Goal: Task Accomplishment & Management: Manage account settings

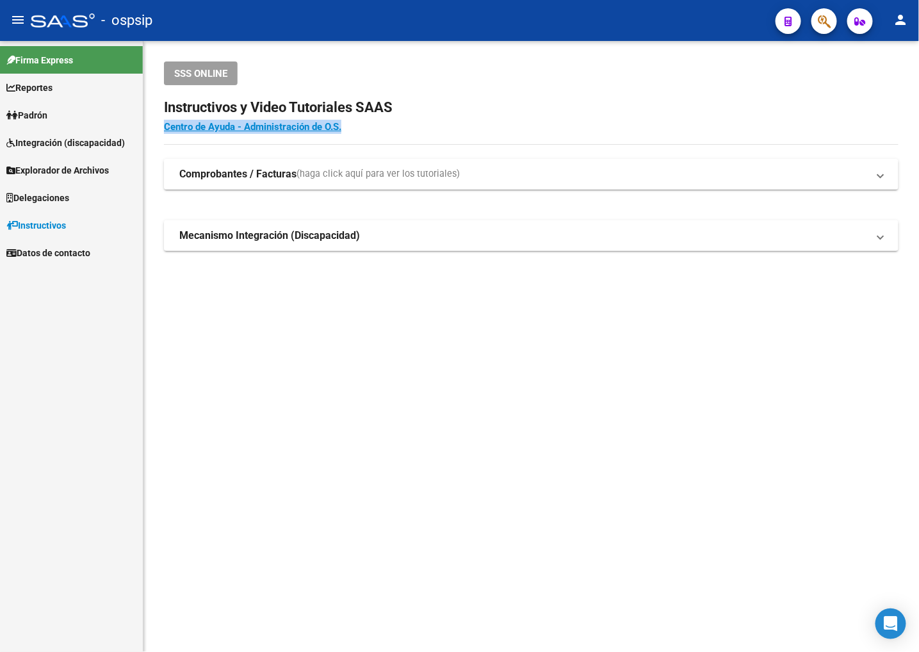
drag, startPoint x: 629, startPoint y: 144, endPoint x: 619, endPoint y: 133, distance: 14.5
click at [625, 135] on div "SSS ONLINE Instructivos y Video Tutoriales SAAS Centro de Ayuda - Administració…" at bounding box center [531, 177] width 776 height 272
click at [561, 47] on div "SSS ONLINE Instructivos y Video Tutoriales SAAS Centro de Ayuda - Administració…" at bounding box center [531, 177] width 776 height 272
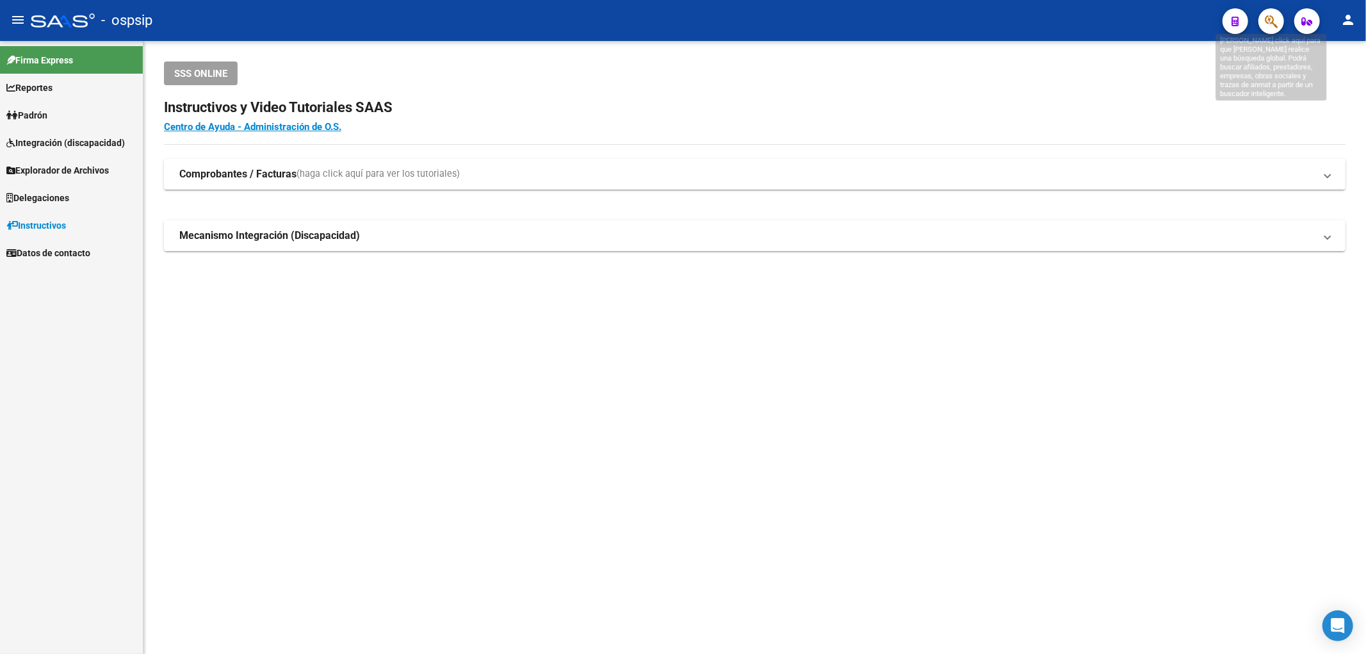
click at [828, 22] on icon "button" at bounding box center [1271, 21] width 13 height 15
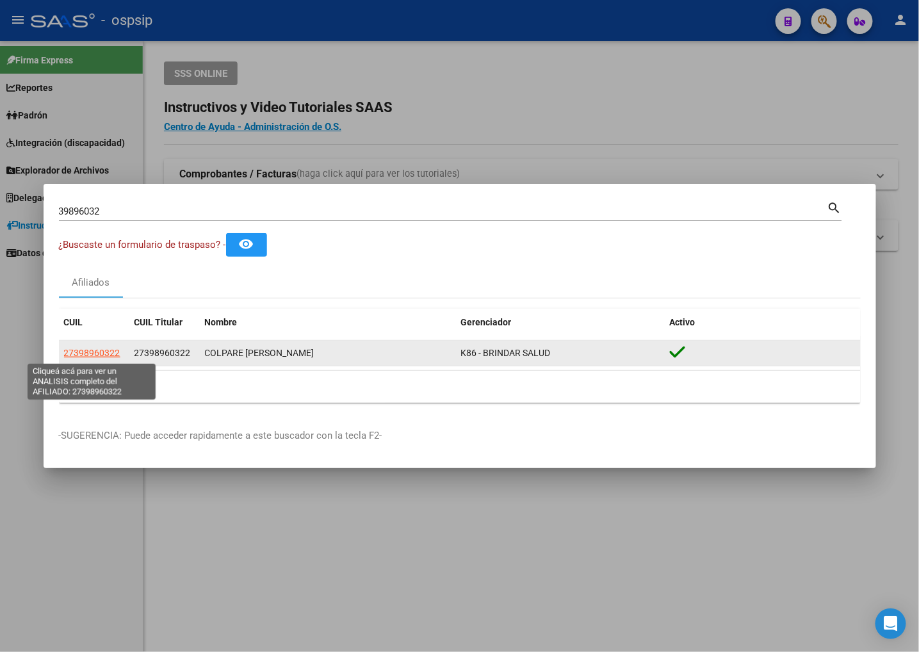
click at [96, 354] on span "27398960322" at bounding box center [92, 353] width 56 height 10
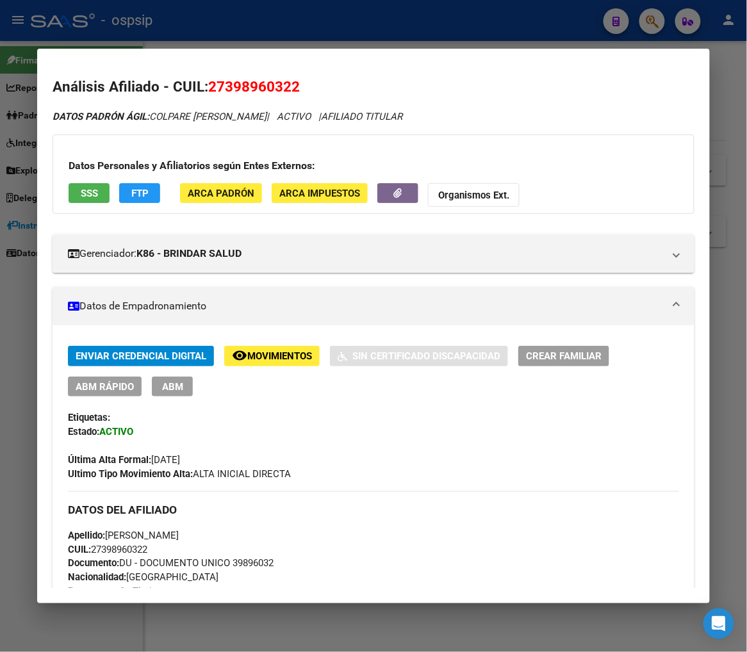
click at [653, 21] on div at bounding box center [373, 326] width 747 height 652
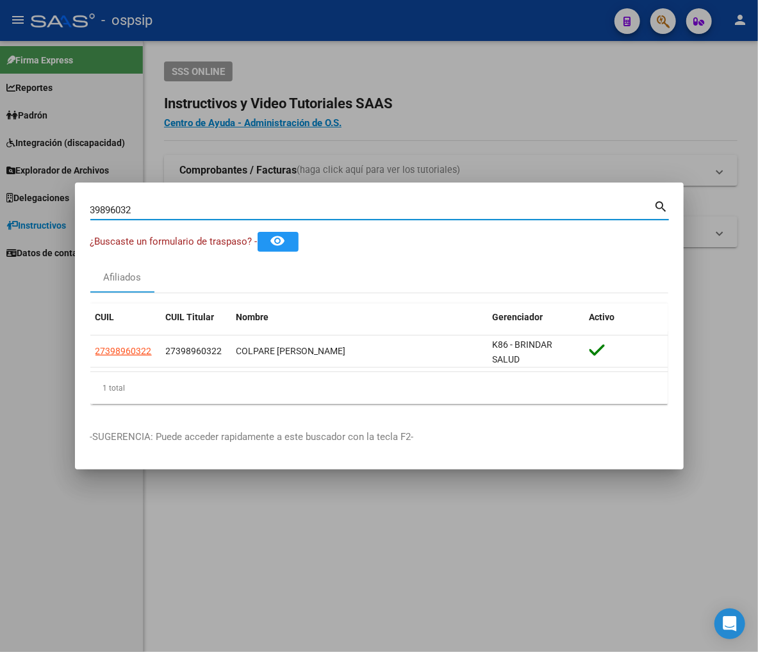
click at [135, 209] on input "39896032" at bounding box center [372, 210] width 564 height 12
type input "3"
type input "26442934"
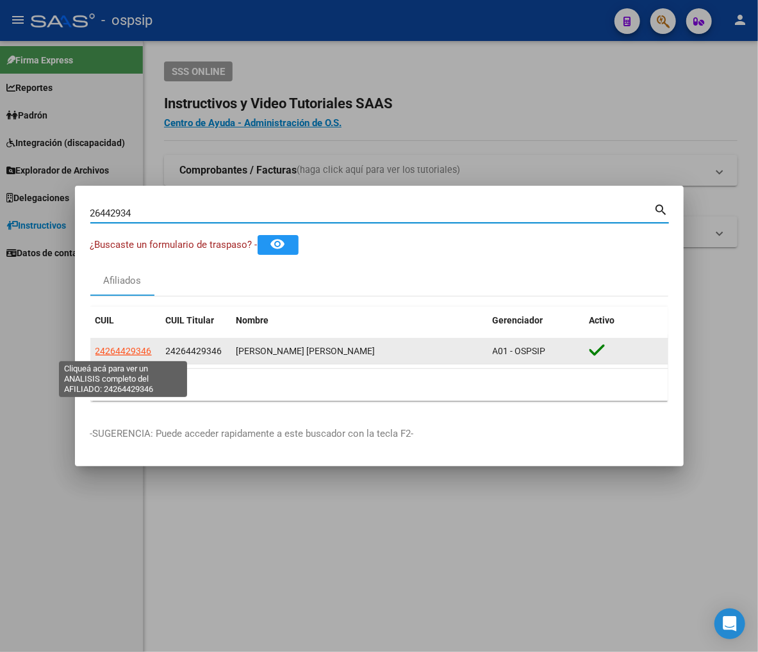
click at [129, 354] on span "24264429346" at bounding box center [123, 351] width 56 height 10
type textarea "24264429346"
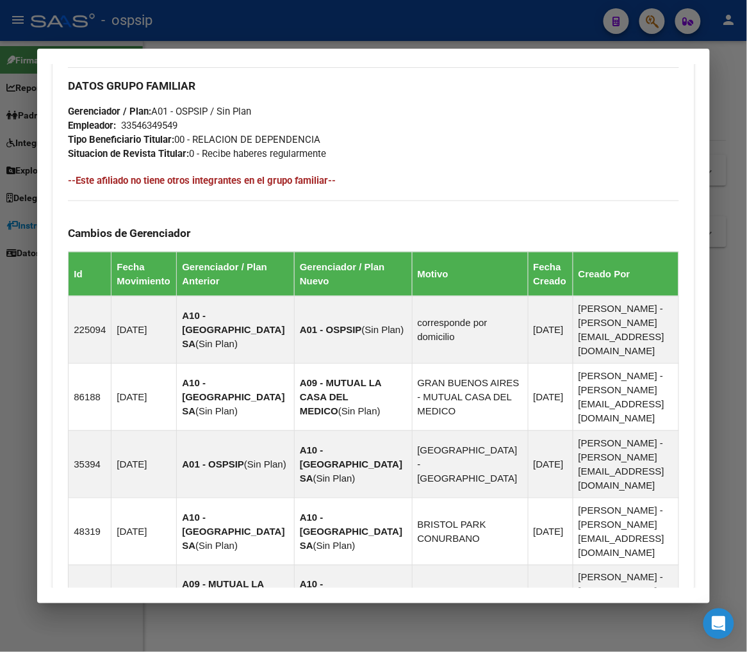
scroll to position [904, 0]
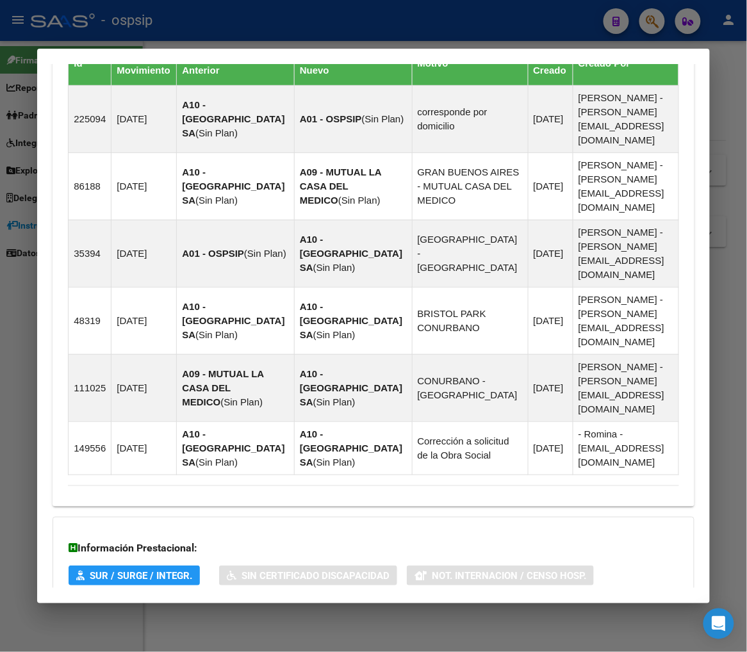
click at [169, 650] on span "Aportes y Contribuciones del Afiliado: 24264429346" at bounding box center [207, 656] width 240 height 12
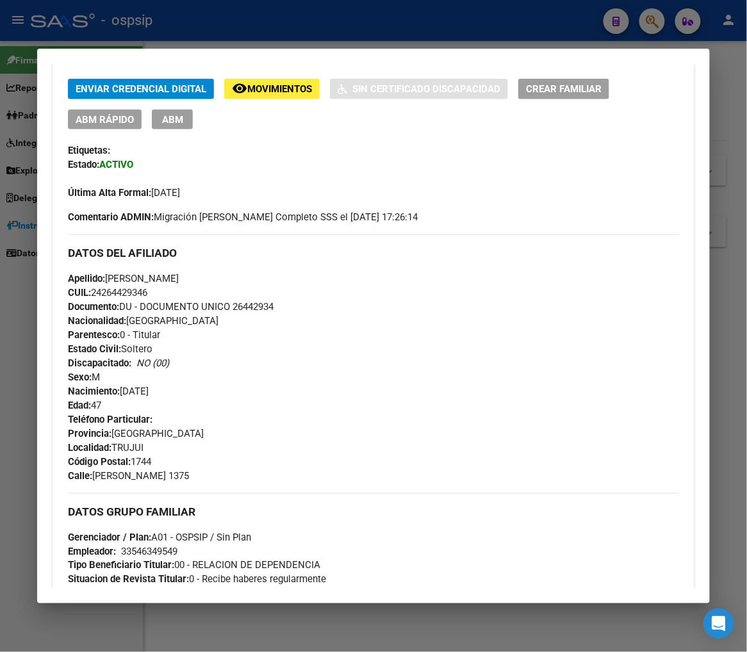
scroll to position [0, 0]
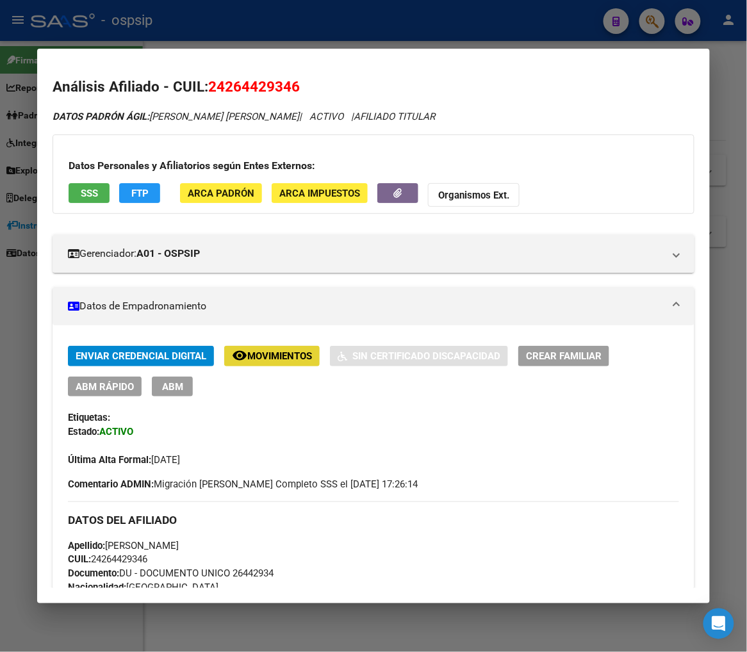
click at [273, 354] on span "Movimientos" at bounding box center [279, 357] width 65 height 12
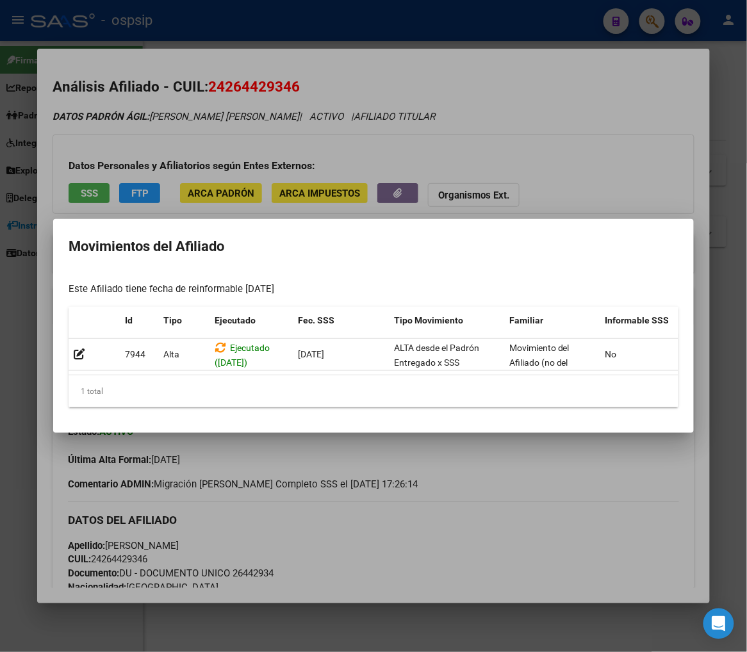
click at [359, 528] on div at bounding box center [373, 326] width 747 height 652
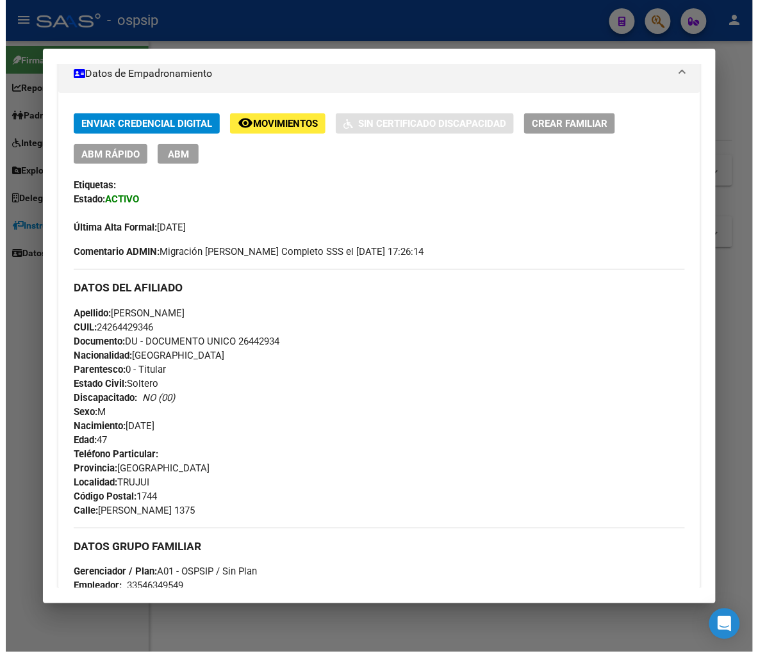
scroll to position [142, 0]
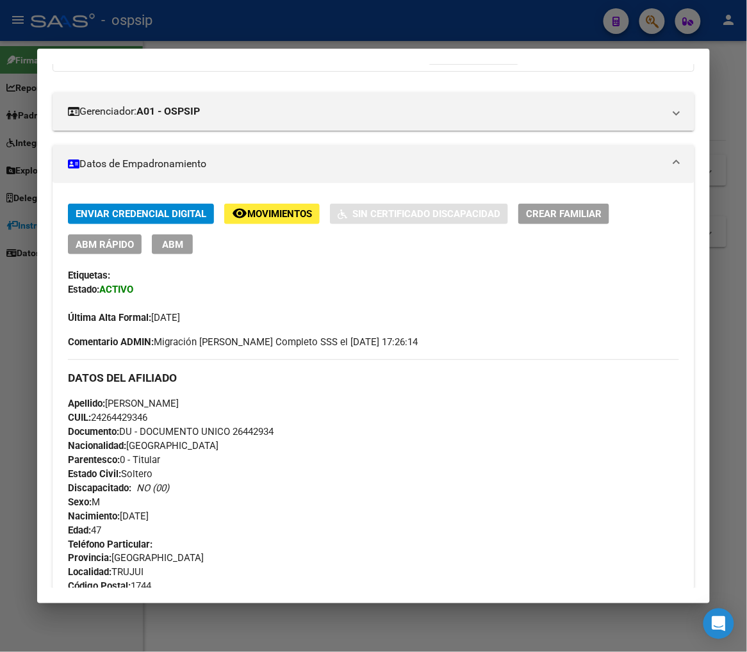
click at [163, 246] on span "ABM" at bounding box center [172, 245] width 21 height 12
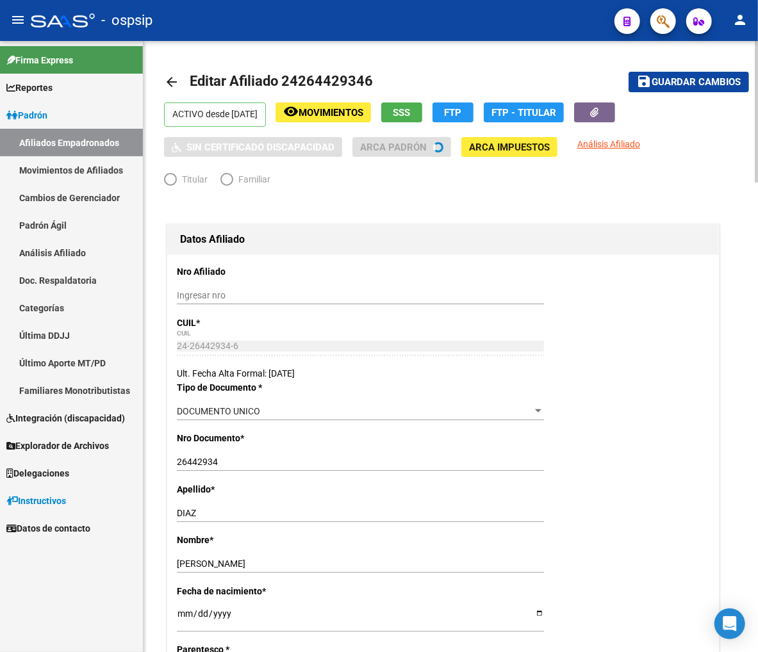
radio input "true"
type input "33-54634954-9"
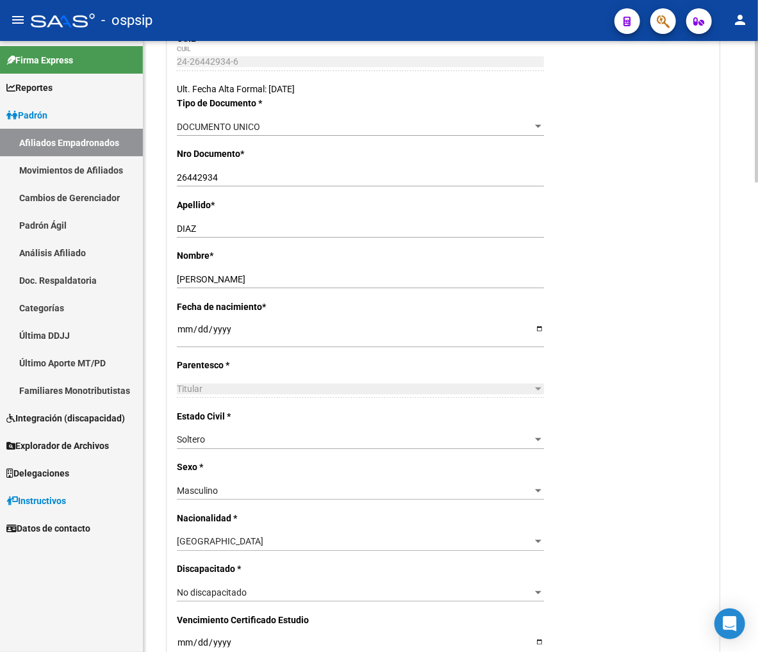
scroll to position [355, 0]
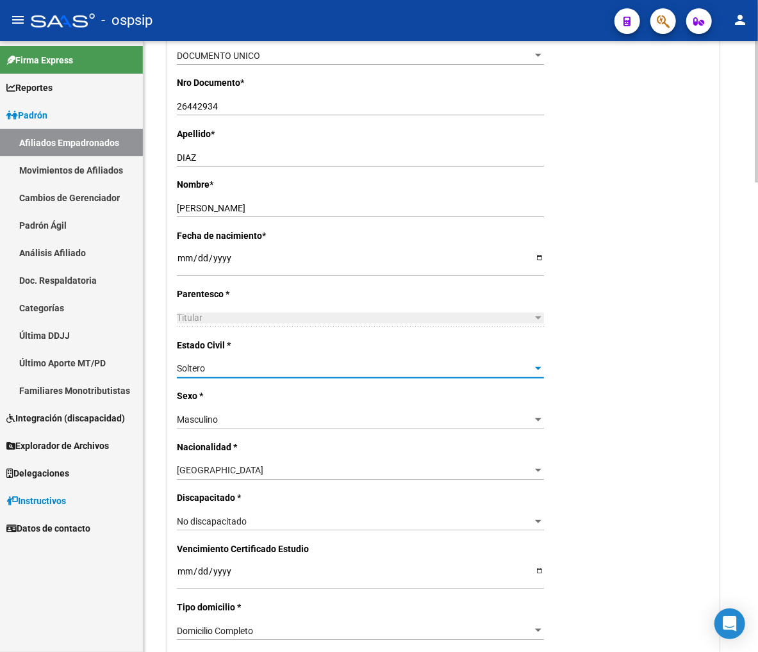
click at [371, 364] on div "Soltero" at bounding box center [354, 368] width 355 height 11
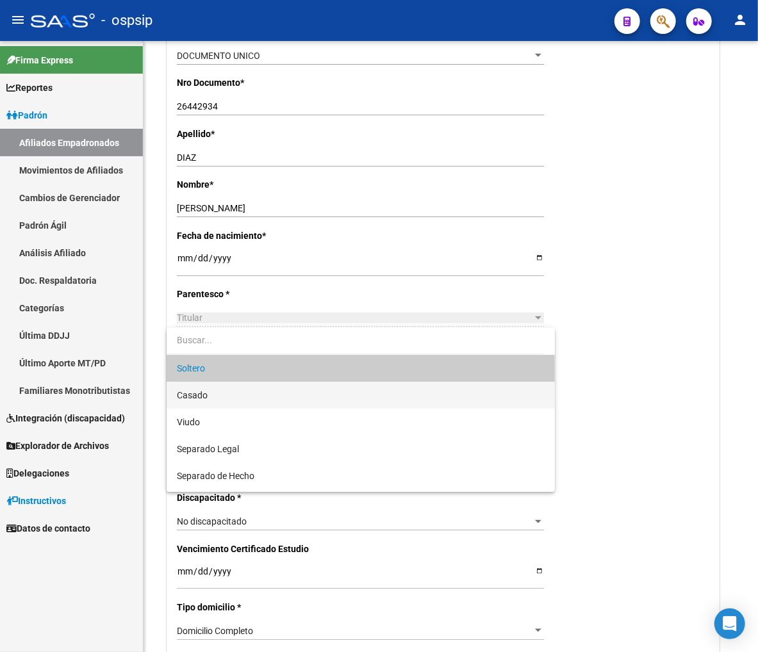
click at [290, 398] on span "Casado" at bounding box center [360, 395] width 367 height 27
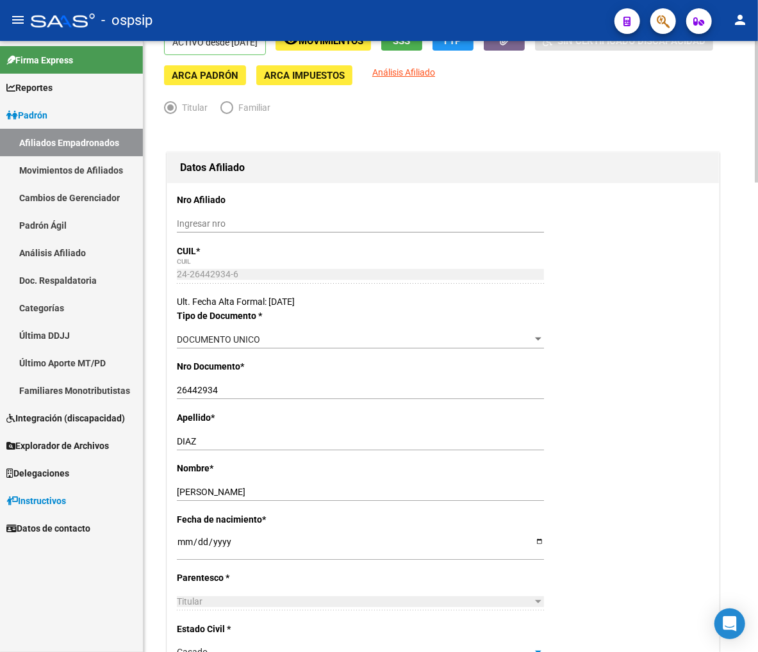
scroll to position [0, 0]
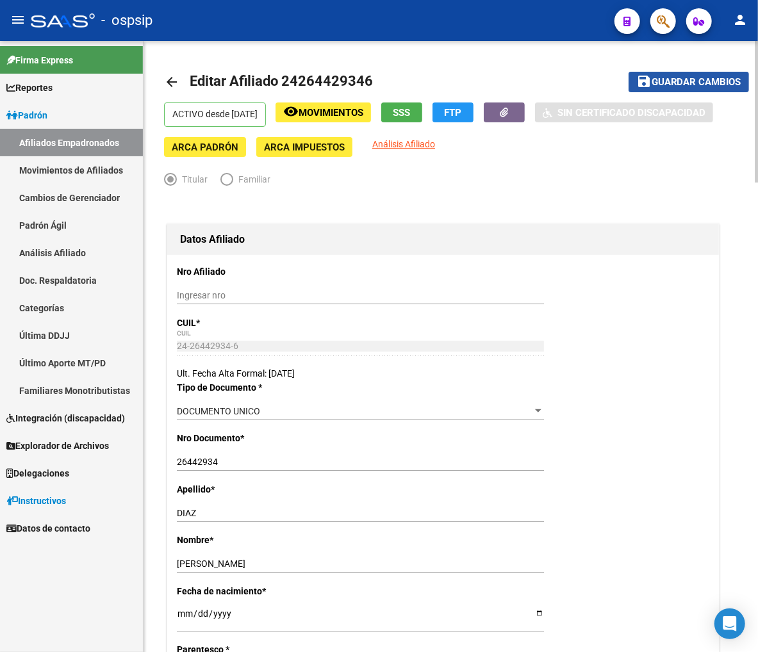
click at [669, 86] on span "Guardar cambios" at bounding box center [696, 83] width 90 height 12
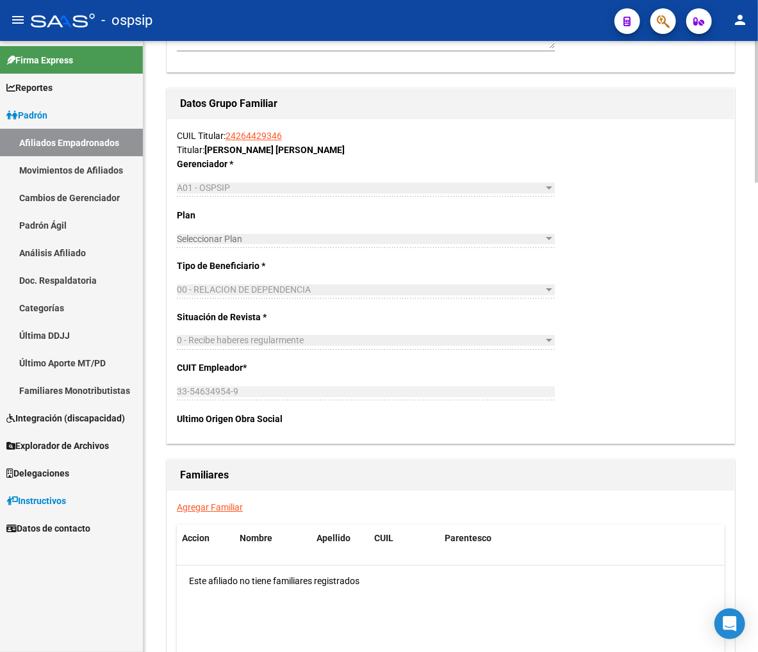
scroll to position [1850, 0]
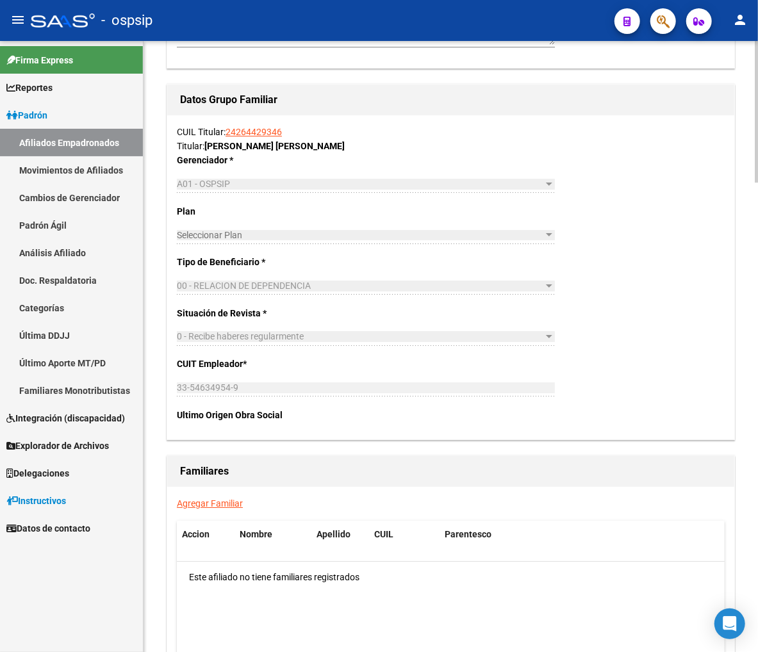
click at [201, 507] on link "Agregar Familiar" at bounding box center [210, 503] width 66 height 10
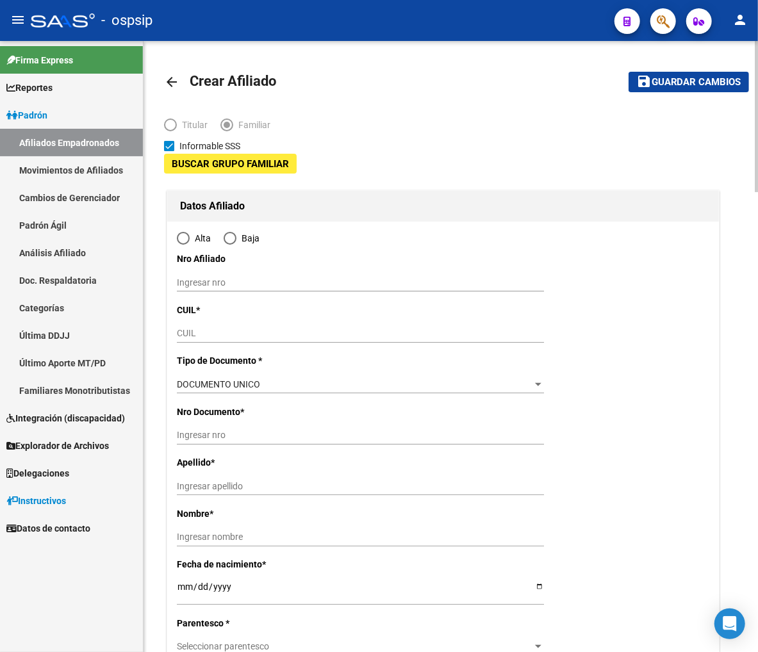
type input "33-54634954-9"
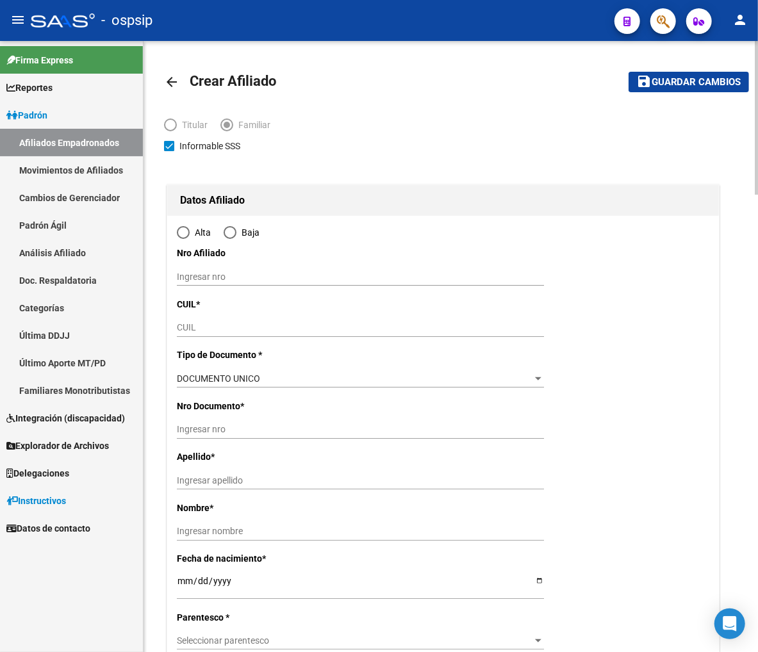
type input "TRUJUI"
type input "1744"
type input "MAGDALENA"
type input "1375"
radio input "true"
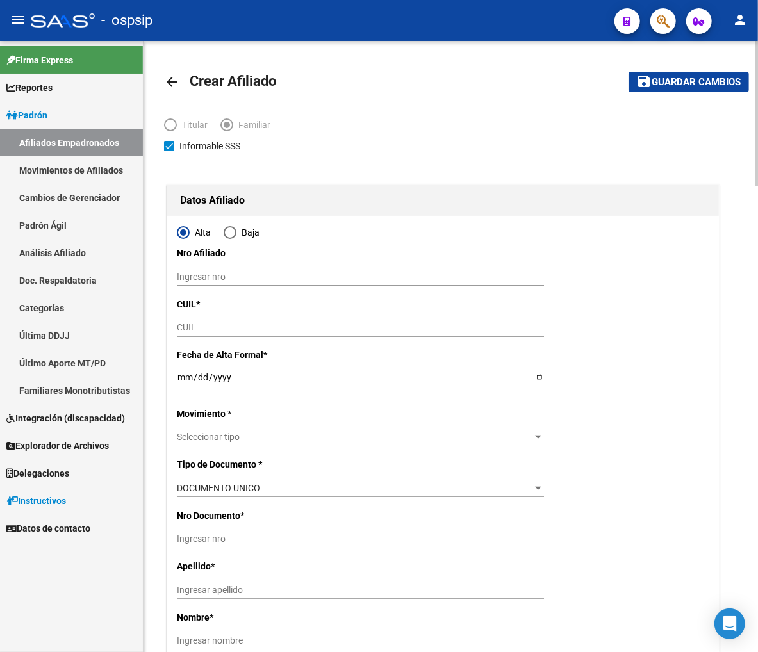
type input "33-54634954-9"
click at [190, 332] on input "CUIL" at bounding box center [360, 327] width 367 height 11
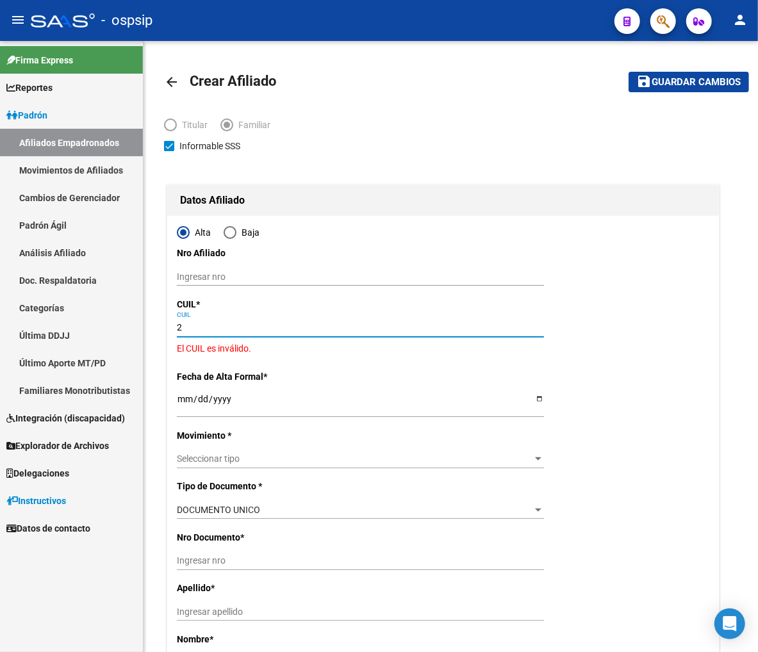
type input "2"
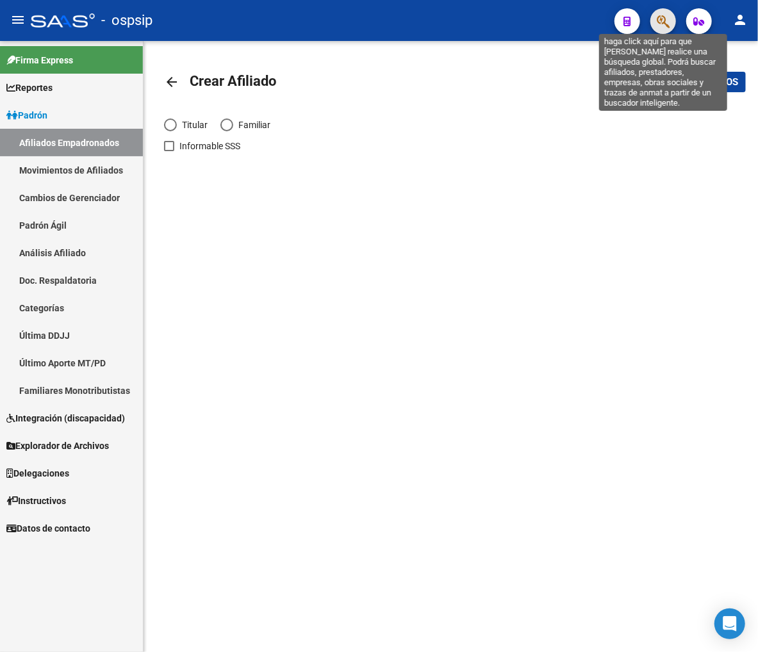
click at [664, 26] on icon "button" at bounding box center [663, 21] width 13 height 15
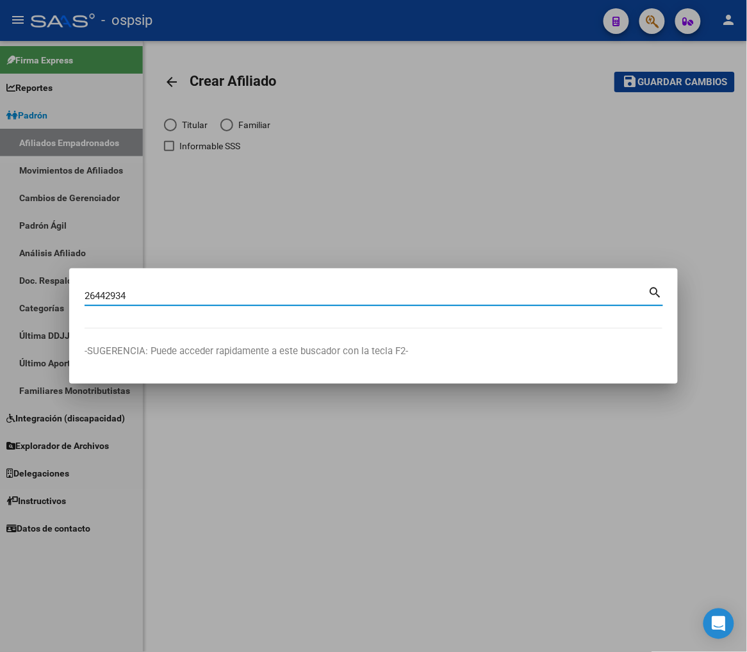
type input "26442934"
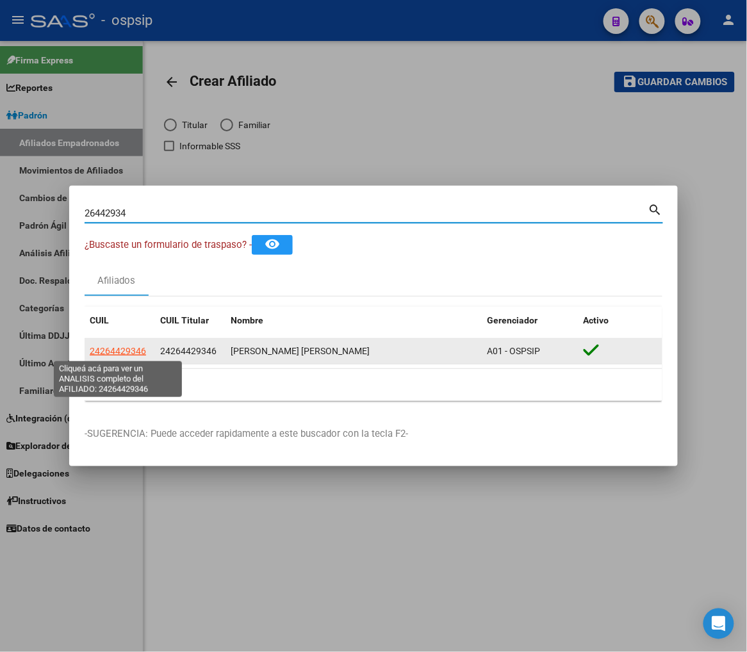
click at [112, 350] on span "24264429346" at bounding box center [118, 351] width 56 height 10
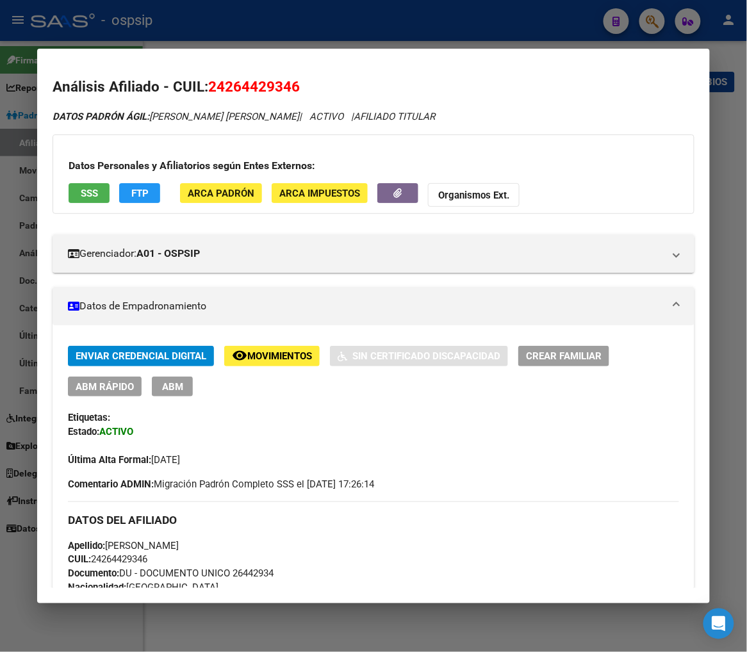
click at [171, 387] on span "ABM" at bounding box center [172, 387] width 21 height 12
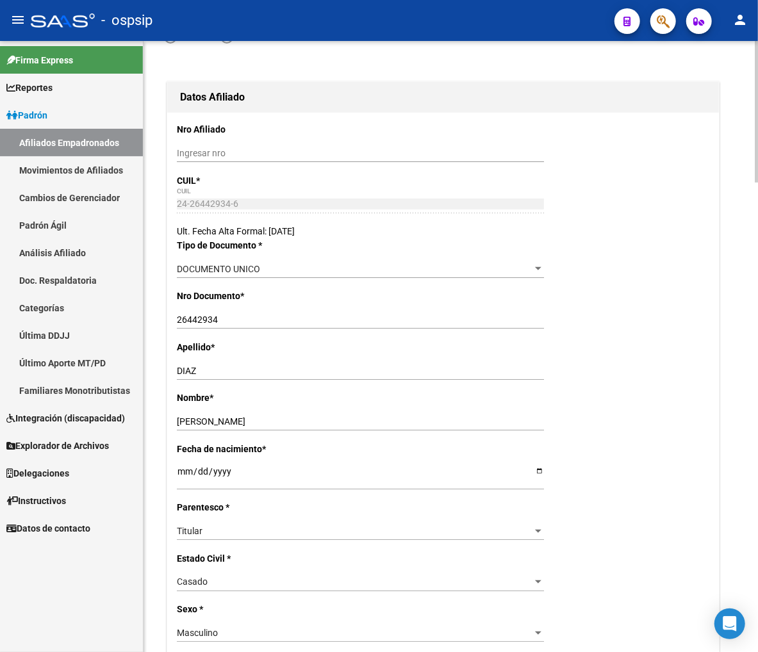
radio input "true"
type input "33-54634954-9"
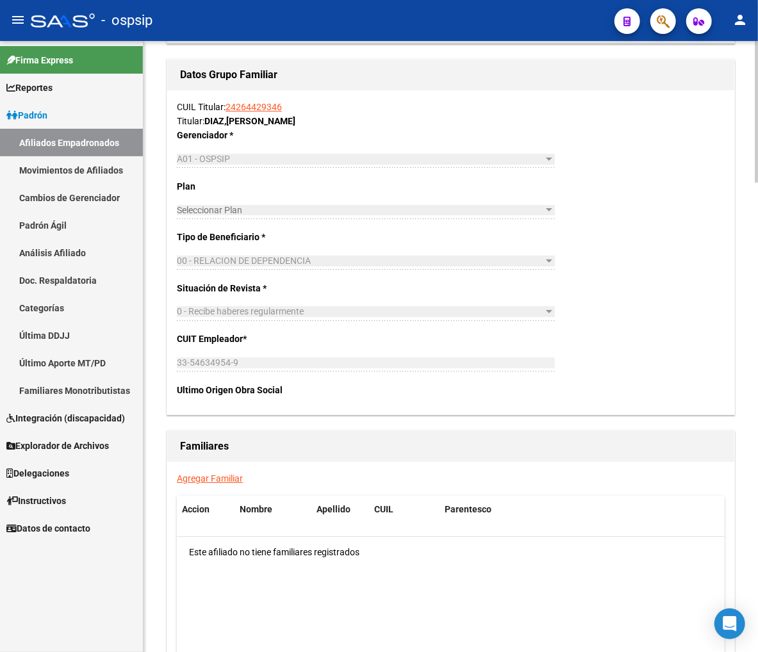
scroll to position [1993, 0]
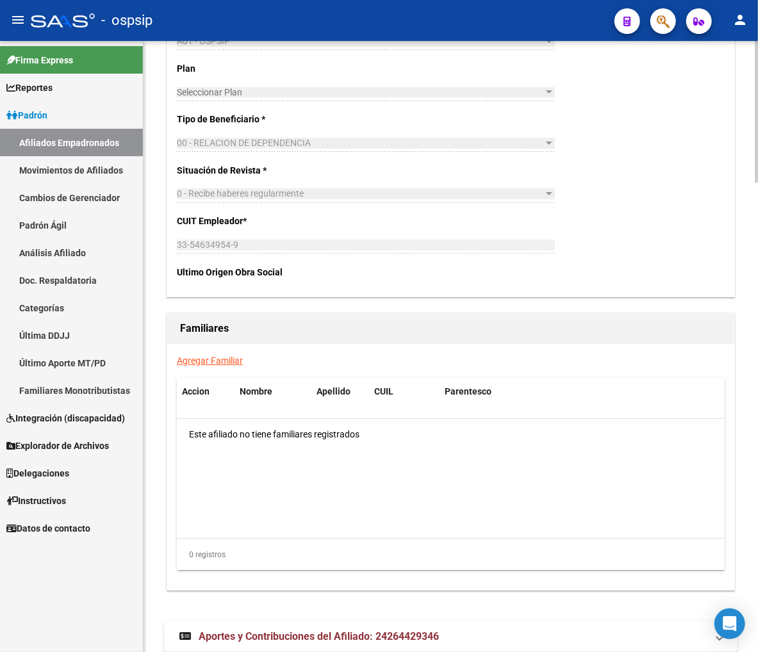
click at [203, 362] on link "Agregar Familiar" at bounding box center [210, 360] width 66 height 10
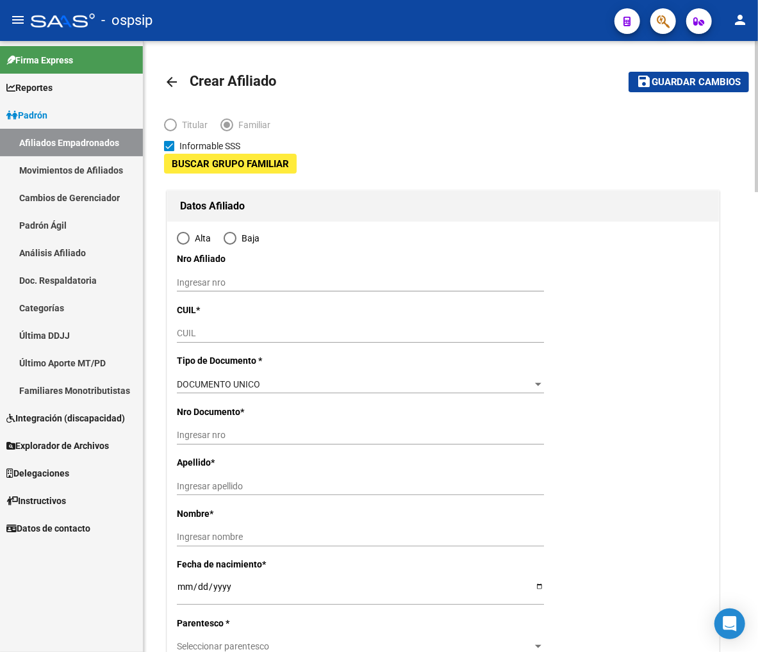
type input "33-54634954-9"
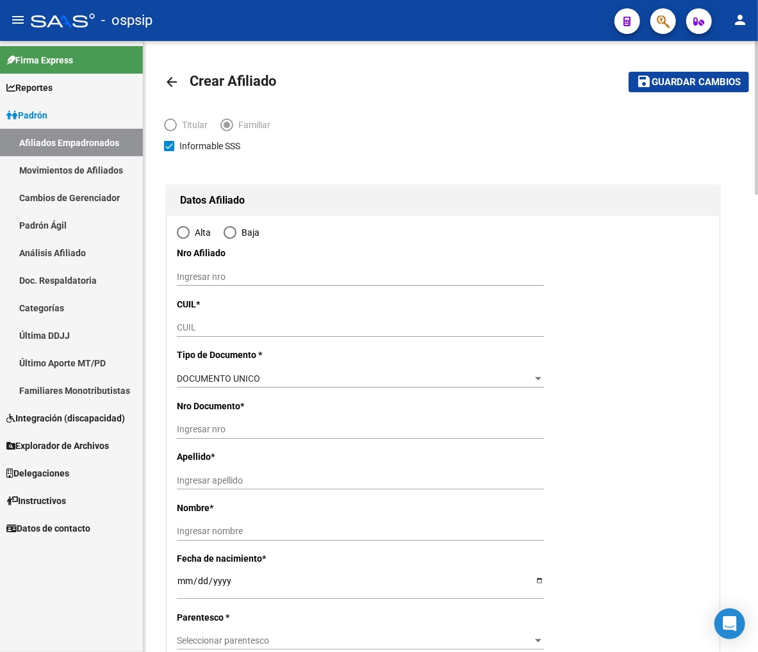
type input "TRUJUI"
type input "1744"
type input "MAGDALENA"
type input "1375"
radio input "true"
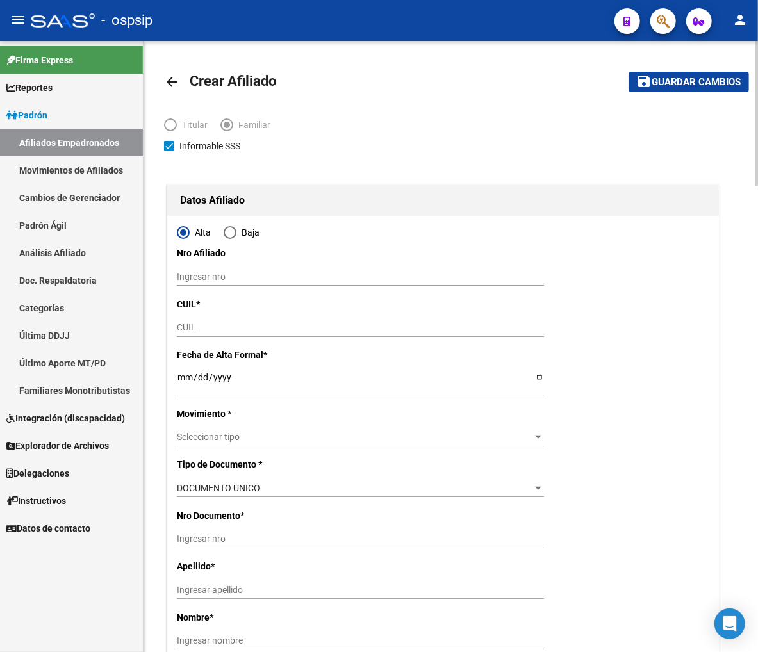
type input "33-54634954-9"
paste input "24-26442934-6"
type input "24-26442934-6"
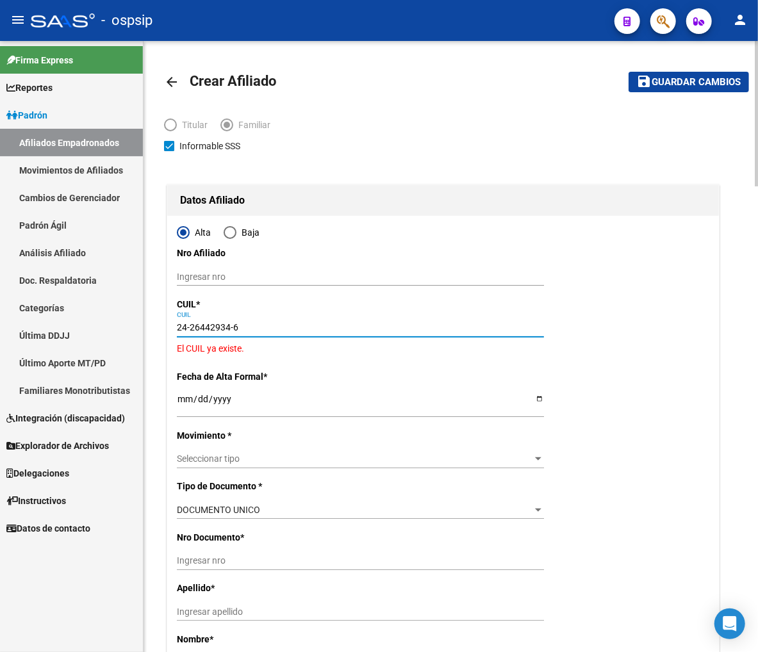
type input "26442934"
type input "DIAZ"
type input "DIEGO DANIEL"
type input "1978-02-25"
type input "TRUJUI"
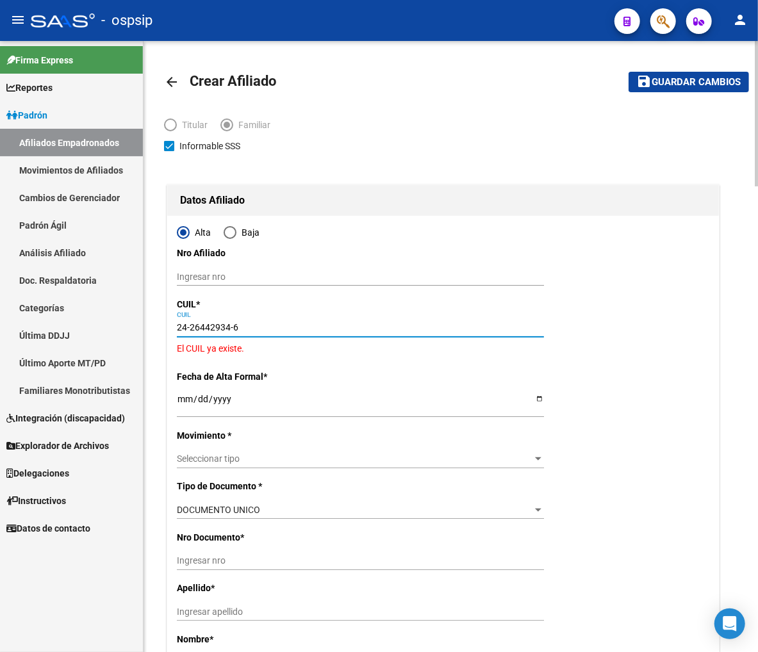
type input "1664"
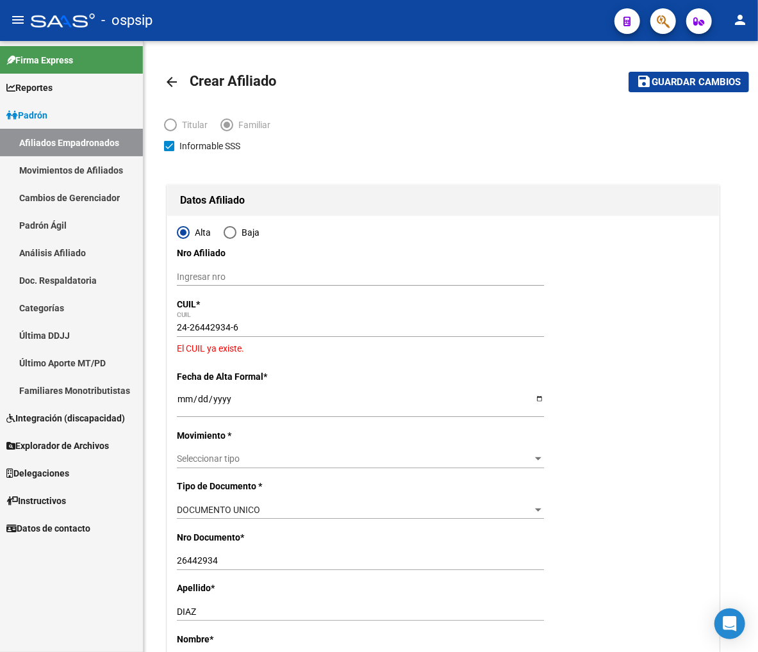
click at [676, 26] on mat-toolbar "menu - ospsip person" at bounding box center [379, 20] width 758 height 41
click at [254, 330] on input "24-26442934-6" at bounding box center [360, 327] width 367 height 11
type input "2"
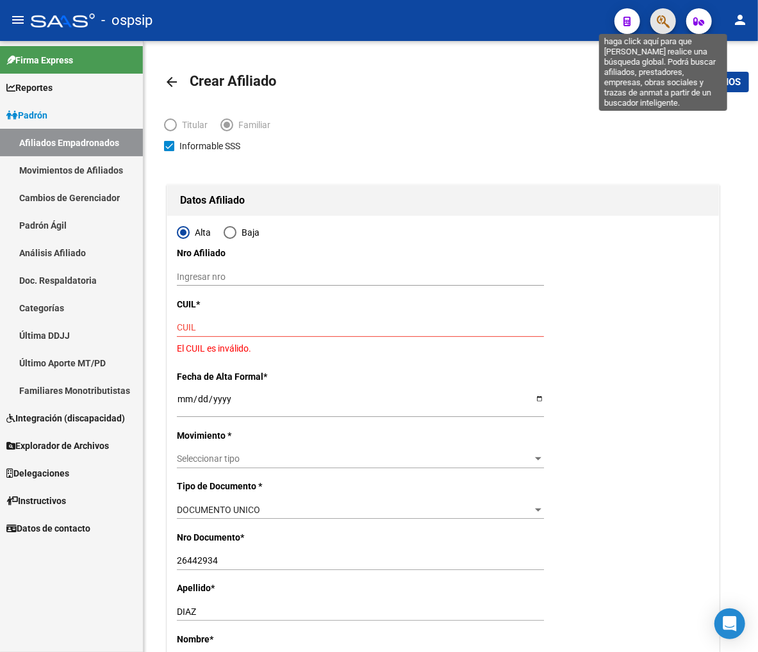
click at [664, 20] on icon "button" at bounding box center [663, 21] width 13 height 15
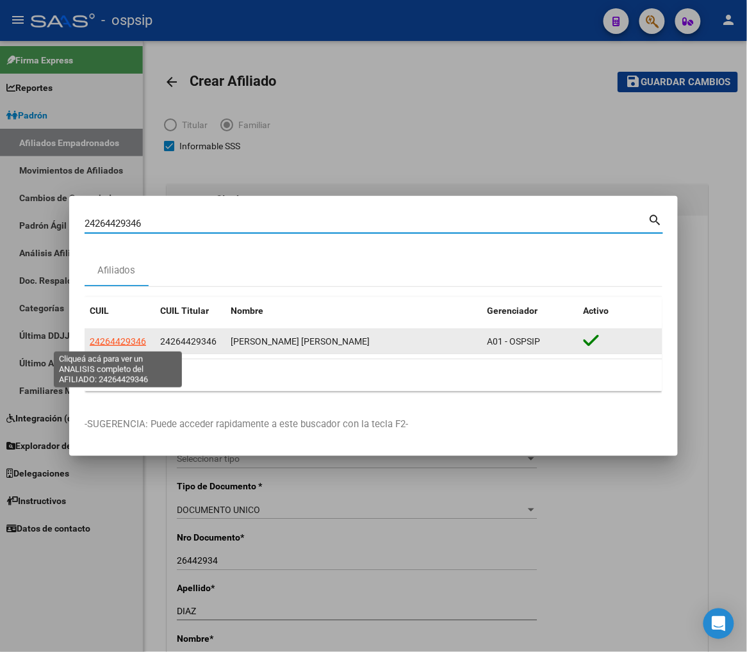
click at [112, 341] on span "24264429346" at bounding box center [118, 341] width 56 height 10
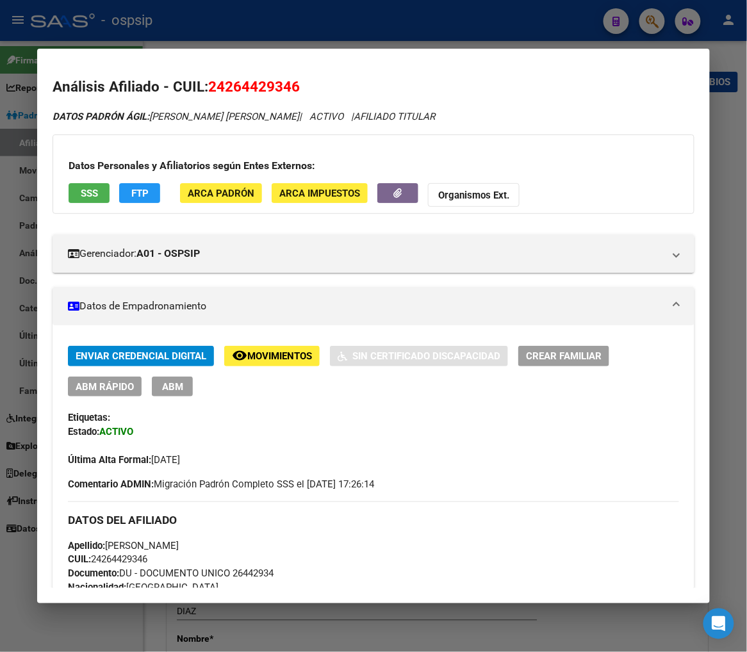
click at [648, 19] on div at bounding box center [373, 326] width 747 height 652
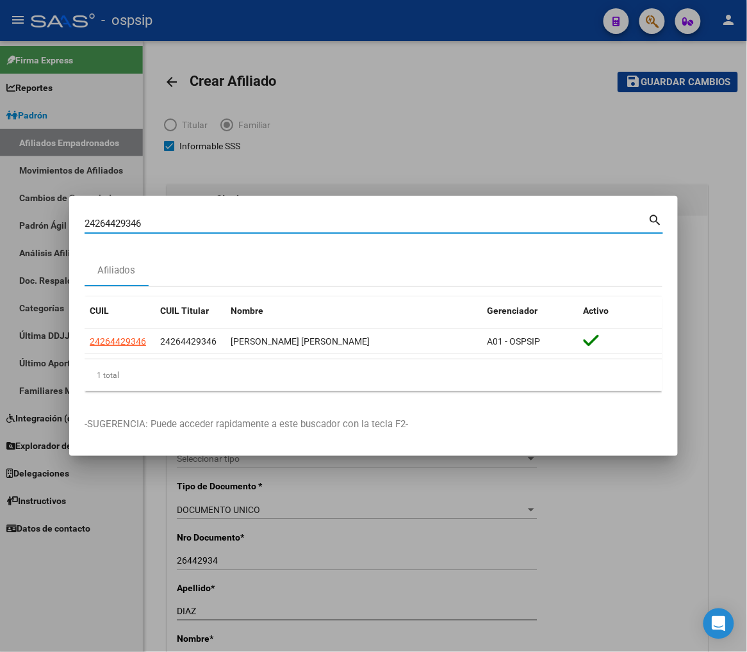
click at [164, 223] on input "24264429346" at bounding box center [367, 224] width 564 height 12
type input "2"
paste input "24264429346"
type input "2"
paste input "25162192"
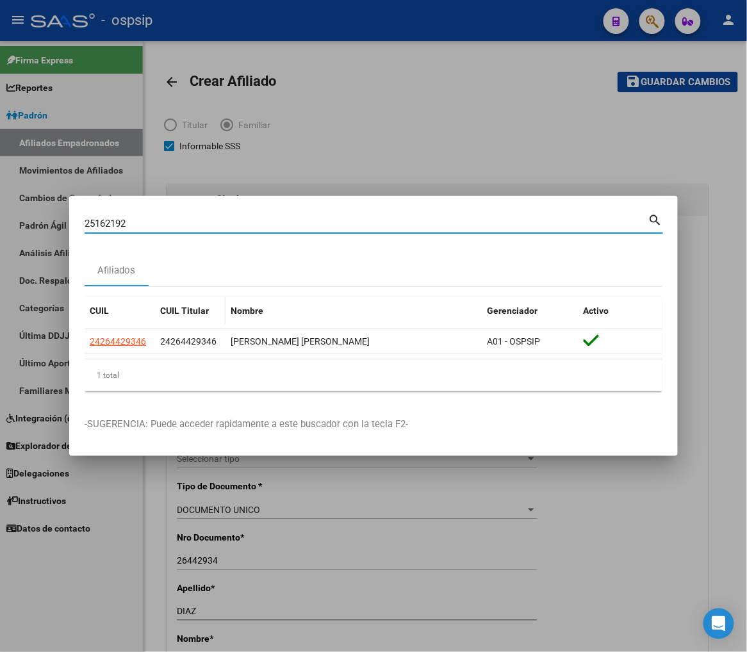
type input "25162192"
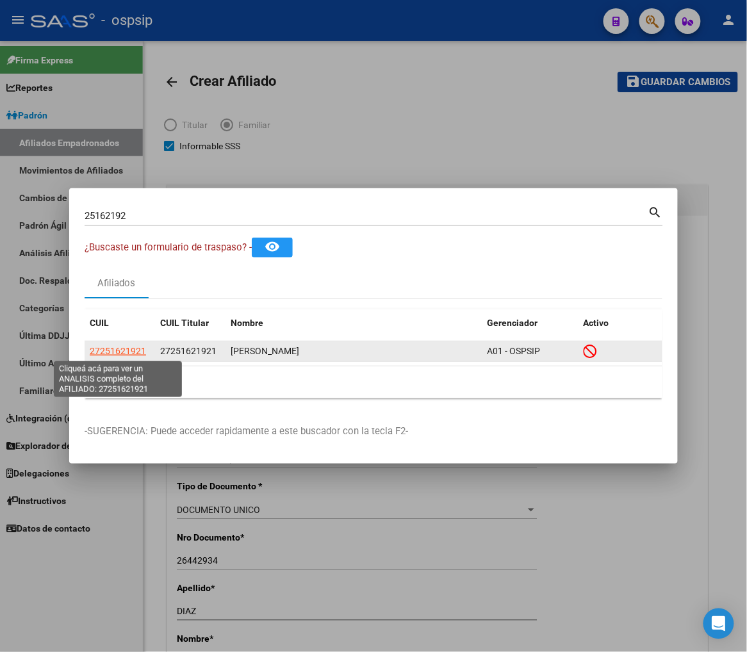
click at [119, 355] on span "27251621921" at bounding box center [118, 351] width 56 height 10
type textarea "27251621921"
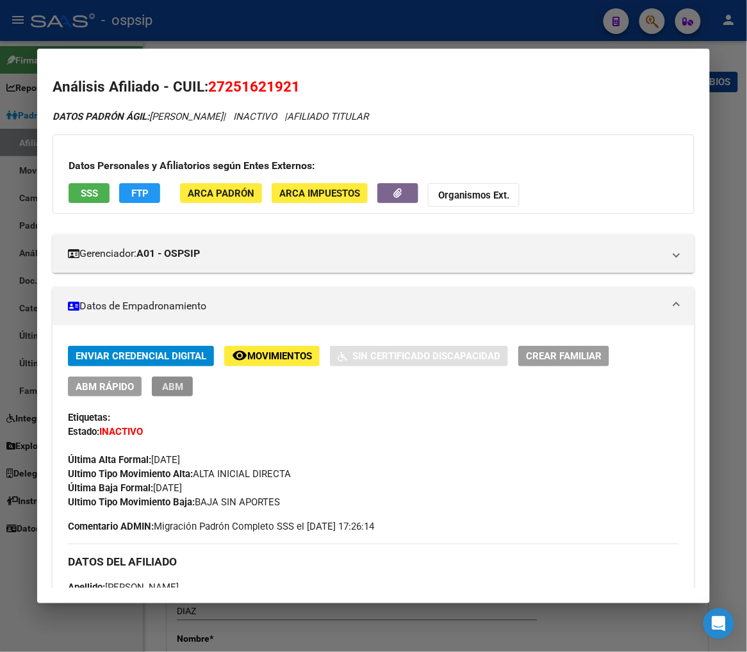
click at [163, 381] on span "ABM" at bounding box center [172, 387] width 21 height 12
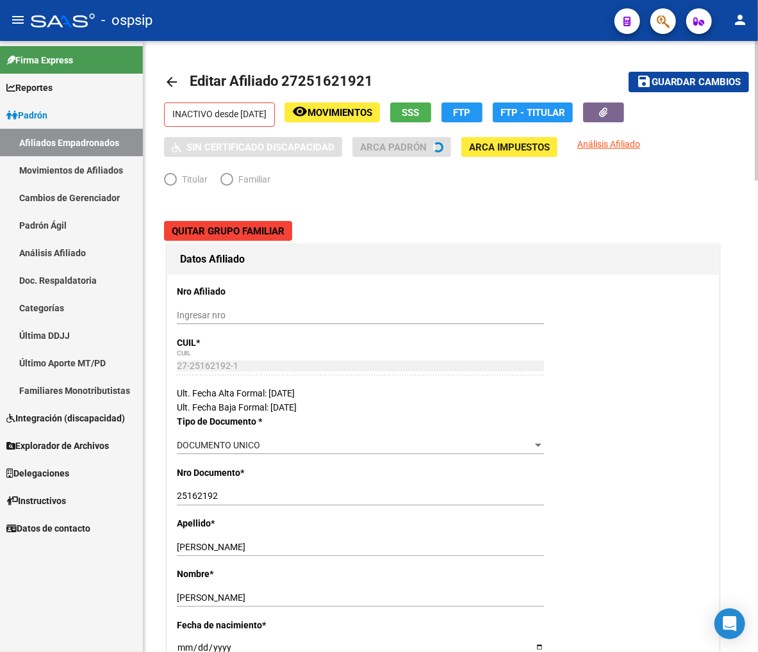
radio input "true"
type input "27-25162192-1"
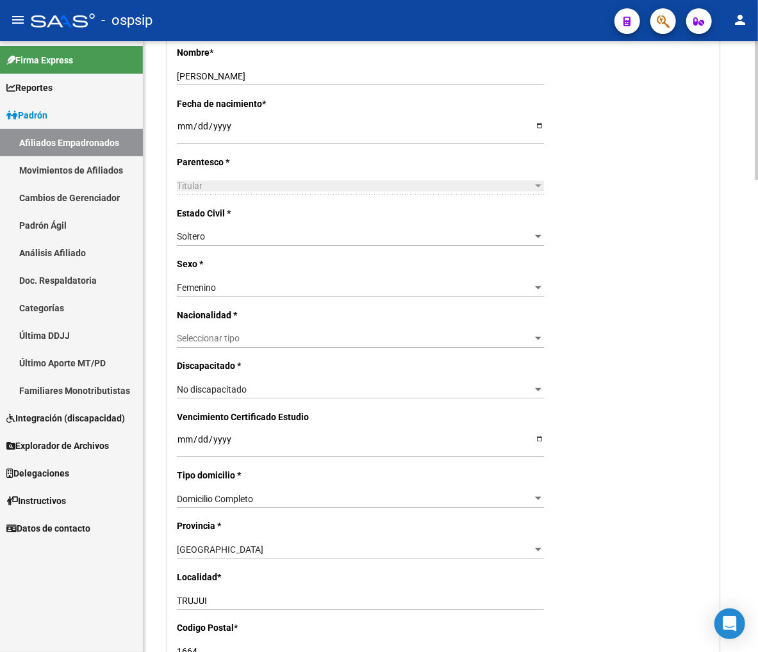
scroll to position [498, 0]
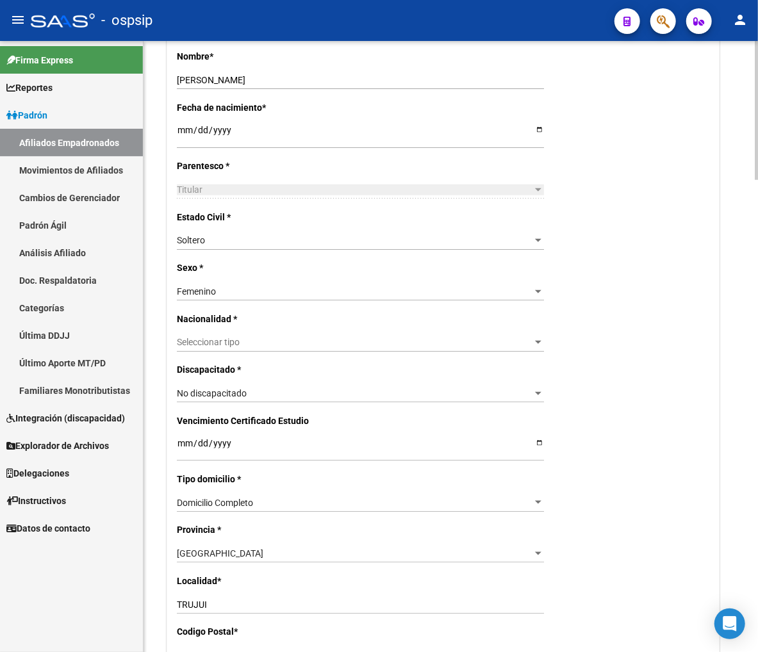
click at [335, 342] on span "Seleccionar tipo" at bounding box center [354, 342] width 355 height 11
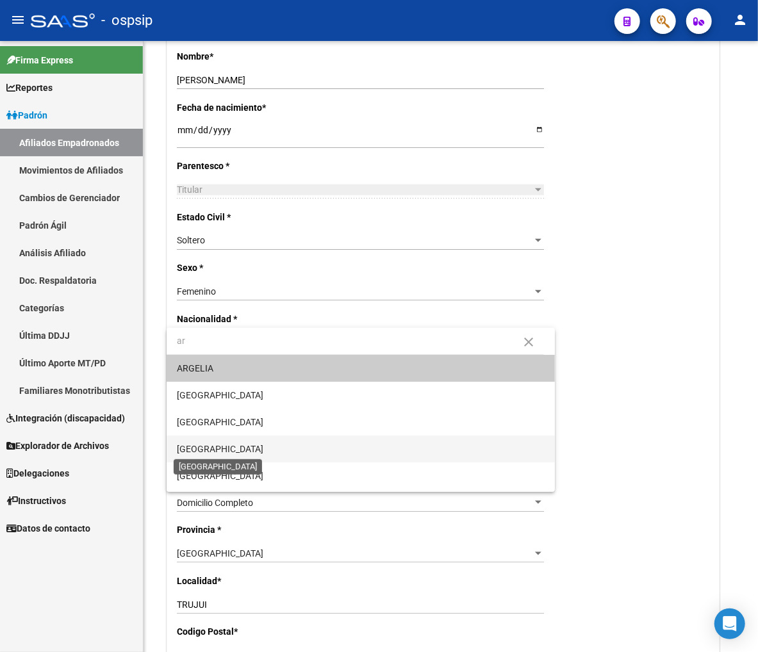
type input "ar"
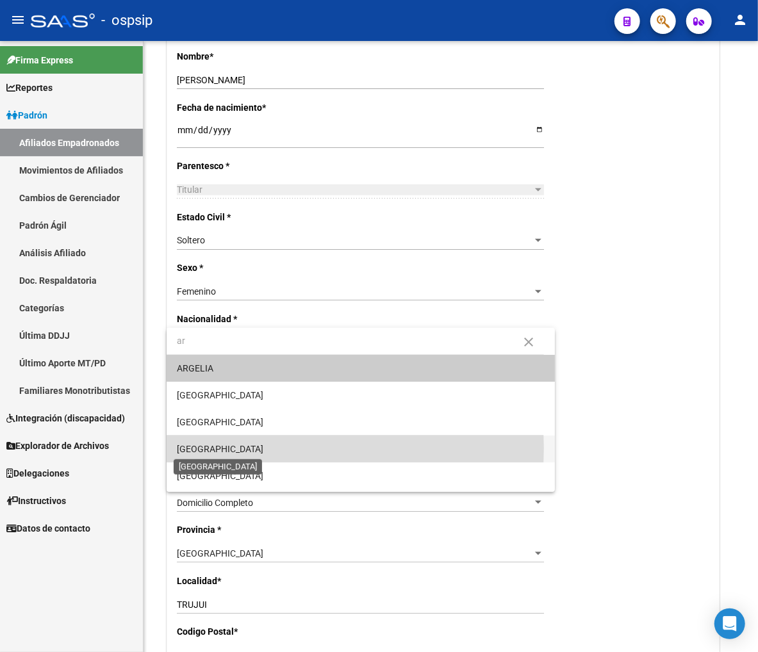
click at [213, 449] on span "[GEOGRAPHIC_DATA]" at bounding box center [220, 449] width 86 height 10
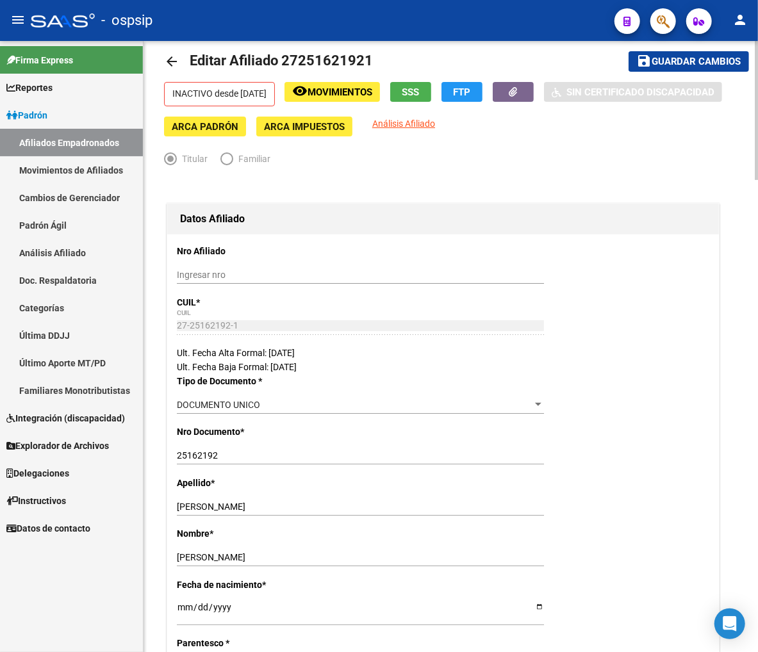
scroll to position [0, 0]
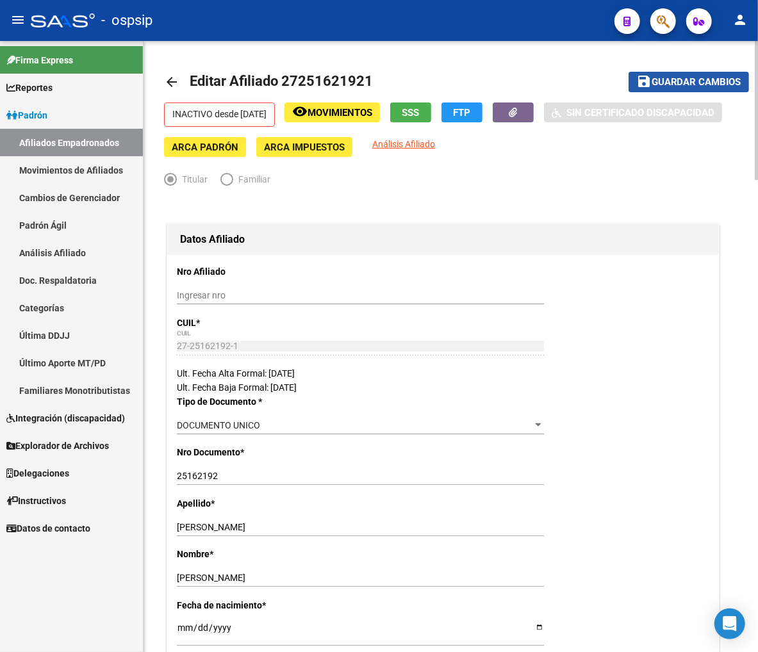
click at [655, 79] on span "Guardar cambios" at bounding box center [696, 83] width 90 height 12
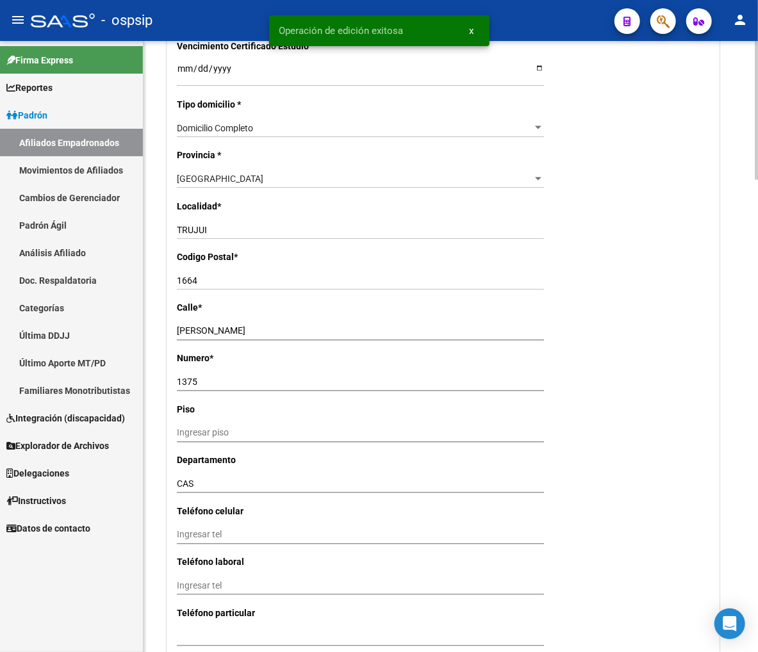
scroll to position [1138, 0]
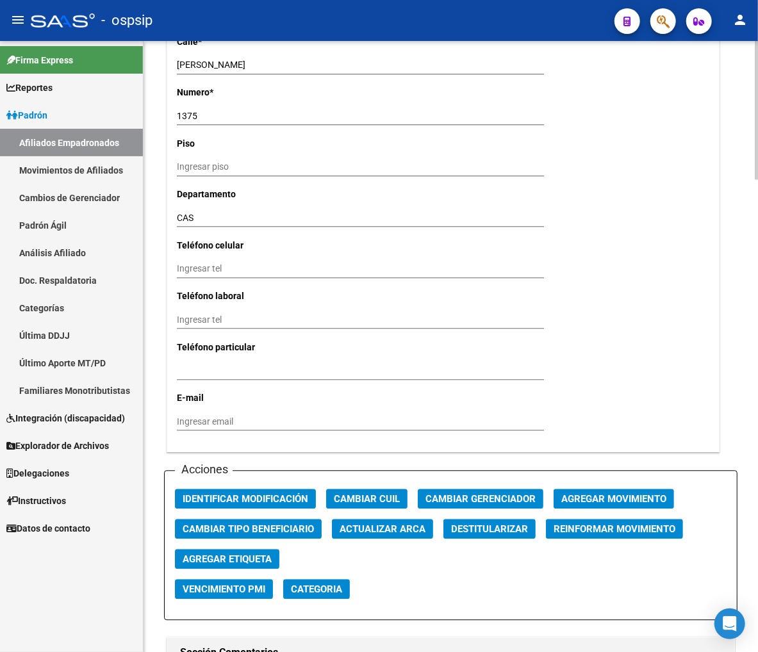
click at [468, 526] on span "Destitularizar" at bounding box center [489, 530] width 77 height 12
radio input "false"
radio input "true"
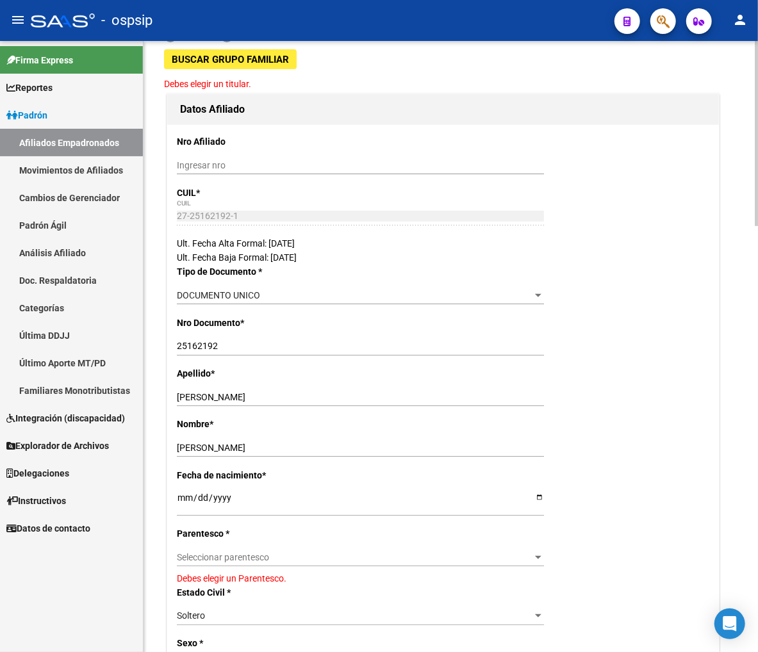
scroll to position [0, 0]
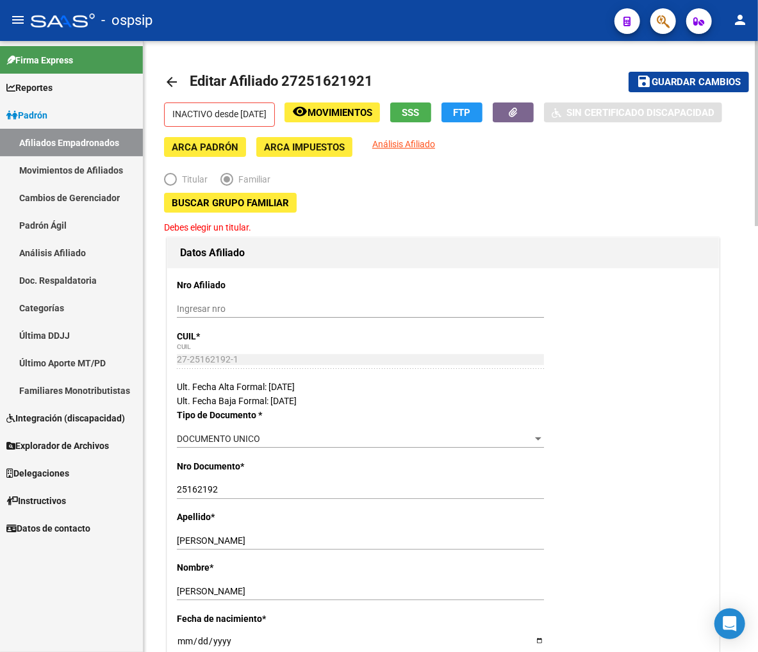
click at [196, 207] on span "Buscar Grupo Familiar" at bounding box center [230, 203] width 117 height 12
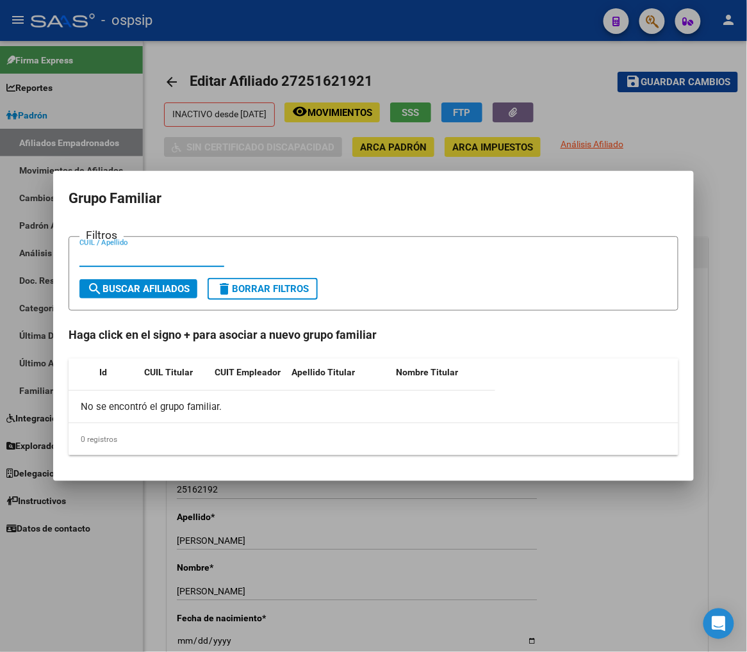
click at [107, 257] on input "CUIL / Apellido" at bounding box center [151, 257] width 145 height 12
click at [111, 255] on input "CUIL / Apellido" at bounding box center [151, 257] width 145 height 12
type input "24264429346"
click at [124, 292] on span "search Buscar Afiliados" at bounding box center [138, 289] width 102 height 12
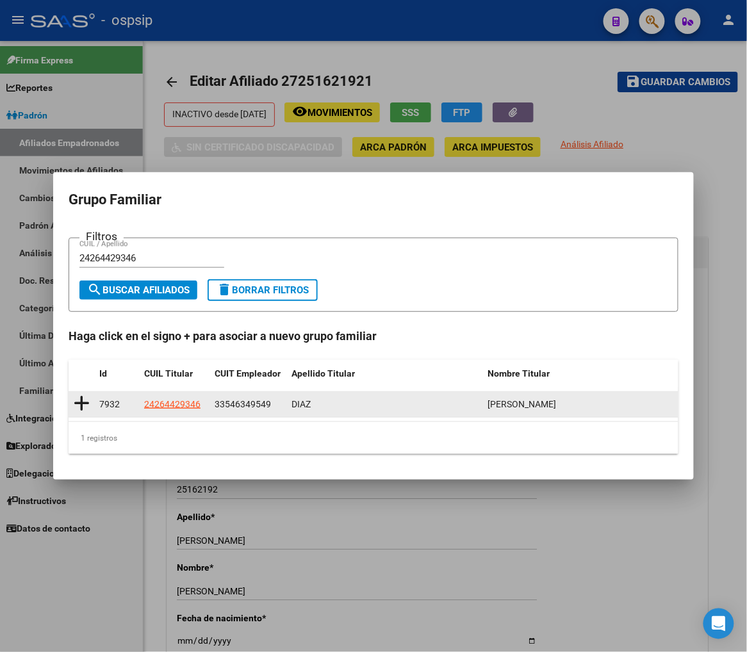
click at [80, 405] on icon at bounding box center [82, 404] width 16 height 18
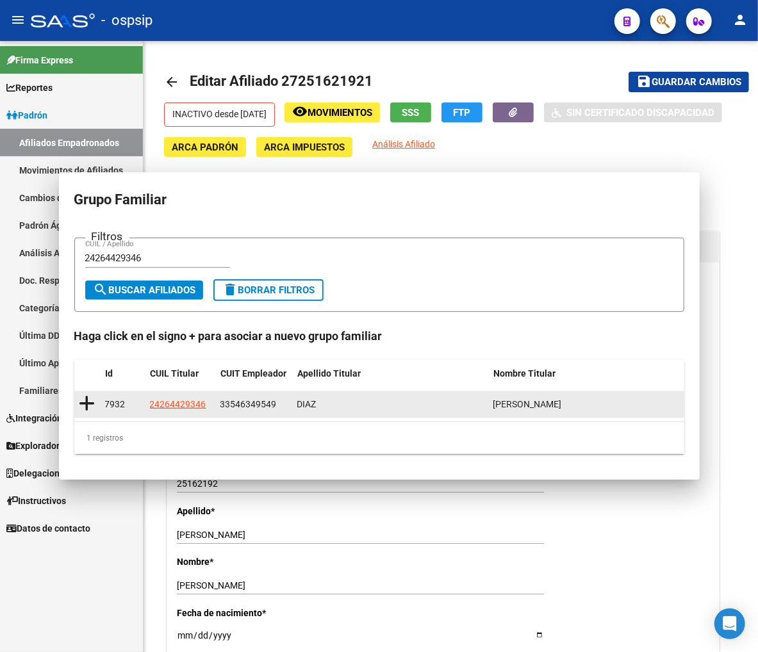
type input "33-54634954-9"
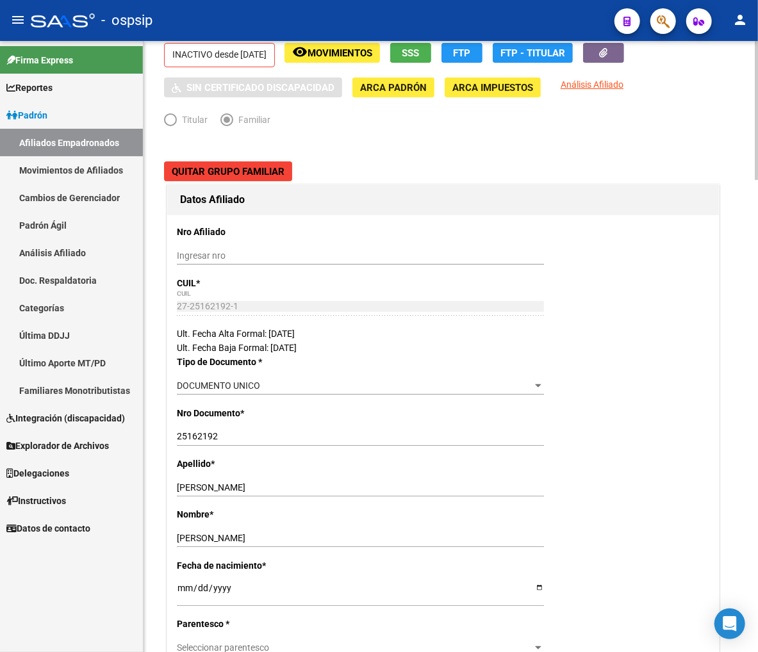
scroll to position [142, 0]
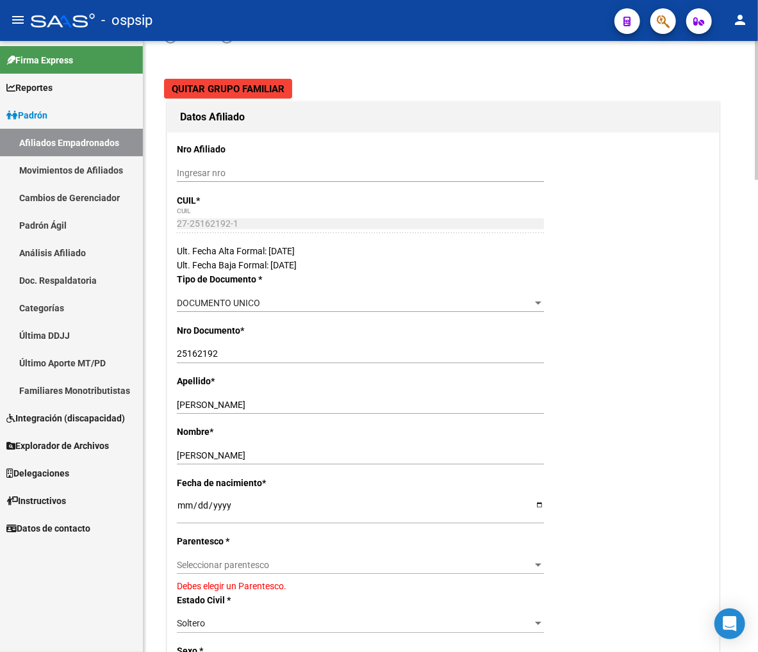
click at [323, 567] on span "Seleccionar parentesco" at bounding box center [354, 565] width 355 height 11
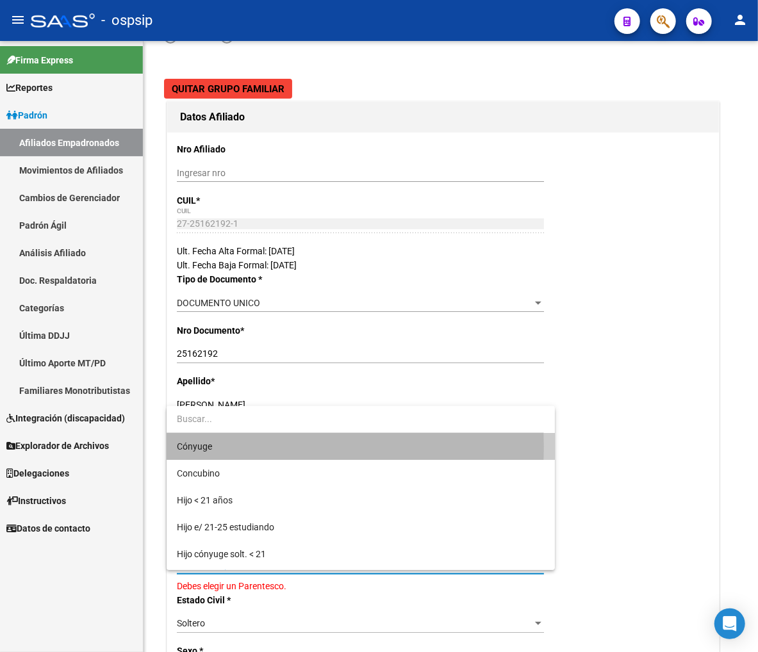
click at [236, 446] on span "Cónyuge" at bounding box center [360, 446] width 367 height 27
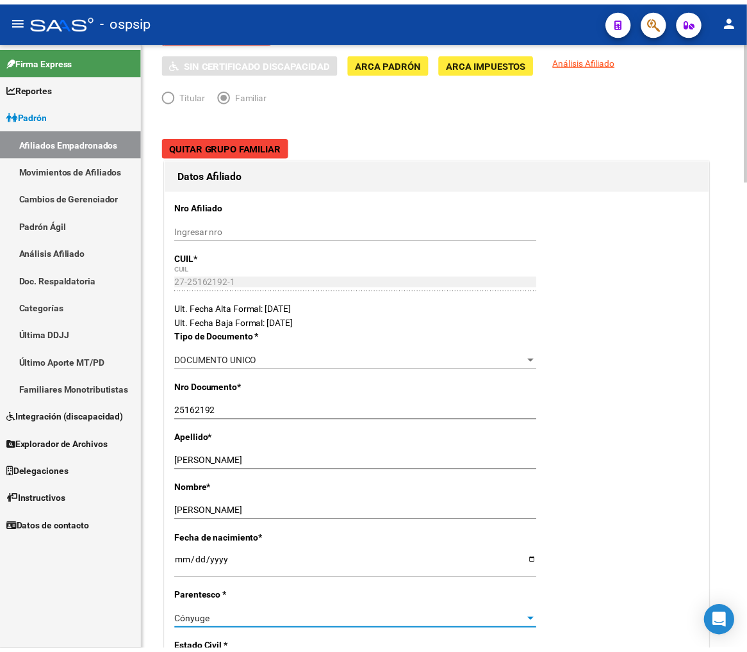
scroll to position [0, 0]
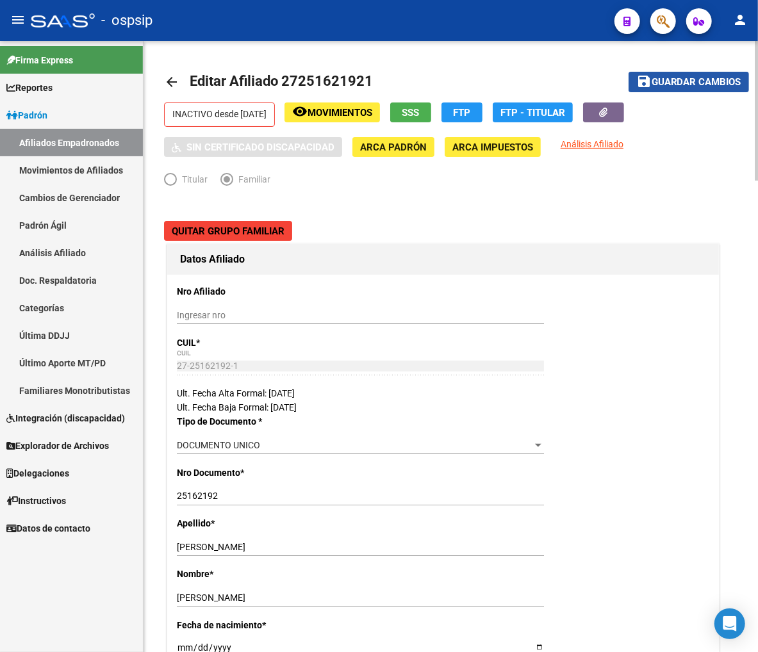
click at [673, 85] on span "Guardar cambios" at bounding box center [696, 83] width 90 height 12
click at [662, 11] on span "button" at bounding box center [663, 21] width 13 height 26
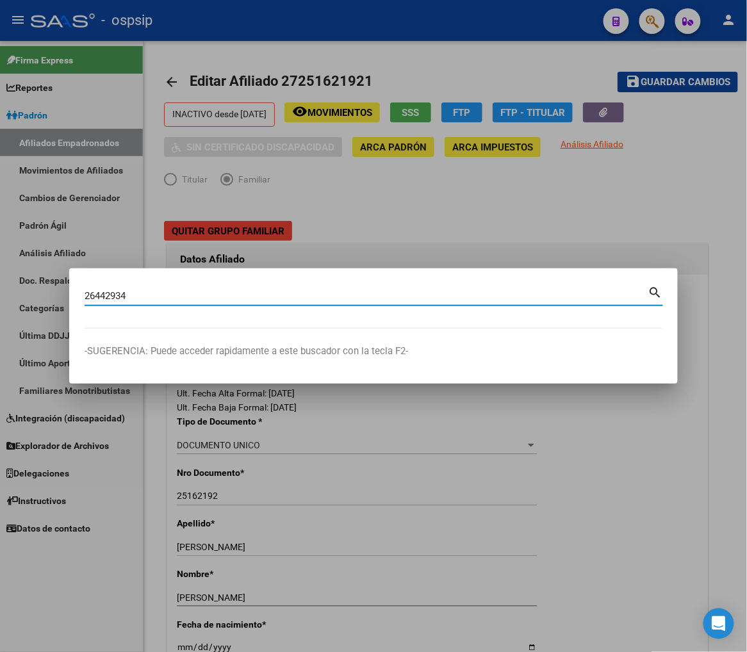
type input "26442934"
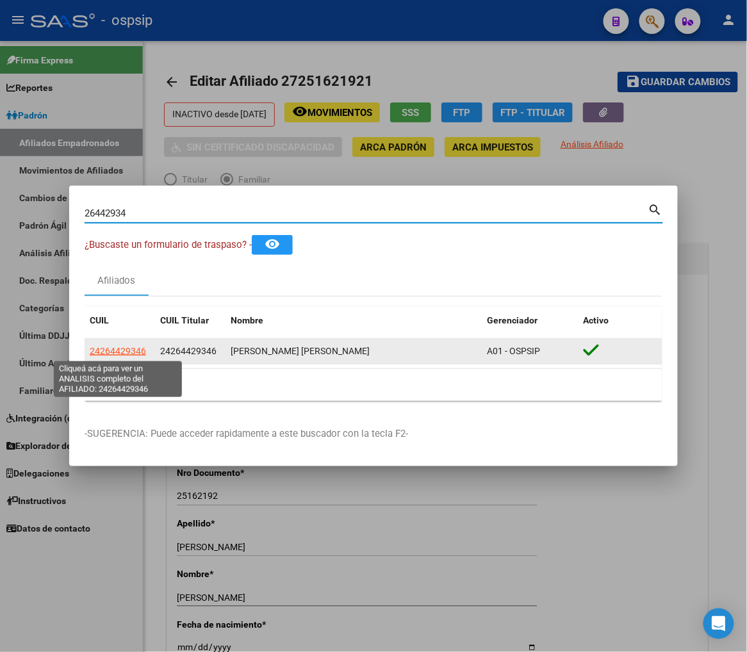
click at [103, 348] on span "24264429346" at bounding box center [118, 351] width 56 height 10
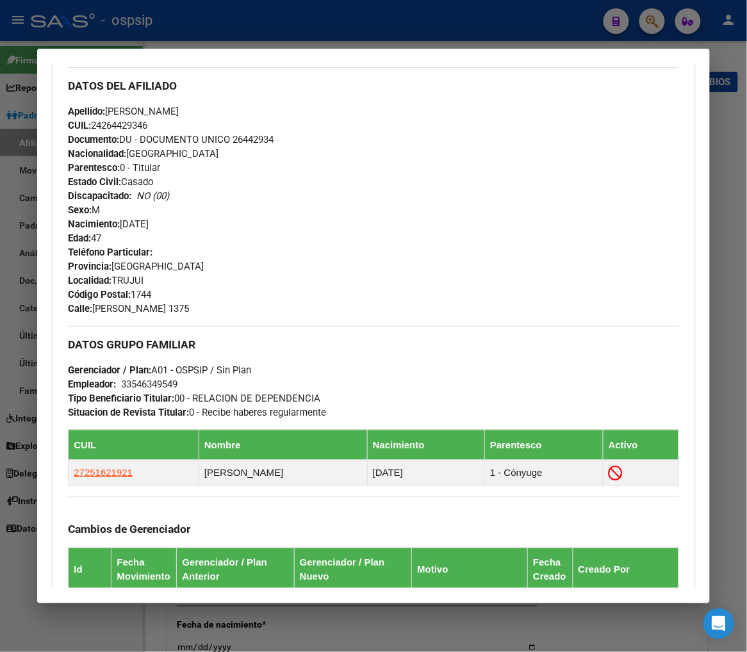
scroll to position [641, 0]
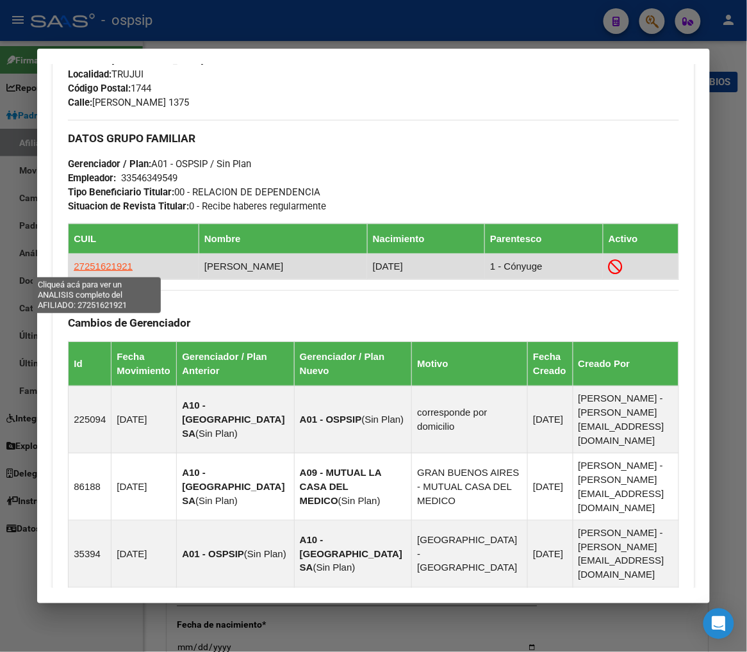
click at [93, 269] on span "27251621921" at bounding box center [103, 266] width 59 height 11
type textarea "27251621921"
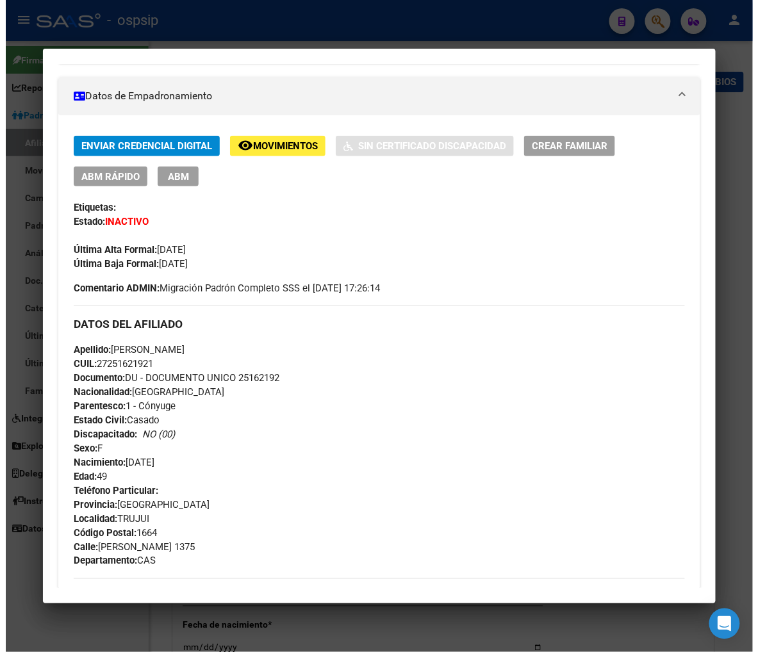
scroll to position [213, 0]
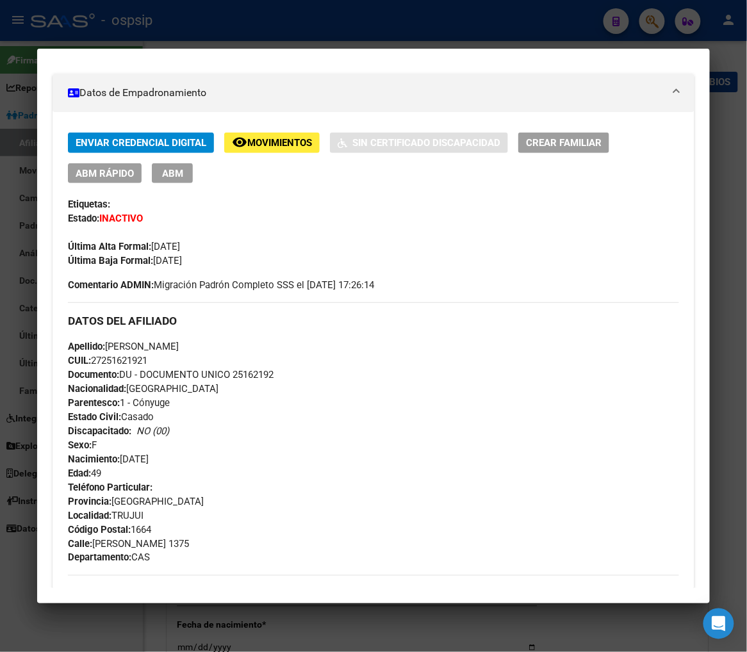
click at [163, 170] on span "ABM" at bounding box center [172, 174] width 21 height 12
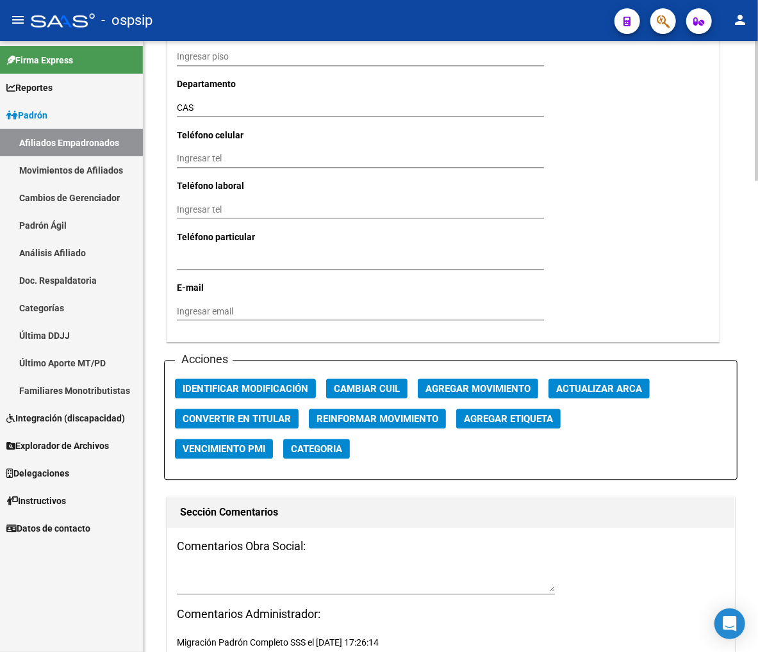
scroll to position [1352, 0]
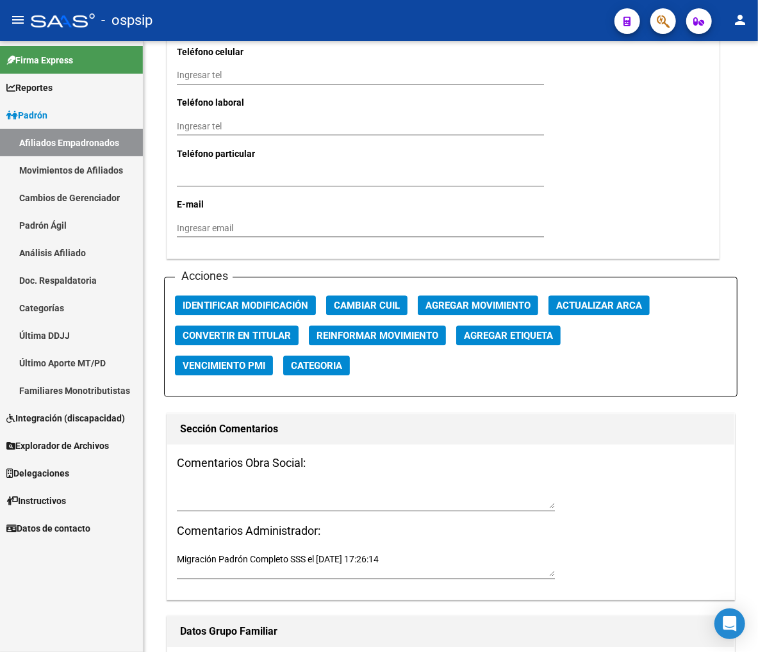
click at [218, 489] on textarea at bounding box center [366, 496] width 378 height 24
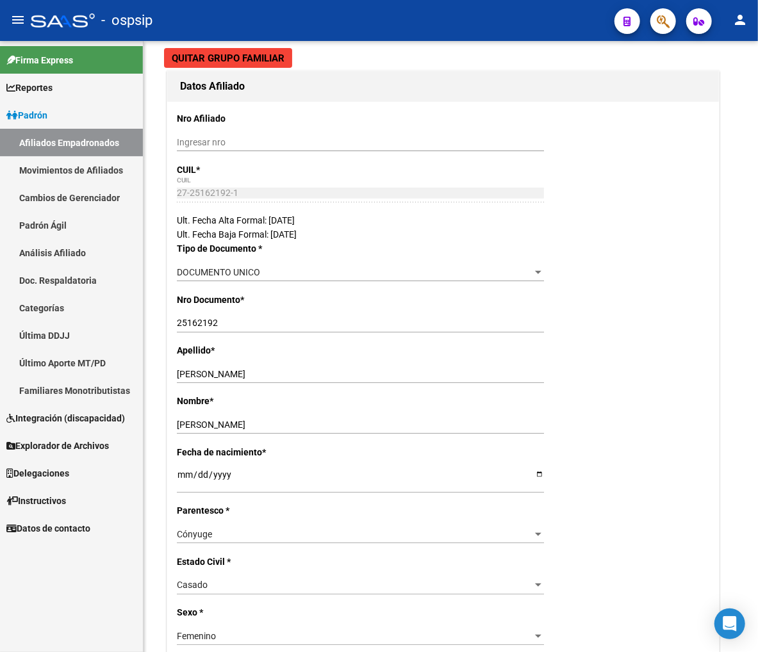
scroll to position [0, 0]
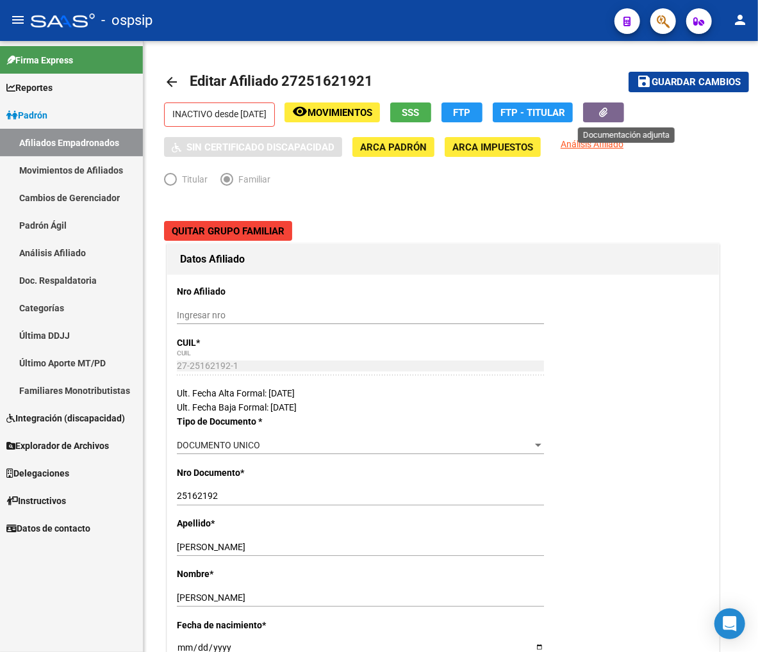
type textarea "Presenta baja de arca"
click at [609, 113] on button "button" at bounding box center [603, 112] width 41 height 20
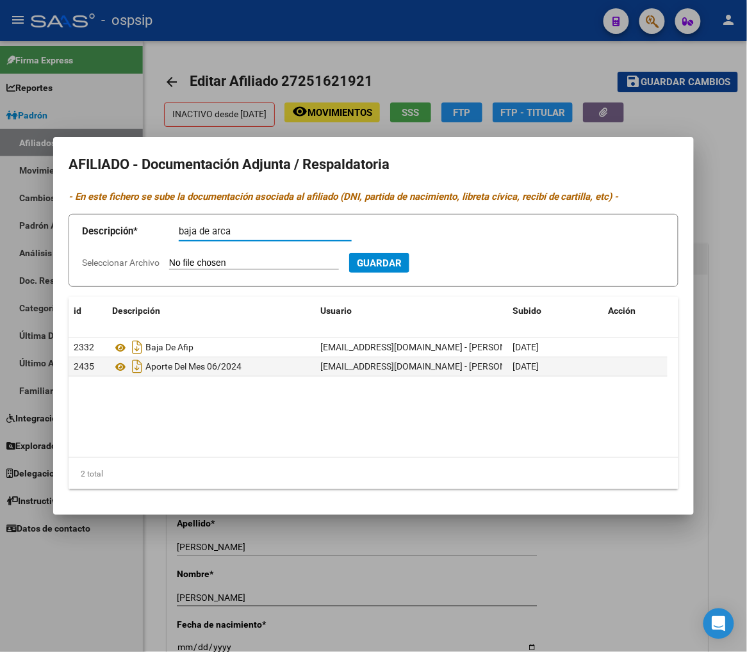
type input "baja de arca"
click at [214, 266] on input "Seleccionar Archivo" at bounding box center [254, 263] width 170 height 12
type input "C:\fakepath\Captura de pantalla 2025-08-14 093547.png"
click at [471, 265] on span "Guardar" at bounding box center [448, 263] width 45 height 12
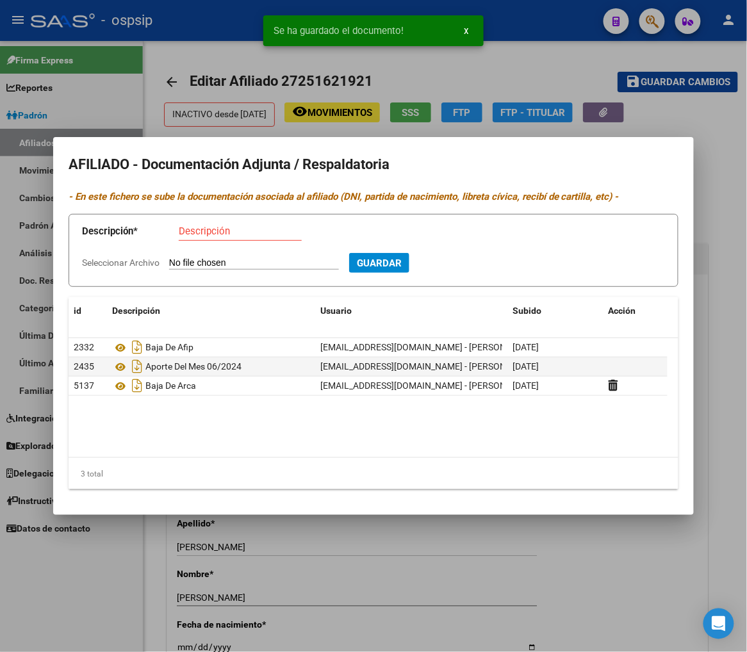
click at [555, 75] on div at bounding box center [373, 326] width 747 height 652
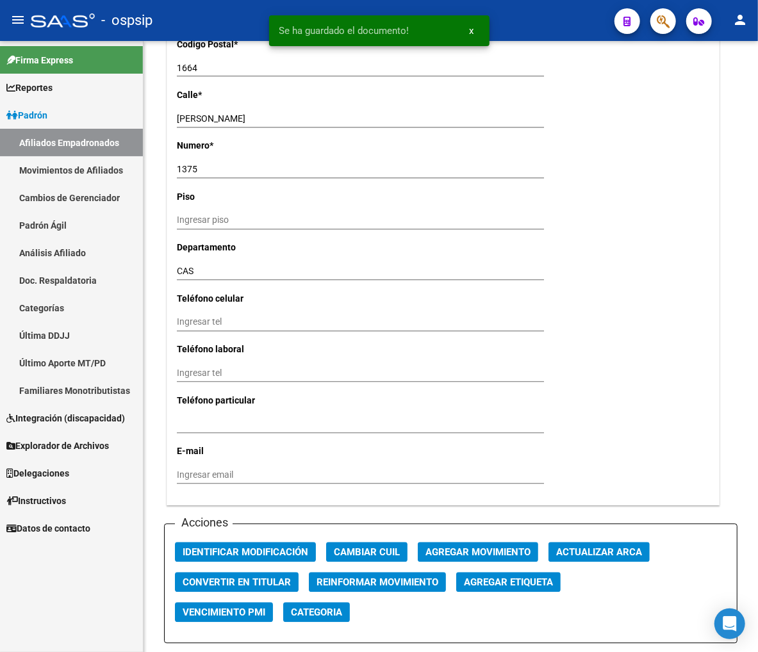
scroll to position [1138, 0]
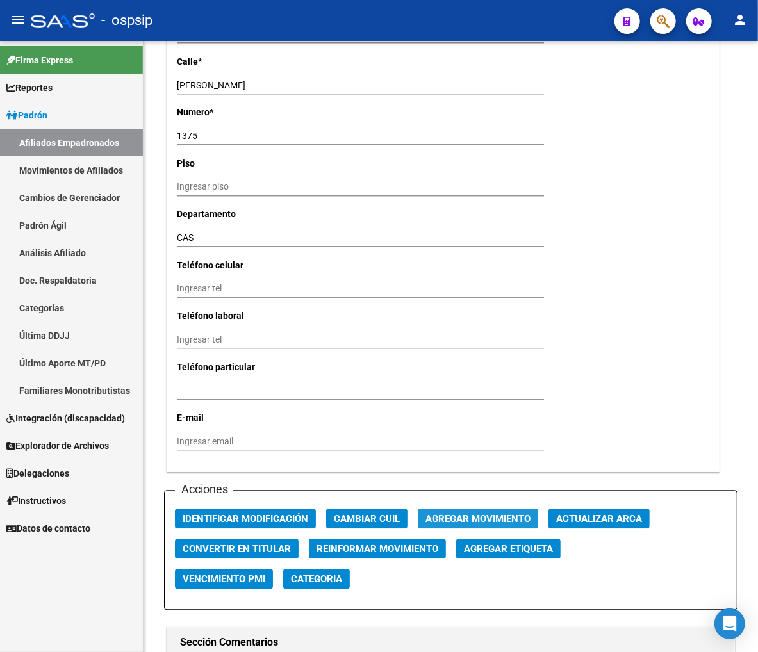
click at [476, 516] on span "Agregar Movimiento" at bounding box center [477, 520] width 105 height 12
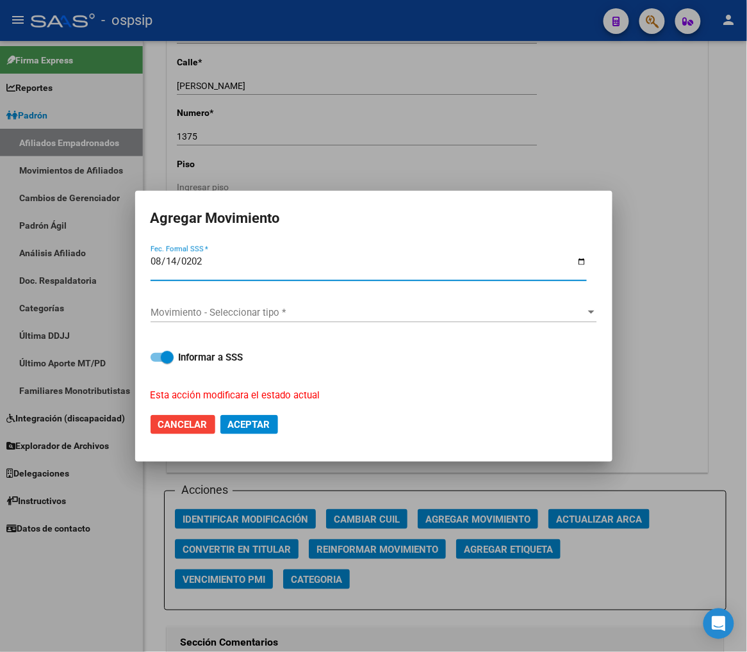
type input "[DATE]"
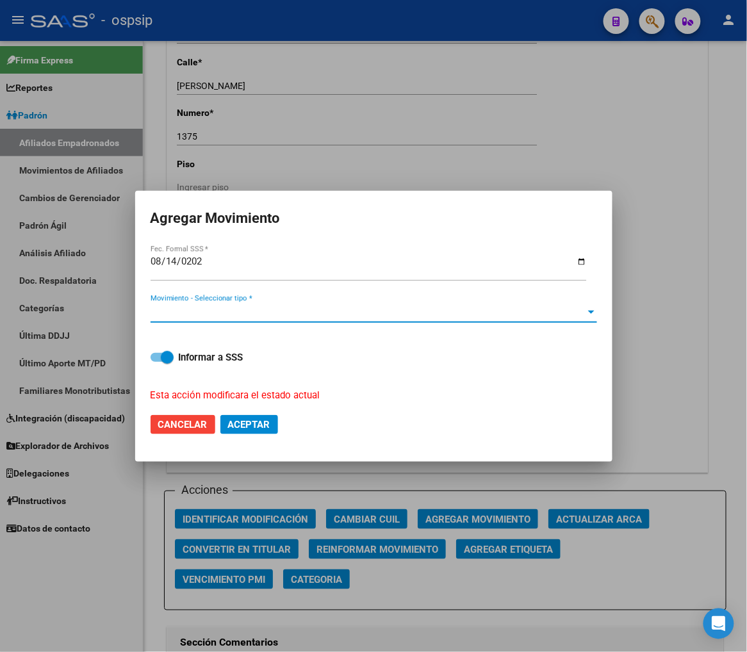
click at [530, 313] on span "Movimiento - Seleccionar tipo *" at bounding box center [368, 313] width 435 height 12
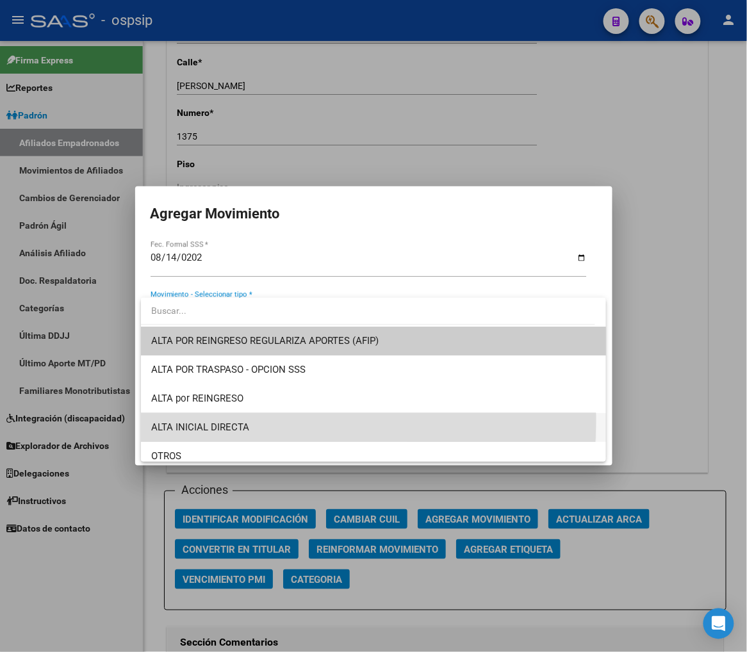
click at [257, 421] on span "ALTA INICIAL DIRECTA" at bounding box center [373, 427] width 445 height 29
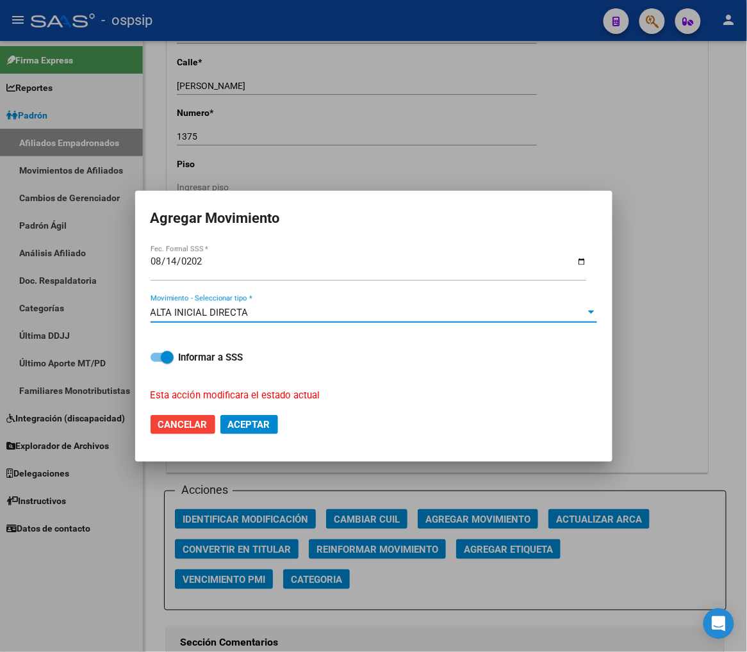
click at [254, 423] on span "Aceptar" at bounding box center [249, 425] width 42 height 12
checkbox input "false"
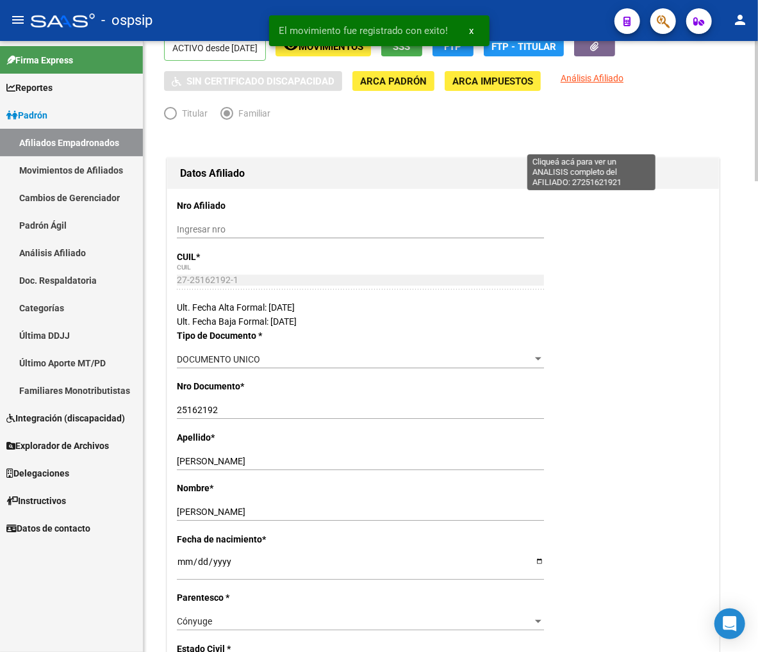
scroll to position [0, 0]
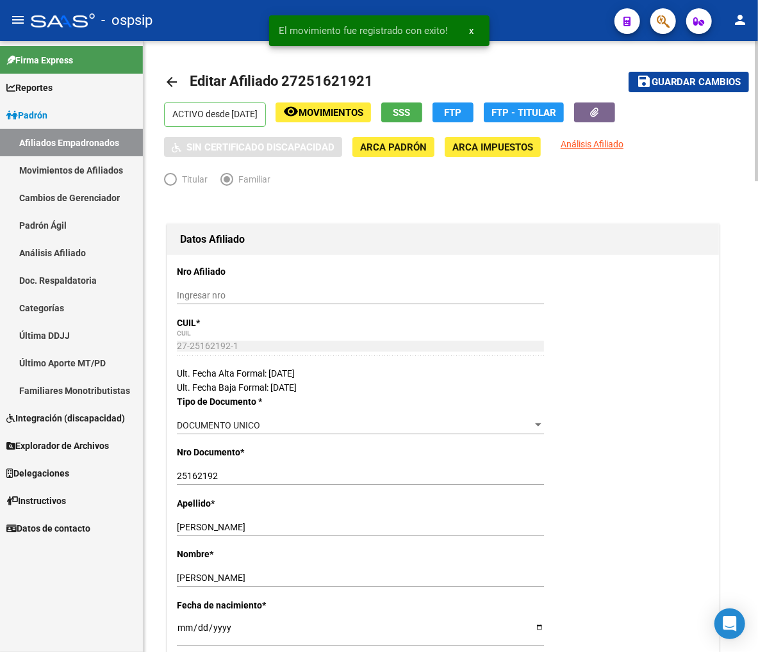
click at [660, 77] on span "Guardar cambios" at bounding box center [696, 83] width 90 height 12
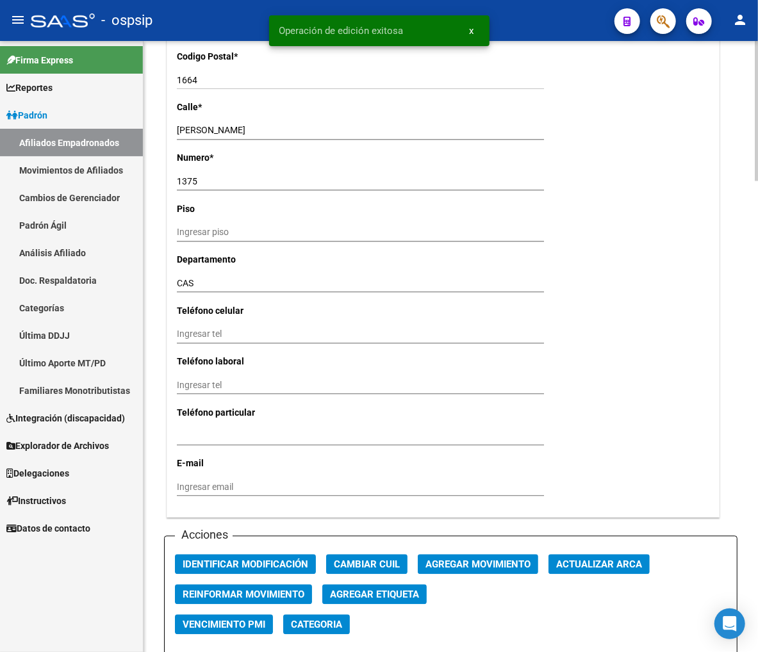
scroll to position [1352, 0]
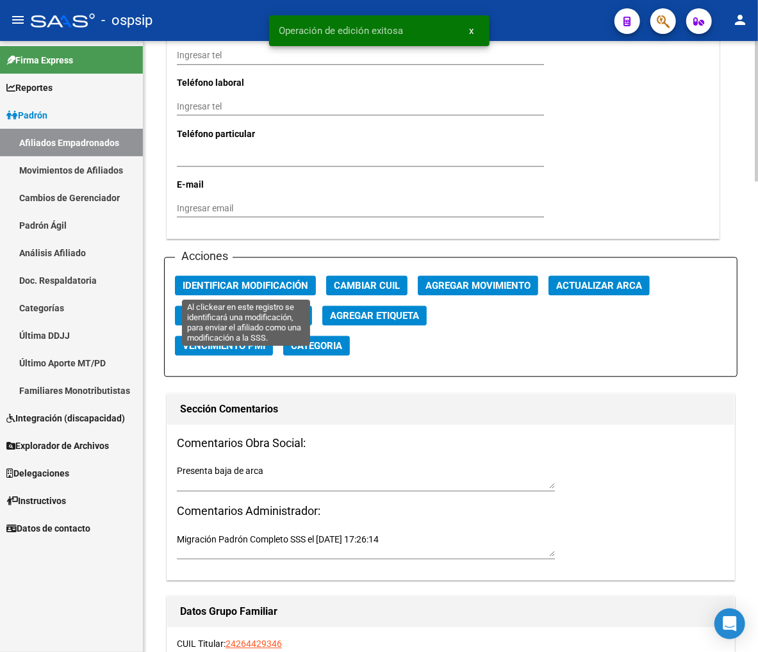
click at [261, 286] on span "Identificar Modificación" at bounding box center [246, 286] width 126 height 12
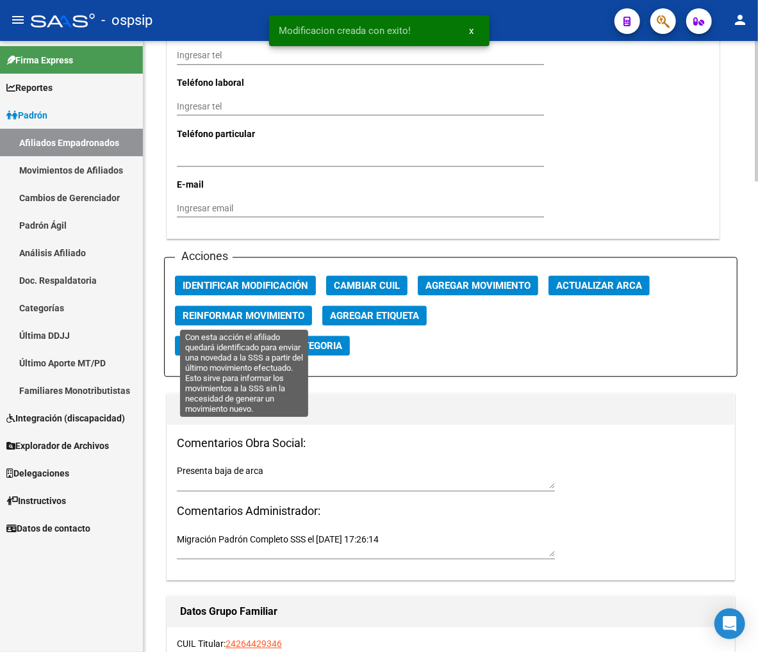
click at [253, 313] on span "Reinformar Movimiento" at bounding box center [244, 316] width 122 height 12
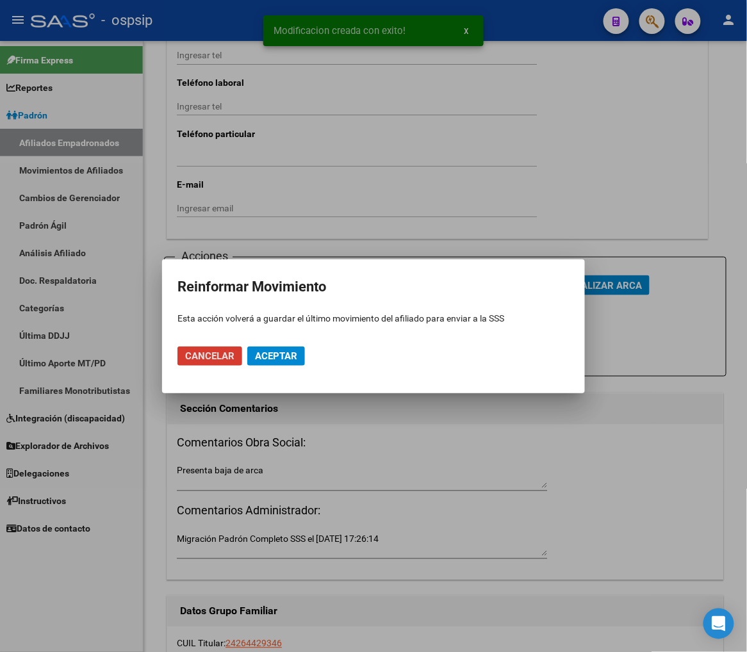
click at [297, 361] on span "Aceptar" at bounding box center [276, 356] width 42 height 12
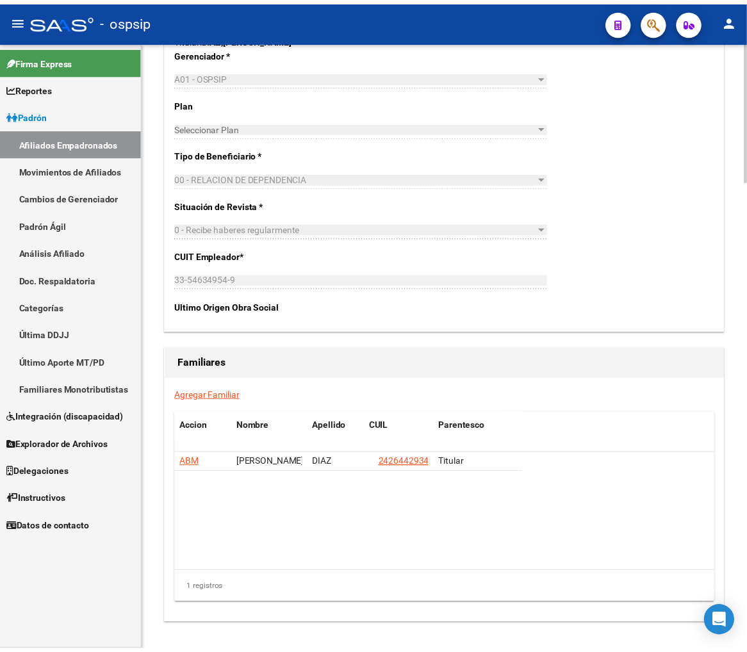
scroll to position [2052, 0]
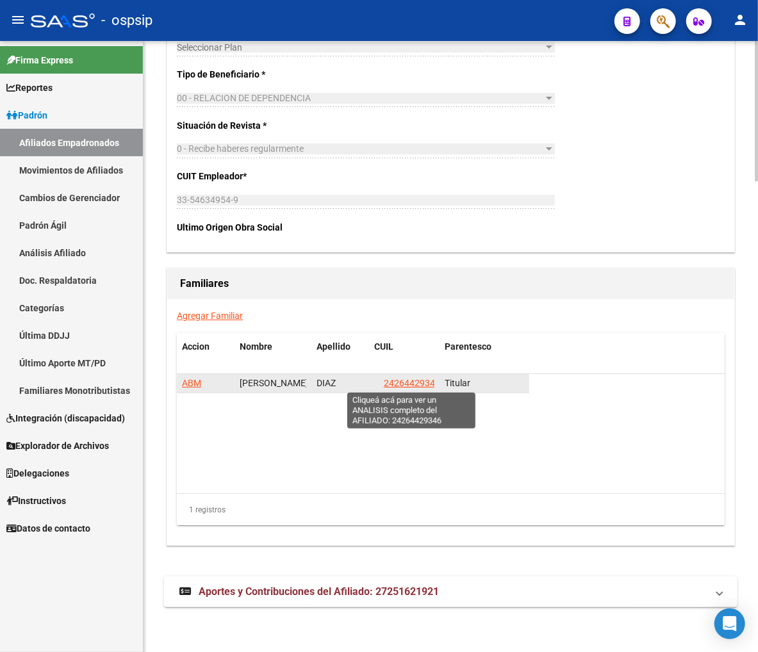
click at [414, 384] on span "24264429346" at bounding box center [412, 383] width 56 height 10
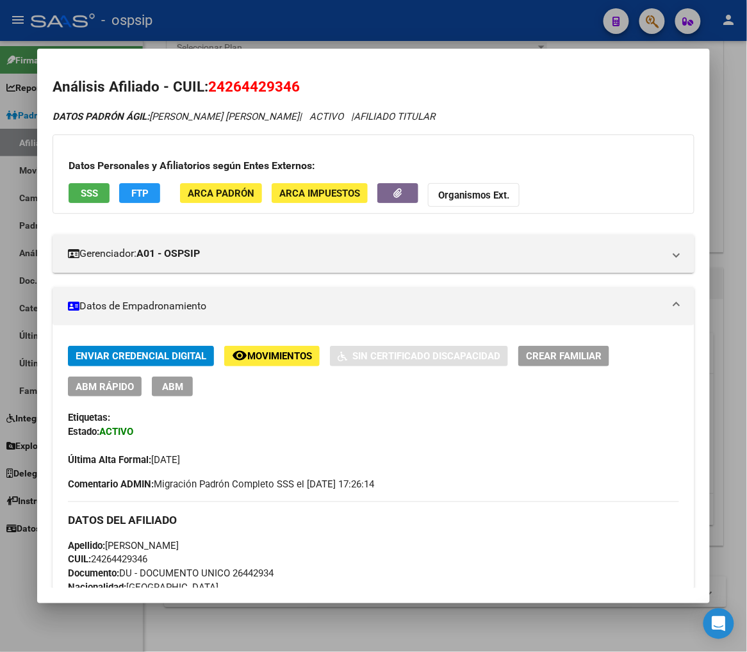
drag, startPoint x: 221, startPoint y: 81, endPoint x: 287, endPoint y: 79, distance: 66.0
click at [287, 79] on span "24264429346" at bounding box center [254, 86] width 92 height 17
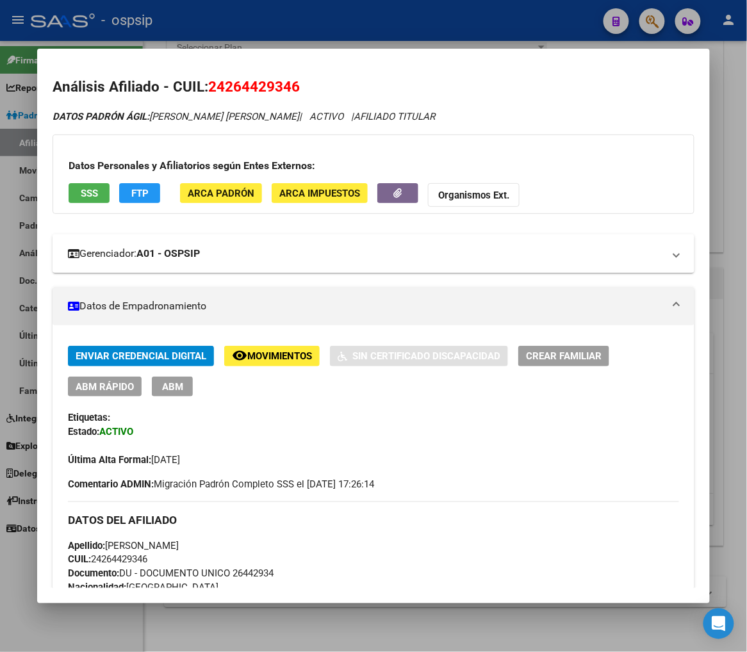
click at [479, 252] on mat-panel-title "Gerenciador: A01 - OSPSIP" at bounding box center [365, 253] width 595 height 15
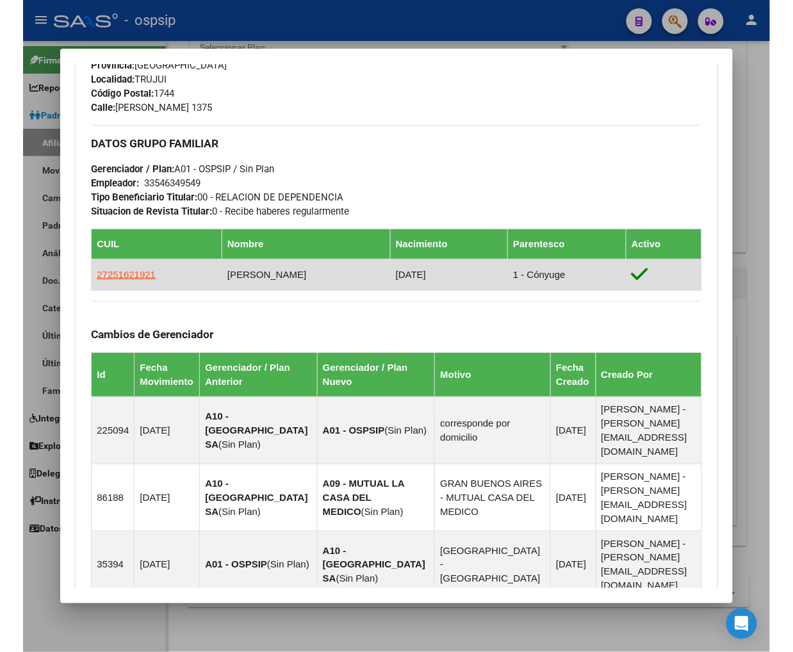
scroll to position [854, 0]
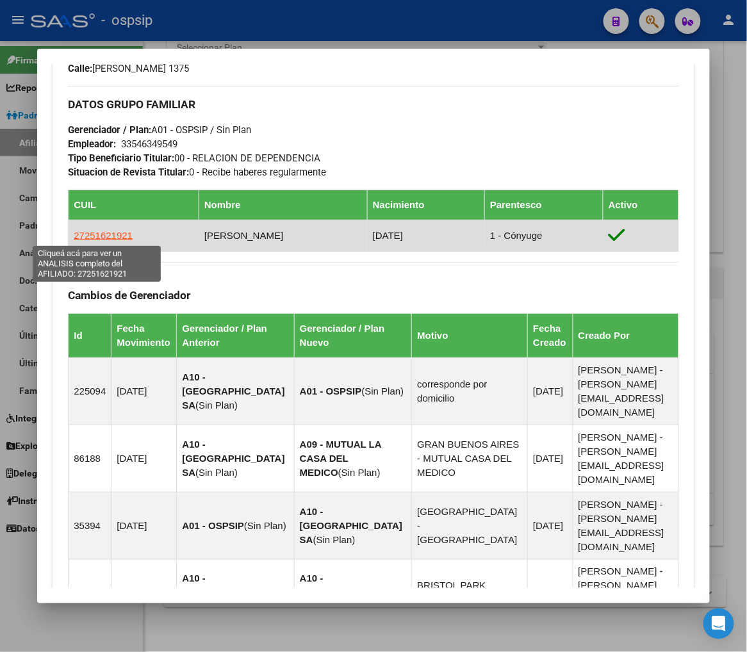
click at [94, 233] on span "27251621921" at bounding box center [103, 235] width 59 height 11
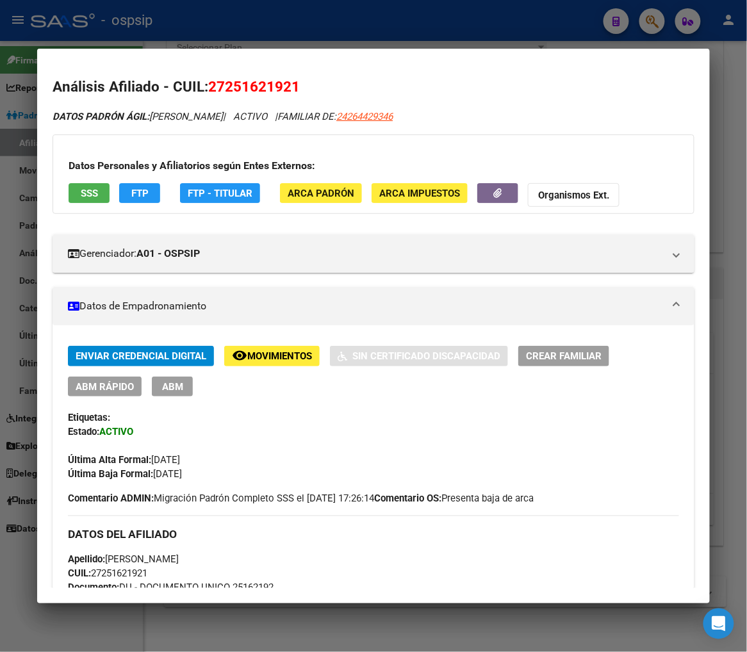
drag, startPoint x: 222, startPoint y: 90, endPoint x: 286, endPoint y: 83, distance: 64.4
click at [286, 83] on span "27251621921" at bounding box center [254, 86] width 92 height 17
copy span "25162192"
click at [391, 117] on span "24264429346" at bounding box center [364, 117] width 56 height 12
type textarea "24264429346"
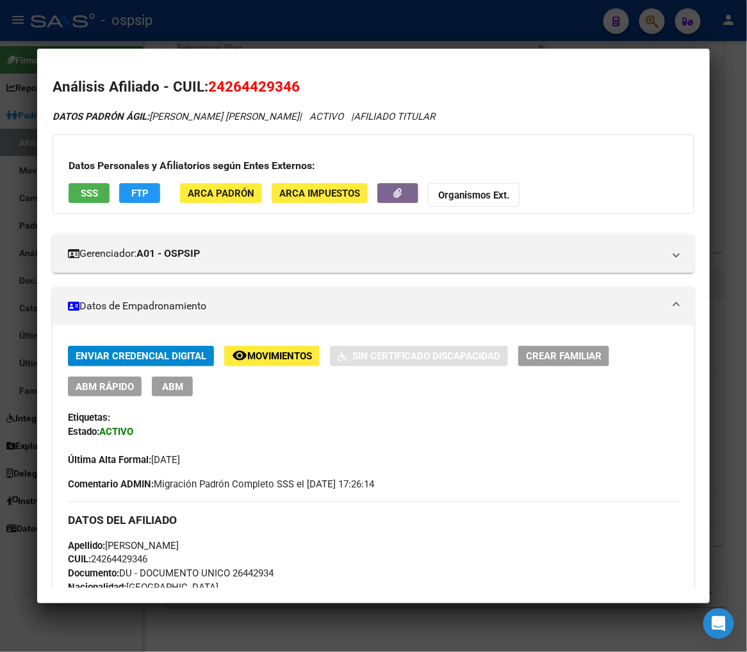
drag, startPoint x: 222, startPoint y: 86, endPoint x: 290, endPoint y: 77, distance: 67.9
click at [290, 77] on h2 "Análisis Afiliado - CUIL: 24264429346" at bounding box center [373, 87] width 641 height 22
copy span "26442934"
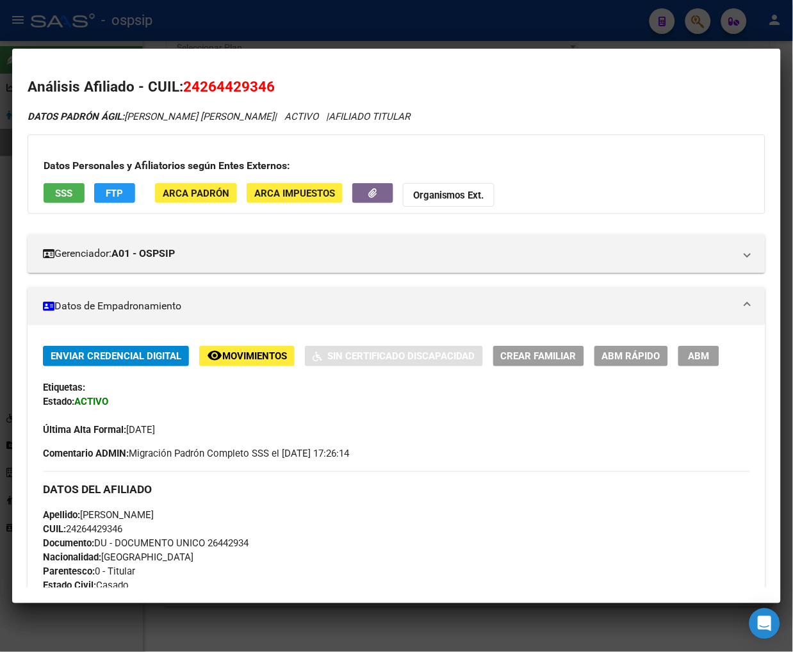
scroll to position [824, 0]
click at [463, 114] on div "DATOS PADRÓN ÁGIL: DIAZ DIEGO DANIEL | ACTIVO | AFILIADO TITULAR" at bounding box center [397, 117] width 738 height 15
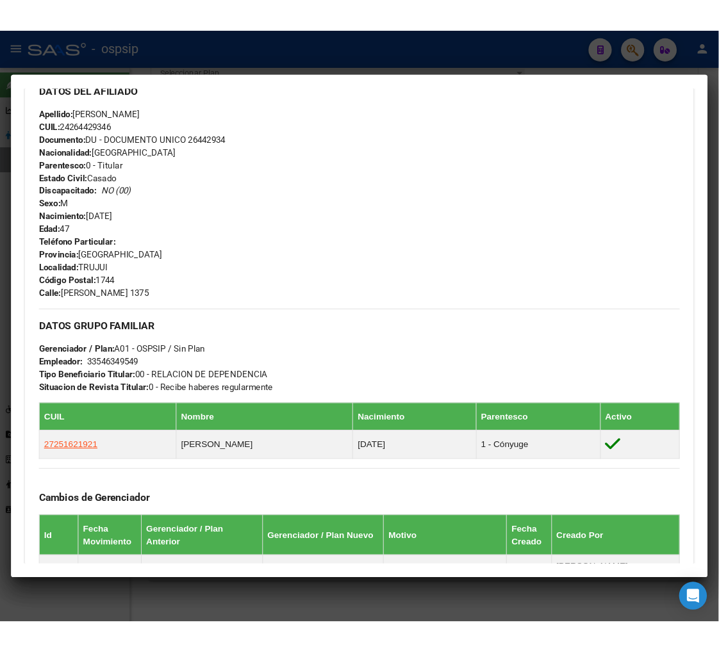
scroll to position [427, 0]
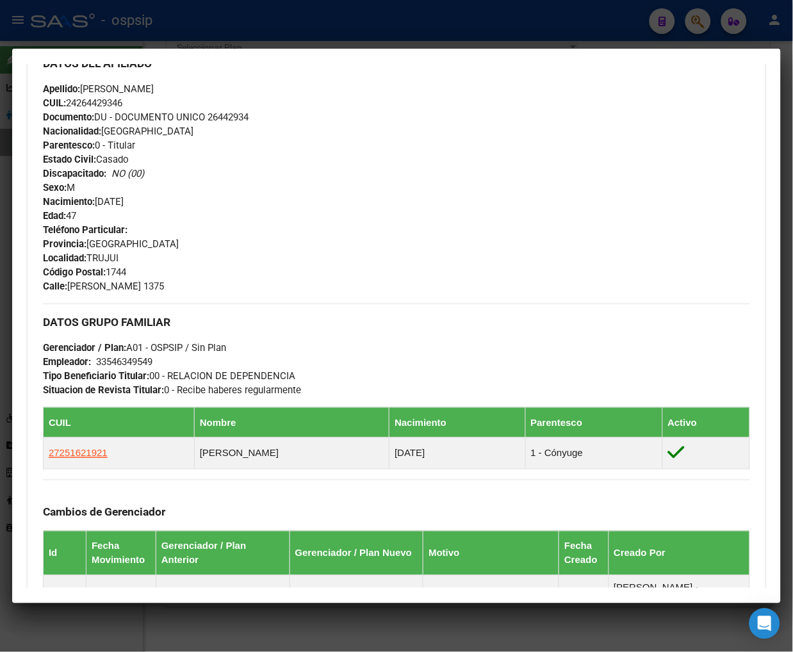
click at [692, 26] on div at bounding box center [396, 326] width 793 height 652
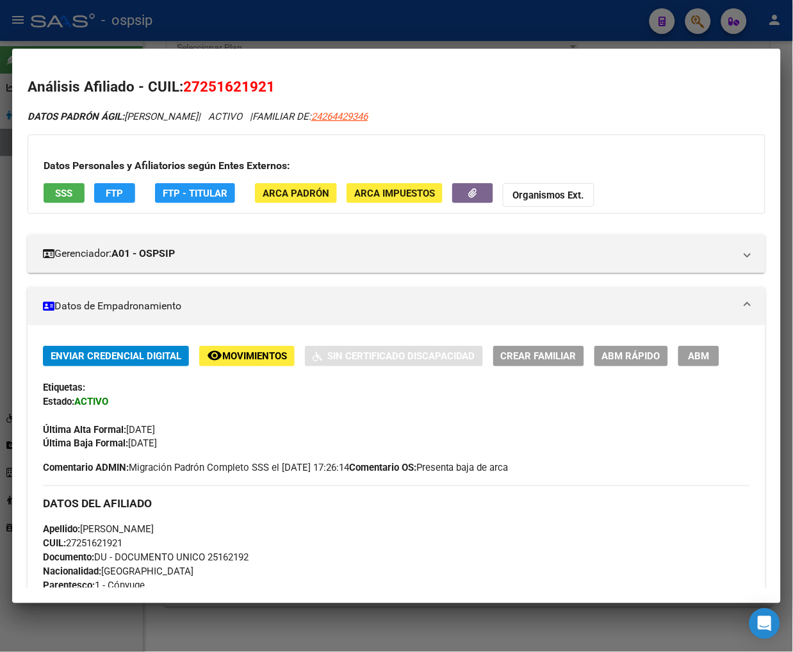
click at [702, 21] on div at bounding box center [396, 326] width 793 height 652
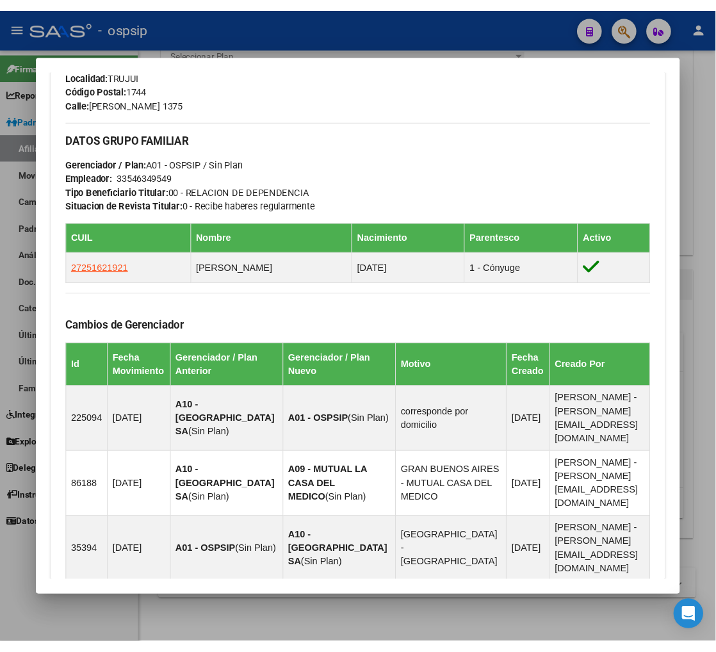
scroll to position [854, 0]
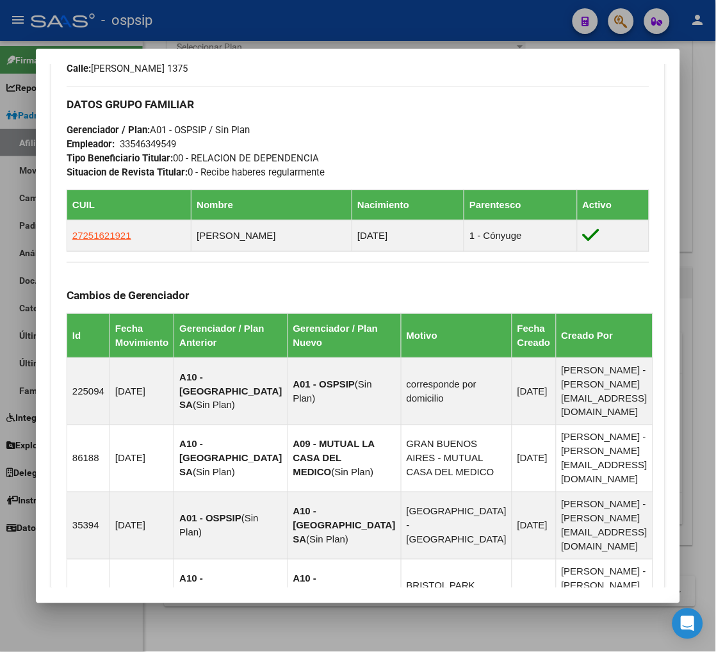
click at [621, 21] on div at bounding box center [358, 326] width 716 height 652
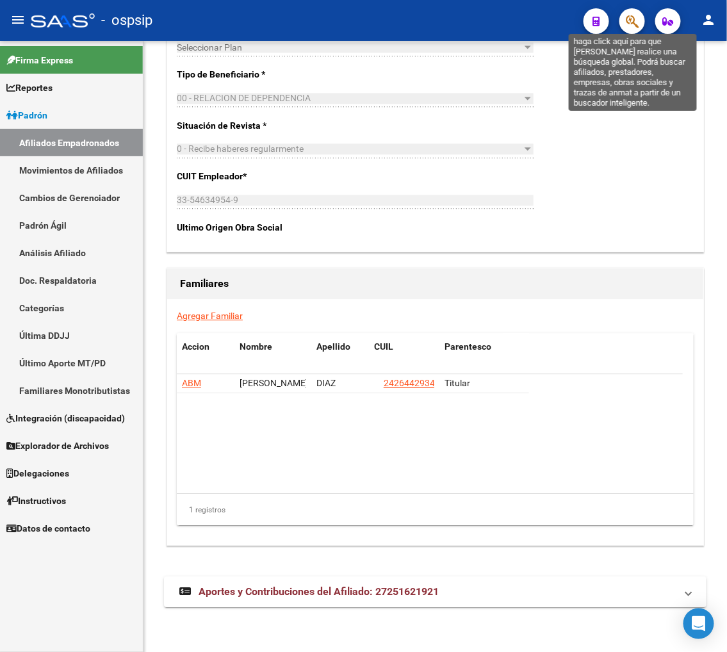
click at [637, 23] on icon "button" at bounding box center [632, 21] width 13 height 15
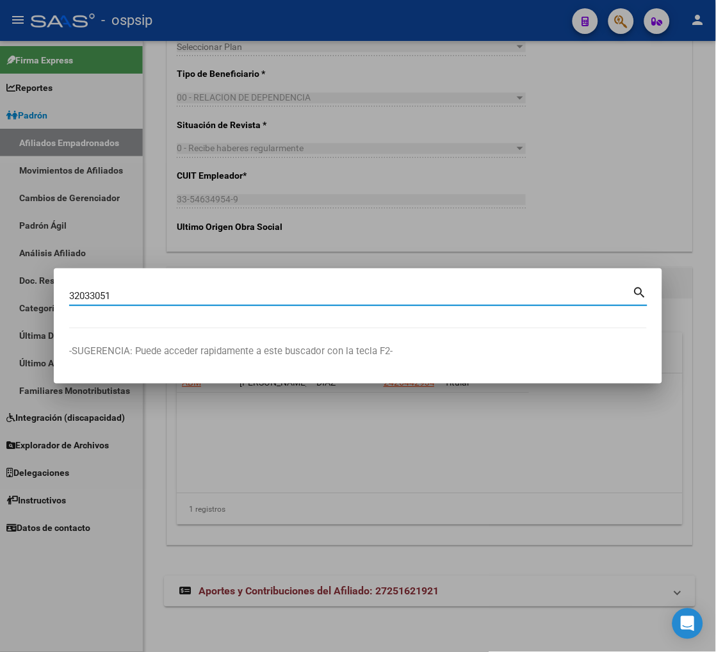
type input "32033051"
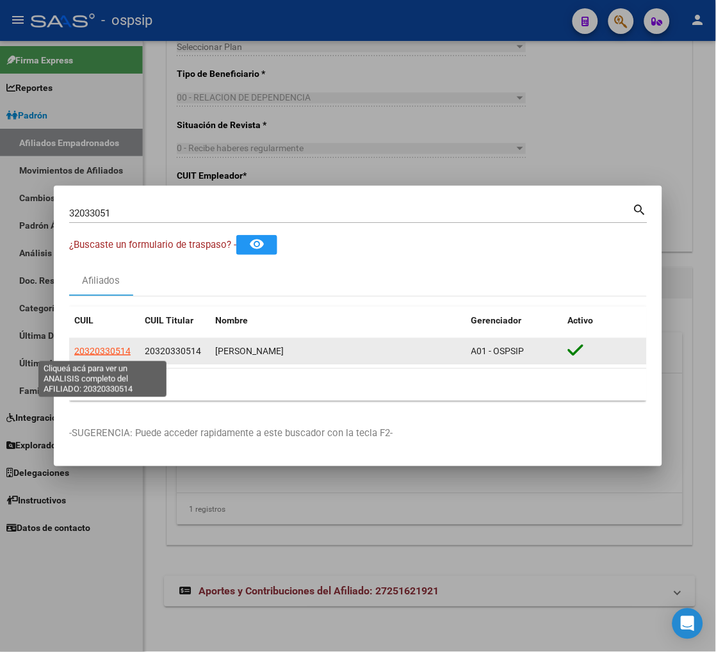
click at [111, 348] on span "20320330514" at bounding box center [102, 351] width 56 height 10
type textarea "20320330514"
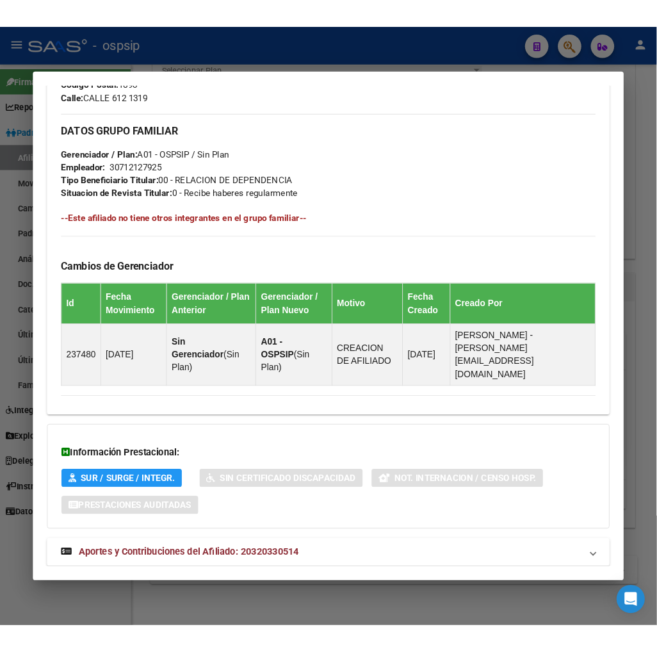
scroll to position [656, 0]
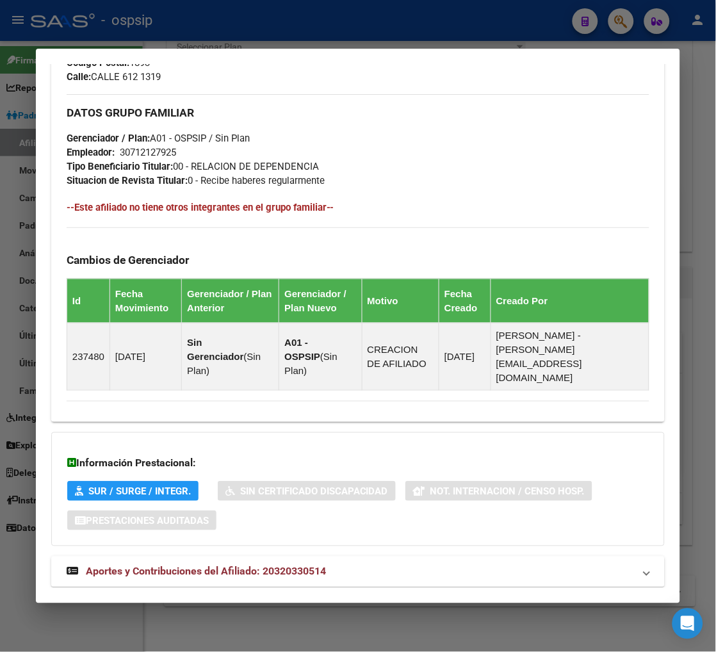
click at [620, 17] on div at bounding box center [358, 326] width 716 height 652
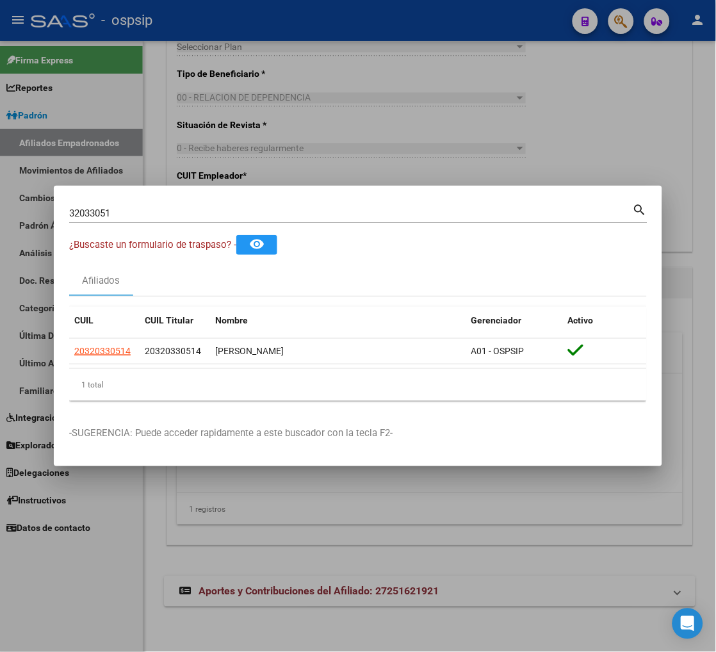
click at [124, 208] on input "32033051" at bounding box center [351, 214] width 564 height 12
type input "3"
click at [161, 216] on input "Buscar (apellido, dni, [PERSON_NAME], [PERSON_NAME], cuit, obra social)" at bounding box center [351, 214] width 564 height 12
type input "39874308"
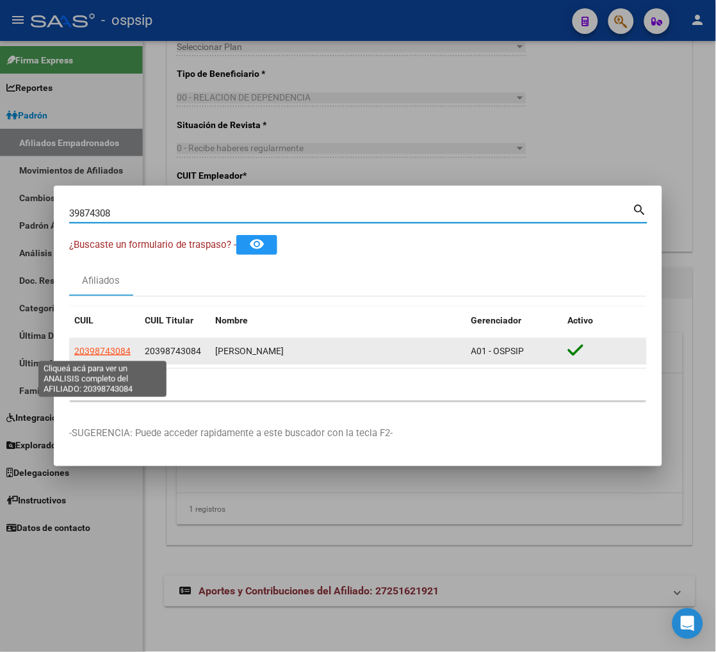
click at [107, 351] on span "20398743084" at bounding box center [102, 351] width 56 height 10
type textarea "20398743084"
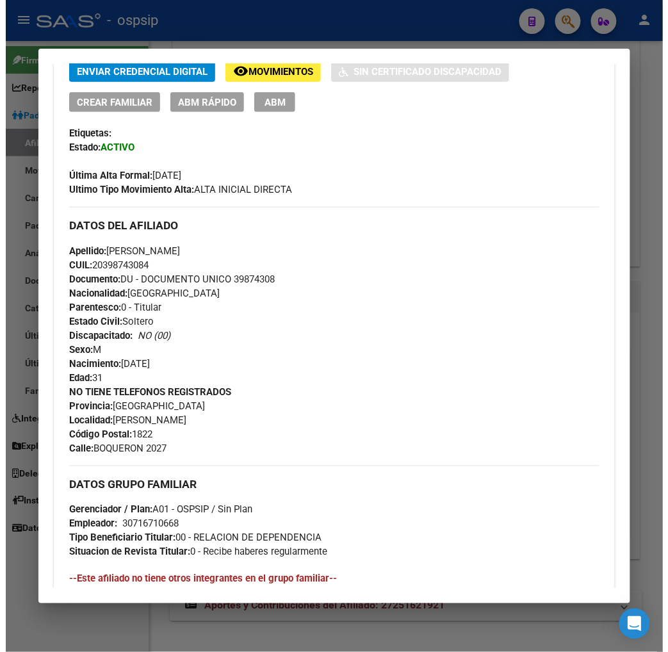
scroll to position [0, 0]
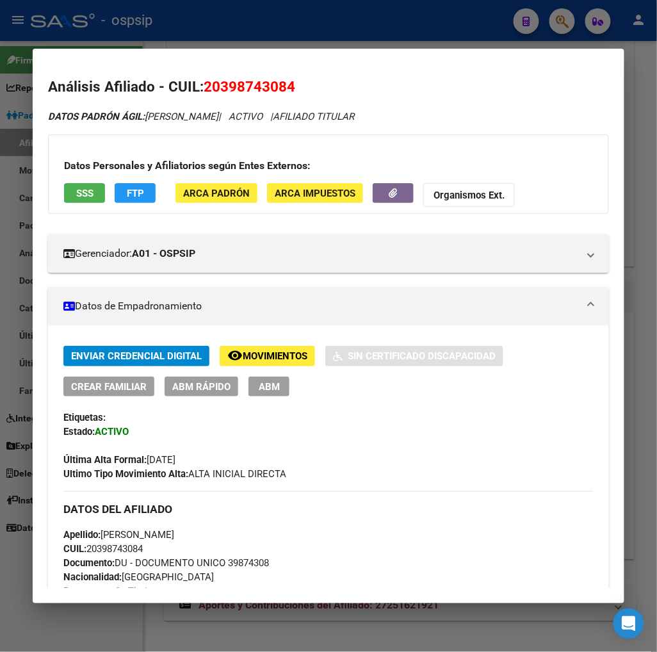
click at [263, 386] on span "ABM" at bounding box center [269, 387] width 21 height 12
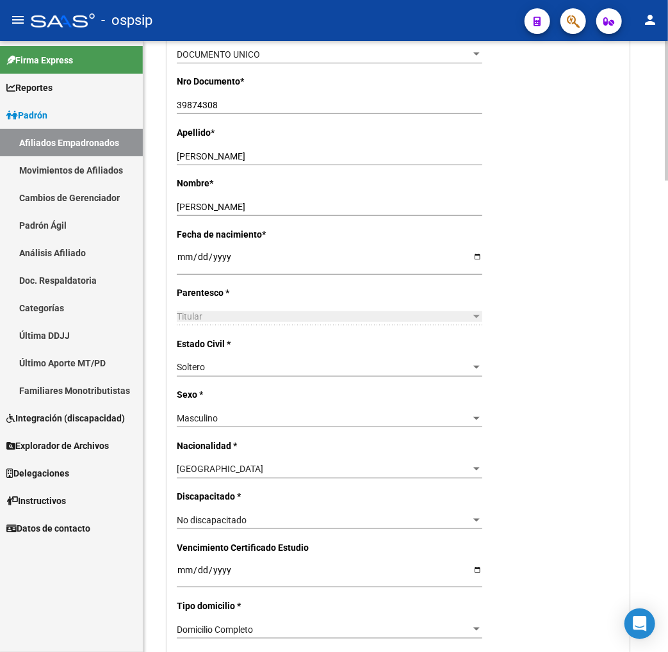
scroll to position [355, 0]
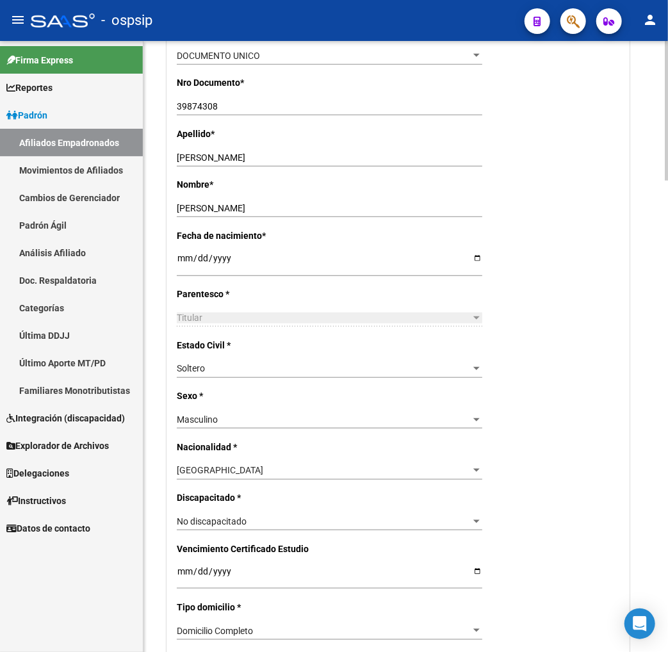
click at [371, 365] on div "Soltero" at bounding box center [324, 368] width 294 height 11
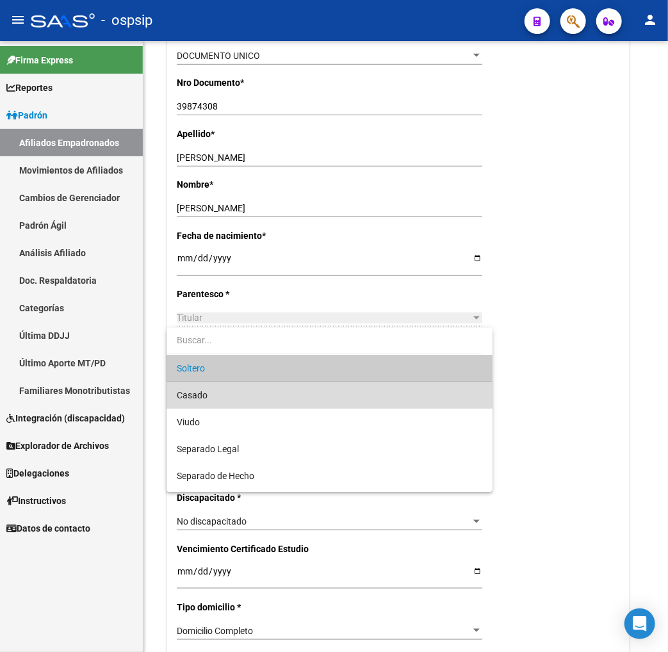
click at [349, 396] on span "Casado" at bounding box center [330, 395] width 306 height 27
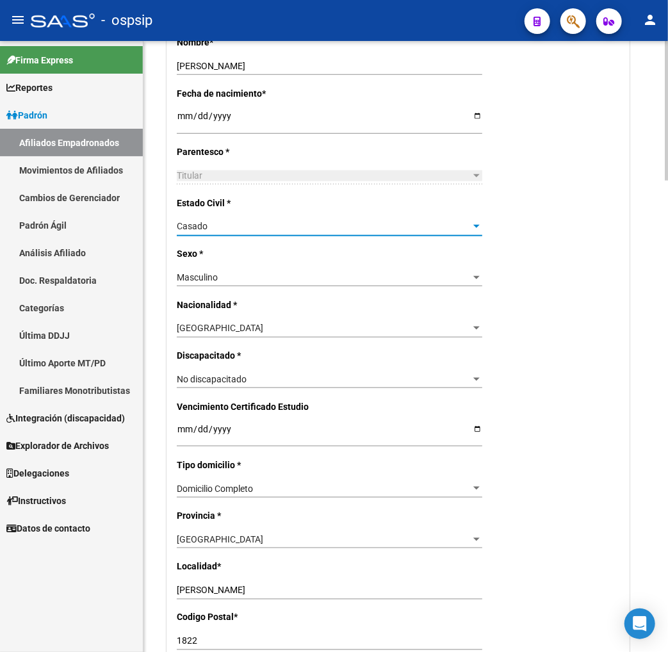
scroll to position [712, 0]
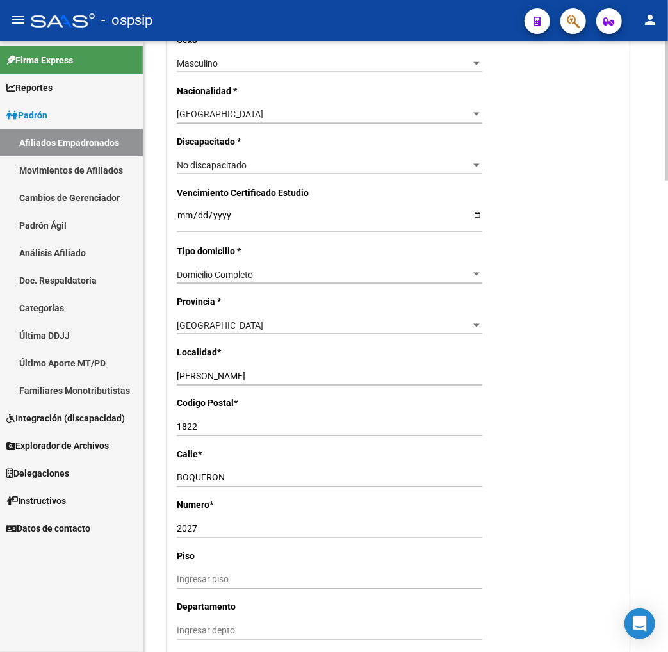
click at [258, 375] on input "VALENTIN ALSINA" at bounding box center [330, 376] width 306 height 11
type input "V"
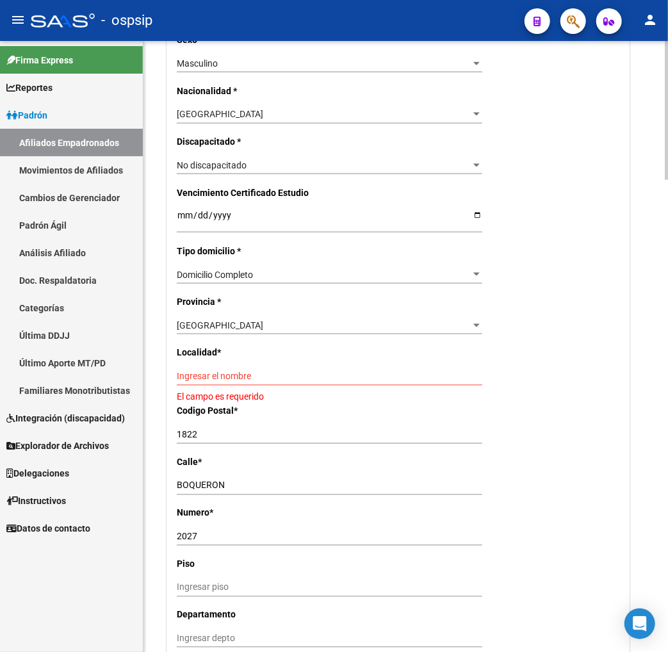
click at [196, 379] on input "Ingresar el nombre" at bounding box center [330, 376] width 306 height 11
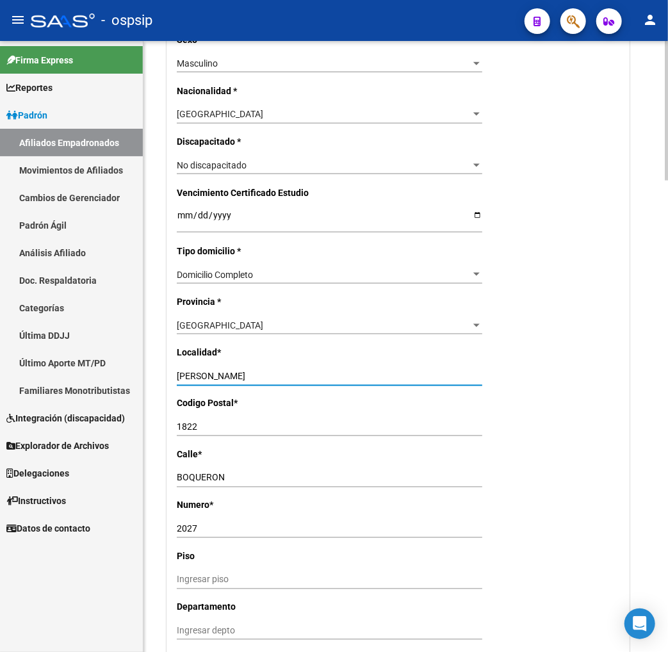
type input "FLORENCIO VARELA"
click at [222, 423] on input "1822" at bounding box center [330, 427] width 306 height 11
type input "1888"
click at [236, 478] on input "BOQUERON" at bounding box center [330, 478] width 306 height 11
type input "B"
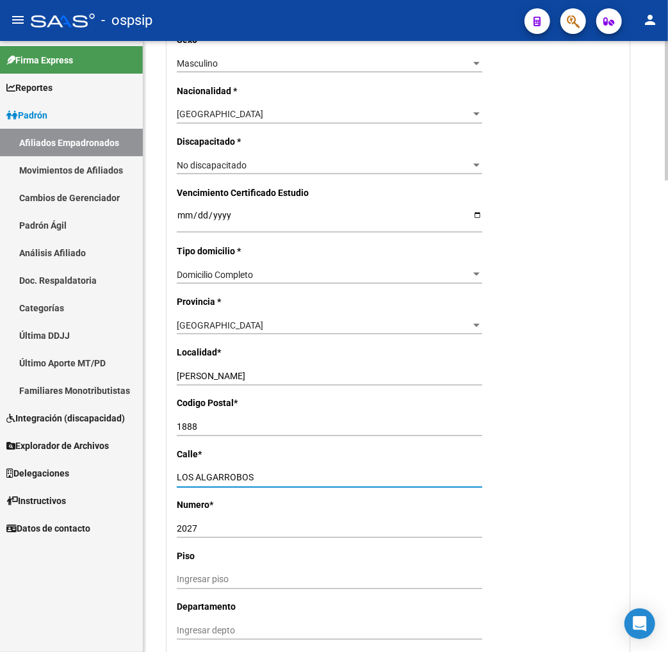
type input "LOS ALGARROBOS"
click at [203, 524] on input "2027" at bounding box center [330, 529] width 306 height 11
type input "2"
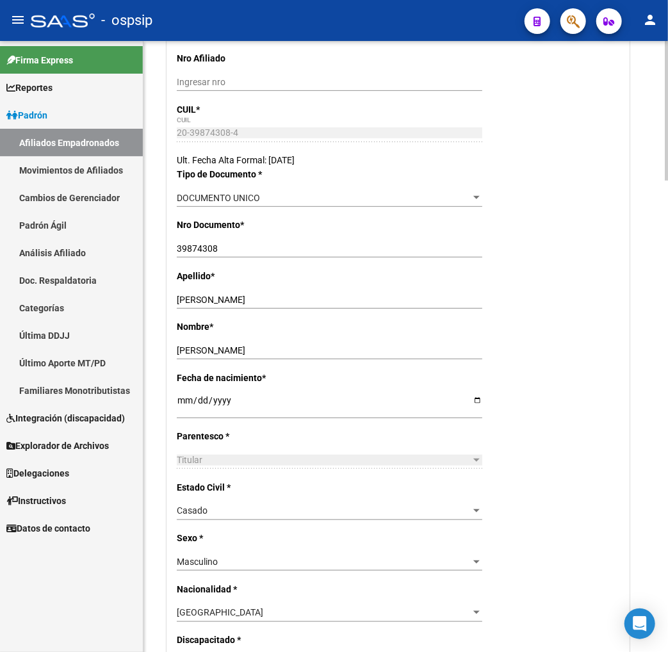
scroll to position [0, 0]
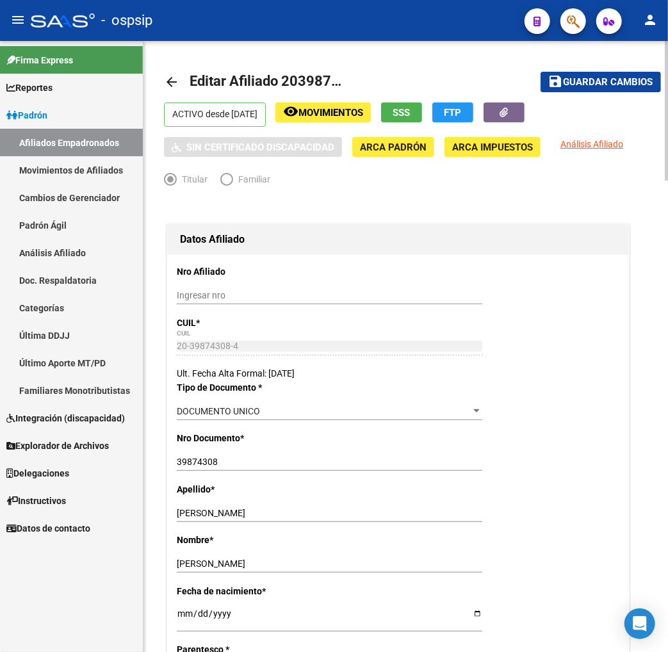
type input "1748"
click at [575, 85] on span "Guardar cambios" at bounding box center [609, 83] width 90 height 12
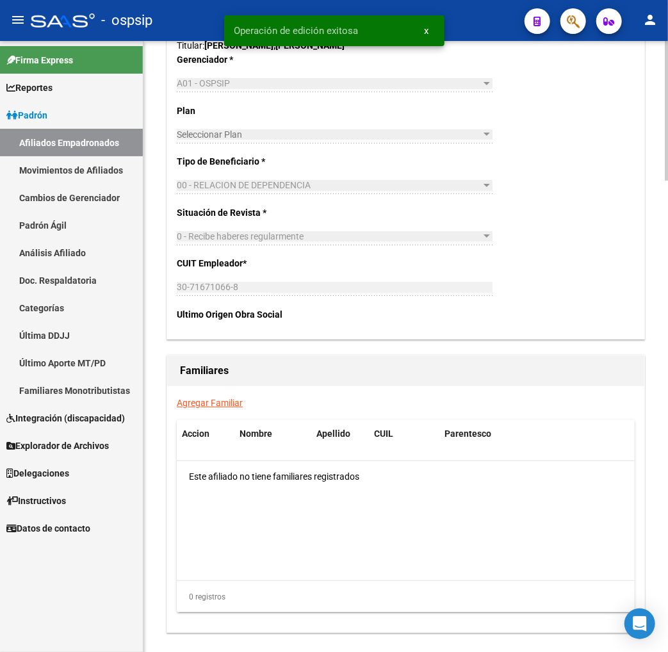
scroll to position [1993, 0]
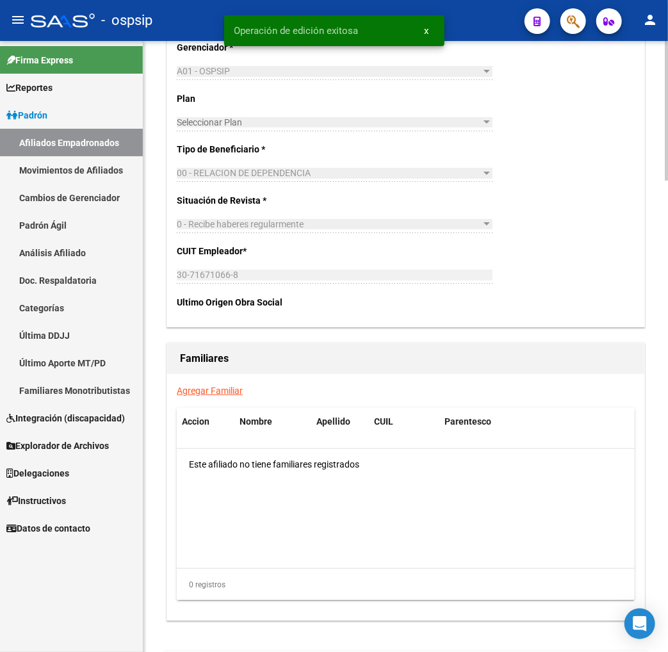
click at [203, 394] on link "Agregar Familiar" at bounding box center [210, 391] width 66 height 10
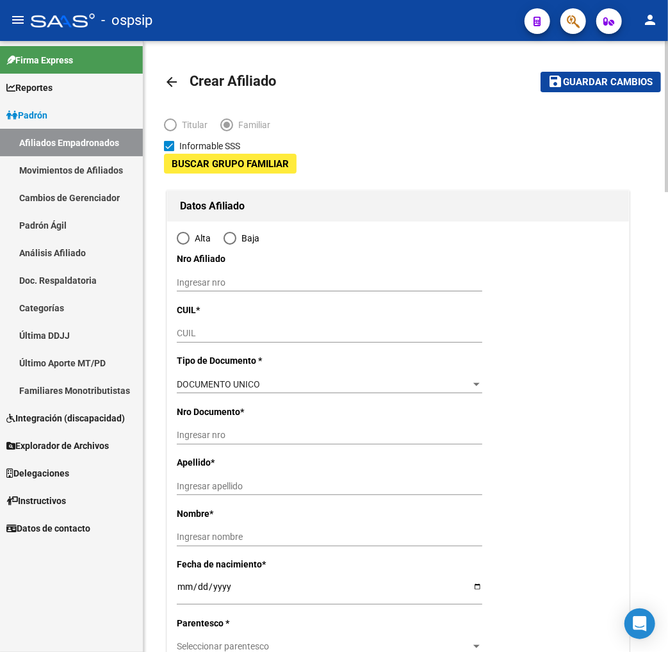
type input "30-71671066-8"
type input "FLORENCIO VARELA"
type input "1888"
type input "LOS ALGARROBOS"
type input "1748"
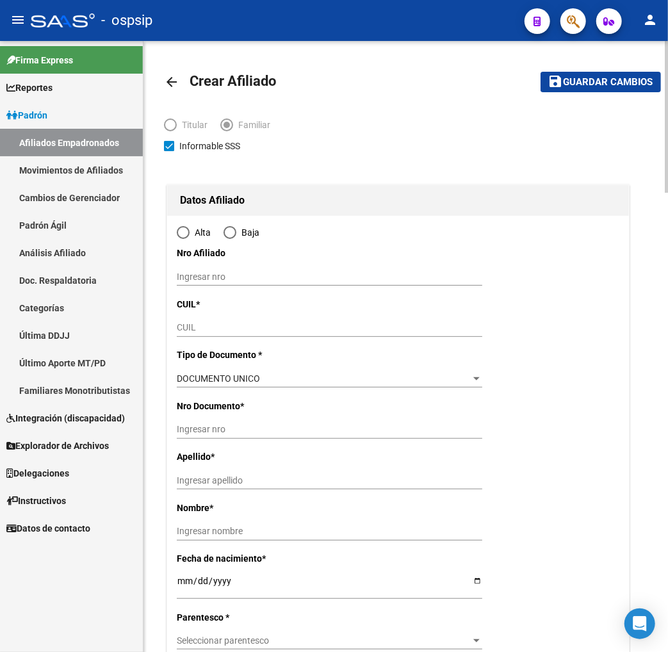
radio input "true"
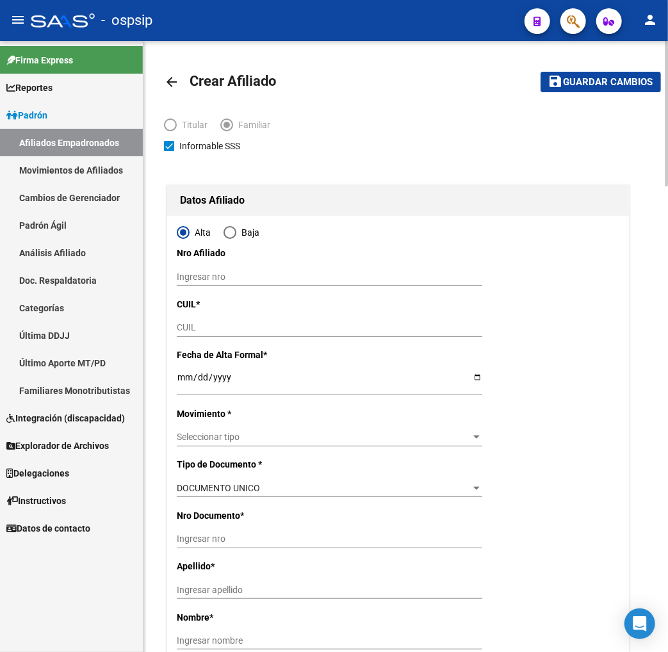
type input "30-71671066-8"
click at [224, 328] on input "CUIL" at bounding box center [330, 327] width 306 height 11
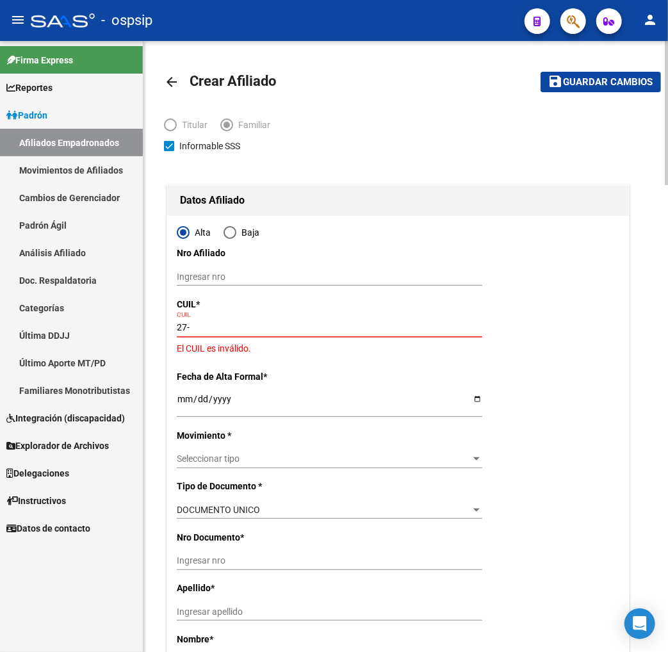
drag, startPoint x: 247, startPoint y: 333, endPoint x: 329, endPoint y: 330, distance: 82.7
click at [248, 333] on input "27-" at bounding box center [330, 327] width 306 height 11
type input "27-38072784-1"
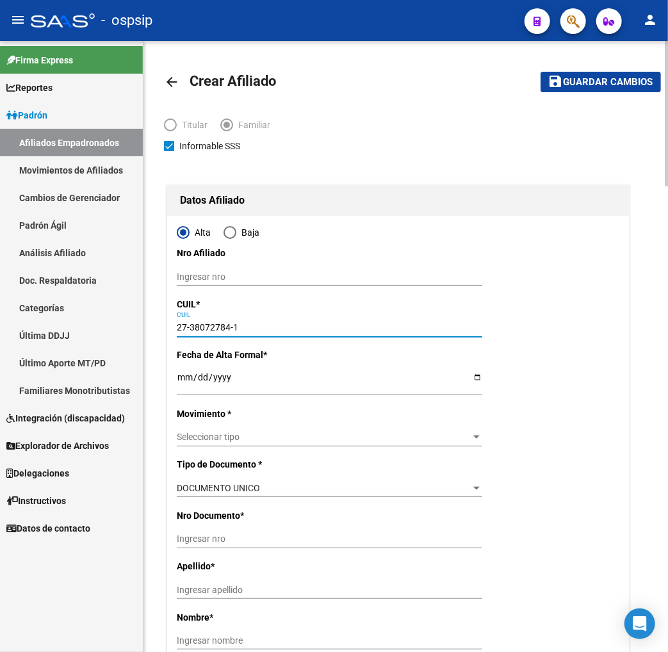
type input "38072784"
type input "MANSILLA"
type input "MACARENA CONSTANZA"
type input "1994-03-23"
type input "FLORENCIO VAREL"
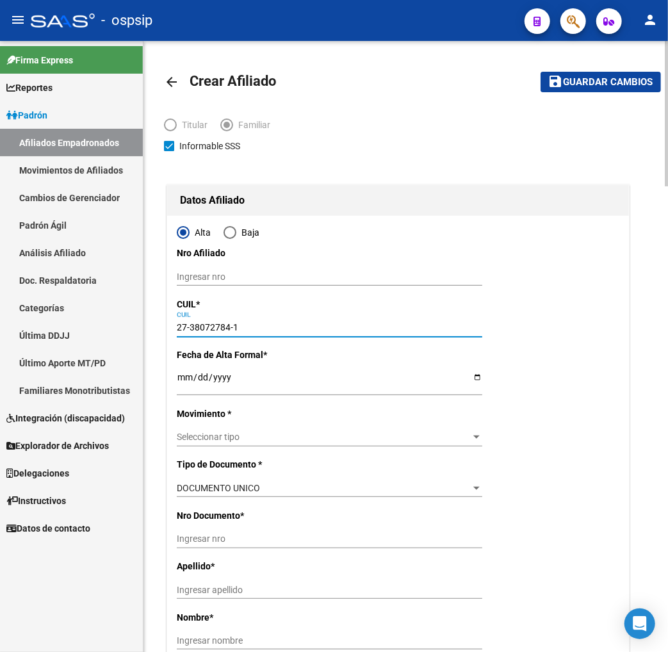
type input "0000"
type input "27-38072784-1"
click at [184, 376] on input "Ingresar fecha" at bounding box center [330, 381] width 306 height 19
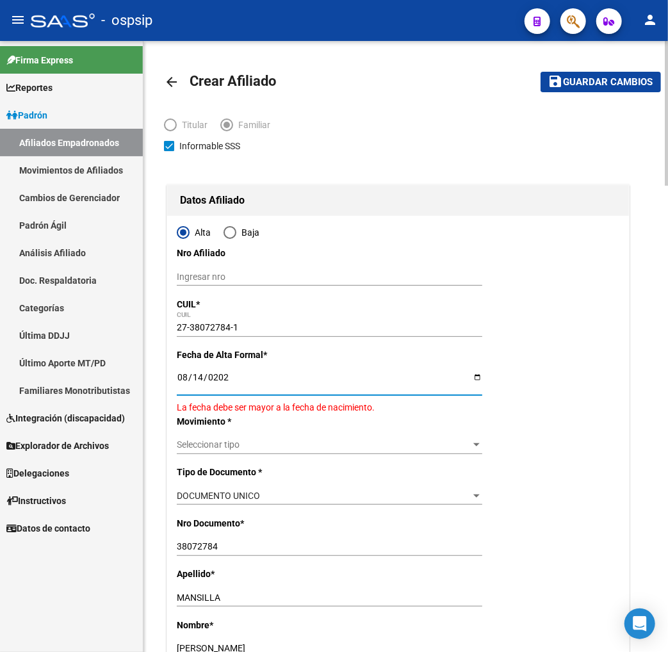
type input "[DATE]"
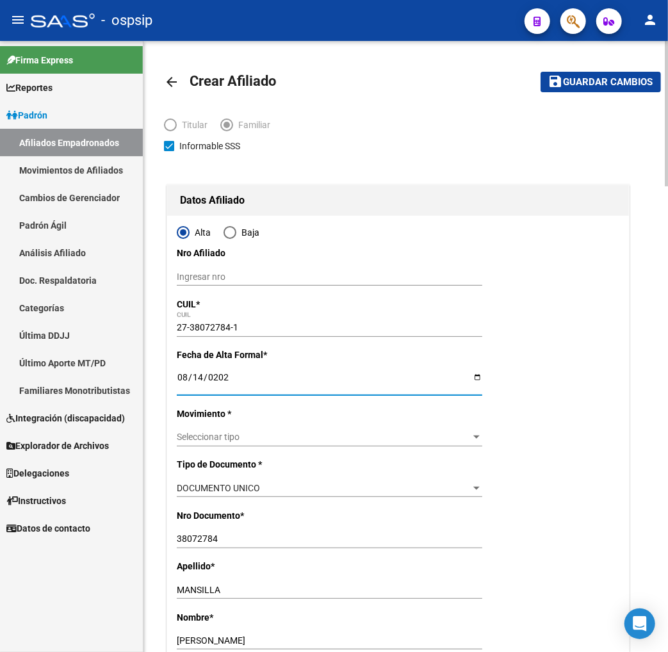
click at [242, 436] on span "Seleccionar tipo" at bounding box center [324, 437] width 294 height 11
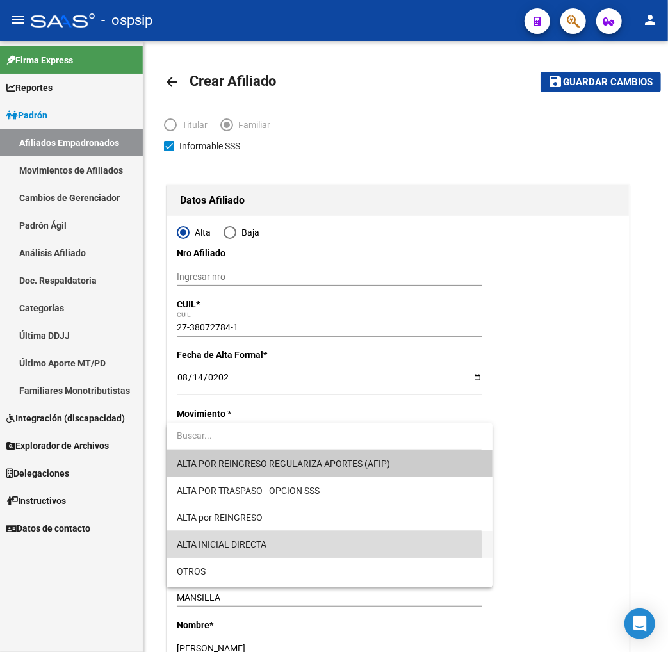
click at [287, 546] on span "ALTA INICIAL DIRECTA" at bounding box center [330, 544] width 306 height 27
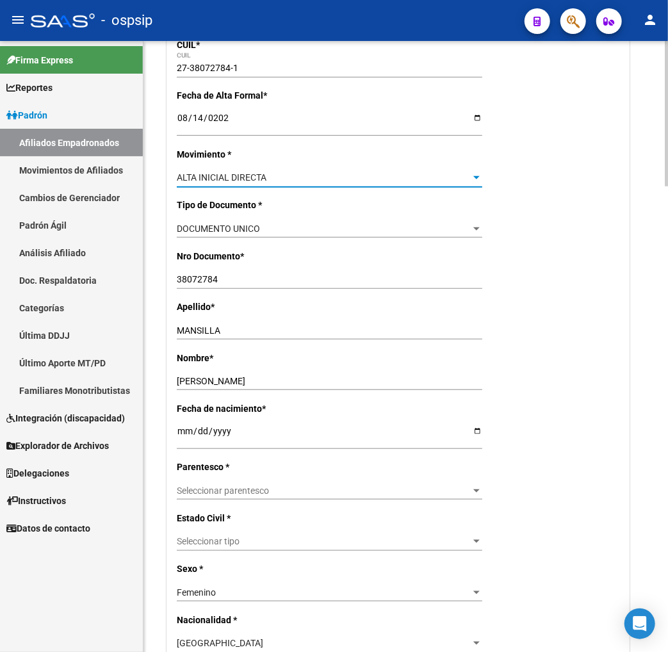
scroll to position [284, 0]
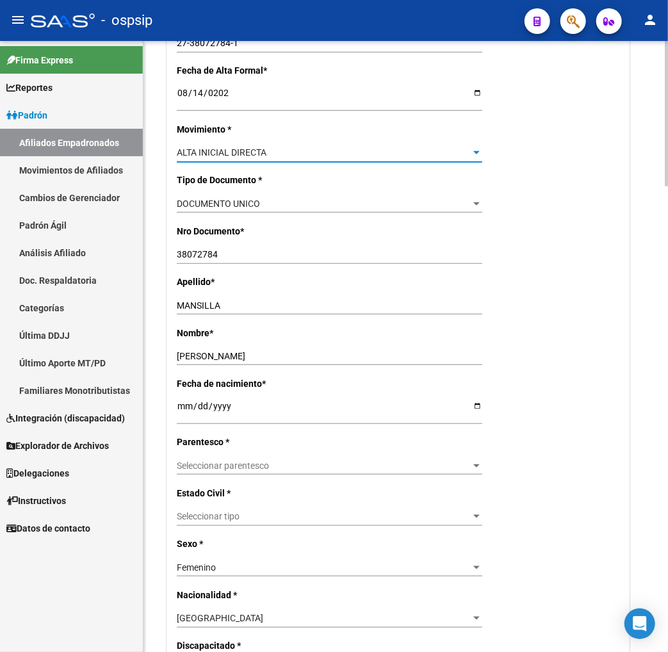
click at [284, 470] on span "Seleccionar parentesco" at bounding box center [324, 466] width 294 height 11
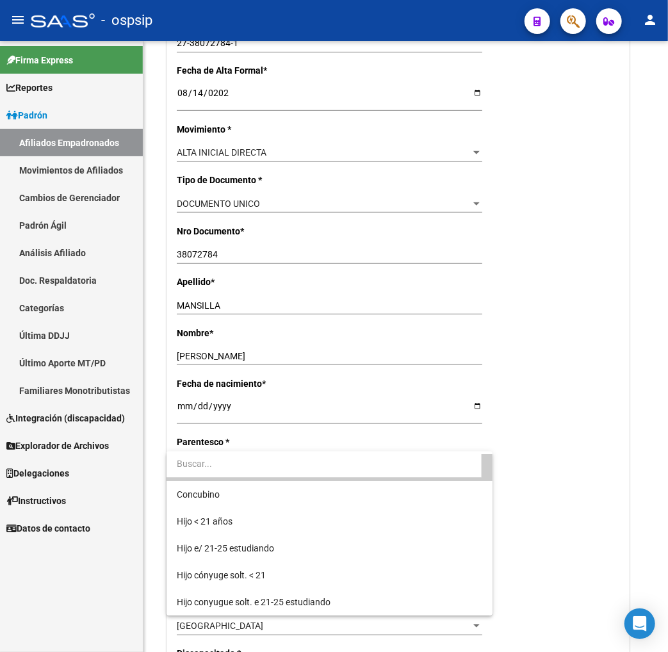
scroll to position [0, 0]
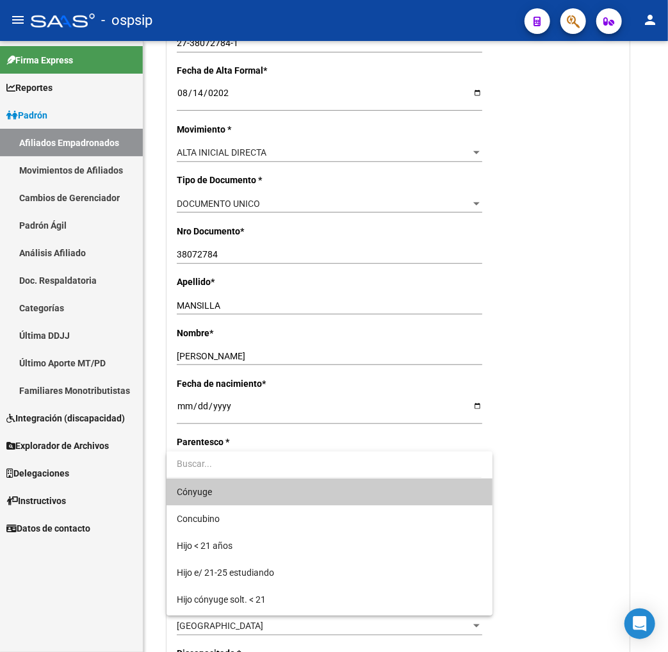
click at [277, 494] on span "Cónyuge" at bounding box center [330, 491] width 306 height 27
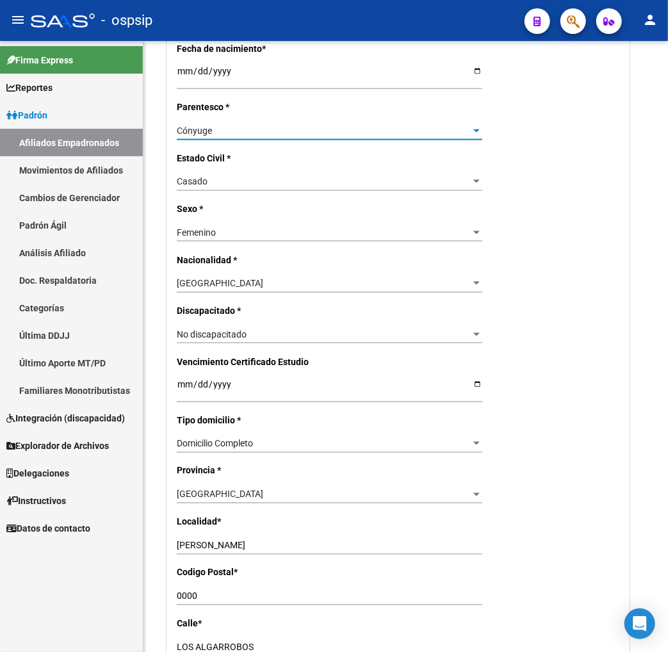
scroll to position [641, 0]
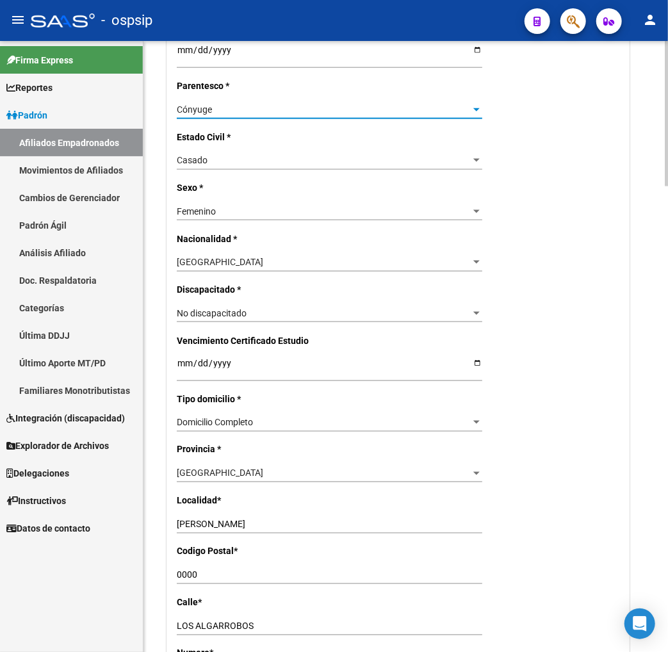
click at [267, 521] on input "FLORENCIO VAREL" at bounding box center [330, 524] width 306 height 11
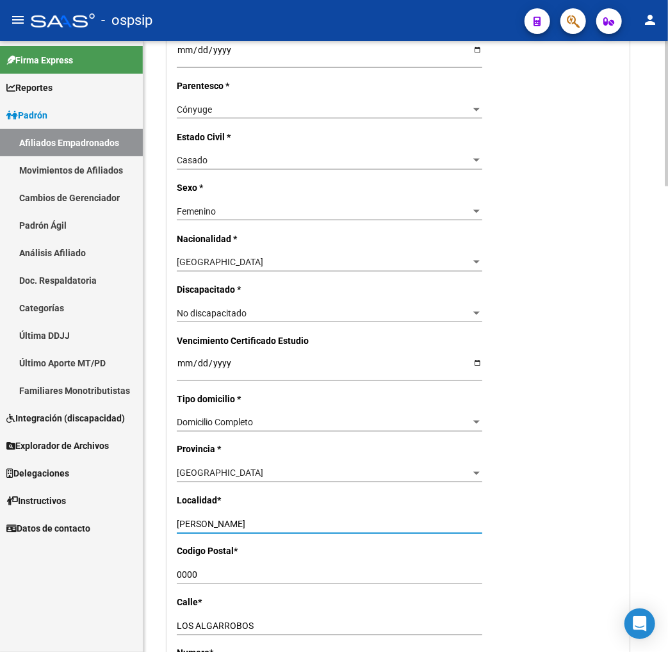
type input "FLORENCIO VARELA"
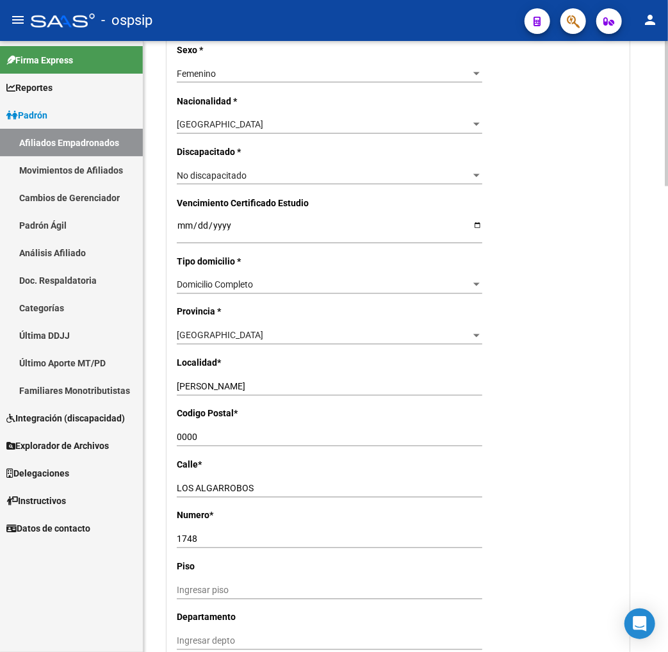
scroll to position [783, 0]
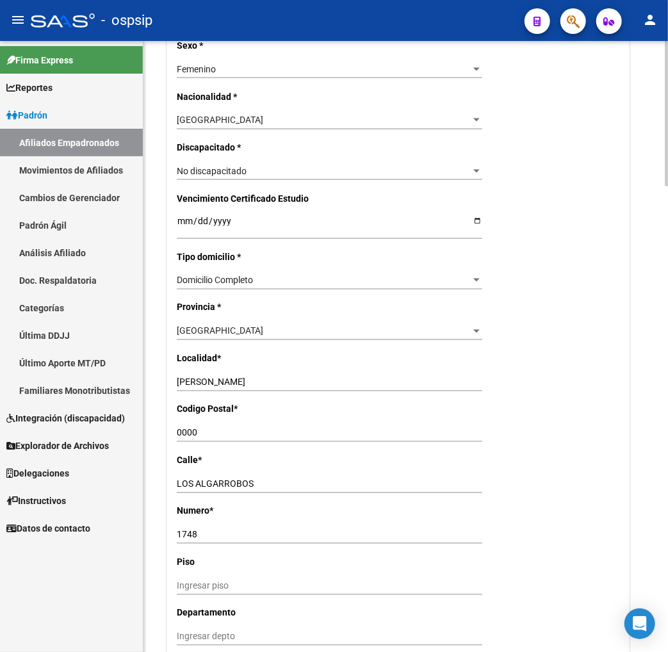
click at [218, 436] on input "0000" at bounding box center [330, 433] width 306 height 11
type input "0"
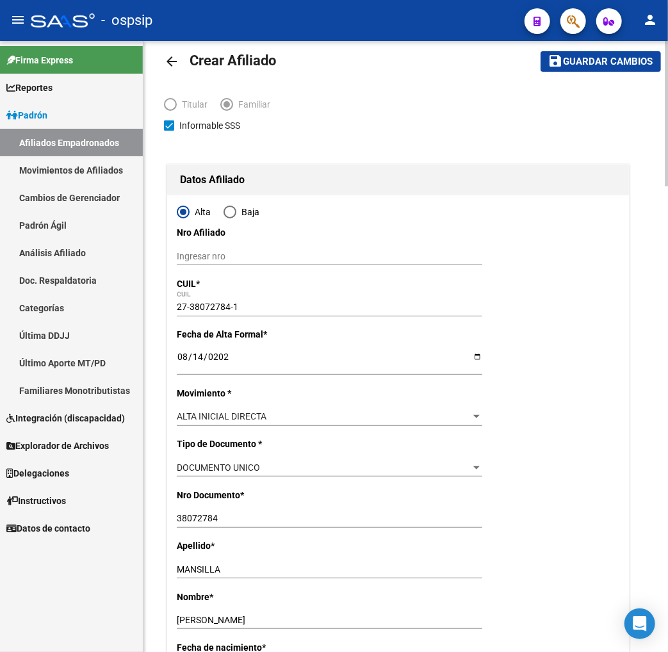
scroll to position [0, 0]
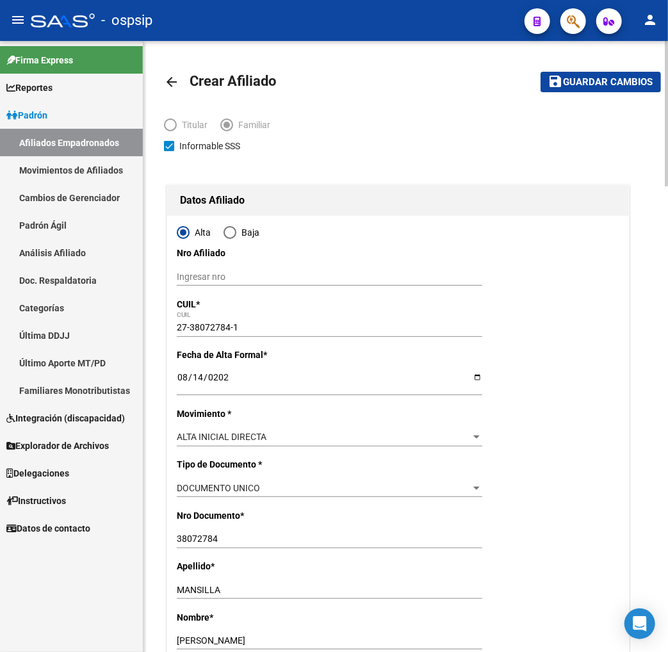
type input "1888"
click at [624, 78] on span "Guardar cambios" at bounding box center [609, 83] width 90 height 12
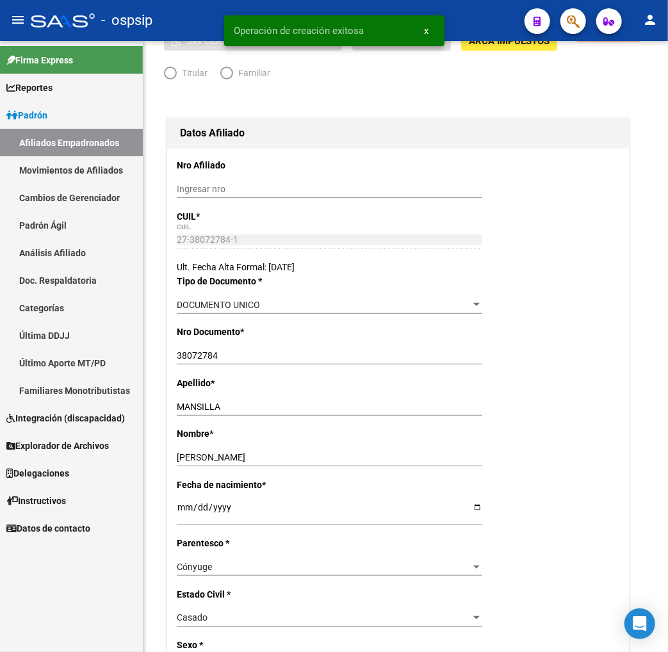
radio input "true"
type input "30-71671066-8"
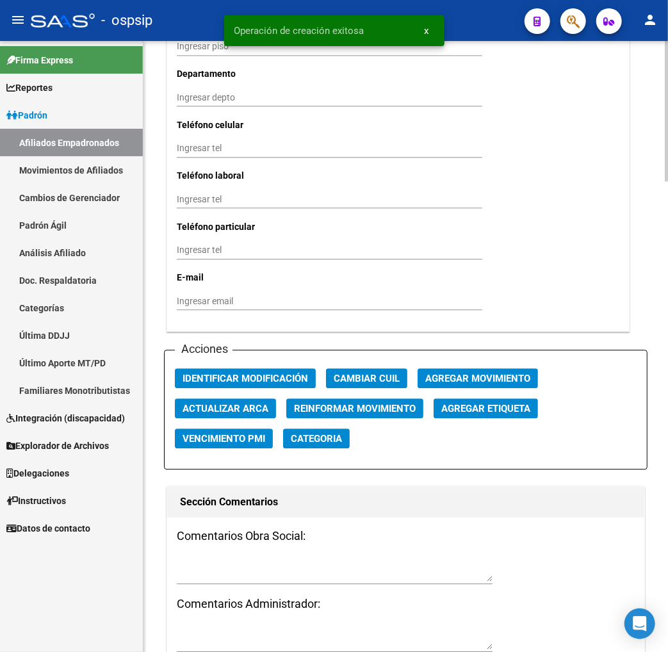
scroll to position [1352, 0]
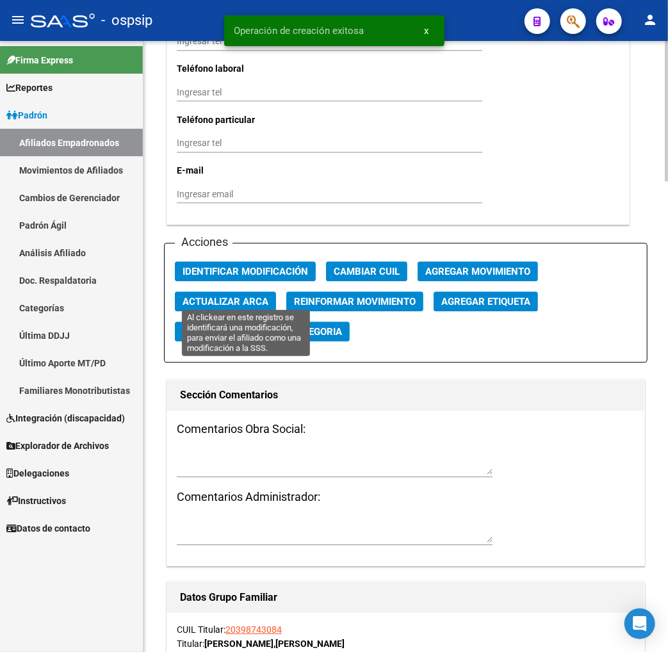
click at [236, 277] on span "Identificar Modificación" at bounding box center [246, 272] width 126 height 12
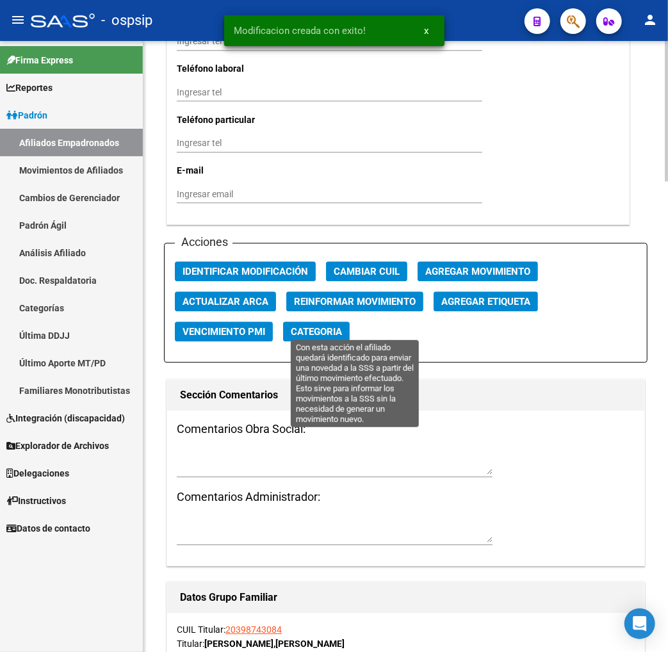
click at [312, 307] on span "Reinformar Movimiento" at bounding box center [355, 302] width 122 height 12
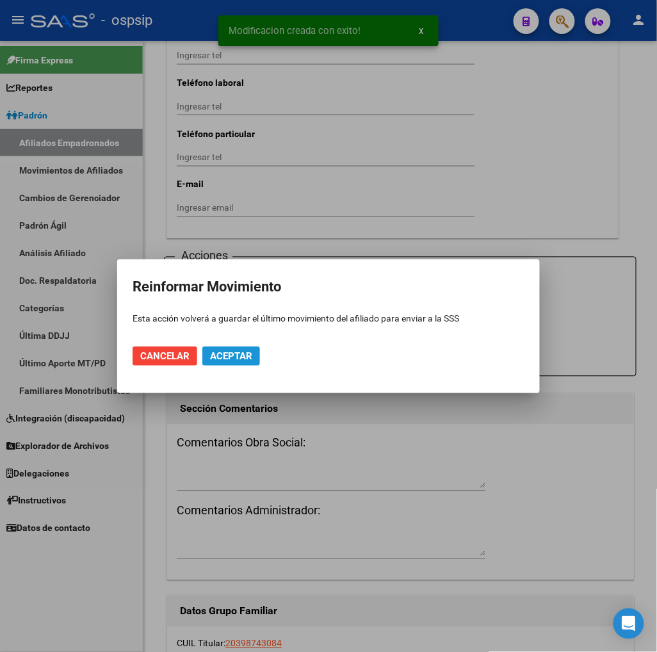
click at [216, 356] on span "Aceptar" at bounding box center [231, 356] width 42 height 12
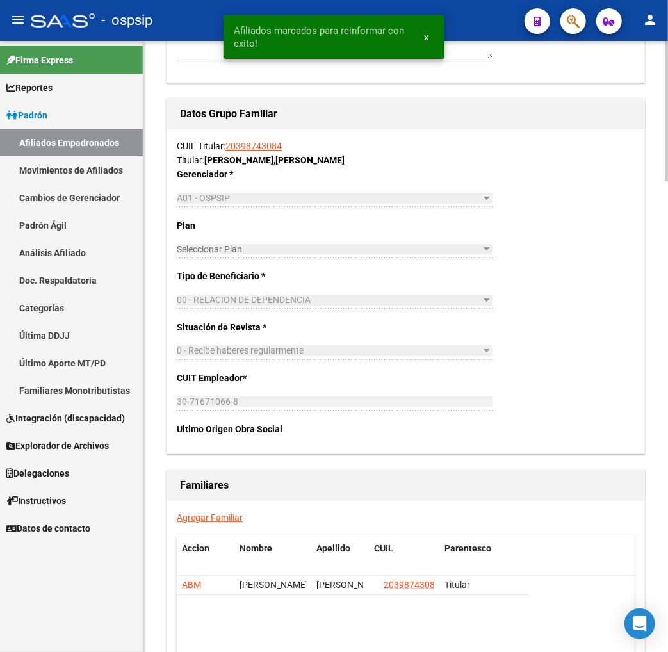
scroll to position [2050, 0]
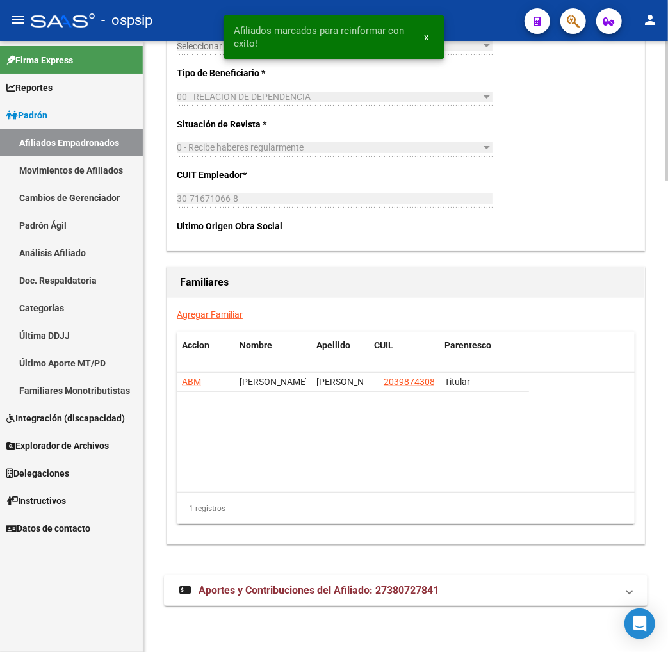
click at [205, 320] on link "Agregar Familiar" at bounding box center [210, 314] width 66 height 10
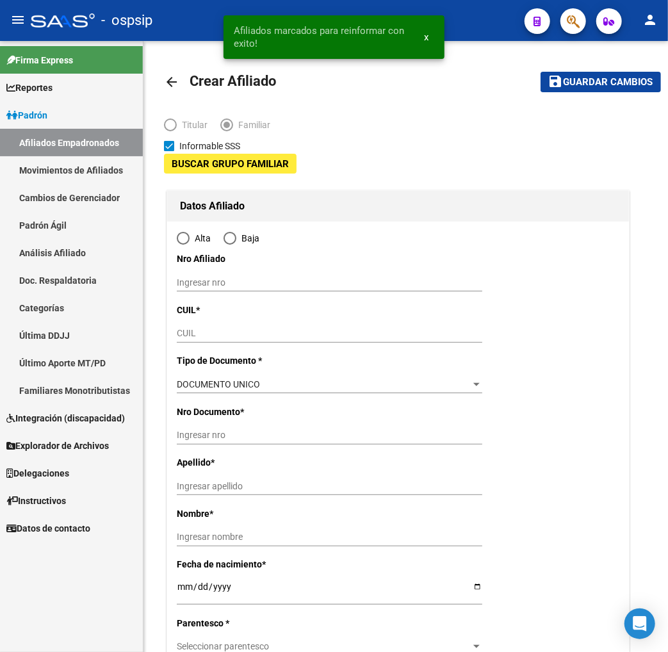
type input "30-71671066-8"
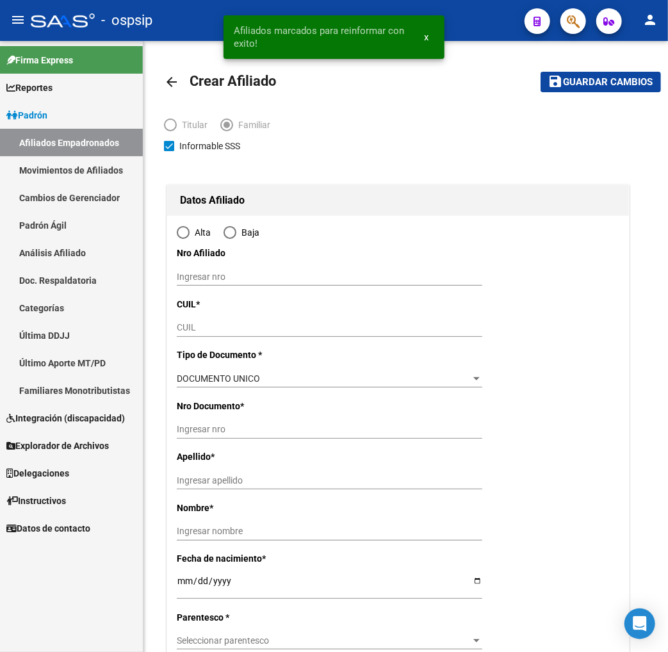
type input "FLORENCIO VARELA"
type input "1888"
type input "LOS ALGARROBOS"
type input "1748"
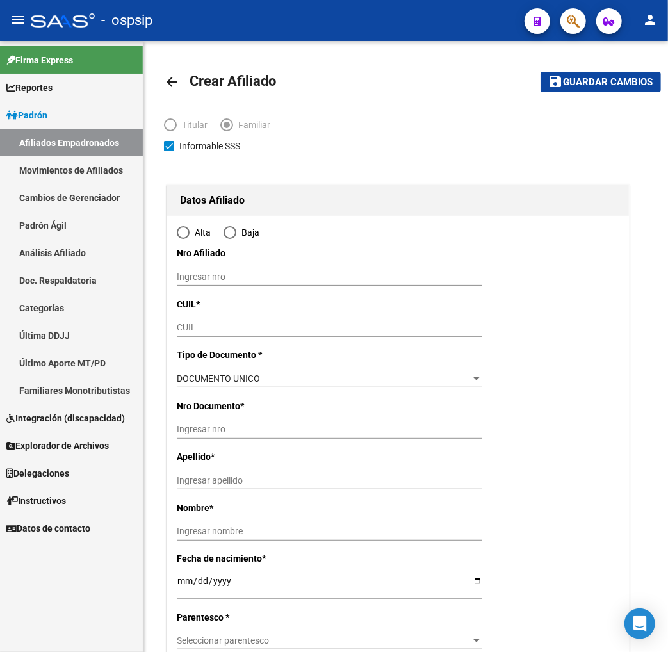
radio input "true"
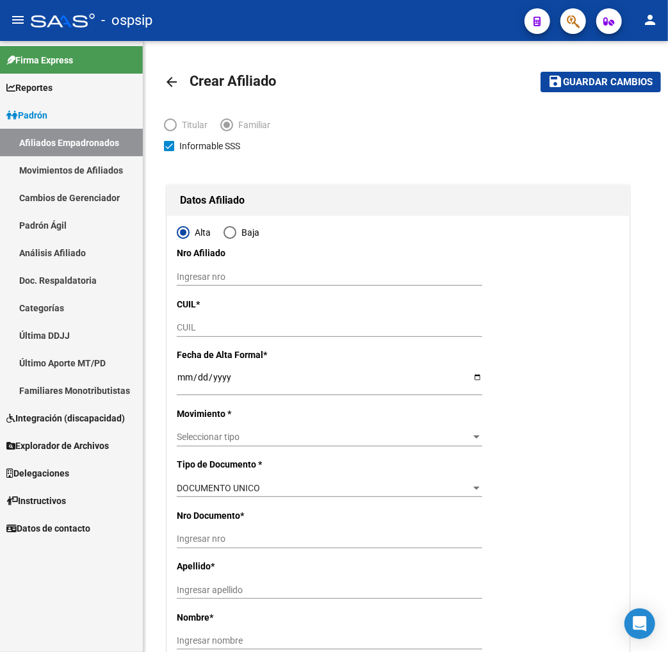
type input "30-71671066-8"
click at [208, 328] on input "CUIL" at bounding box center [330, 327] width 306 height 11
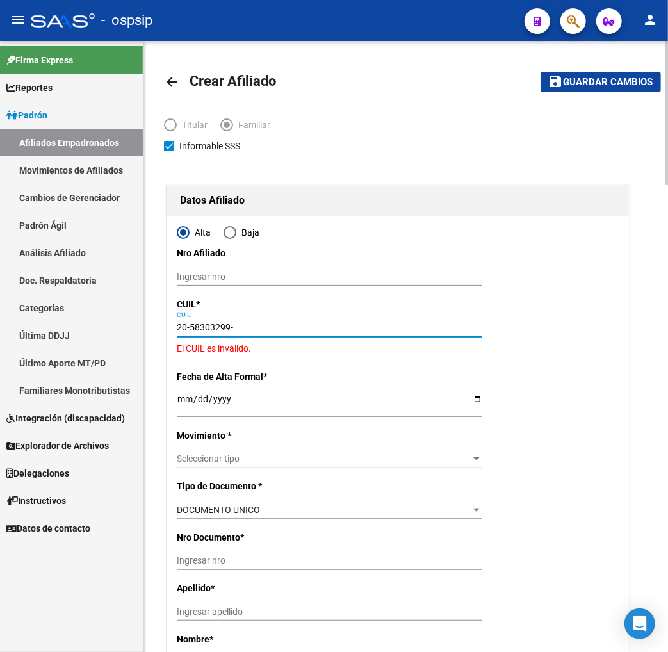
type input "20-58303299-2"
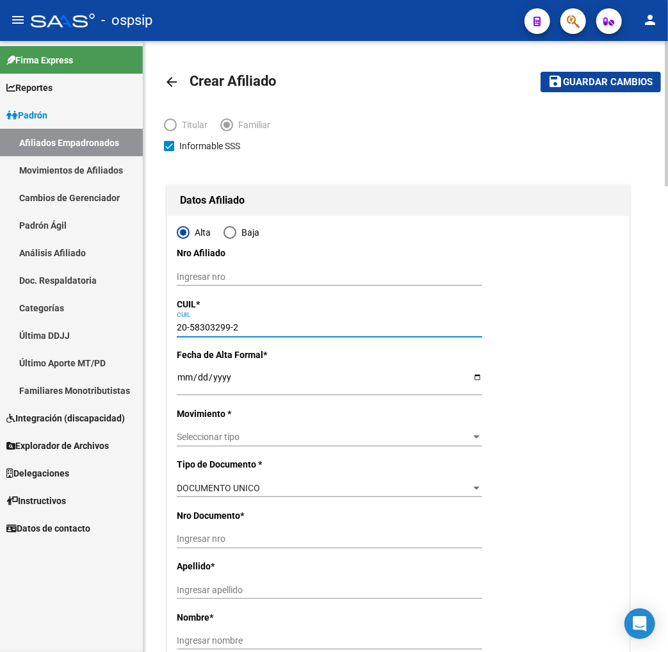
type input "58303299"
type input "BARBOZA SANTIAGO FERNANDO"
type input "2020-04-21"
type input "GOBERNADOR COST"
type input "00"
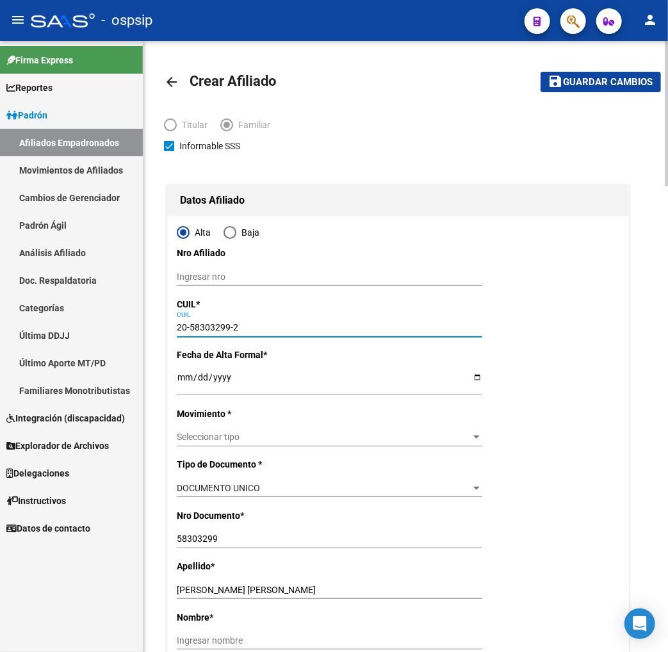
type input "20-58303299-2"
click at [181, 384] on input "Ingresar fecha" at bounding box center [330, 381] width 306 height 19
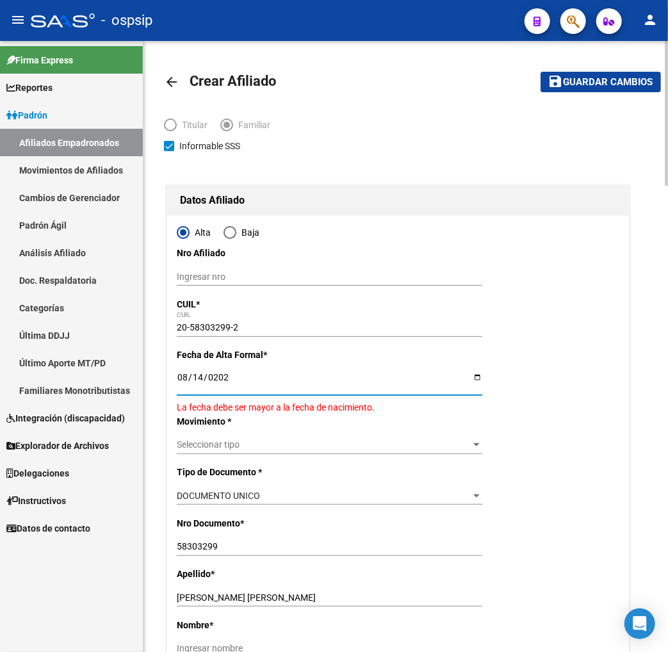
type input "[DATE]"
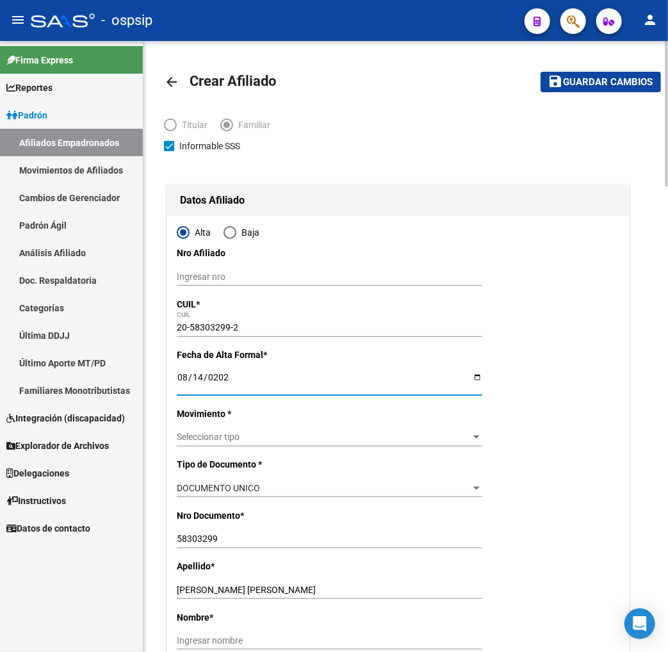
click at [307, 436] on span "Seleccionar tipo" at bounding box center [324, 437] width 294 height 11
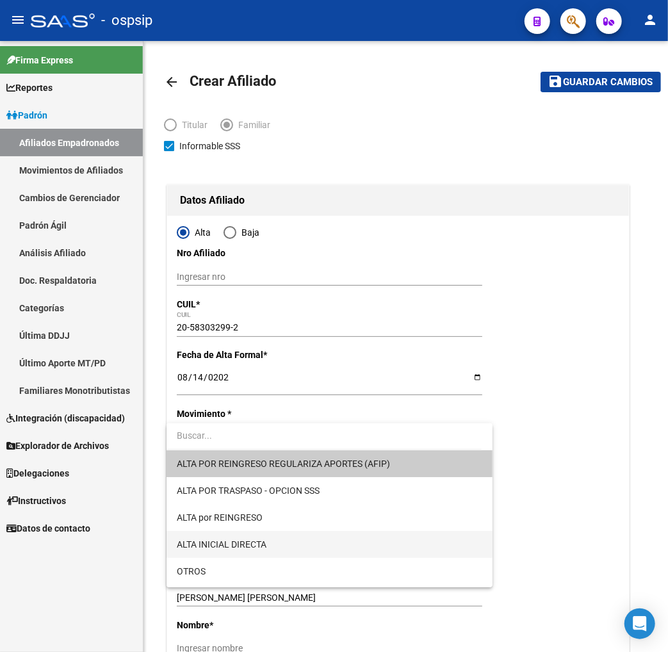
click at [277, 543] on span "ALTA INICIAL DIRECTA" at bounding box center [330, 544] width 306 height 27
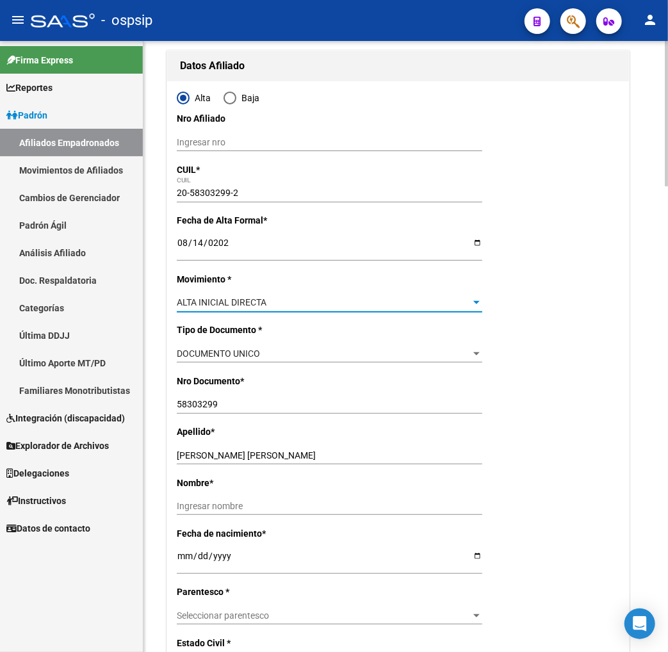
scroll to position [142, 0]
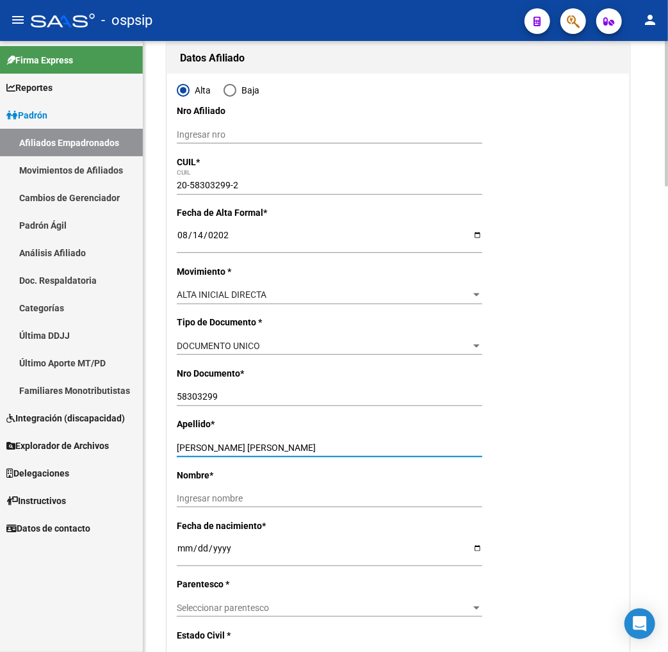
drag, startPoint x: 220, startPoint y: 443, endPoint x: 321, endPoint y: 443, distance: 100.6
click at [321, 443] on input "BARBOZA SANTIAGO FERNANDO" at bounding box center [330, 448] width 306 height 11
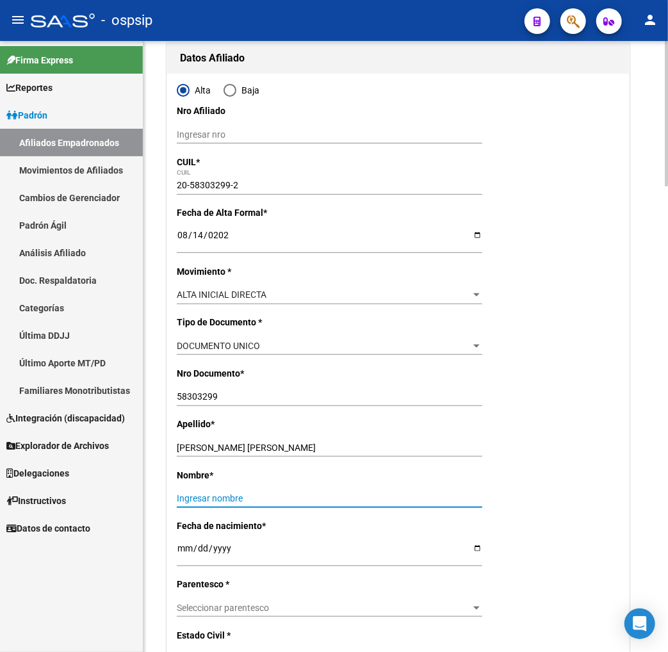
click at [204, 498] on input "Ingresar nombre" at bounding box center [330, 498] width 306 height 11
paste input "SANTIAGO FERNANDO"
type input "SANTIAGO FERNANDO"
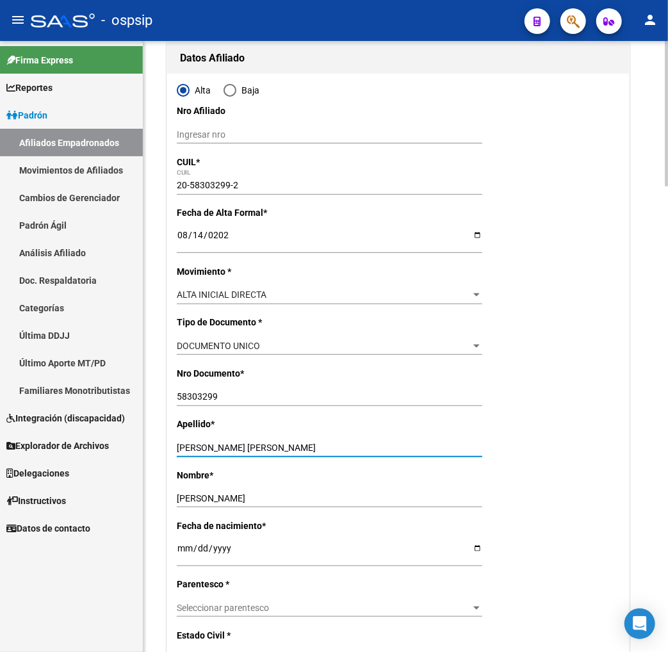
drag, startPoint x: 218, startPoint y: 443, endPoint x: 419, endPoint y: 433, distance: 200.7
click at [419, 433] on div "Apellido * BARBOZA SANTIAGO FERNANDO Ingresar apellido" at bounding box center [398, 442] width 443 height 51
type input "BARBOZA"
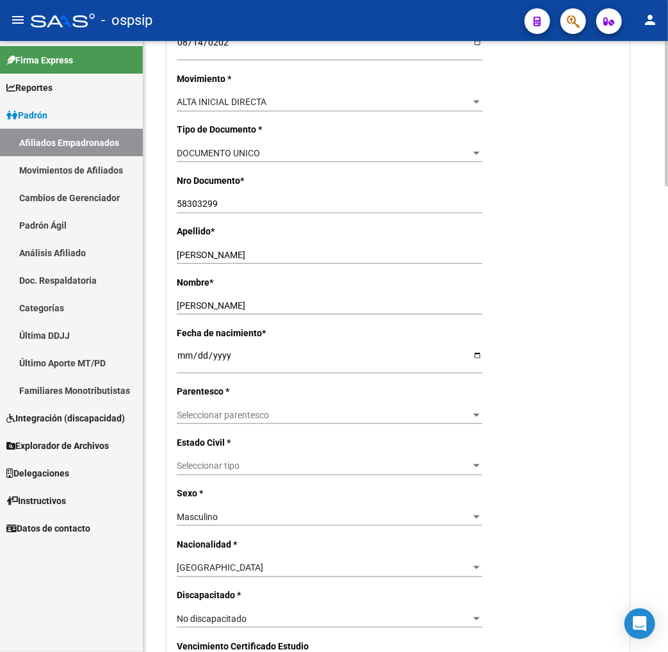
scroll to position [355, 0]
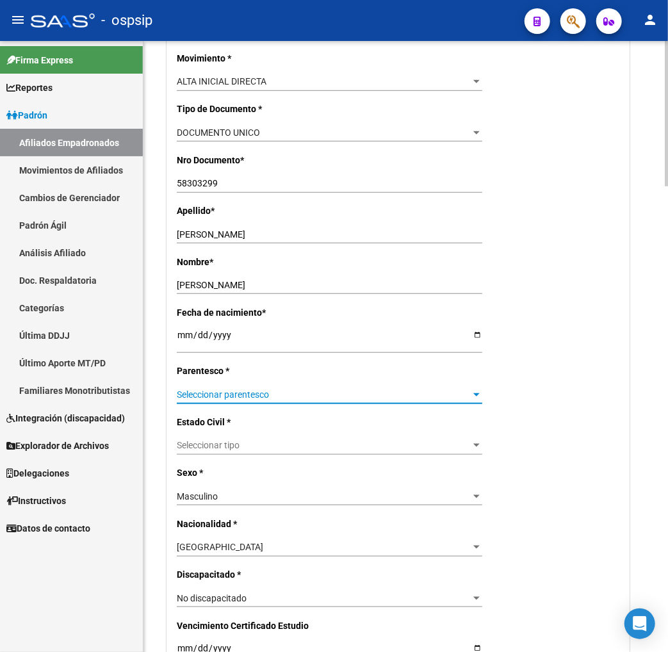
click at [273, 393] on span "Seleccionar parentesco" at bounding box center [324, 394] width 294 height 11
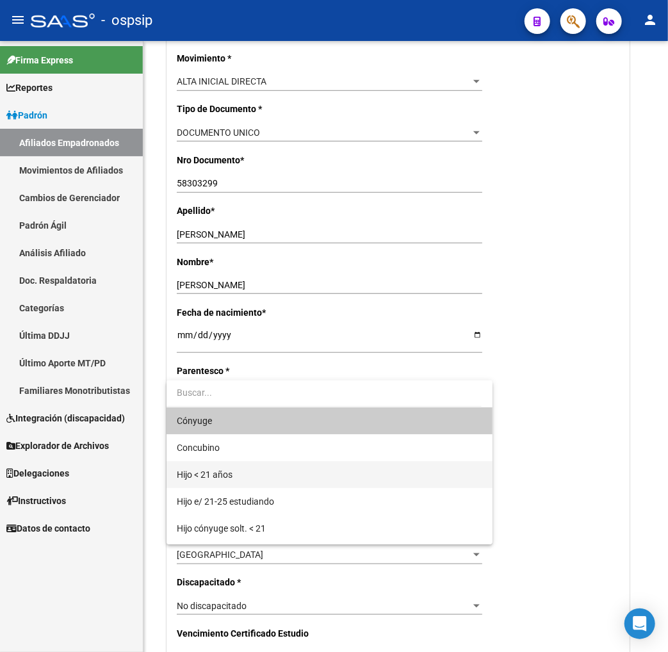
click at [252, 474] on span "Hijo < 21 años" at bounding box center [330, 474] width 306 height 27
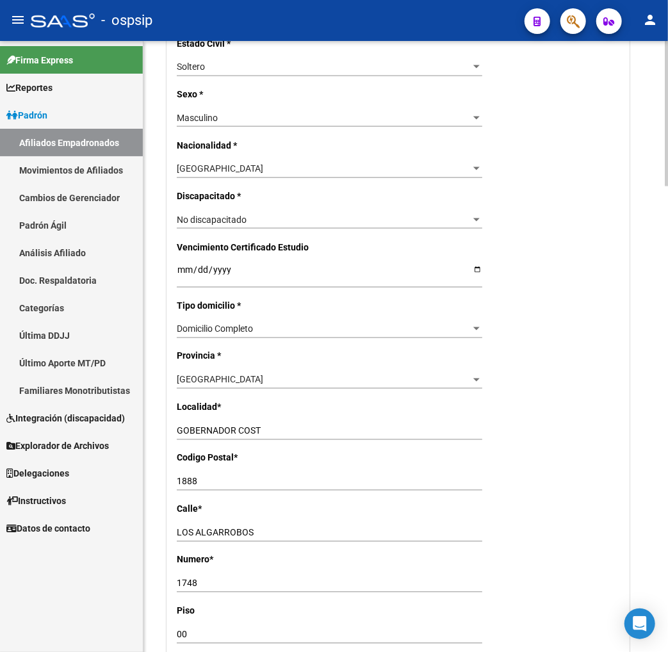
scroll to position [783, 0]
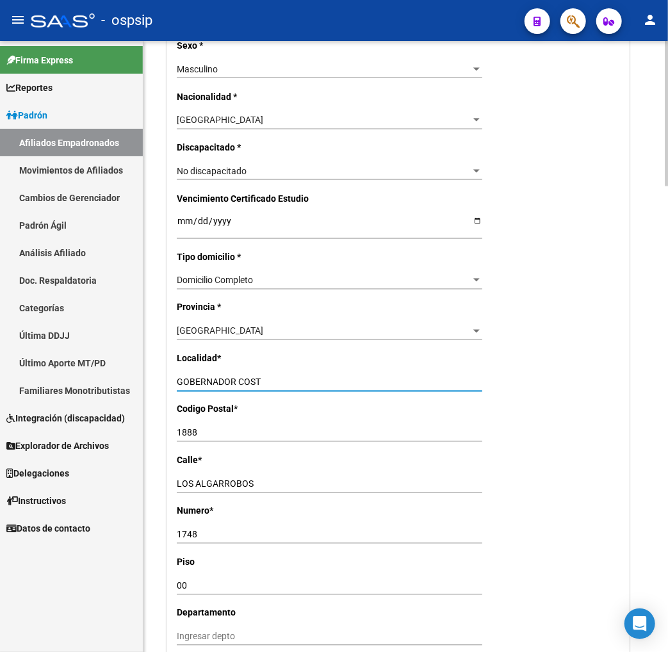
click at [268, 381] on input "GOBERNADOR COST" at bounding box center [330, 382] width 306 height 11
type input "G"
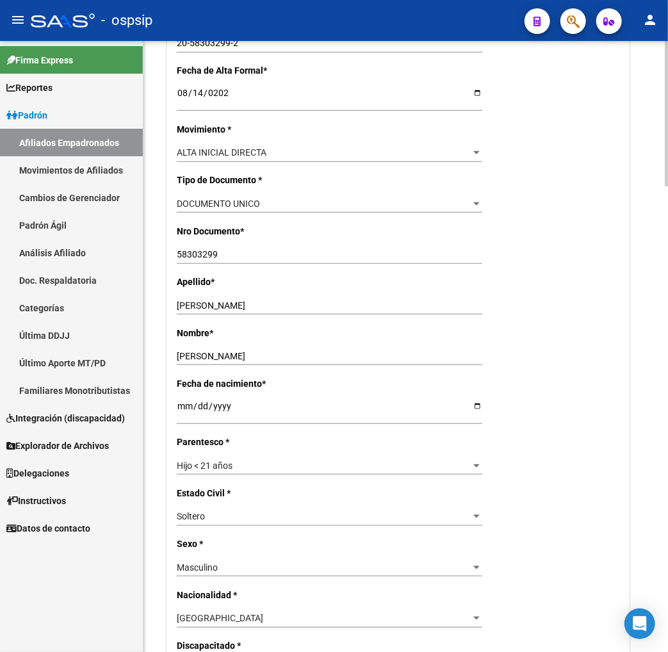
scroll to position [0, 0]
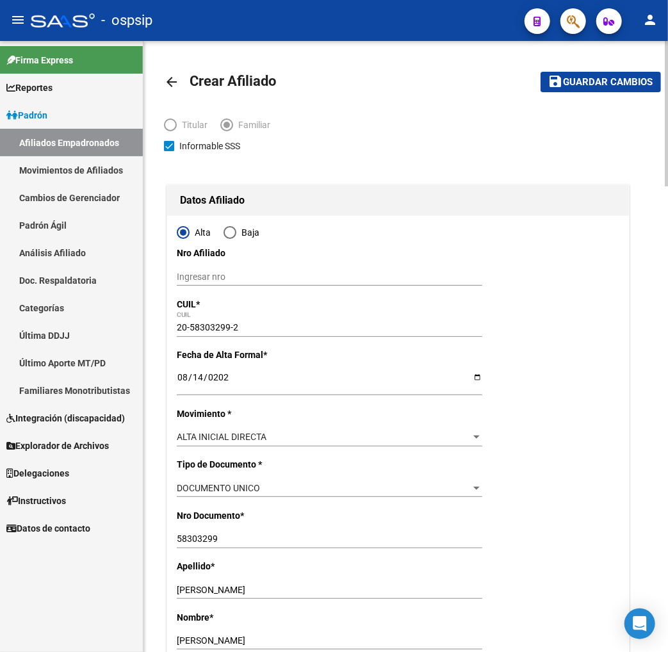
type input "FLORENCIO VARELA"
click at [600, 85] on span "Guardar cambios" at bounding box center [609, 83] width 90 height 12
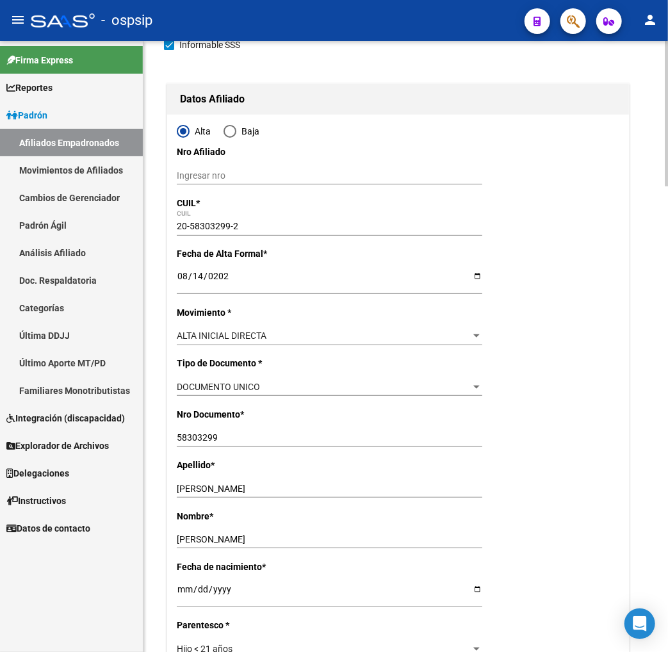
scroll to position [213, 0]
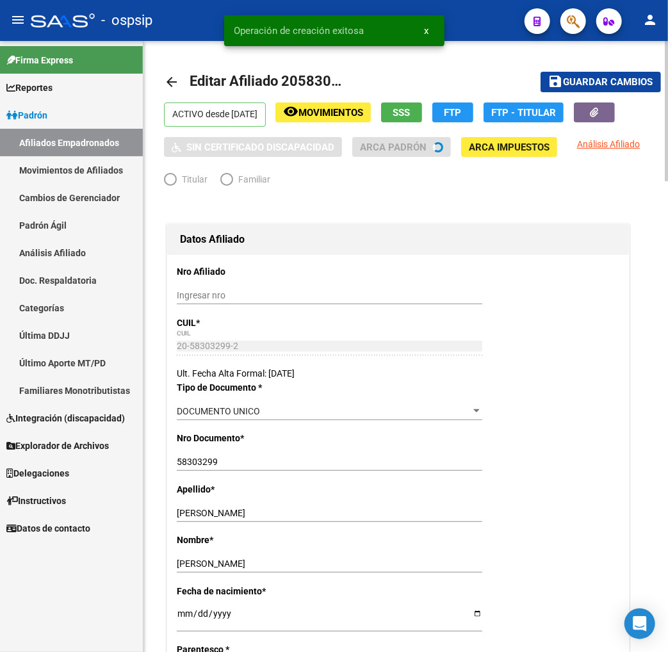
radio input "true"
type input "30-71671066-8"
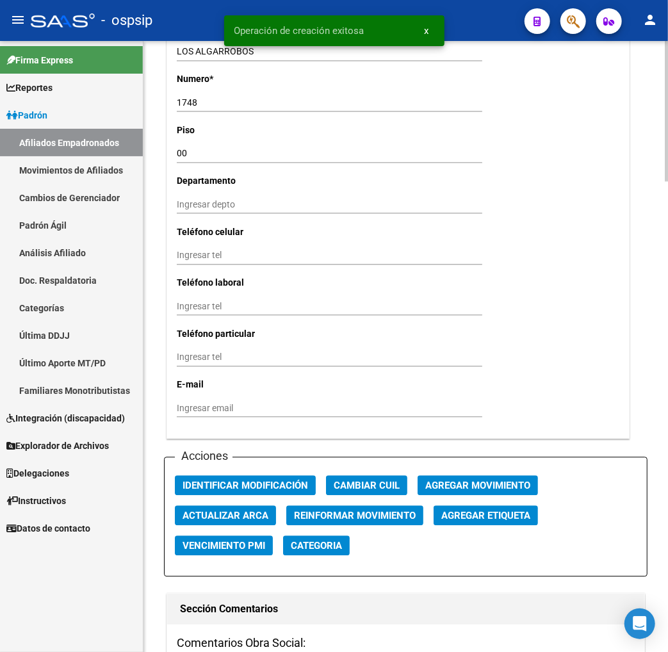
scroll to position [1352, 0]
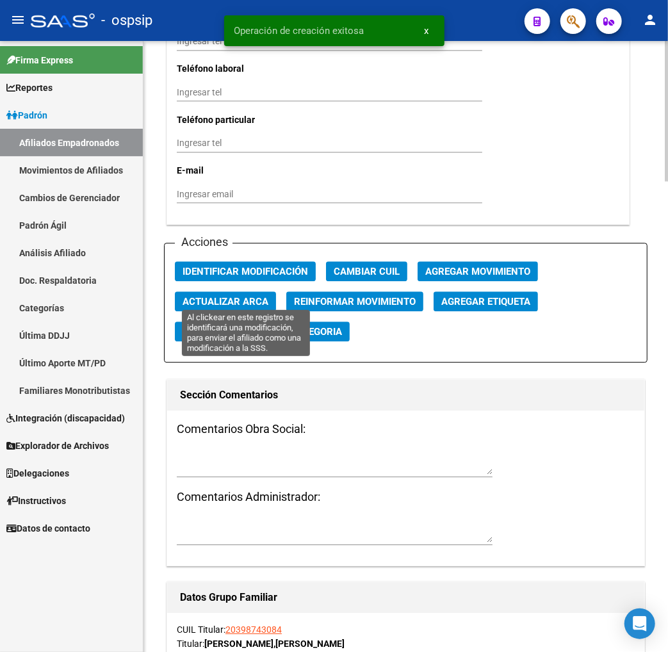
drag, startPoint x: 247, startPoint y: 298, endPoint x: 350, endPoint y: 339, distance: 111.2
click at [259, 281] on button "Identificar Modificación" at bounding box center [245, 271] width 141 height 20
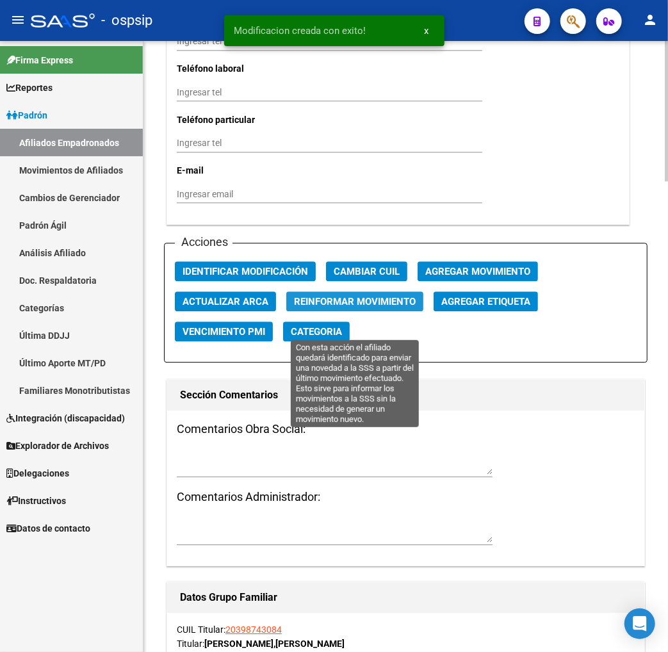
click at [366, 307] on span "Reinformar Movimiento" at bounding box center [355, 302] width 122 height 12
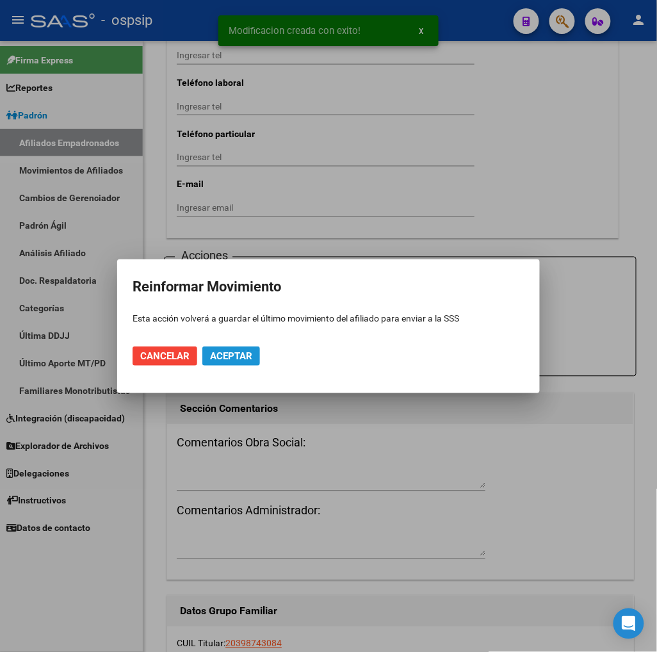
click at [226, 354] on span "Aceptar" at bounding box center [231, 356] width 42 height 12
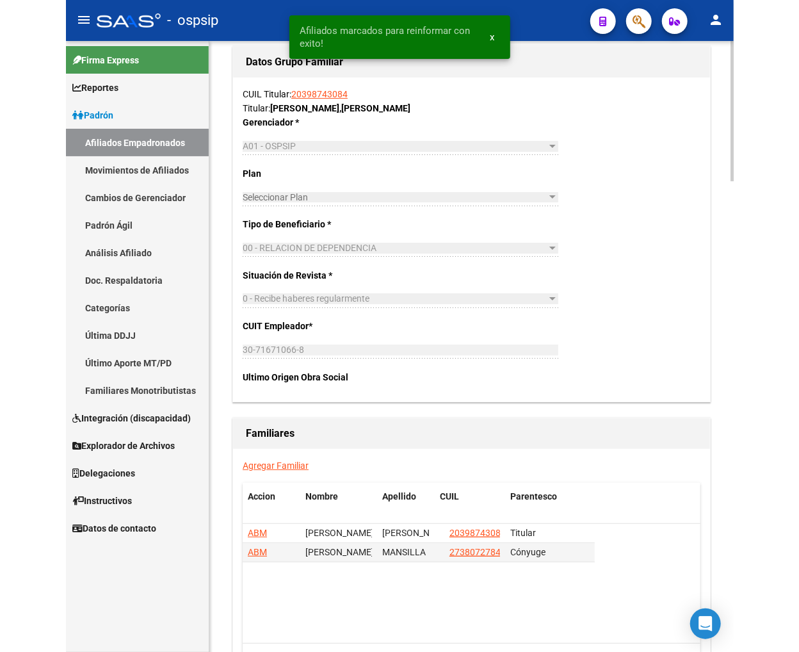
scroll to position [2050, 0]
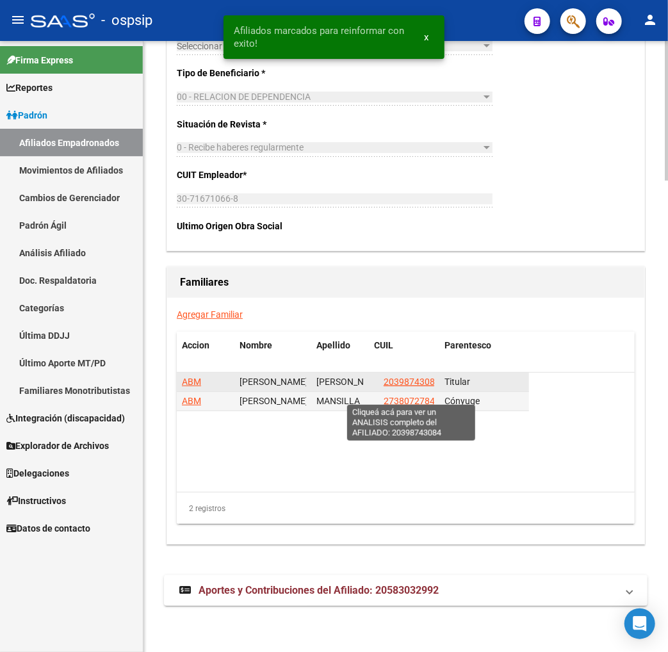
click at [417, 387] on span "20398743084" at bounding box center [412, 382] width 56 height 10
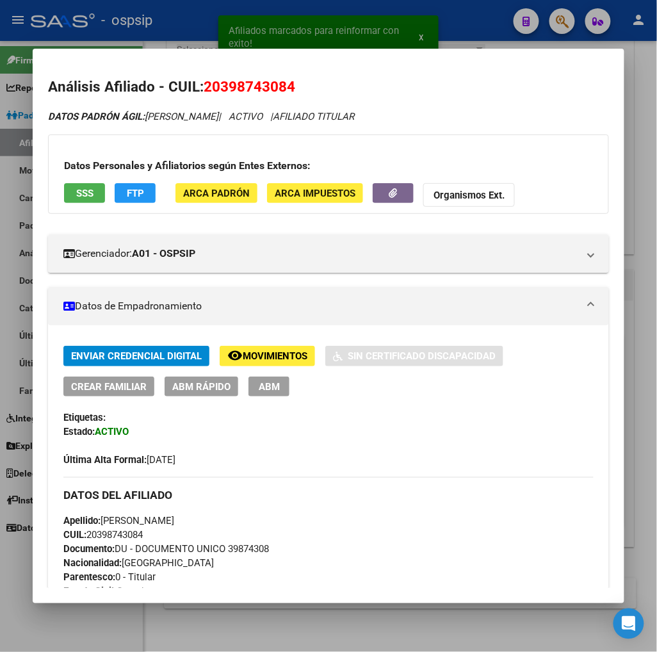
drag, startPoint x: 215, startPoint y: 81, endPoint x: 281, endPoint y: 79, distance: 65.4
click at [281, 79] on span "20398743084" at bounding box center [250, 86] width 92 height 17
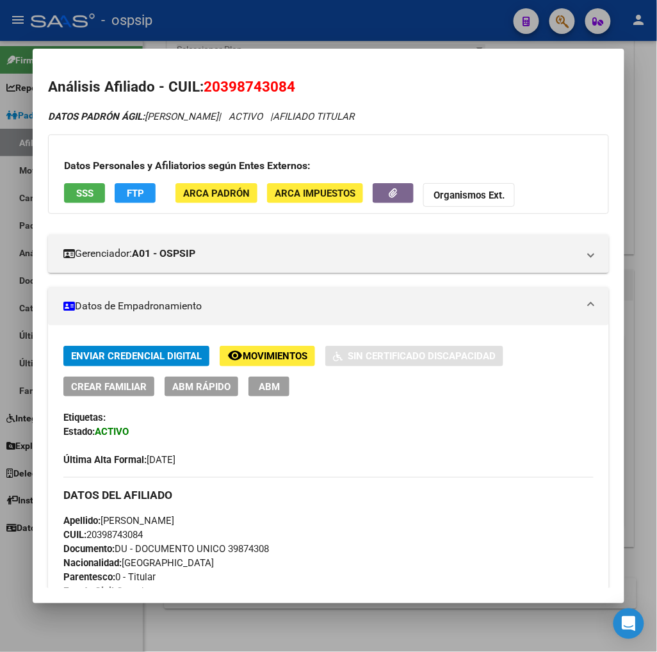
copy span "39874308"
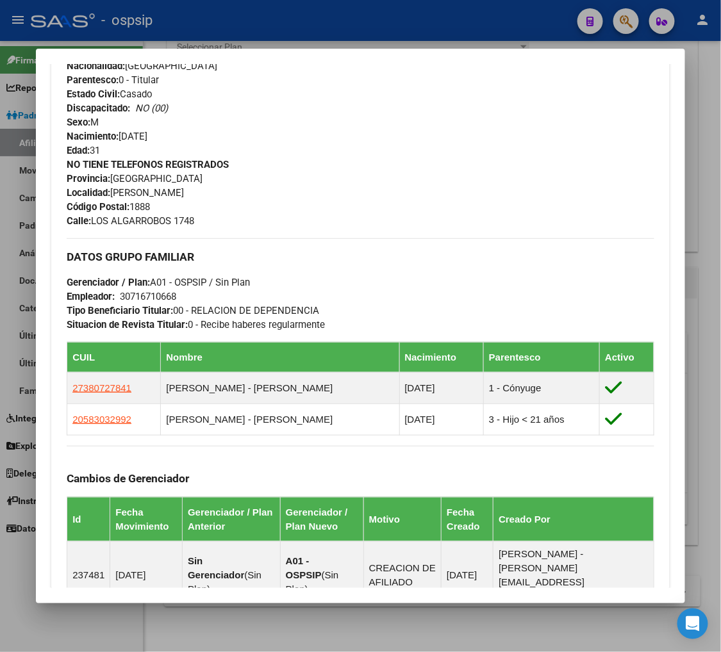
scroll to position [528, 0]
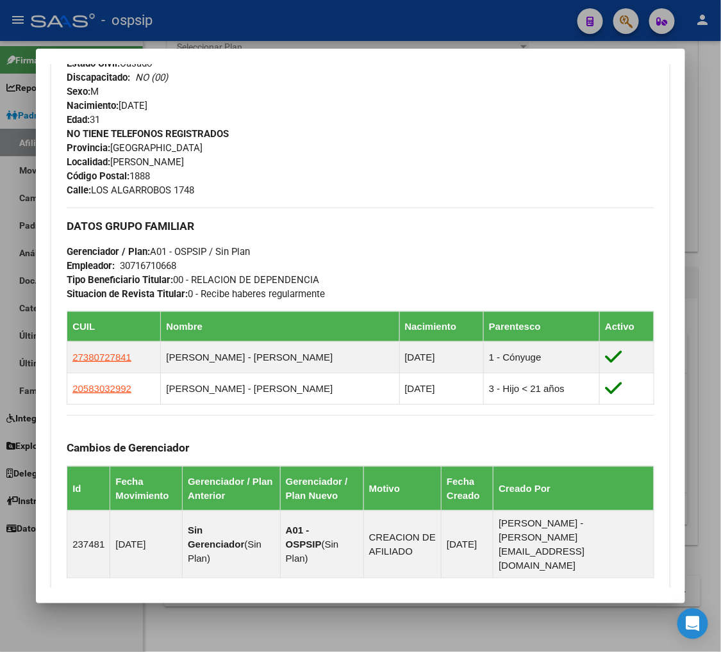
click at [619, 22] on div at bounding box center [360, 326] width 721 height 652
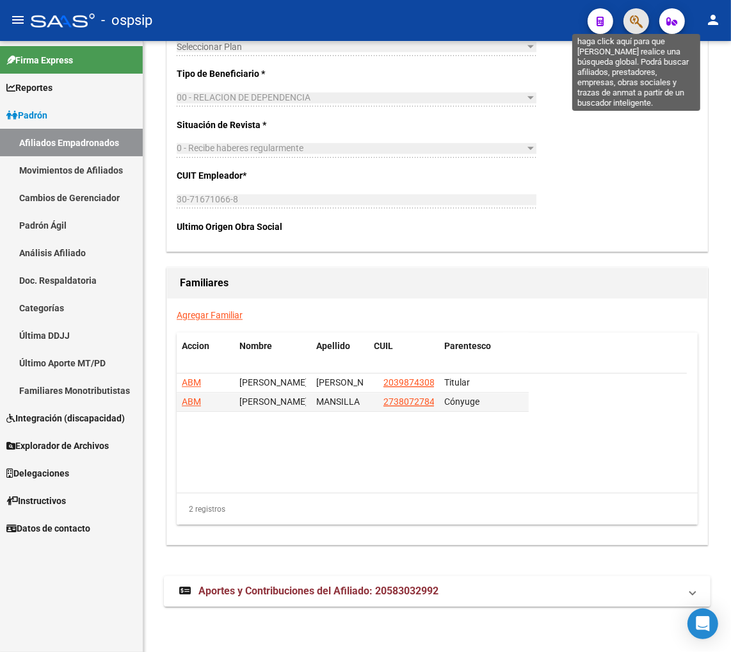
click at [633, 22] on icon "button" at bounding box center [636, 21] width 13 height 15
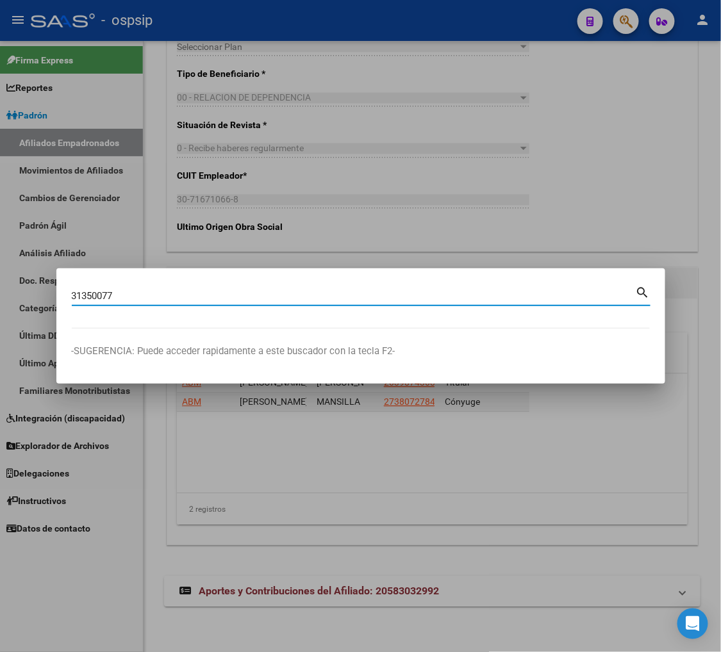
type input "31350077"
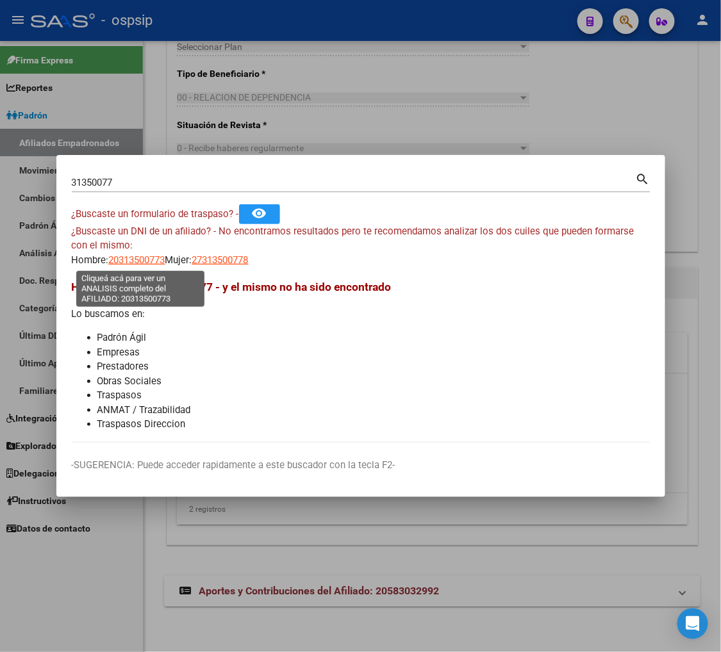
click at [132, 257] on span "20313500773" at bounding box center [137, 260] width 56 height 12
type textarea "20313500773"
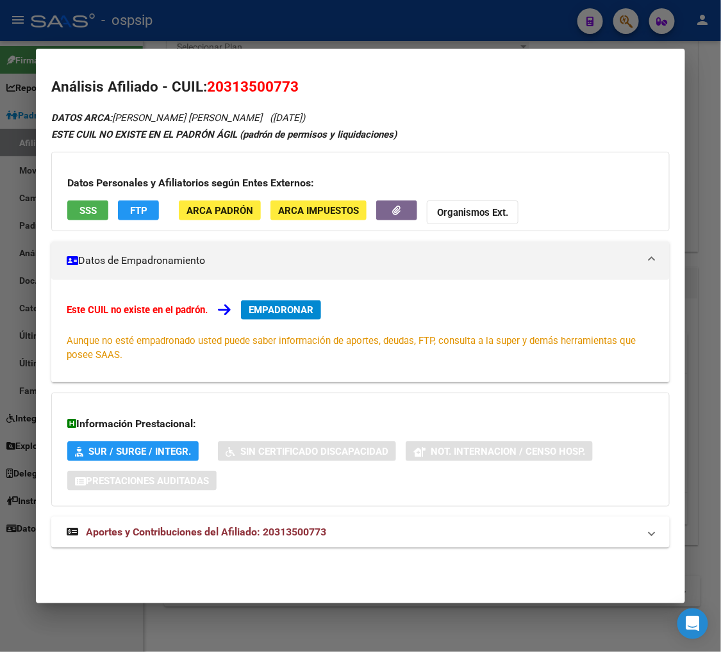
click at [197, 534] on span "Aportes y Contribuciones del Afiliado: 20313500773" at bounding box center [206, 532] width 240 height 12
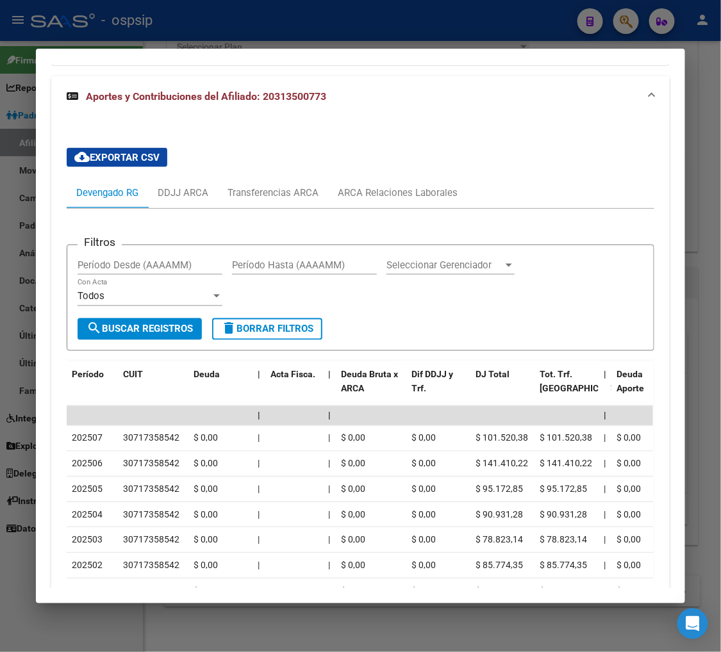
scroll to position [478, 0]
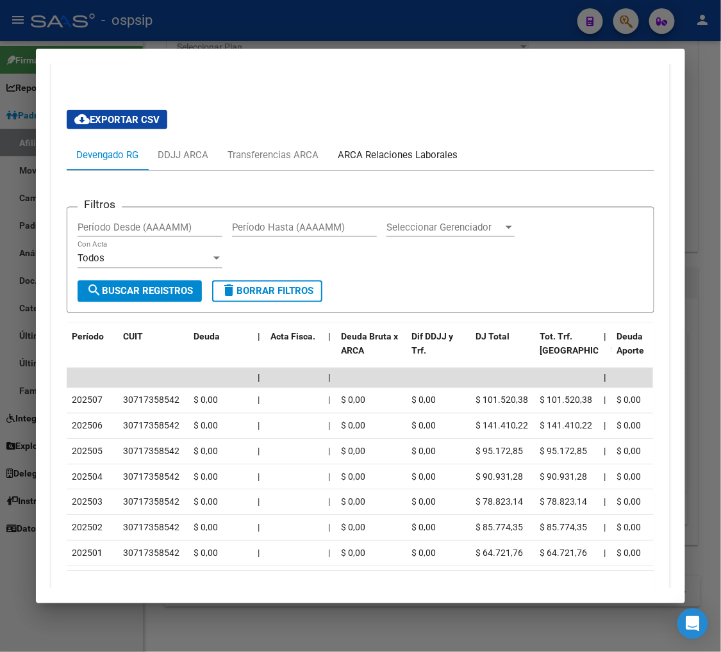
click at [425, 158] on div "ARCA Relaciones Laborales" at bounding box center [398, 155] width 120 height 14
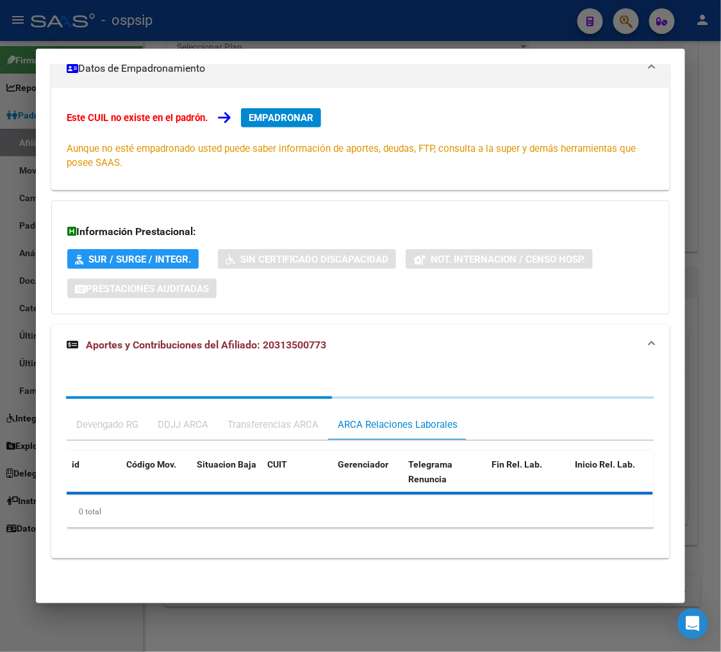
scroll to position [252, 0]
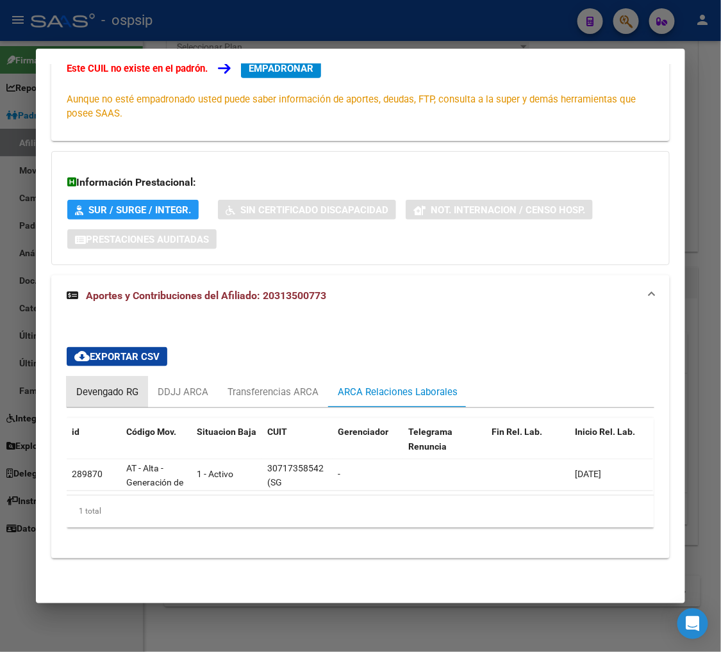
click at [88, 385] on div "Devengado RG" at bounding box center [107, 392] width 62 height 14
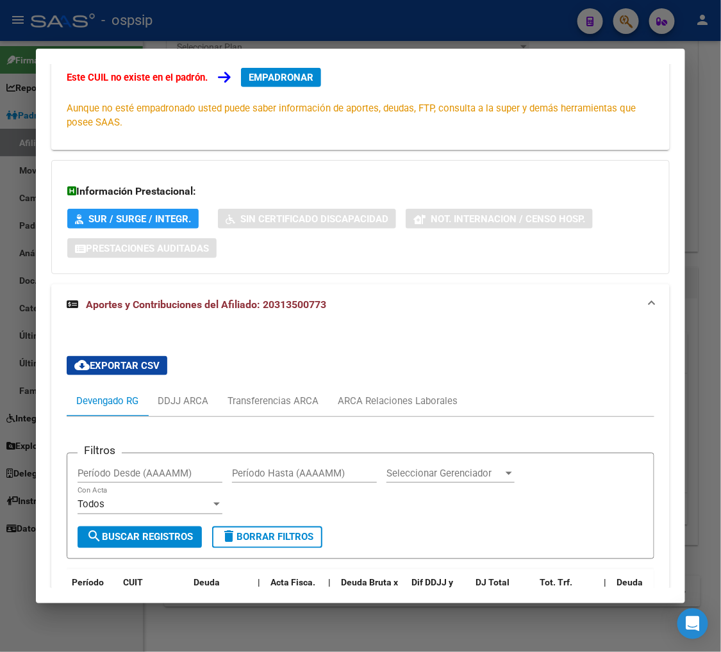
scroll to position [284, 0]
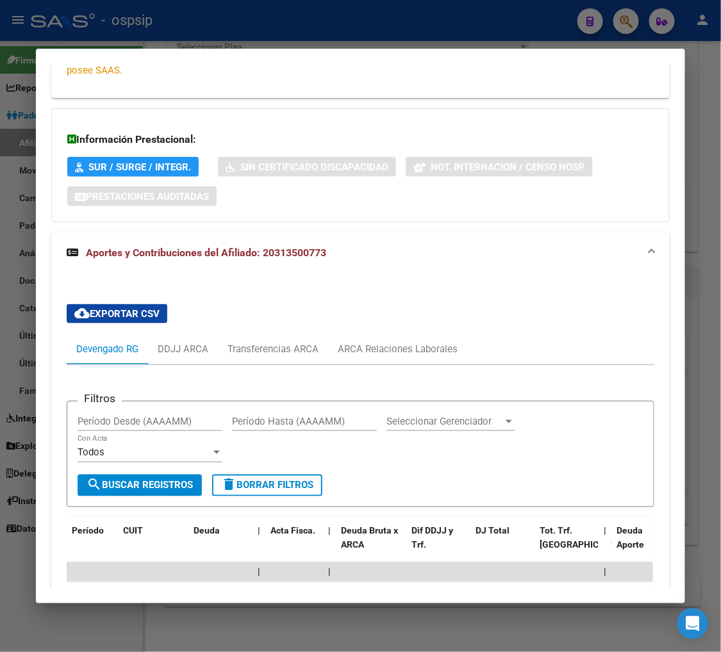
click at [433, 400] on app-list-header "Filtros Período Desde (AAAAMM) Período Hasta (AAAAMM) Seleccionar Gerenciador S…" at bounding box center [360, 443] width 587 height 127
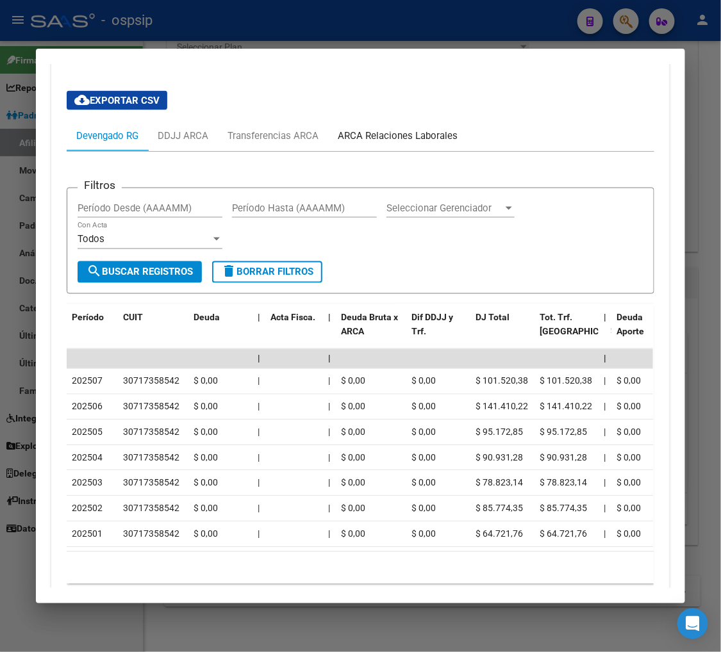
click at [380, 142] on div "ARCA Relaciones Laborales" at bounding box center [398, 136] width 120 height 14
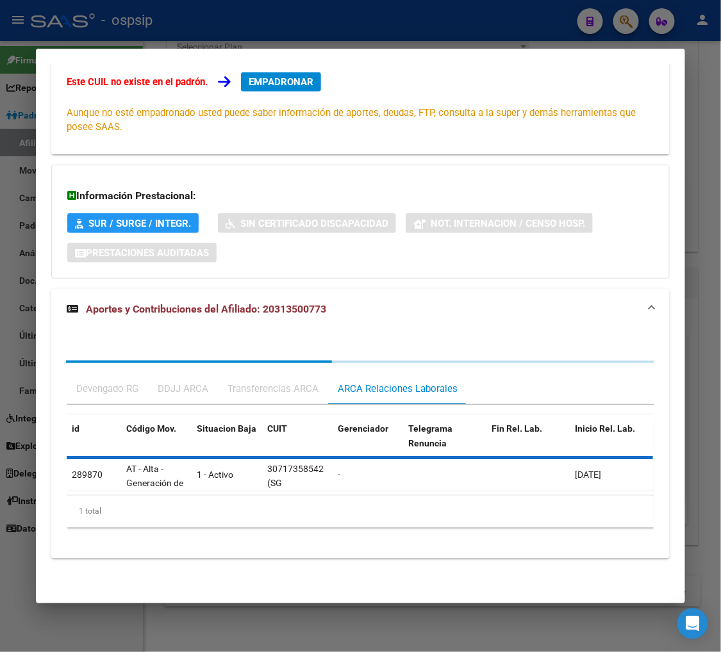
scroll to position [252, 0]
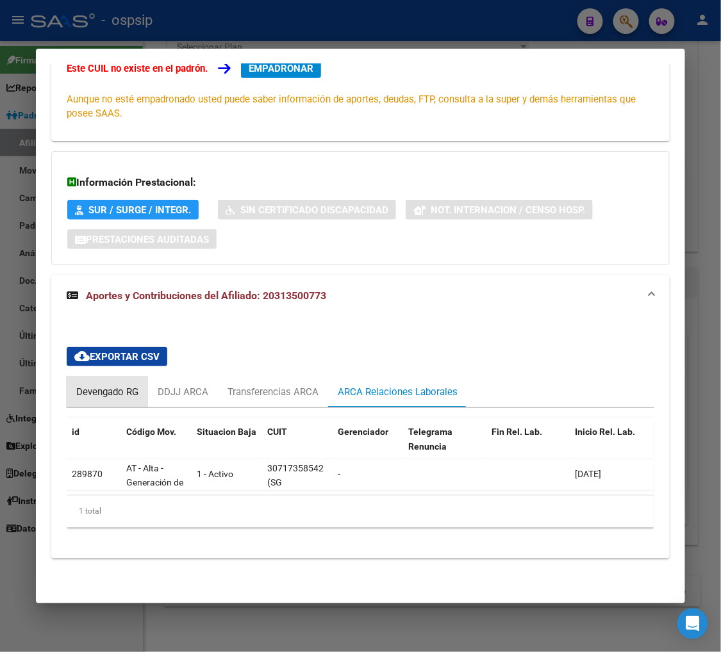
click at [93, 385] on div "Devengado RG" at bounding box center [107, 392] width 62 height 14
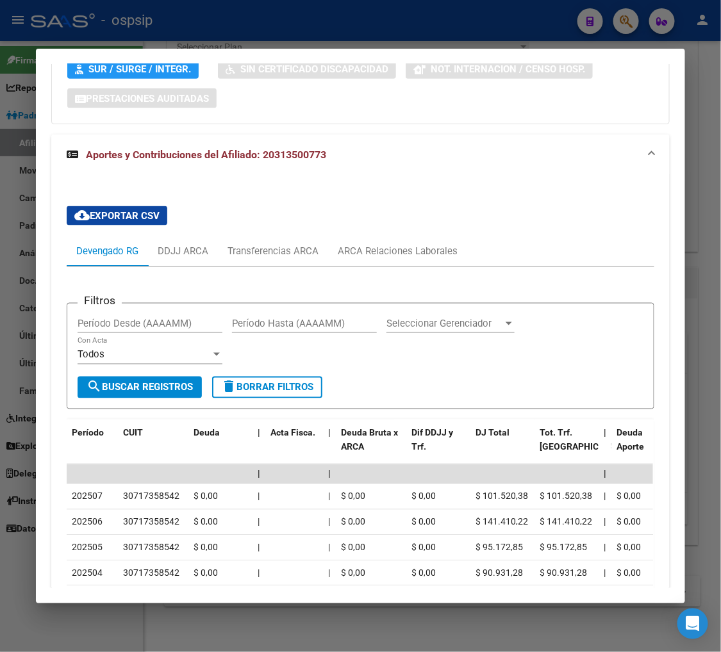
scroll to position [466, 0]
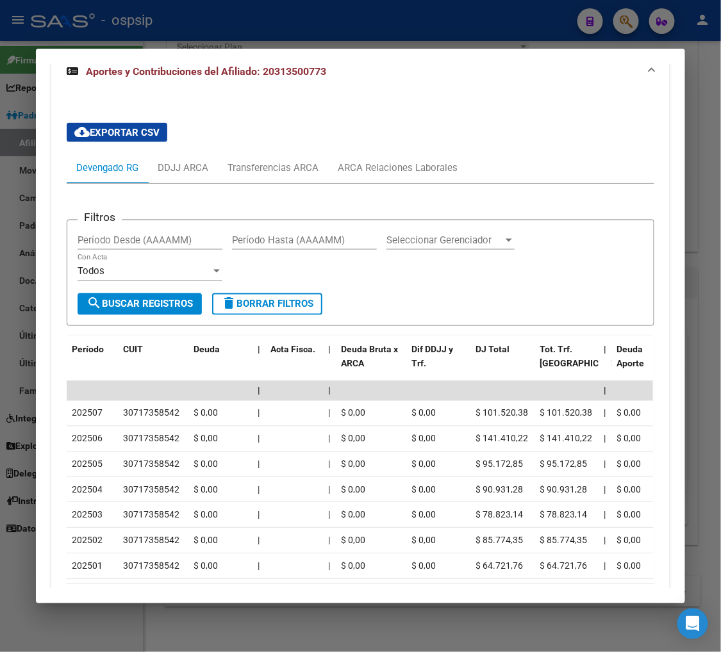
click at [353, 139] on div "cloud_download Exportar CSV Devengado RG DDJJ ARCA Transferencias ARCA ARCA Rel…" at bounding box center [360, 370] width 587 height 514
click at [368, 171] on div "ARCA Relaciones Laborales" at bounding box center [398, 168] width 120 height 14
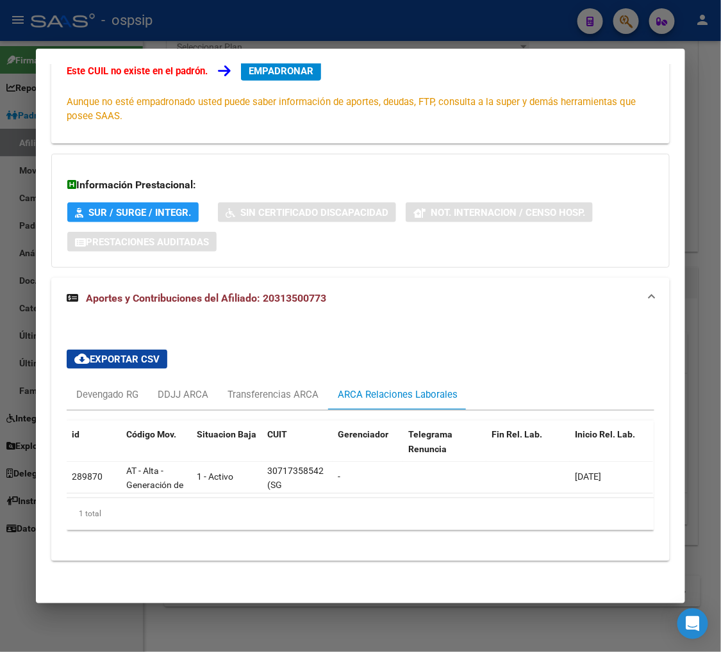
scroll to position [252, 0]
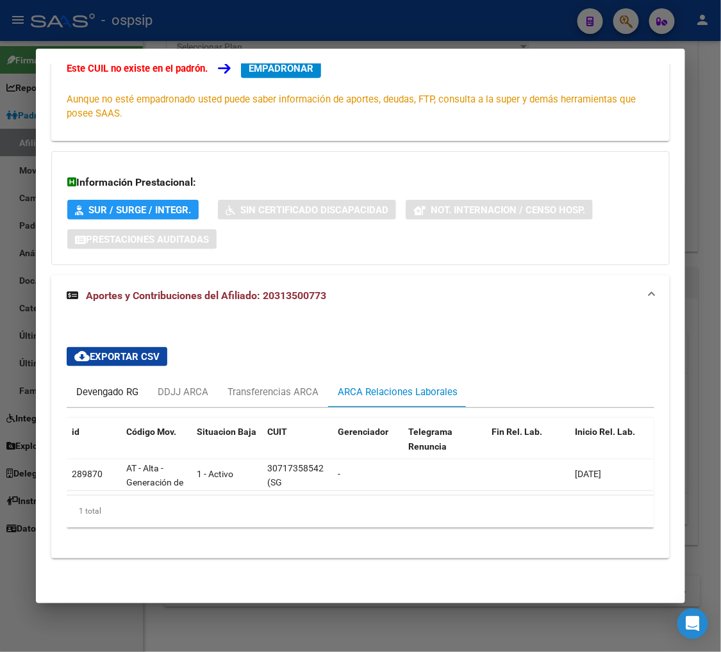
click at [101, 385] on div "Devengado RG" at bounding box center [107, 392] width 62 height 14
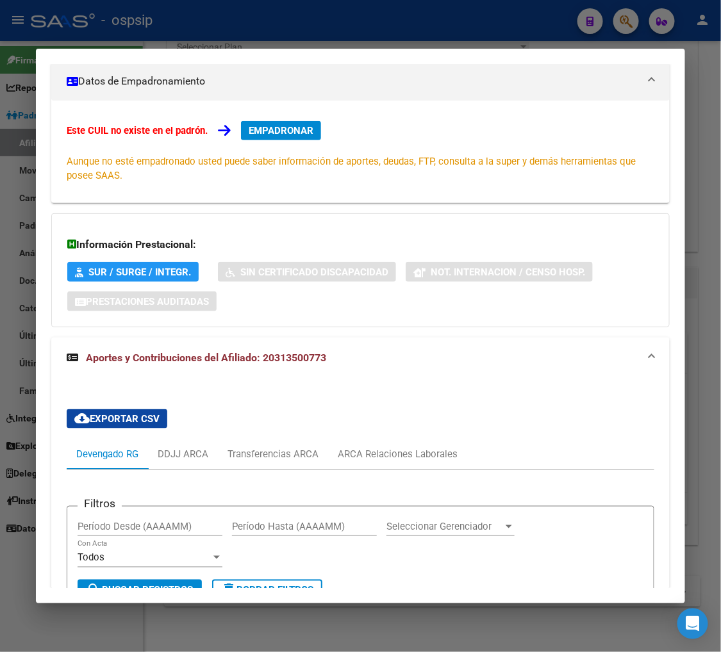
scroll to position [110, 0]
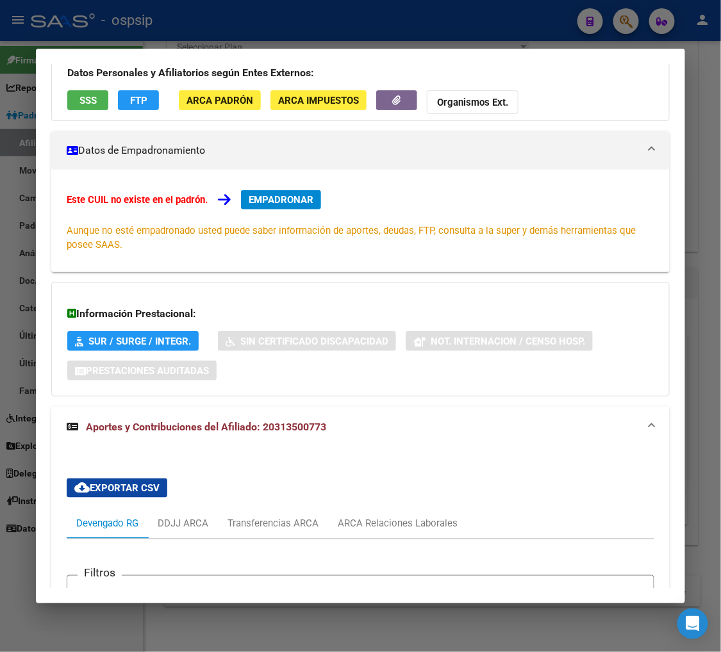
click at [287, 194] on span "EMPADRONAR" at bounding box center [281, 200] width 65 height 12
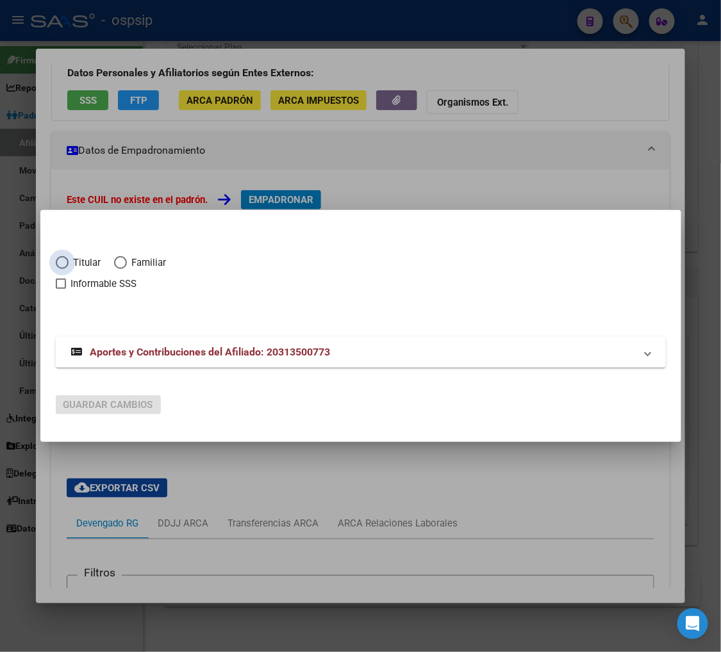
click at [66, 263] on span "Elija una opción" at bounding box center [62, 262] width 13 height 13
click at [66, 263] on input "Titular" at bounding box center [62, 262] width 13 height 13
radio input "true"
checkbox input "true"
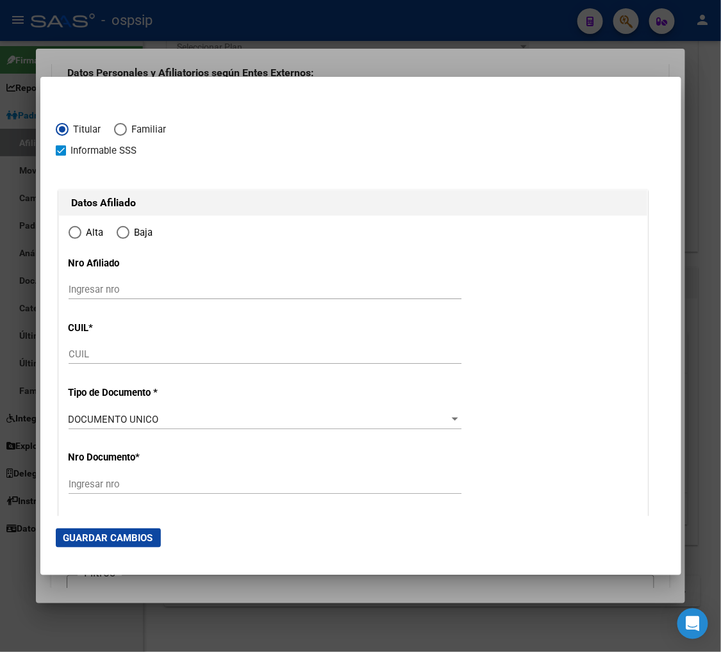
type input "20-31350077-3"
type input "31350077"
type input "MANSILLA"
type input "SERGIO ROLANDO"
type input "1985-02-19"
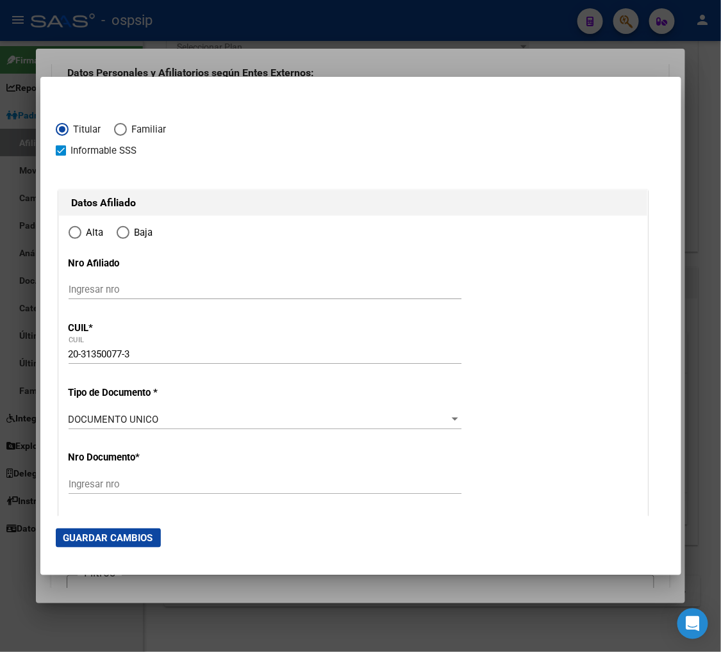
type input "CABA"
type input "1428"
type input "ECHEVERRIA"
type input "2711"
type input "9"
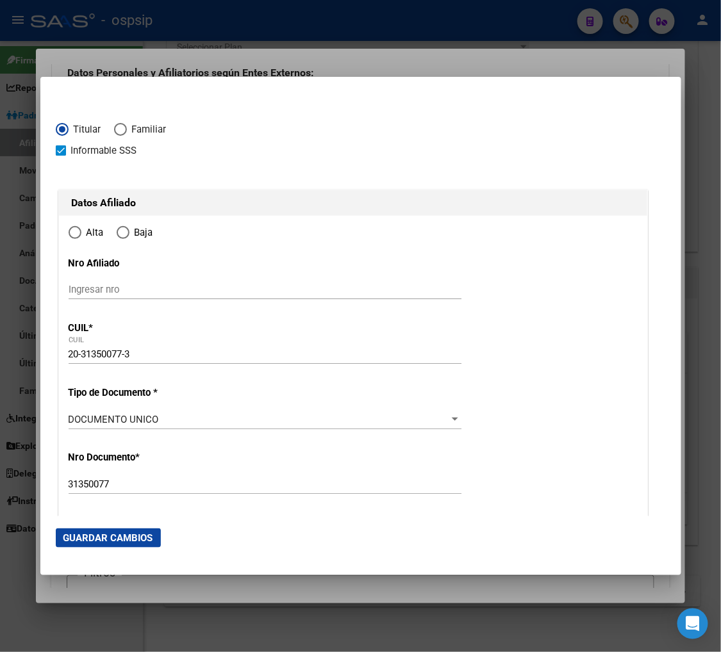
radio input "true"
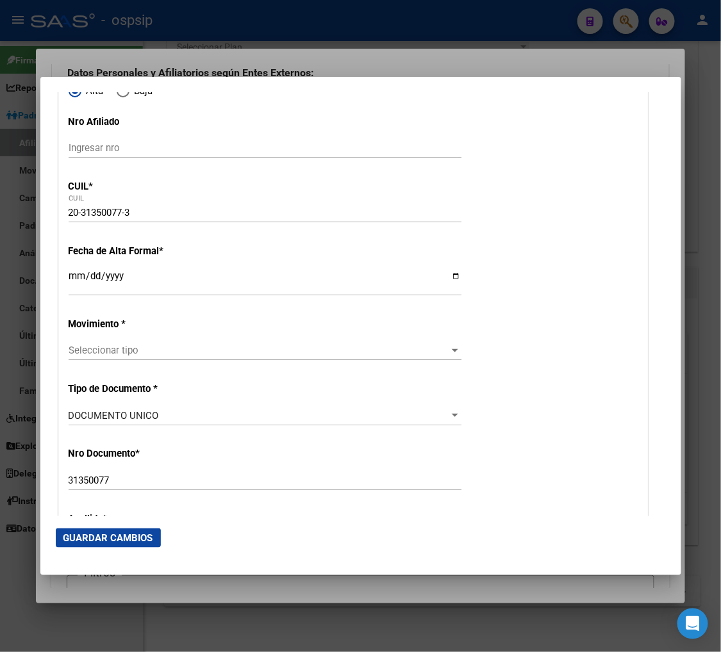
scroll to position [142, 0]
click at [76, 280] on input "Ingresar fecha" at bounding box center [265, 280] width 393 height 20
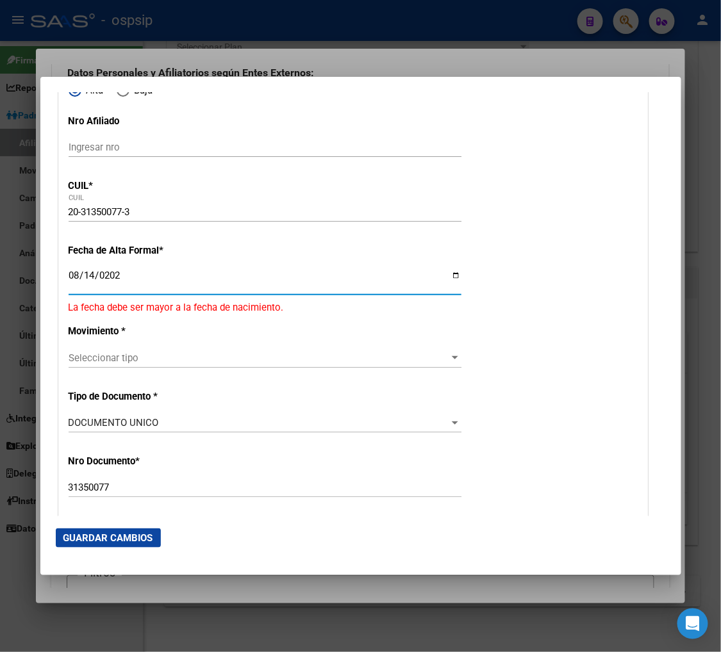
type input "[DATE]"
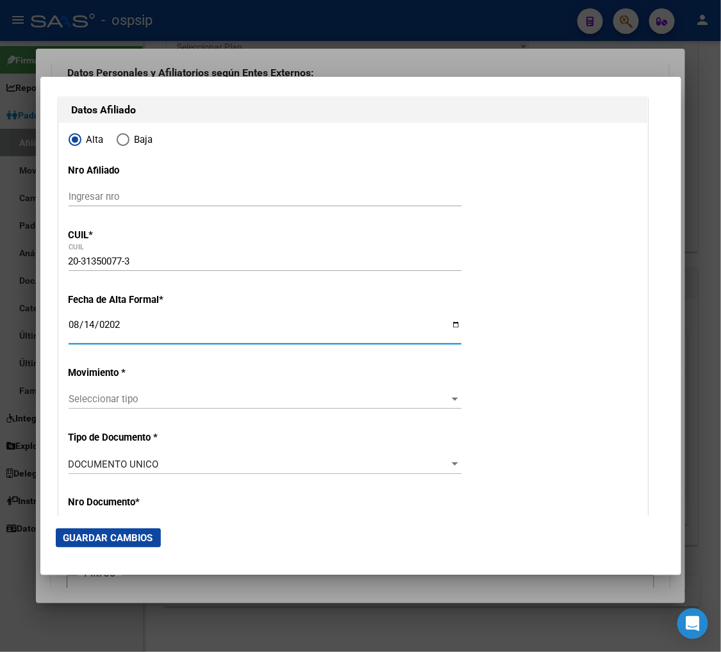
scroll to position [71, 0]
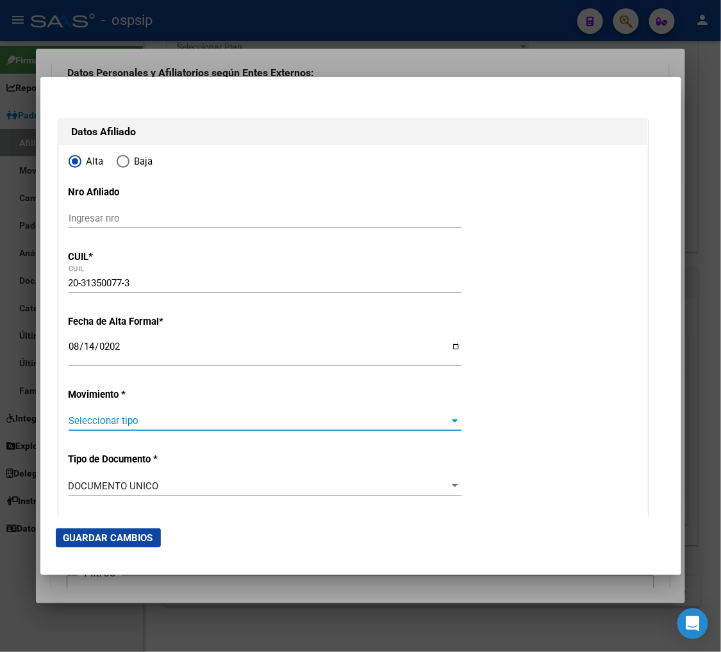
click at [174, 427] on span "Seleccionar tipo" at bounding box center [259, 421] width 381 height 12
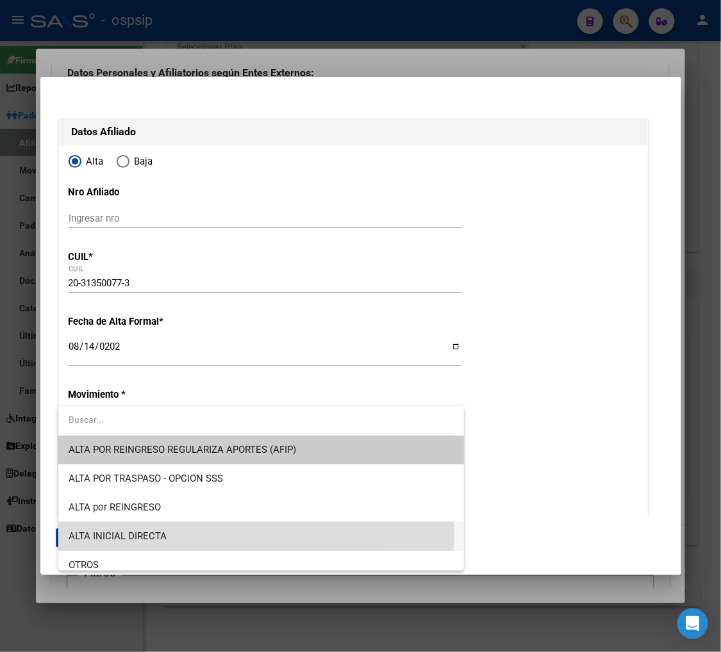
click at [174, 530] on span "ALTA INICIAL DIRECTA" at bounding box center [261, 536] width 385 height 29
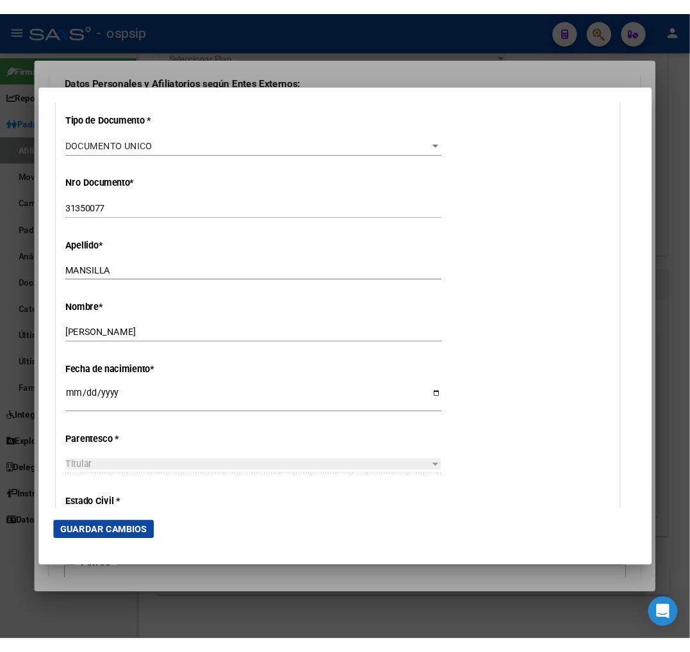
scroll to position [427, 0]
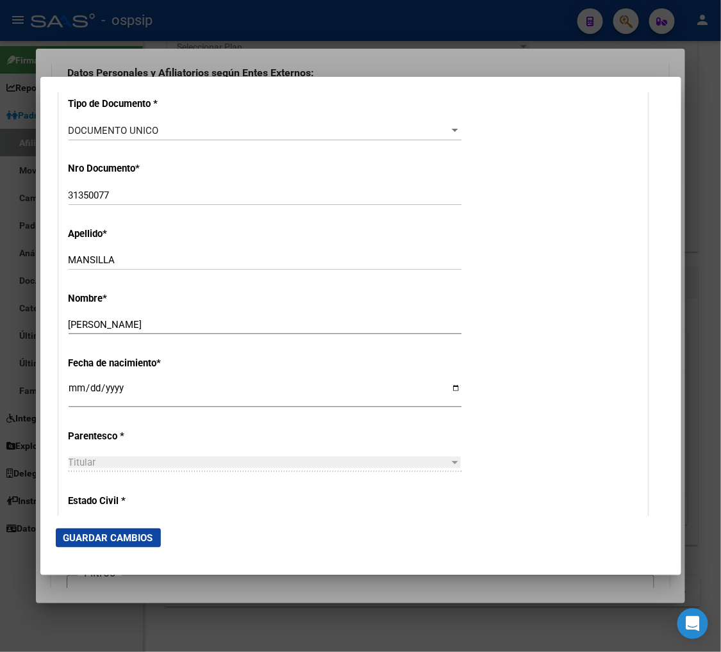
click at [373, 379] on div "Fecha de nacimiento * 1985-02-19 Ingresar fecha" at bounding box center [353, 383] width 569 height 73
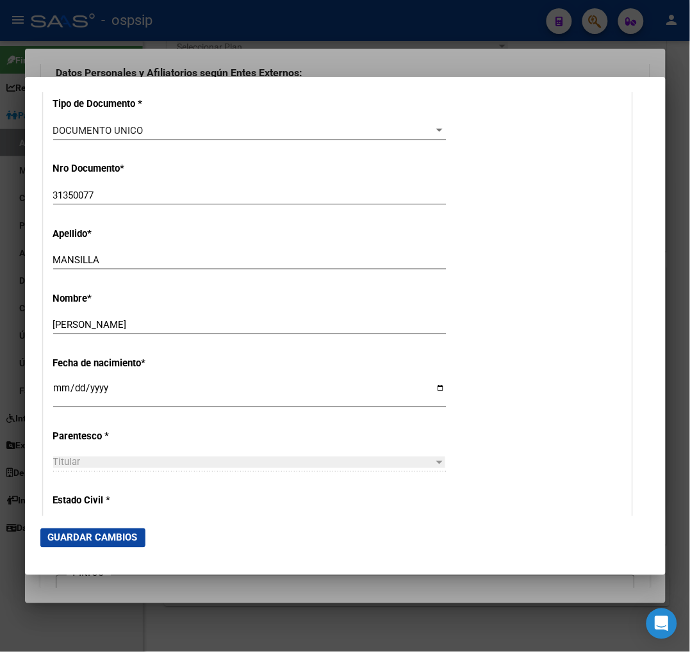
scroll to position [498, 0]
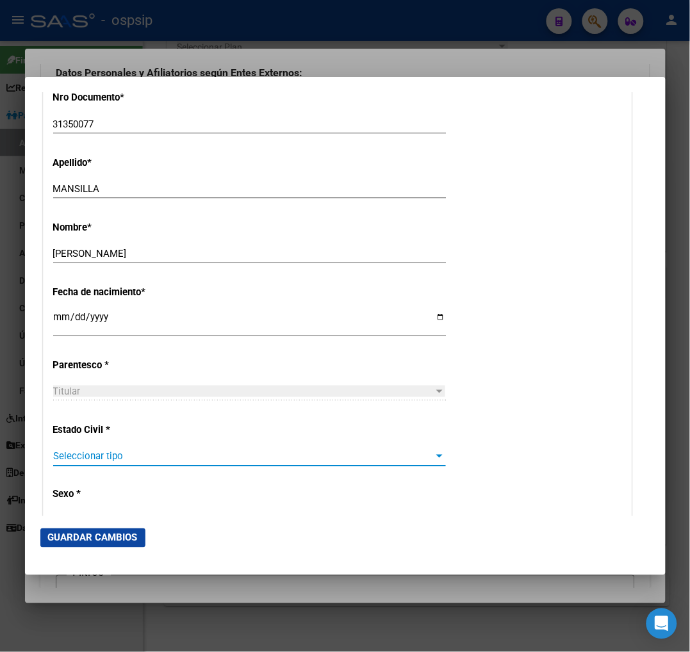
click at [150, 459] on span "Seleccionar tipo" at bounding box center [243, 457] width 381 height 12
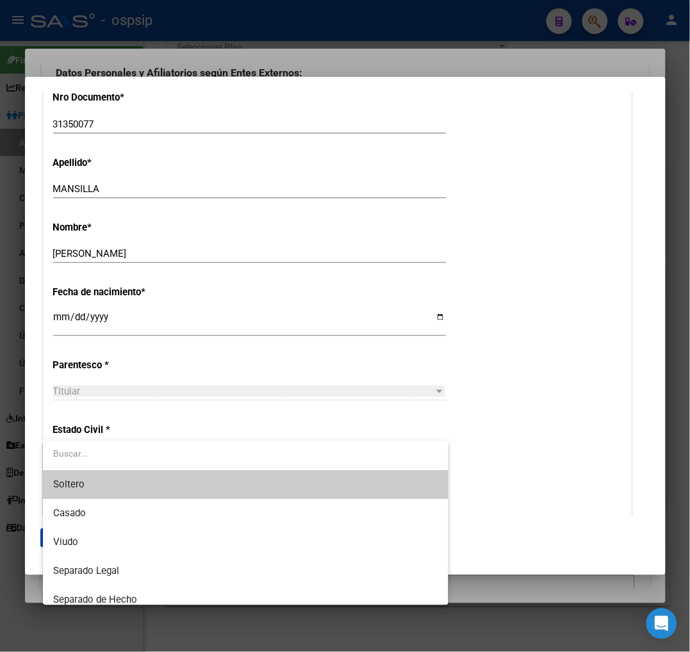
click at [152, 488] on span "Soltero" at bounding box center [245, 484] width 385 height 29
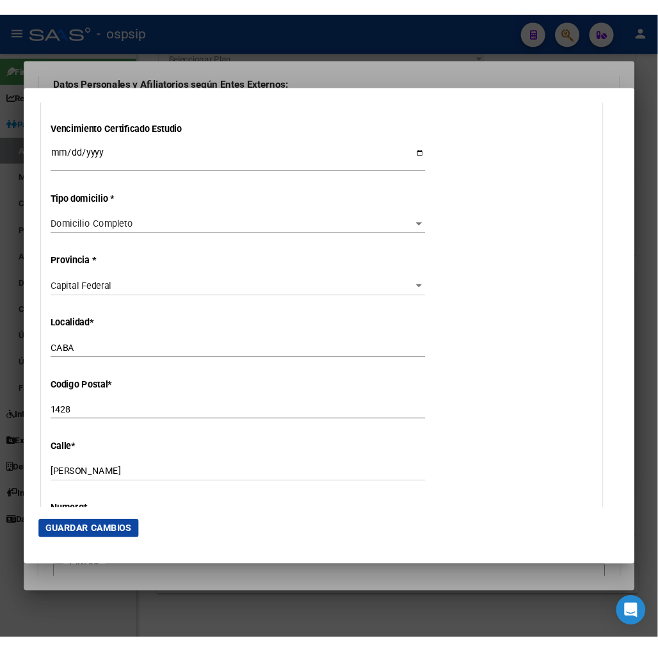
scroll to position [1138, 0]
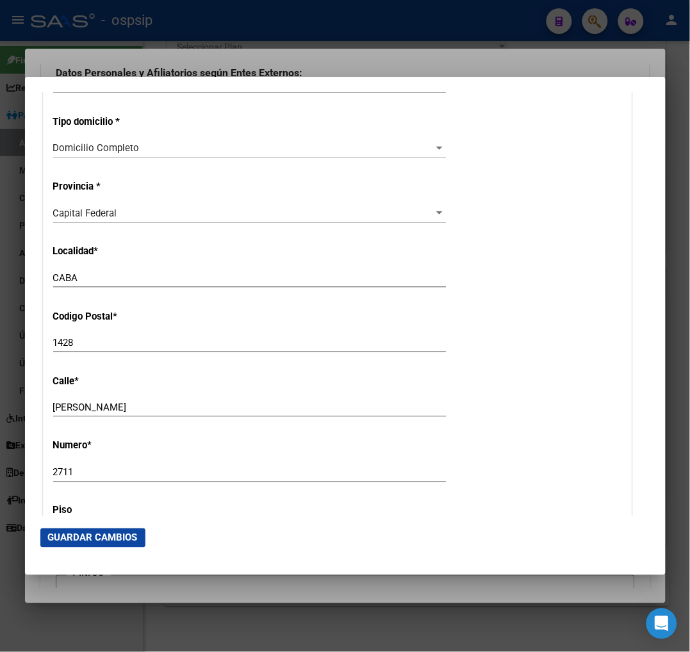
click at [220, 416] on div "ECHEVERRIA Ingresar calle" at bounding box center [249, 407] width 393 height 19
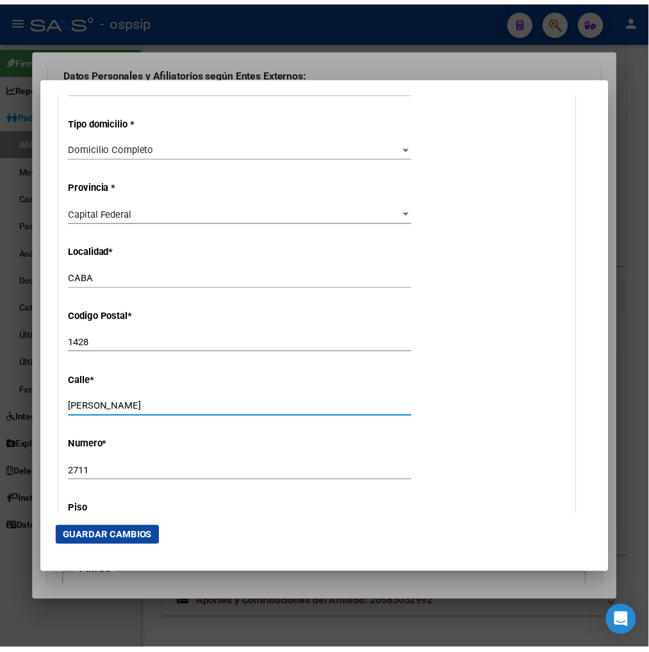
scroll to position [2050, 0]
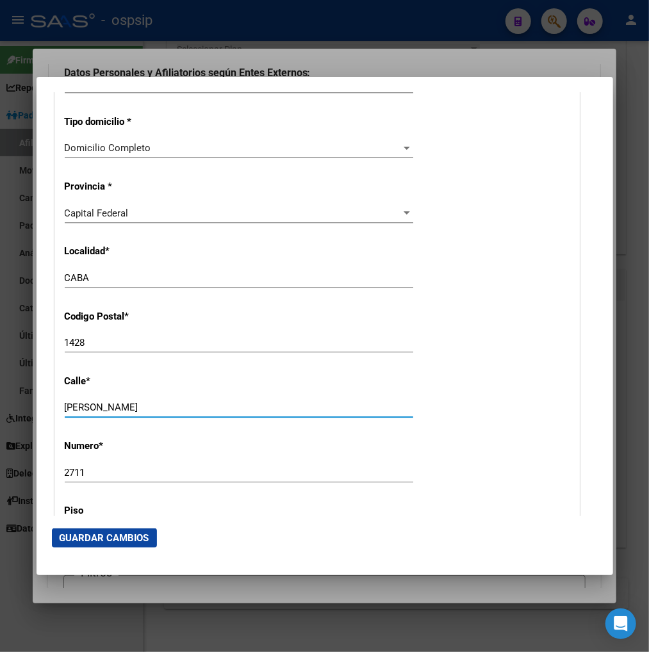
click at [146, 402] on input "ECHEVERRIA" at bounding box center [239, 408] width 348 height 12
type input "E"
type input "MOLDES"
click at [369, 491] on div "2711 Ingresar nro" at bounding box center [239, 478] width 348 height 31
click at [103, 475] on input "2711" at bounding box center [239, 473] width 348 height 12
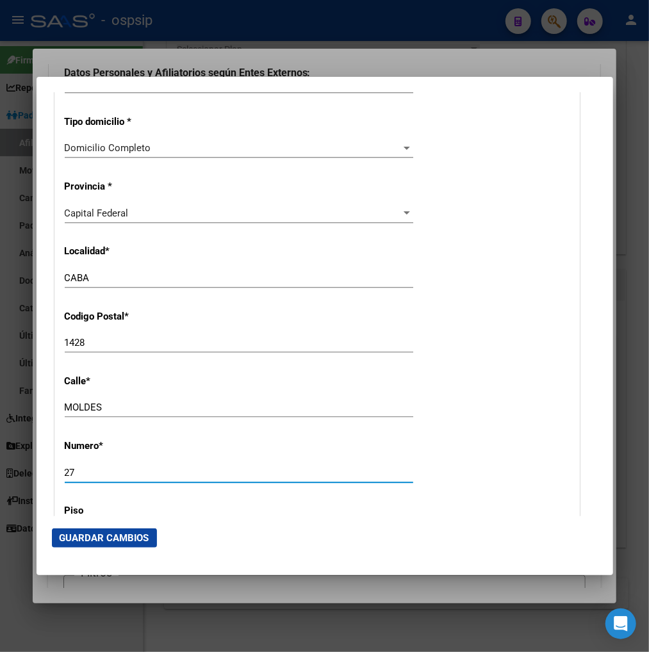
type input "2"
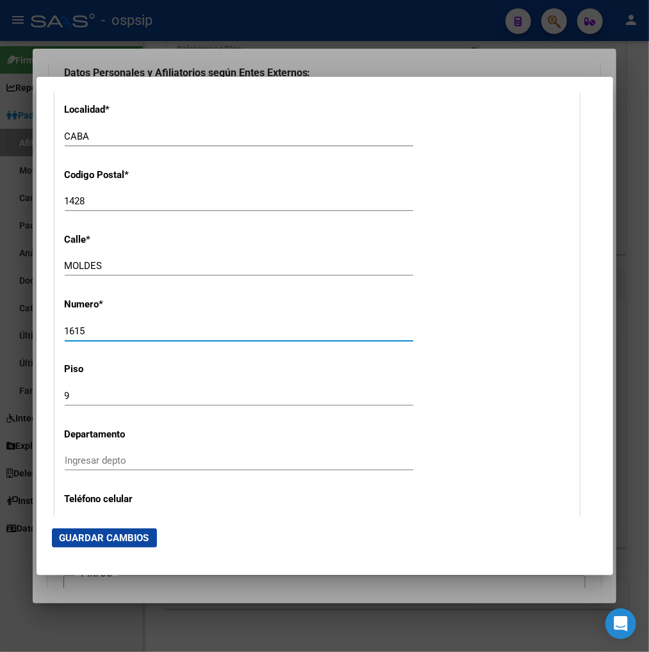
scroll to position [1281, 0]
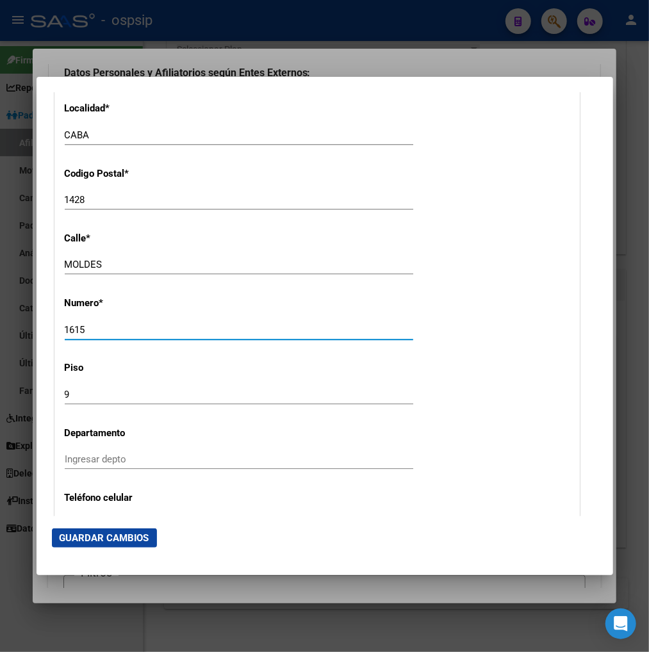
type input "1615"
click at [96, 452] on div "Ingresar depto" at bounding box center [239, 459] width 348 height 19
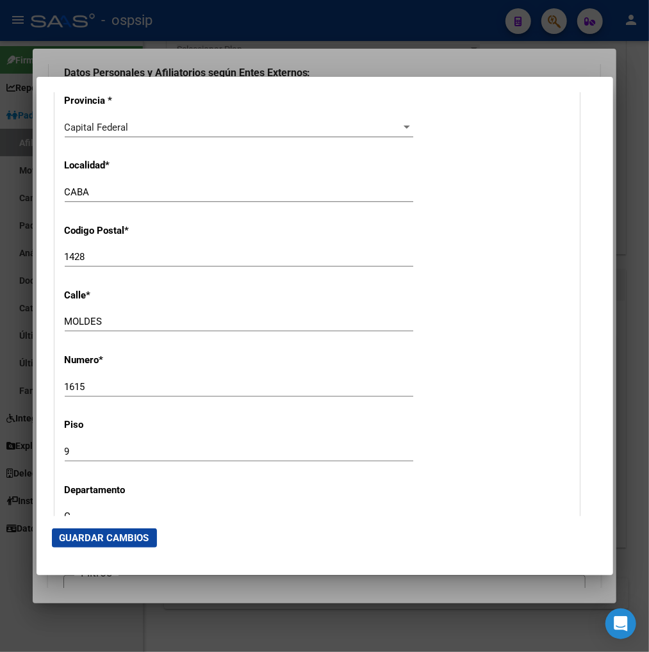
scroll to position [1138, 0]
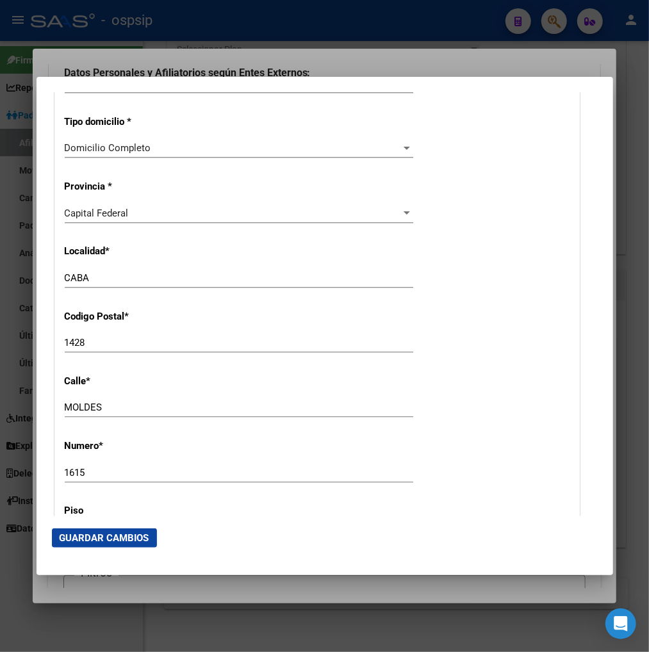
type input "C"
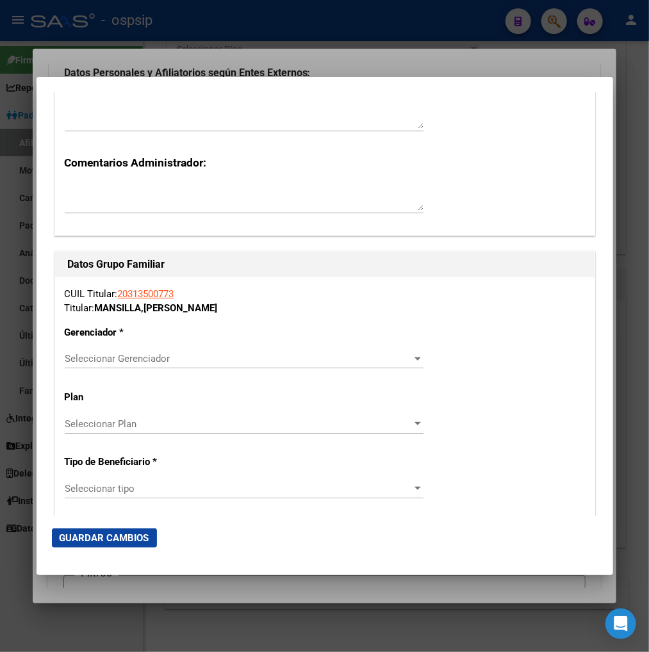
scroll to position [2064, 0]
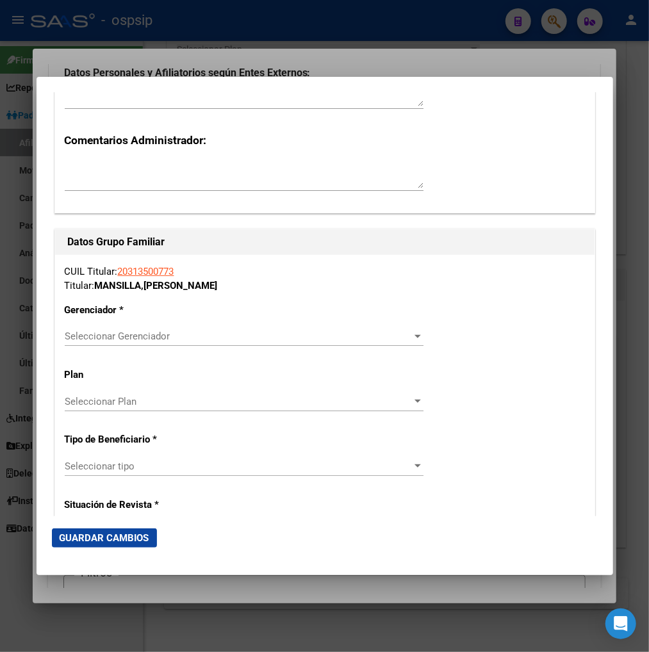
click at [311, 338] on span "Seleccionar Gerenciador" at bounding box center [238, 337] width 347 height 12
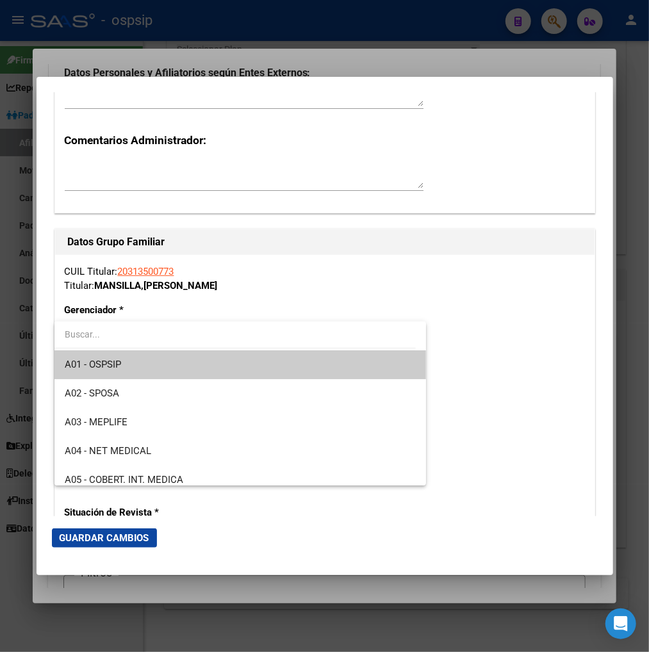
click at [277, 359] on span "A01 - OSPSIP" at bounding box center [241, 364] width 352 height 29
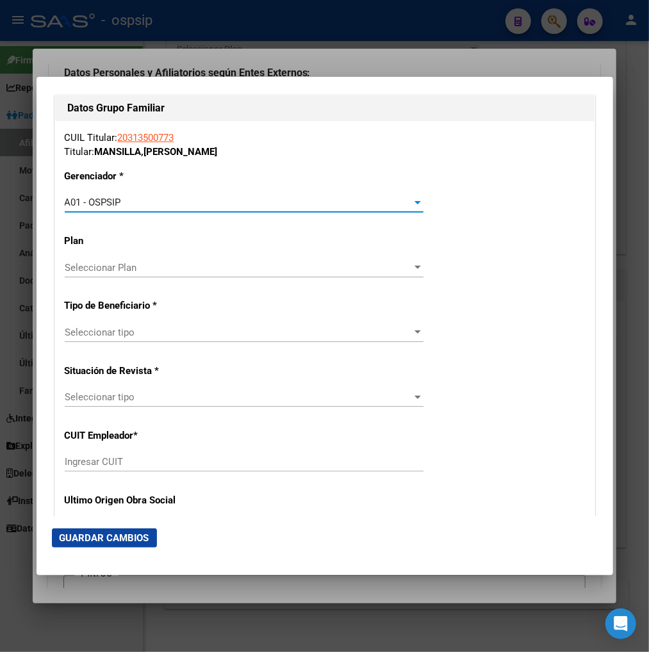
scroll to position [2206, 0]
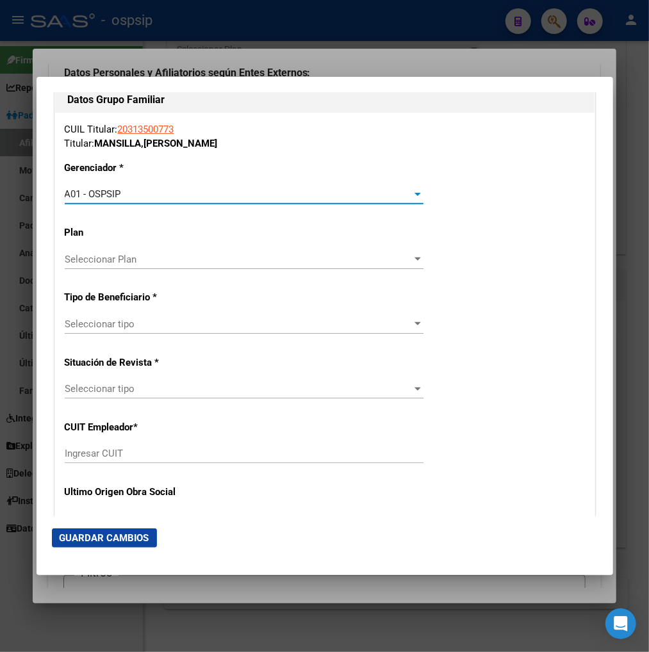
click at [219, 324] on span "Seleccionar tipo" at bounding box center [238, 324] width 347 height 12
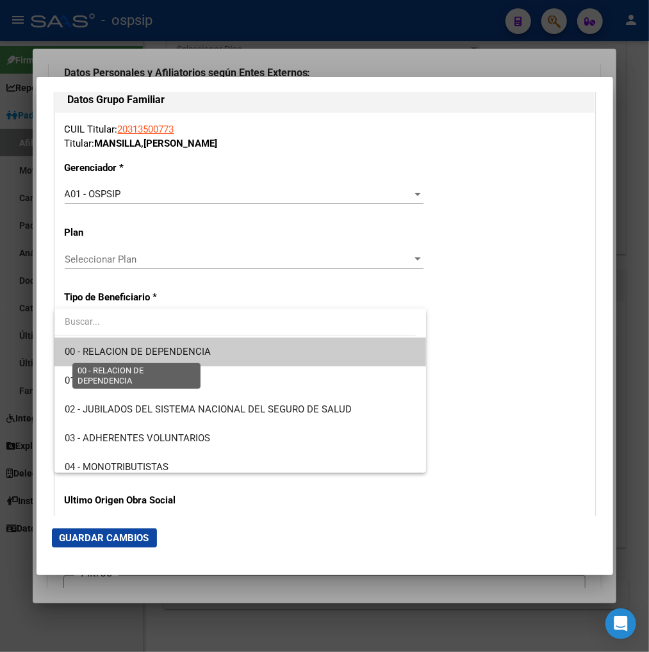
click at [202, 355] on span "00 - RELACION DE DEPENDENCIA" at bounding box center [138, 352] width 146 height 12
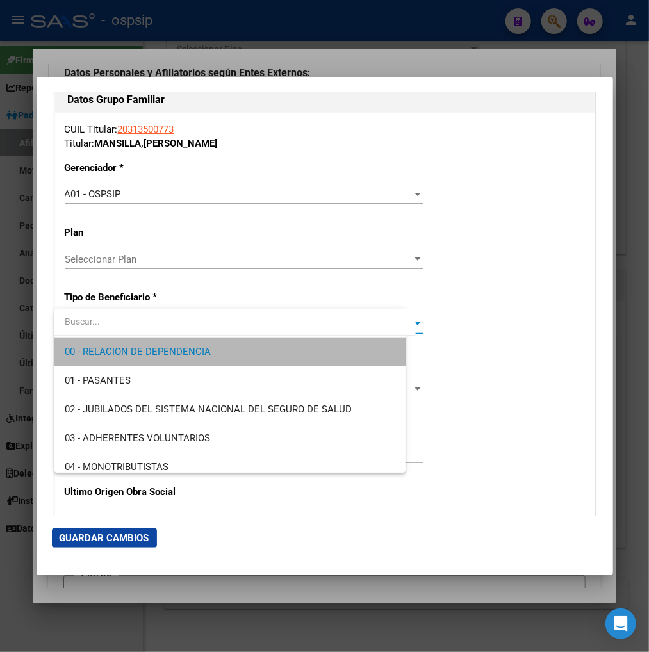
type input "30-71735854-2"
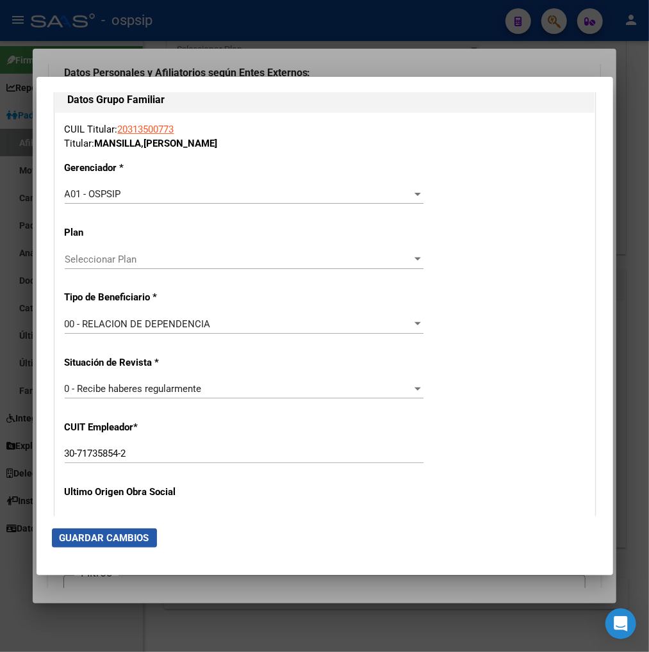
click at [95, 539] on span "Guardar Cambios" at bounding box center [105, 538] width 90 height 12
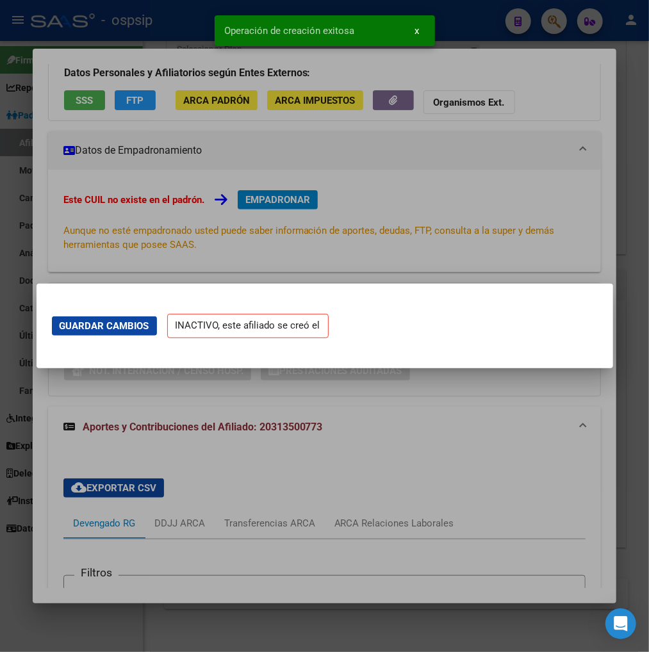
scroll to position [0, 0]
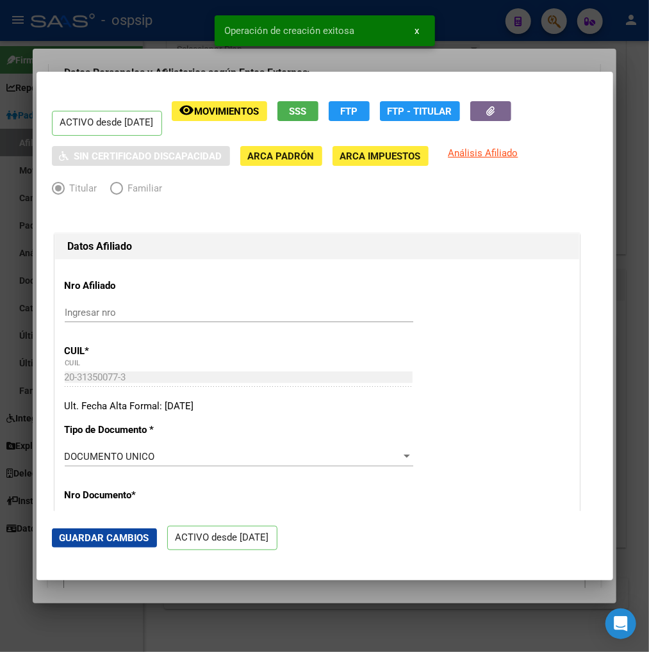
click at [402, 388] on div "20-31350077-3 CUIL" at bounding box center [239, 383] width 348 height 31
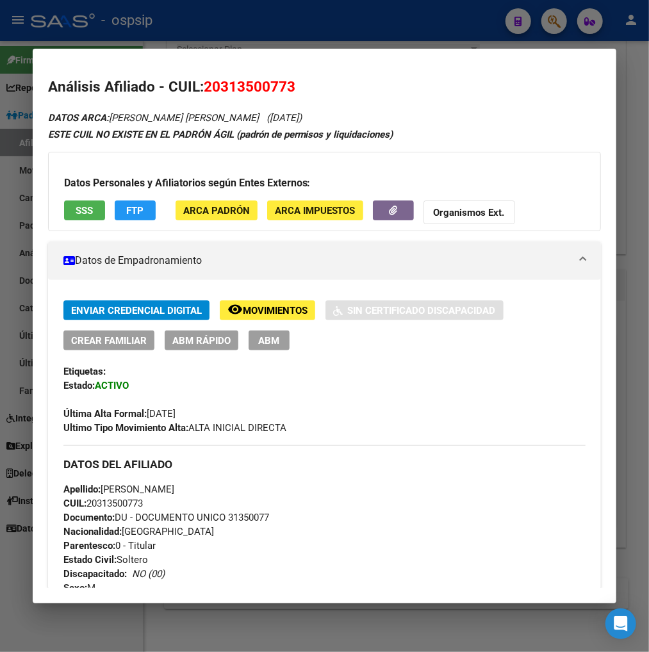
drag, startPoint x: 219, startPoint y: 88, endPoint x: 279, endPoint y: 86, distance: 59.6
click at [279, 86] on span "20313500773" at bounding box center [250, 86] width 92 height 17
copy span "31350077"
click at [562, 26] on div at bounding box center [324, 326] width 649 height 652
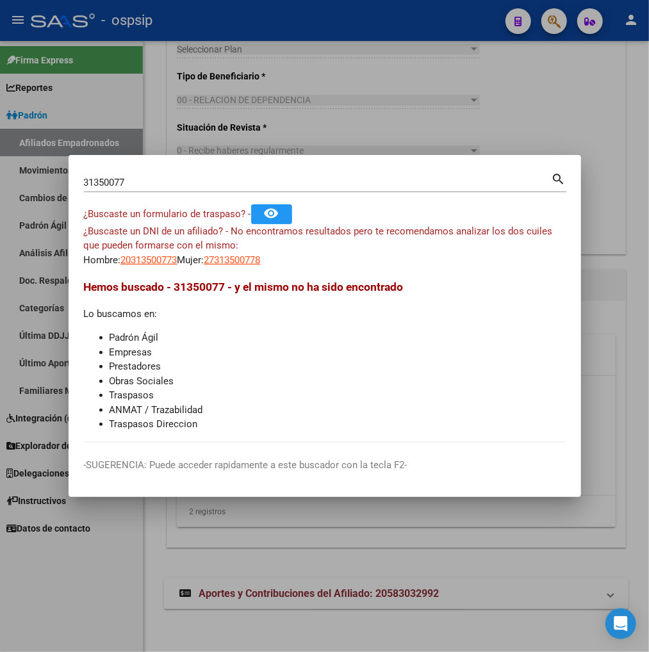
click at [158, 181] on input "31350077" at bounding box center [318, 183] width 468 height 12
type input "3"
type input "47767135"
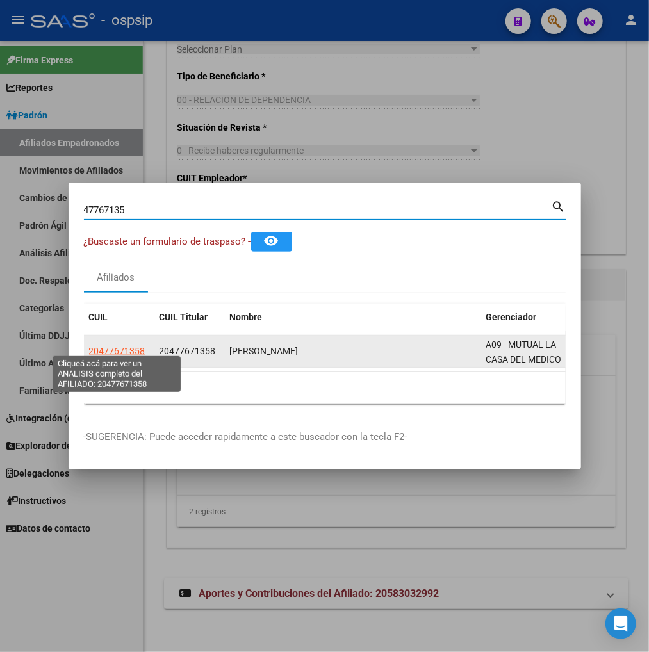
click at [118, 346] on span "20477671358" at bounding box center [117, 351] width 56 height 10
type textarea "20477671358"
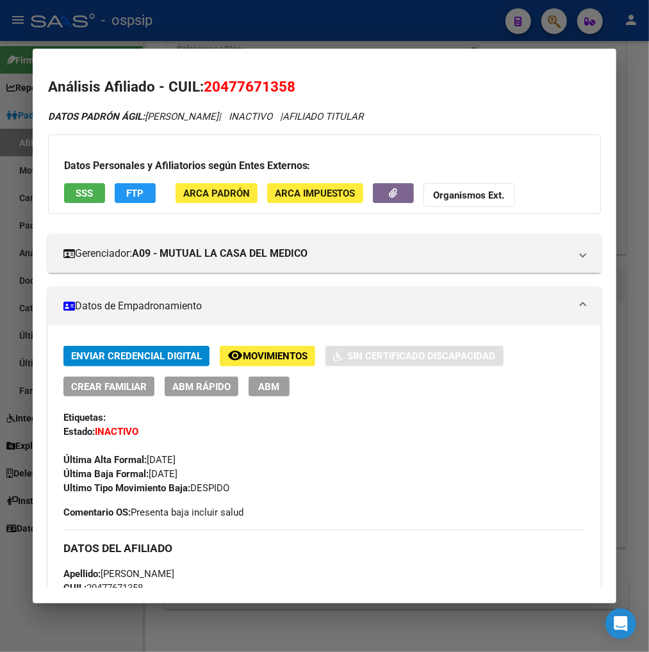
click at [268, 359] on span "Movimientos" at bounding box center [275, 357] width 65 height 12
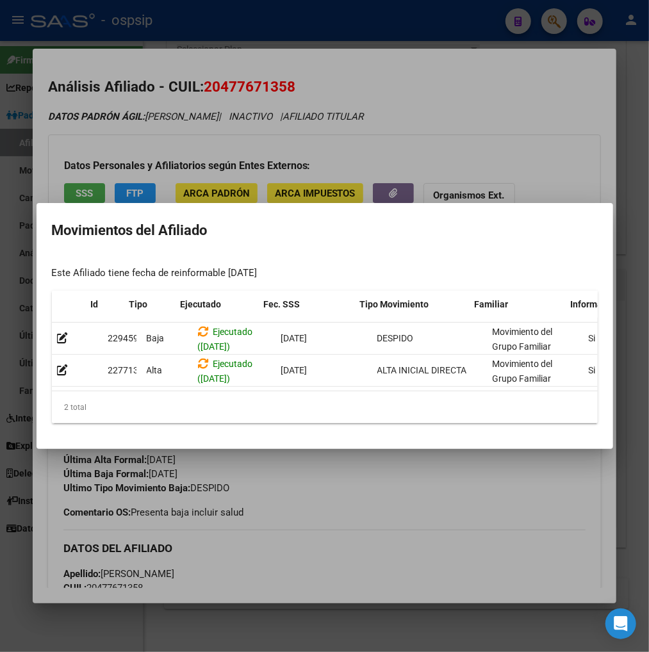
scroll to position [0, 74]
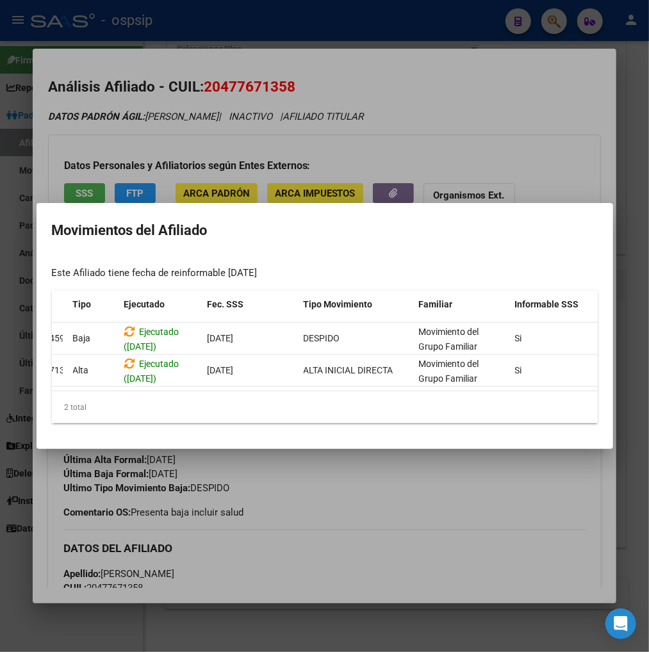
click at [351, 492] on div at bounding box center [324, 326] width 649 height 652
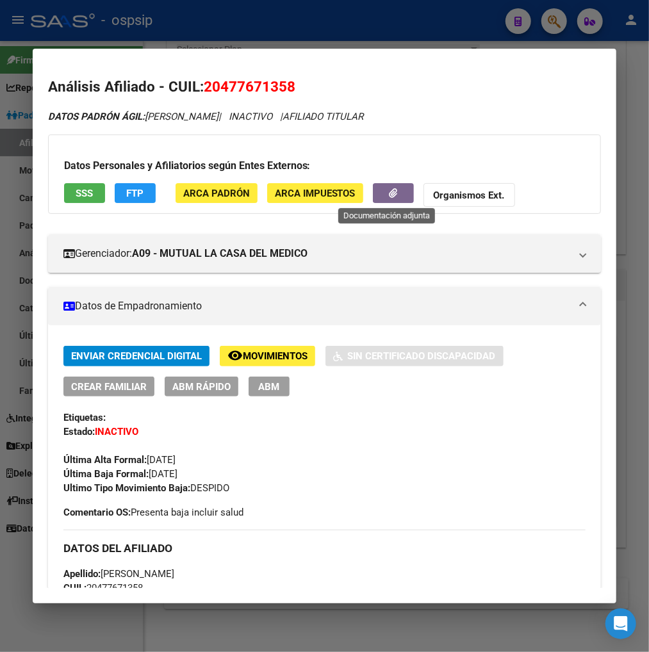
click at [374, 192] on button "button" at bounding box center [393, 193] width 41 height 20
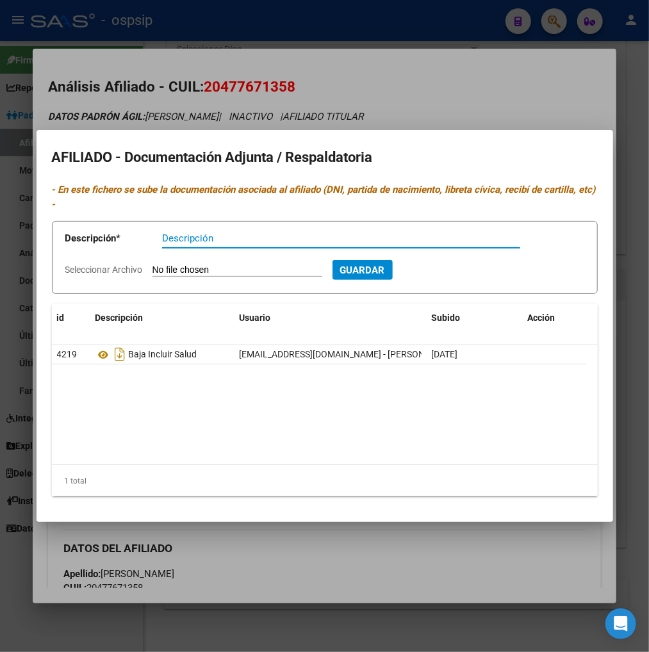
click at [434, 97] on div at bounding box center [324, 326] width 649 height 652
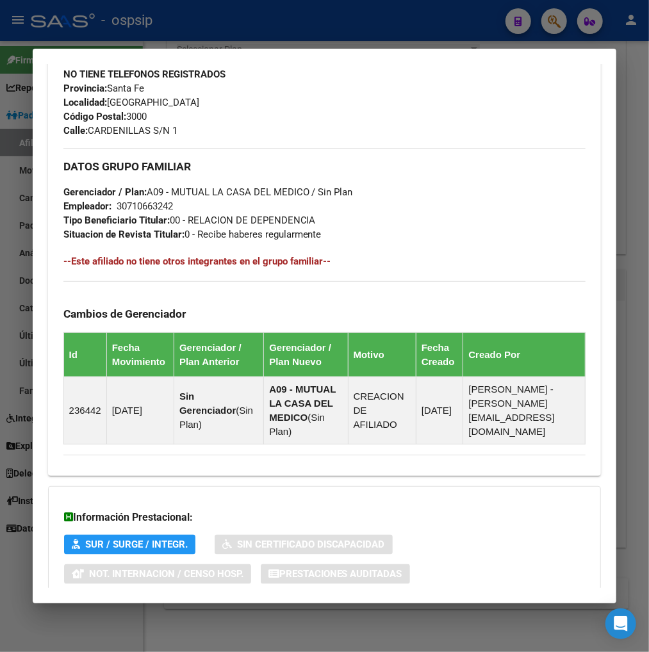
scroll to position [708, 0]
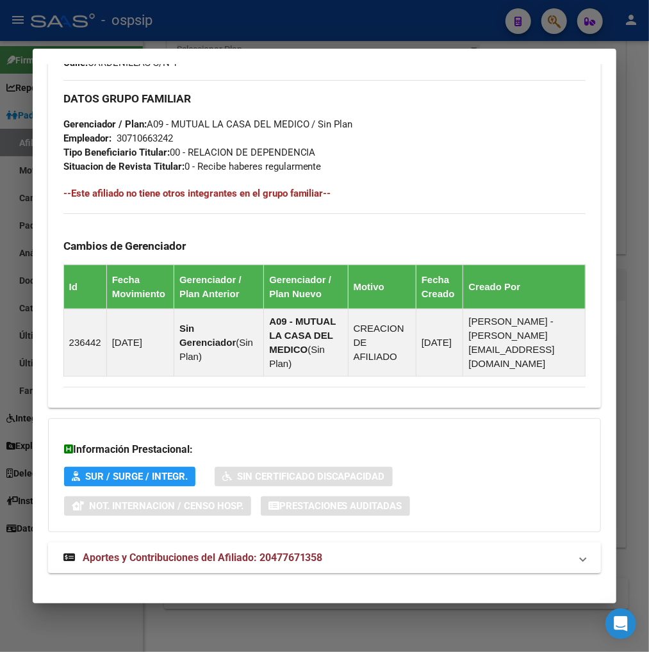
click at [206, 551] on span "Aportes y Contribuciones del Afiliado: 20477671358" at bounding box center [203, 557] width 240 height 12
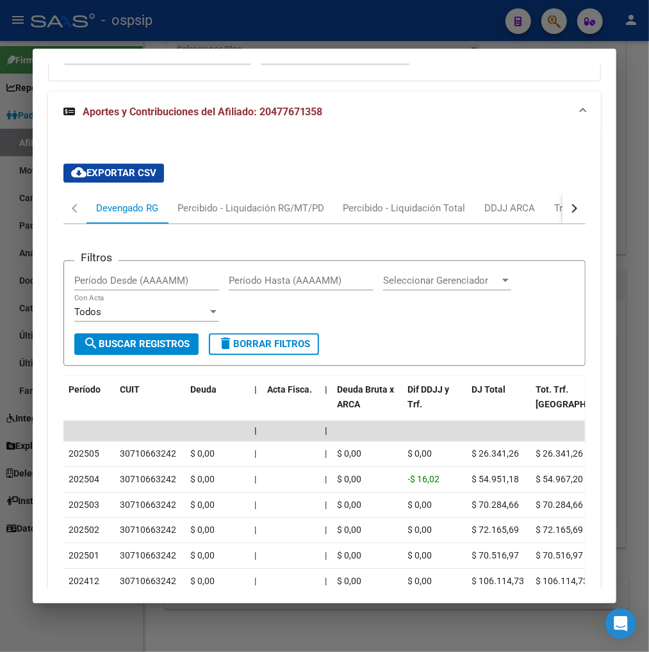
scroll to position [1269, 0]
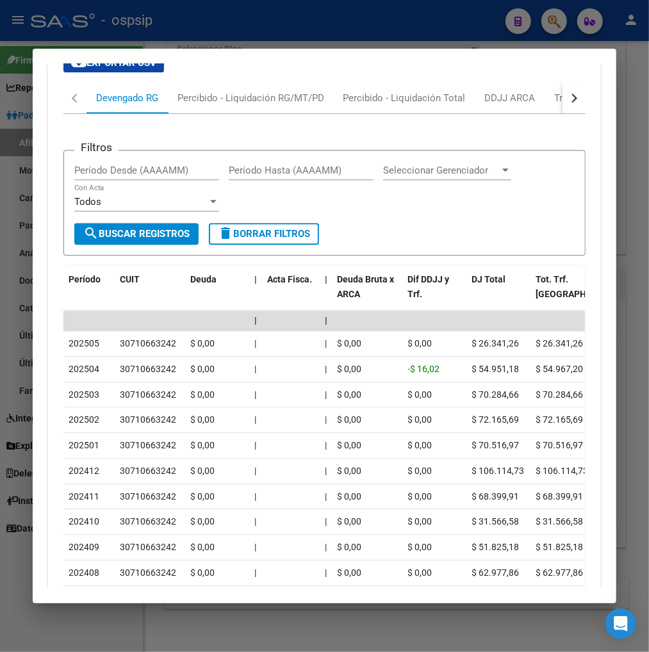
click at [569, 83] on button "button" at bounding box center [573, 98] width 23 height 31
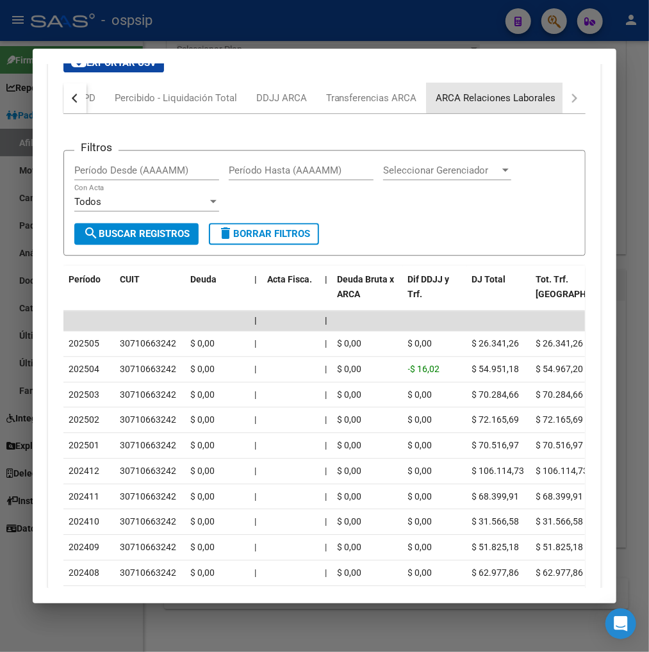
click at [528, 91] on div "ARCA Relaciones Laborales" at bounding box center [496, 98] width 120 height 14
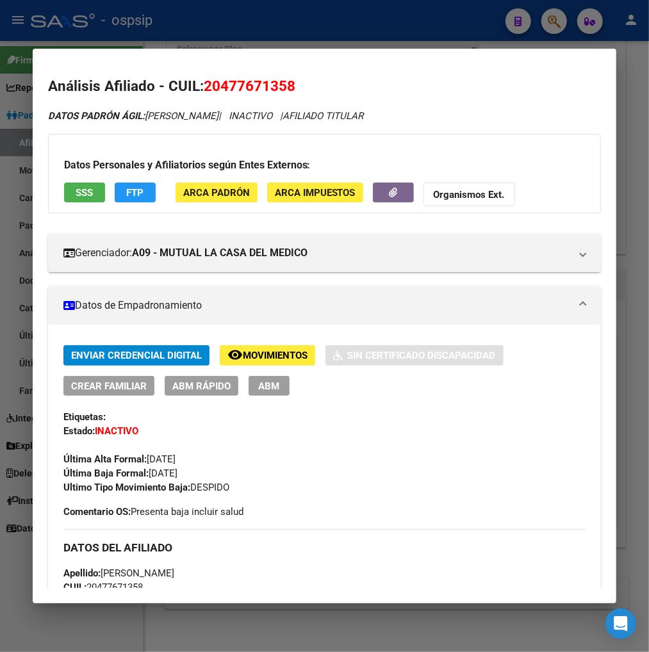
scroll to position [0, 0]
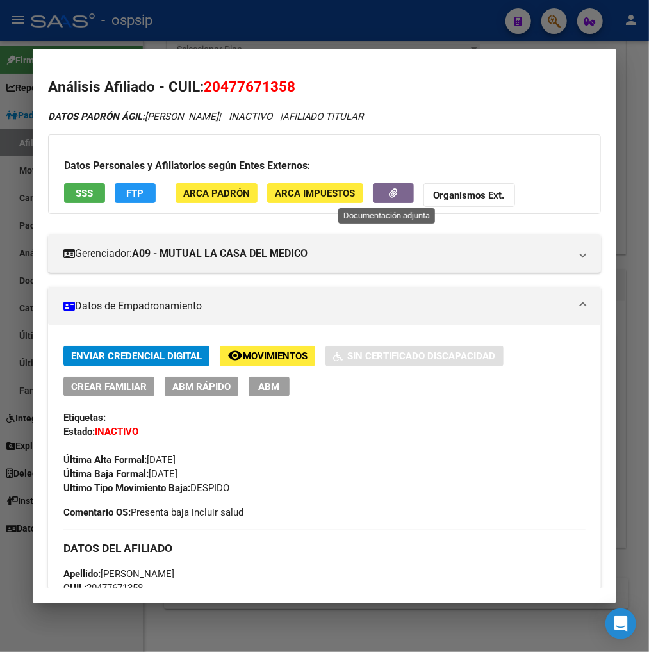
click at [373, 195] on button "button" at bounding box center [393, 193] width 41 height 20
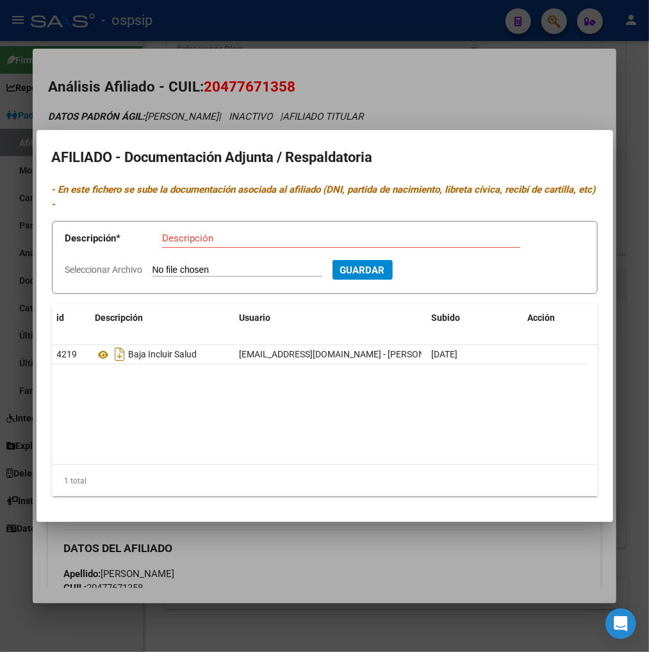
click at [445, 98] on div at bounding box center [324, 326] width 649 height 652
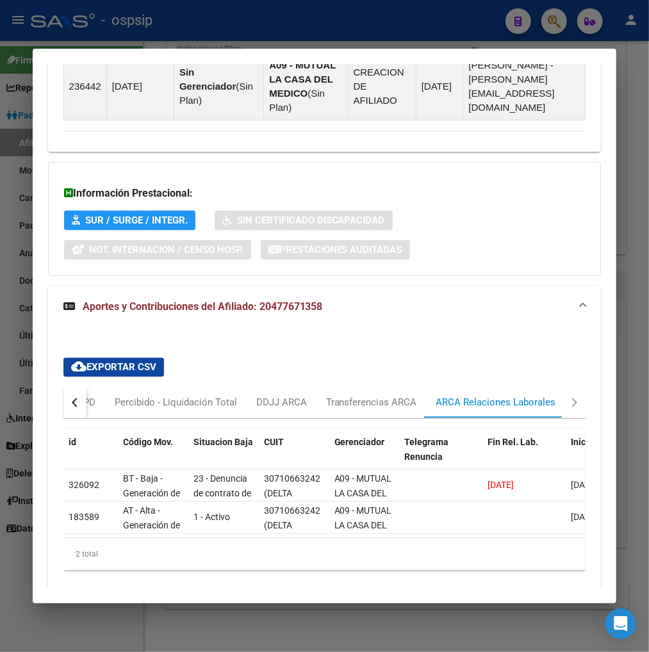
scroll to position [1004, 0]
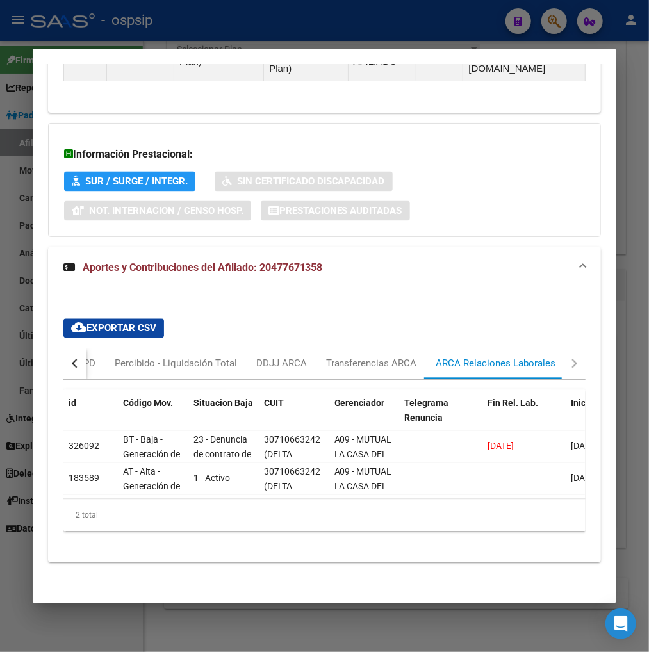
click at [66, 348] on button "button" at bounding box center [74, 363] width 23 height 31
click at [113, 357] on div "Devengado RG" at bounding box center [127, 364] width 62 height 14
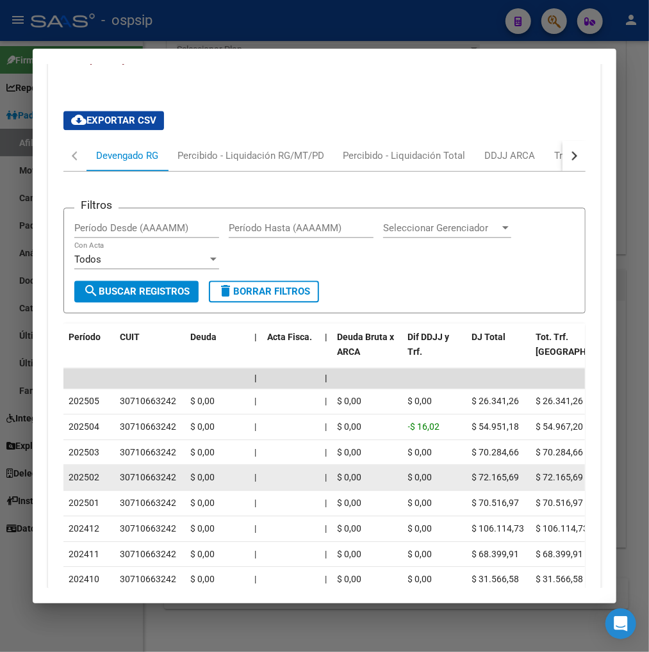
scroll to position [1218, 0]
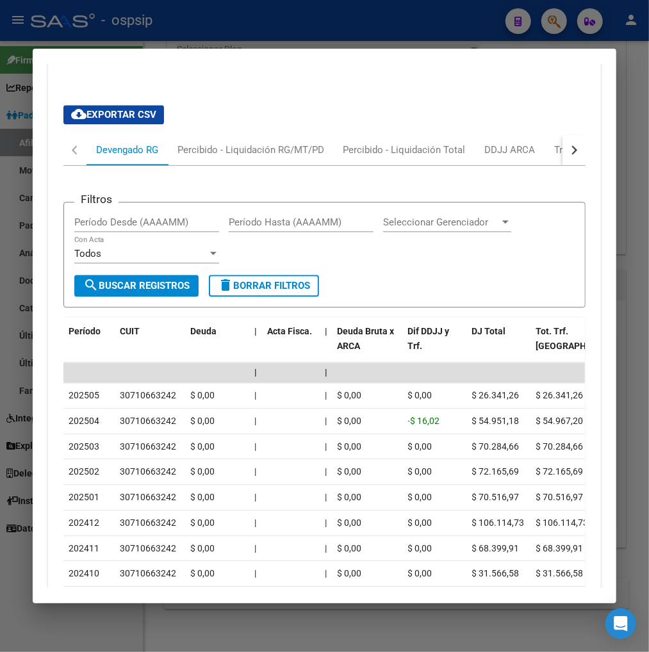
click at [559, 29] on div at bounding box center [324, 326] width 649 height 652
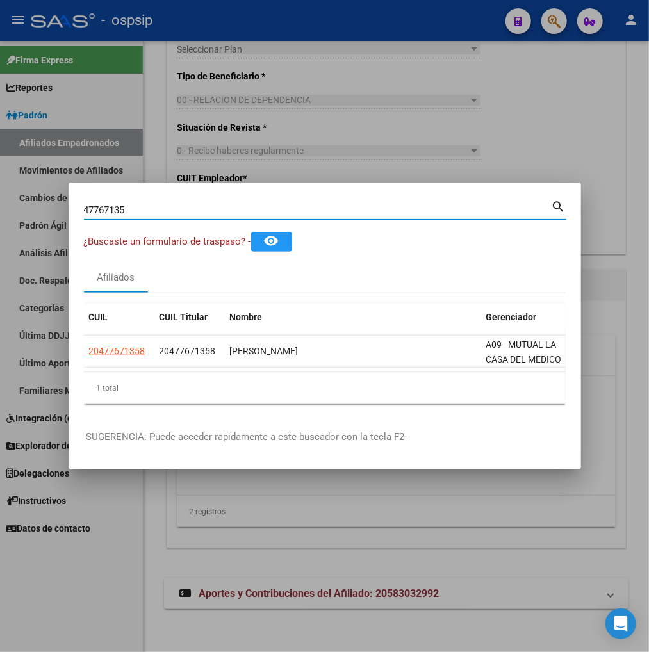
click at [161, 204] on input "47767135" at bounding box center [318, 210] width 468 height 12
type input "4"
type input "43489321"
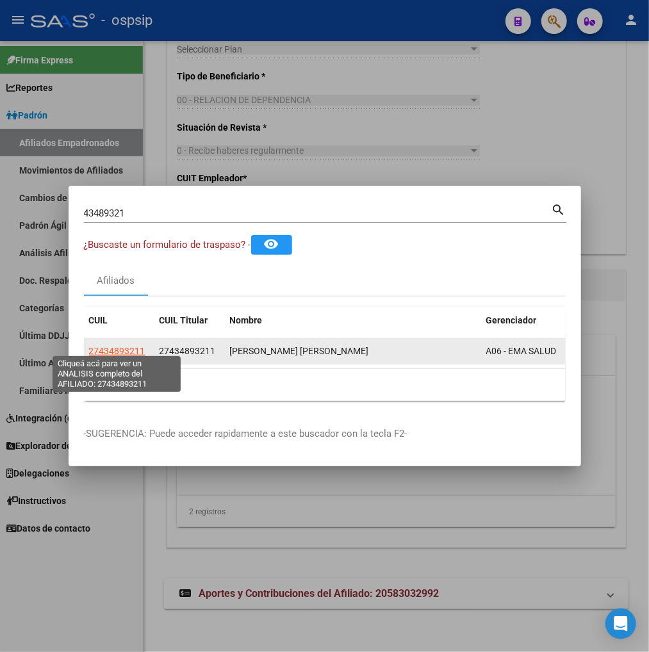
click at [122, 346] on span "27434893211" at bounding box center [117, 351] width 56 height 10
type textarea "27434893211"
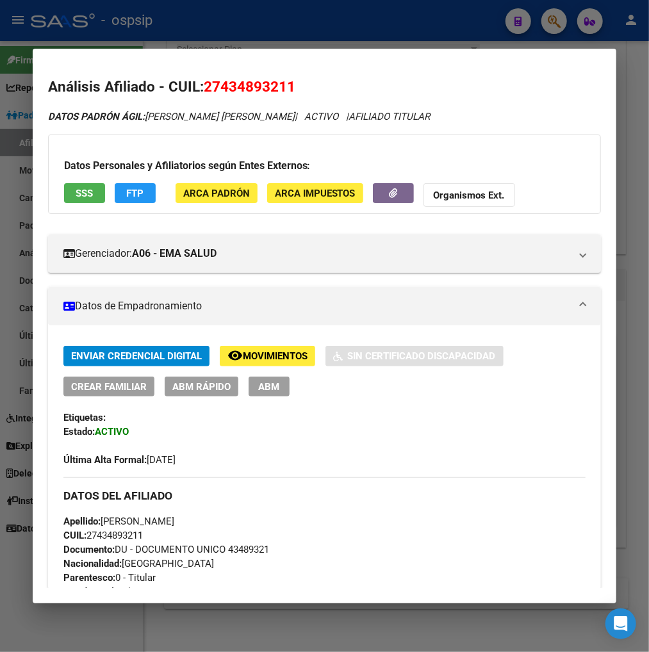
click at [259, 352] on span "Movimientos" at bounding box center [275, 357] width 65 height 12
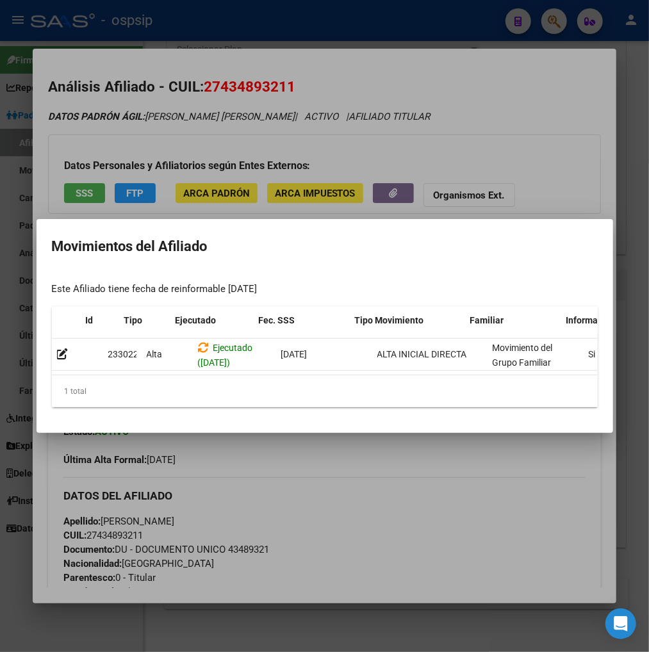
scroll to position [0, 273]
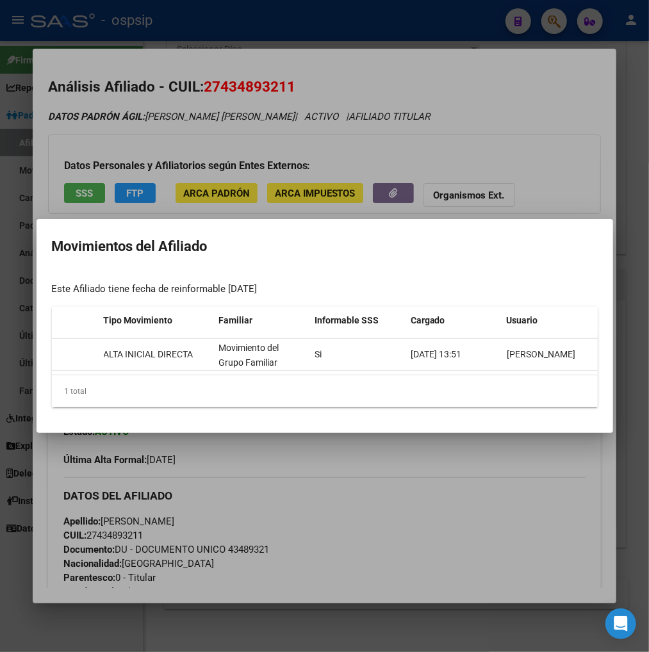
click at [516, 471] on div at bounding box center [324, 326] width 649 height 652
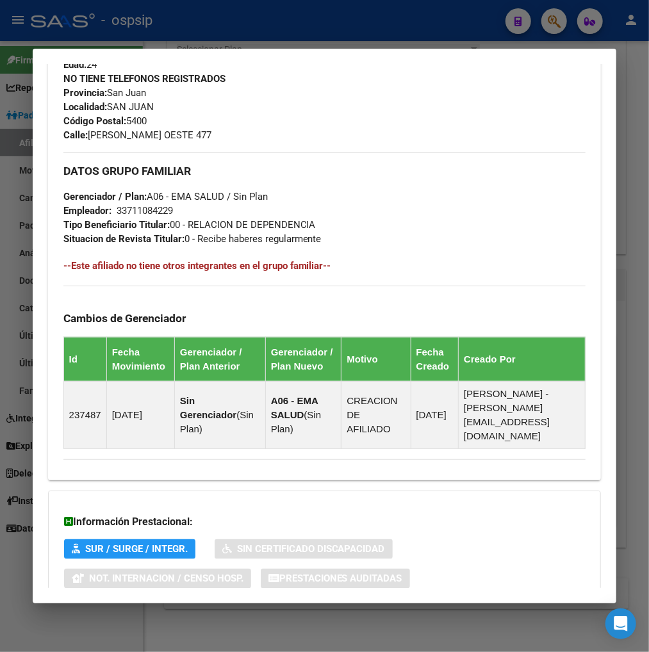
scroll to position [656, 0]
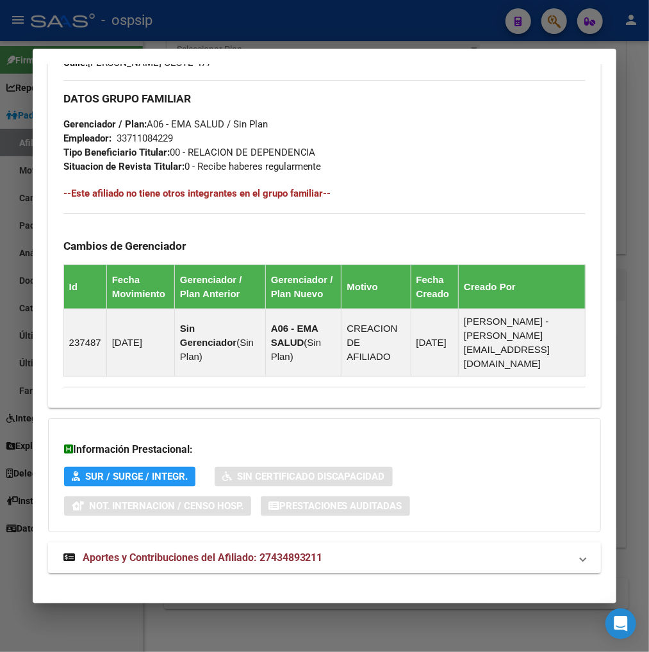
drag, startPoint x: 219, startPoint y: 548, endPoint x: 223, endPoint y: 537, distance: 12.2
click at [219, 551] on span "Aportes y Contribuciones del Afiliado: 27434893211" at bounding box center [203, 557] width 240 height 12
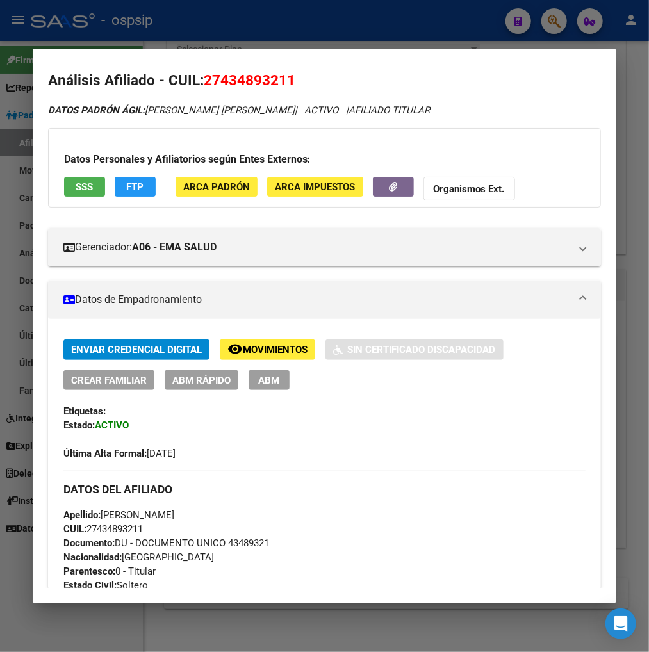
scroll to position [0, 0]
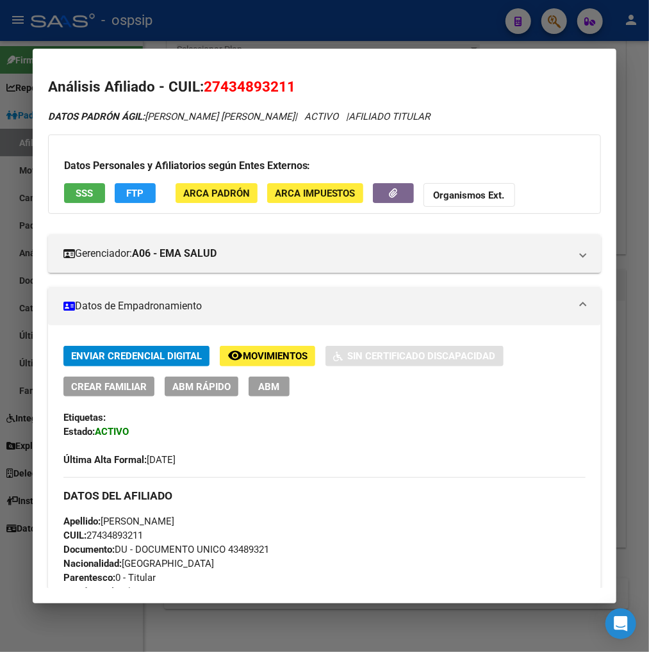
drag, startPoint x: 216, startPoint y: 85, endPoint x: 279, endPoint y: 78, distance: 63.1
click at [279, 78] on span "27434893211" at bounding box center [250, 86] width 92 height 17
copy span "43489321"
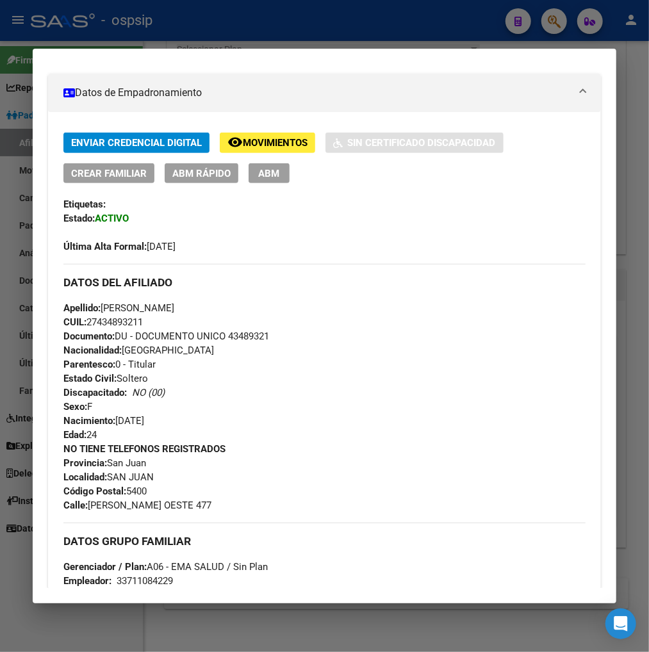
scroll to position [427, 0]
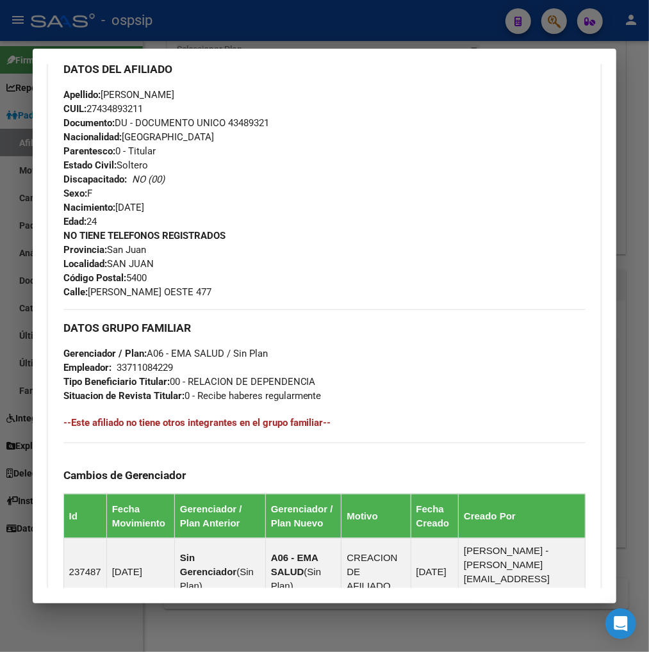
click at [546, 22] on div at bounding box center [324, 326] width 649 height 652
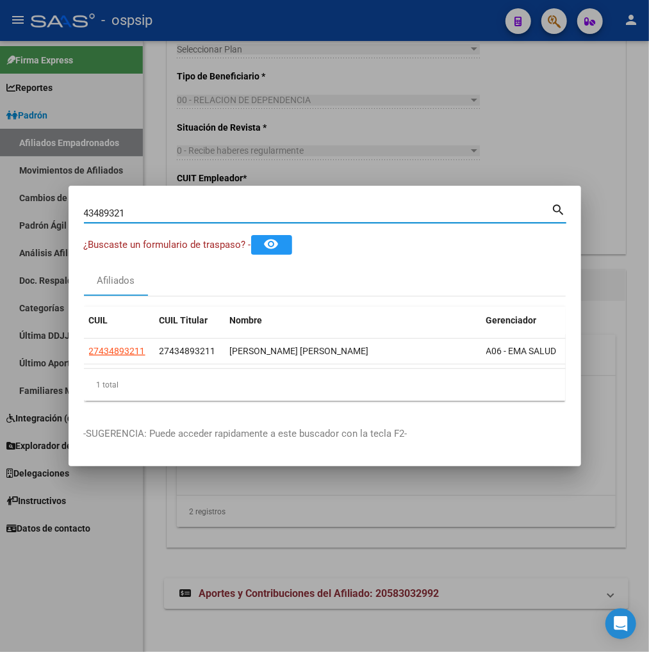
click at [156, 209] on input "43489321" at bounding box center [318, 214] width 468 height 12
type input "4"
type input "38802525"
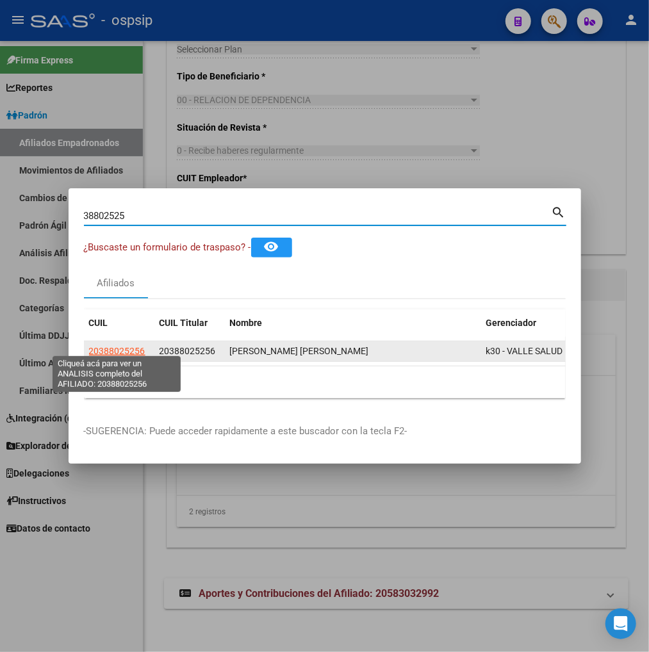
click at [130, 346] on span "20388025256" at bounding box center [117, 351] width 56 height 10
type textarea "20388025256"
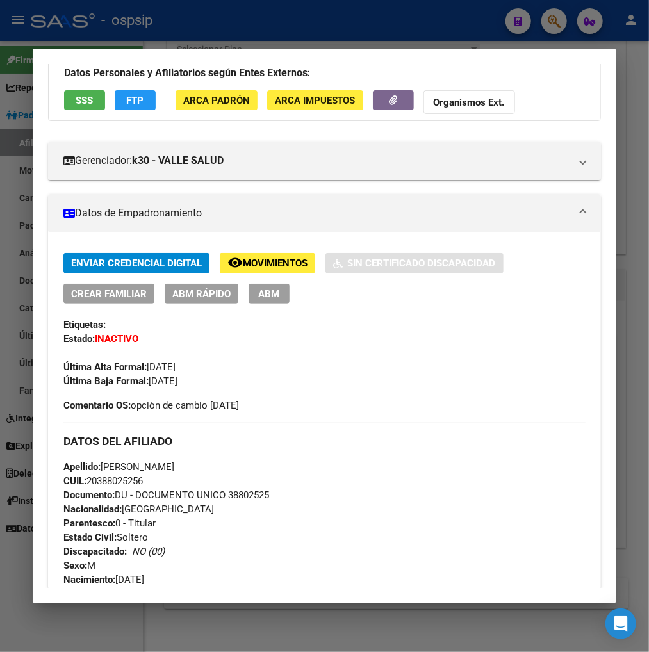
scroll to position [0, 0]
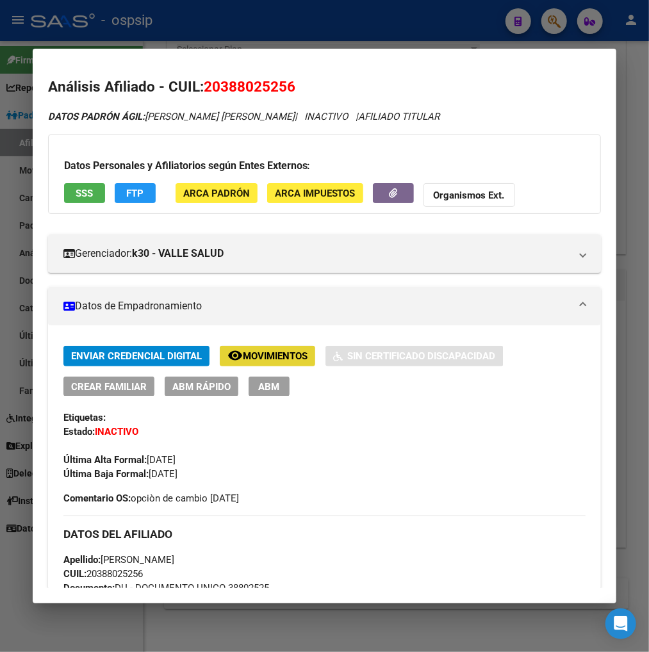
click at [261, 365] on button "remove_red_eye Movimientos" at bounding box center [267, 356] width 95 height 20
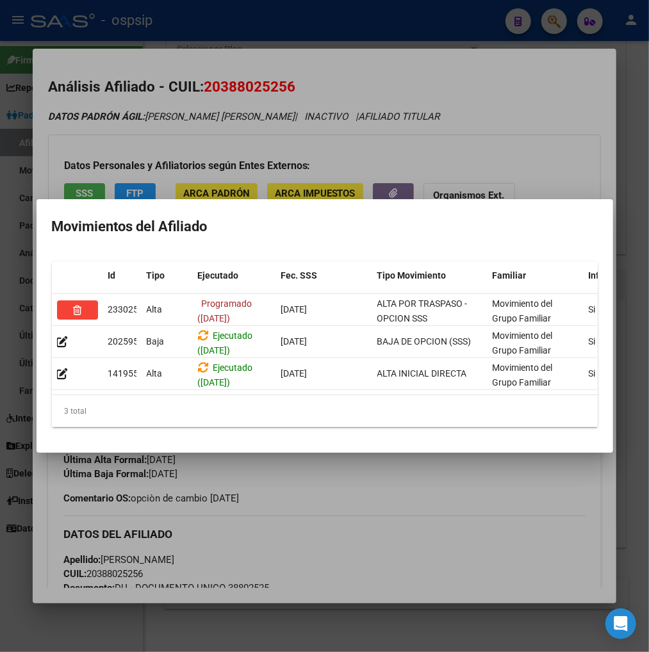
click at [343, 475] on div at bounding box center [324, 326] width 649 height 652
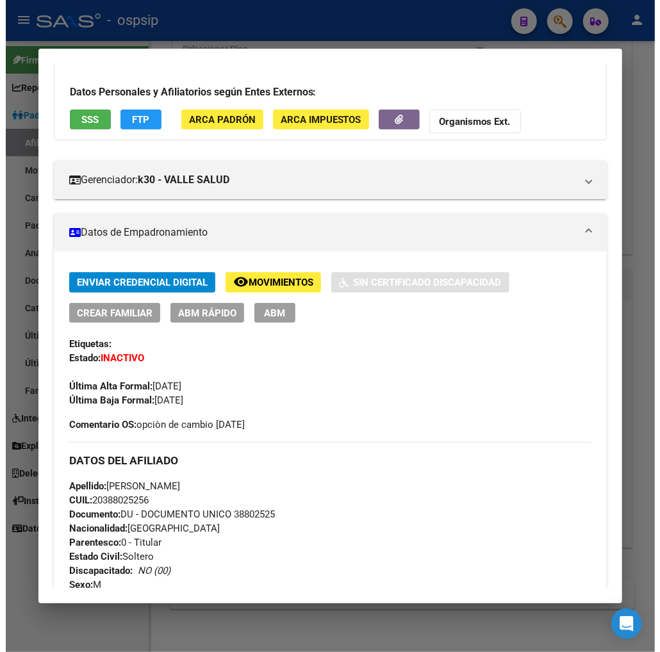
scroll to position [142, 0]
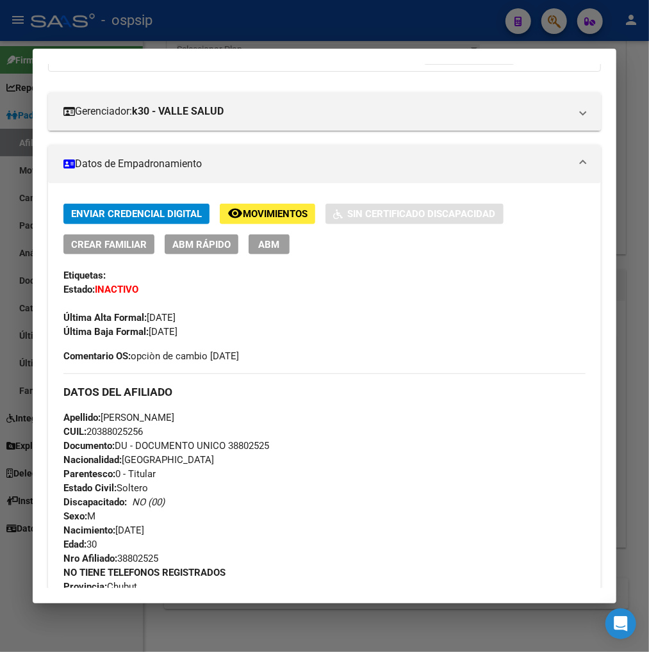
click at [259, 245] on span "ABM" at bounding box center [268, 245] width 21 height 12
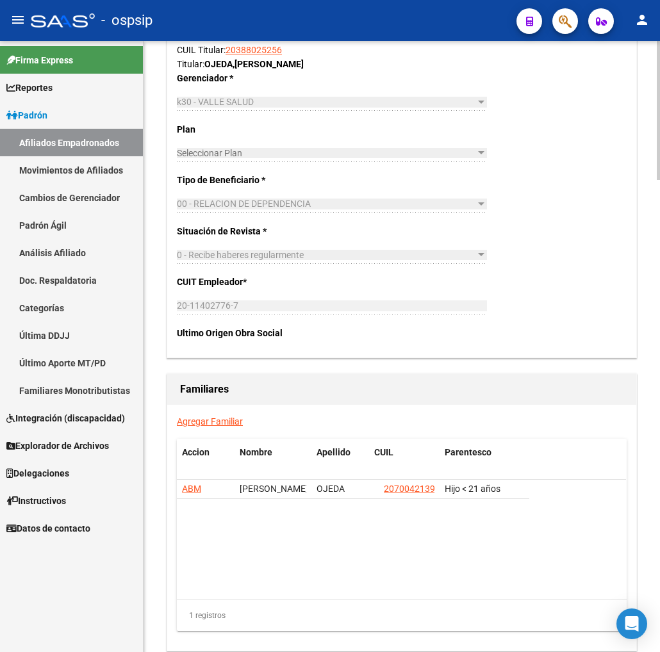
scroll to position [1993, 0]
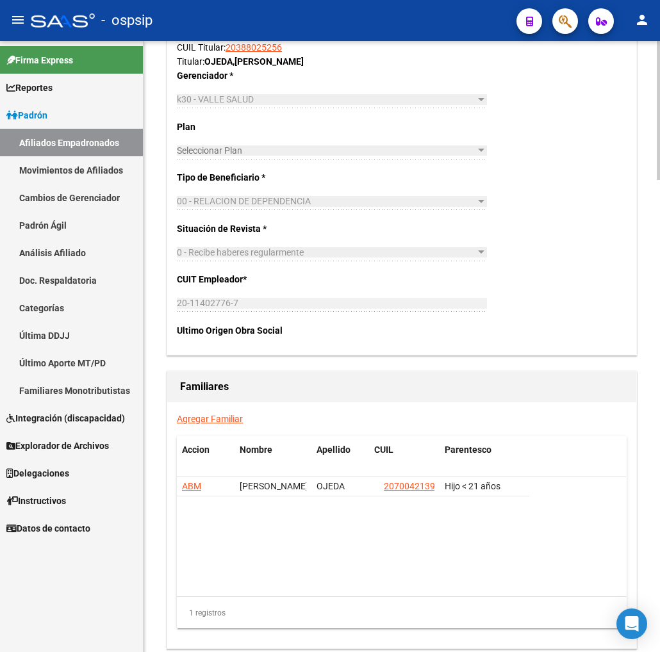
click at [208, 414] on link "Agregar Familiar" at bounding box center [210, 419] width 66 height 10
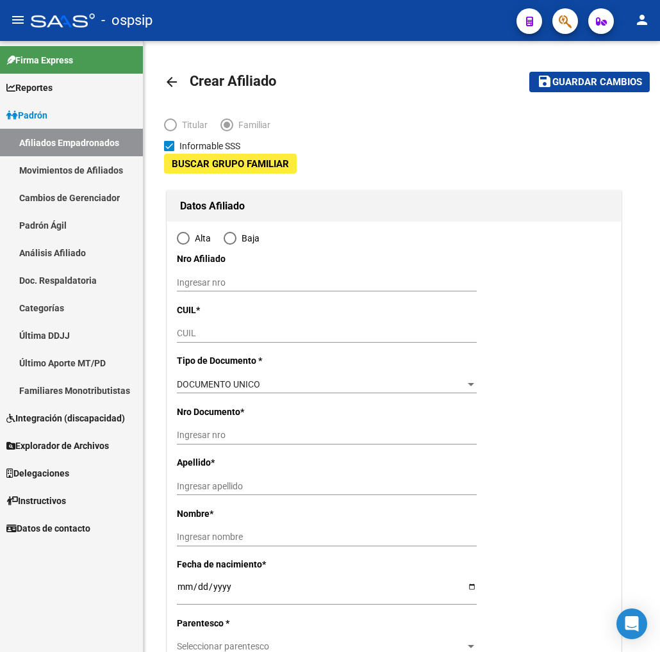
type input "20-11402776-7"
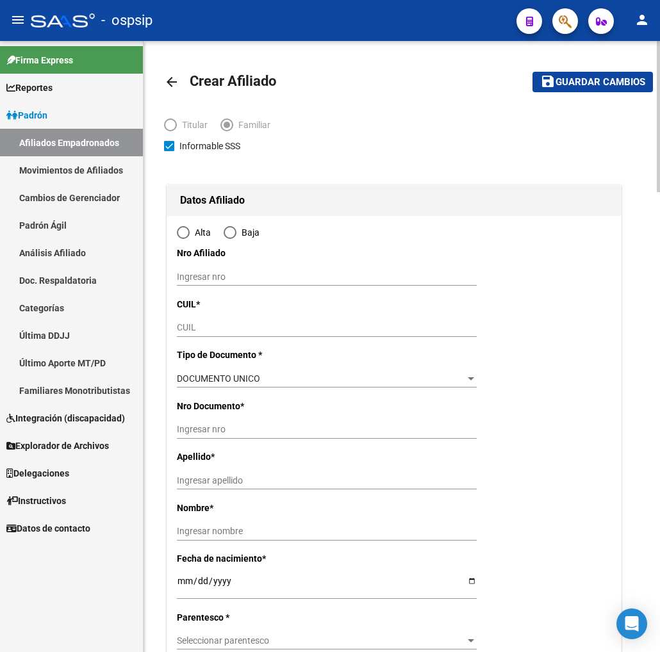
type input "COMODORO RIVADA"
type input "9000"
type input "PASAJE 19 DE ENERO"
type input "3873"
radio input "true"
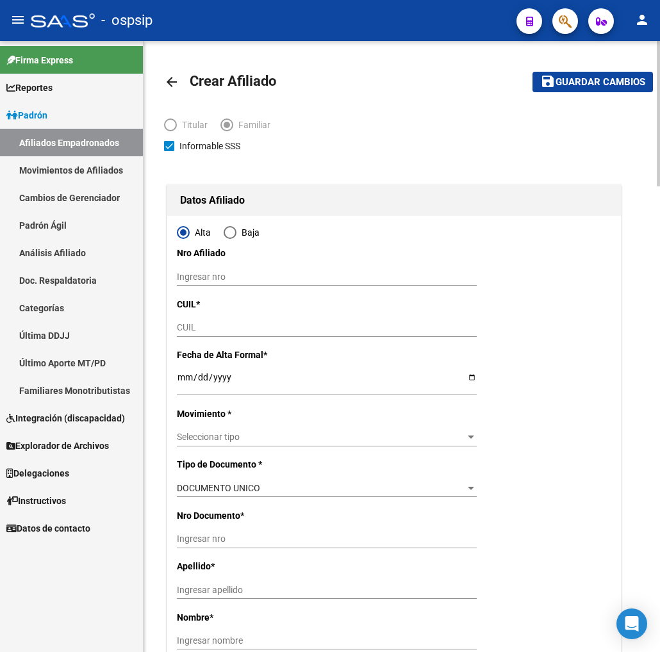
type input "20-11402776-7"
click at [228, 328] on input "CUIL" at bounding box center [327, 327] width 300 height 11
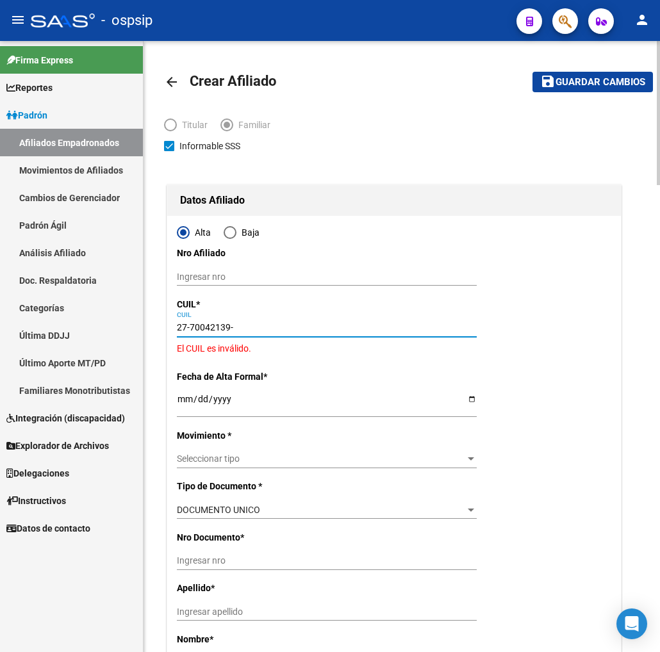
type input "27-70042139-8"
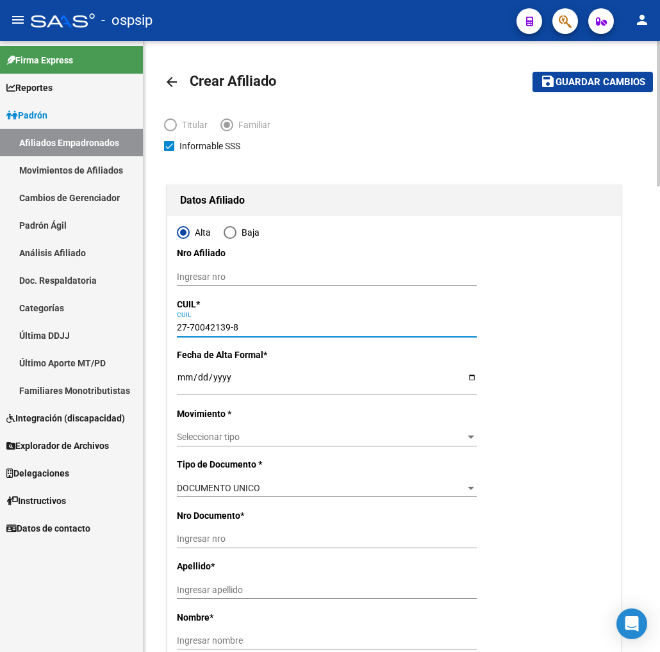
type input "70042139"
type input "OJEDA"
type input "DANTE BENJAMIN"
type input "2023-12-27"
type input "COMODORO RIVADA"
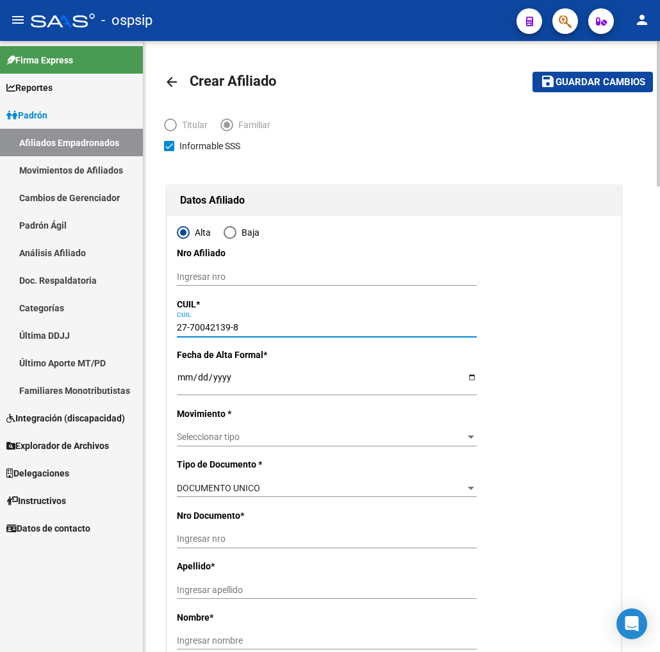
type input "PJE 19 DE ENERO"
type input "3879"
type input "27-70042139-8"
click at [186, 379] on input "Ingresar fecha" at bounding box center [327, 381] width 300 height 19
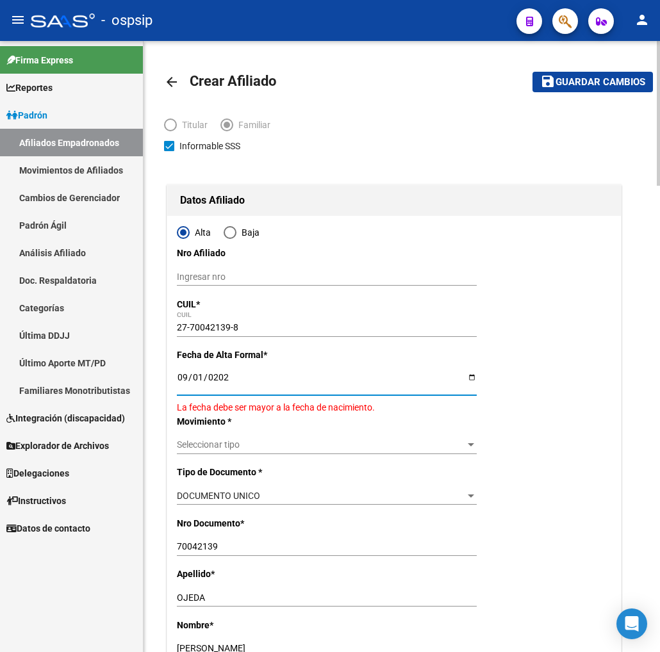
type input "2025-09-01"
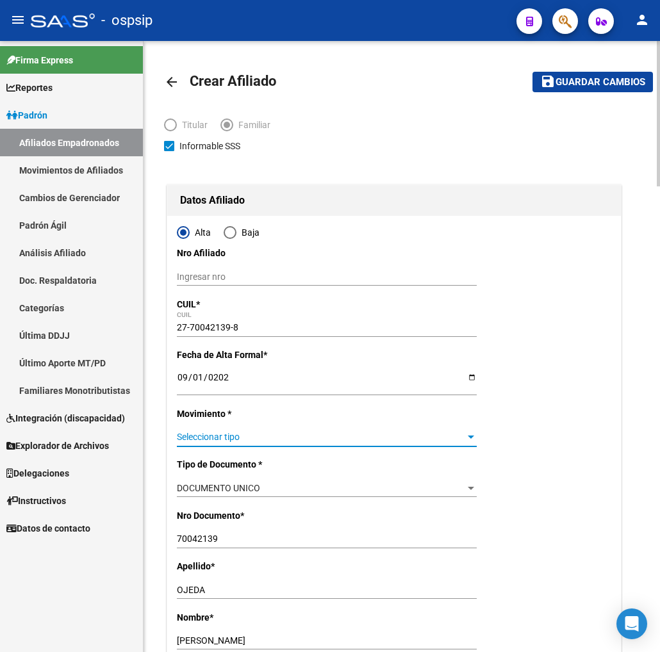
click at [414, 434] on span "Seleccionar tipo" at bounding box center [321, 437] width 288 height 11
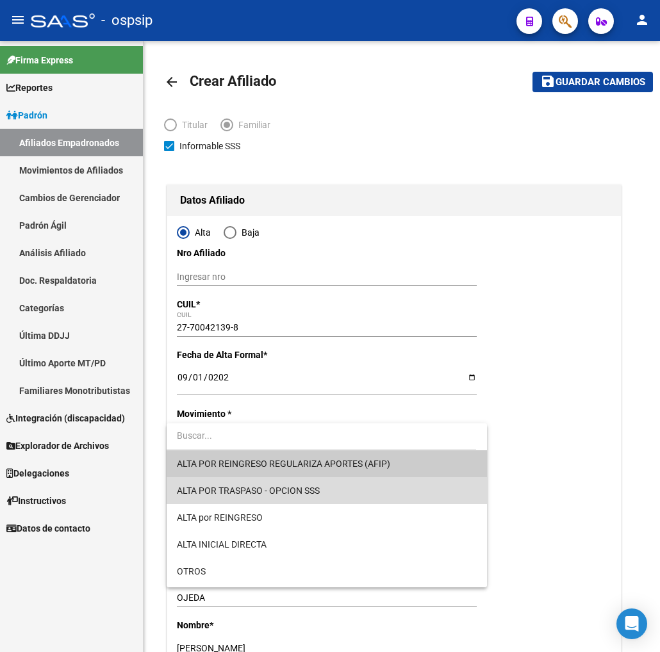
click at [346, 483] on span "ALTA POR TRASPASO - OPCION SSS" at bounding box center [327, 490] width 300 height 27
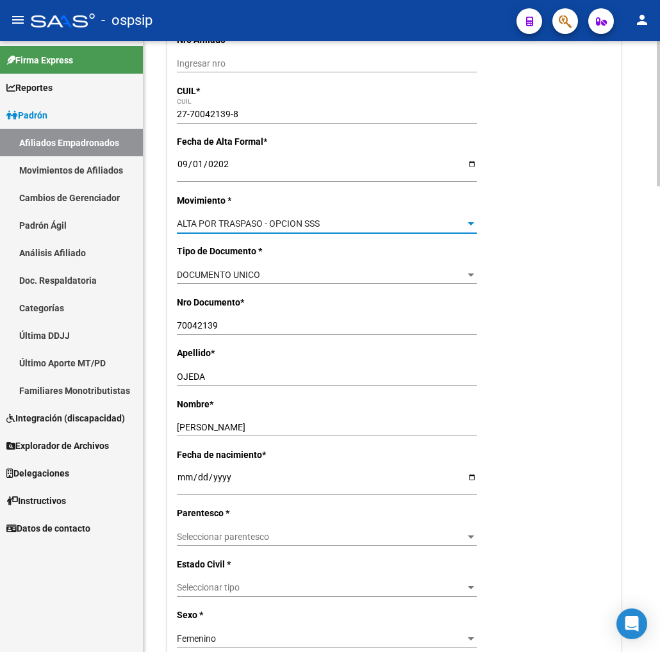
scroll to position [284, 0]
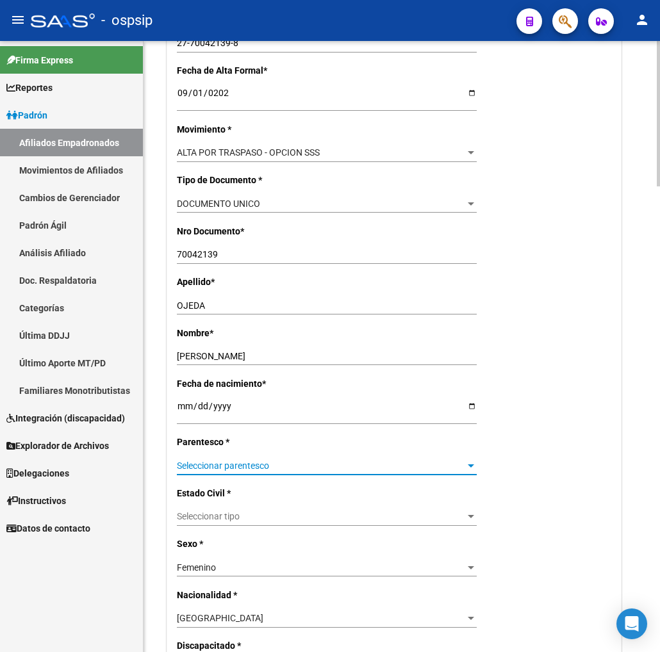
click at [296, 466] on span "Seleccionar parentesco" at bounding box center [321, 466] width 288 height 11
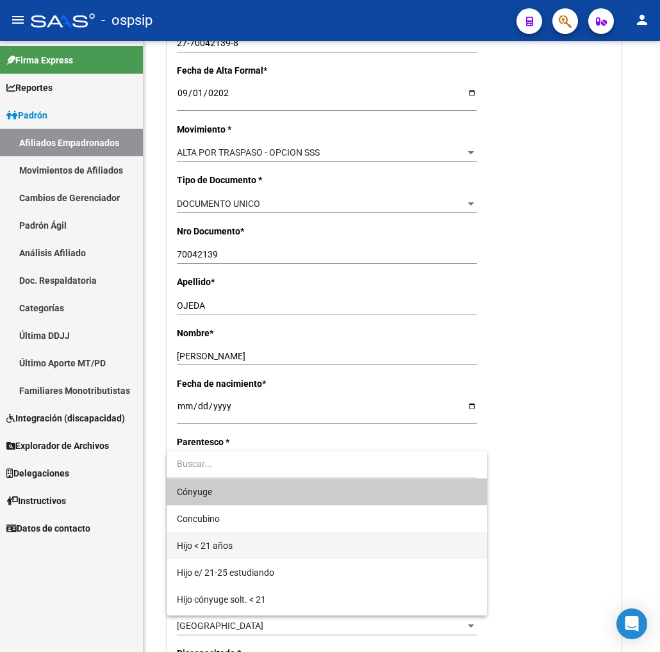
click at [264, 546] on span "Hijo < 21 años" at bounding box center [327, 545] width 300 height 27
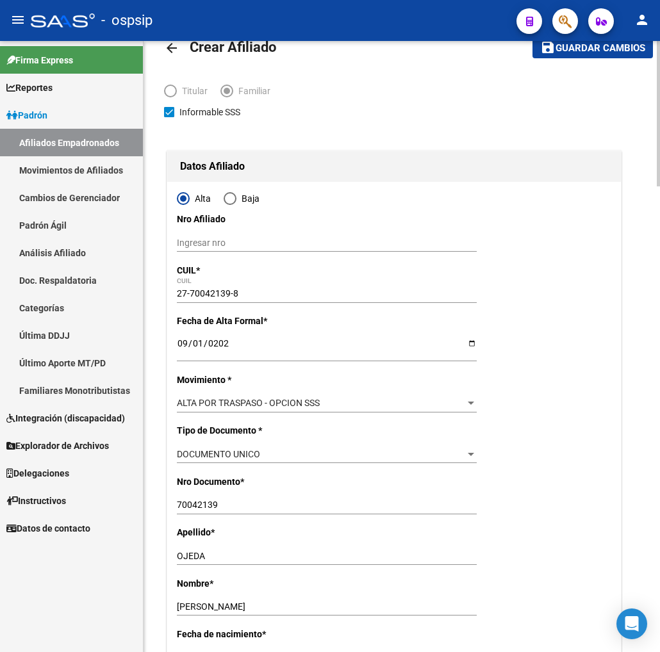
scroll to position [0, 0]
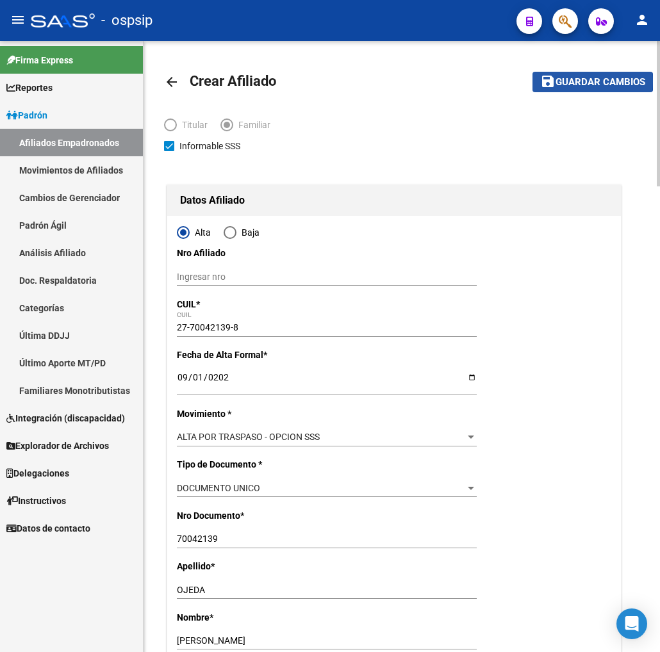
click at [583, 81] on span "Guardar cambios" at bounding box center [600, 83] width 90 height 12
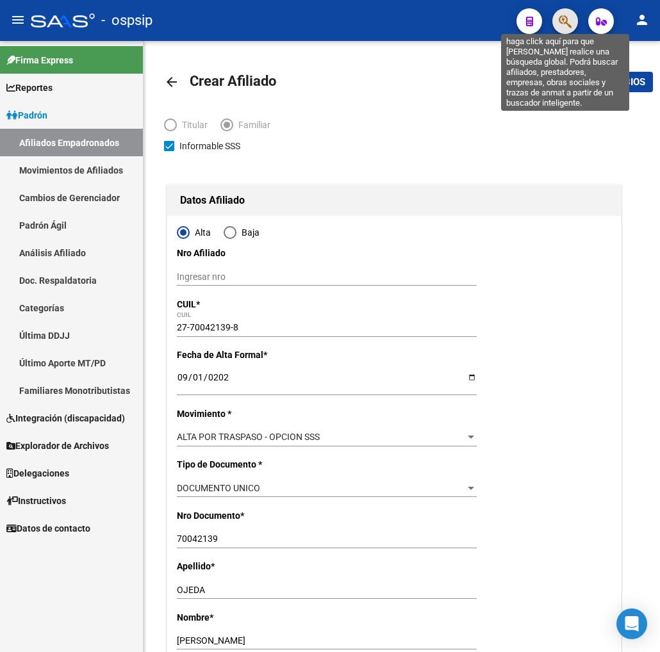
click at [564, 23] on icon "button" at bounding box center [565, 21] width 13 height 15
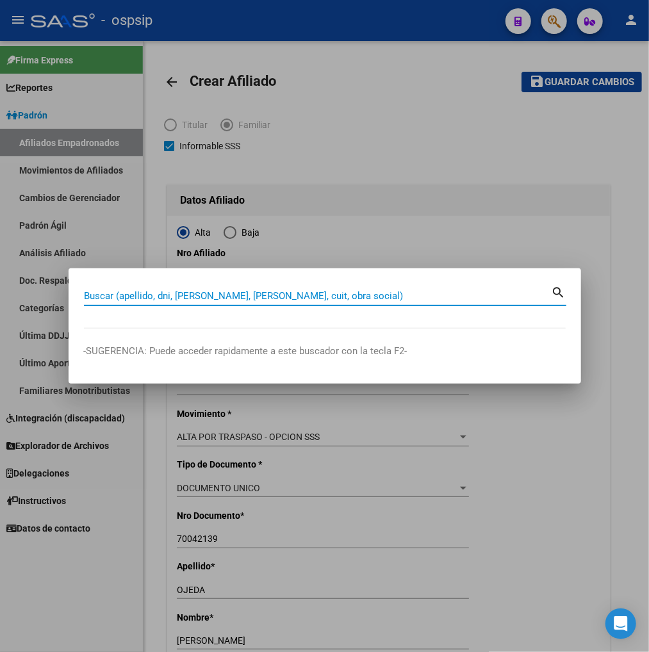
click at [132, 295] on input "Buscar (apellido, dni, [PERSON_NAME], [PERSON_NAME], cuit, obra social)" at bounding box center [318, 296] width 468 height 12
type input "70042139"
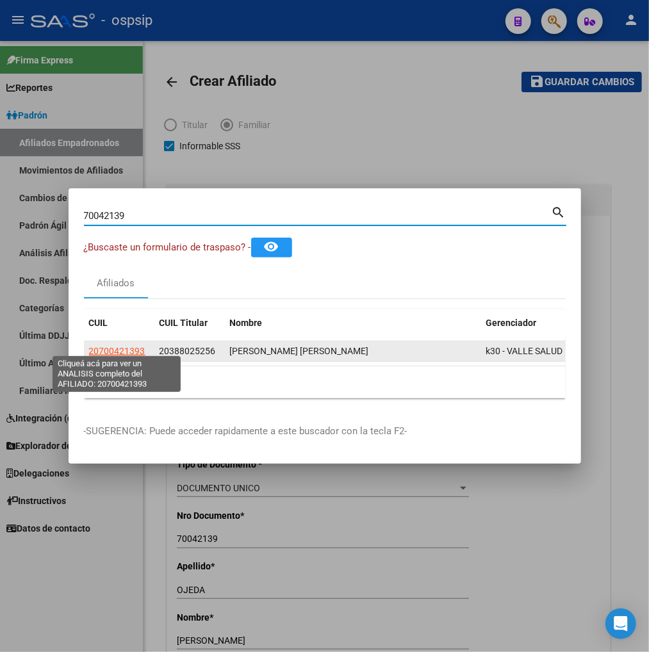
click at [125, 346] on span "20700421393" at bounding box center [117, 351] width 56 height 10
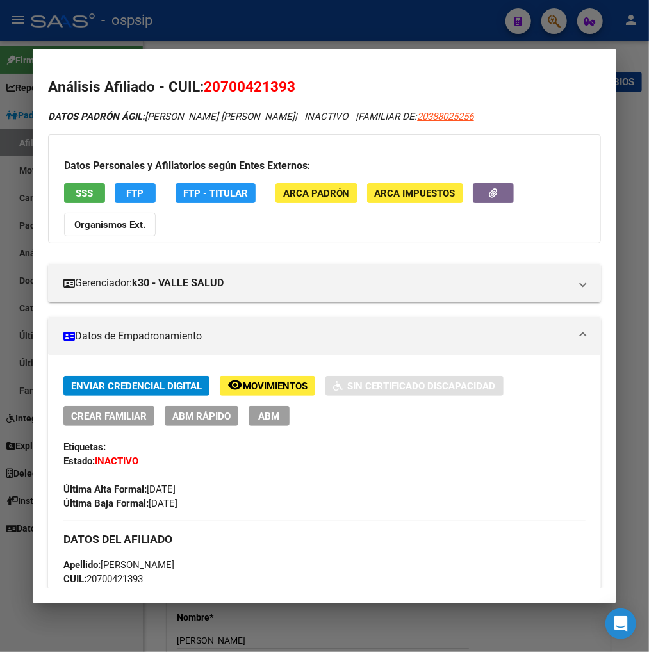
click at [261, 383] on span "Movimientos" at bounding box center [275, 386] width 65 height 12
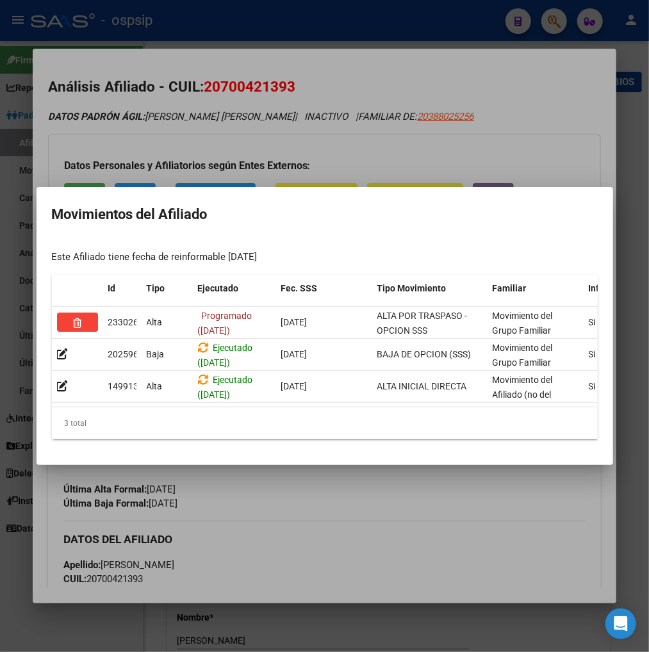
scroll to position [0, 273]
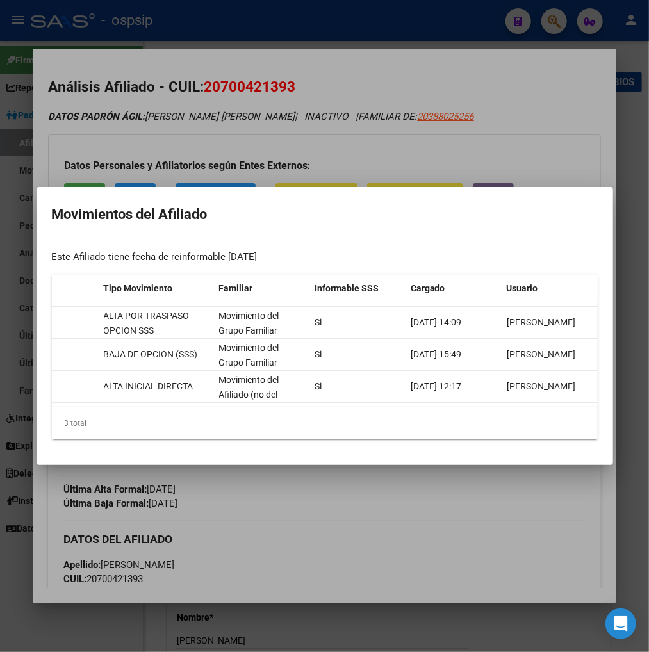
click at [432, 500] on div at bounding box center [324, 326] width 649 height 652
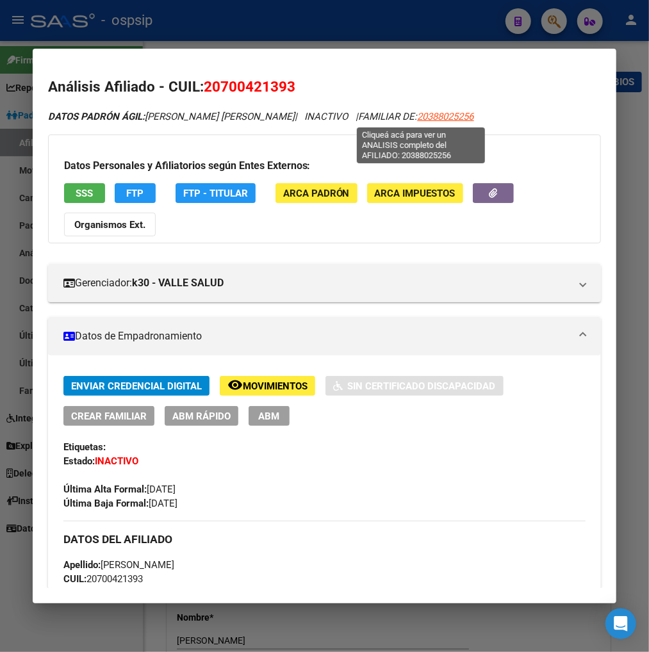
click at [426, 120] on span "20388025256" at bounding box center [446, 117] width 56 height 12
type textarea "20388025256"
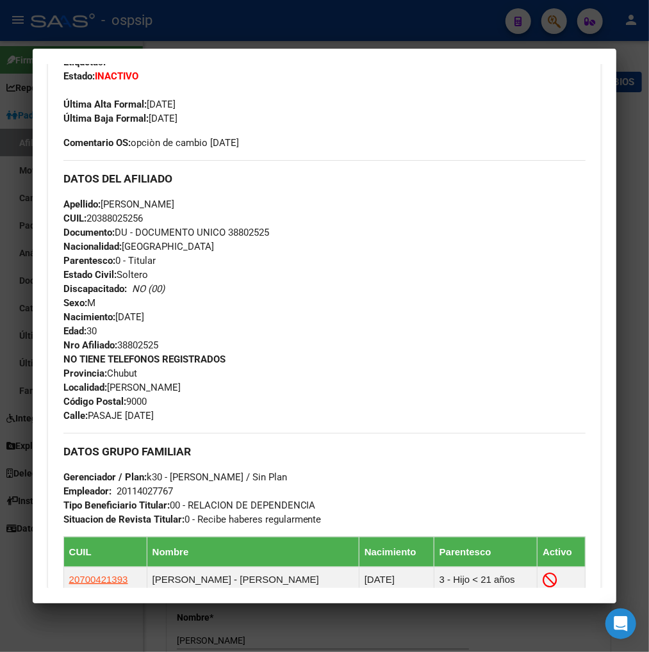
scroll to position [0, 0]
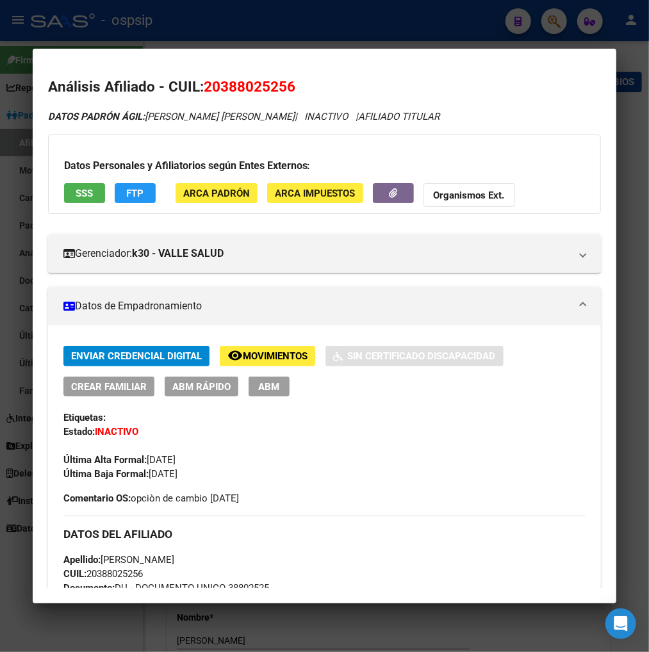
drag, startPoint x: 218, startPoint y: 88, endPoint x: 284, endPoint y: 79, distance: 67.3
click at [284, 79] on span "20388025256" at bounding box center [250, 86] width 92 height 17
copy span "38802525"
click at [551, 19] on div at bounding box center [324, 326] width 649 height 652
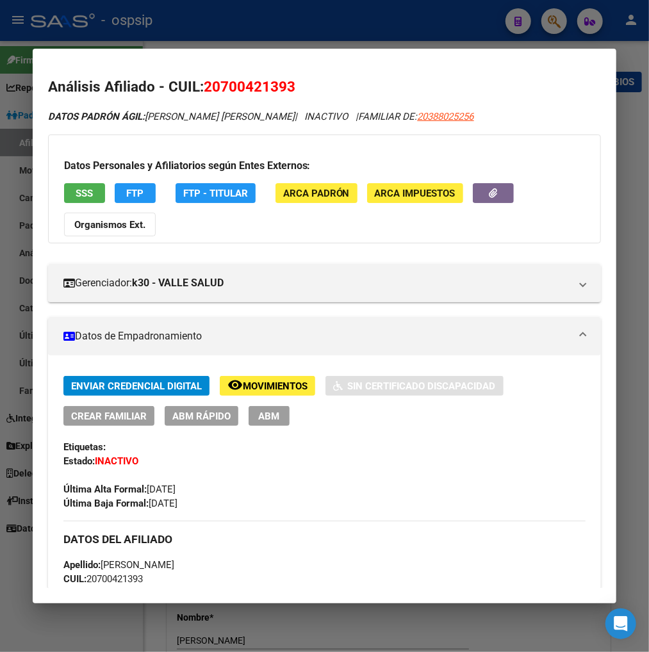
click at [551, 19] on div at bounding box center [324, 326] width 649 height 652
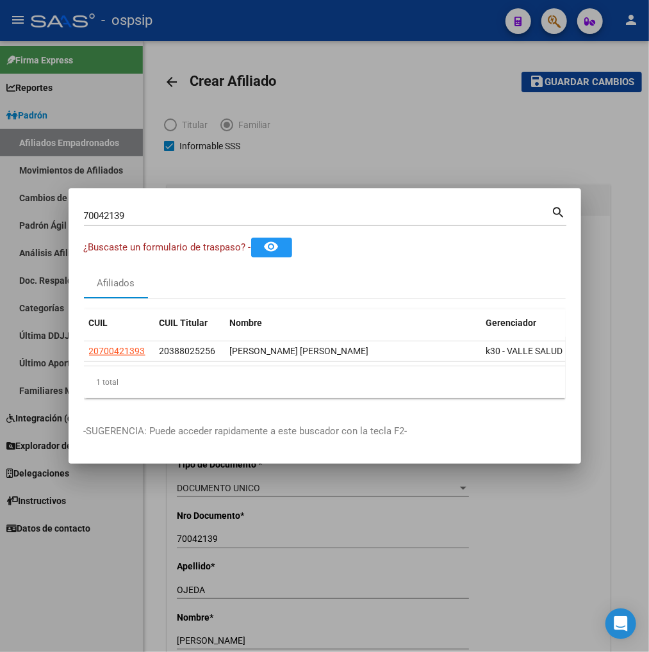
click at [155, 211] on input "70042139" at bounding box center [318, 216] width 468 height 12
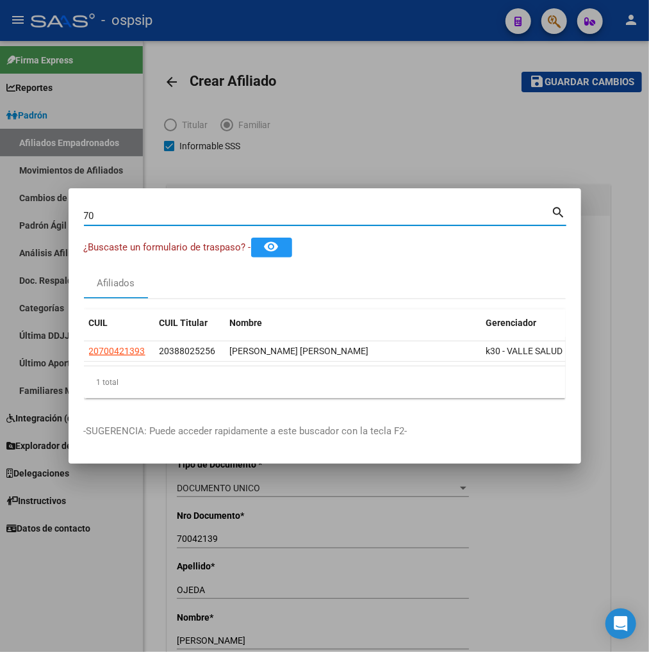
type input "7"
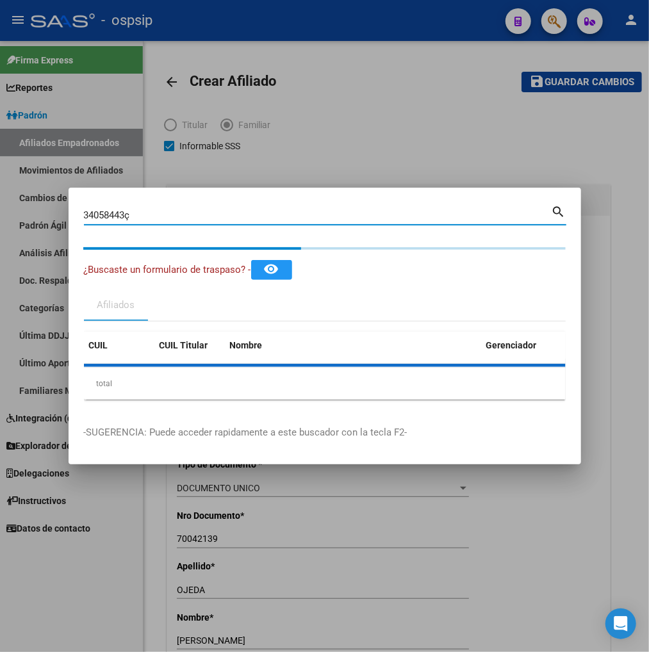
type input "34058443"
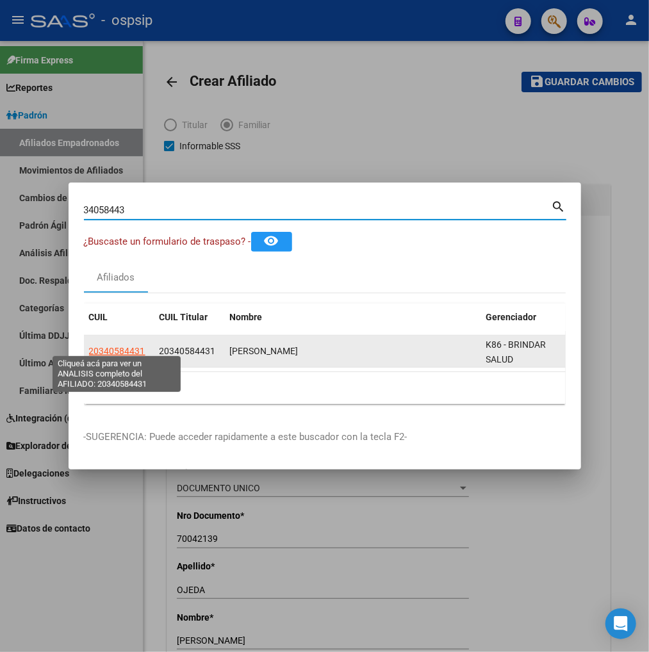
click at [113, 346] on span "20340584431" at bounding box center [117, 351] width 56 height 10
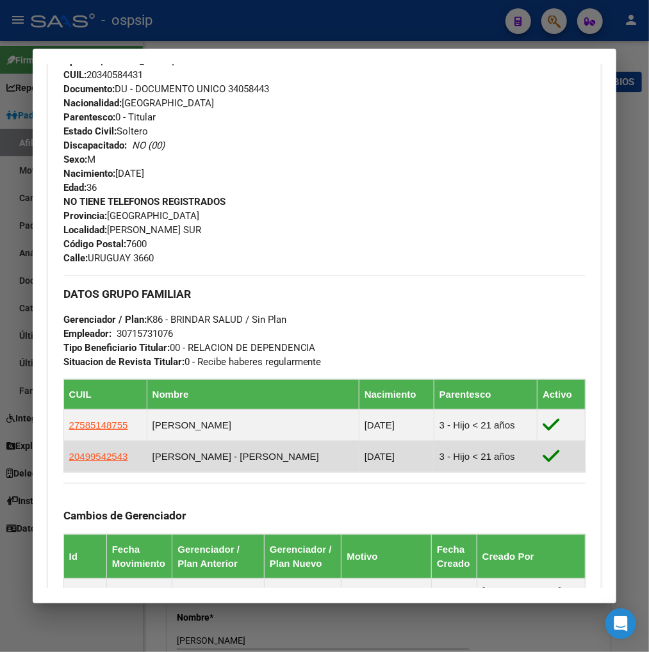
scroll to position [498, 0]
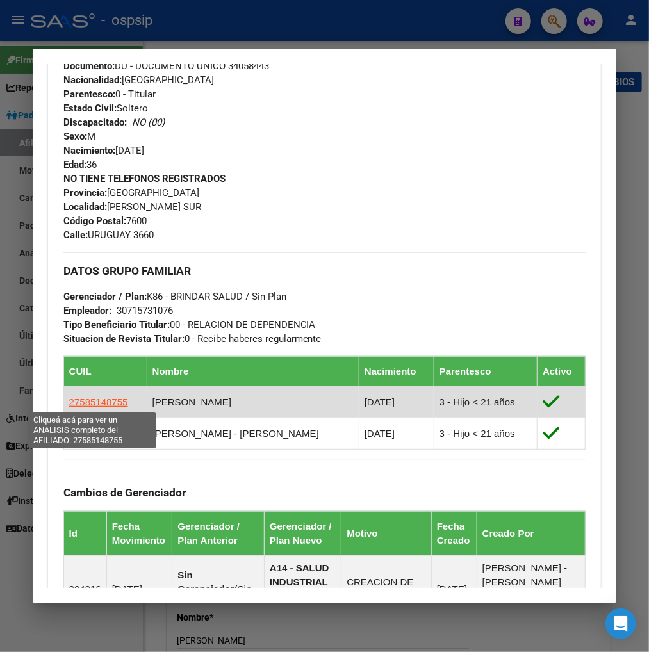
click at [104, 404] on span "27585148755" at bounding box center [98, 401] width 59 height 11
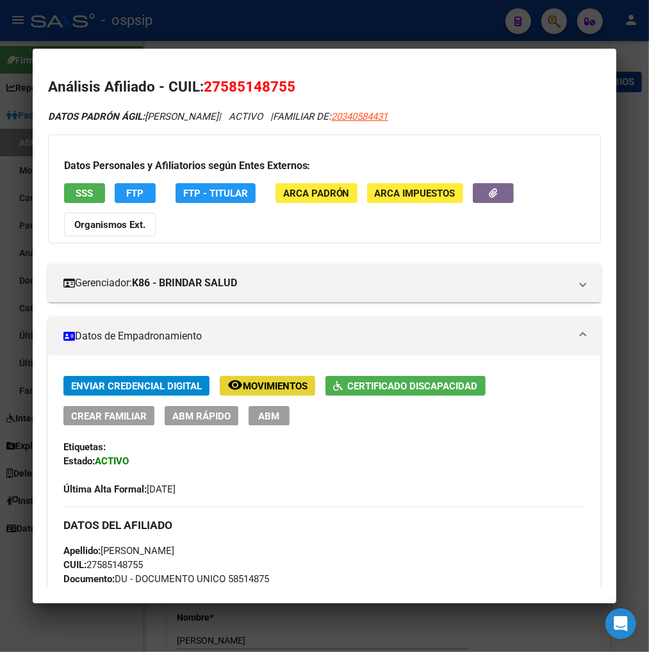
click at [253, 382] on span "Movimientos" at bounding box center [275, 386] width 65 height 12
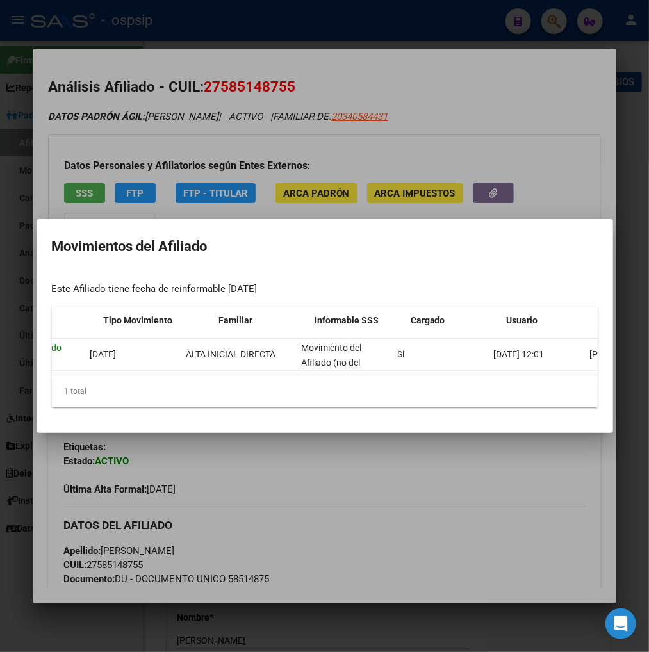
scroll to position [0, 273]
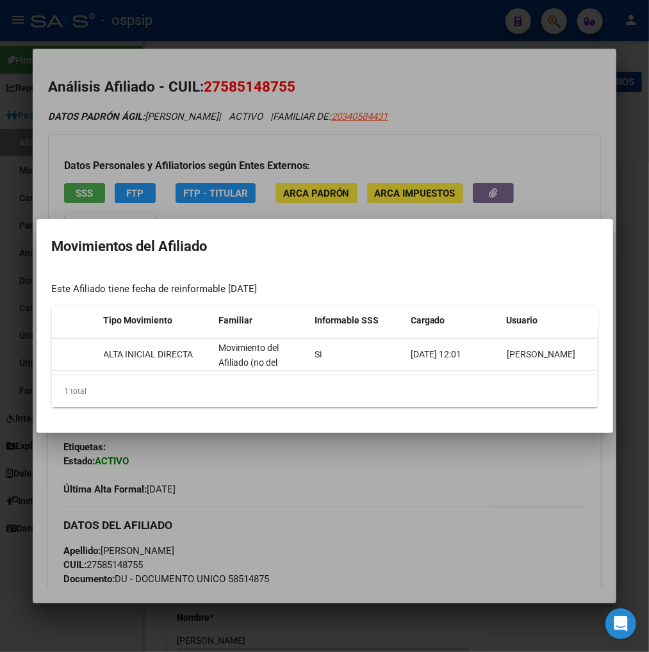
click at [430, 474] on div at bounding box center [324, 326] width 649 height 652
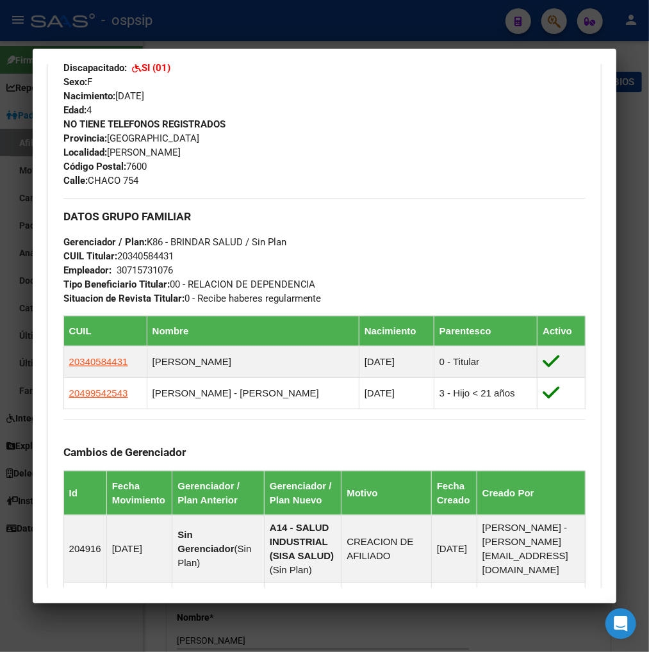
scroll to position [569, 0]
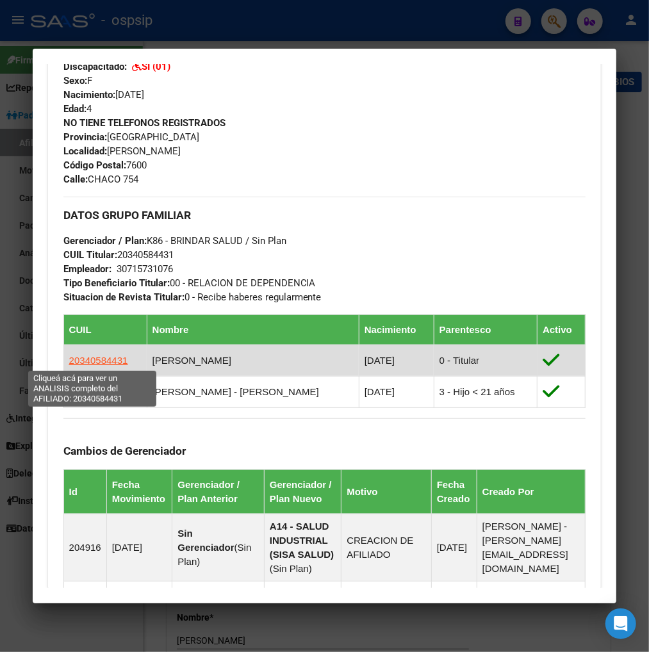
click at [101, 357] on span "20340584431" at bounding box center [98, 360] width 59 height 11
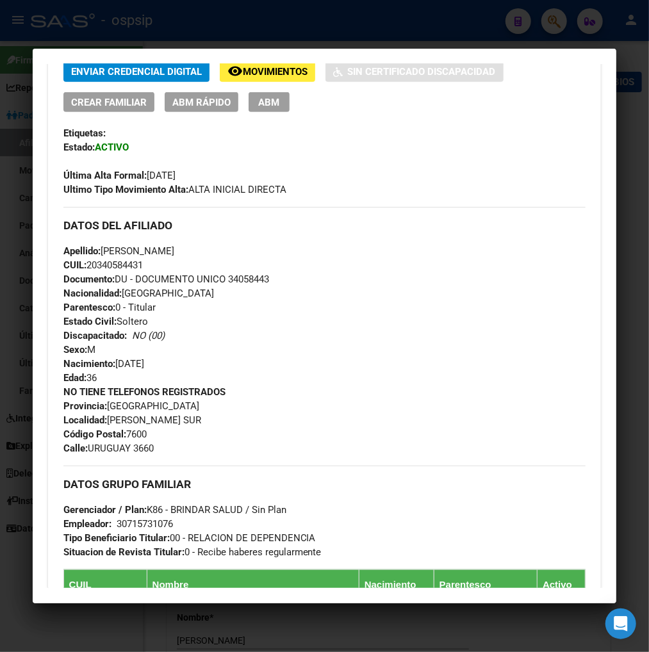
scroll to position [498, 0]
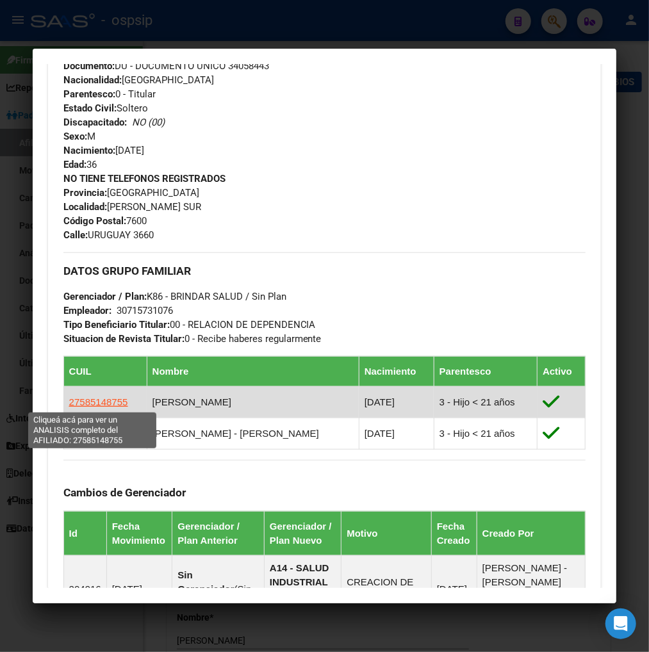
click at [86, 404] on span "27585148755" at bounding box center [98, 401] width 59 height 11
type textarea "27585148755"
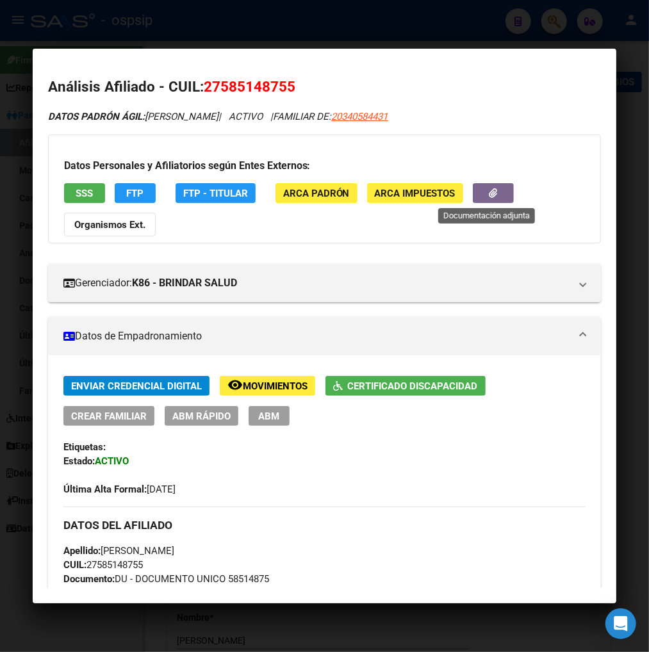
click at [475, 193] on button "button" at bounding box center [493, 193] width 41 height 20
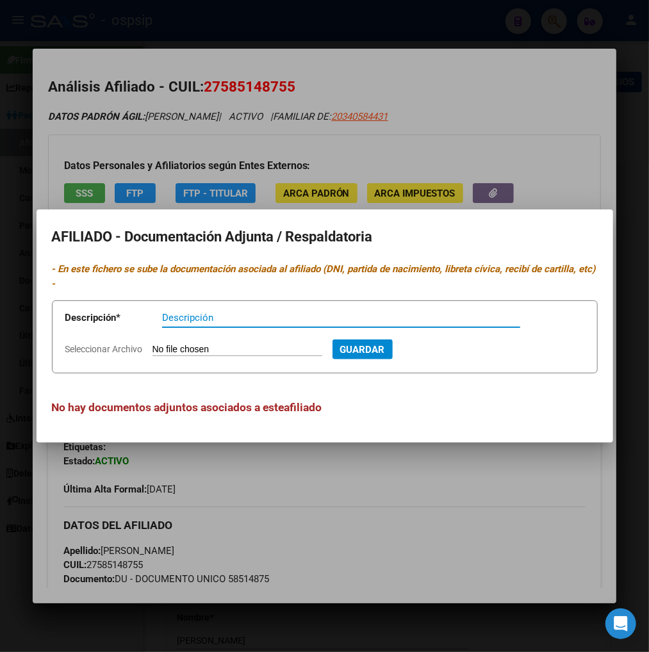
click at [472, 155] on div at bounding box center [324, 326] width 649 height 652
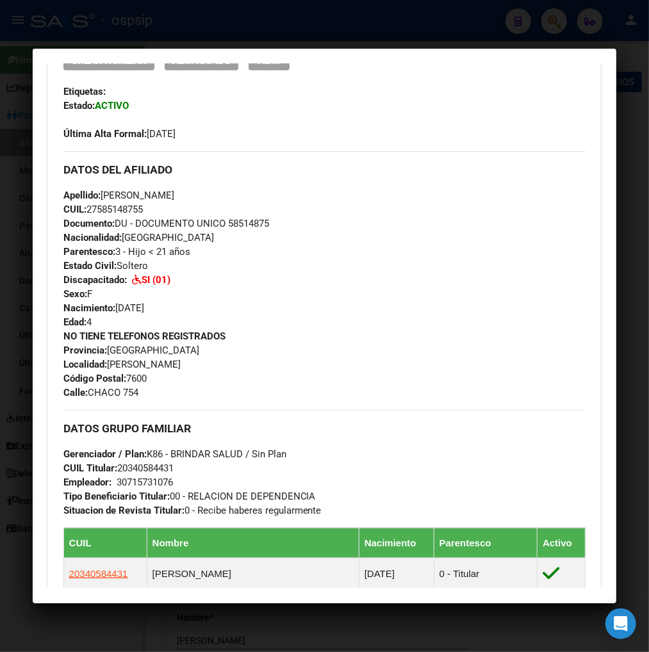
scroll to position [71, 0]
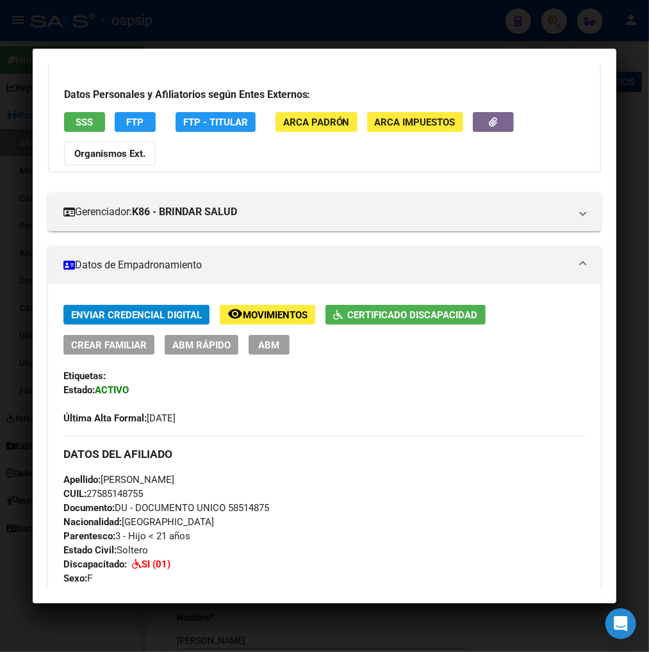
click at [367, 312] on span "Certificado Discapacidad" at bounding box center [413, 315] width 130 height 12
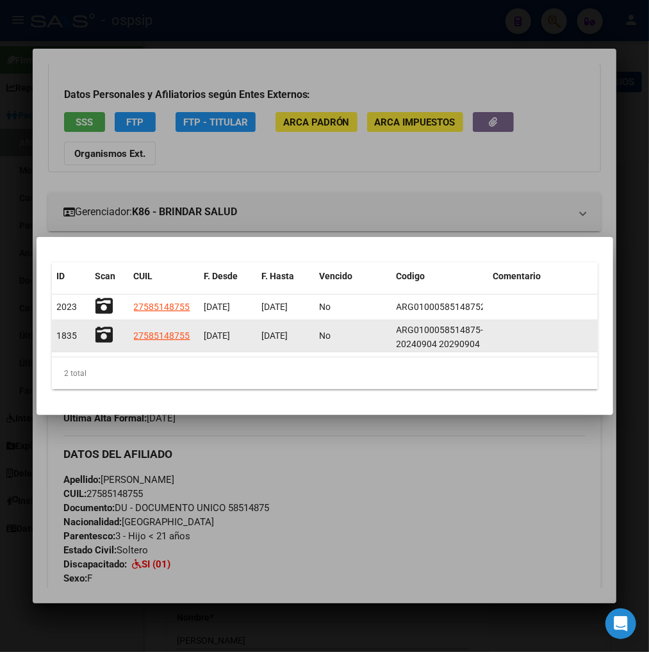
click at [104, 338] on icon at bounding box center [104, 335] width 18 height 18
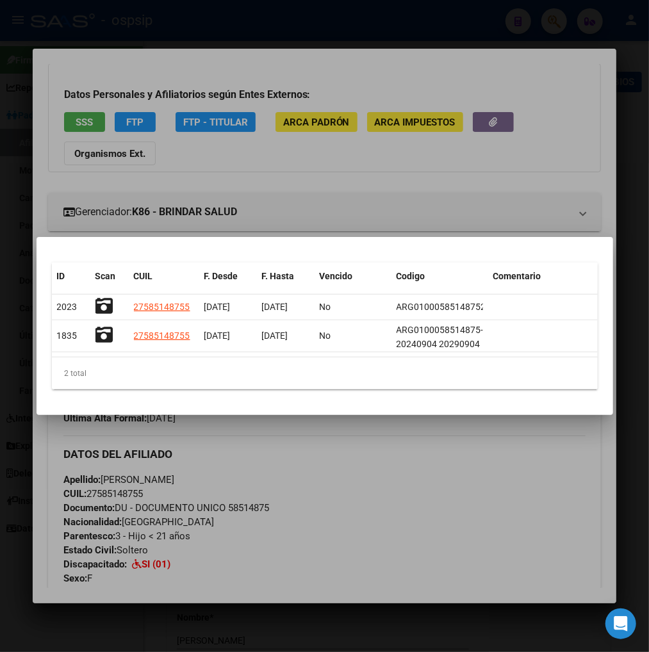
drag, startPoint x: 433, startPoint y: 177, endPoint x: 449, endPoint y: 162, distance: 21.8
click at [436, 175] on div at bounding box center [324, 326] width 649 height 652
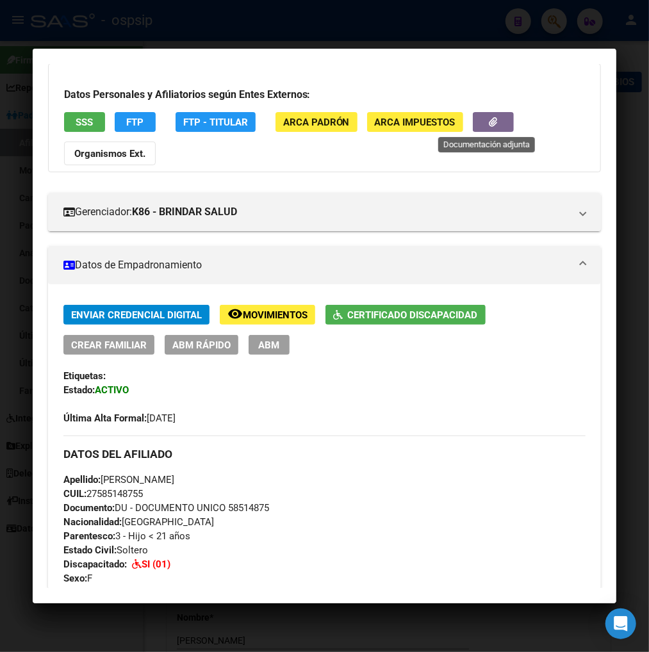
click at [480, 127] on button "button" at bounding box center [493, 122] width 41 height 20
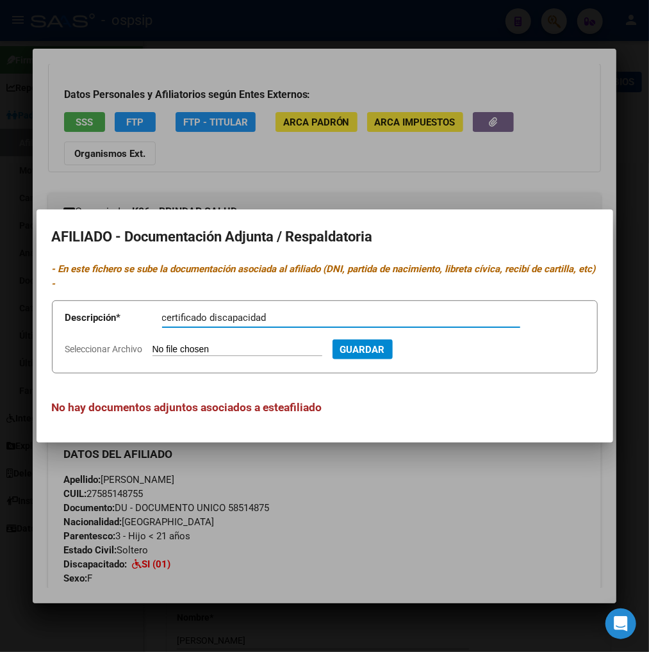
type input "certificado discapacidad"
click at [213, 348] on input "Seleccionar Archivo" at bounding box center [237, 350] width 170 height 12
type input "C:\fakepath\_ARG-01-00058514875-20240904 2029090420240920-11-44-05-20240920-11-…"
click at [453, 348] on span "Guardar" at bounding box center [431, 350] width 45 height 12
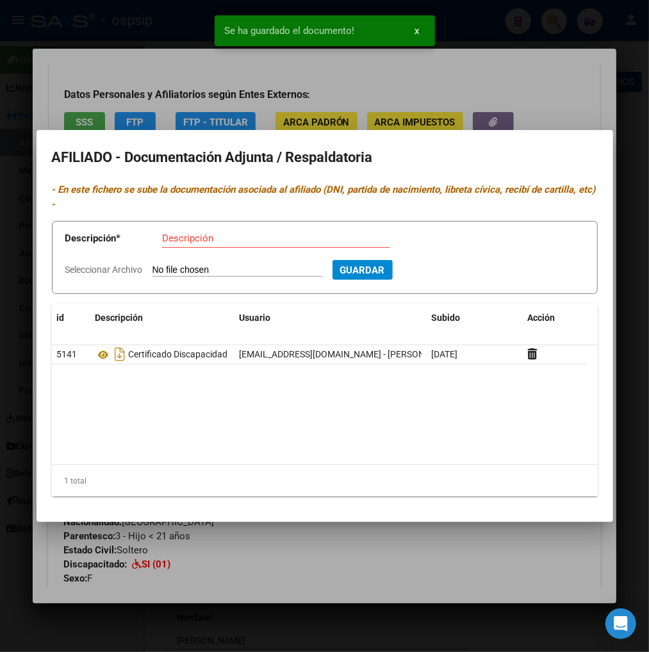
click at [423, 195] on p "- En este fichero se sube la documentación asociada al afiliado (DNI, partida d…" at bounding box center [325, 197] width 546 height 29
click at [370, 87] on div at bounding box center [324, 326] width 649 height 652
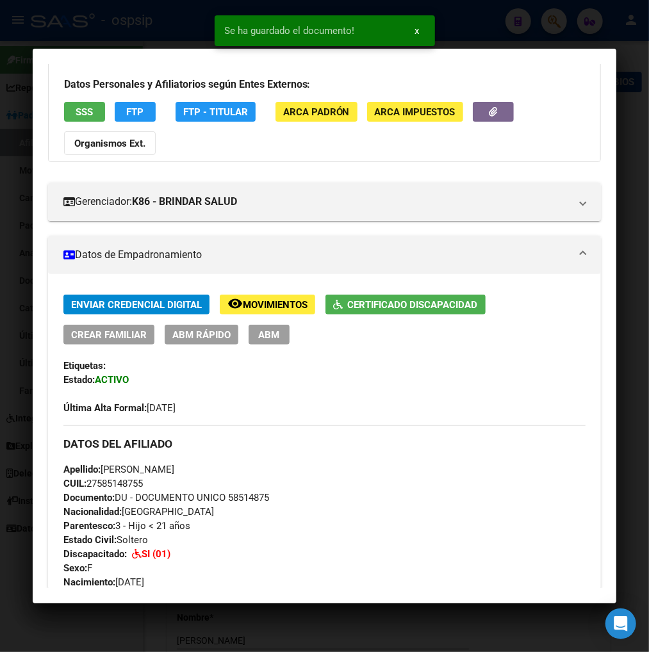
scroll to position [0, 0]
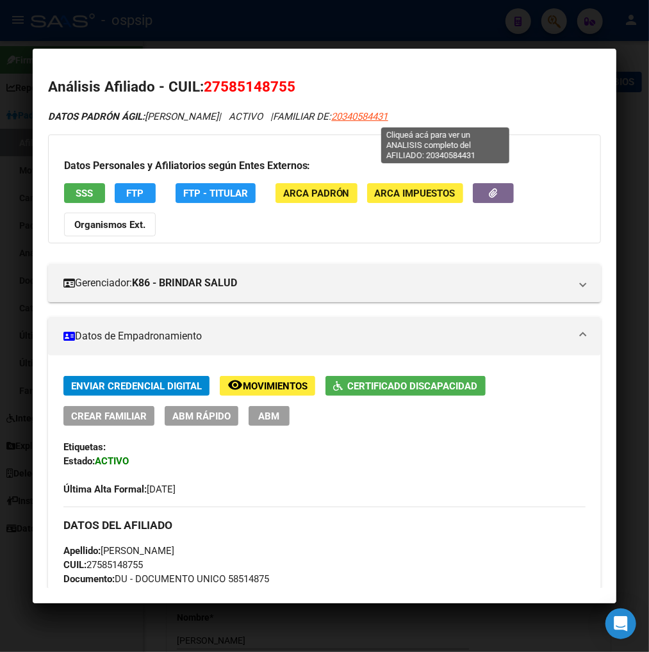
click at [388, 118] on span "20340584431" at bounding box center [360, 117] width 56 height 12
type textarea "20340584431"
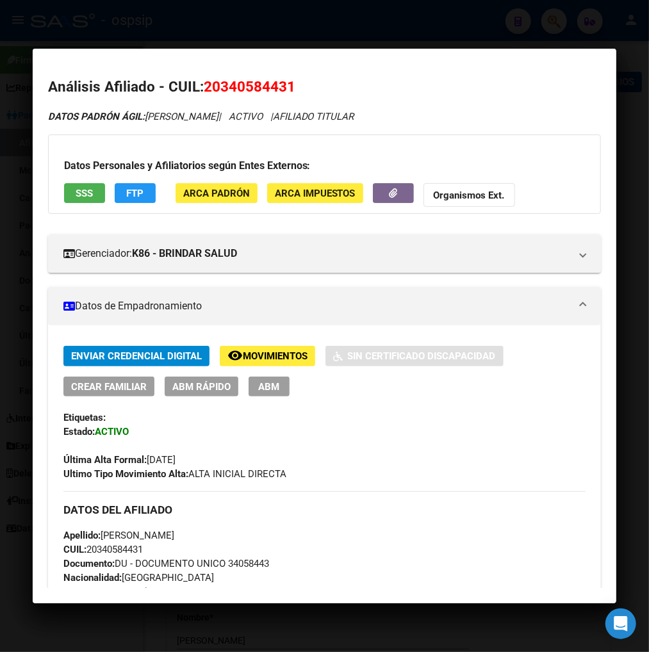
drag, startPoint x: 218, startPoint y: 85, endPoint x: 279, endPoint y: 75, distance: 61.7
click at [279, 75] on mat-dialog-content "Análisis Afiliado - CUIL: 20340584431 DATOS PADRÓN ÁGIL: FERNANDEZ DANIEL ADRIA…" at bounding box center [325, 325] width 584 height 523
copy span "34058443"
click at [430, 117] on div "DATOS PADRÓN ÁGIL: FERNANDEZ DANIEL ADRIAN | ACTIVO | AFILIADO TITULAR" at bounding box center [324, 117] width 553 height 15
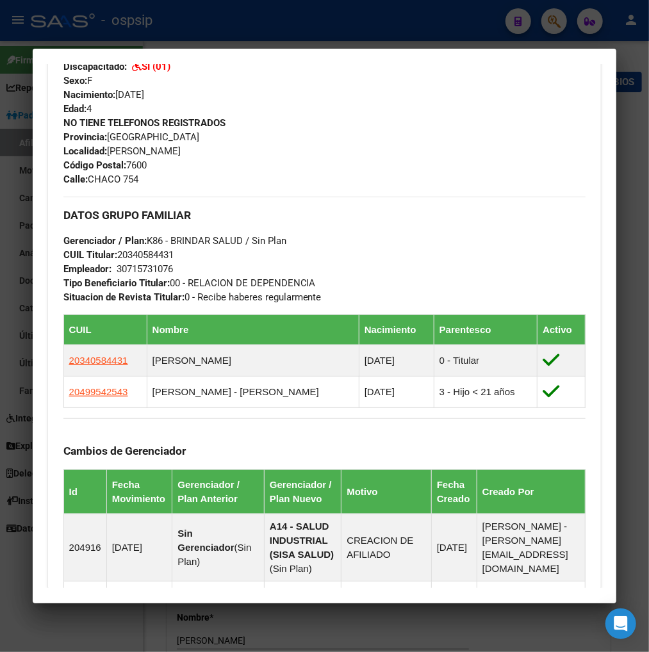
click at [558, 22] on div at bounding box center [324, 326] width 649 height 652
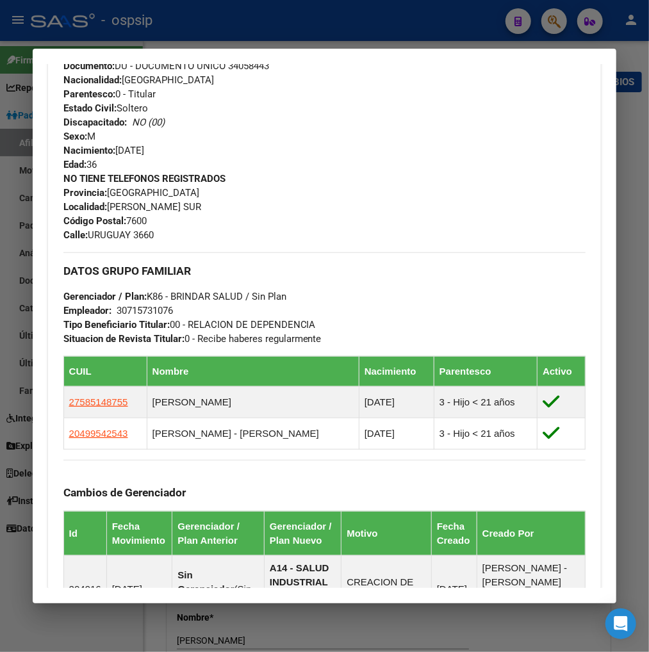
click at [550, 23] on div at bounding box center [324, 326] width 649 height 652
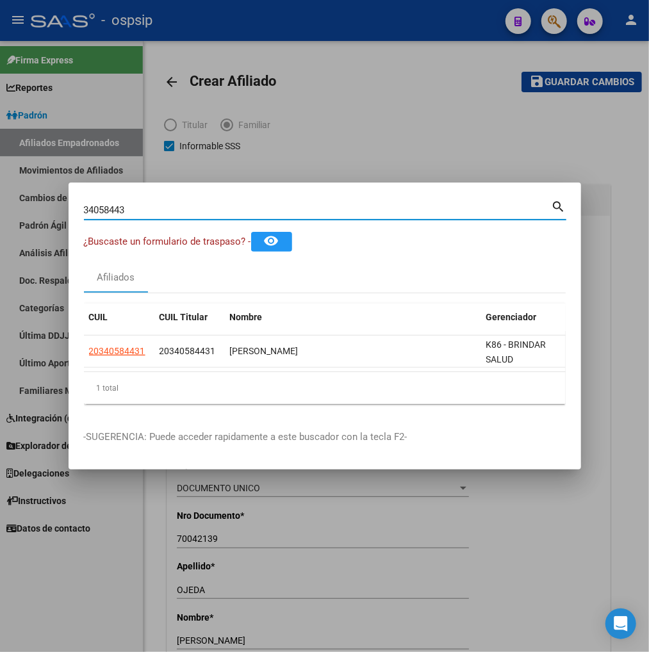
click at [138, 208] on input "34058443" at bounding box center [318, 210] width 468 height 12
type input "3"
type input "18342238"
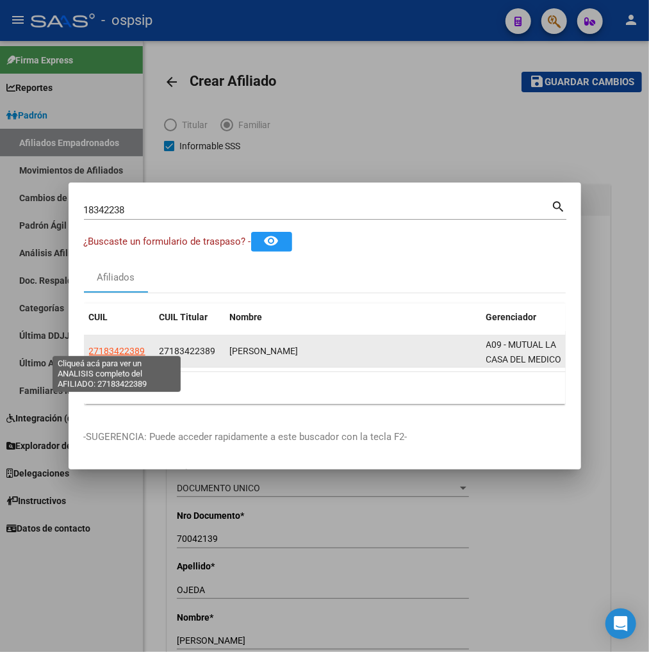
click at [106, 347] on span "27183422389" at bounding box center [117, 351] width 56 height 10
type textarea "27183422389"
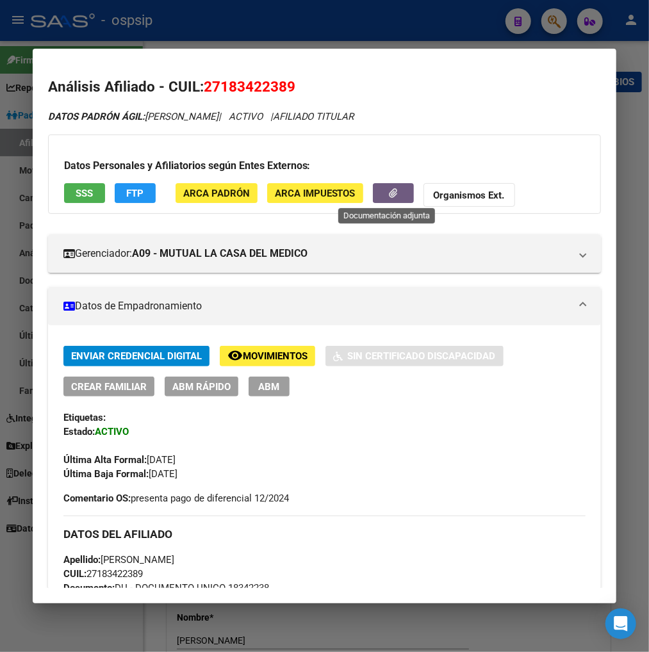
click at [379, 195] on button "button" at bounding box center [393, 193] width 41 height 20
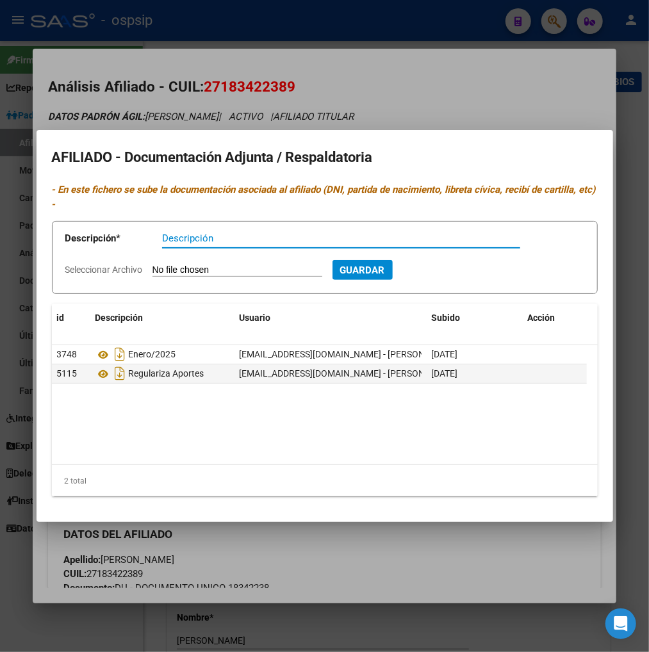
click at [450, 550] on div at bounding box center [324, 326] width 649 height 652
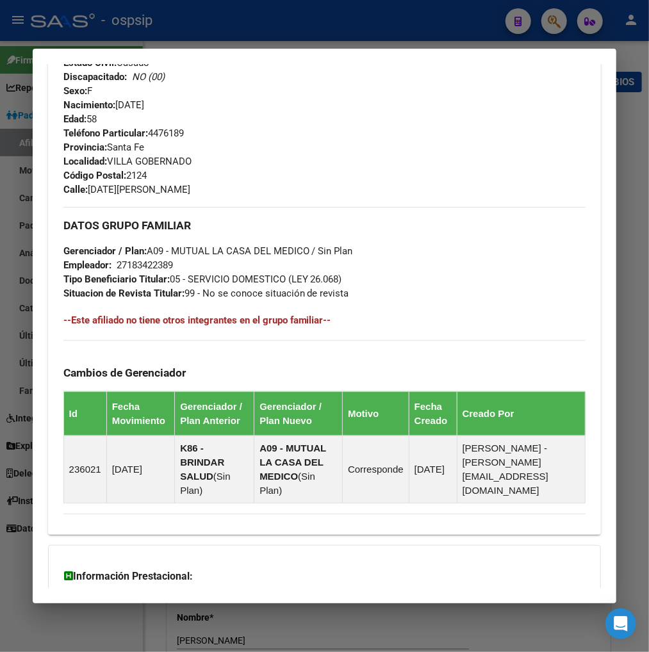
scroll to position [708, 0]
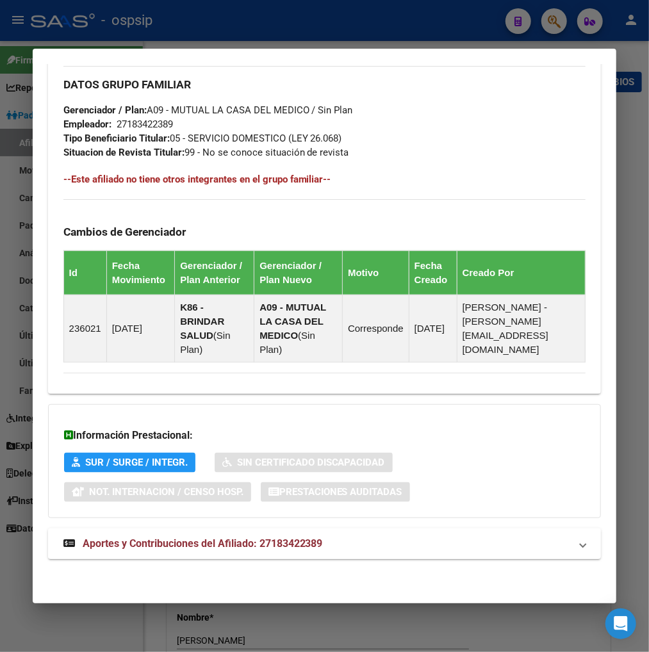
click at [180, 547] on span "Aportes y Contribuciones del Afiliado: 27183422389" at bounding box center [203, 543] width 240 height 12
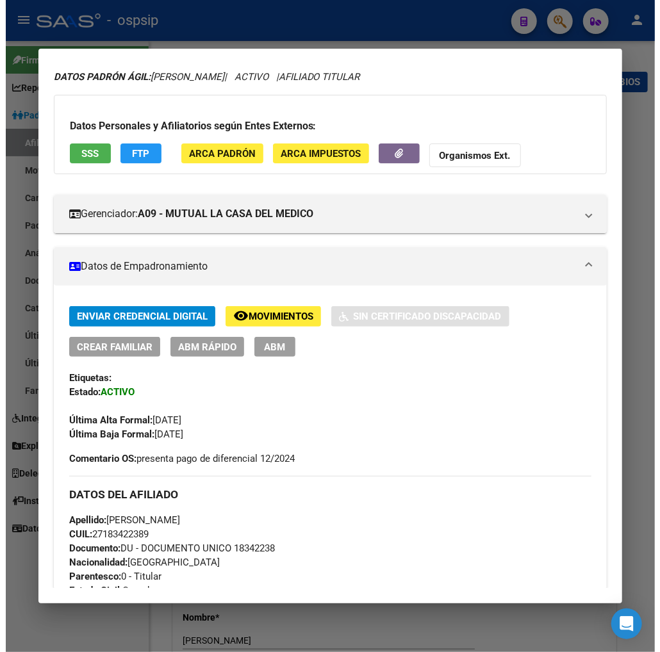
scroll to position [37, 0]
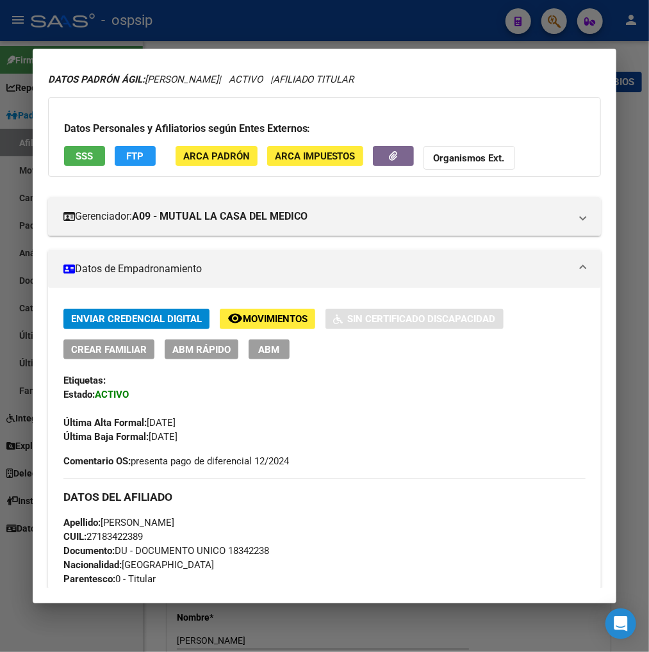
click at [252, 353] on button "ABM" at bounding box center [269, 349] width 41 height 20
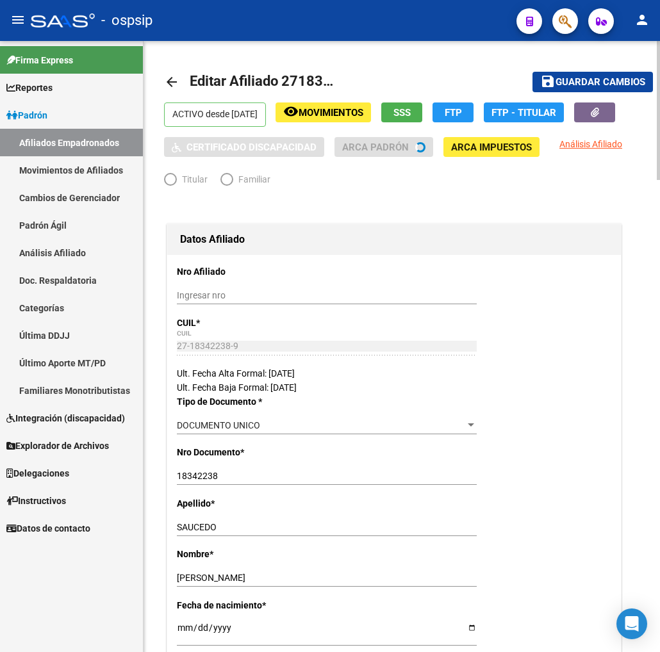
radio input "true"
type input "27-18342238-9"
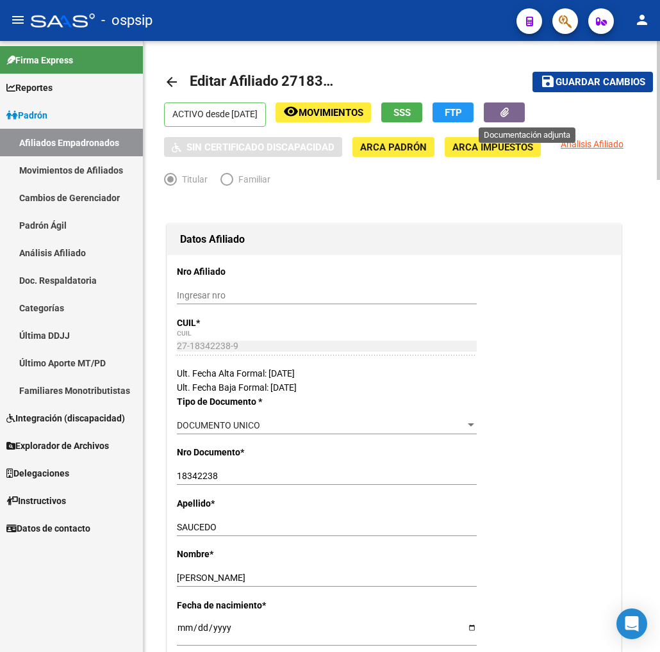
click at [511, 114] on button "button" at bounding box center [504, 112] width 41 height 20
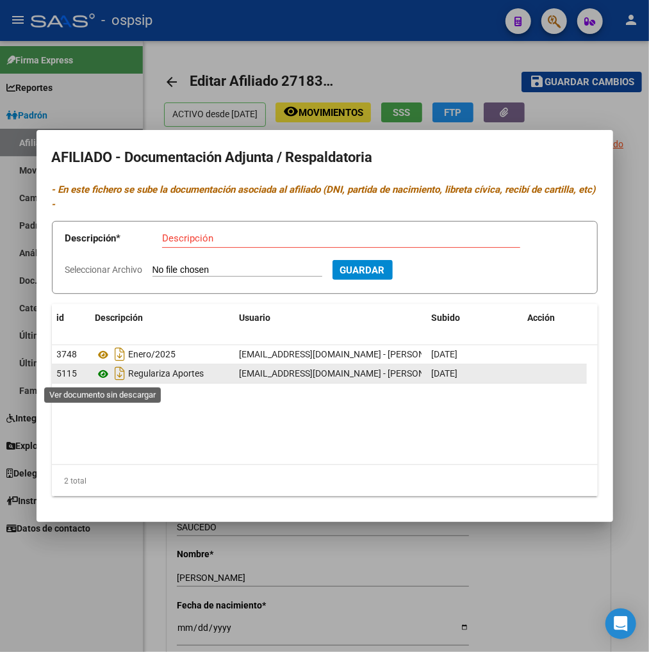
click at [101, 376] on icon at bounding box center [103, 373] width 17 height 15
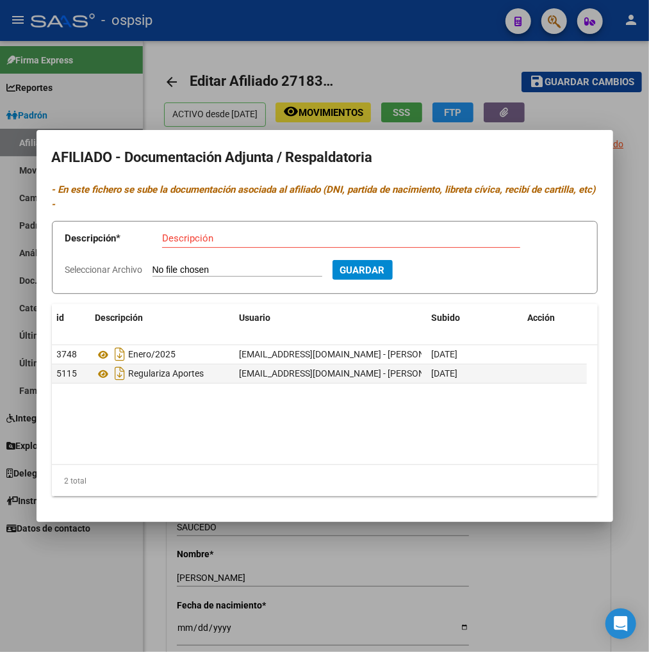
click at [142, 92] on div at bounding box center [324, 326] width 649 height 652
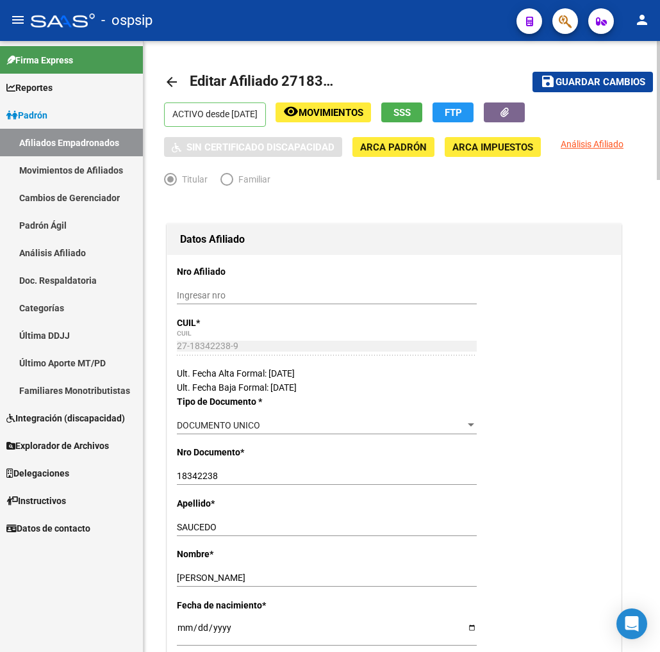
click at [504, 236] on h1 "Datos Afiliado" at bounding box center [394, 239] width 428 height 20
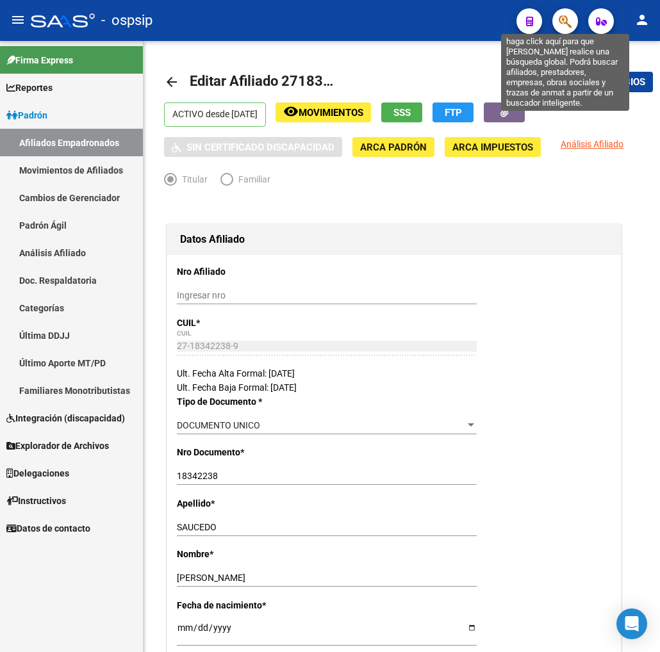
click at [570, 24] on icon "button" at bounding box center [565, 21] width 13 height 15
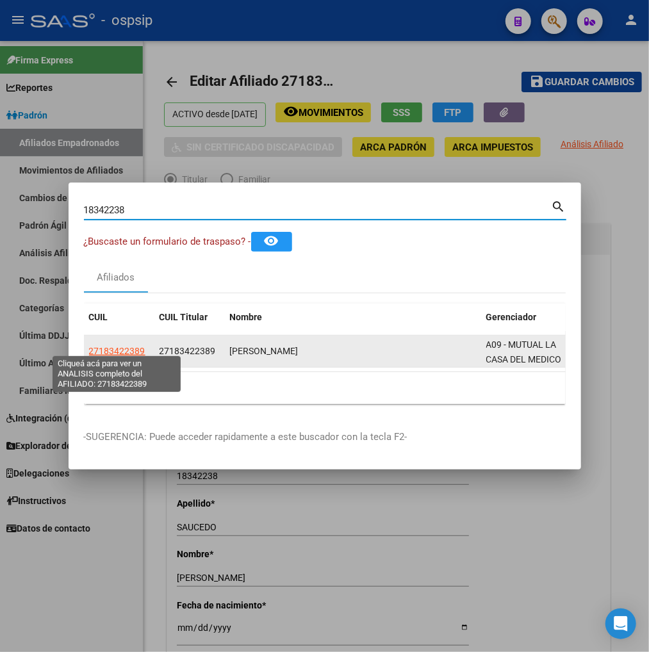
click at [117, 346] on span "27183422389" at bounding box center [117, 351] width 56 height 10
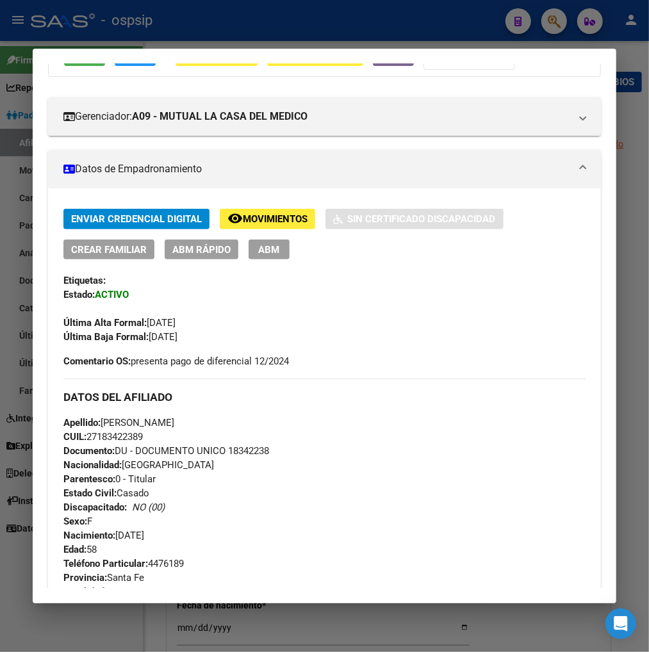
scroll to position [142, 0]
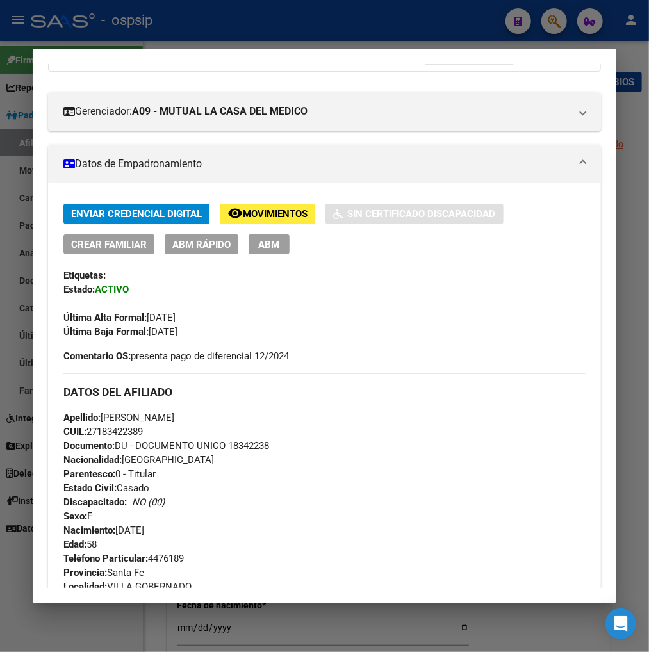
click at [470, 330] on div "Enviar Credencial Digital remove_red_eye Movimientos Sin Certificado Discapacid…" at bounding box center [324, 271] width 523 height 135
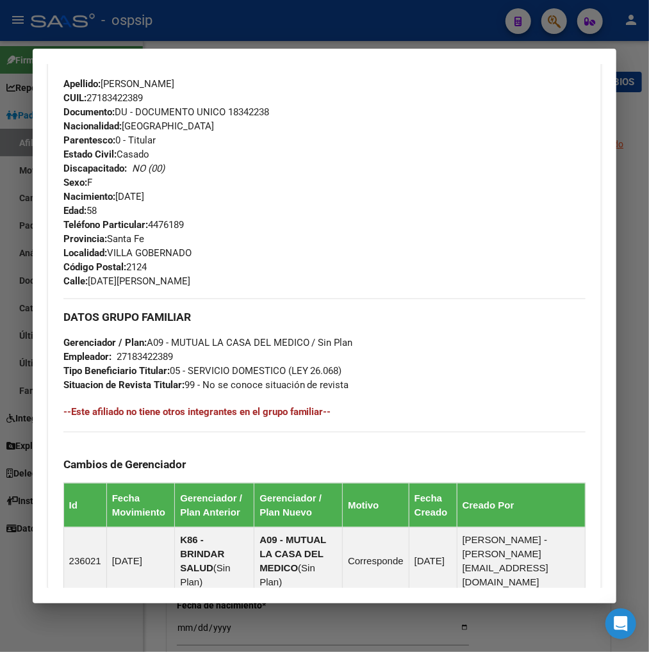
scroll to position [498, 0]
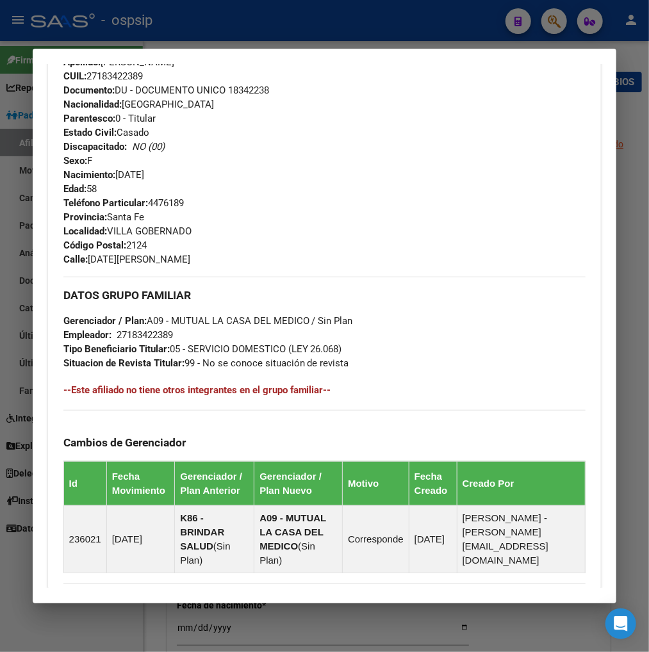
click at [434, 323] on div "DATOS GRUPO FAMILIAR Gerenciador / Plan: A09 - MUTUAL LA CASA DEL MEDICO / Sin …" at bounding box center [324, 324] width 523 height 94
click at [434, 284] on div "DATOS GRUPO FAMILIAR Gerenciador / Plan: A09 - MUTUAL LA CASA DEL MEDICO / Sin …" at bounding box center [324, 324] width 523 height 94
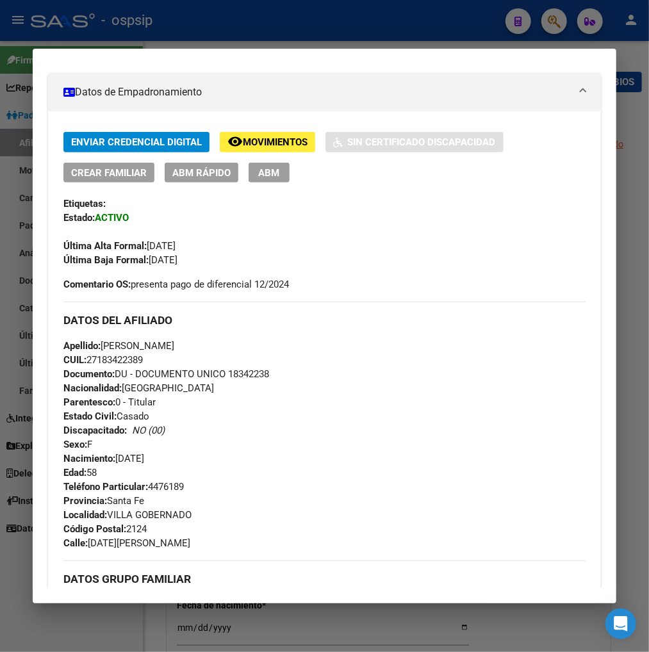
scroll to position [213, 0]
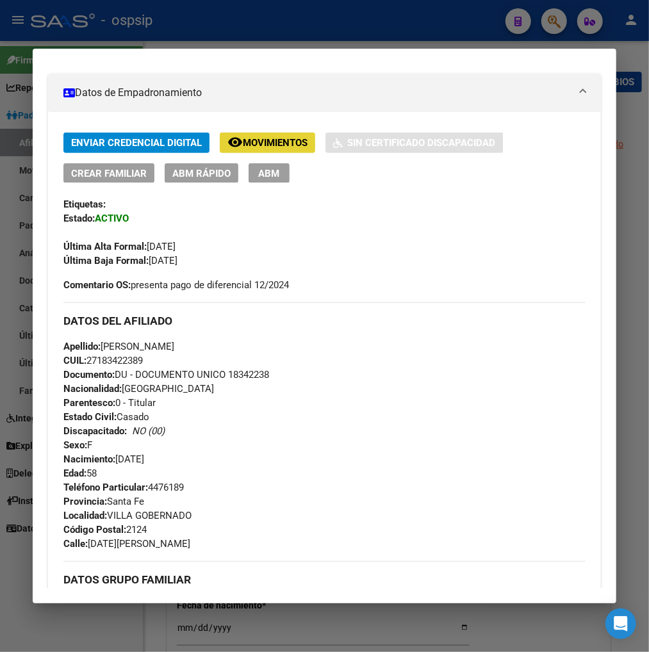
click at [274, 145] on span "Movimientos" at bounding box center [275, 144] width 65 height 12
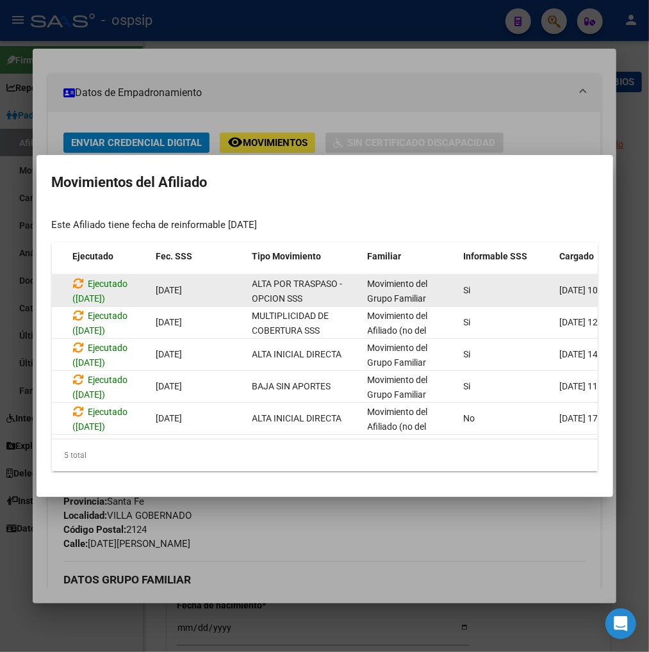
scroll to position [2, 0]
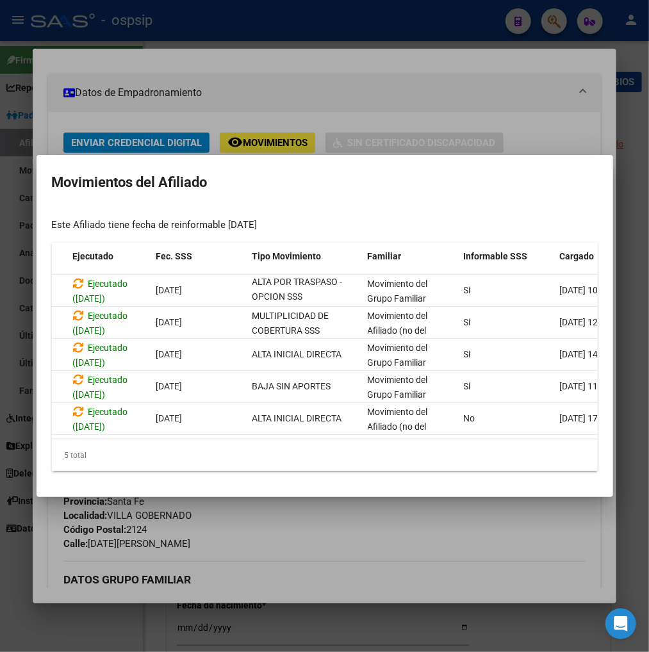
click at [492, 103] on div at bounding box center [324, 326] width 649 height 652
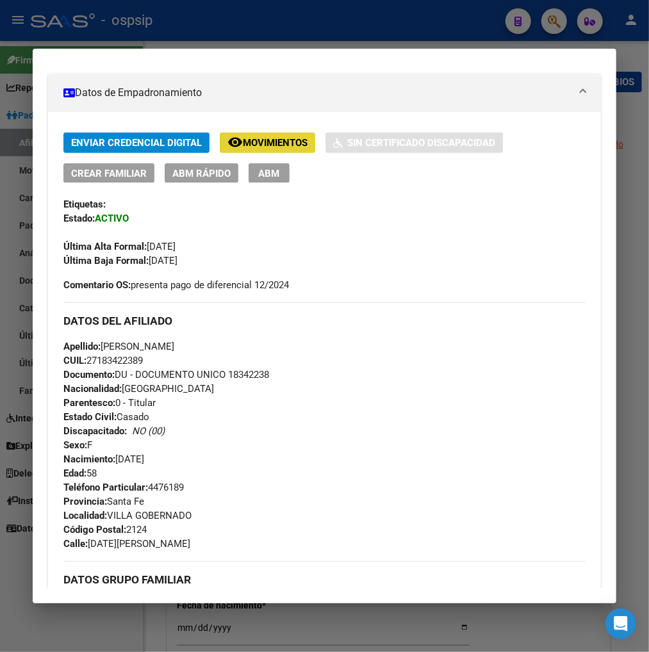
click at [277, 138] on span "Movimientos" at bounding box center [275, 144] width 65 height 12
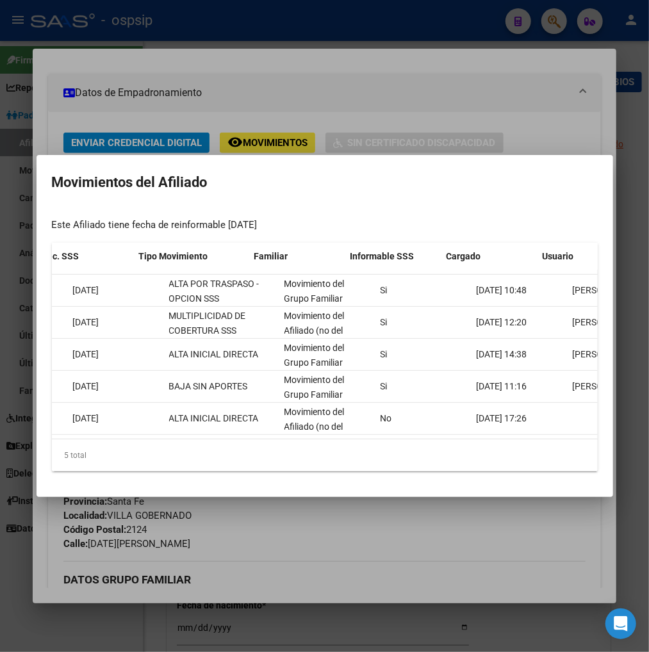
scroll to position [0, 273]
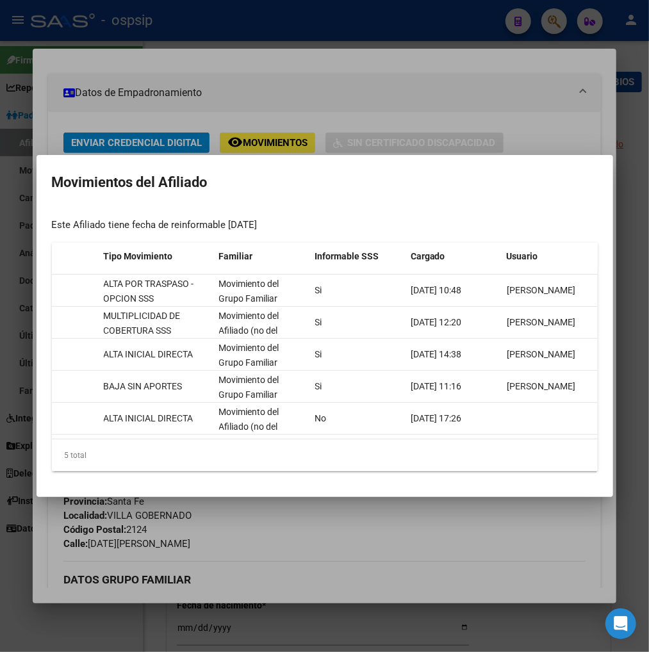
click at [542, 93] on div at bounding box center [324, 326] width 649 height 652
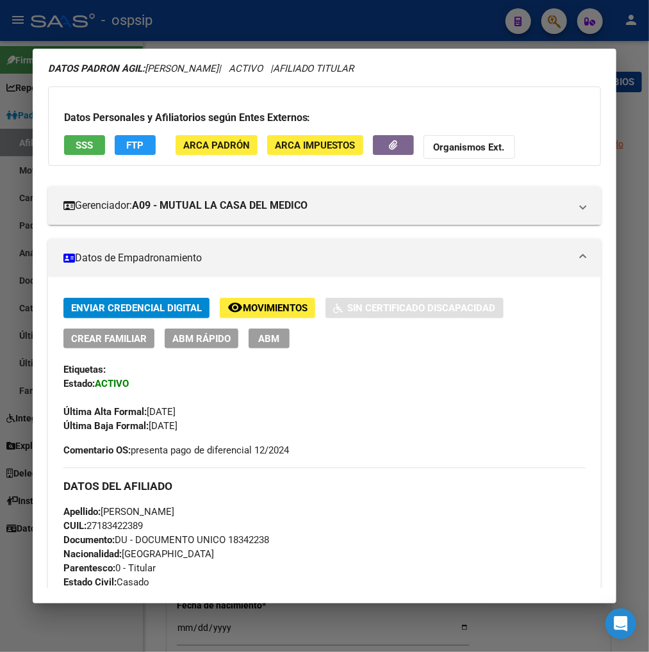
scroll to position [71, 0]
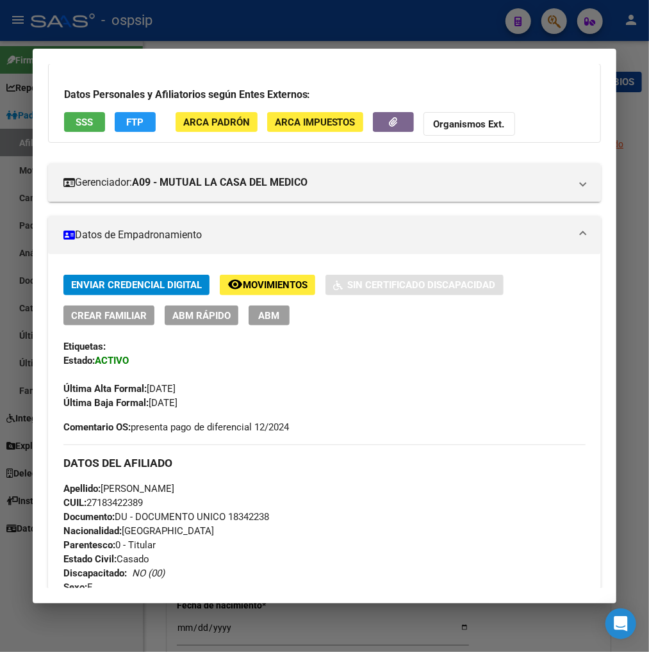
click at [462, 357] on div "Enviar Credencial Digital remove_red_eye Movimientos Sin Certificado Discapacid…" at bounding box center [324, 342] width 523 height 135
click at [501, 556] on div "Apellido: SUSANA BEATRIZ SAUCEDO CUIL: 27183422389 Documento: DU - DOCUMENTO UN…" at bounding box center [324, 552] width 523 height 141
click at [412, 430] on div "Enviar Credencial Digital remove_red_eye Movimientos Sin Certificado Discapacid…" at bounding box center [324, 354] width 523 height 159
click at [259, 289] on span "Movimientos" at bounding box center [275, 286] width 65 height 12
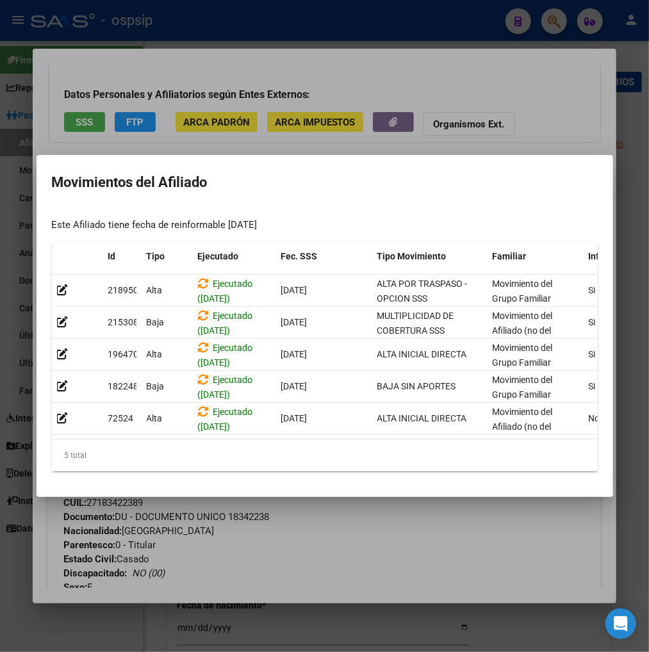
click at [530, 82] on div at bounding box center [324, 326] width 649 height 652
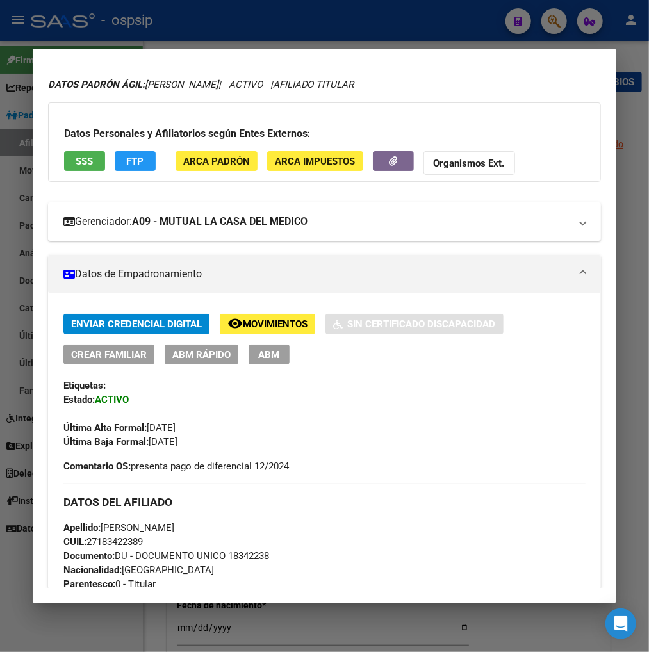
scroll to position [0, 0]
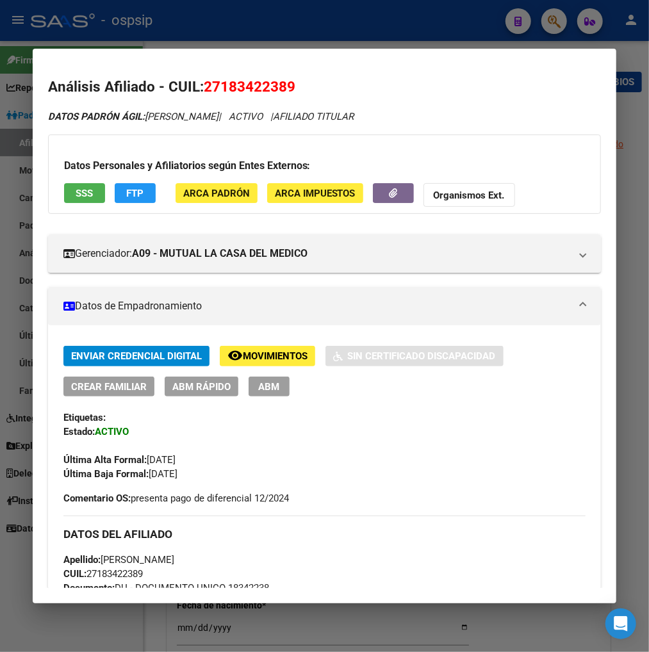
click at [551, 23] on div at bounding box center [324, 326] width 649 height 652
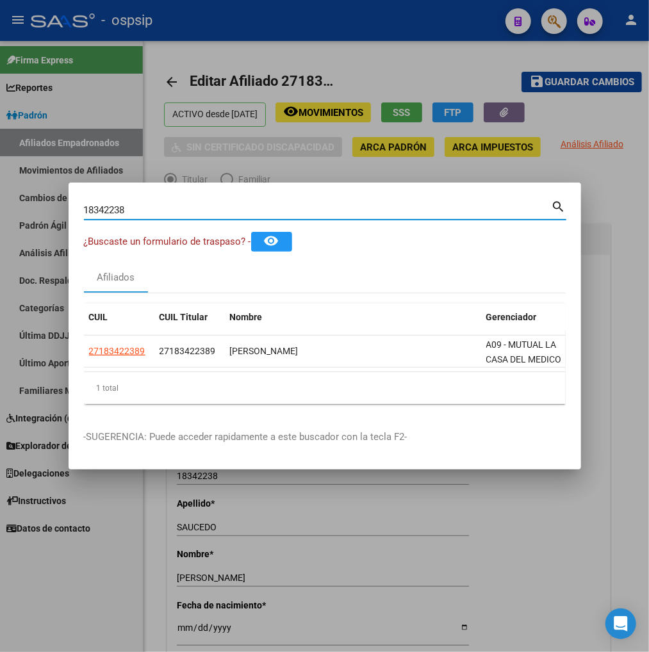
click at [145, 205] on input "18342238" at bounding box center [318, 210] width 468 height 12
type input "1"
type input "36385561"
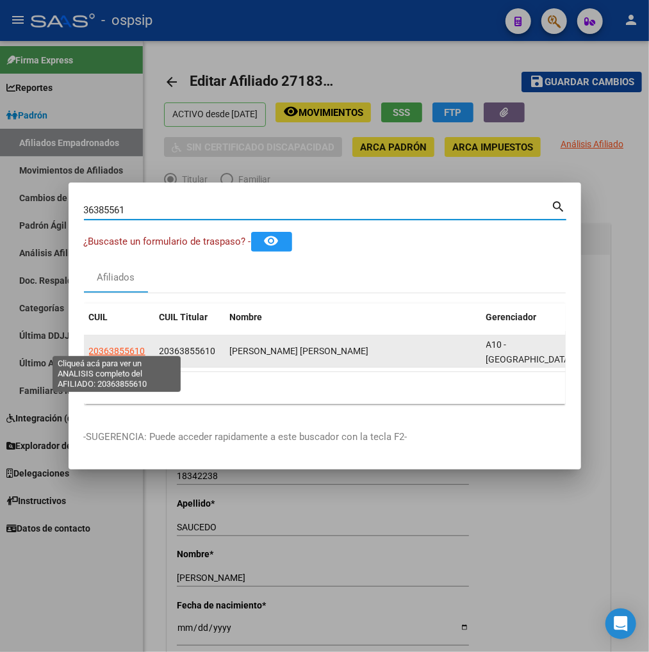
click at [106, 346] on span "20363855610" at bounding box center [117, 351] width 56 height 10
type textarea "20363855610"
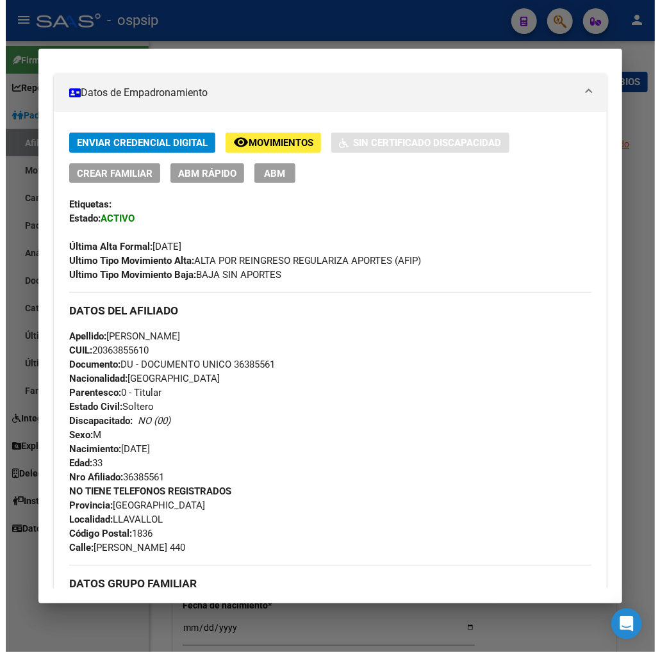
scroll to position [142, 0]
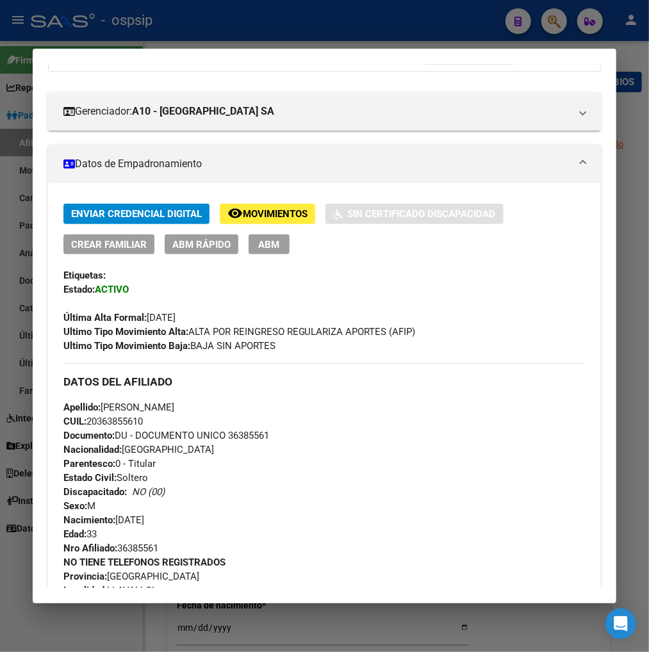
click at [267, 243] on span "ABM" at bounding box center [268, 245] width 21 height 12
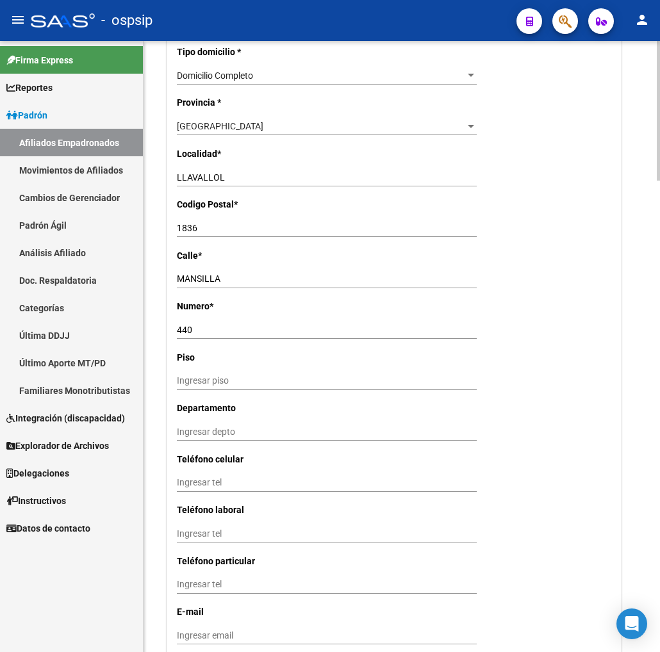
scroll to position [1281, 0]
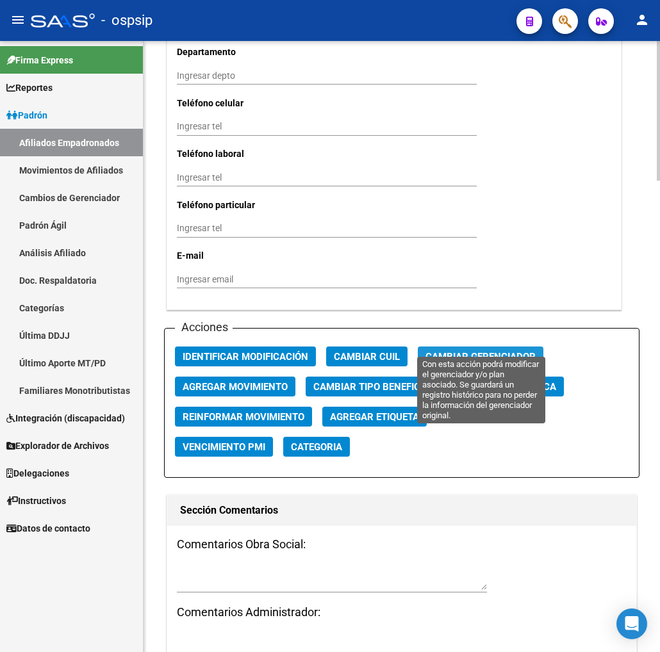
click at [451, 351] on span "Cambiar Gerenciador" at bounding box center [480, 357] width 110 height 12
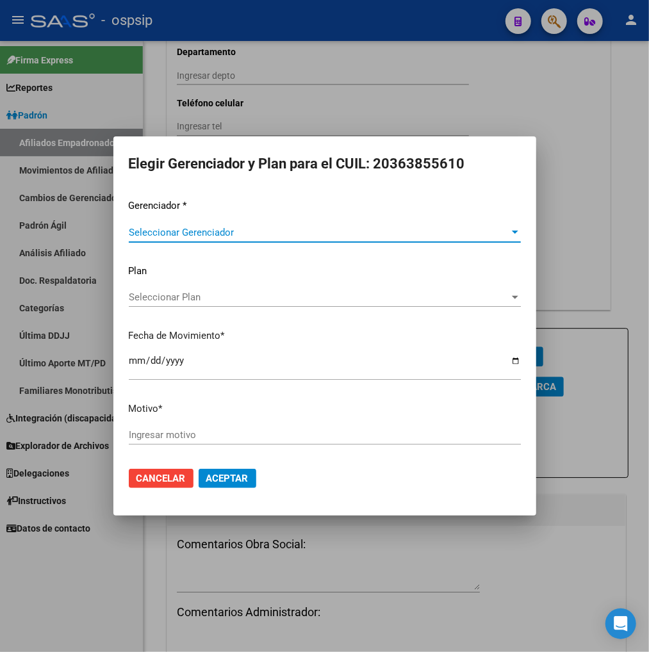
click at [496, 234] on span "Seleccionar Gerenciador" at bounding box center [319, 233] width 380 height 12
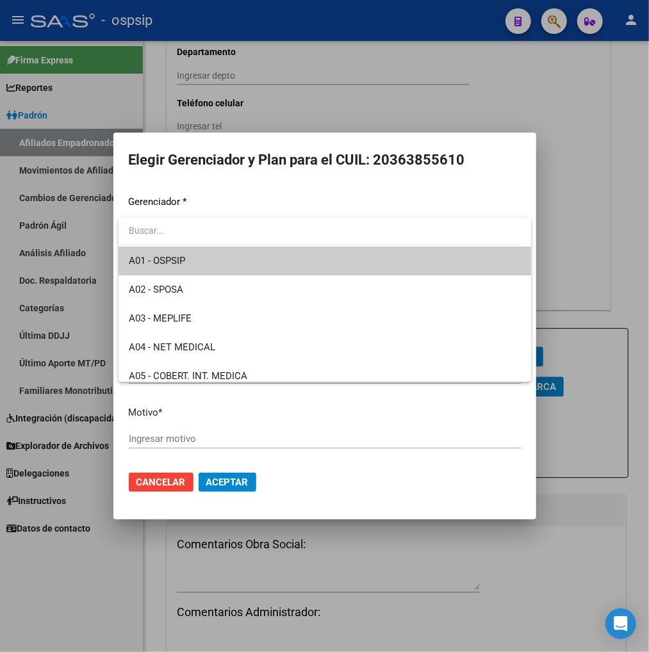
click at [361, 261] on span "A01 - OSPSIP" at bounding box center [325, 261] width 392 height 29
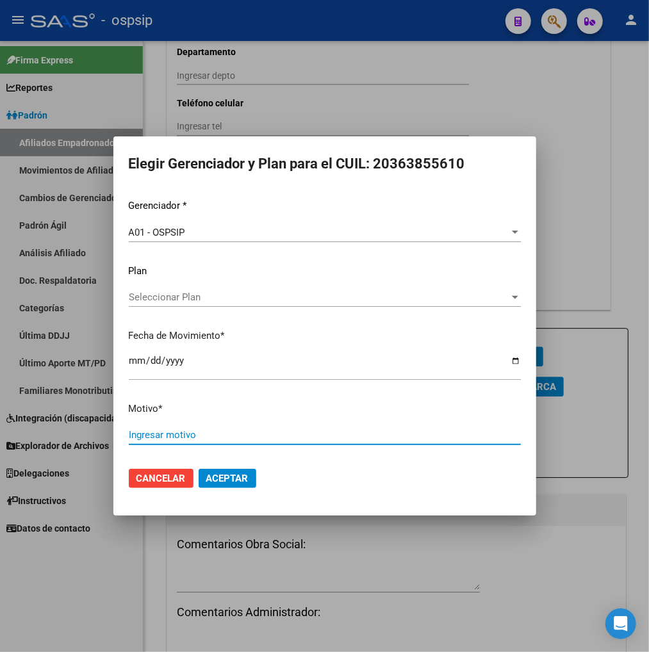
click at [164, 431] on input "Ingresar motivo" at bounding box center [325, 435] width 392 height 12
type input "corresp"
click at [204, 471] on button "Aceptar" at bounding box center [228, 478] width 58 height 19
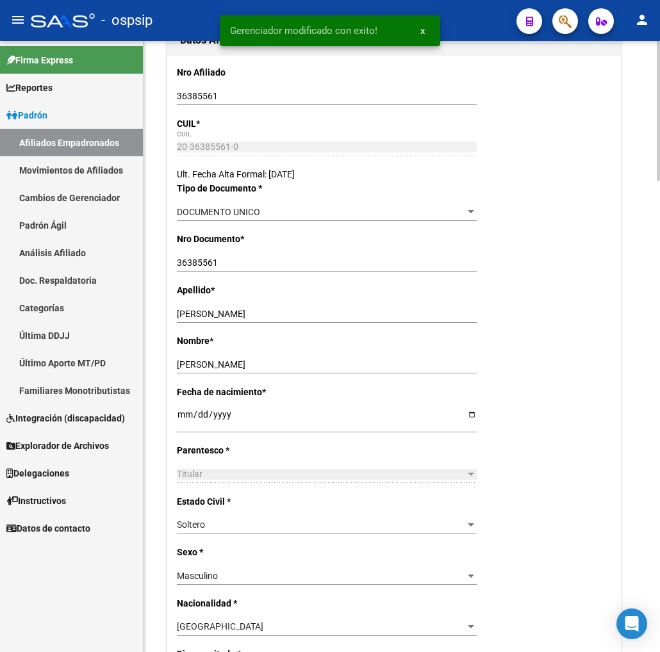
scroll to position [0, 0]
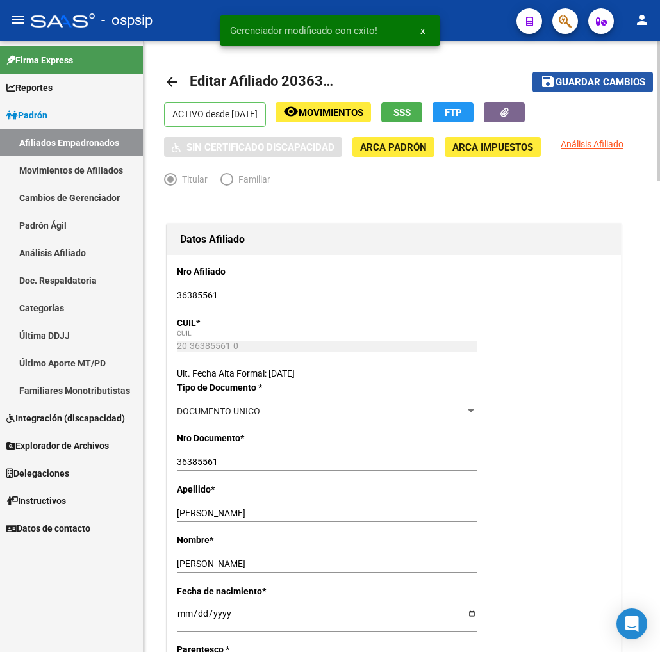
click at [594, 83] on span "Guardar cambios" at bounding box center [600, 83] width 90 height 12
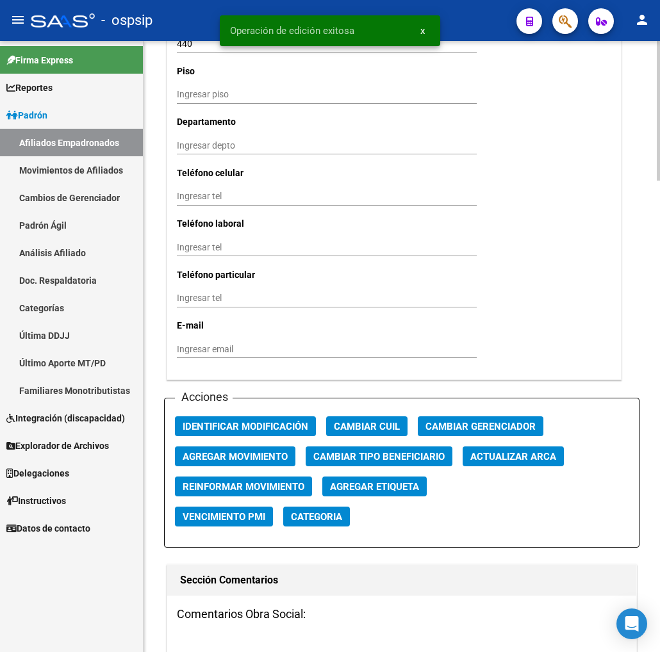
scroll to position [1352, 0]
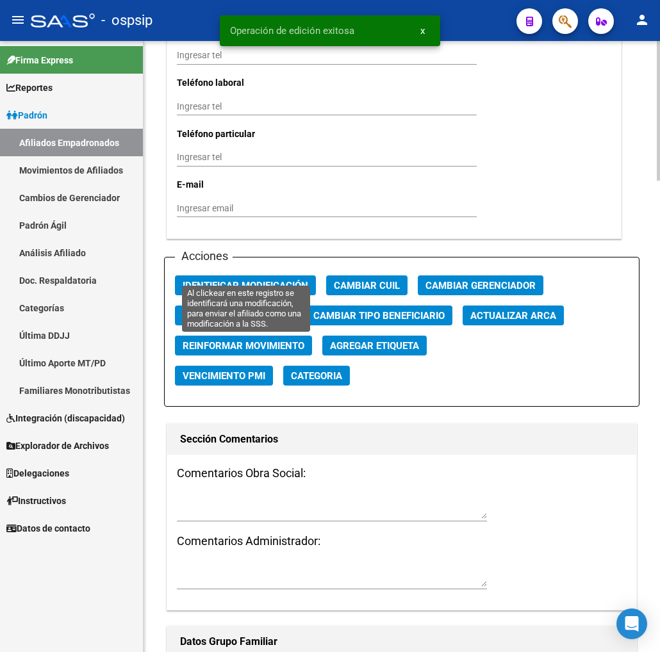
drag, startPoint x: 266, startPoint y: 272, endPoint x: 257, endPoint y: 304, distance: 33.7
click at [265, 280] on span "Identificar Modificación" at bounding box center [246, 286] width 126 height 12
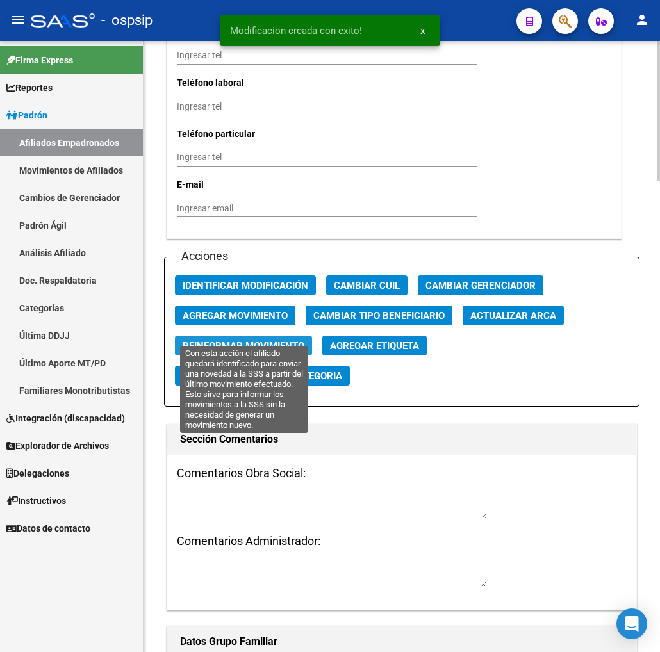
click at [254, 340] on span "Reinformar Movimiento" at bounding box center [244, 346] width 122 height 12
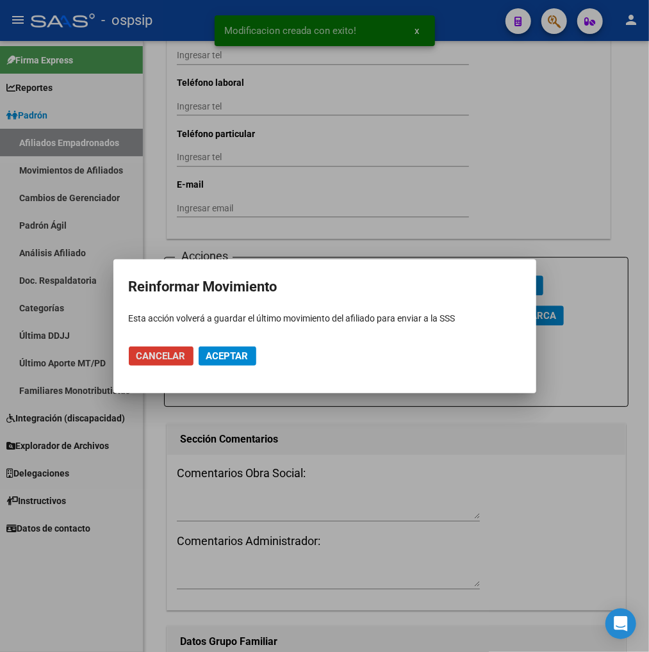
click at [234, 356] on span "Aceptar" at bounding box center [227, 356] width 42 height 12
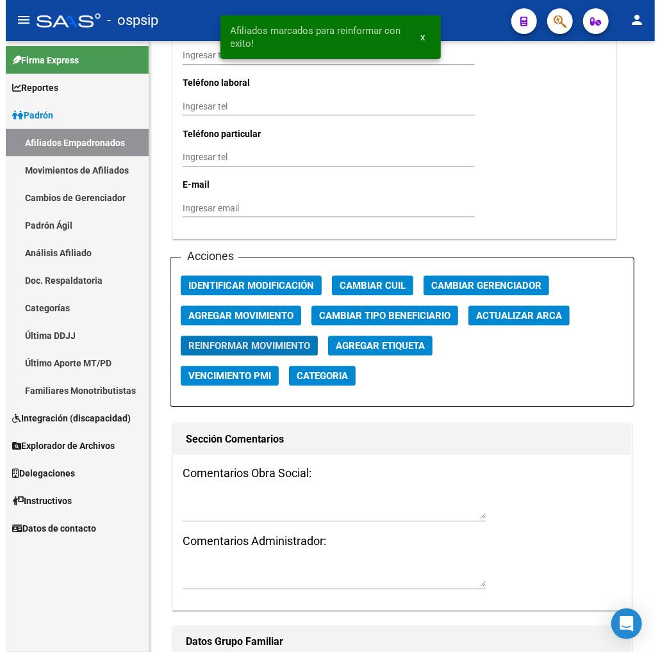
scroll to position [1337, 0]
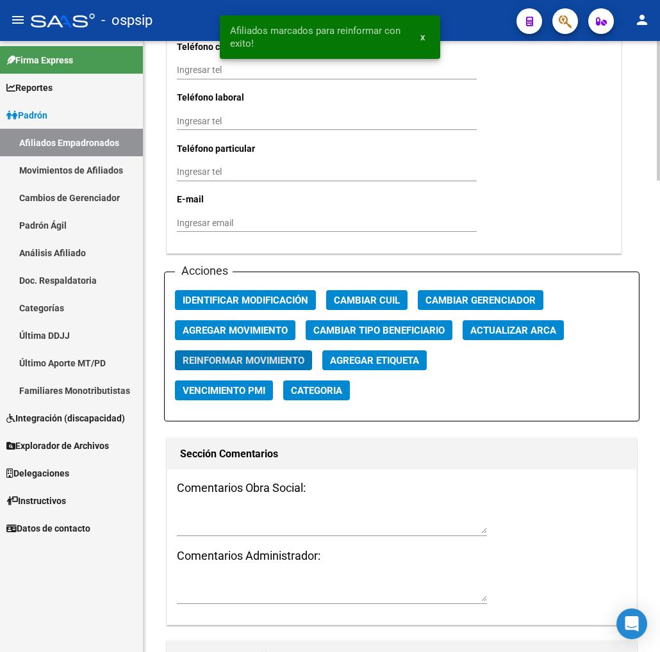
click at [453, 479] on h3 "Comentarios Obra Social:" at bounding box center [402, 488] width 450 height 18
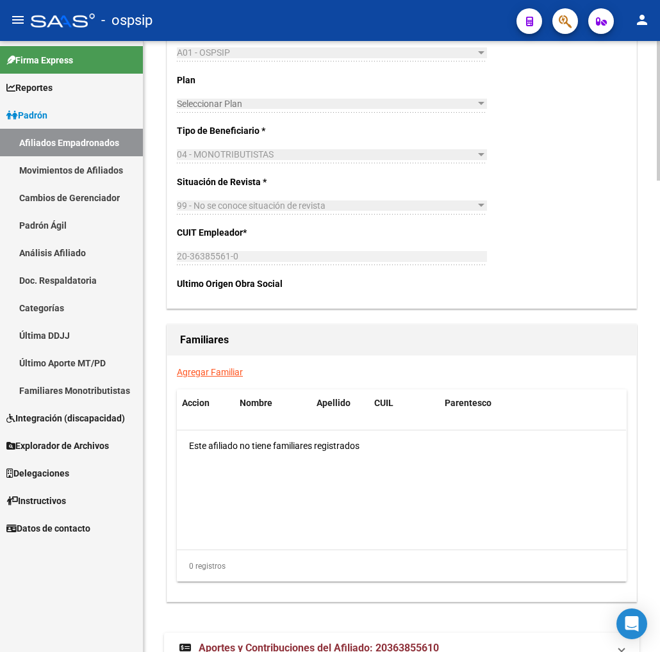
scroll to position [2068, 0]
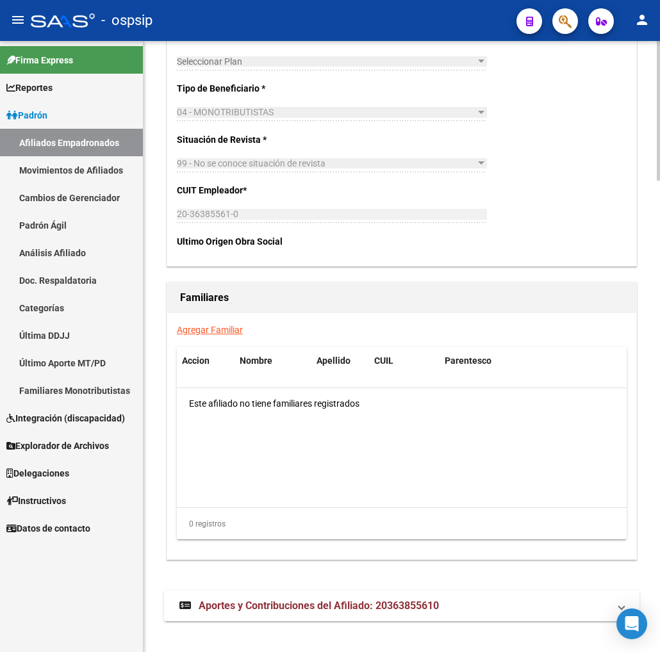
click at [340, 600] on span "Aportes y Contribuciones del Afiliado: 20363855610" at bounding box center [319, 606] width 240 height 12
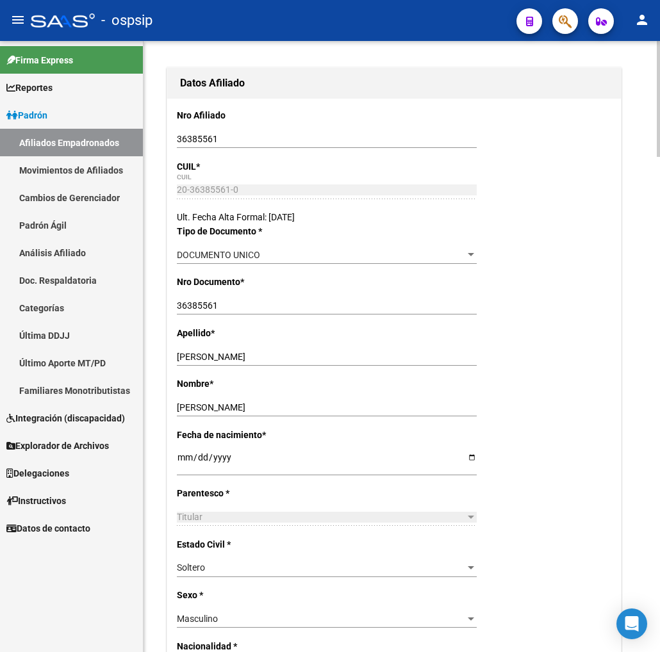
scroll to position [298, 0]
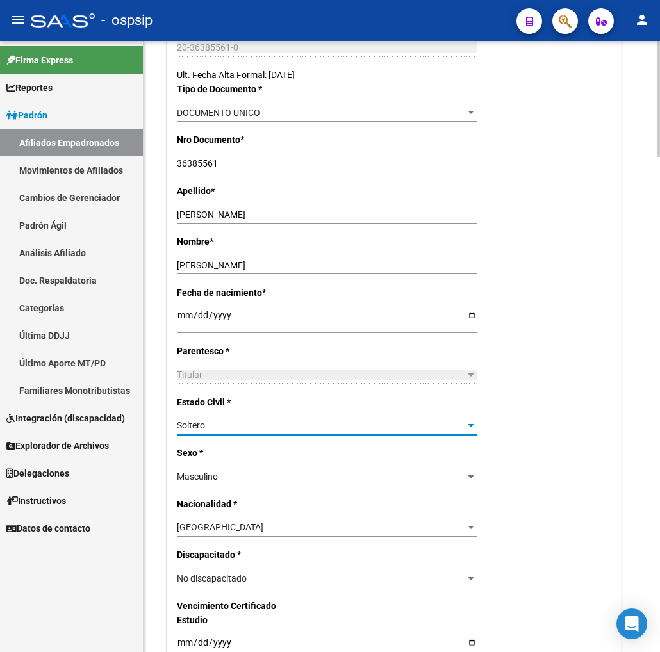
click at [441, 425] on div "Soltero" at bounding box center [321, 425] width 288 height 11
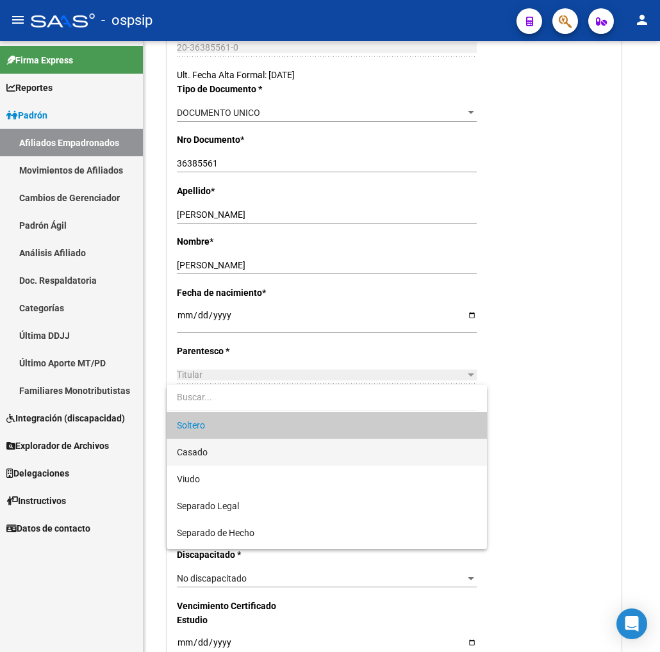
click at [218, 450] on span "Casado" at bounding box center [327, 452] width 300 height 27
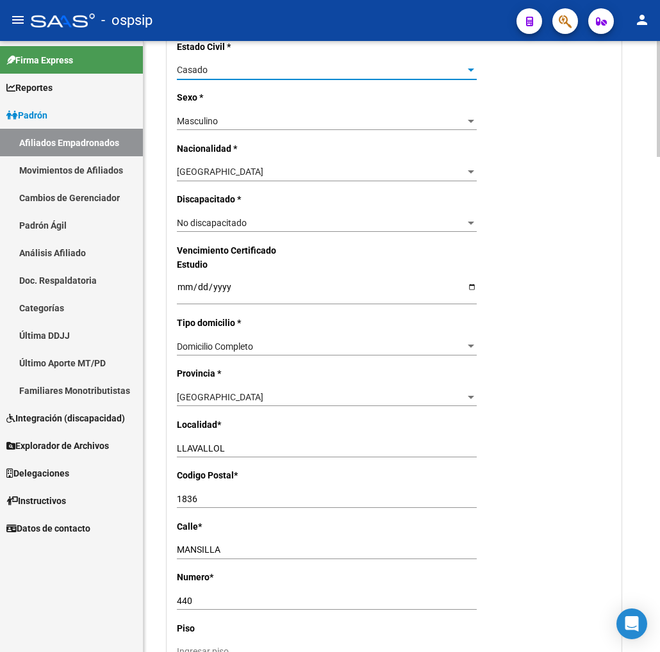
scroll to position [655, 0]
drag, startPoint x: 225, startPoint y: 530, endPoint x: 228, endPoint y: 541, distance: 10.6
click at [225, 544] on input "MANSILLA" at bounding box center [327, 549] width 300 height 11
type input "M"
type input "SILVA"
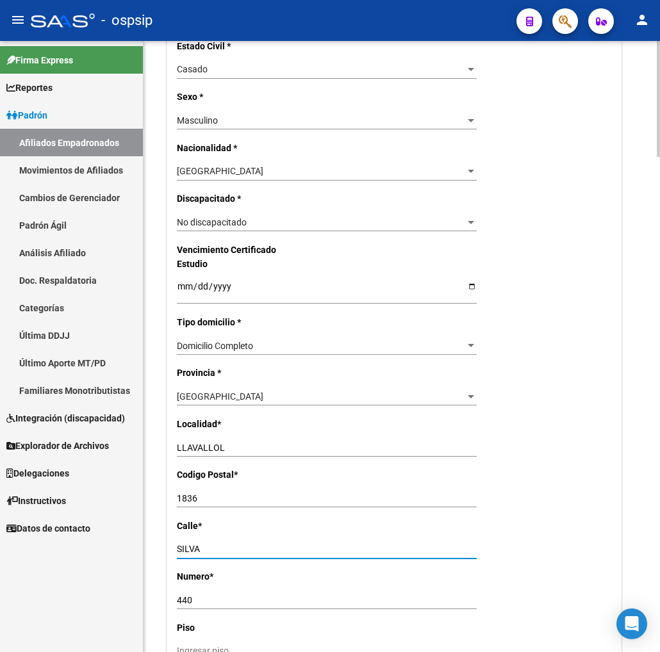
click at [199, 595] on input "440" at bounding box center [327, 600] width 300 height 11
type input "4"
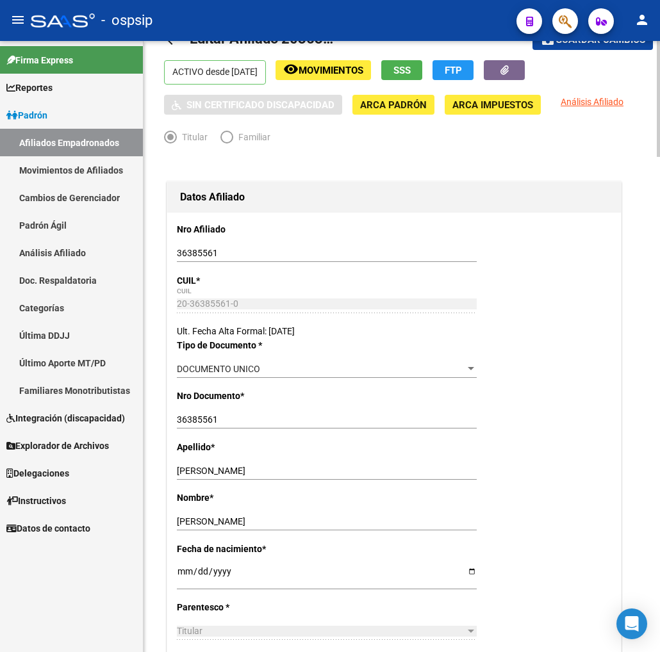
scroll to position [0, 0]
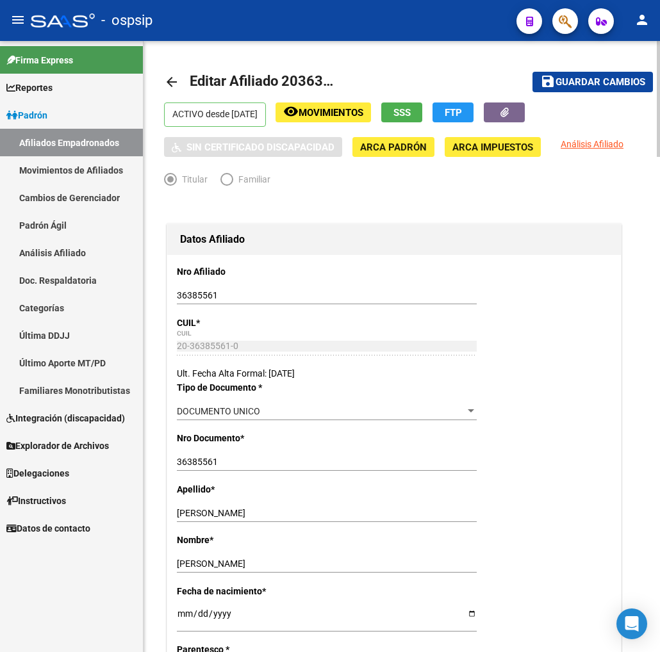
type input "760"
click at [606, 84] on span "Guardar cambios" at bounding box center [600, 83] width 90 height 12
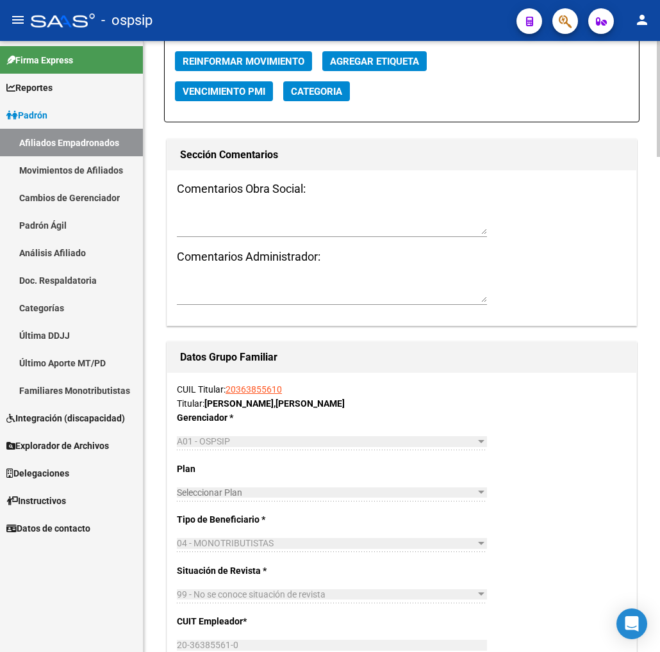
scroll to position [1922, 0]
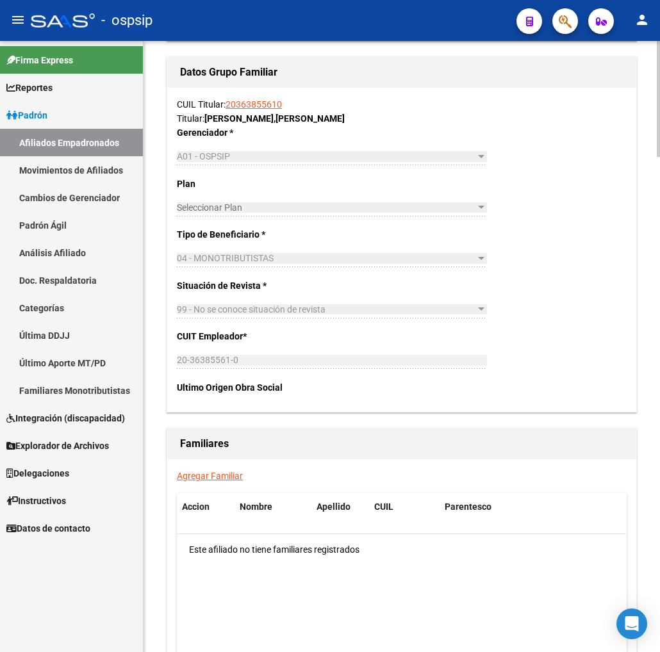
click at [209, 471] on link "Agregar Familiar" at bounding box center [210, 476] width 66 height 10
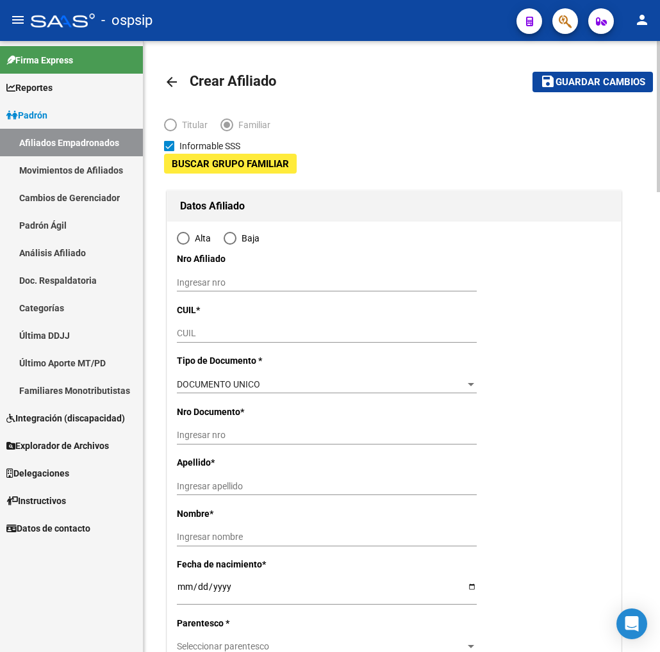
type input "20-36385561-0"
type input "LLAVALLOL"
type input "1836"
type input "SILVA"
type input "760"
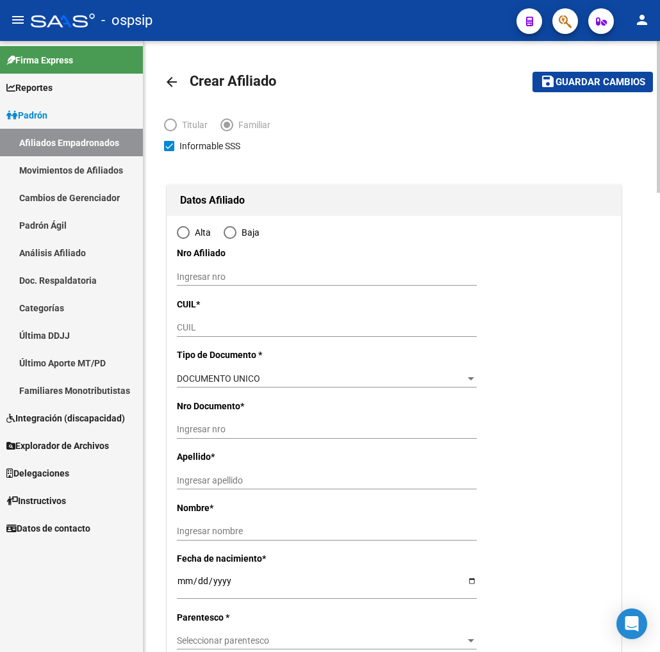
radio input "true"
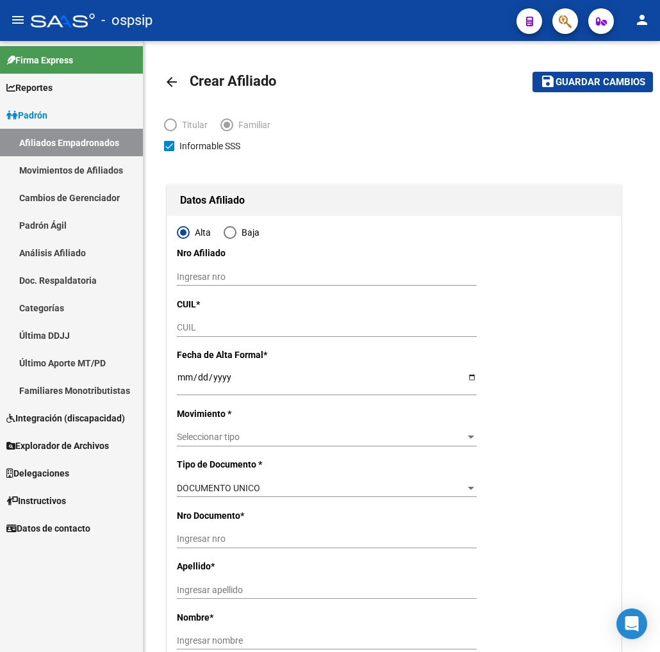
type input "20-36385561-0"
click at [171, 81] on mat-icon "arrow_back" at bounding box center [171, 81] width 15 height 15
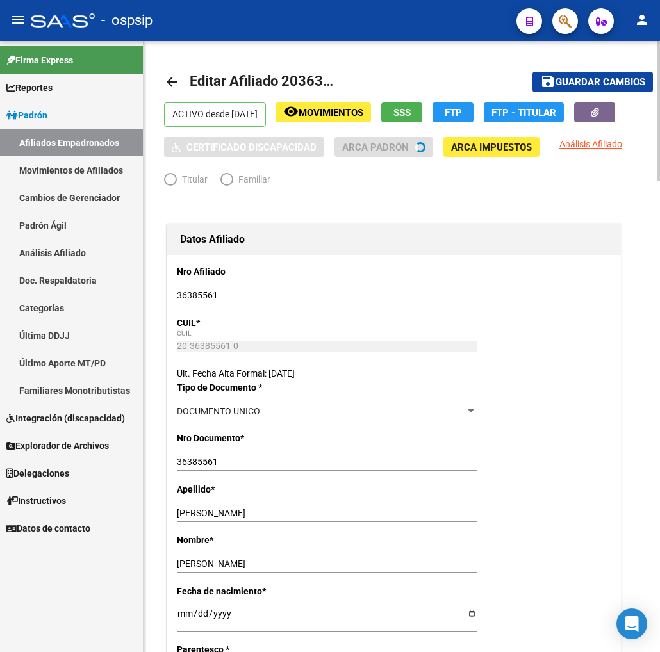
radio input "true"
type input "20-36385561-0"
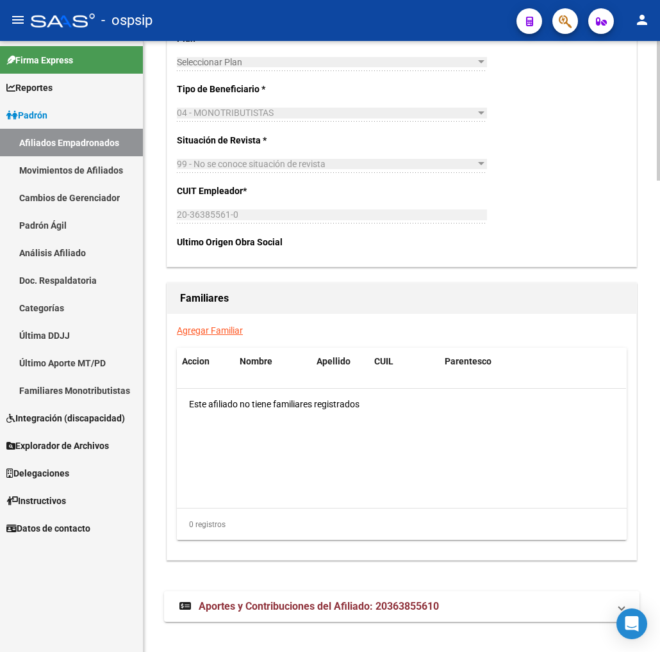
scroll to position [2068, 0]
drag, startPoint x: 292, startPoint y: 591, endPoint x: 297, endPoint y: 581, distance: 11.5
click at [292, 600] on span "Aportes y Contribuciones del Afiliado: 20363855610" at bounding box center [319, 606] width 240 height 12
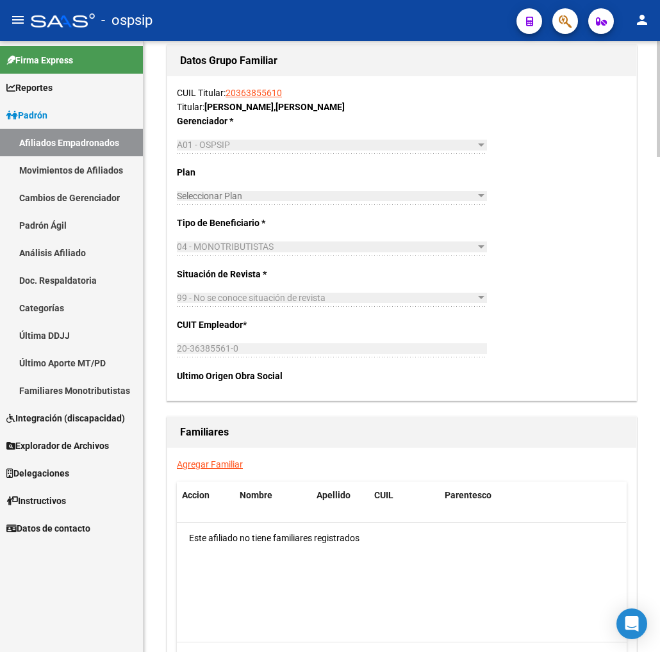
scroll to position [1898, 0]
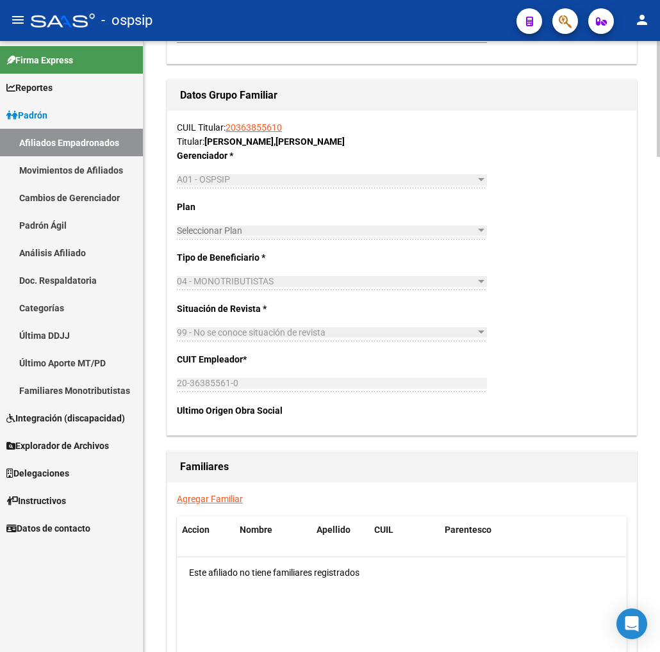
click at [218, 494] on link "Agregar Familiar" at bounding box center [210, 499] width 66 height 10
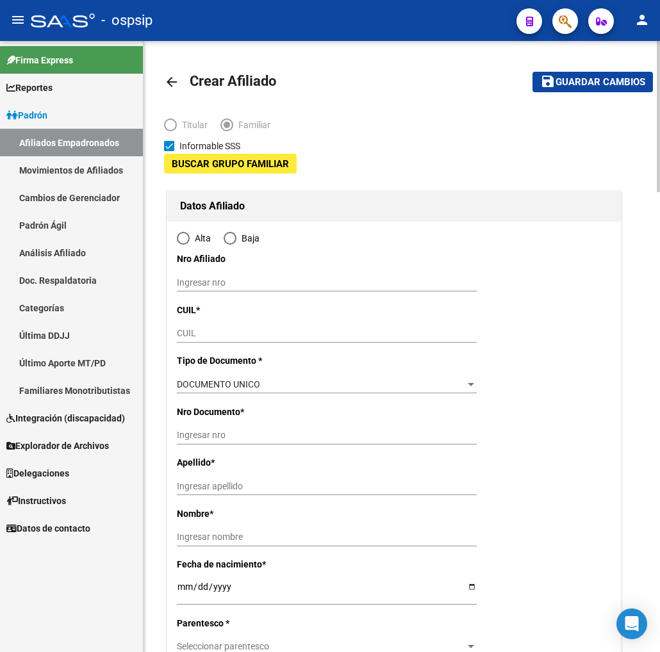
type input "20-36385561-0"
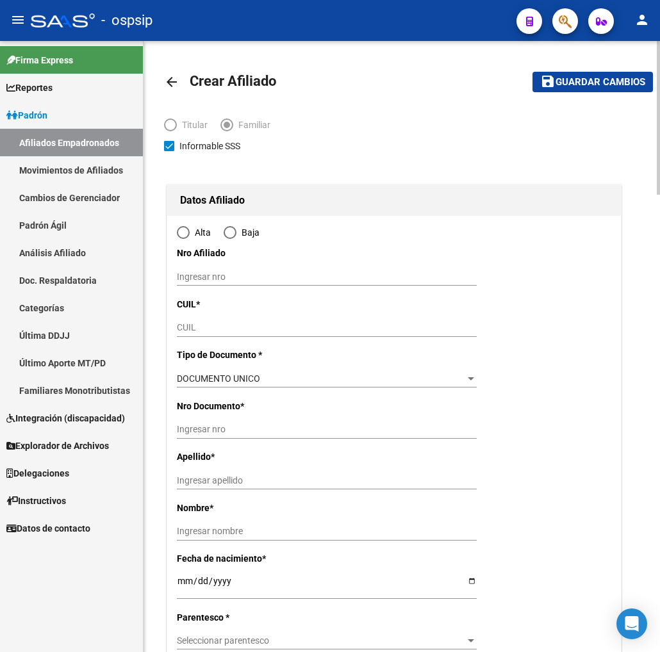
type input "LLAVALLOL"
type input "1836"
type input "SILVA"
type input "760"
radio input "true"
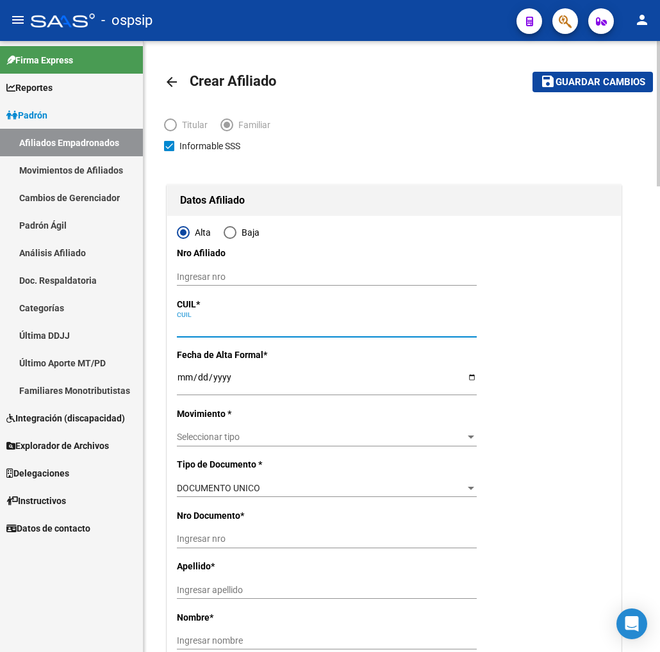
type input "20-36385561-0"
click at [208, 330] on input "CUIL" at bounding box center [327, 327] width 300 height 11
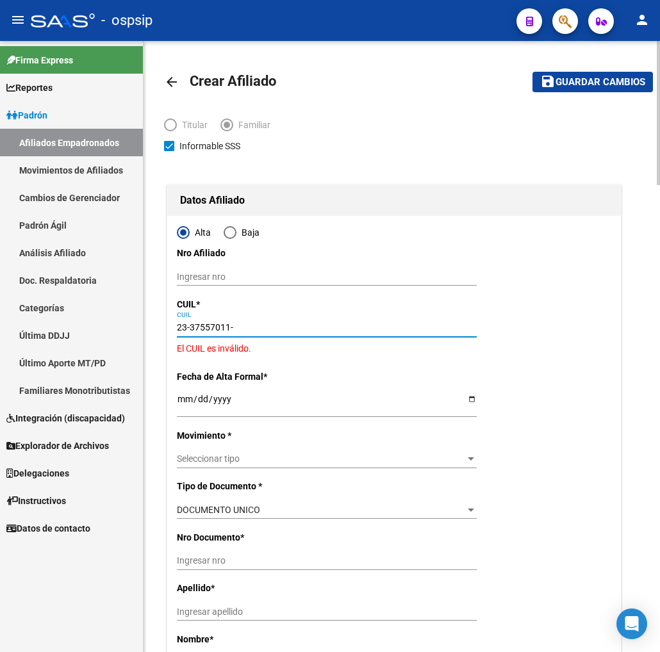
type input "23-37557011-4"
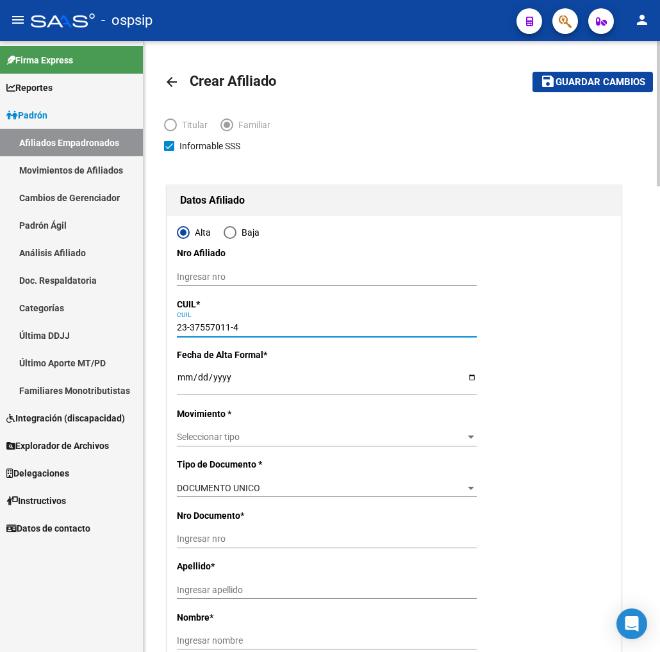
type input "37557011"
type input "QUIROGA FRANCIA"
type input "FATIMA MICAELA"
type input "1993-07-08"
type input "LLAVALLOL"
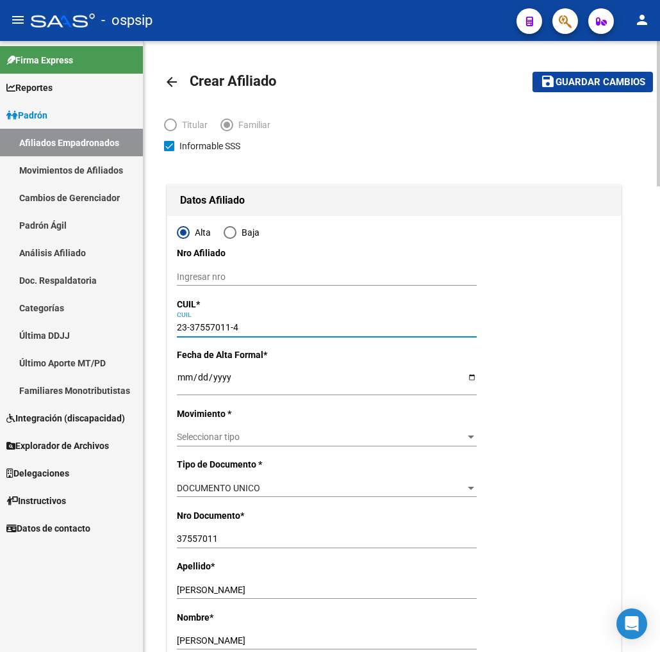
click at [190, 388] on input "Ingresar fecha" at bounding box center [327, 381] width 300 height 19
click at [258, 443] on div "Seleccionar tipo Seleccionar tipo" at bounding box center [327, 437] width 300 height 18
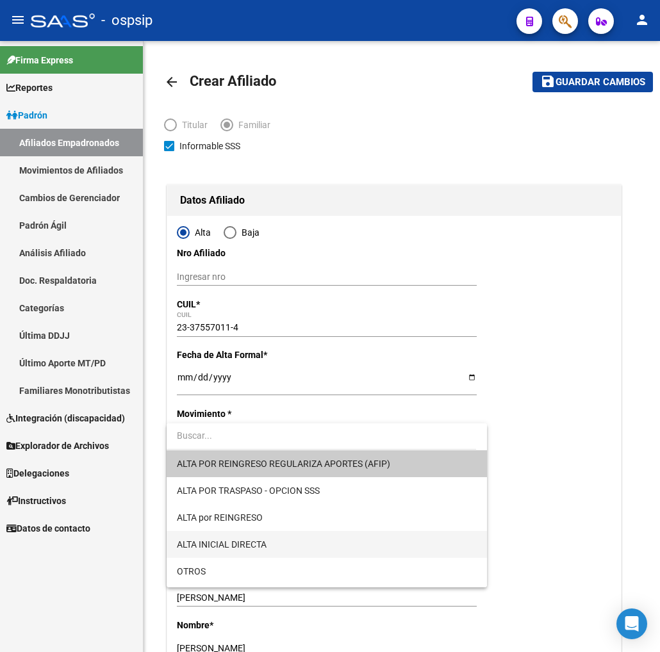
click at [269, 543] on span "ALTA INICIAL DIRECTA" at bounding box center [327, 544] width 300 height 27
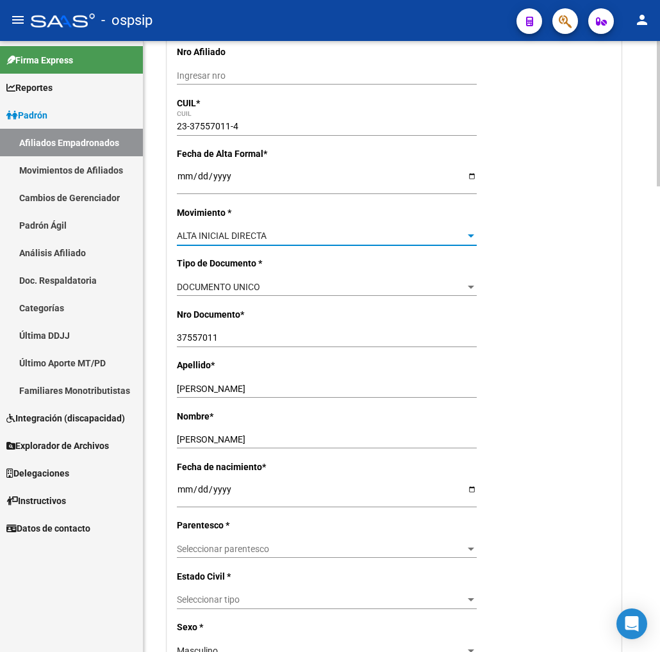
scroll to position [284, 0]
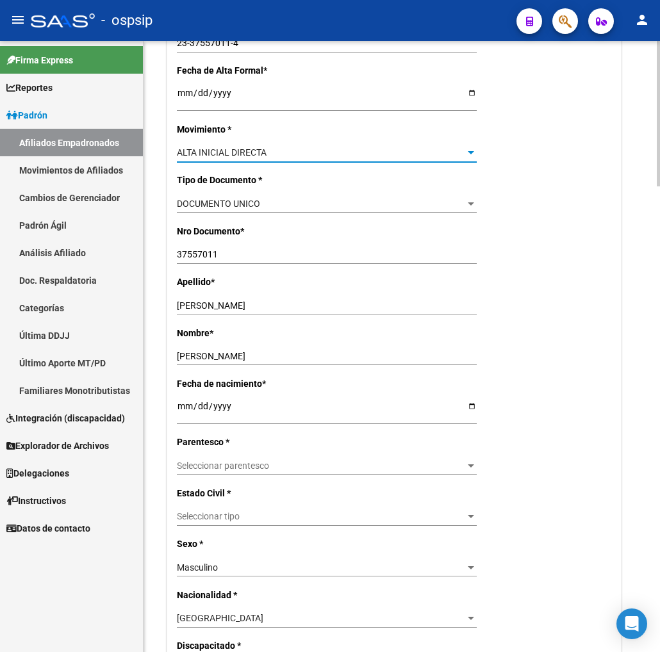
click at [292, 466] on span "Seleccionar parentesco" at bounding box center [321, 466] width 288 height 11
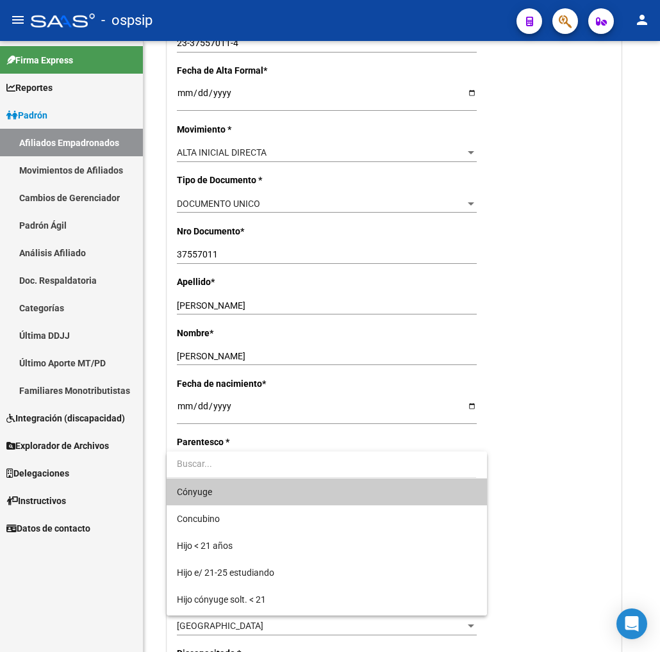
click at [260, 492] on span "Cónyuge" at bounding box center [327, 491] width 300 height 27
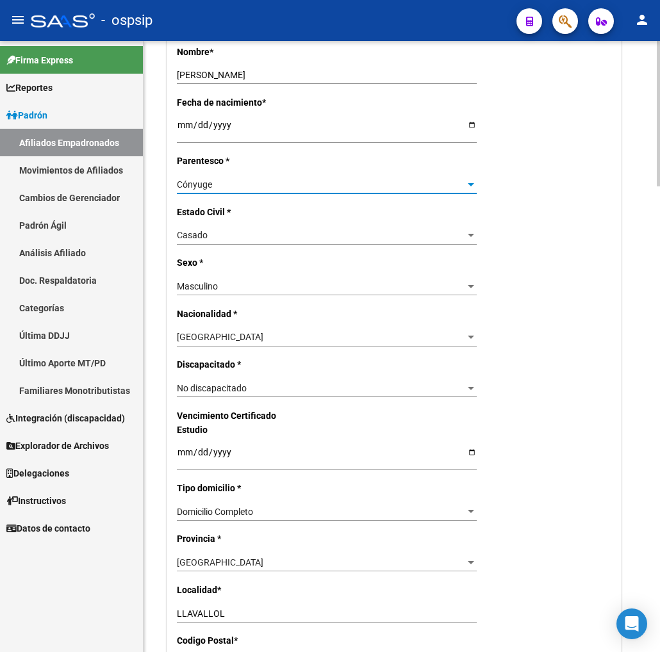
scroll to position [569, 0]
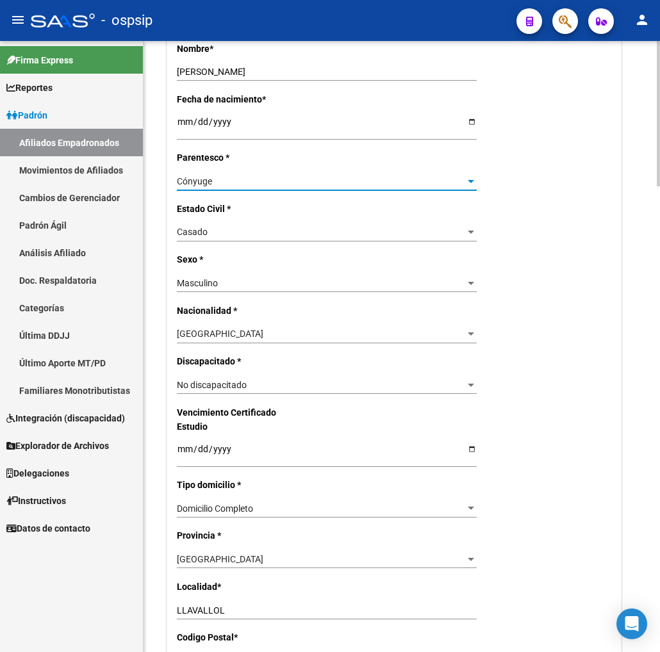
click at [231, 284] on div "Masculino" at bounding box center [321, 283] width 288 height 11
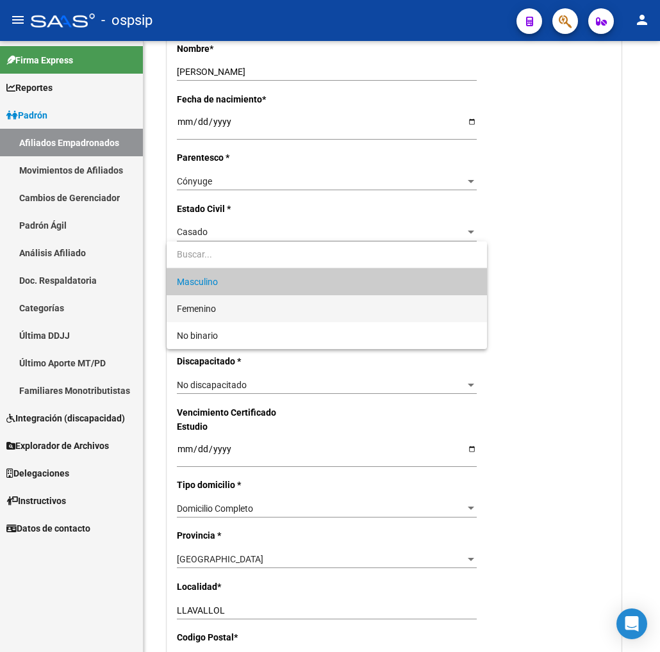
click at [246, 307] on span "Femenino" at bounding box center [327, 308] width 300 height 27
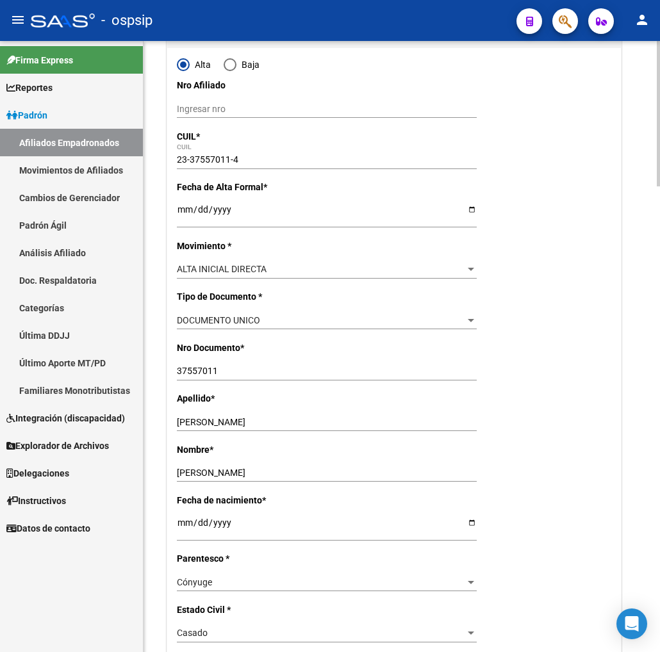
scroll to position [0, 0]
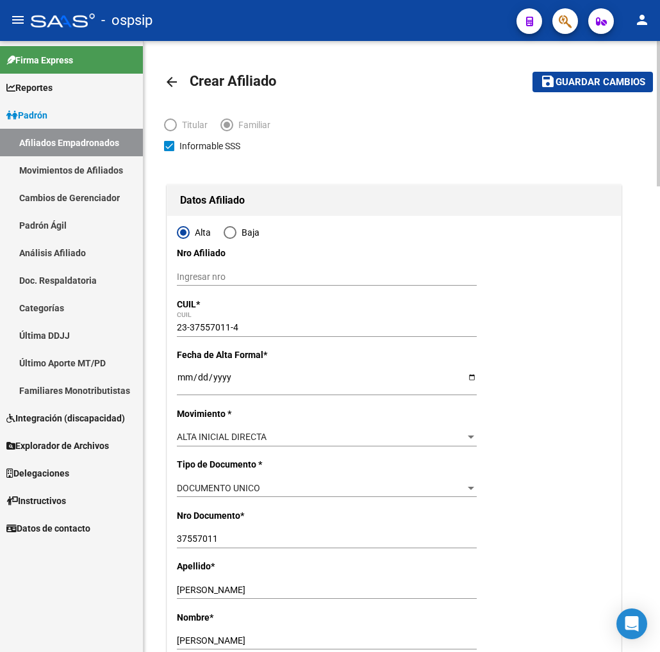
click at [599, 82] on span "Guardar cambios" at bounding box center [600, 83] width 90 height 12
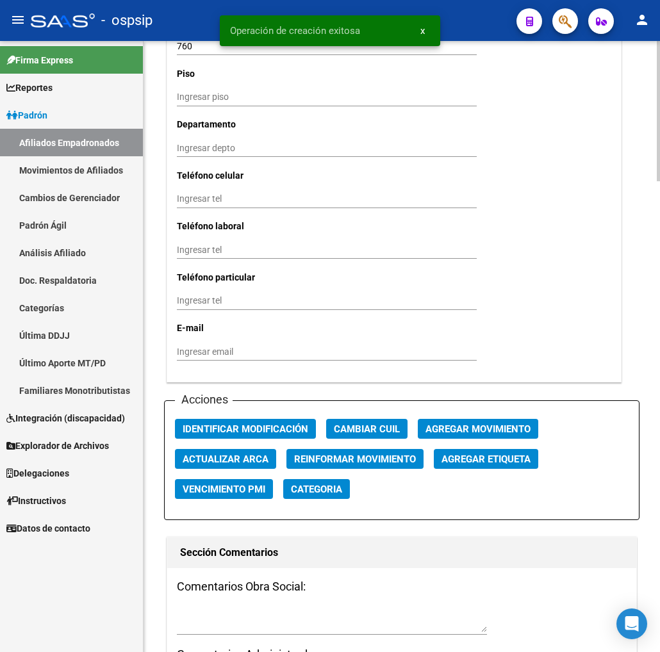
scroll to position [1209, 0]
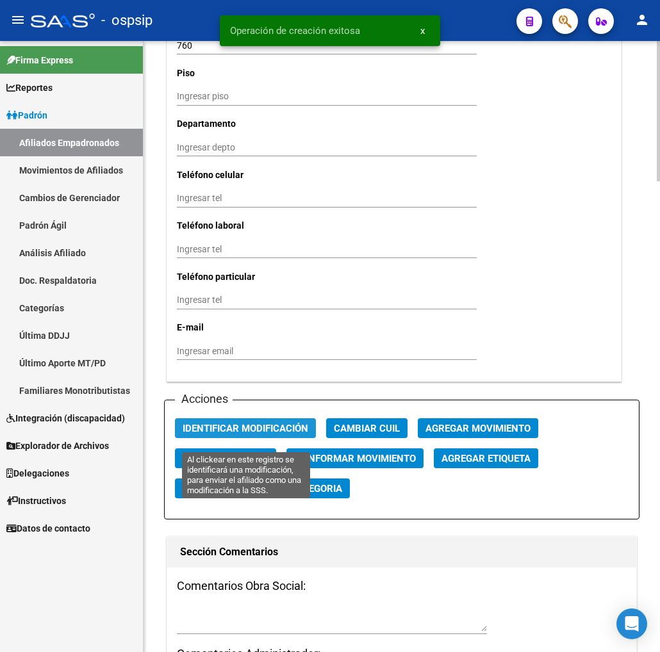
click at [259, 434] on span "Identificar Modificación" at bounding box center [246, 429] width 126 height 12
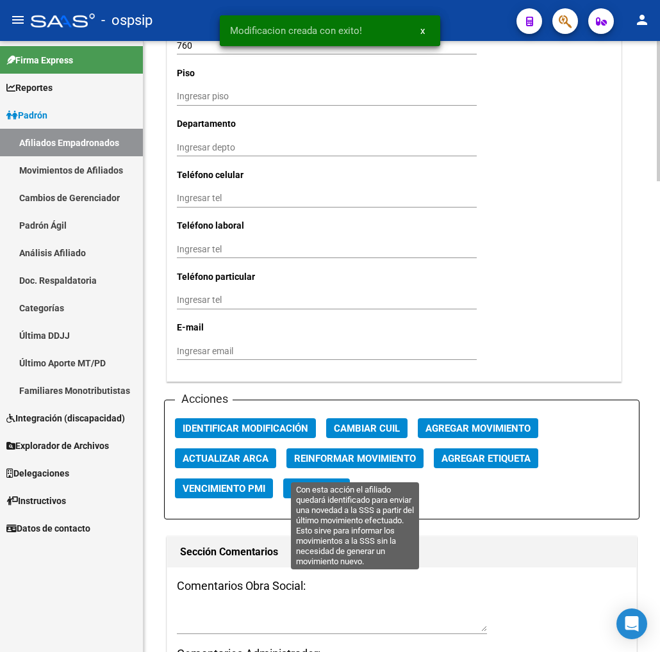
click at [317, 464] on span "Reinformar Movimiento" at bounding box center [355, 459] width 122 height 12
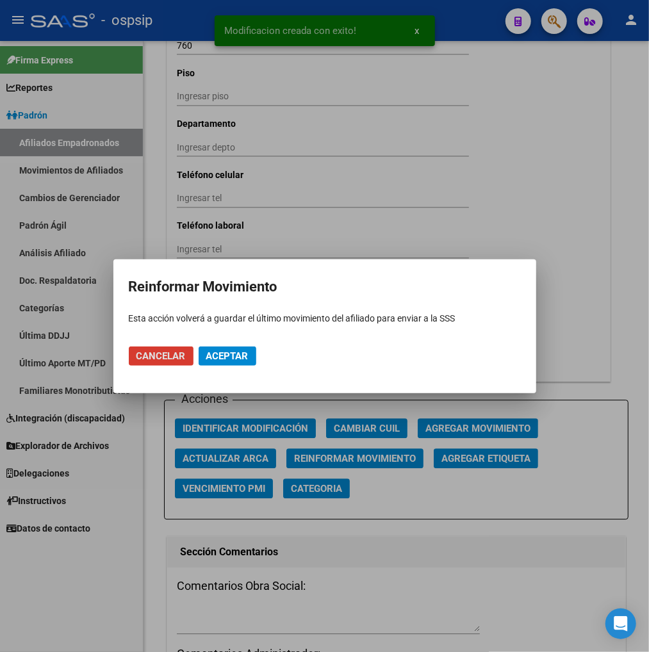
drag, startPoint x: 215, startPoint y: 350, endPoint x: 219, endPoint y: 360, distance: 11.2
click at [215, 350] on span "Aceptar" at bounding box center [227, 356] width 42 height 12
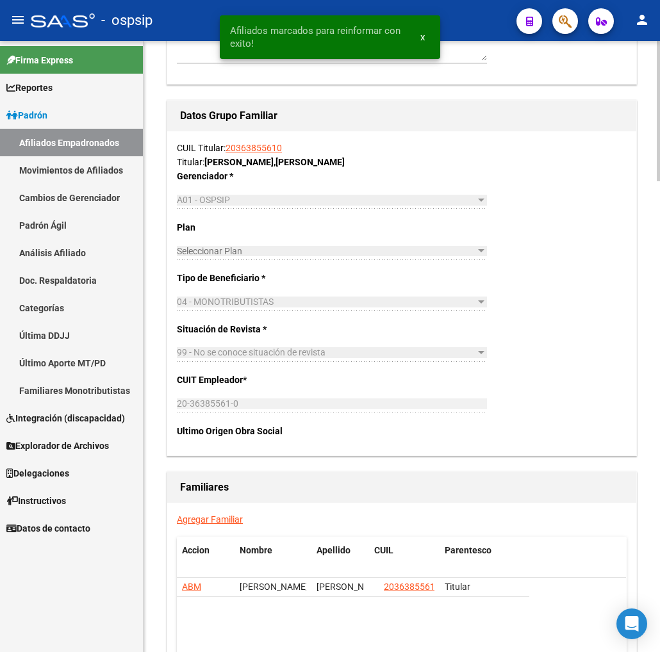
scroll to position [1979, 0]
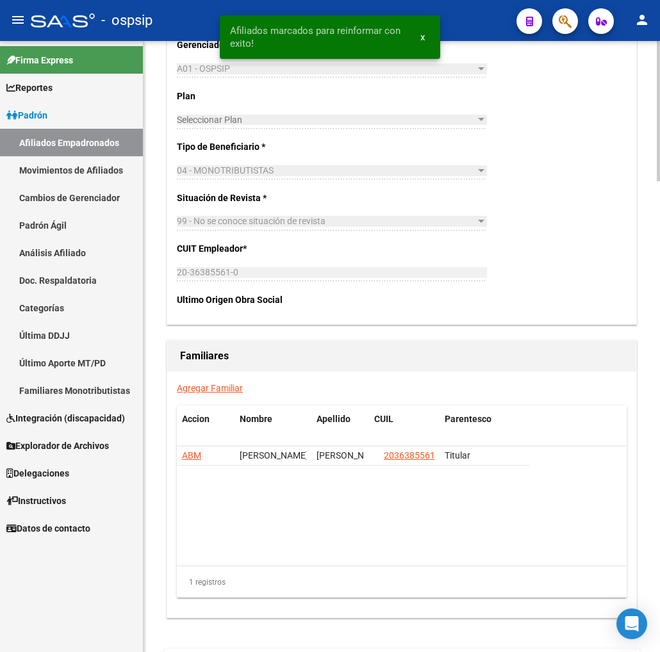
click at [205, 393] on link "Agregar Familiar" at bounding box center [210, 388] width 66 height 10
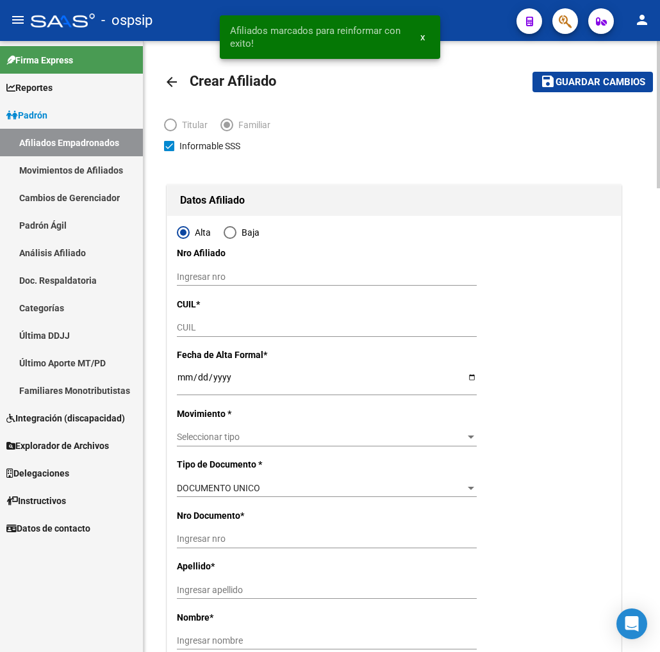
click at [196, 325] on input "CUIL" at bounding box center [327, 327] width 300 height 11
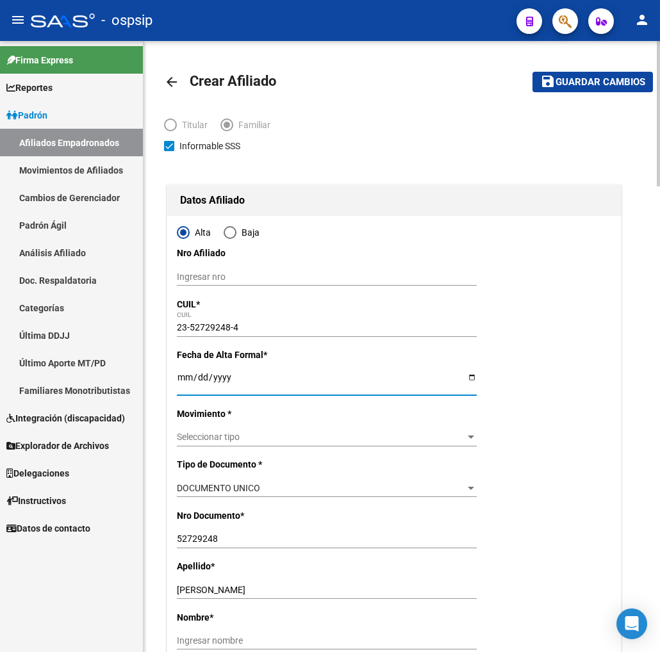
click at [187, 379] on input "Ingresar fecha" at bounding box center [327, 381] width 300 height 19
click at [325, 439] on span "Seleccionar tipo" at bounding box center [321, 437] width 288 height 11
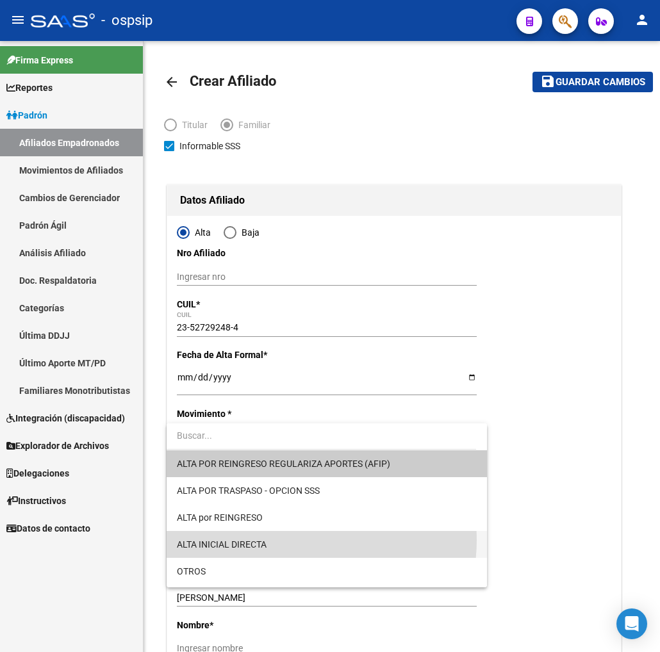
click at [289, 540] on span "ALTA INICIAL DIRECTA" at bounding box center [327, 544] width 300 height 27
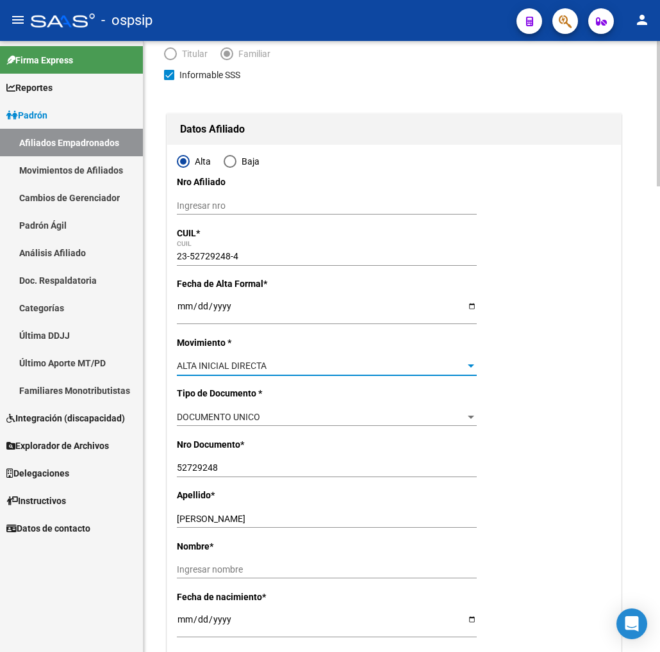
scroll to position [142, 0]
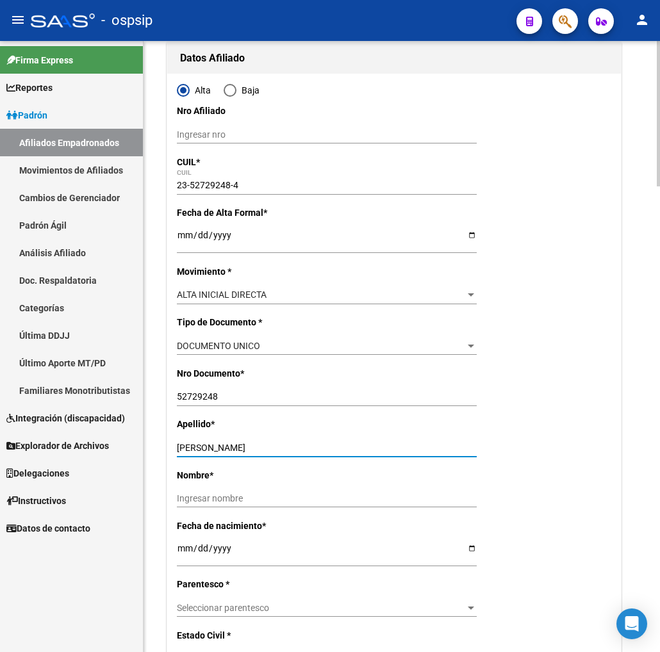
drag, startPoint x: 246, startPoint y: 446, endPoint x: 317, endPoint y: 445, distance: 71.1
click at [366, 445] on input "MARCHANTENE AGOSTINA MILAGROS" at bounding box center [327, 448] width 300 height 11
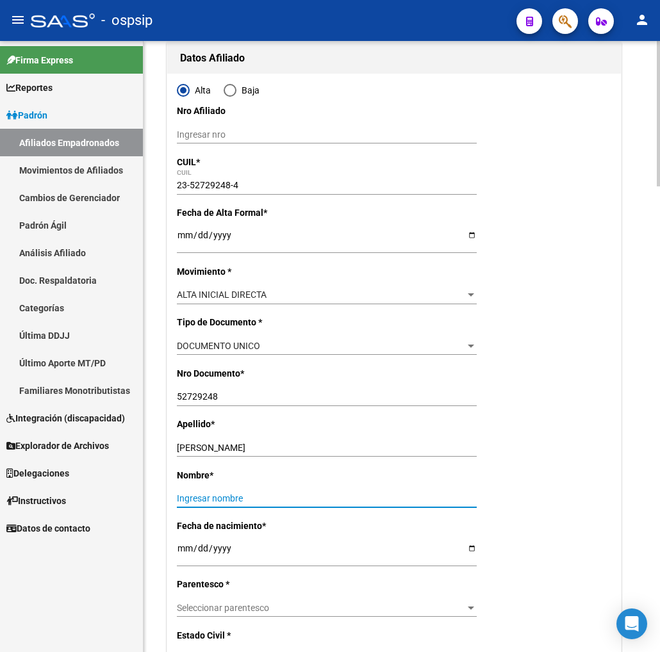
click at [190, 502] on input "Ingresar nombre" at bounding box center [327, 498] width 300 height 11
paste input "AGOSTINA MILAGROS"
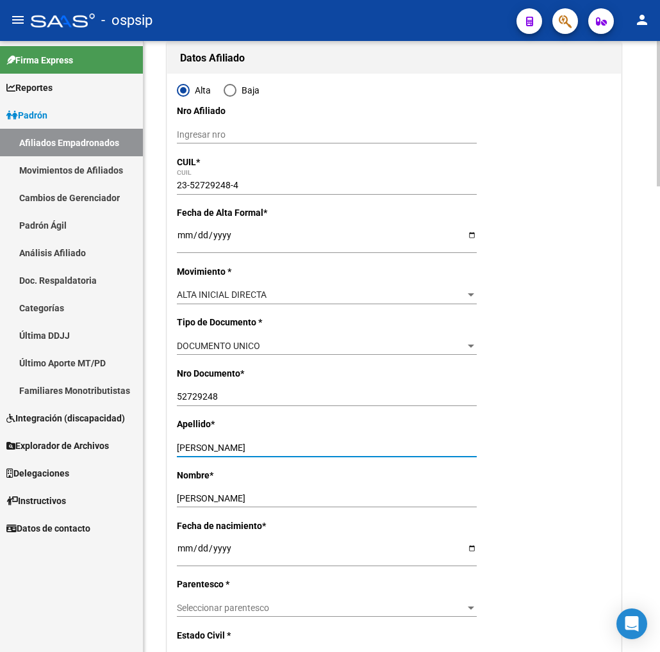
drag, startPoint x: 246, startPoint y: 450, endPoint x: 336, endPoint y: 445, distance: 89.8
click at [336, 445] on input "MARCHANTENE AGOSTINA MILAGROS" at bounding box center [327, 448] width 300 height 11
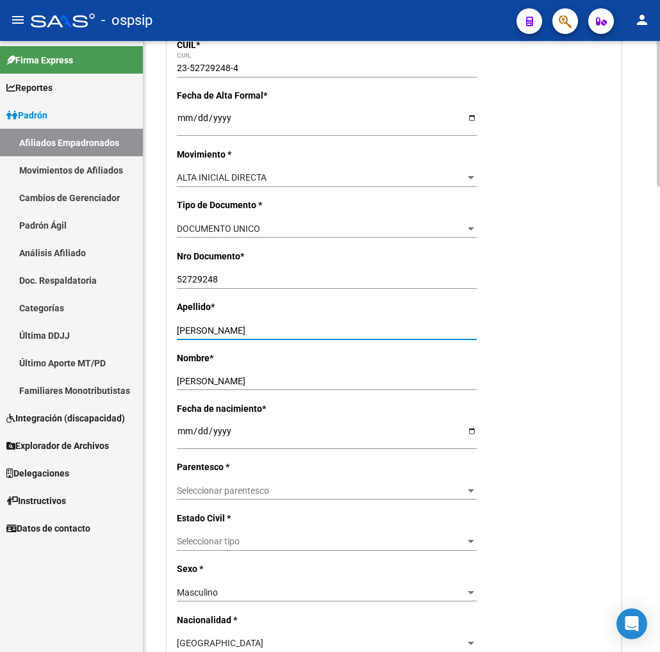
scroll to position [284, 0]
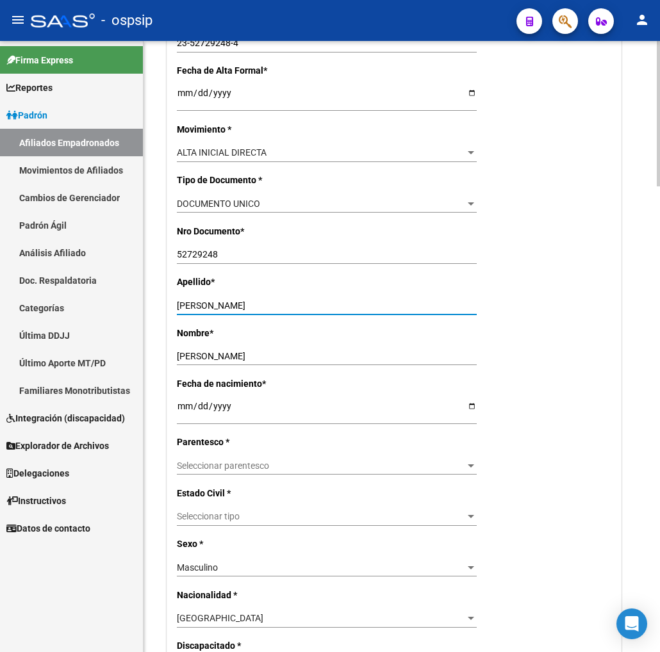
click at [392, 468] on span "Seleccionar parentesco" at bounding box center [321, 466] width 288 height 11
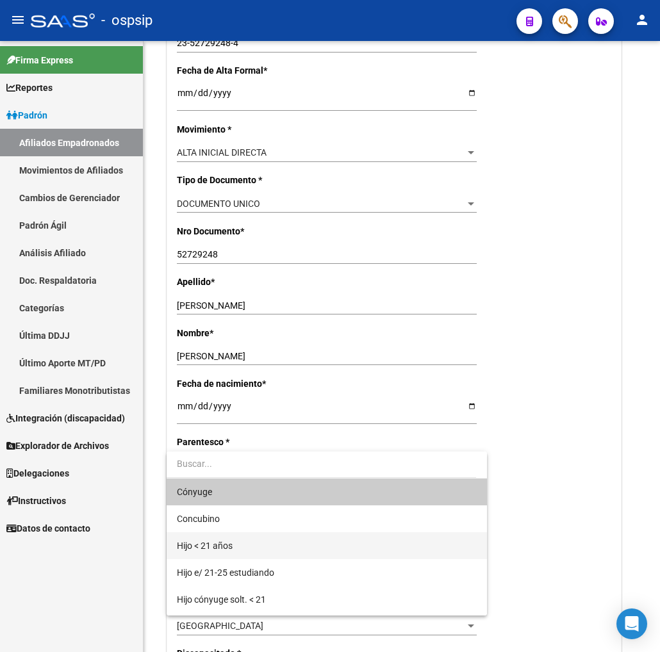
click at [300, 535] on span "Hijo < 21 años" at bounding box center [327, 545] width 300 height 27
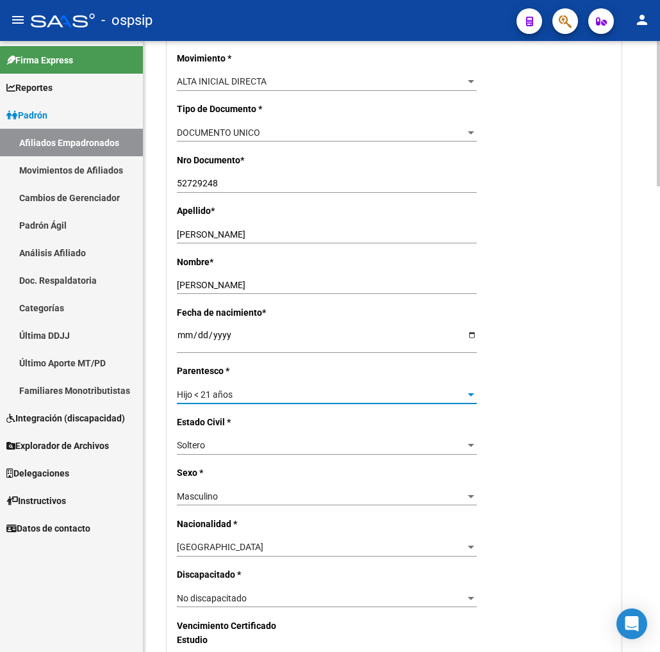
scroll to position [427, 0]
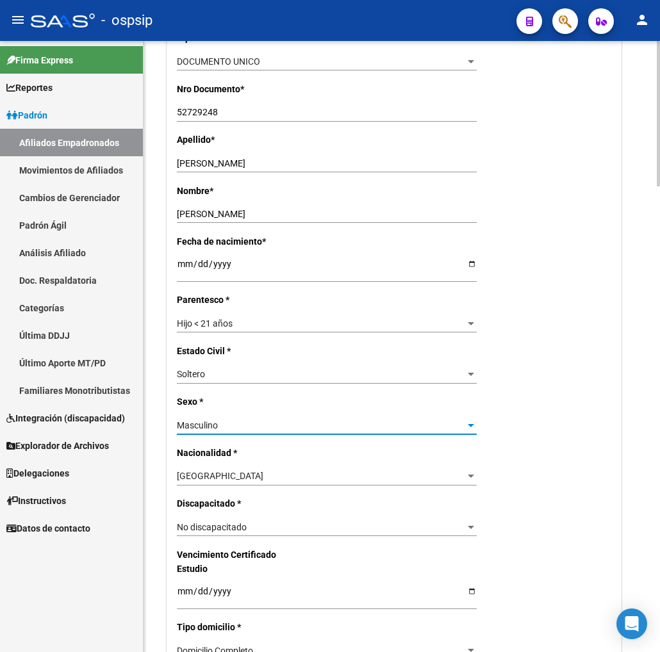
click at [387, 423] on div "Masculino" at bounding box center [321, 425] width 288 height 11
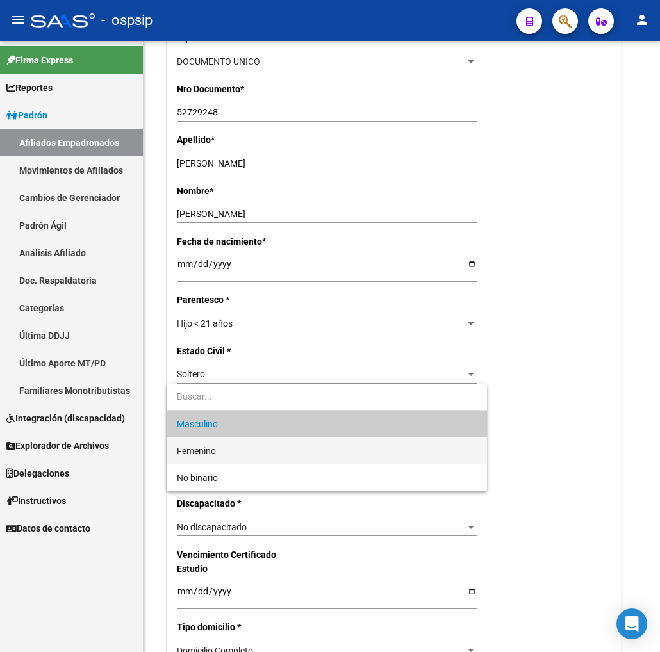
click at [253, 450] on span "Femenino" at bounding box center [327, 450] width 300 height 27
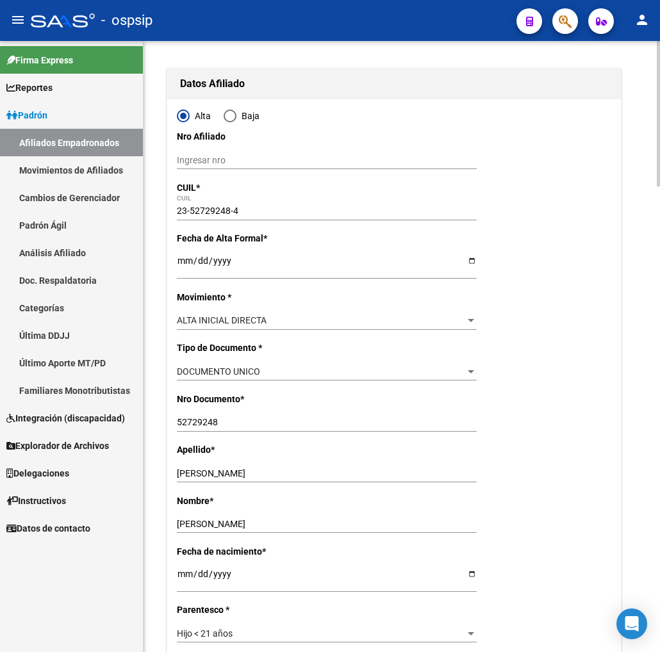
scroll to position [0, 0]
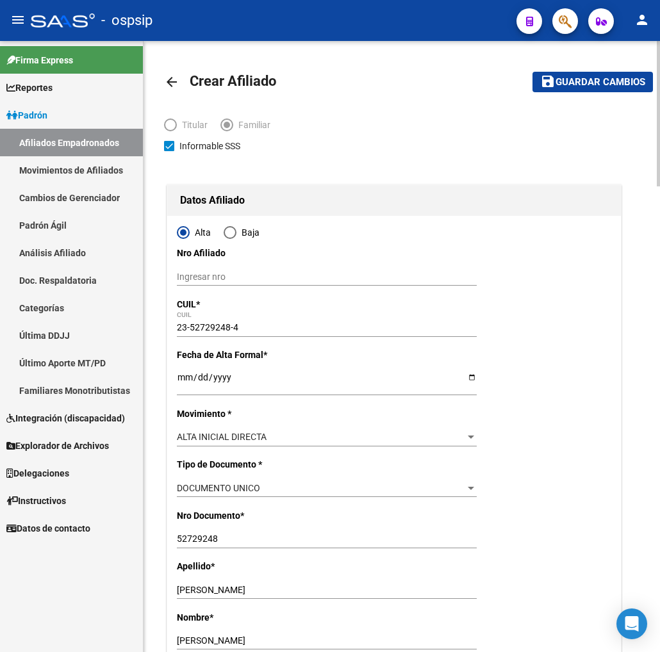
click at [591, 83] on span "Guardar cambios" at bounding box center [600, 83] width 90 height 12
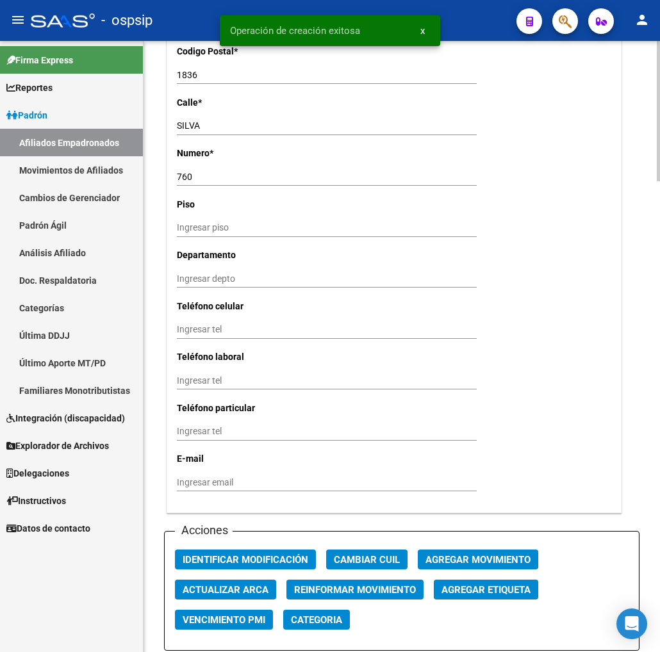
scroll to position [1209, 0]
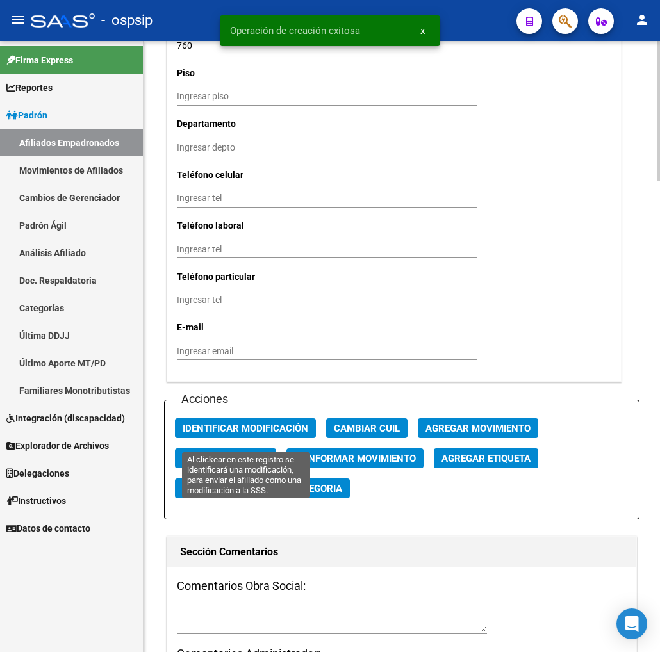
click at [244, 434] on span "Identificar Modificación" at bounding box center [246, 429] width 126 height 12
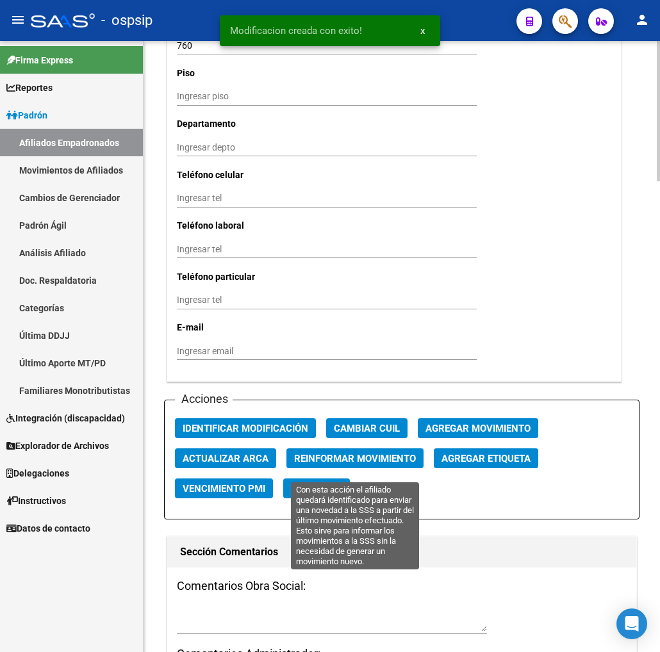
click at [343, 464] on span "Reinformar Movimiento" at bounding box center [355, 459] width 122 height 12
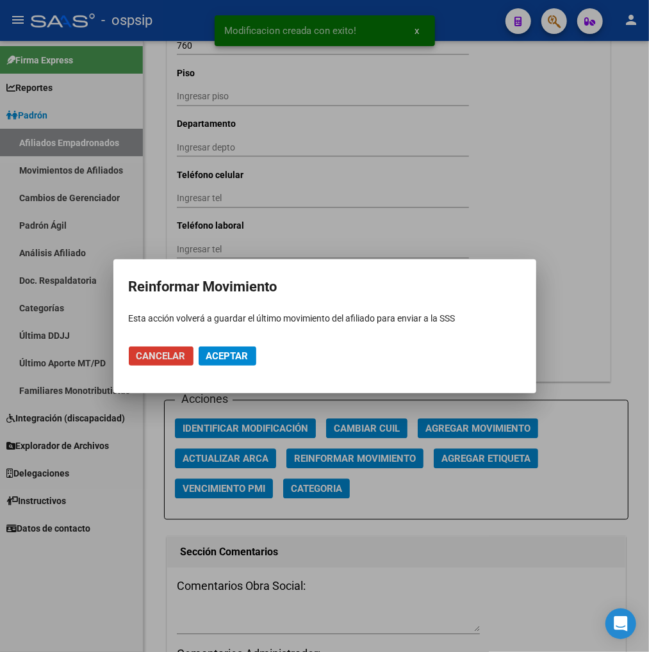
click at [232, 350] on span "Aceptar" at bounding box center [227, 356] width 42 height 12
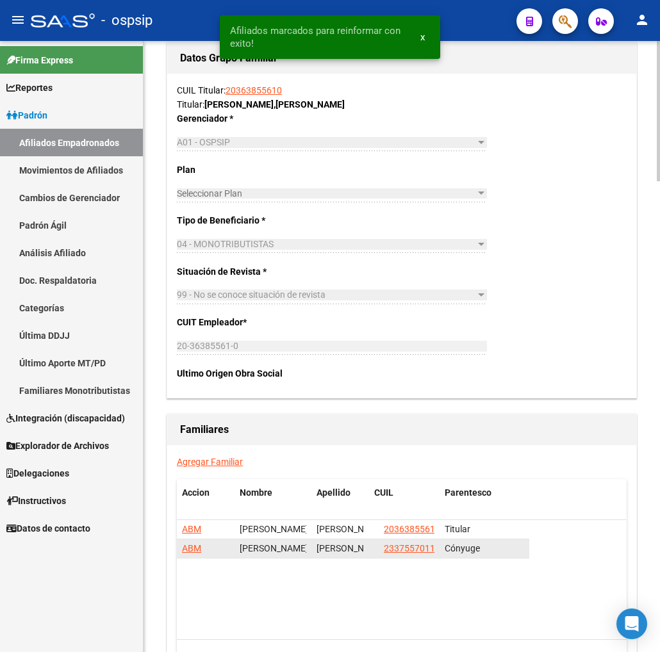
scroll to position [1907, 0]
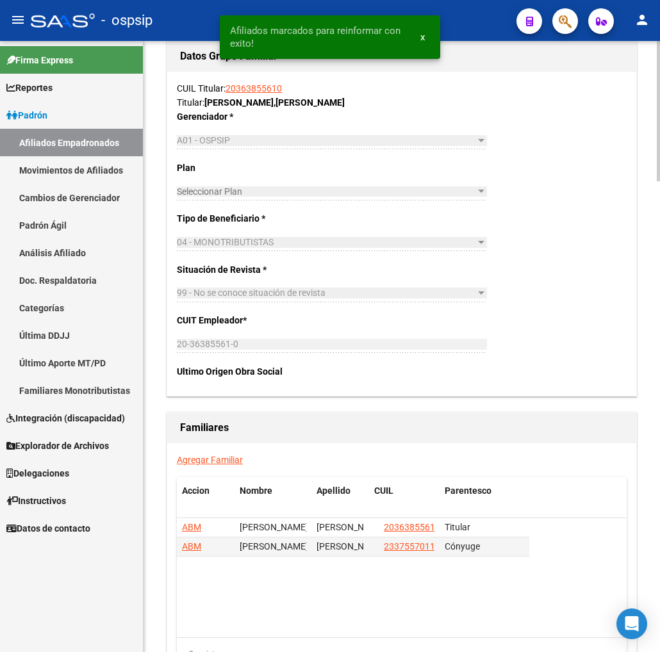
click at [202, 465] on link "Agregar Familiar" at bounding box center [210, 460] width 66 height 10
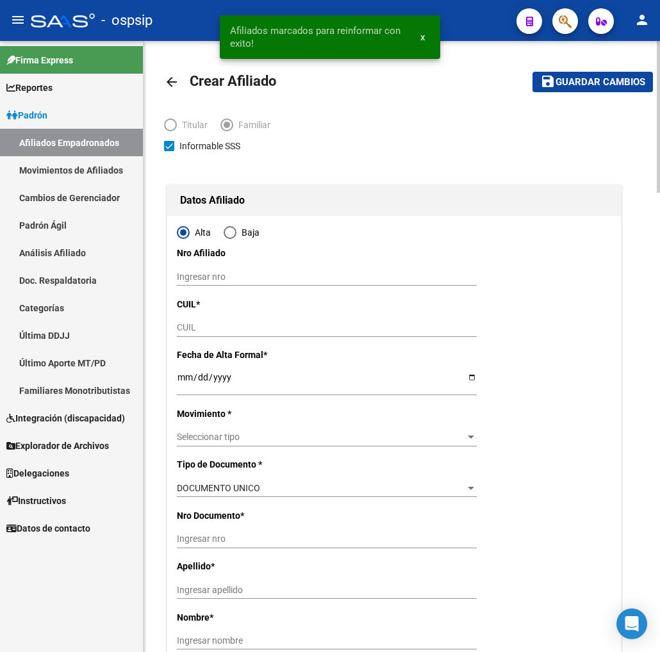
click at [208, 327] on input "CUIL" at bounding box center [327, 327] width 300 height 11
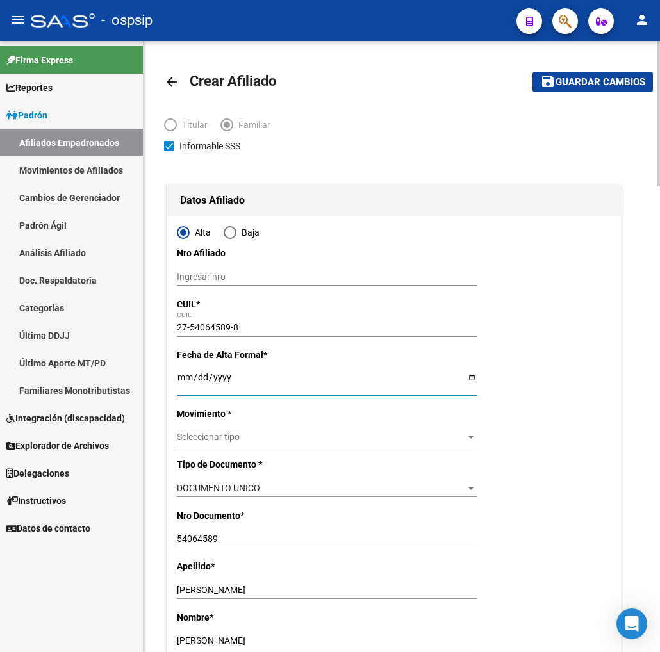
click at [181, 377] on input "Ingresar fecha" at bounding box center [327, 381] width 300 height 19
click at [229, 439] on span "Seleccionar tipo" at bounding box center [321, 437] width 288 height 11
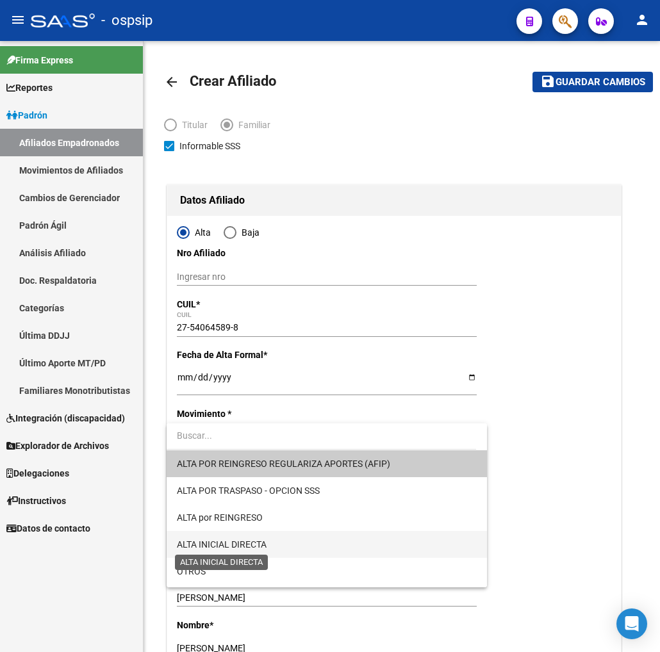
click at [266, 542] on span "ALTA INICIAL DIRECTA" at bounding box center [222, 544] width 90 height 10
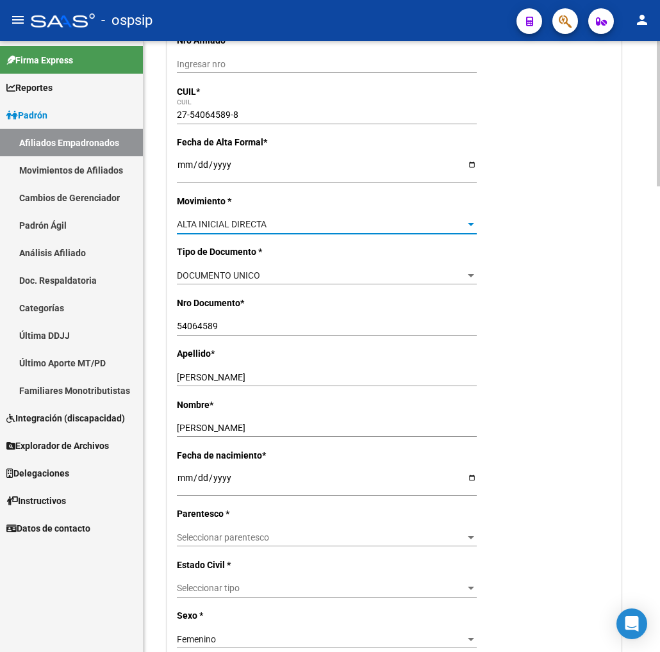
scroll to position [213, 0]
click at [332, 539] on span "Seleccionar parentesco" at bounding box center [321, 537] width 288 height 11
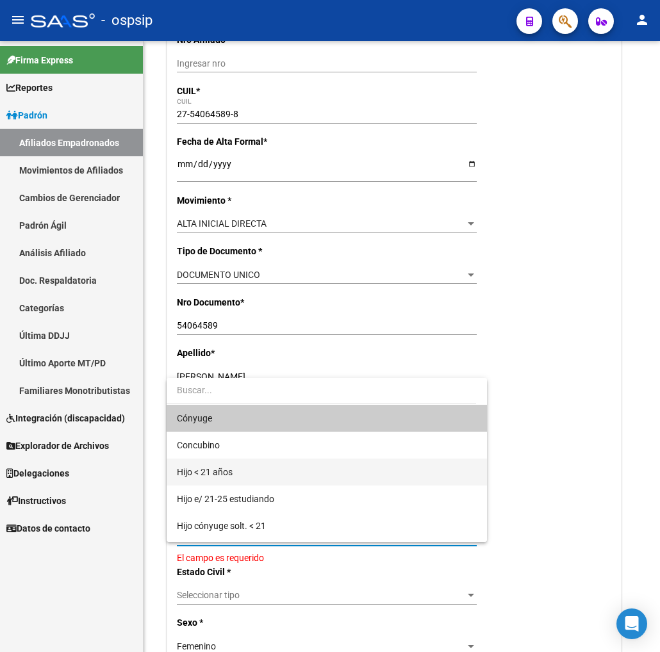
click at [270, 473] on span "Hijo < 21 años" at bounding box center [327, 472] width 300 height 27
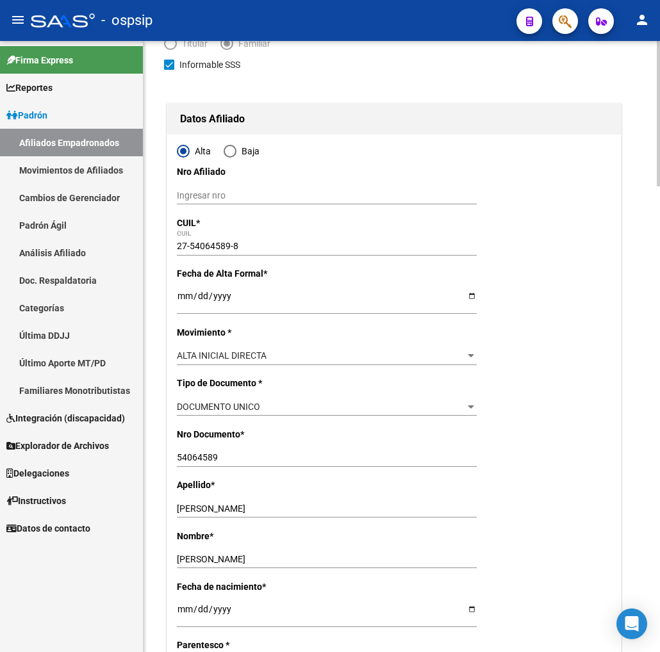
scroll to position [0, 0]
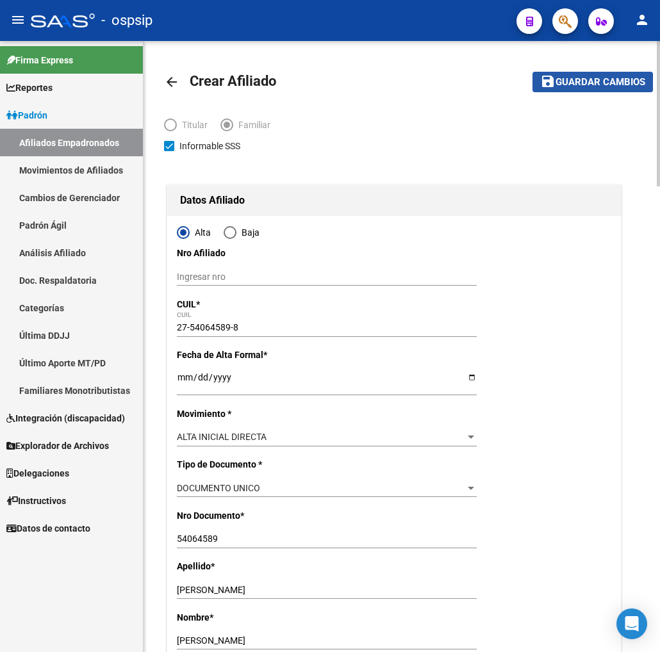
click at [578, 83] on span "Guardar cambios" at bounding box center [600, 83] width 90 height 12
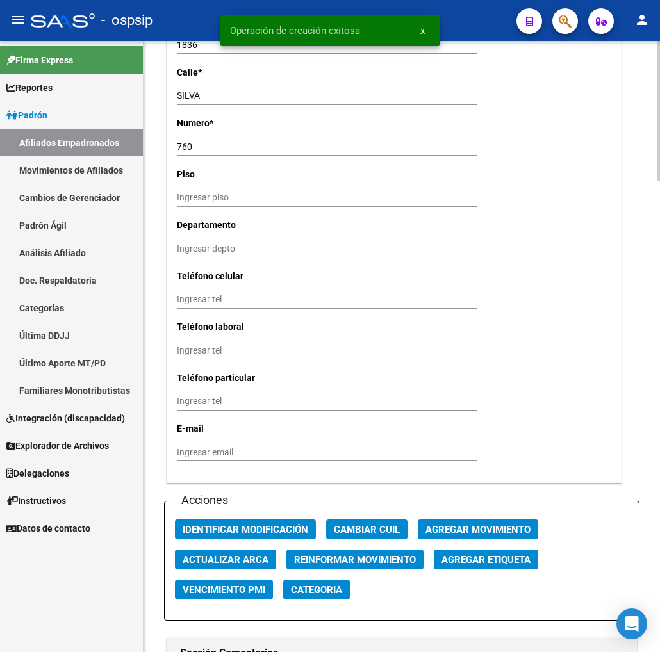
scroll to position [1209, 0]
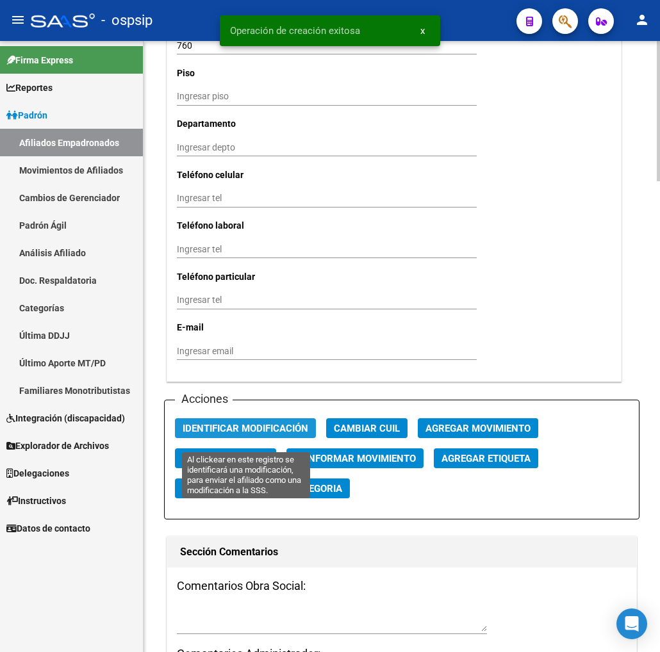
drag, startPoint x: 254, startPoint y: 439, endPoint x: 333, endPoint y: 446, distance: 79.7
click at [276, 434] on span "Identificar Modificación" at bounding box center [246, 429] width 126 height 12
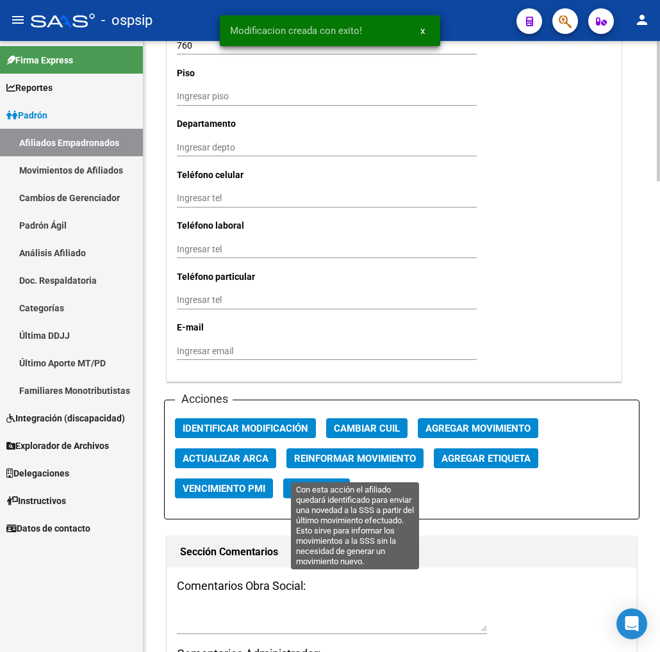
click at [336, 464] on span "Reinformar Movimiento" at bounding box center [355, 459] width 122 height 12
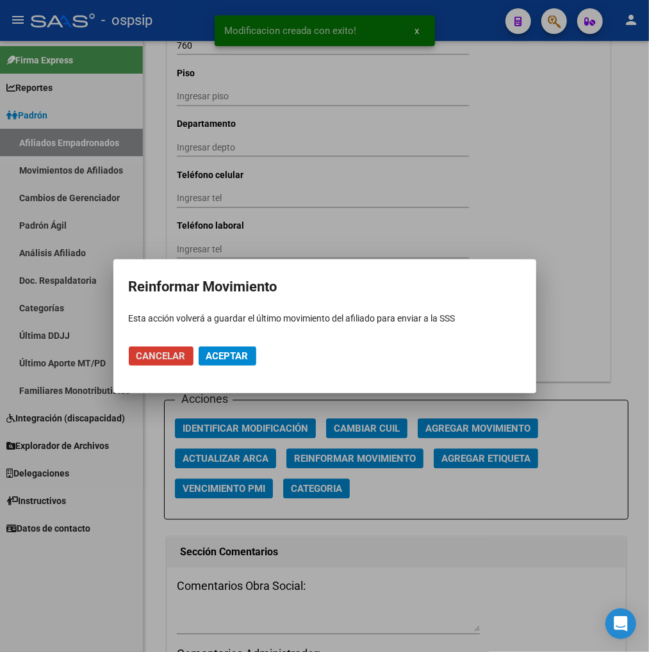
click at [232, 359] on span "Aceptar" at bounding box center [227, 356] width 42 height 12
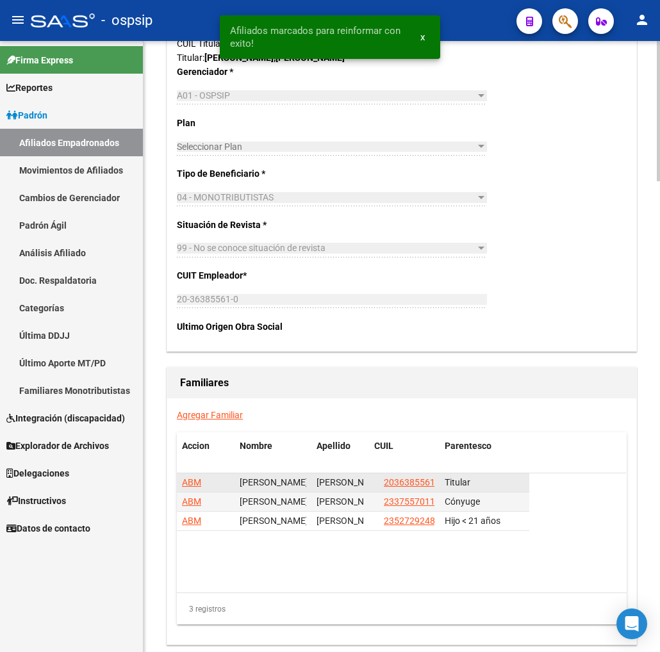
scroll to position [1979, 0]
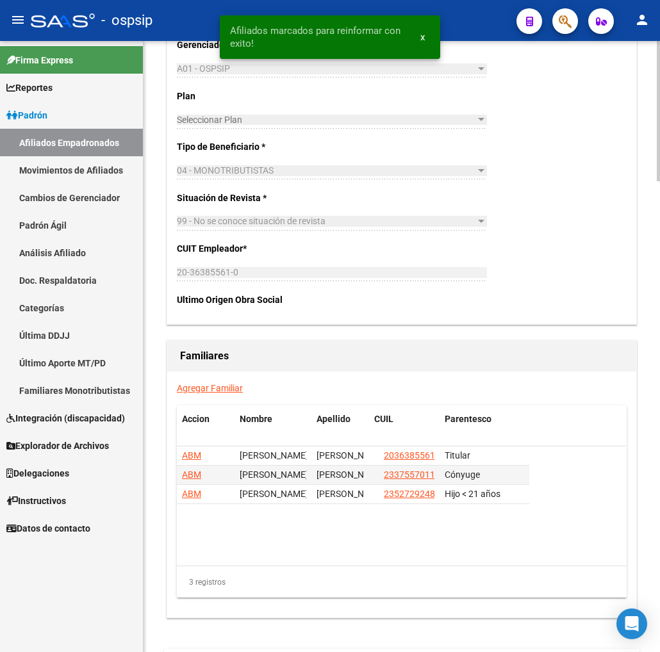
click at [201, 393] on link "Agregar Familiar" at bounding box center [210, 388] width 66 height 10
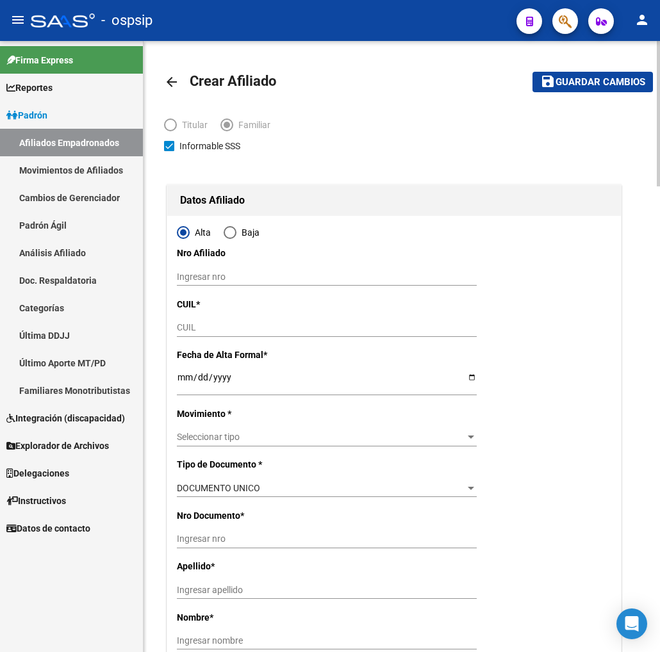
click at [186, 384] on input "Ingresar fecha" at bounding box center [327, 381] width 300 height 19
click at [229, 430] on div "Seleccionar tipo Seleccionar tipo" at bounding box center [327, 437] width 300 height 18
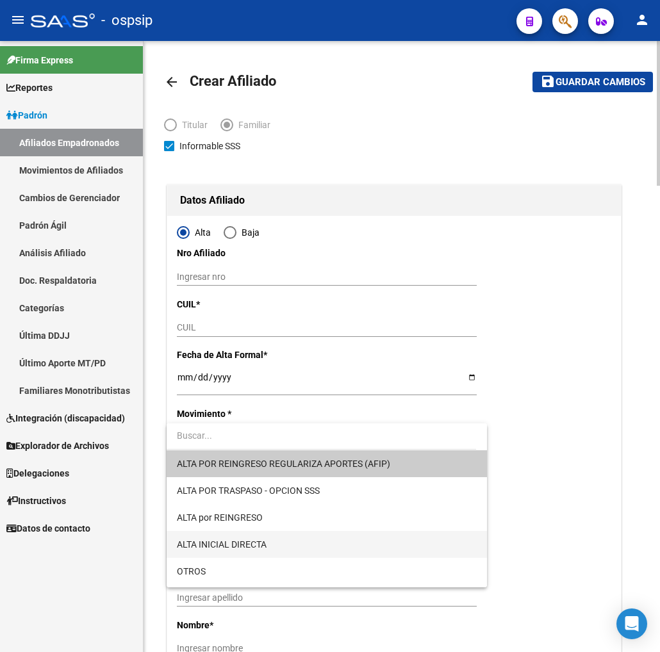
click at [284, 541] on span "ALTA INICIAL DIRECTA" at bounding box center [327, 544] width 300 height 27
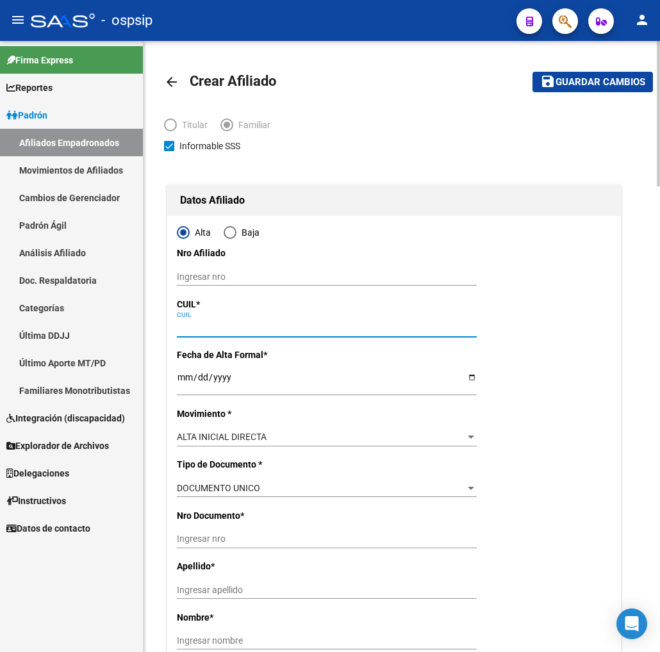
click at [209, 329] on input "CUIL" at bounding box center [327, 327] width 300 height 11
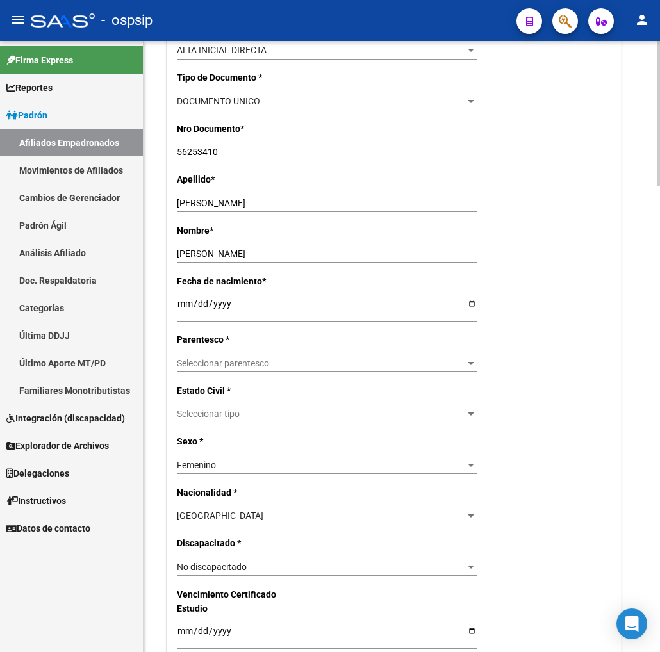
scroll to position [427, 0]
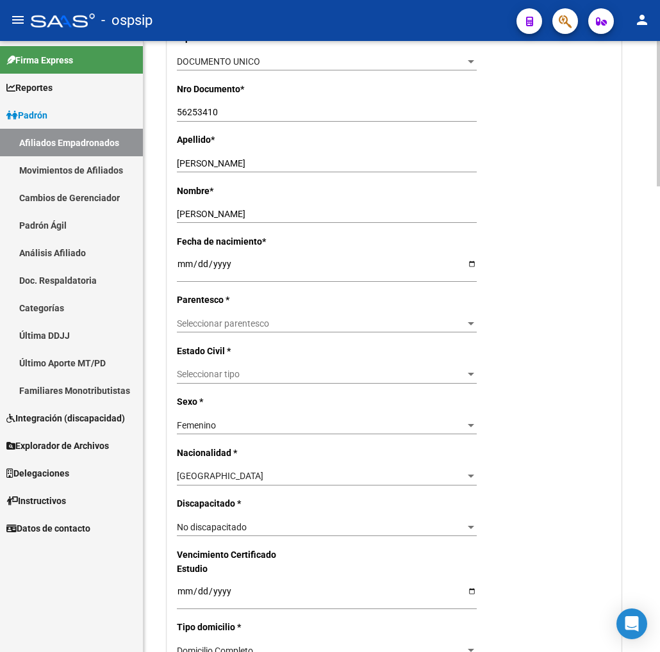
click at [318, 325] on span "Seleccionar parentesco" at bounding box center [321, 323] width 288 height 11
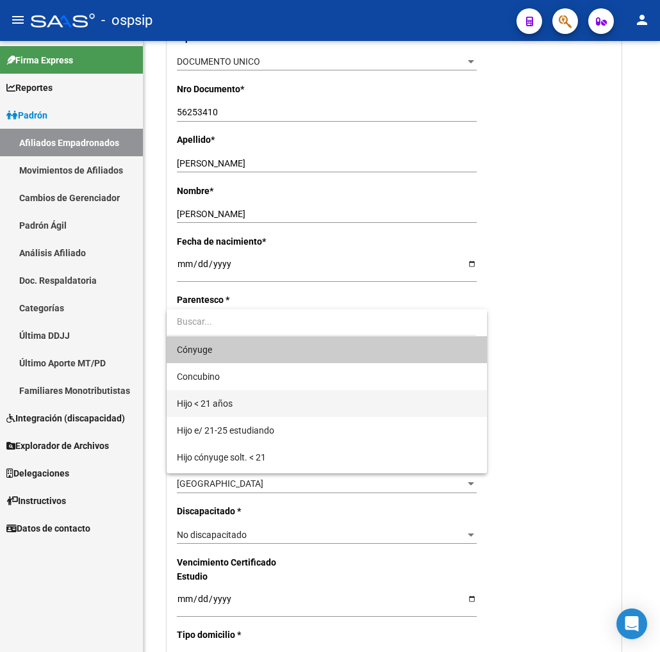
click at [285, 407] on span "Hijo < 21 años" at bounding box center [327, 403] width 300 height 27
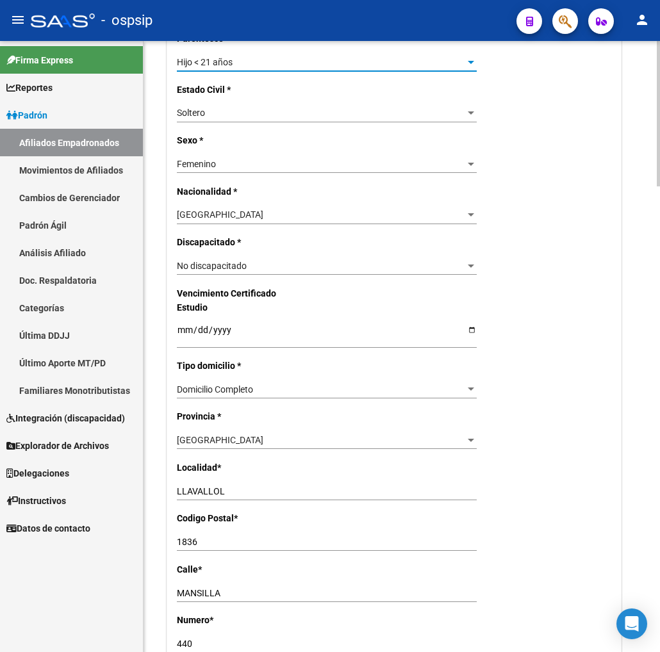
scroll to position [712, 0]
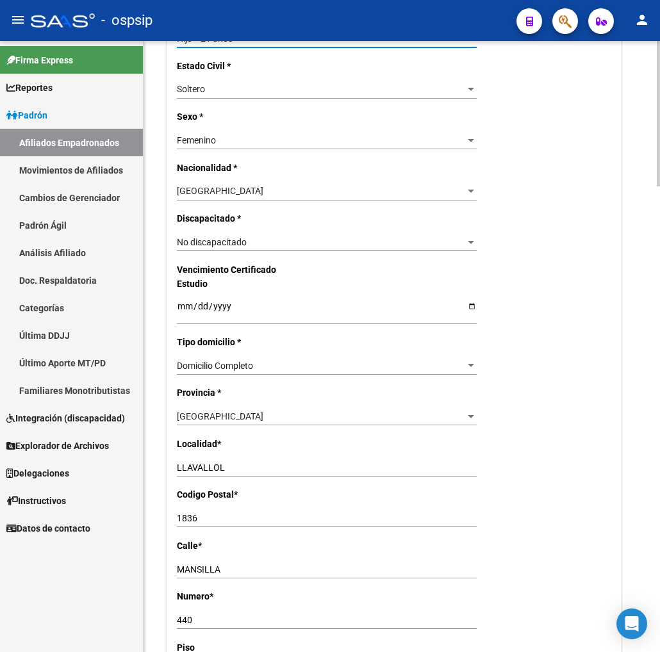
click at [236, 564] on input "MANSILLA" at bounding box center [327, 569] width 300 height 11
click at [202, 611] on div "440 Ingresar nro" at bounding box center [327, 620] width 300 height 18
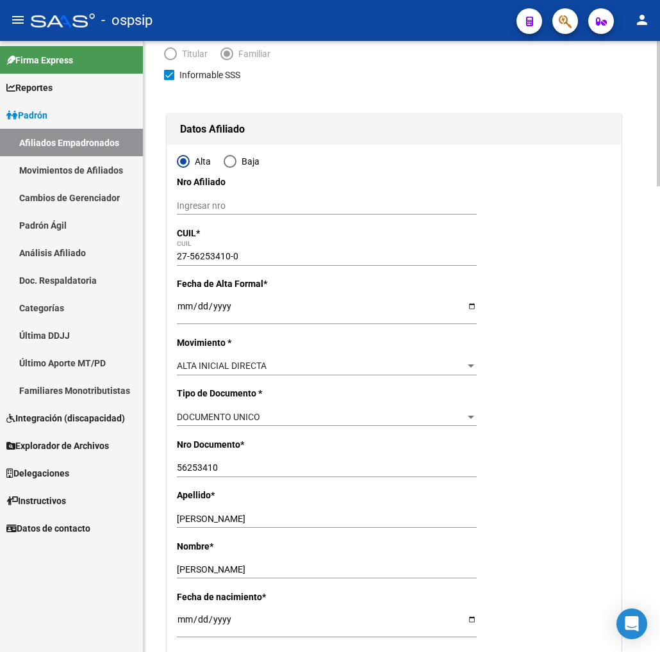
scroll to position [0, 0]
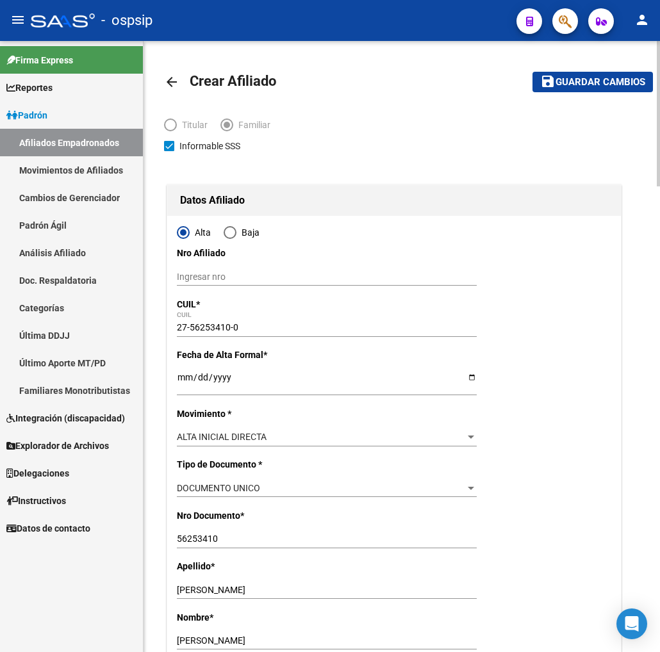
drag, startPoint x: 603, startPoint y: 85, endPoint x: 594, endPoint y: 86, distance: 9.0
click at [603, 85] on span "Guardar cambios" at bounding box center [600, 83] width 90 height 12
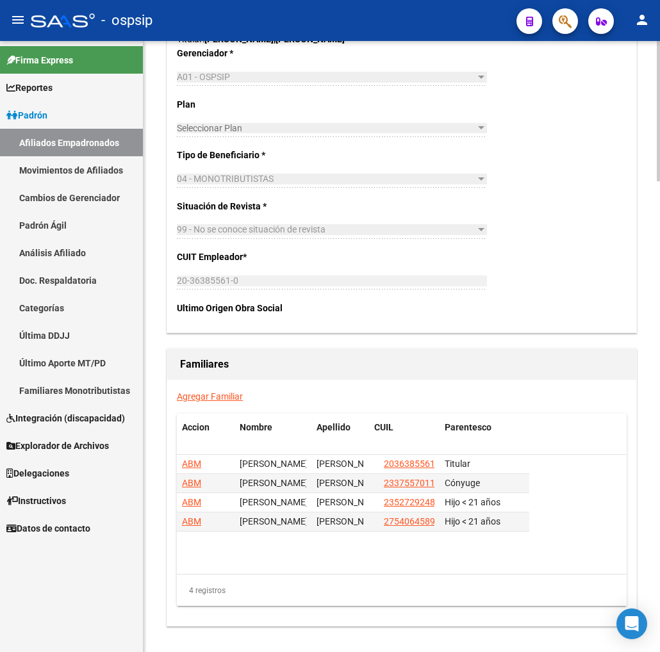
scroll to position [1993, 0]
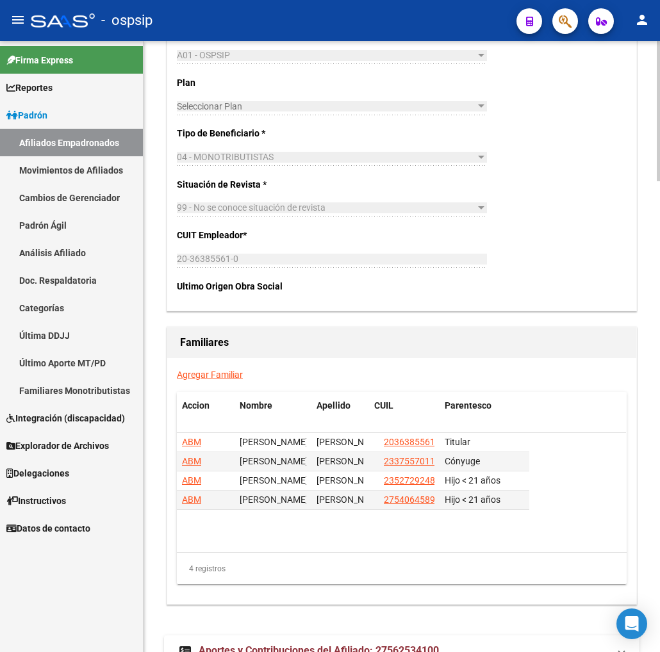
click at [195, 380] on link "Agregar Familiar" at bounding box center [210, 375] width 66 height 10
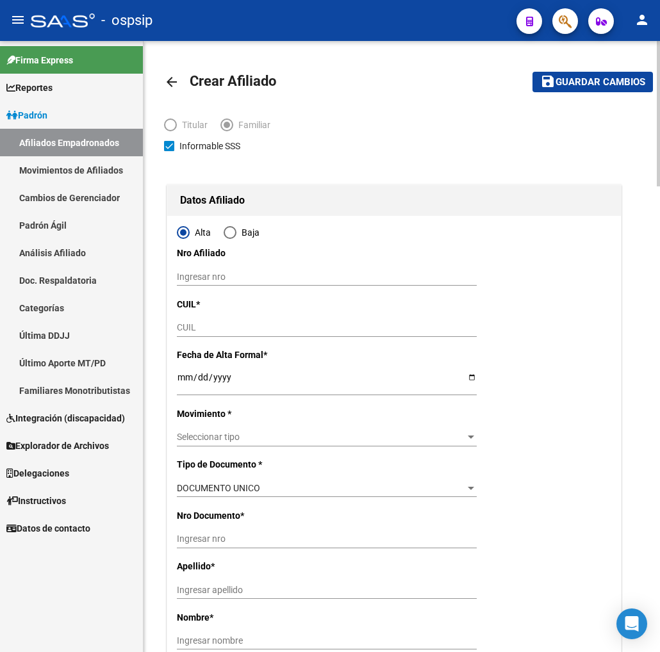
click at [218, 329] on input "CUIL" at bounding box center [327, 327] width 300 height 11
click at [182, 374] on input "Ingresar fecha" at bounding box center [327, 381] width 300 height 19
click at [261, 434] on span "Seleccionar tipo" at bounding box center [321, 437] width 288 height 11
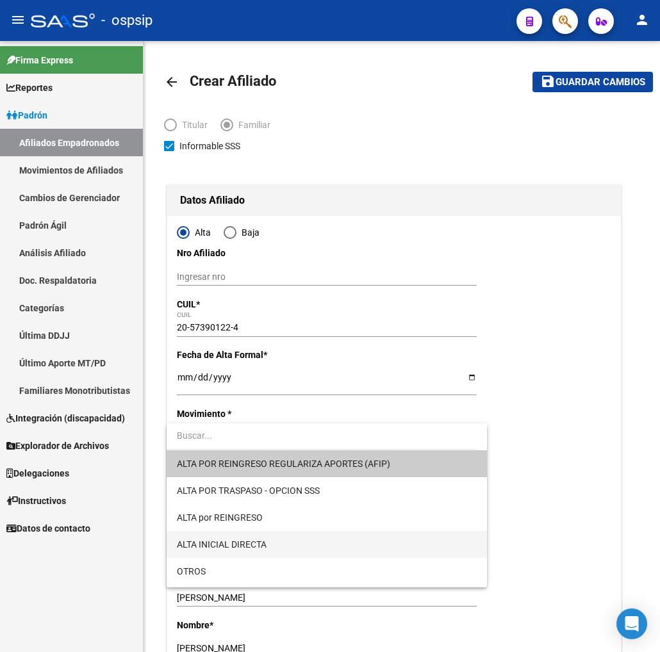
click at [277, 547] on span "ALTA INICIAL DIRECTA" at bounding box center [327, 544] width 300 height 27
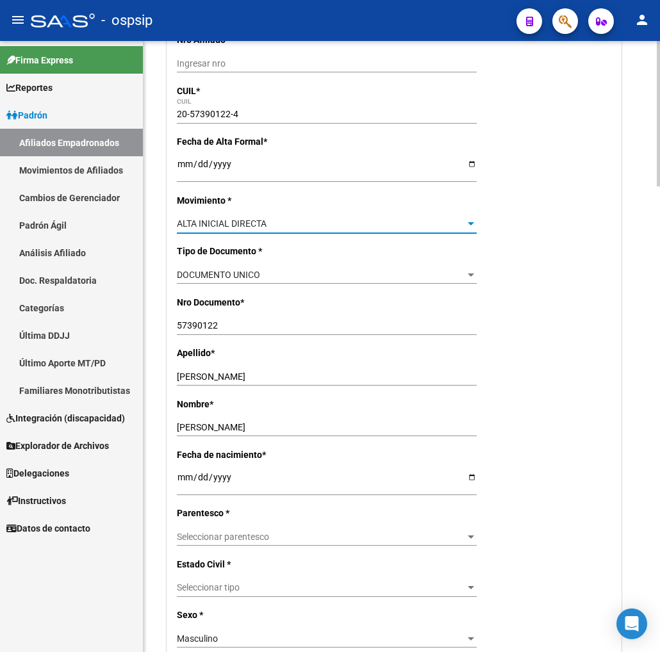
scroll to position [284, 0]
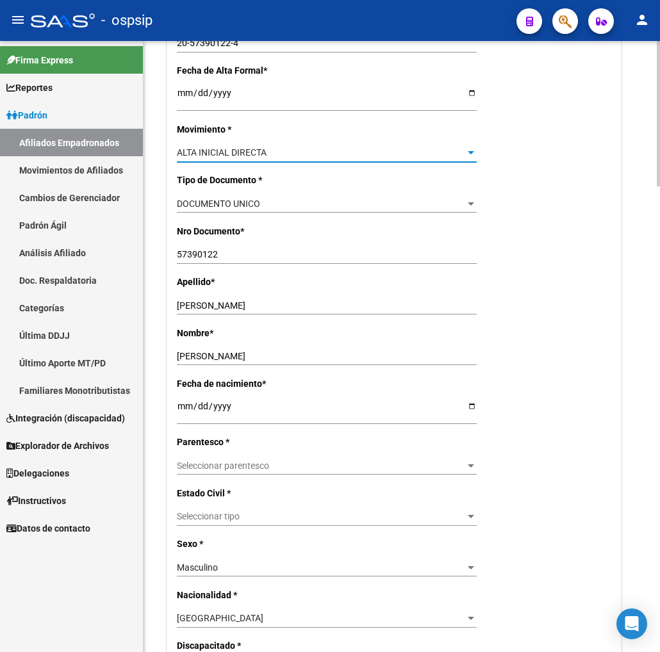
click at [286, 457] on div "Seleccionar parentesco Seleccionar parentesco" at bounding box center [327, 466] width 300 height 18
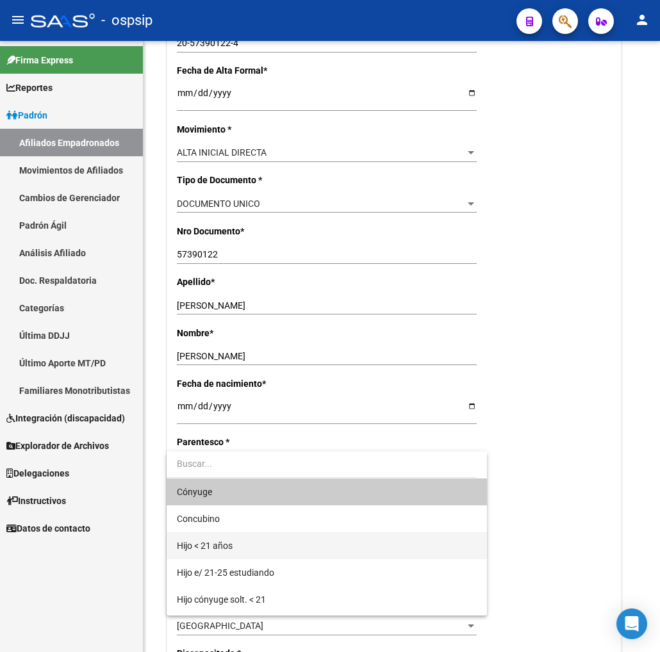
click at [248, 542] on span "Hijo < 21 años" at bounding box center [327, 545] width 300 height 27
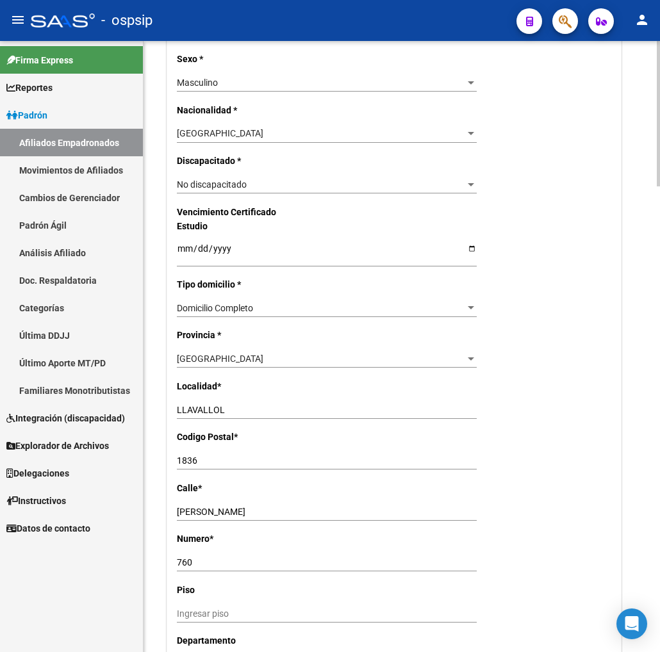
scroll to position [783, 0]
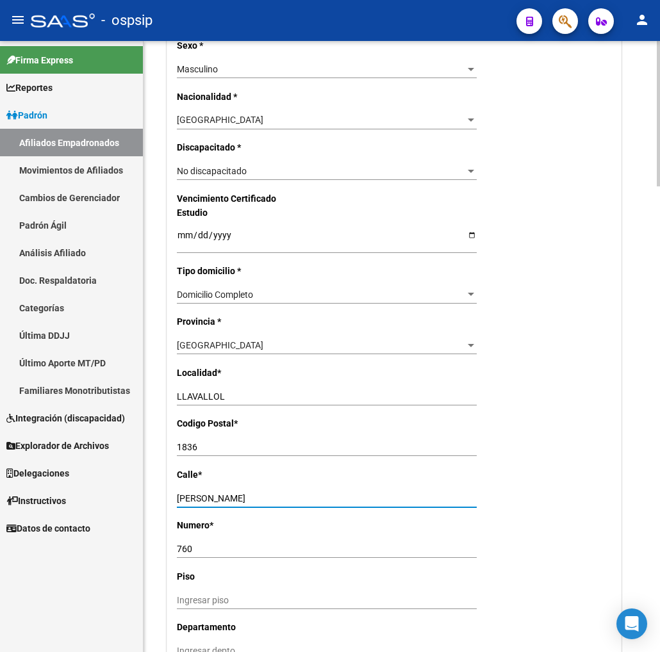
click at [183, 493] on input "N SILVA" at bounding box center [327, 498] width 300 height 11
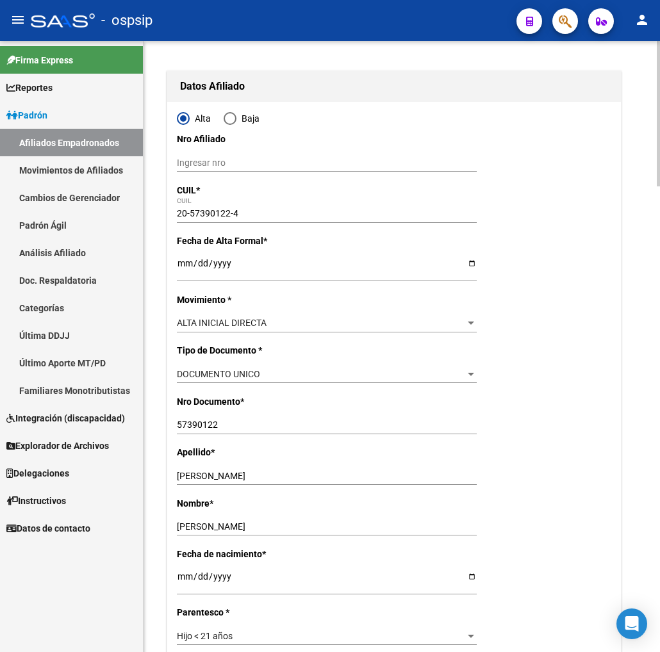
scroll to position [0, 0]
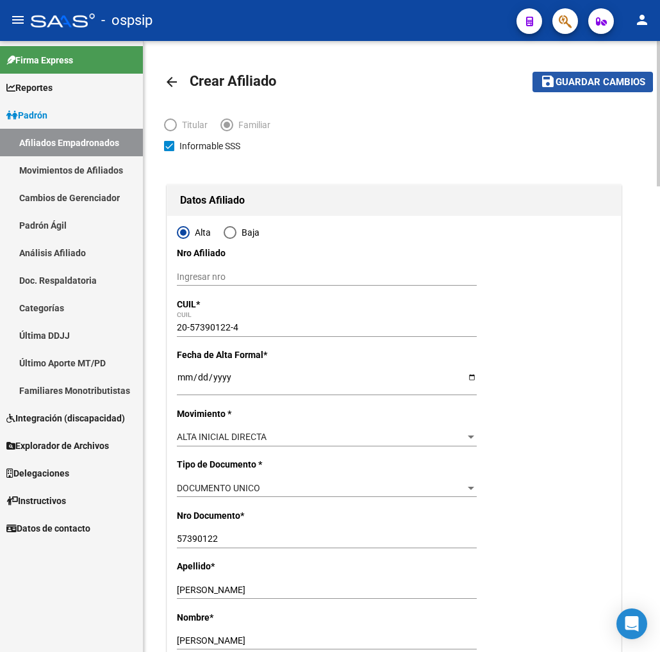
click at [579, 81] on span "Guardar cambios" at bounding box center [600, 83] width 90 height 12
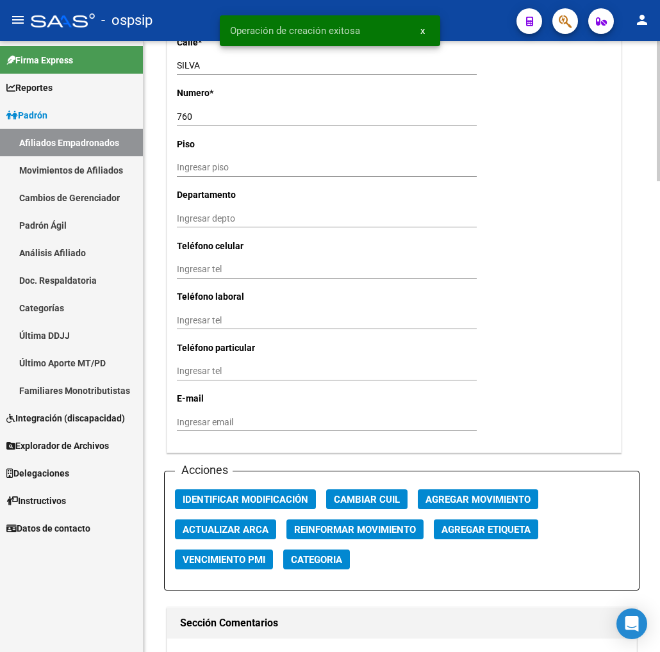
scroll to position [1209, 0]
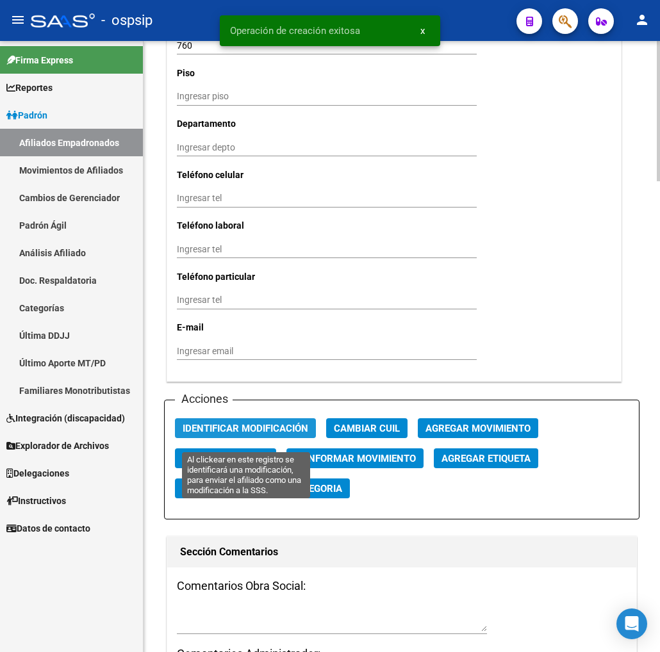
click at [221, 433] on span "Identificar Modificación" at bounding box center [246, 429] width 126 height 12
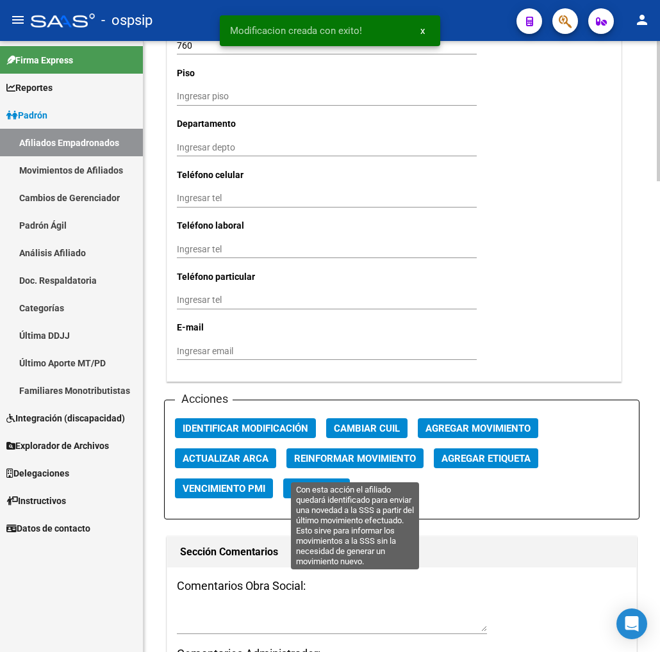
click at [348, 464] on span "Reinformar Movimiento" at bounding box center [355, 459] width 122 height 12
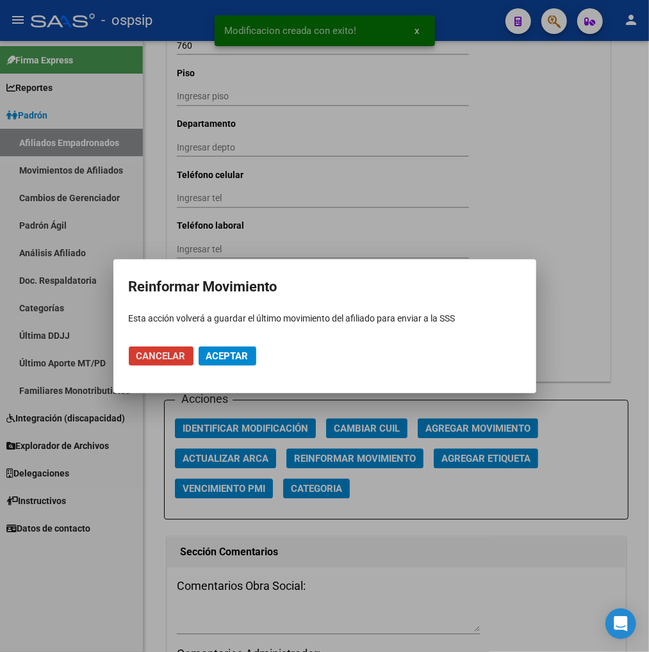
drag, startPoint x: 245, startPoint y: 351, endPoint x: 260, endPoint y: 366, distance: 21.3
click at [243, 352] on span "Aceptar" at bounding box center [227, 356] width 42 height 12
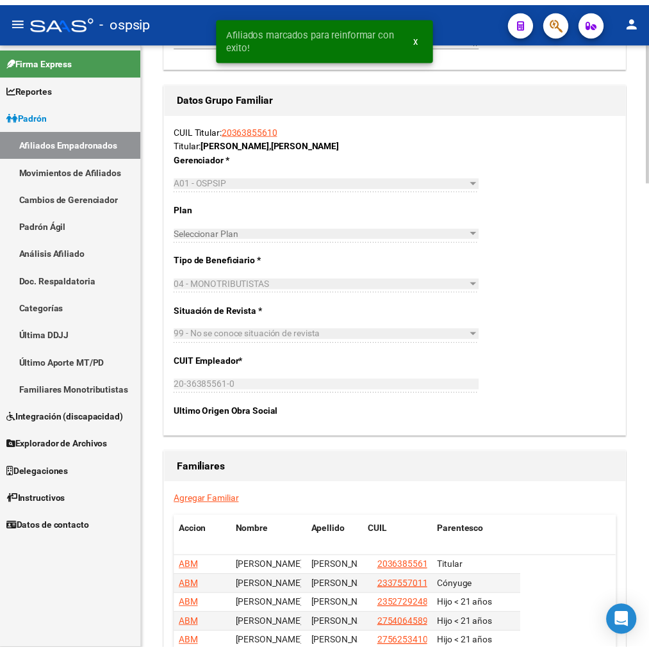
scroll to position [1979, 0]
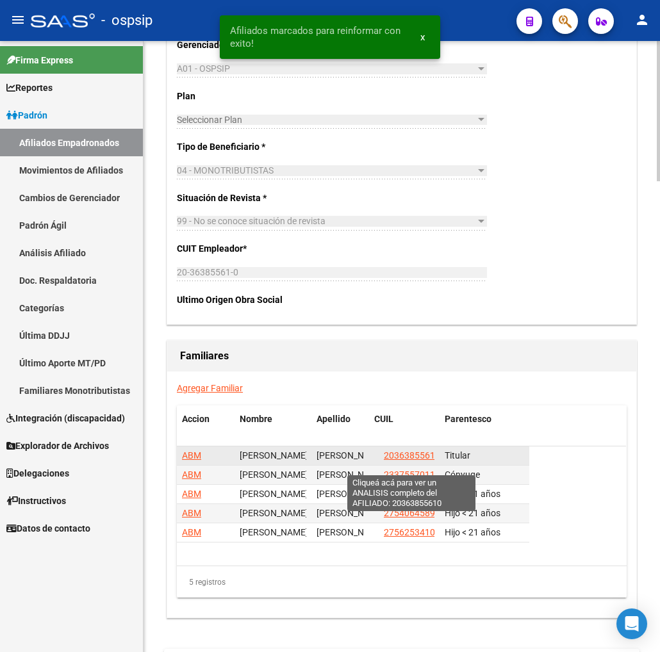
click at [418, 461] on span "20363855610" at bounding box center [412, 455] width 56 height 10
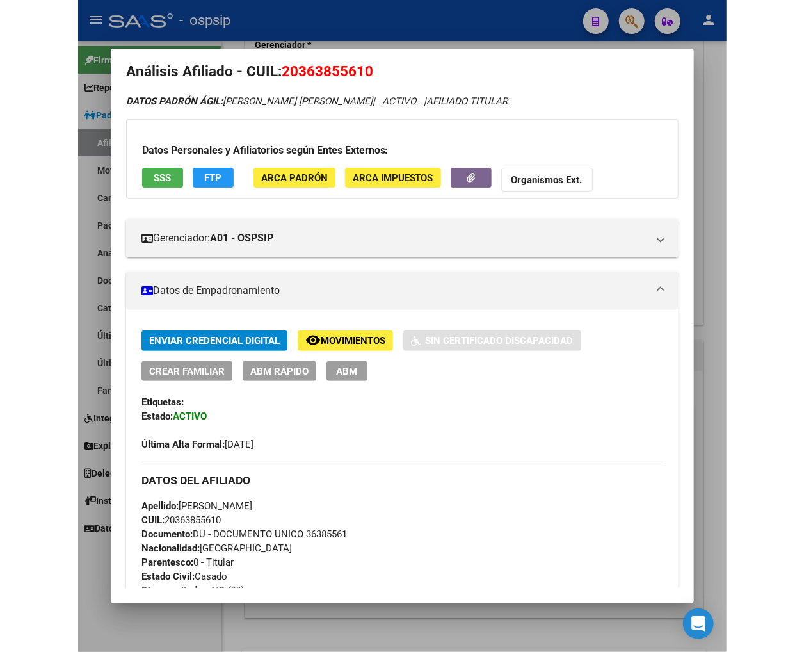
scroll to position [0, 0]
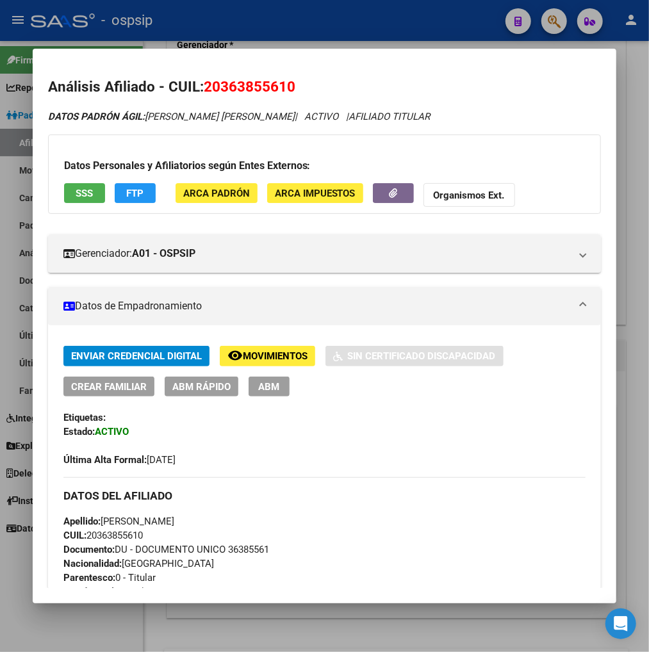
drag, startPoint x: 216, startPoint y: 92, endPoint x: 278, endPoint y: 80, distance: 63.2
click at [278, 80] on span "20363855610" at bounding box center [250, 86] width 92 height 17
copy span "36385561"
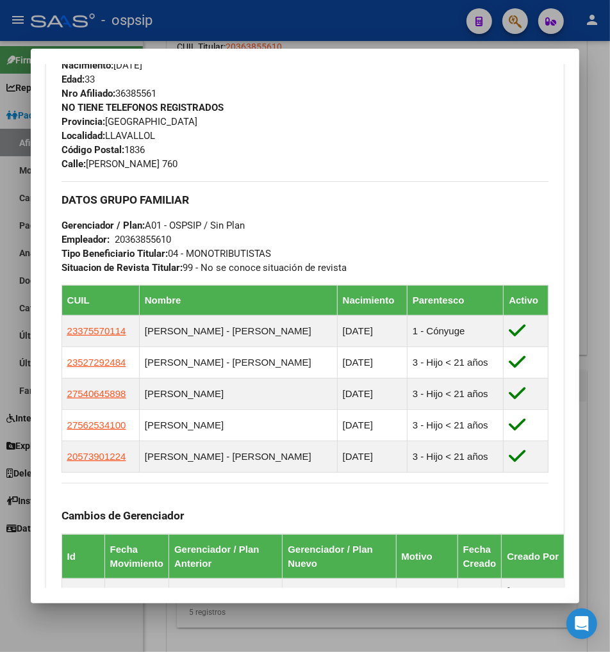
scroll to position [600, 0]
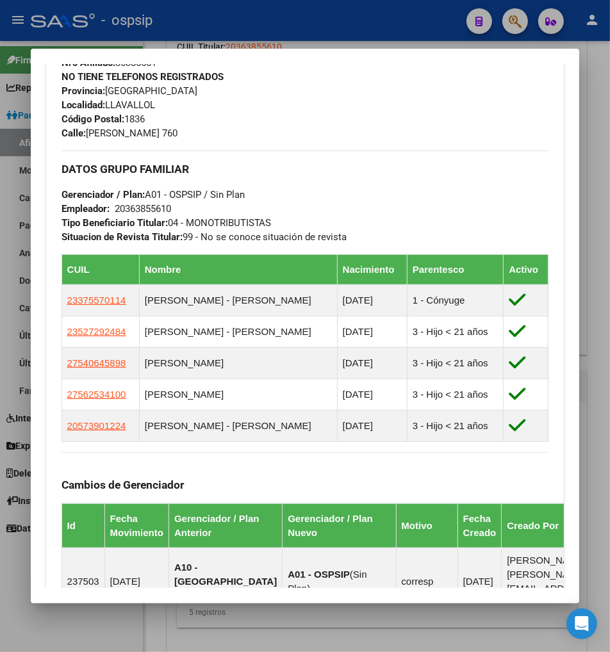
click at [518, 24] on div at bounding box center [305, 326] width 610 height 652
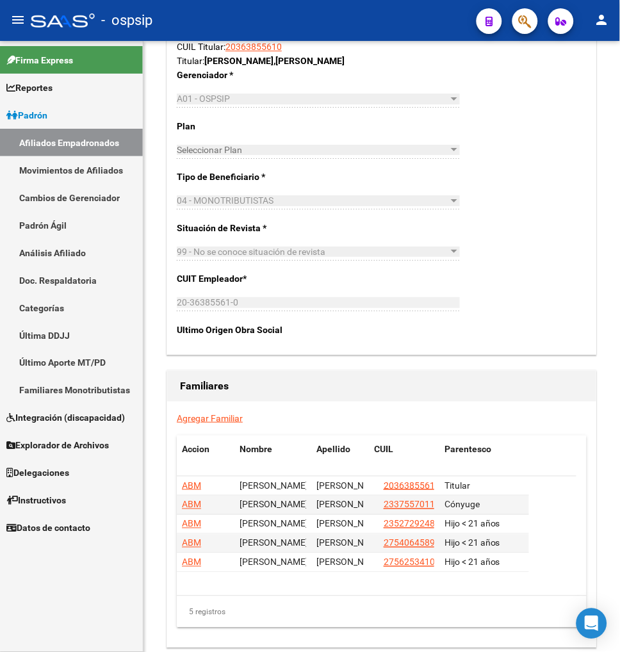
click at [518, 24] on button "button" at bounding box center [525, 21] width 26 height 26
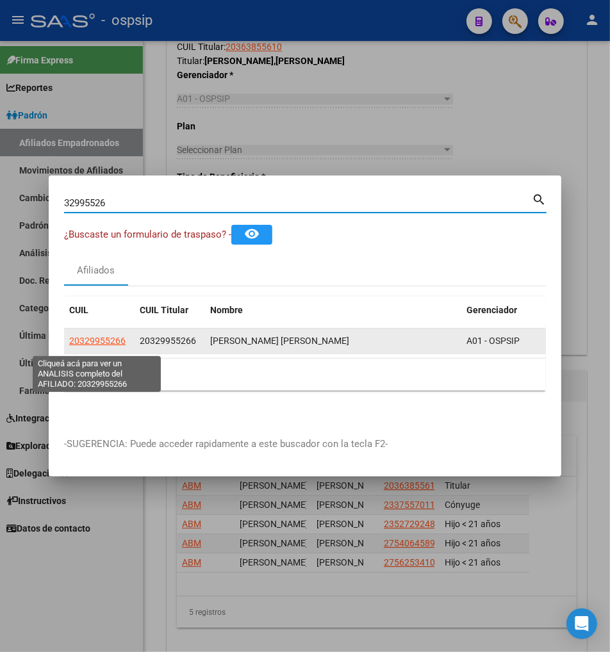
click at [86, 346] on span "20329955266" at bounding box center [97, 341] width 56 height 10
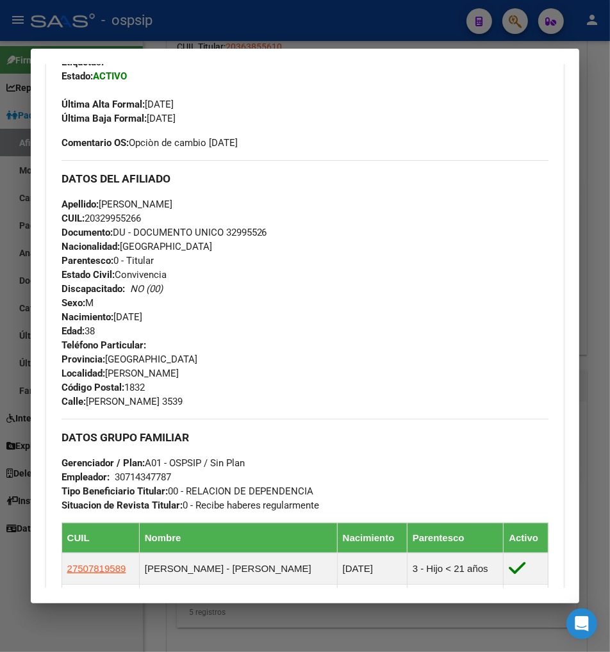
scroll to position [0, 0]
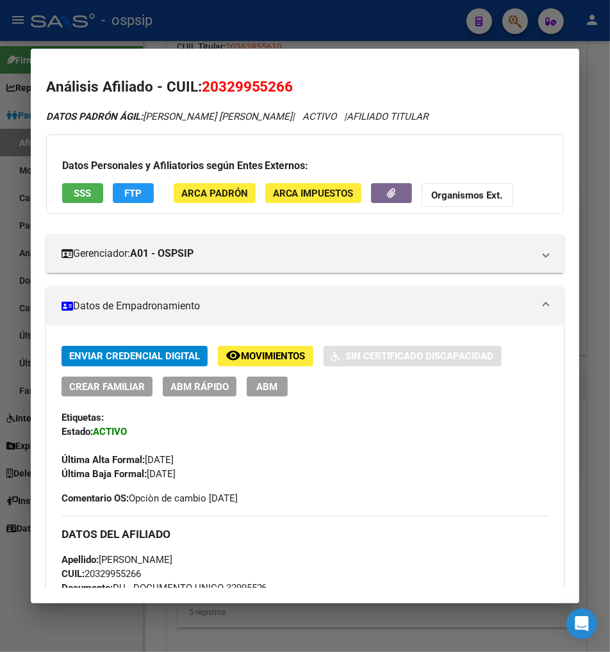
click at [246, 355] on span "Movimientos" at bounding box center [273, 357] width 65 height 12
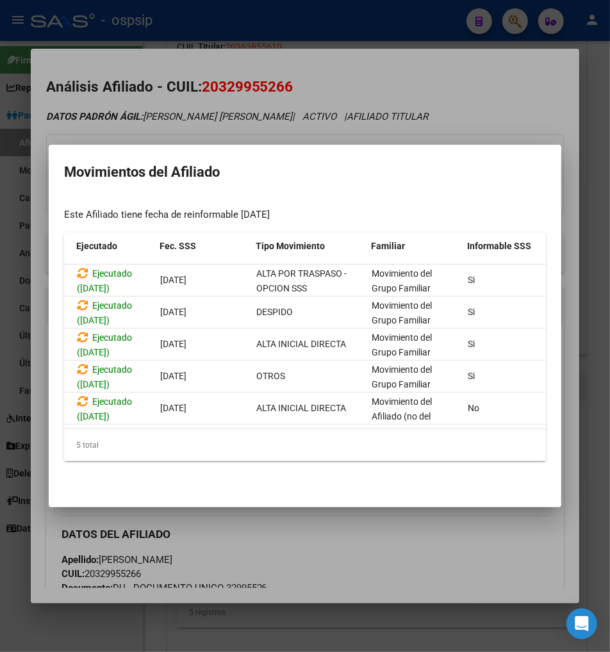
scroll to position [0, 132]
click at [421, 567] on div at bounding box center [305, 326] width 610 height 652
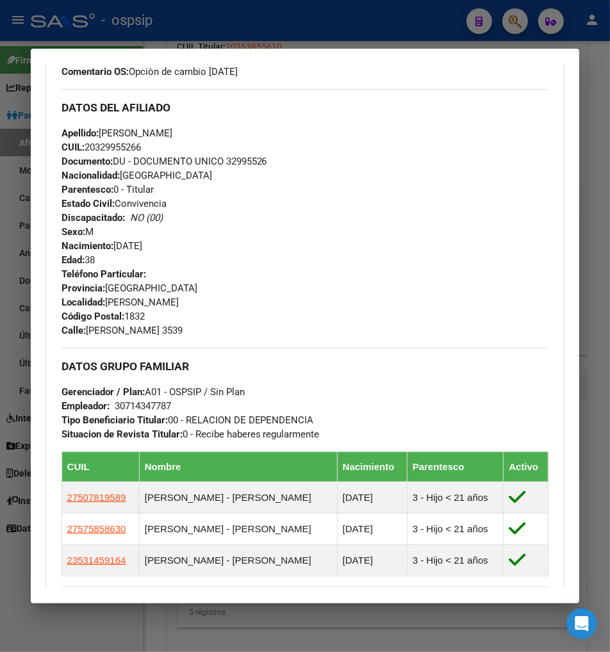
scroll to position [498, 0]
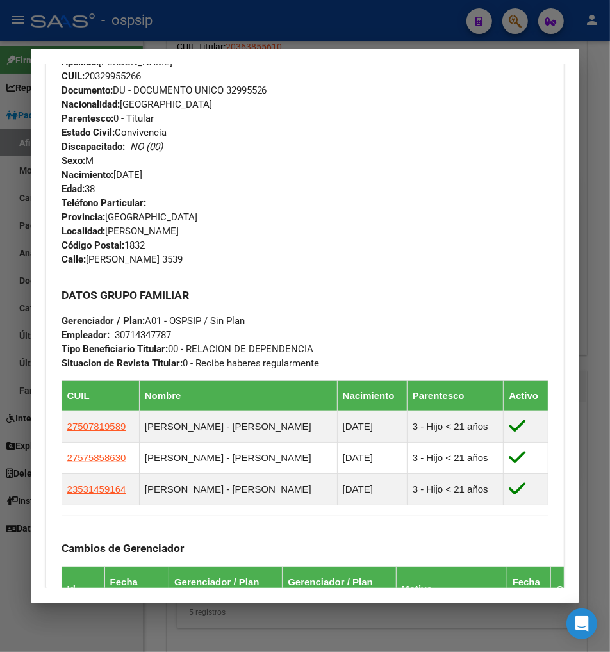
click at [525, 26] on div at bounding box center [305, 326] width 610 height 652
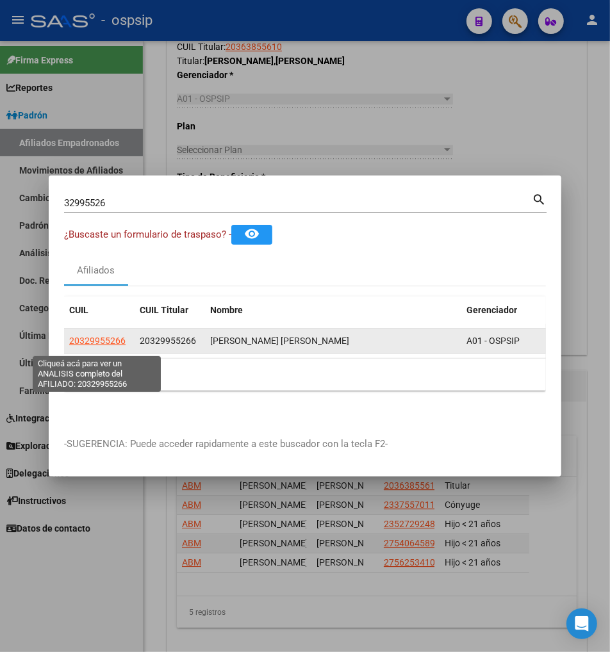
click at [106, 343] on span "20329955266" at bounding box center [97, 341] width 56 height 10
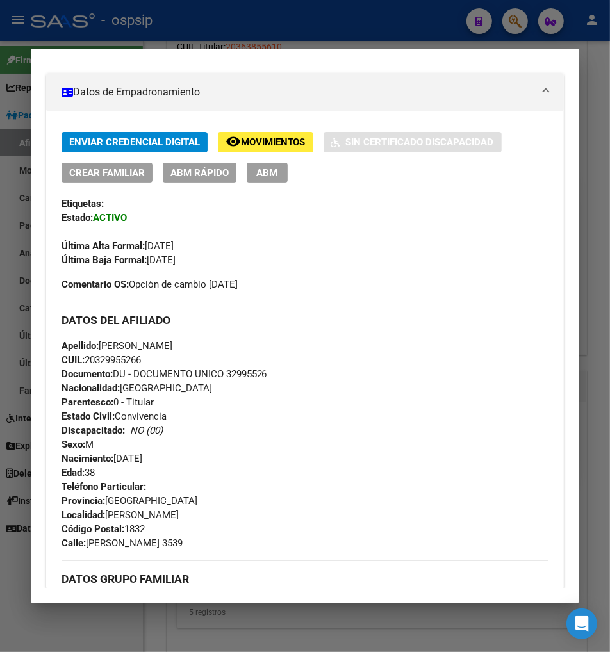
scroll to position [213, 0]
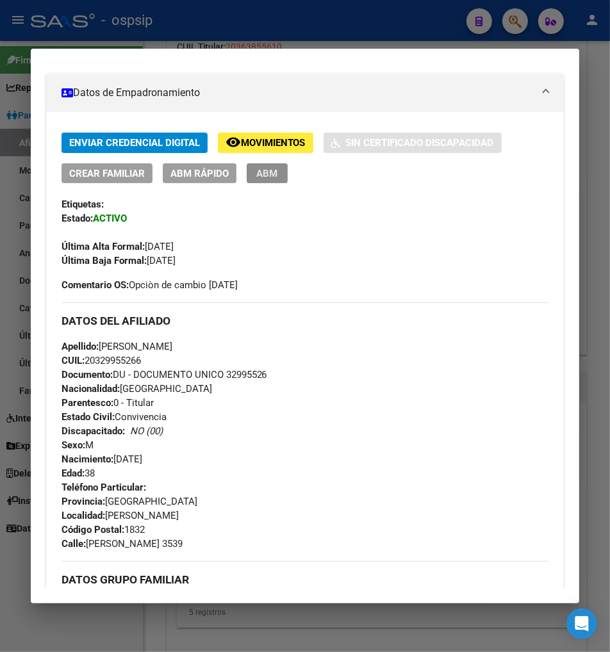
click at [256, 175] on span "ABM" at bounding box center [266, 174] width 21 height 12
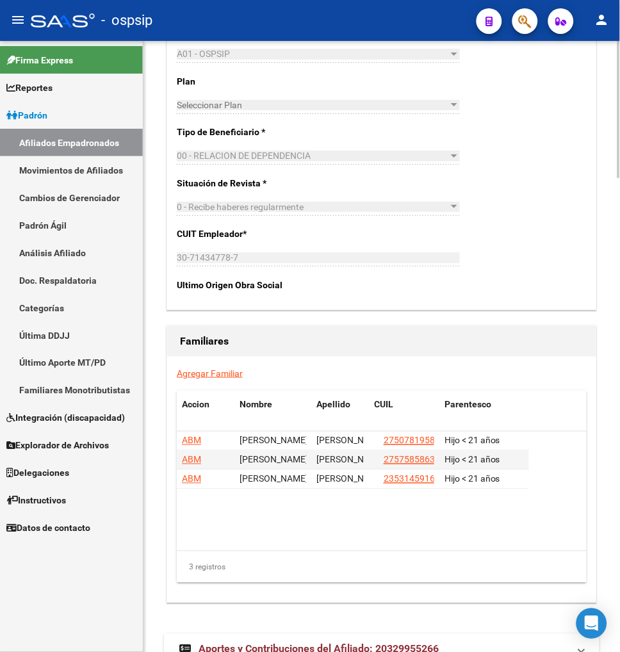
scroll to position [2064, 0]
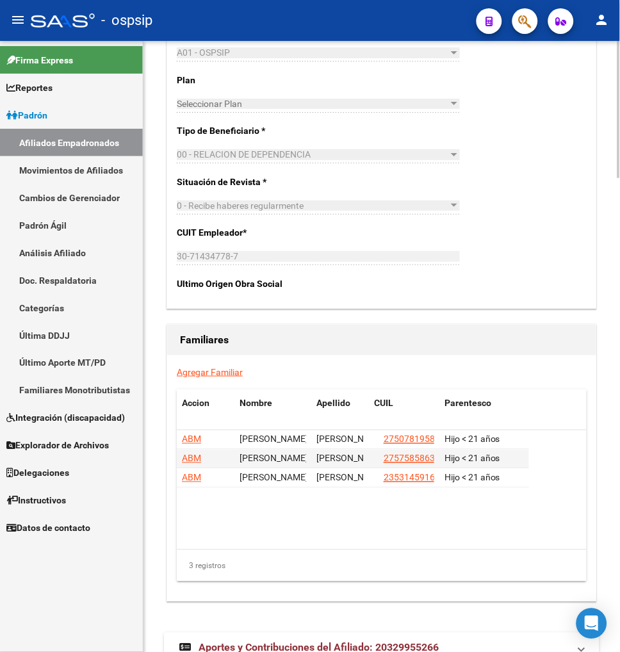
click at [190, 370] on link "Agregar Familiar" at bounding box center [210, 372] width 66 height 10
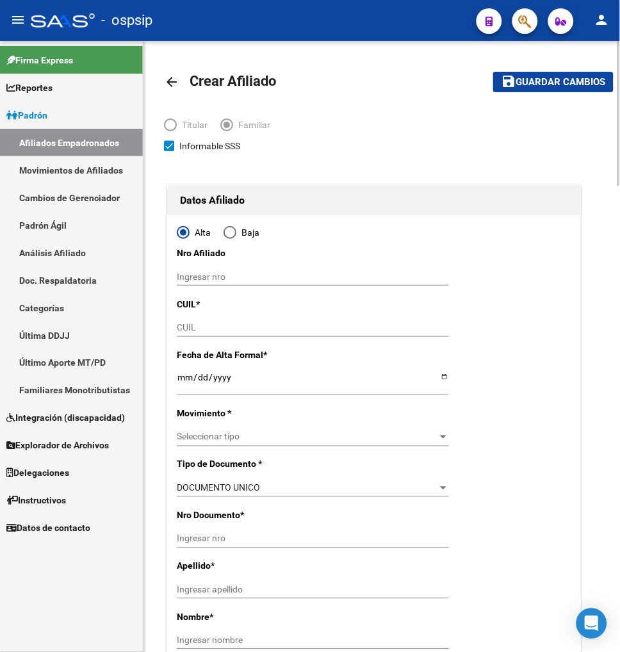
click at [184, 324] on input "CUIL" at bounding box center [313, 327] width 272 height 11
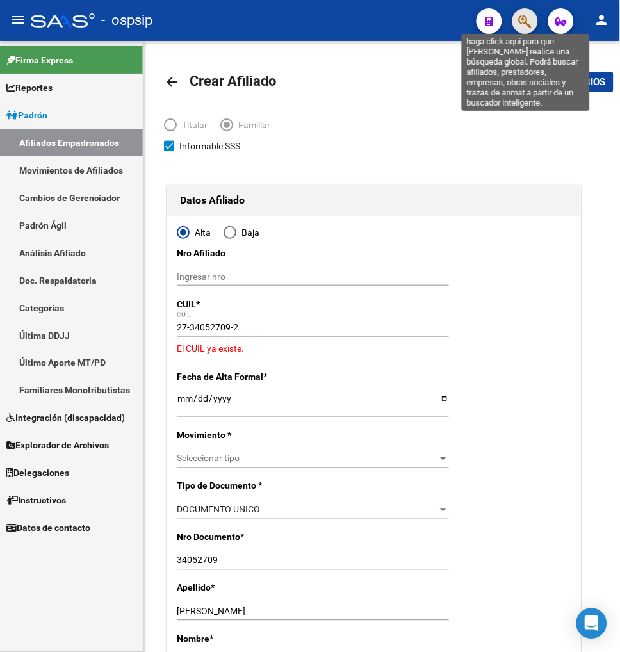
click at [526, 18] on icon "button" at bounding box center [525, 21] width 13 height 15
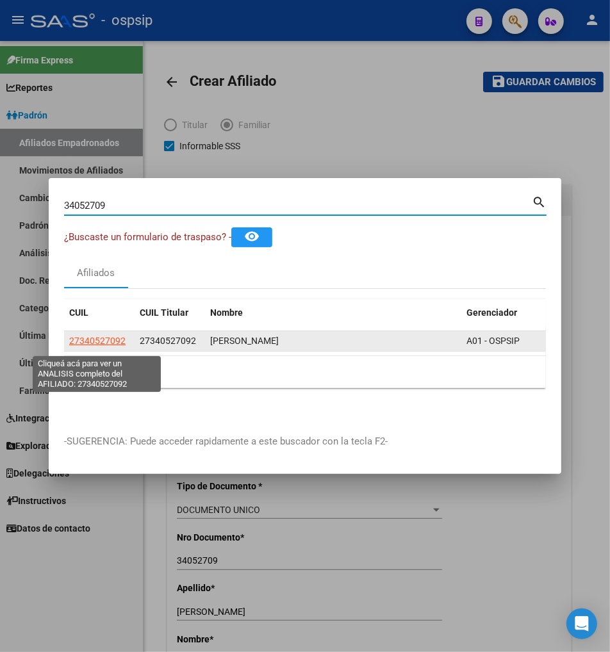
click at [99, 346] on span "27340527092" at bounding box center [97, 341] width 56 height 10
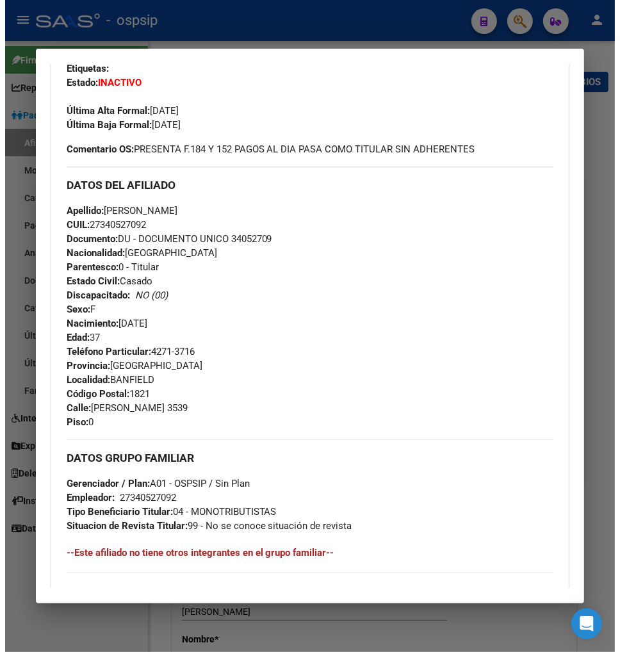
scroll to position [282, 0]
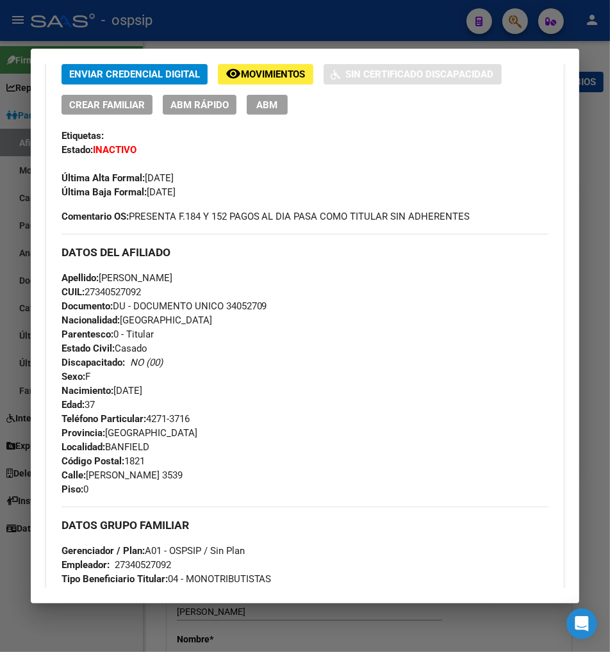
click at [256, 106] on span "ABM" at bounding box center [266, 105] width 21 height 12
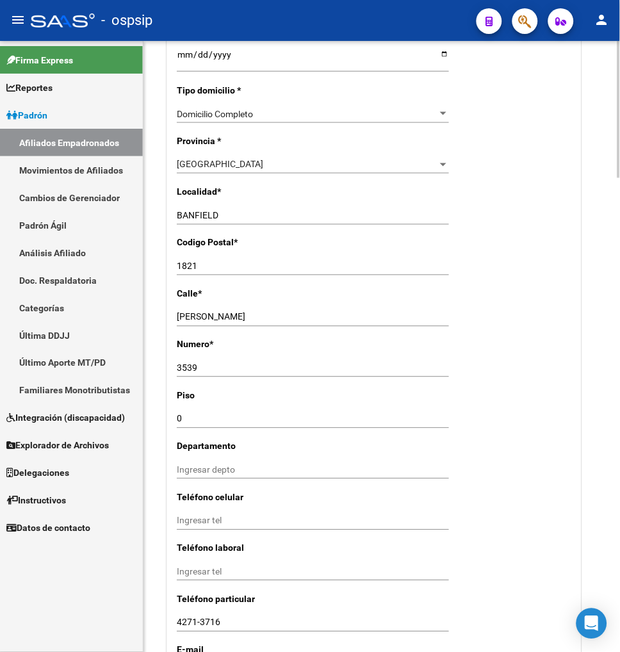
scroll to position [1281, 0]
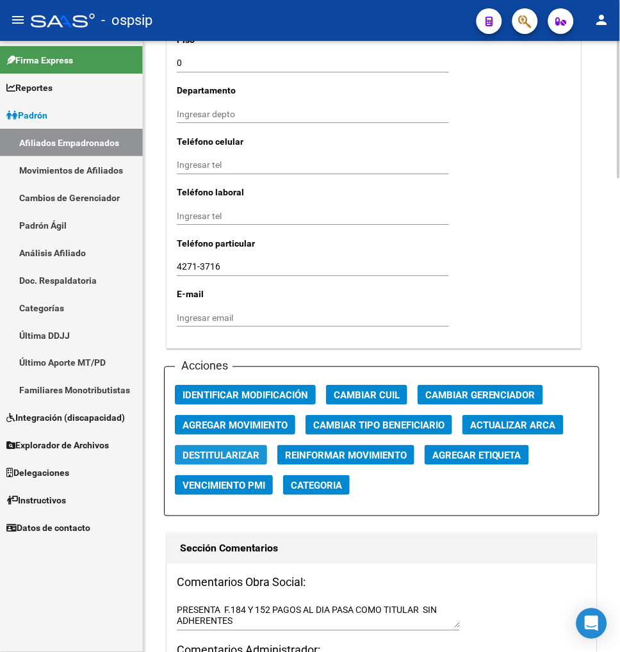
click at [219, 452] on span "Destitularizar" at bounding box center [221, 456] width 77 height 12
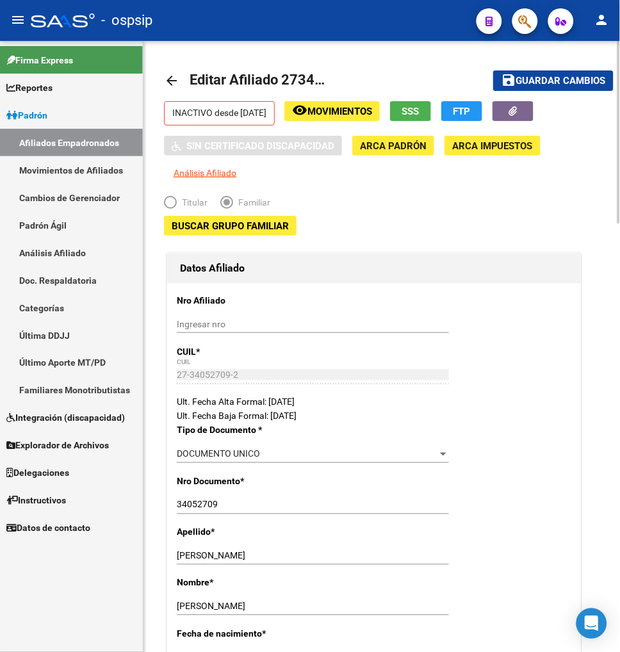
scroll to position [0, 0]
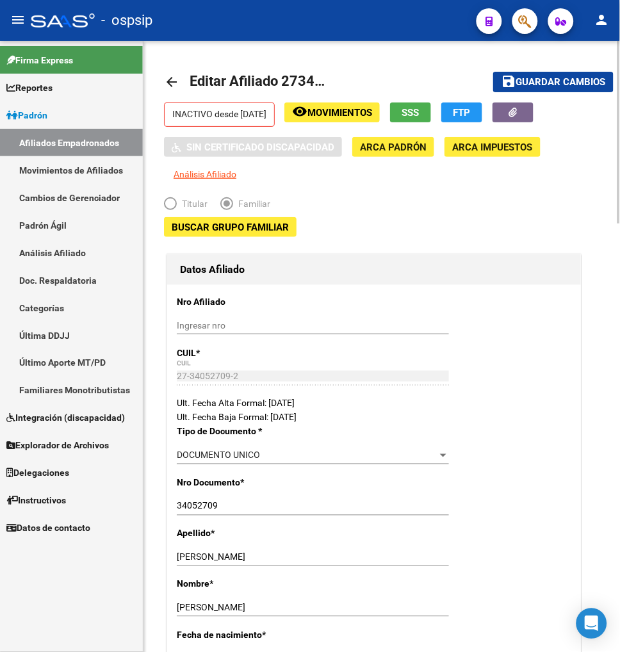
click at [210, 227] on span "Buscar Grupo Familiar" at bounding box center [230, 228] width 117 height 12
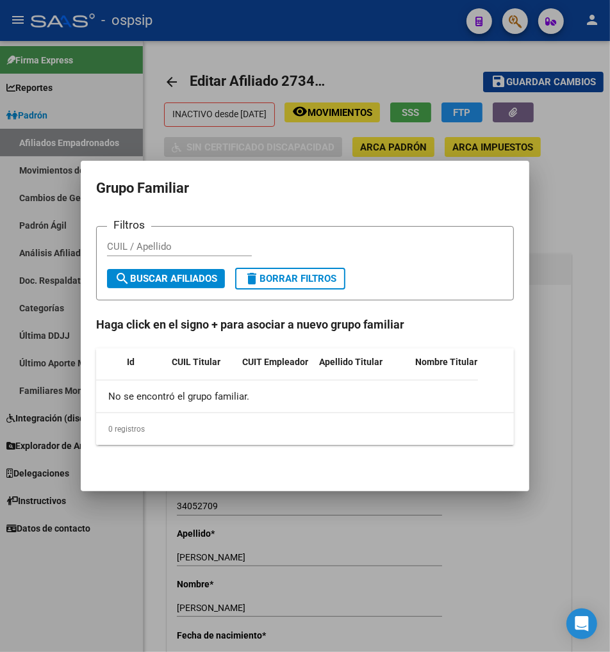
click at [107, 252] on input "CUIL / Apellido" at bounding box center [179, 247] width 145 height 12
click at [115, 284] on span "search Buscar Afiliados" at bounding box center [166, 279] width 102 height 12
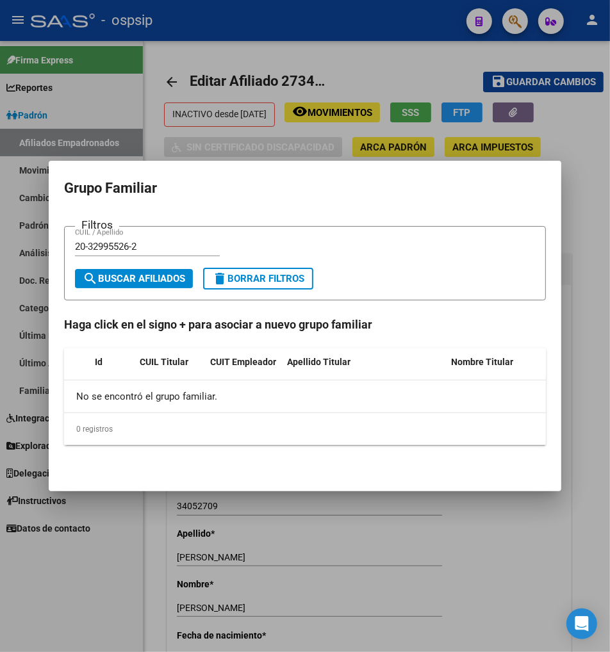
click at [110, 252] on input "20-32995526-2" at bounding box center [147, 247] width 145 height 12
click at [114, 284] on span "search Buscar Afiliados" at bounding box center [134, 279] width 102 height 12
click at [117, 252] on input "20-32995526-6" at bounding box center [147, 247] width 145 height 12
click at [126, 284] on span "search Buscar Afiliados" at bounding box center [134, 279] width 102 height 12
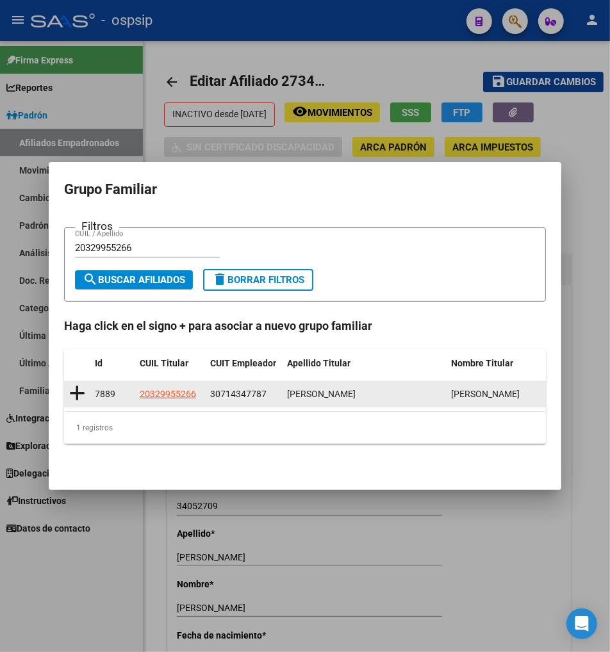
click at [69, 402] on icon at bounding box center [77, 393] width 16 height 18
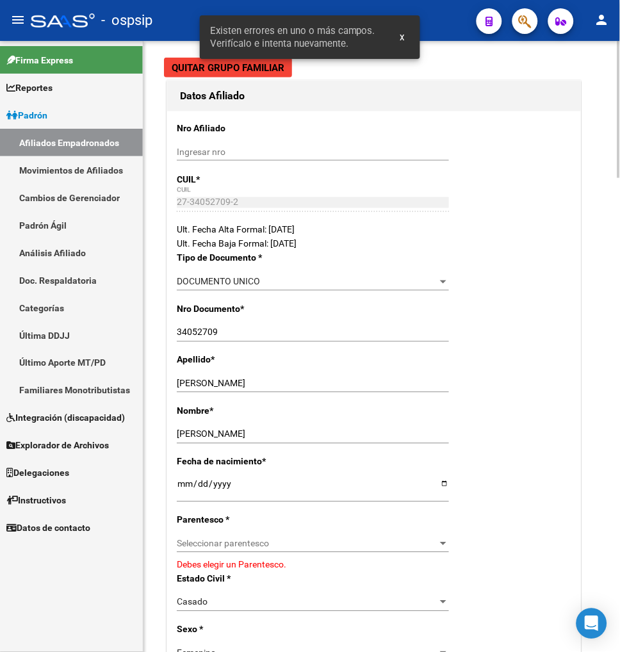
scroll to position [355, 0]
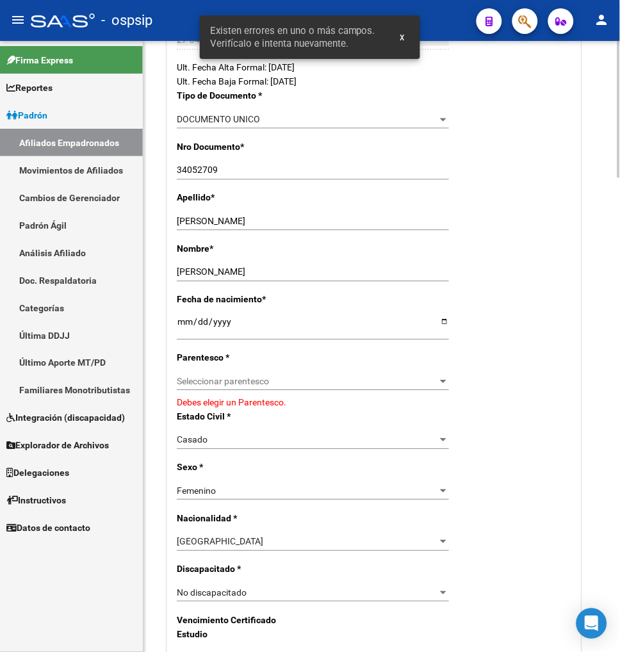
click at [273, 383] on span "Seleccionar parentesco" at bounding box center [307, 382] width 261 height 11
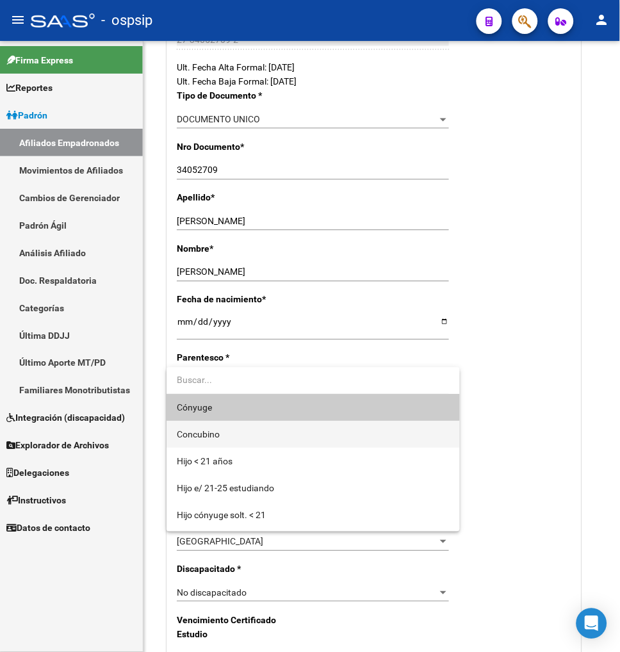
click at [257, 436] on span "Concubino" at bounding box center [313, 434] width 273 height 27
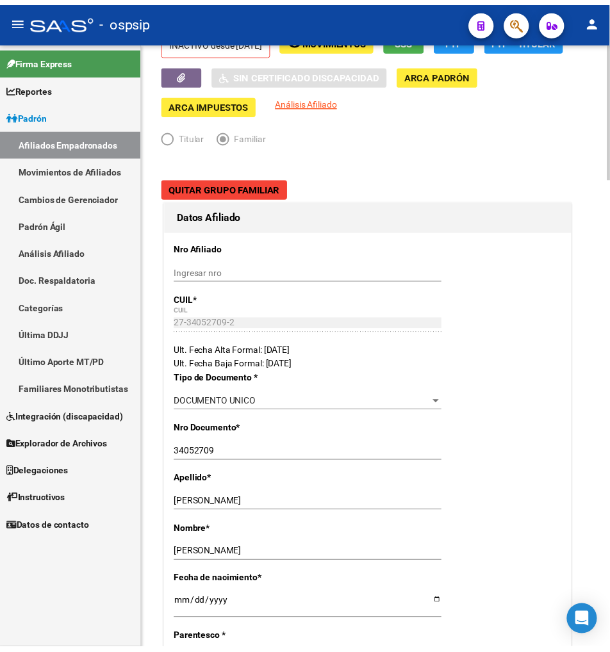
scroll to position [0, 0]
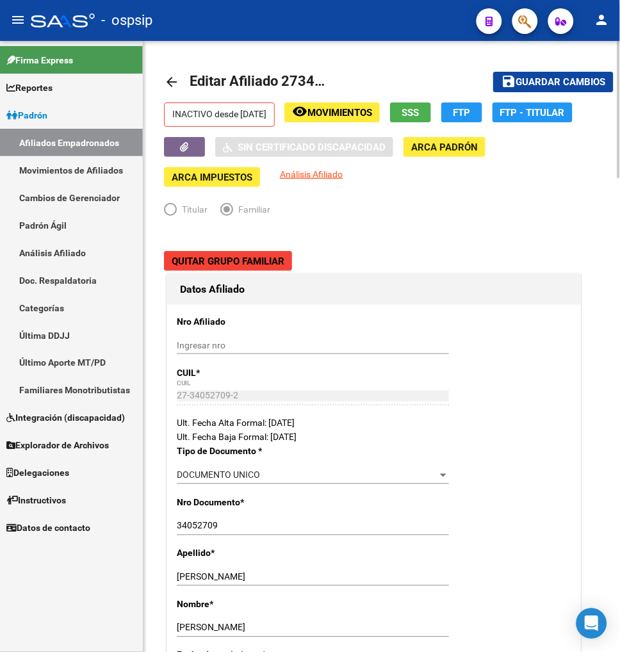
drag, startPoint x: 564, startPoint y: 84, endPoint x: 539, endPoint y: 85, distance: 25.0
click at [562, 84] on span "Guardar cambios" at bounding box center [561, 83] width 90 height 12
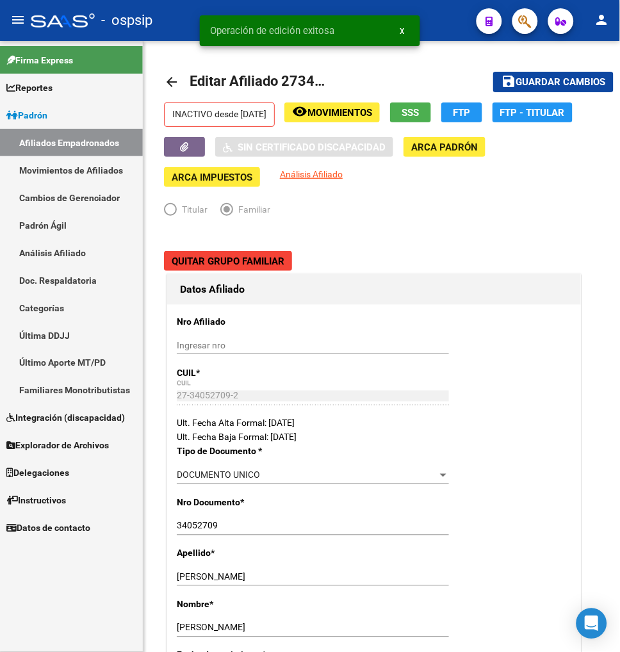
click at [70, 173] on link "Movimientos de Afiliados" at bounding box center [71, 170] width 143 height 28
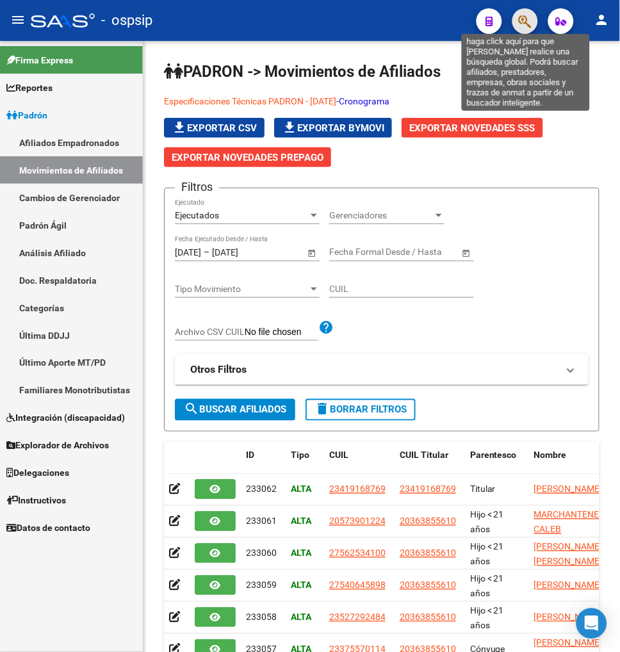
click at [521, 23] on icon "button" at bounding box center [525, 21] width 13 height 15
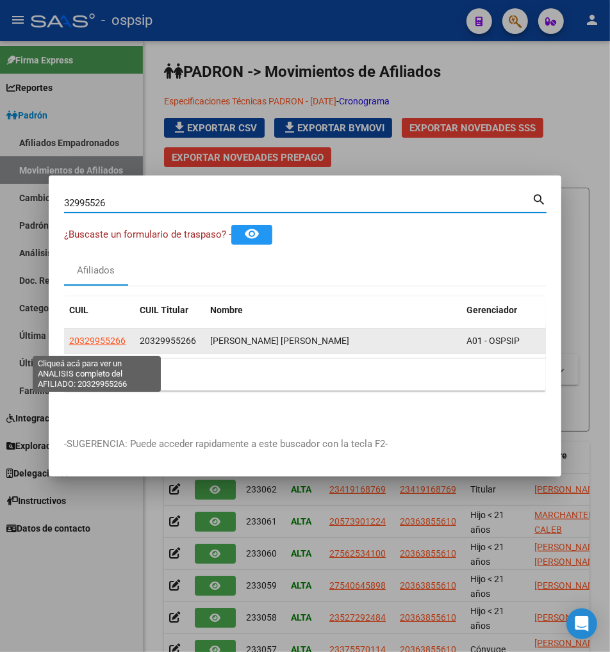
click at [92, 342] on span "20329955266" at bounding box center [97, 341] width 56 height 10
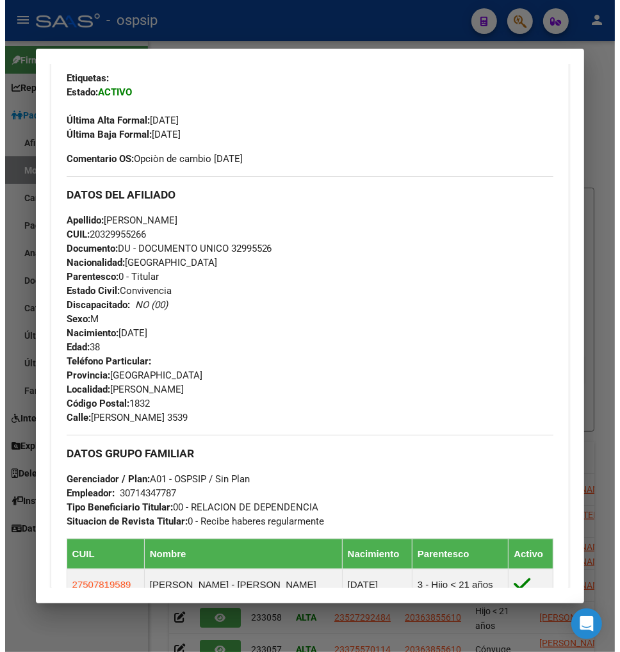
scroll to position [498, 0]
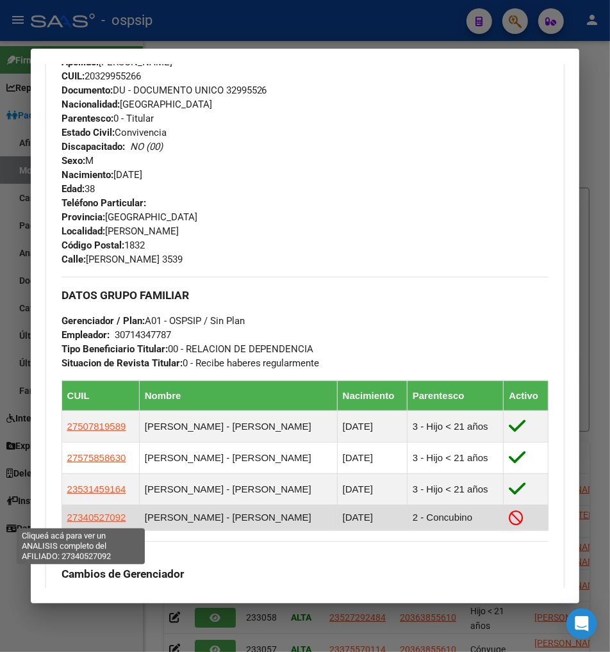
click at [80, 518] on span "27340527092" at bounding box center [96, 517] width 59 height 11
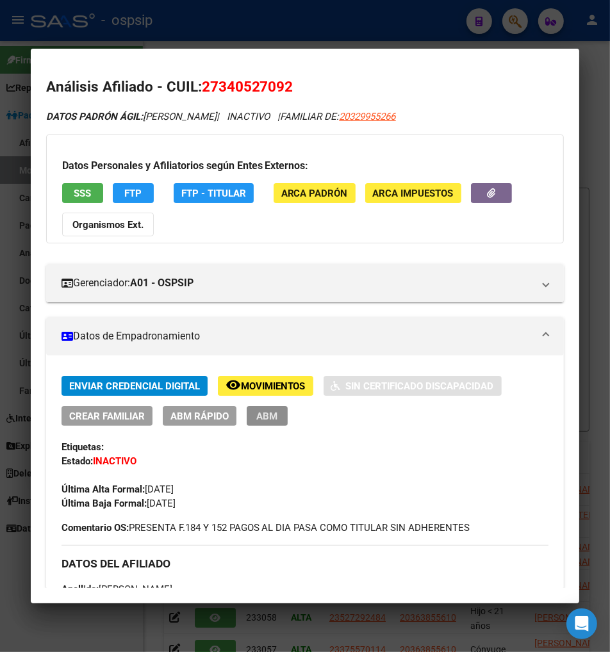
click at [256, 418] on span "ABM" at bounding box center [266, 417] width 21 height 12
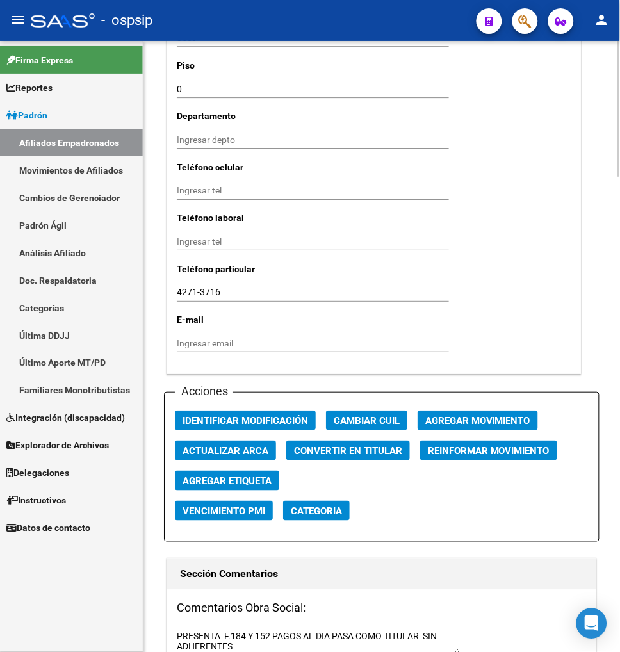
scroll to position [1352, 0]
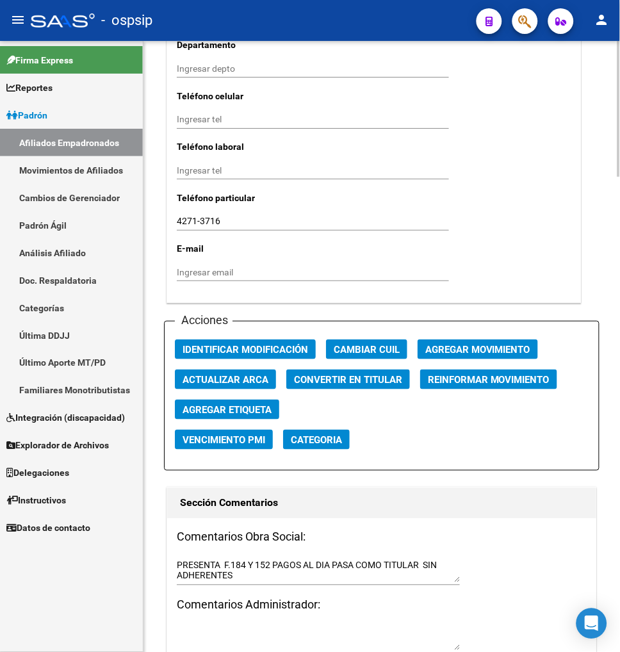
click at [465, 344] on span "Agregar Movimiento" at bounding box center [477, 350] width 105 height 12
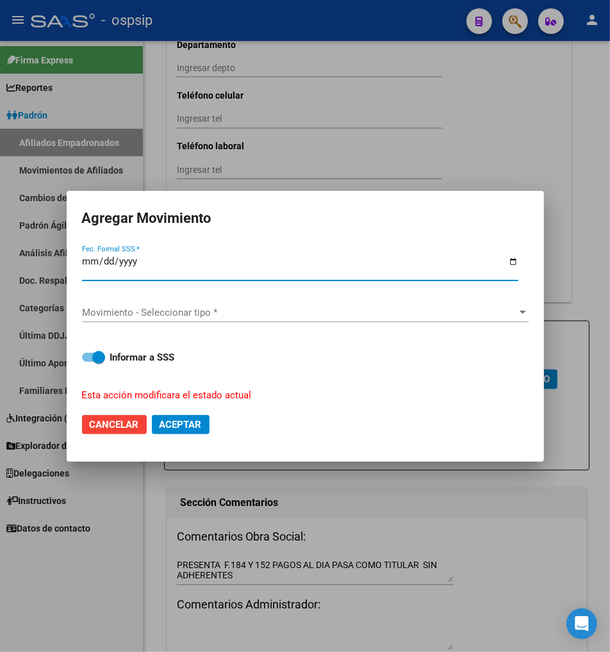
click at [395, 316] on span "Movimiento - Seleccionar tipo *" at bounding box center [299, 313] width 435 height 12
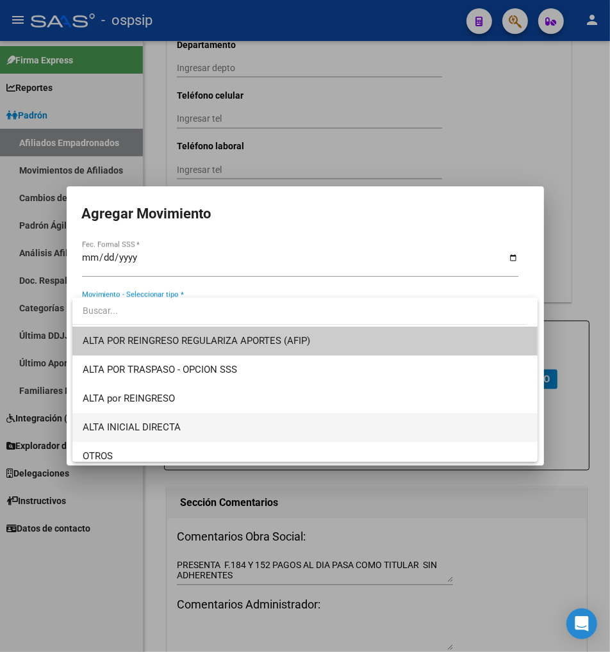
click at [222, 426] on span "ALTA INICIAL DIRECTA" at bounding box center [305, 427] width 445 height 29
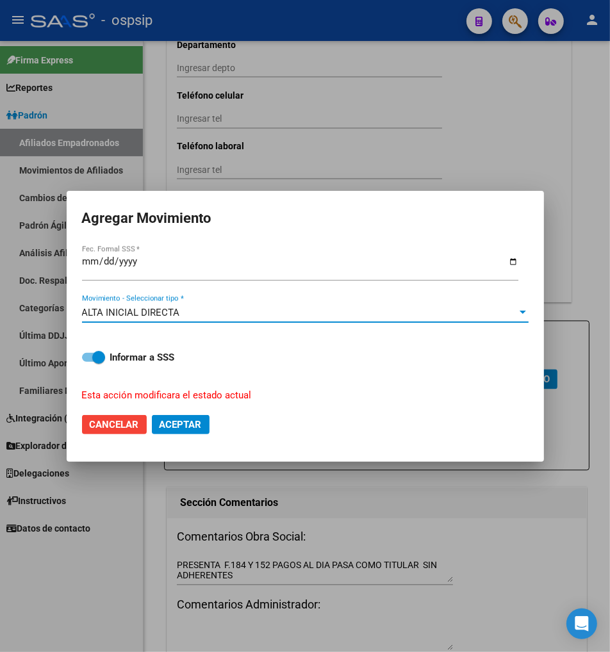
click at [168, 425] on span "Aceptar" at bounding box center [180, 425] width 42 height 12
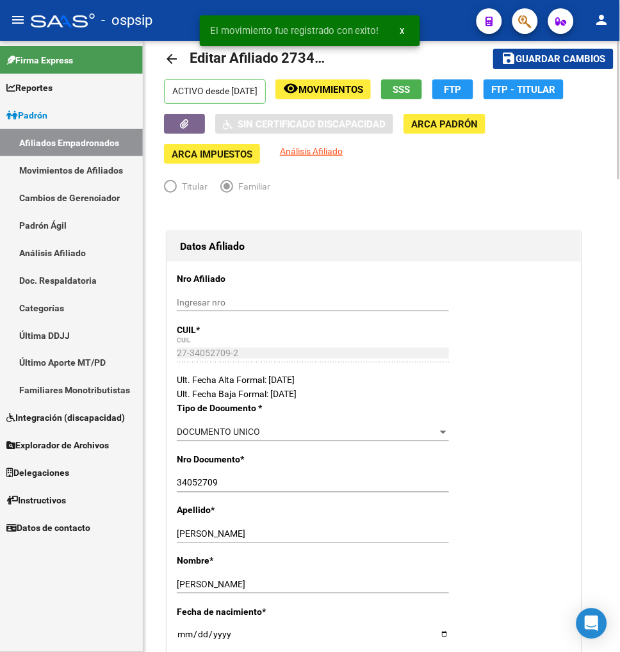
scroll to position [0, 0]
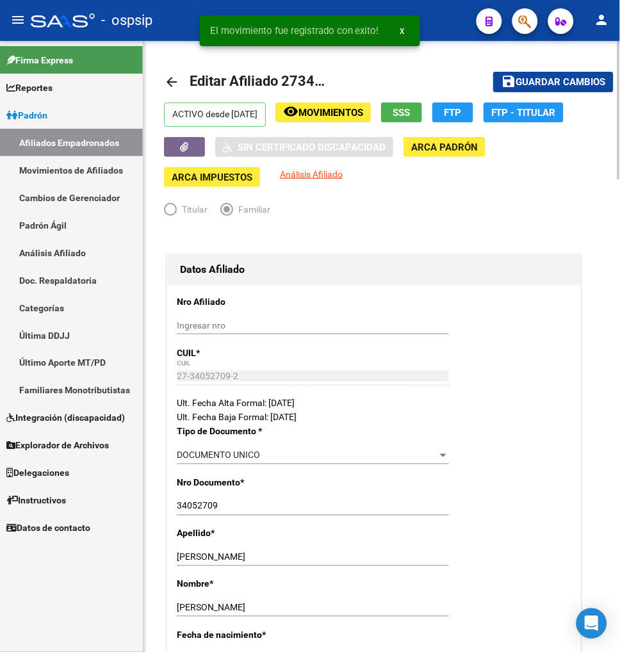
click at [530, 81] on span "Guardar cambios" at bounding box center [561, 83] width 90 height 12
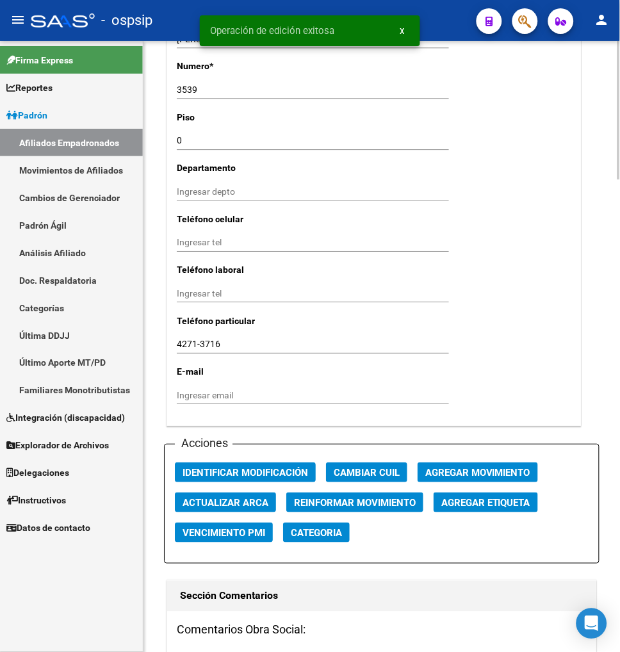
scroll to position [1423, 0]
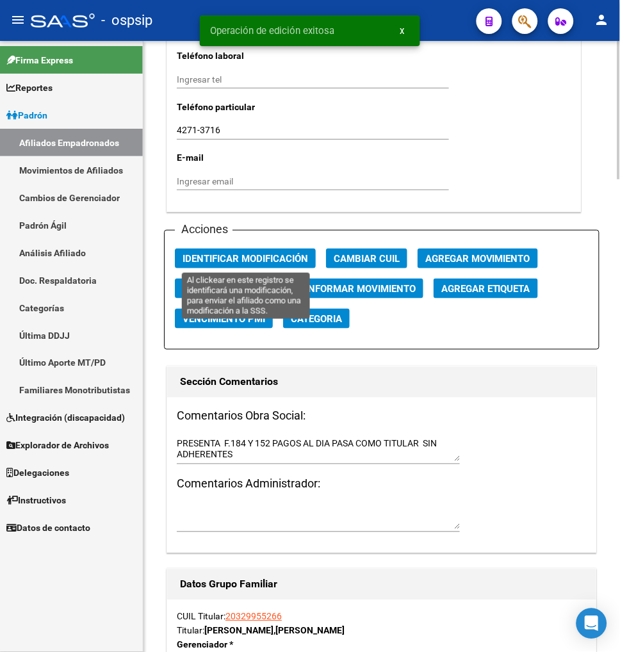
click at [228, 256] on span "Identificar Modificación" at bounding box center [246, 259] width 126 height 12
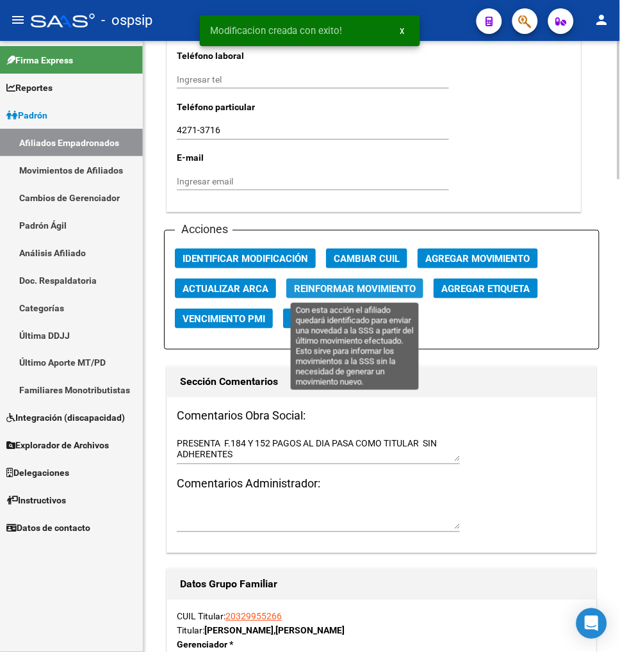
click at [308, 289] on span "Reinformar Movimiento" at bounding box center [355, 289] width 122 height 12
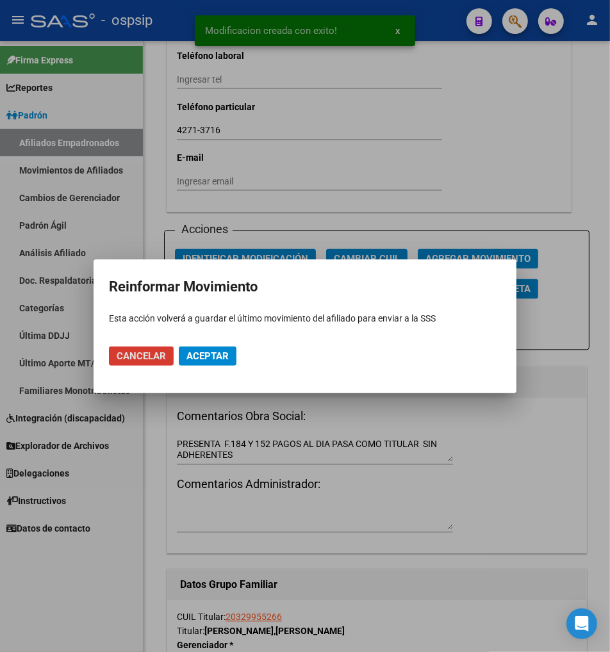
click at [191, 355] on span "Aceptar" at bounding box center [207, 356] width 42 height 12
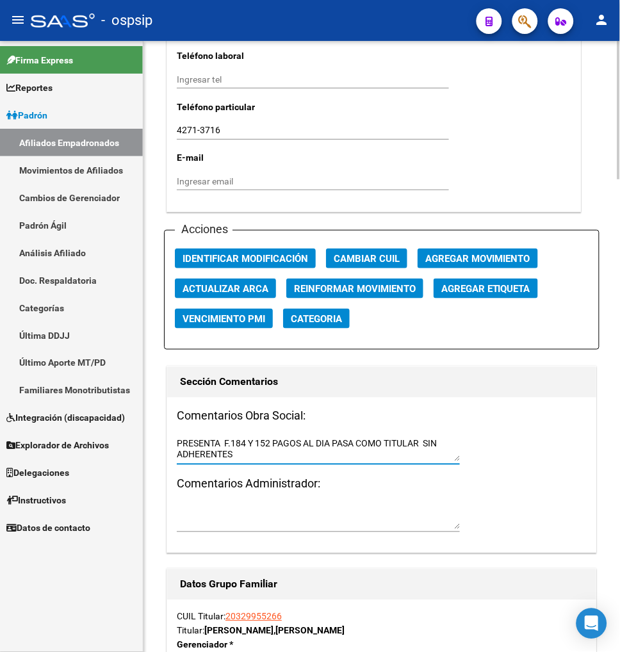
drag, startPoint x: 178, startPoint y: 443, endPoint x: 614, endPoint y: 466, distance: 436.2
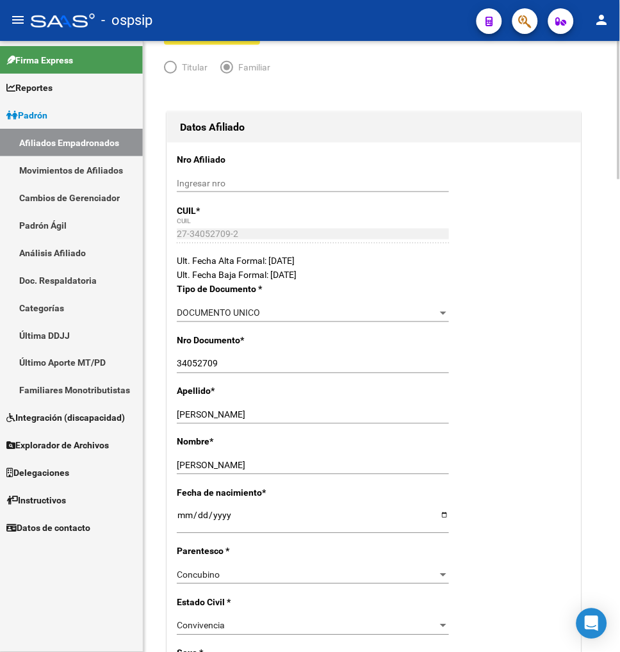
scroll to position [0, 0]
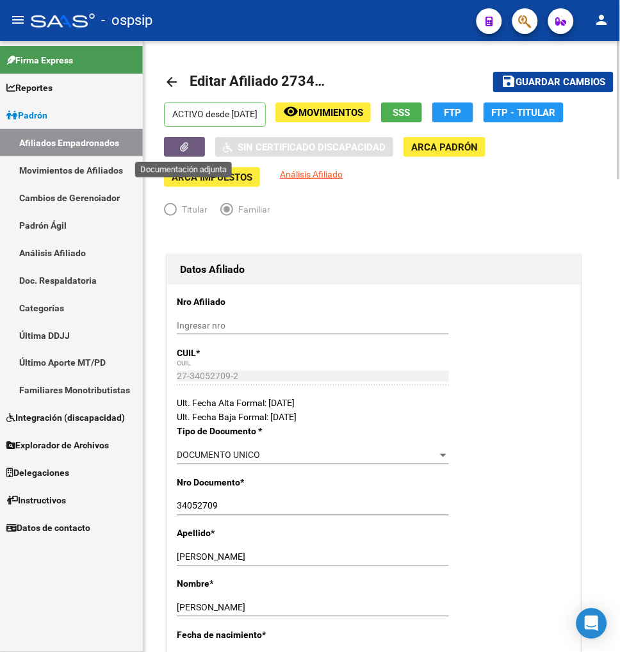
click at [202, 151] on button "button" at bounding box center [184, 147] width 41 height 20
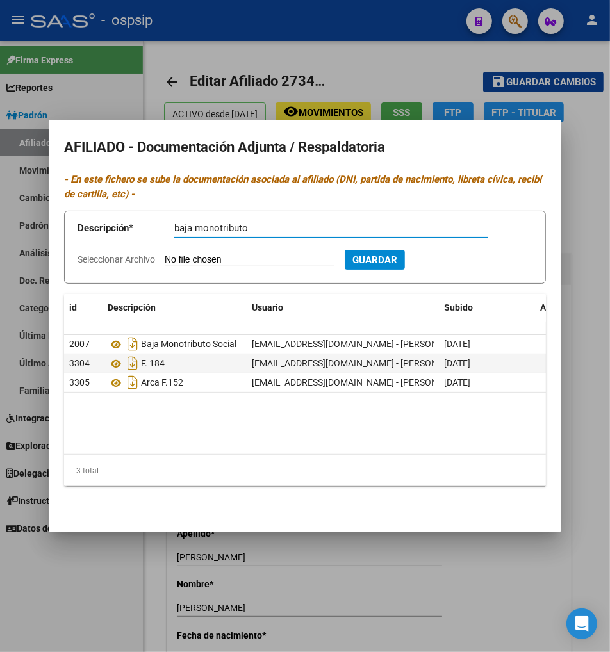
click at [219, 266] on input "Seleccionar Archivo" at bounding box center [250, 260] width 170 height 12
click at [252, 266] on input "Seleccionar Archivo" at bounding box center [250, 260] width 170 height 12
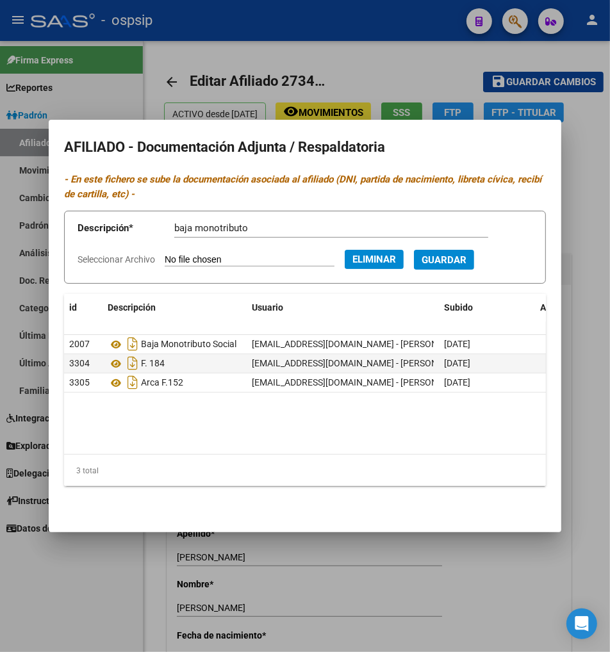
click at [433, 61] on div at bounding box center [305, 326] width 610 height 652
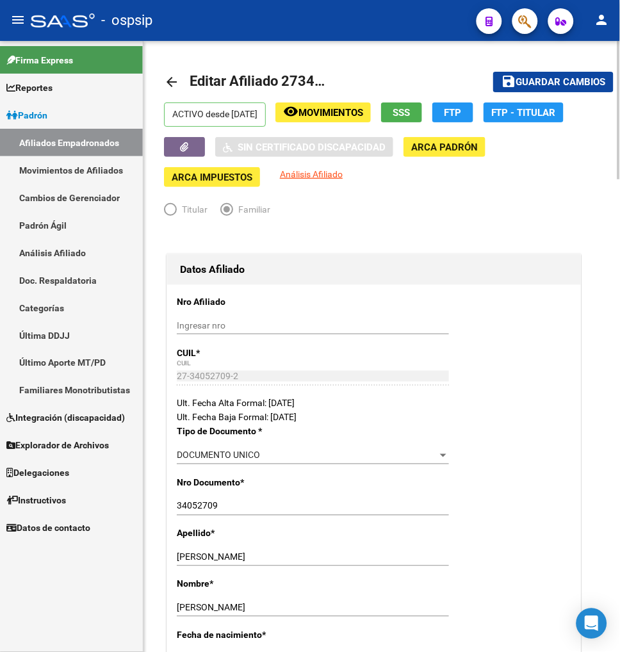
click at [534, 78] on span "Guardar cambios" at bounding box center [561, 83] width 90 height 12
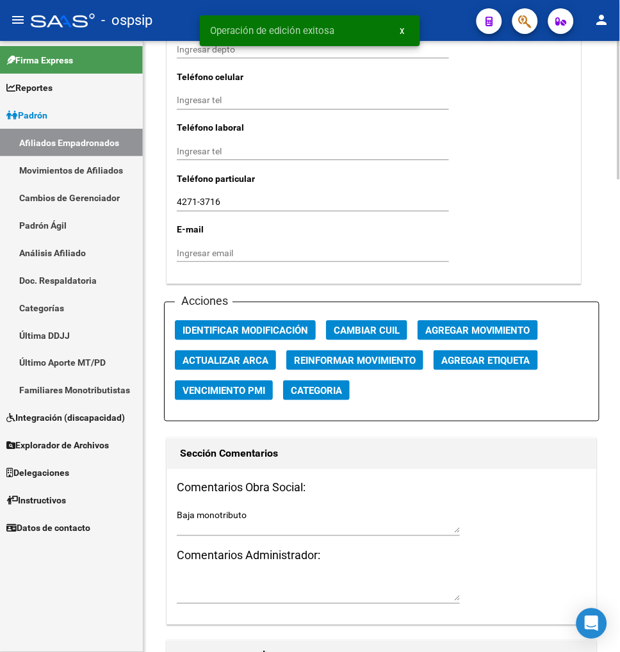
scroll to position [1352, 0]
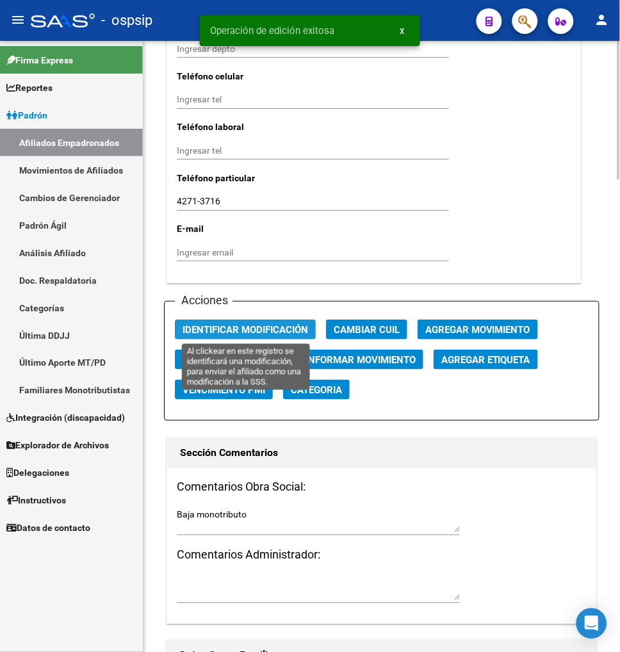
drag, startPoint x: 247, startPoint y: 327, endPoint x: 331, endPoint y: 355, distance: 88.9
click at [250, 327] on span "Identificar Modificación" at bounding box center [246, 330] width 126 height 12
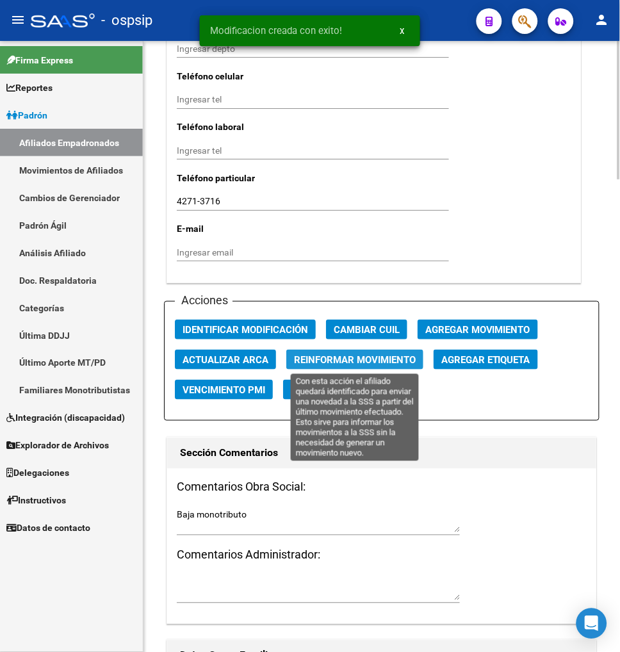
click at [331, 355] on span "Reinformar Movimiento" at bounding box center [355, 360] width 122 height 12
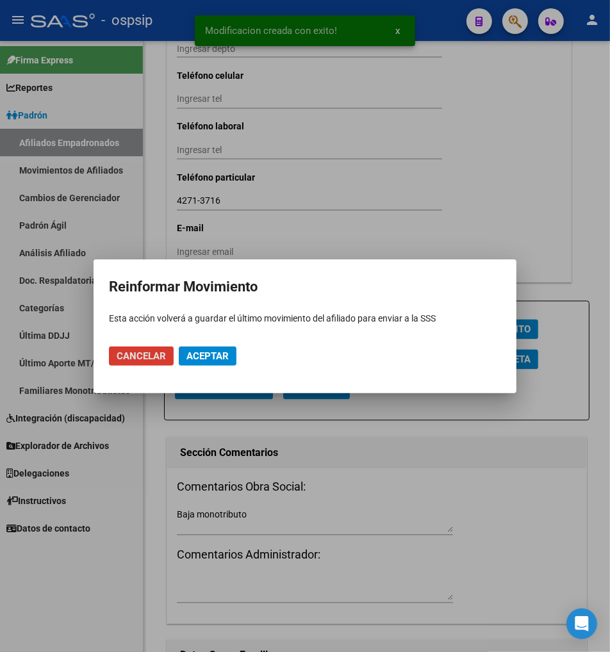
click at [205, 359] on span "Aceptar" at bounding box center [207, 356] width 42 height 12
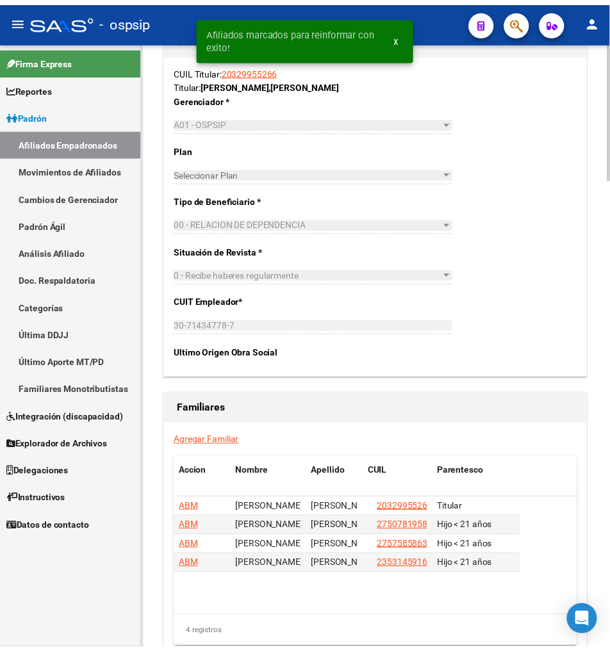
scroll to position [2096, 0]
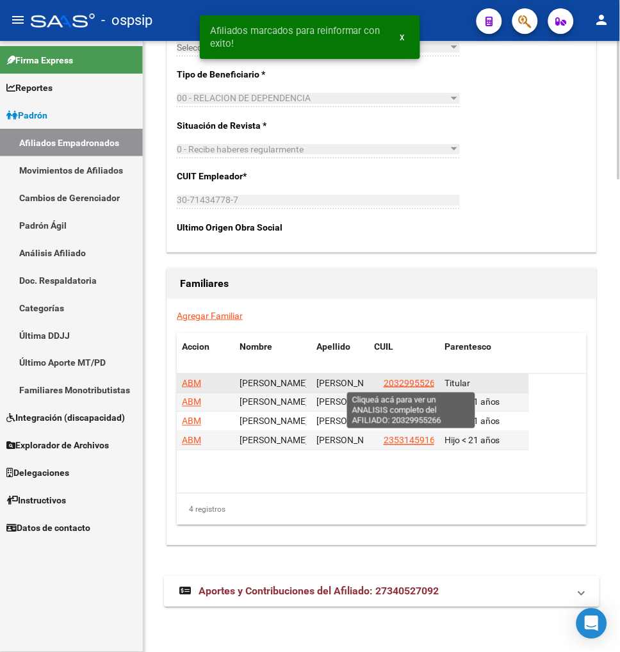
click at [405, 382] on span "20329955266" at bounding box center [412, 383] width 56 height 10
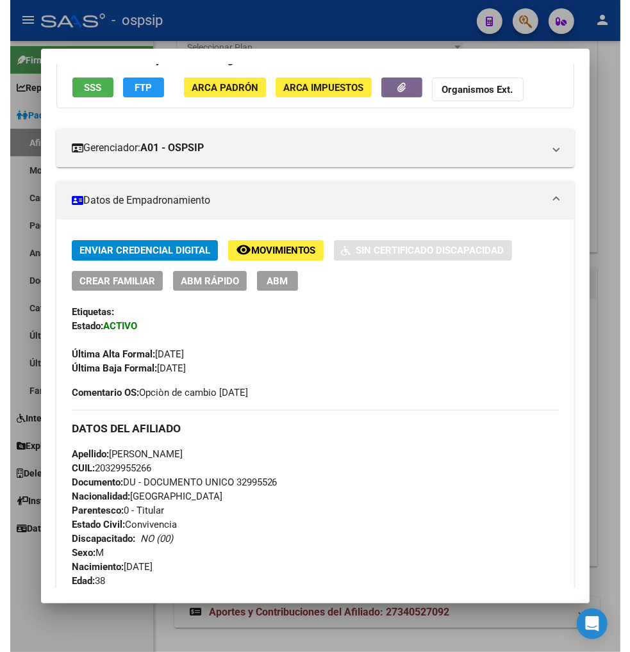
scroll to position [0, 0]
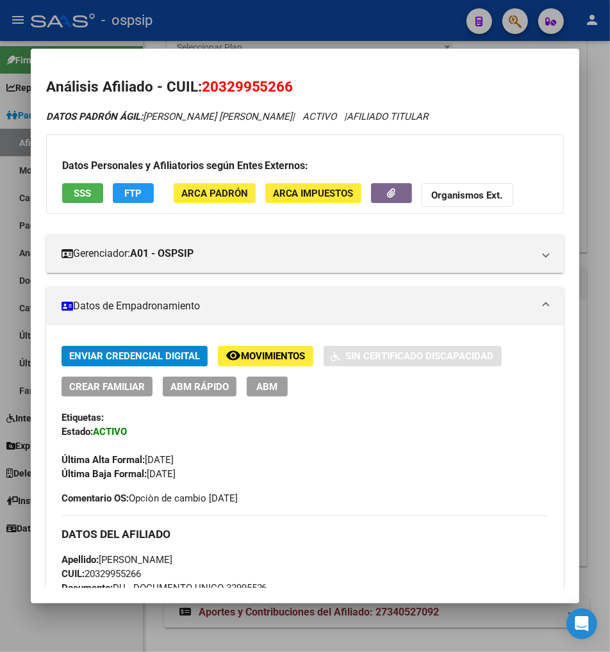
drag, startPoint x: 207, startPoint y: 85, endPoint x: 270, endPoint y: 81, distance: 63.5
click at [270, 81] on span "20329955266" at bounding box center [248, 86] width 92 height 17
copy span "32995526"
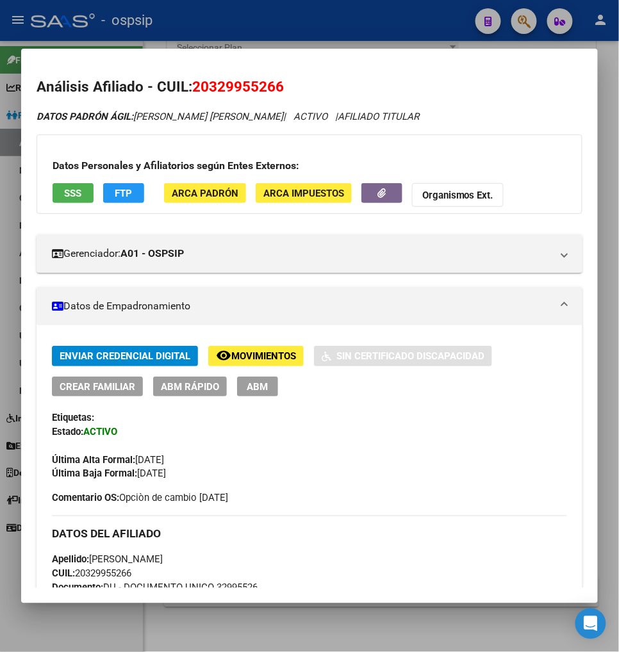
click at [519, 23] on div at bounding box center [309, 326] width 619 height 652
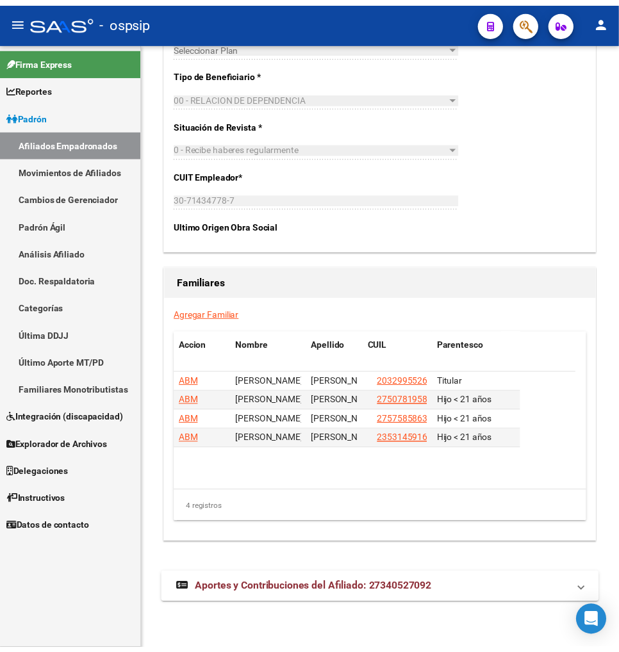
scroll to position [2091, 0]
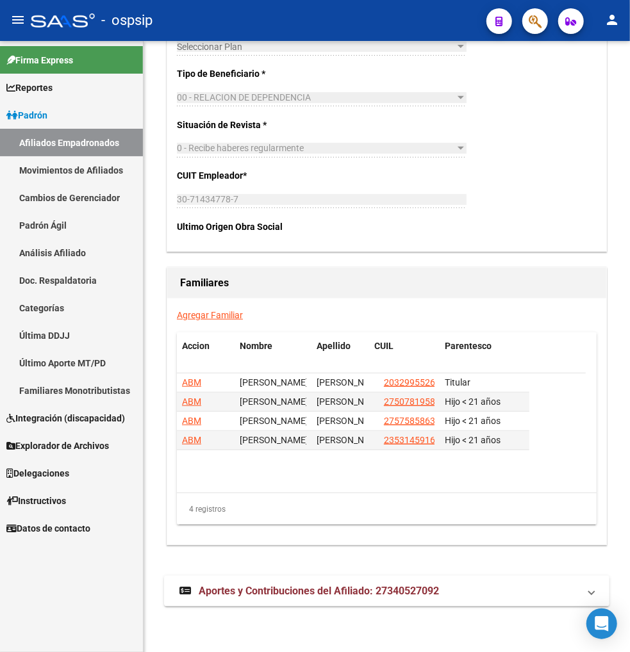
click at [519, 23] on div at bounding box center [530, 21] width 36 height 26
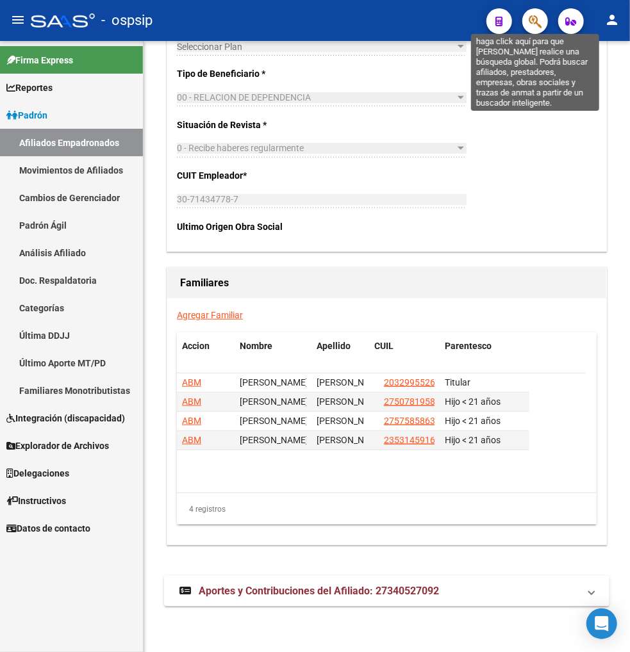
click at [535, 19] on icon "button" at bounding box center [534, 21] width 13 height 15
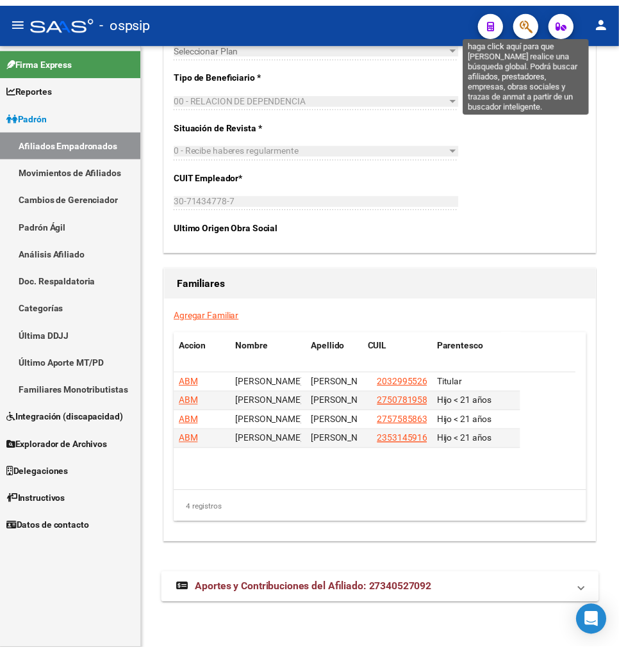
scroll to position [2096, 0]
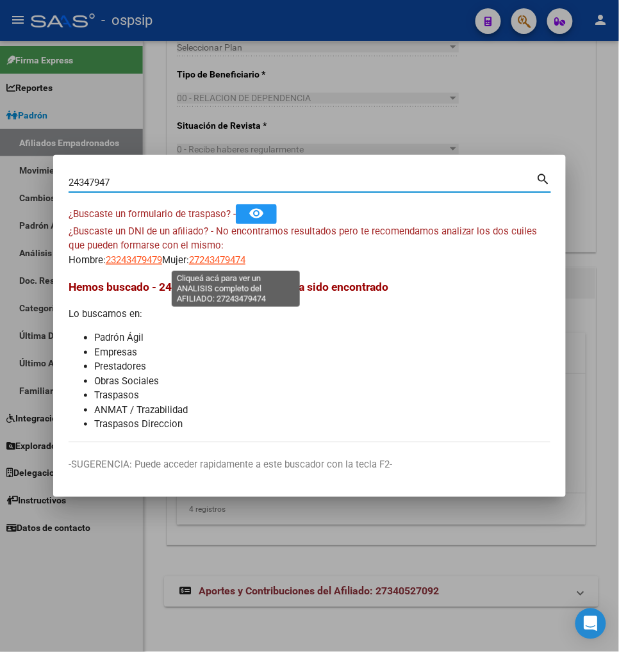
click at [233, 263] on span "27243479474" at bounding box center [217, 260] width 56 height 12
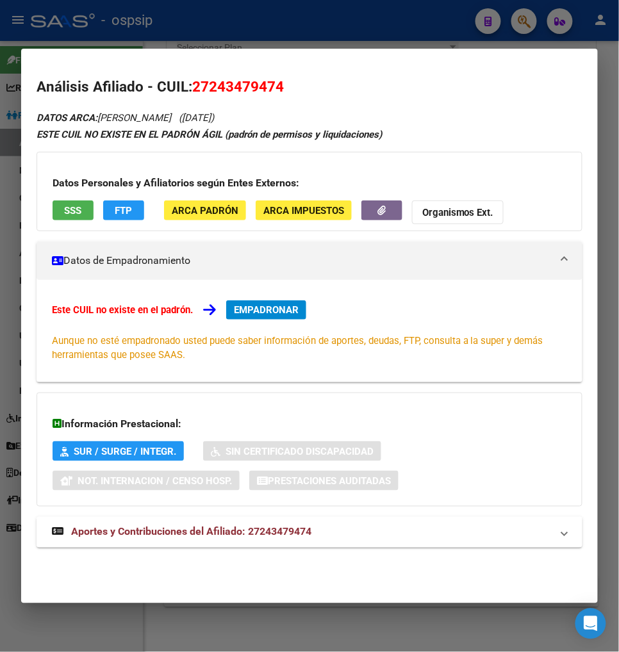
click at [184, 537] on span "Aportes y Contribuciones del Afiliado: 27243479474" at bounding box center [191, 532] width 240 height 12
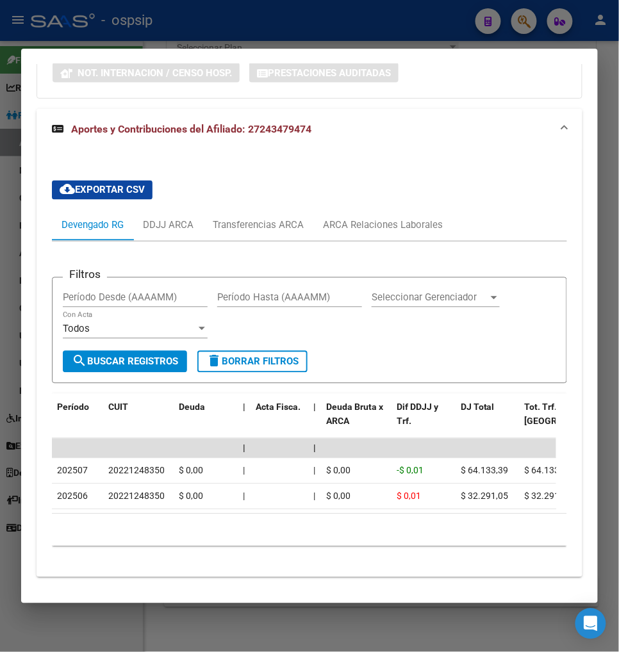
scroll to position [419, 0]
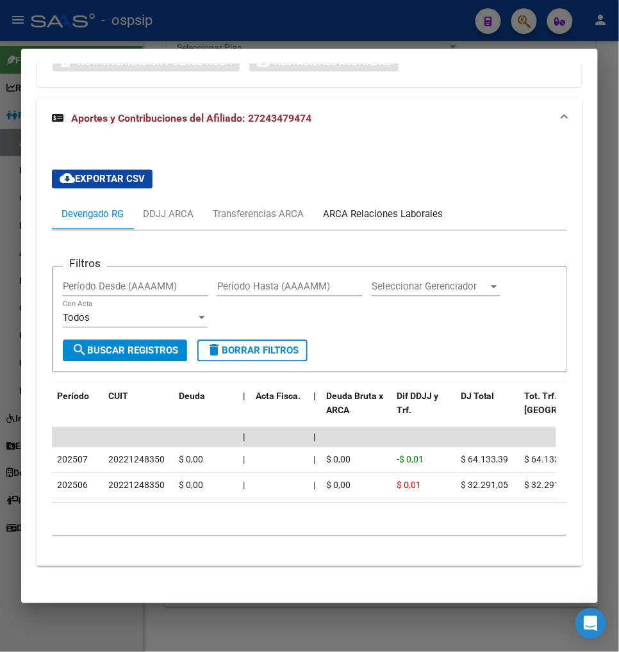
click at [363, 220] on div "ARCA Relaciones Laborales" at bounding box center [383, 215] width 120 height 14
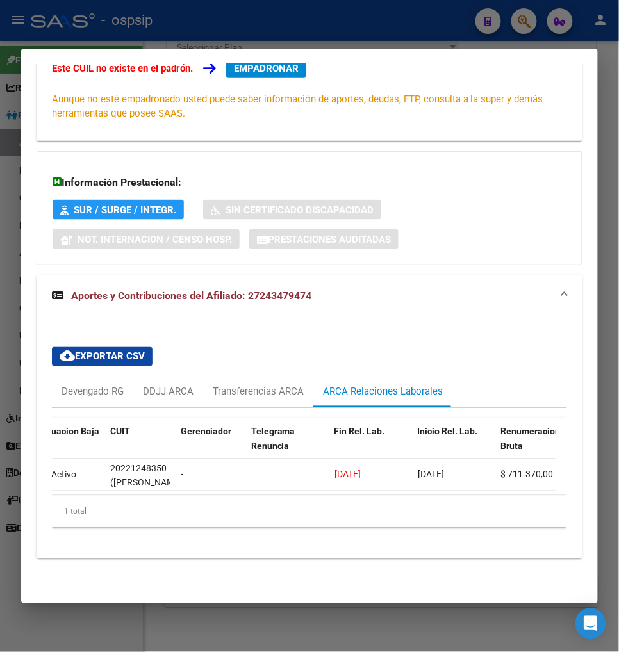
scroll to position [0, 0]
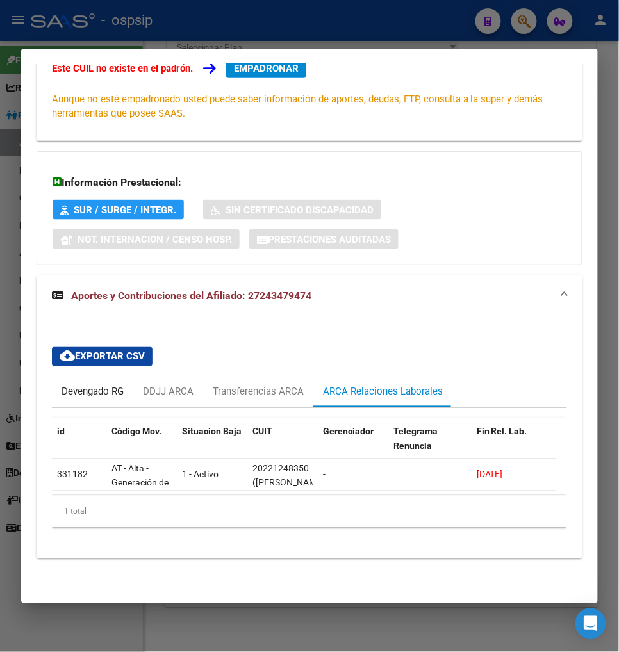
click at [69, 385] on div "Devengado RG" at bounding box center [92, 392] width 62 height 14
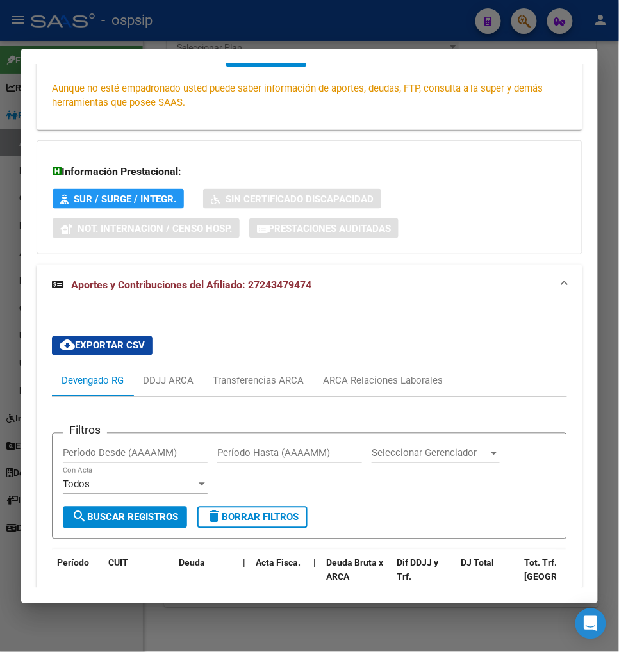
click at [70, 382] on div "Devengado RG" at bounding box center [92, 381] width 62 height 14
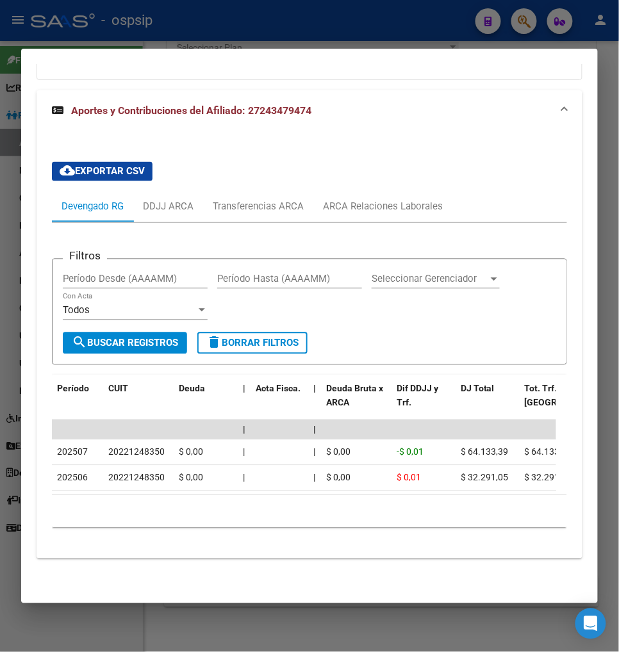
scroll to position [437, 0]
click at [407, 200] on div "ARCA Relaciones Laborales" at bounding box center [383, 207] width 120 height 14
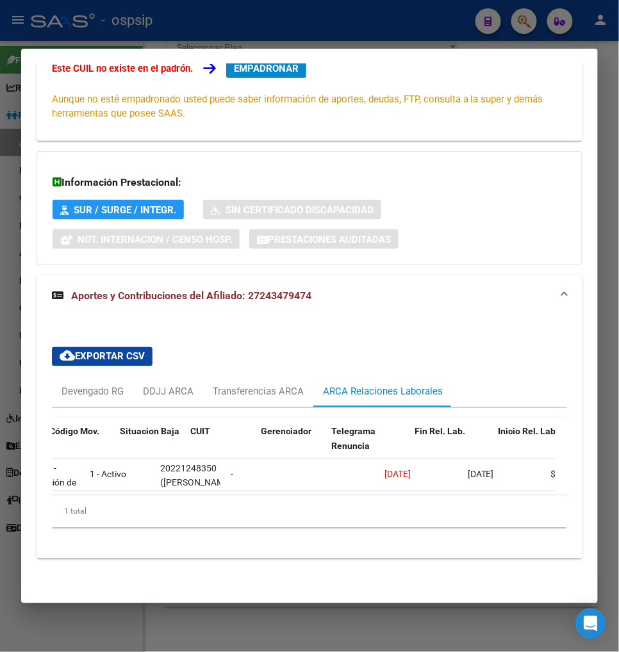
scroll to position [0, 0]
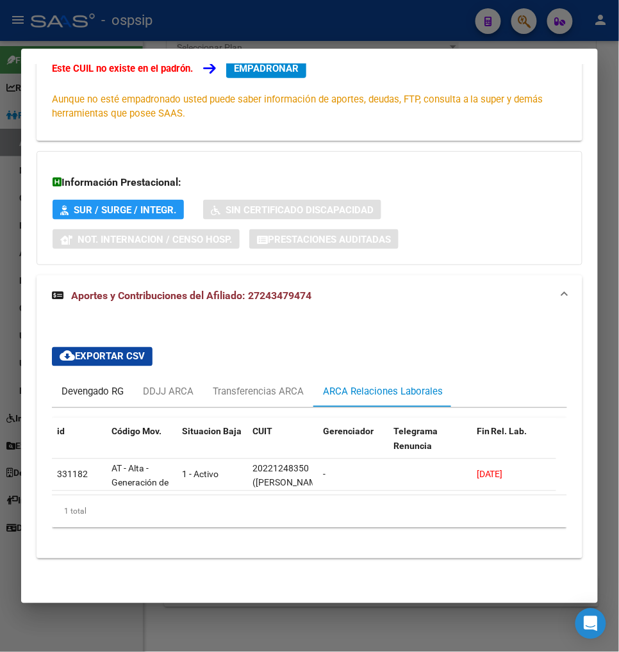
click at [63, 385] on div "Devengado RG" at bounding box center [92, 392] width 62 height 14
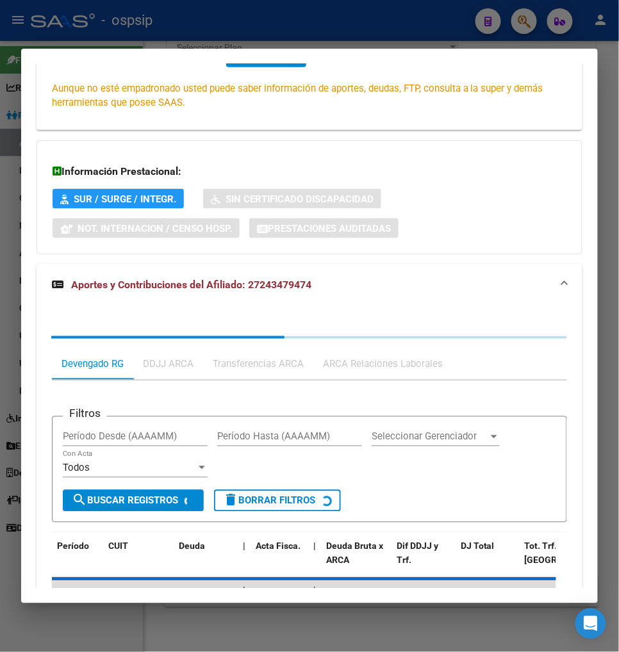
click at [63, 376] on div "Devengado RG" at bounding box center [92, 364] width 81 height 31
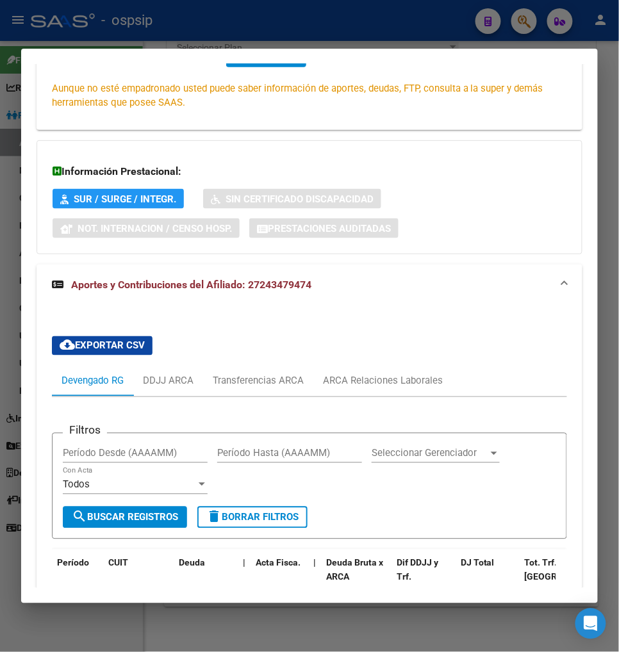
scroll to position [395, 0]
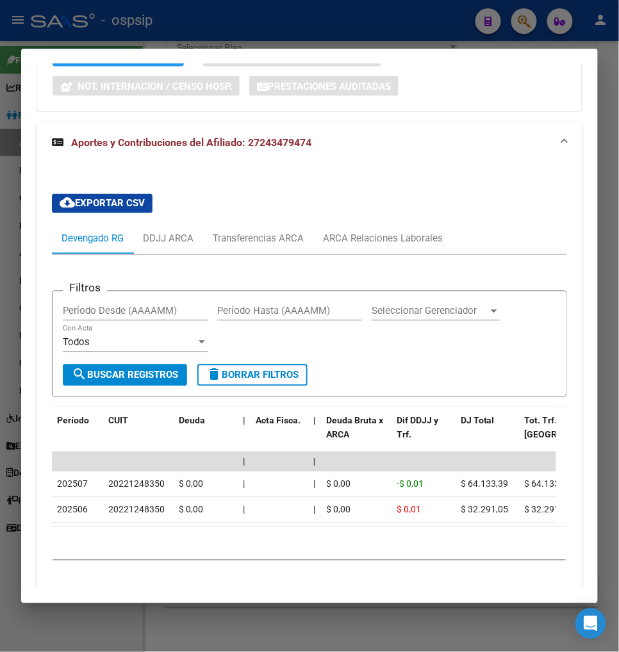
click at [526, 23] on div at bounding box center [309, 326] width 619 height 652
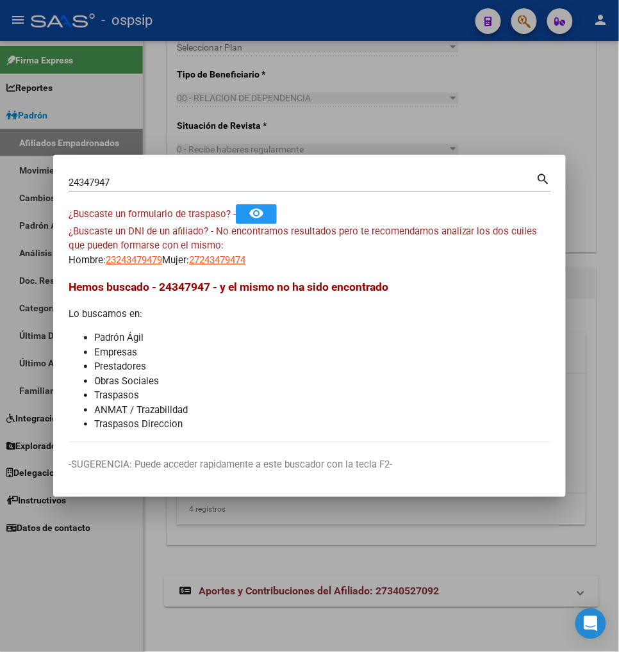
click at [150, 187] on input "24347947" at bounding box center [303, 183] width 468 height 12
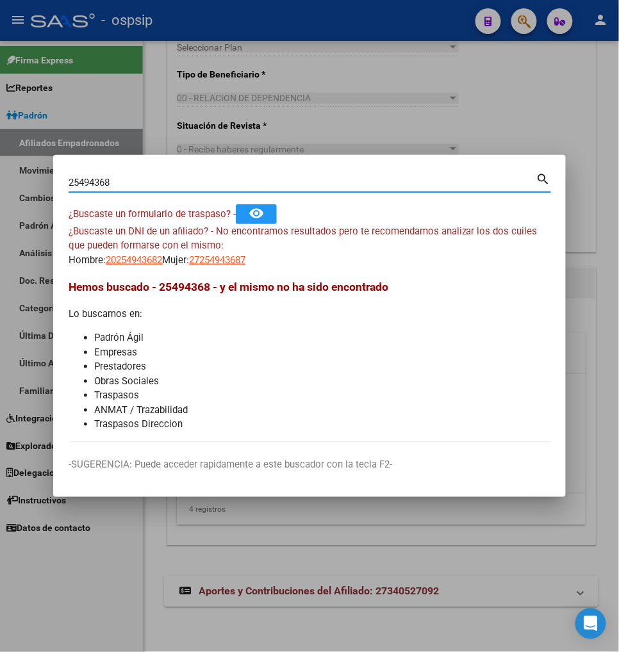
click at [119, 175] on div "25494368 Buscar (apellido, dni, cuil, nro traspaso, cuit, obra social)" at bounding box center [303, 182] width 468 height 19
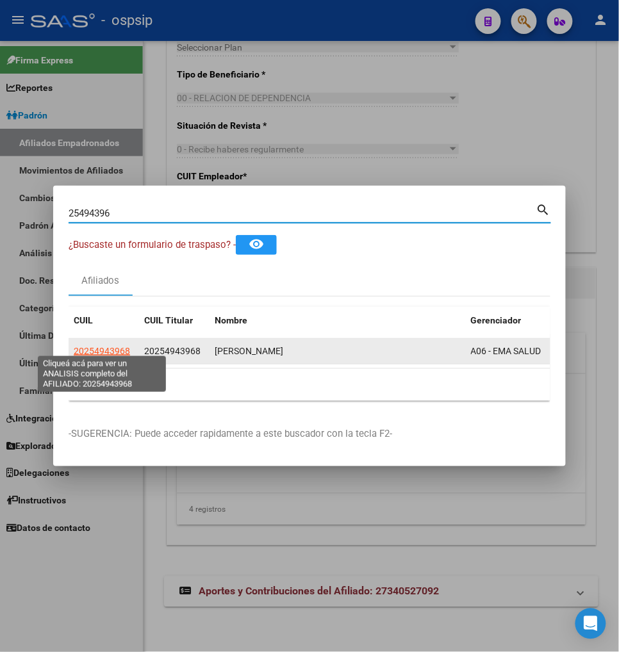
click at [103, 347] on span "20254943968" at bounding box center [102, 351] width 56 height 10
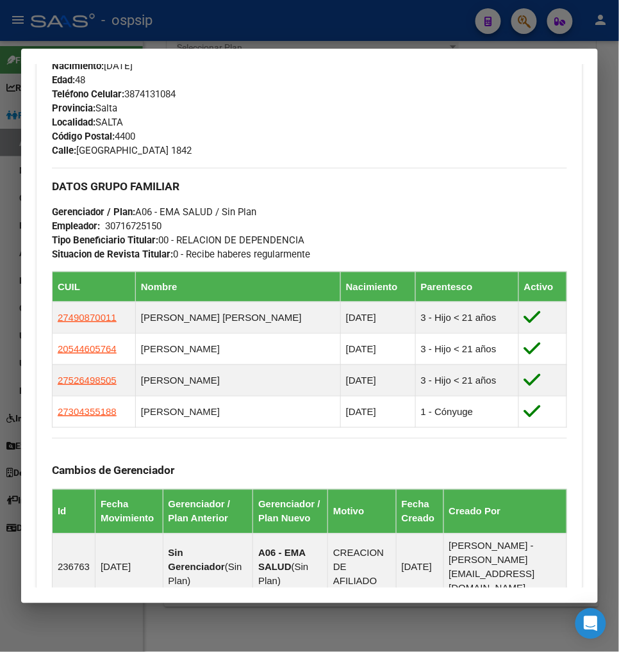
scroll to position [569, 0]
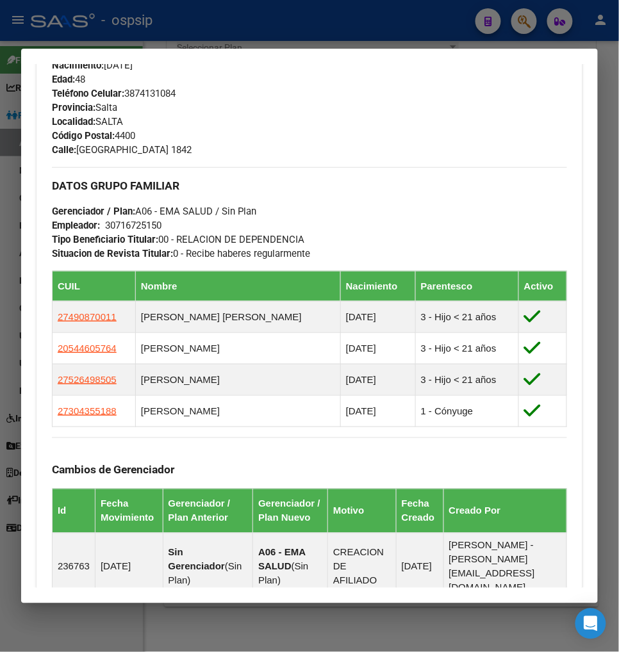
click at [528, 28] on div at bounding box center [309, 326] width 619 height 652
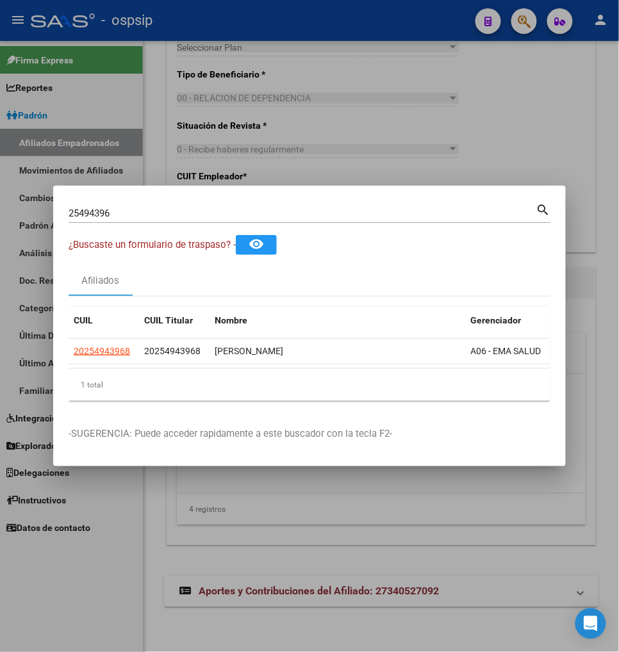
click at [151, 213] on input "25494396" at bounding box center [303, 214] width 468 height 12
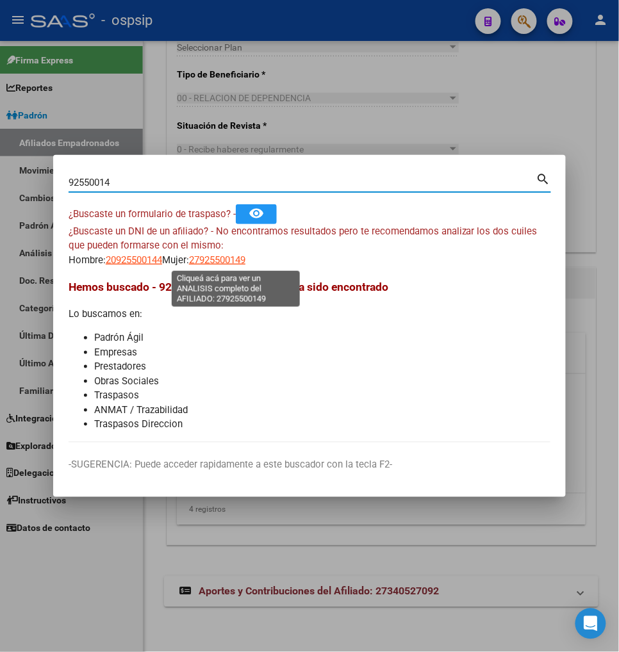
click at [222, 261] on span "27925500149" at bounding box center [217, 260] width 56 height 12
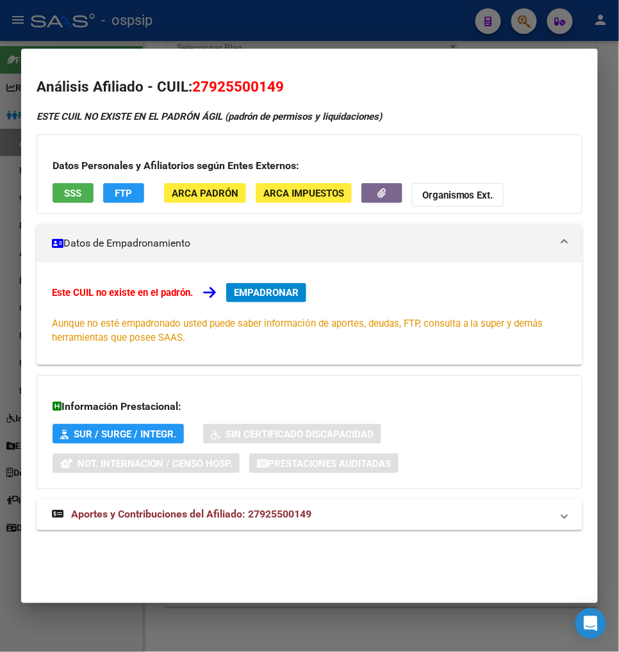
click at [526, 20] on div at bounding box center [309, 326] width 619 height 652
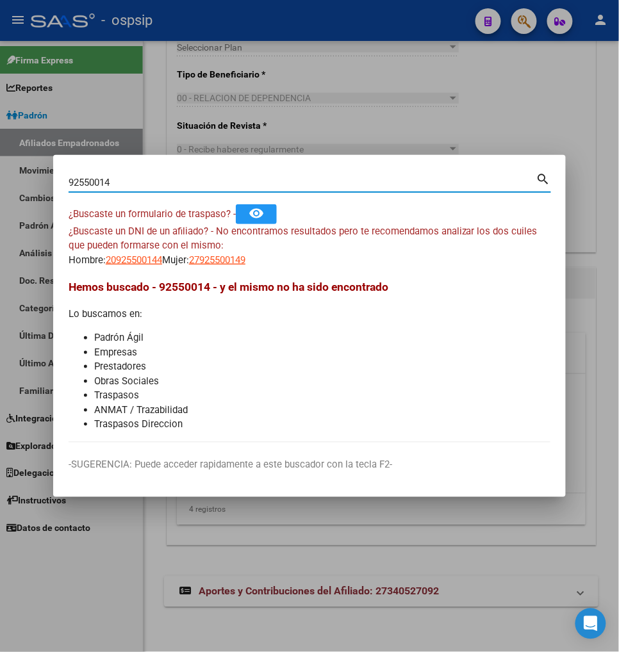
click at [120, 183] on input "92550014" at bounding box center [303, 183] width 468 height 12
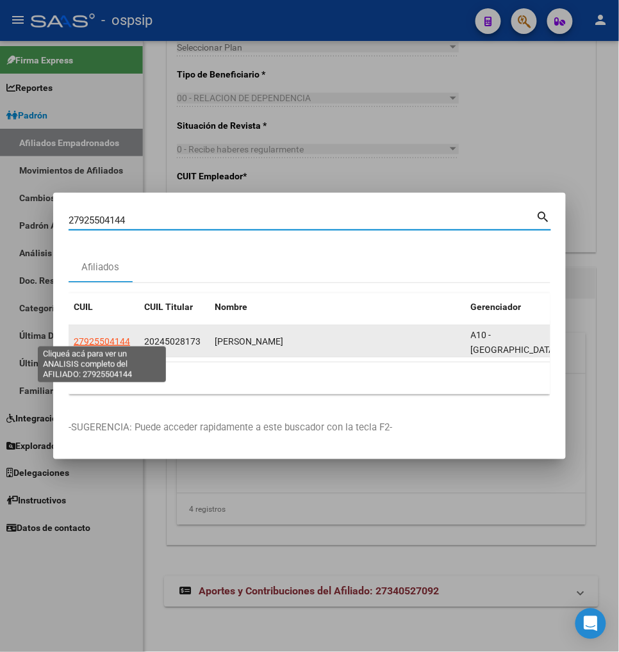
click at [93, 336] on span "27925504144" at bounding box center [102, 341] width 56 height 10
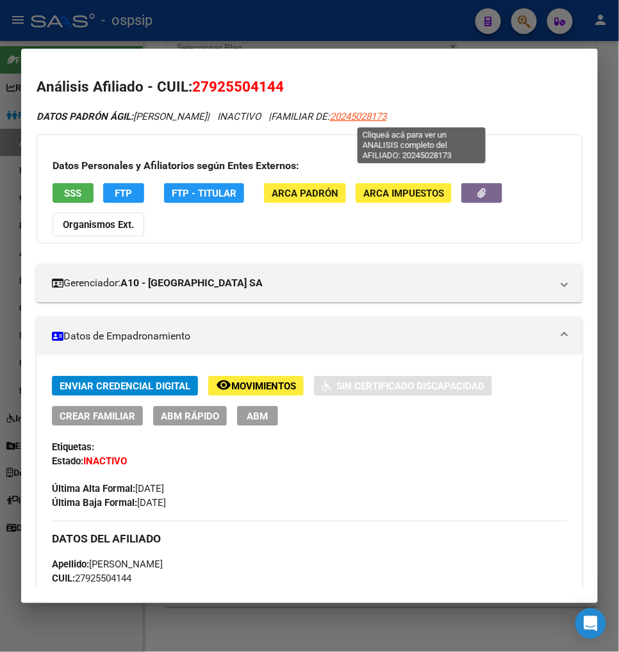
click at [386, 118] on span "20245028173" at bounding box center [358, 117] width 56 height 12
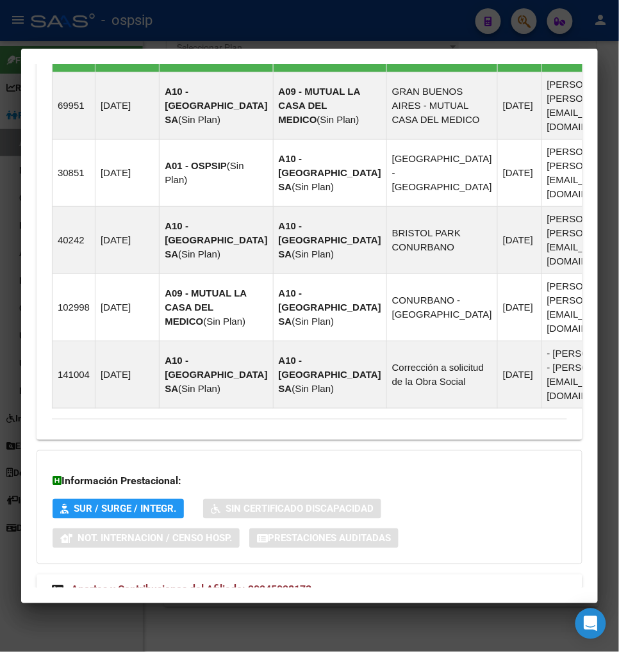
scroll to position [1040, 0]
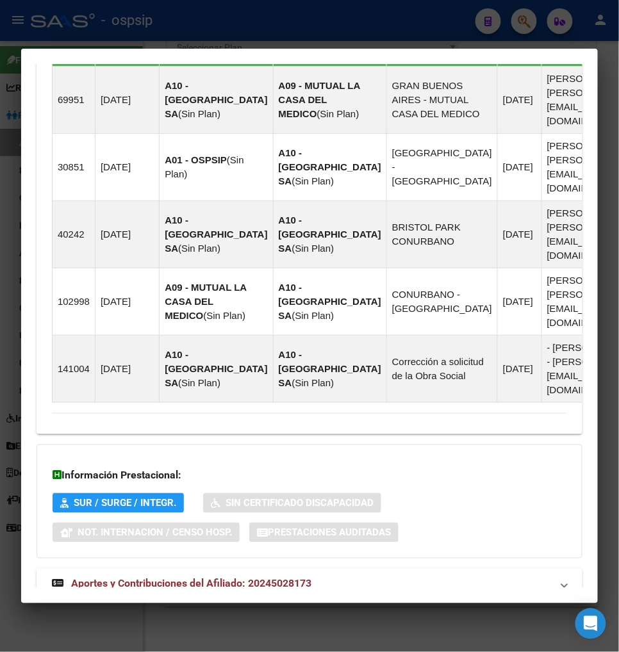
click at [188, 578] on span "Aportes y Contribuciones del Afiliado: 20245028173" at bounding box center [191, 584] width 240 height 12
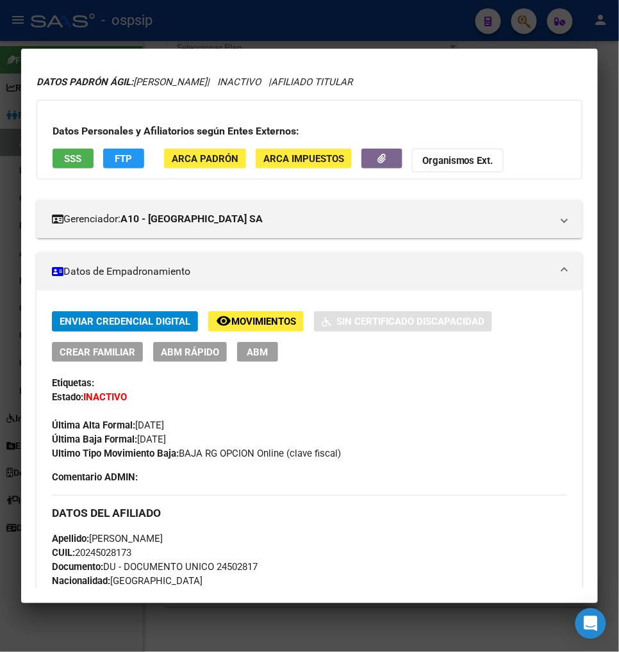
scroll to position [0, 0]
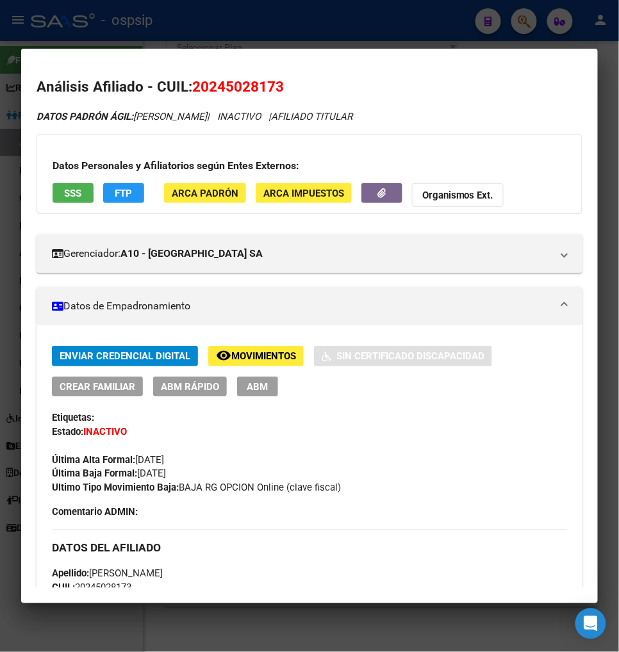
click at [261, 354] on span "Movimientos" at bounding box center [263, 357] width 65 height 12
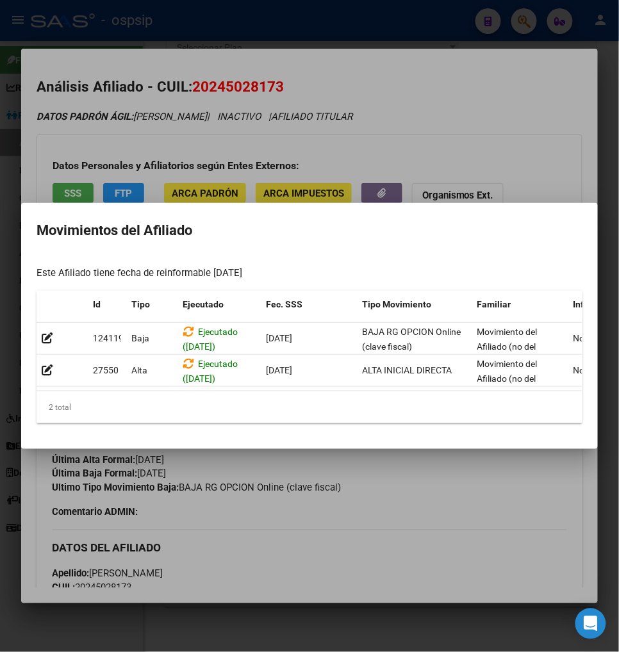
click at [482, 518] on div at bounding box center [309, 326] width 619 height 652
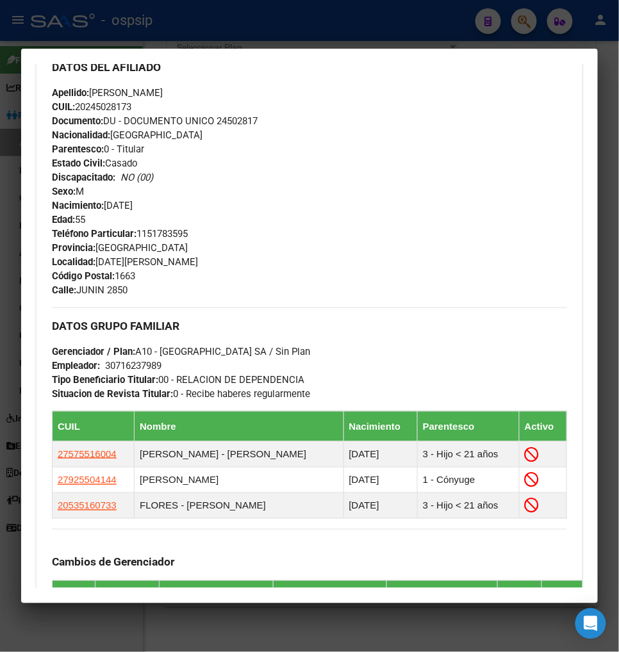
scroll to position [498, 0]
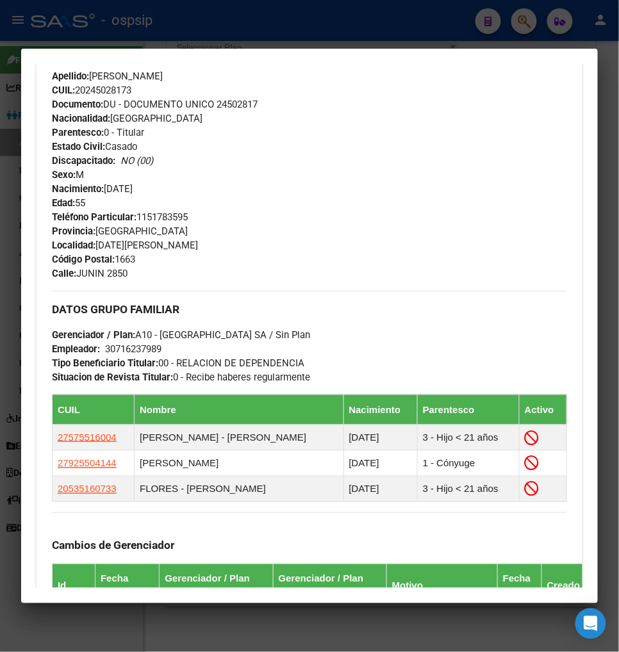
click at [521, 23] on div at bounding box center [309, 326] width 619 height 652
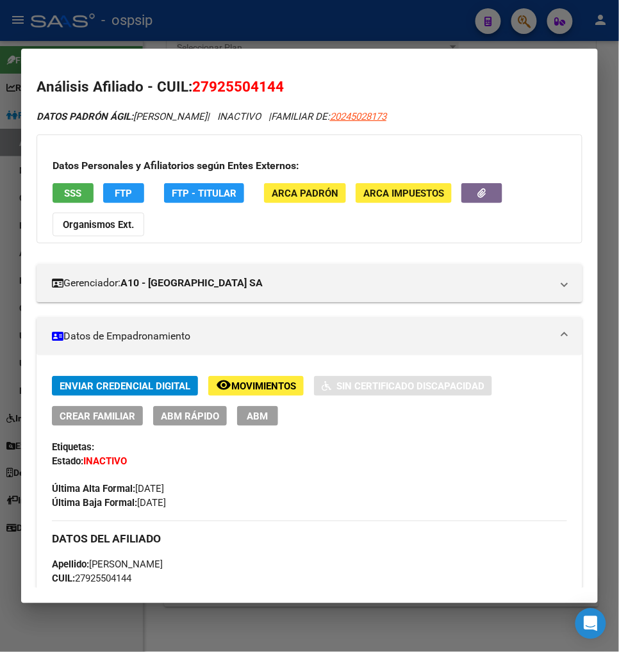
click at [530, 24] on div at bounding box center [309, 326] width 619 height 652
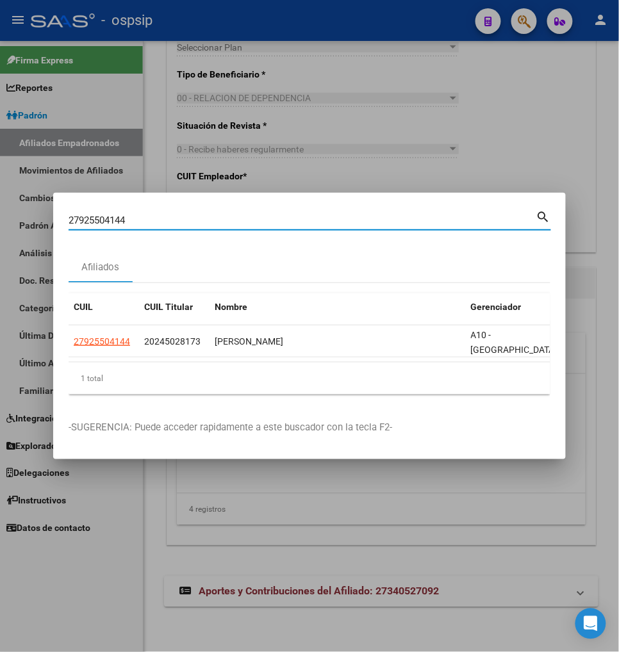
click at [156, 219] on input "27925504144" at bounding box center [303, 221] width 468 height 12
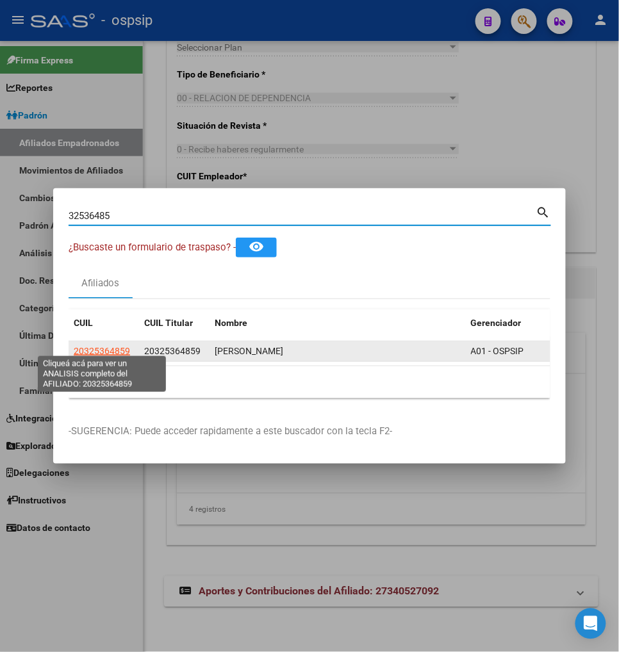
click at [109, 347] on span "20325364859" at bounding box center [102, 351] width 56 height 10
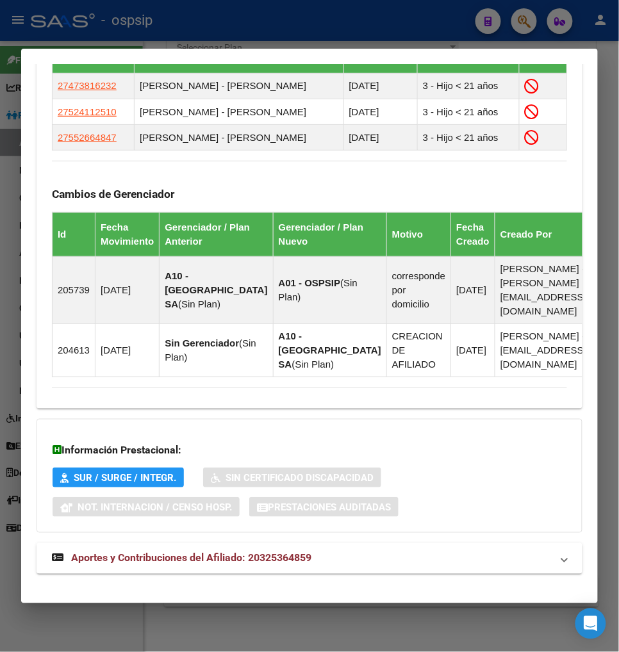
scroll to position [828, 0]
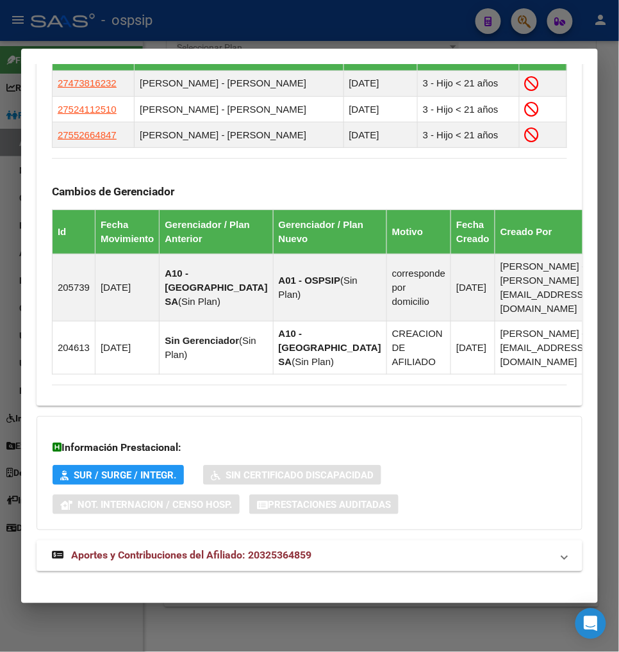
drag, startPoint x: 194, startPoint y: 546, endPoint x: 199, endPoint y: 537, distance: 10.0
click at [194, 550] on span "Aportes y Contribuciones del Afiliado: 20325364859" at bounding box center [191, 556] width 240 height 12
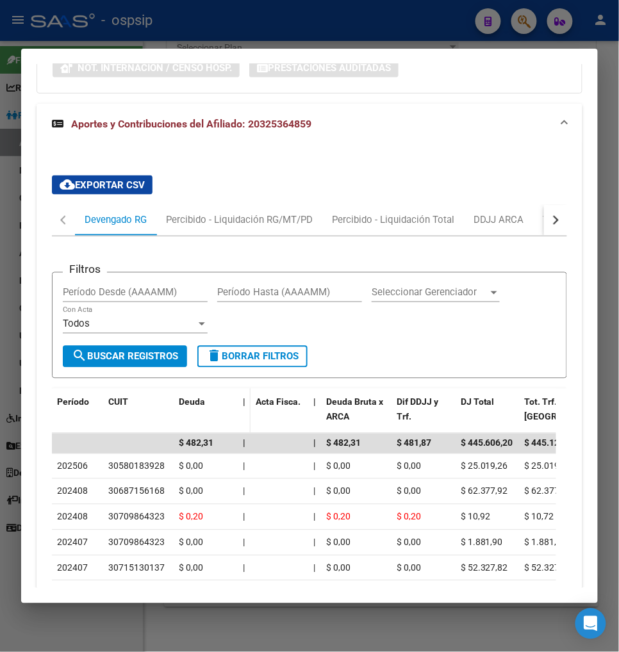
scroll to position [1317, 0]
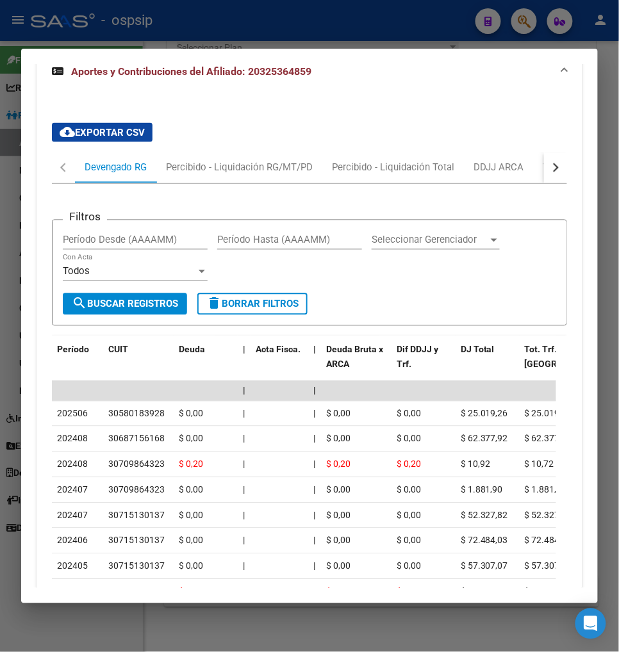
click at [550, 163] on div "button" at bounding box center [554, 167] width 9 height 9
click at [465, 161] on div "ARCA Relaciones Laborales" at bounding box center [467, 168] width 120 height 14
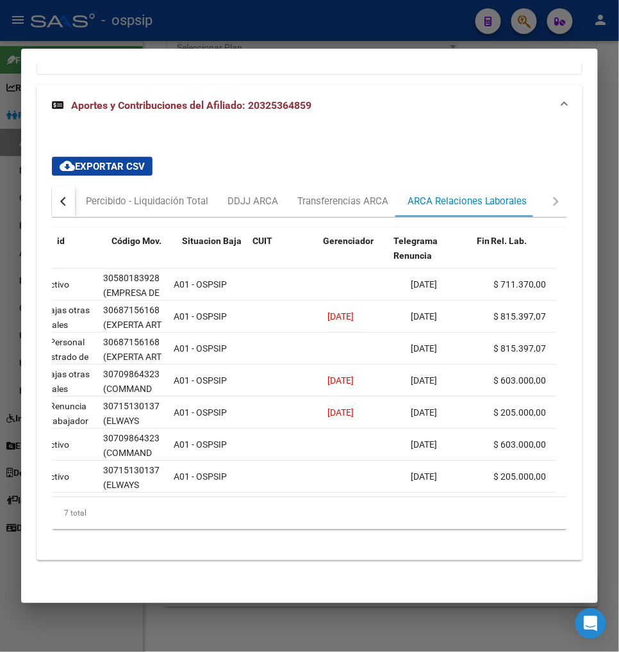
scroll to position [0, 0]
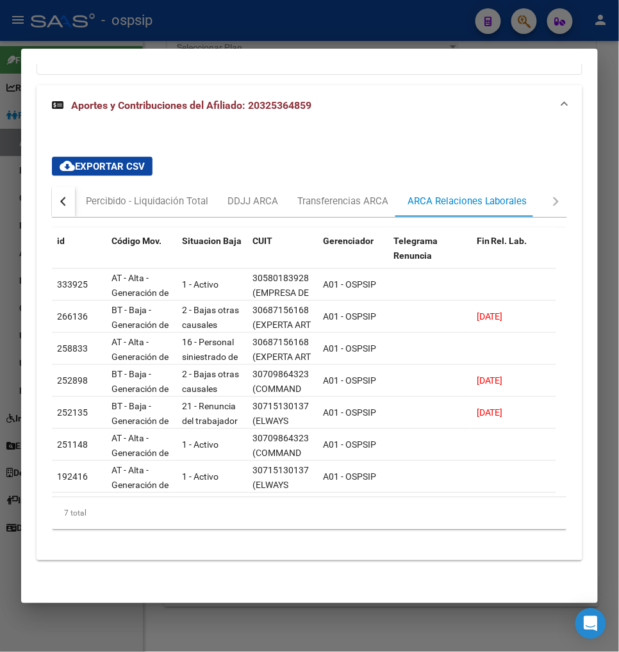
click at [68, 188] on button "button" at bounding box center [63, 201] width 23 height 31
click at [88, 195] on div "Devengado RG" at bounding box center [116, 202] width 62 height 14
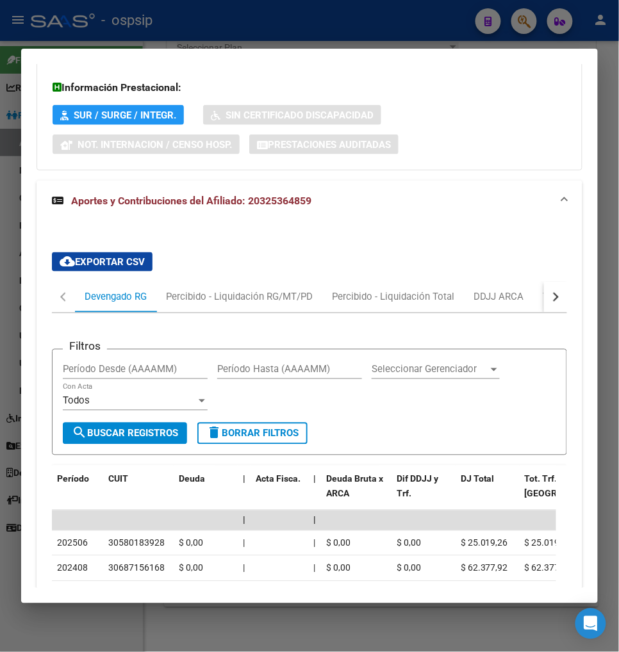
scroll to position [1281, 0]
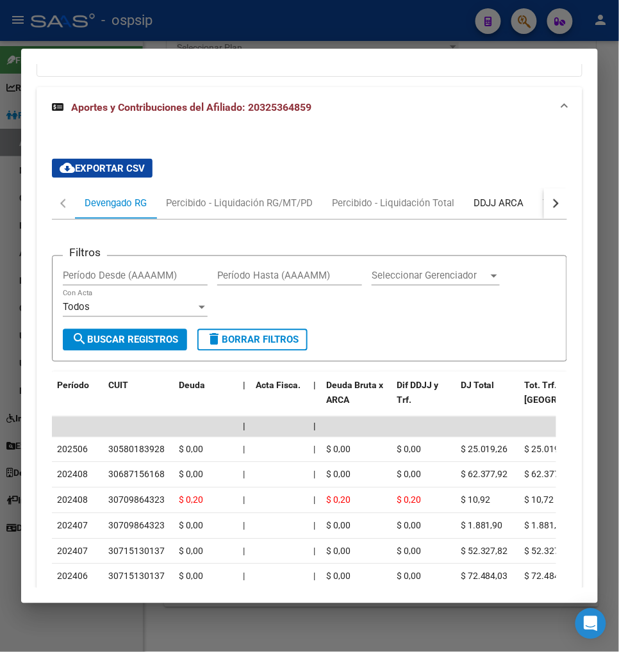
click at [515, 197] on div "DDJJ ARCA" at bounding box center [498, 204] width 51 height 14
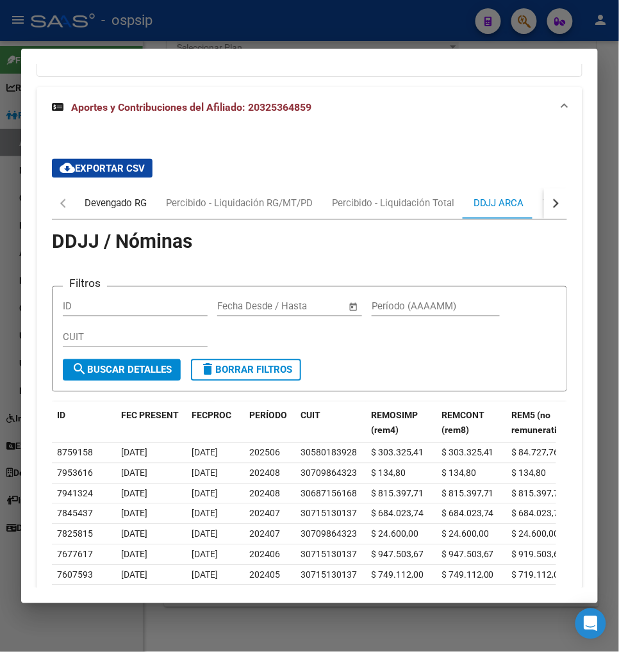
click at [99, 197] on div "Devengado RG" at bounding box center [116, 204] width 62 height 14
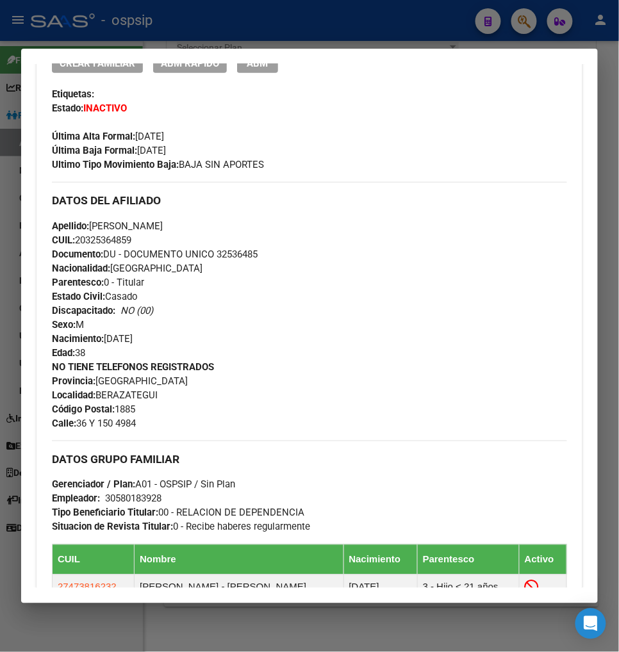
scroll to position [213, 0]
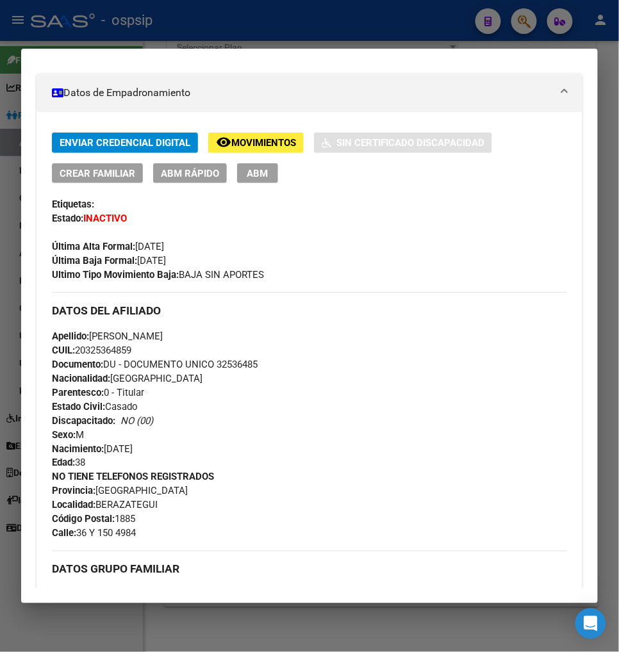
click at [256, 170] on span "ABM" at bounding box center [257, 174] width 21 height 12
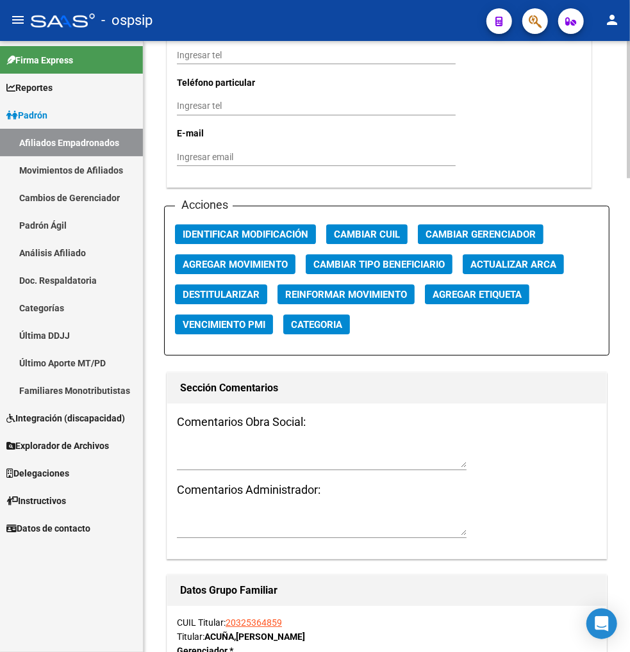
scroll to position [1423, 0]
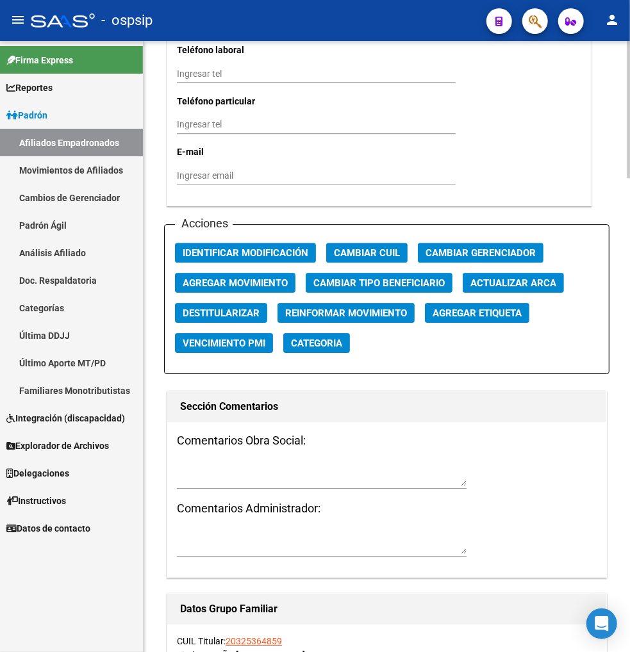
click at [238, 277] on span "Agregar Movimiento" at bounding box center [235, 283] width 105 height 12
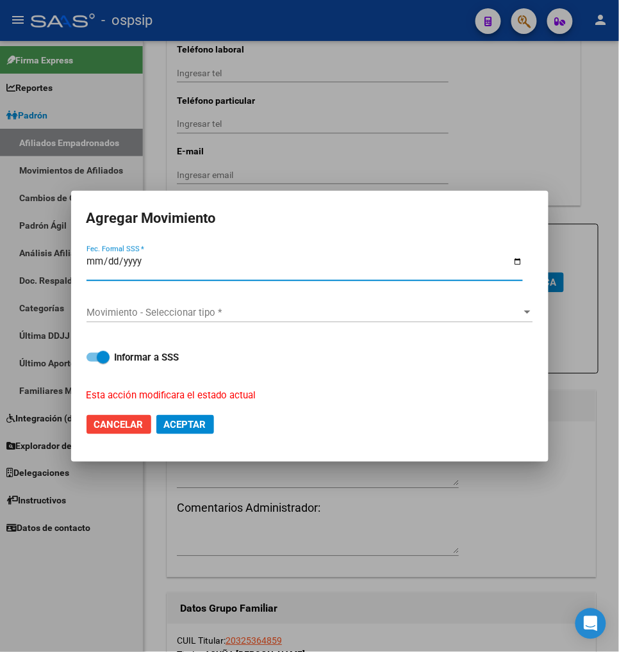
click at [261, 317] on span "Movimiento - Seleccionar tipo *" at bounding box center [303, 313] width 435 height 12
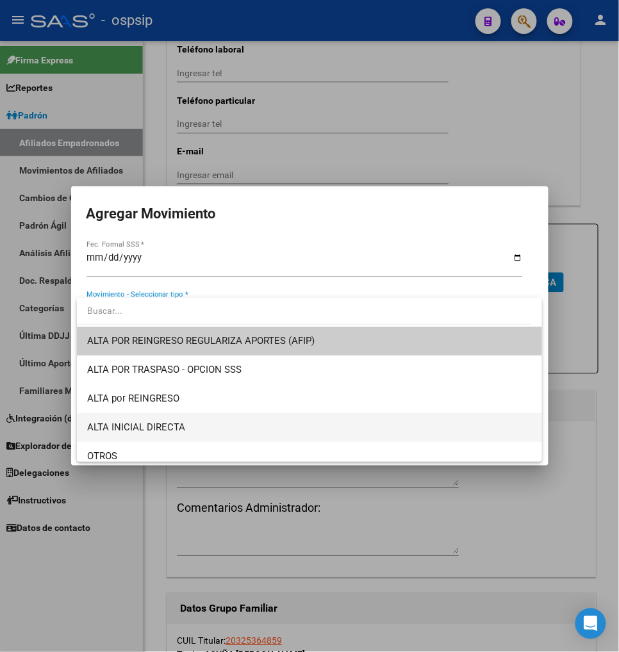
click at [208, 431] on span "ALTA INICIAL DIRECTA" at bounding box center [309, 427] width 445 height 29
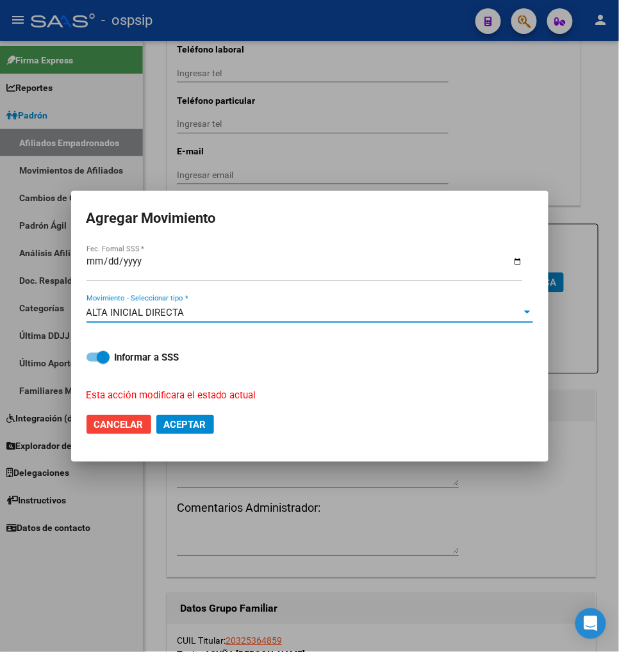
click at [193, 426] on span "Aceptar" at bounding box center [185, 425] width 42 height 12
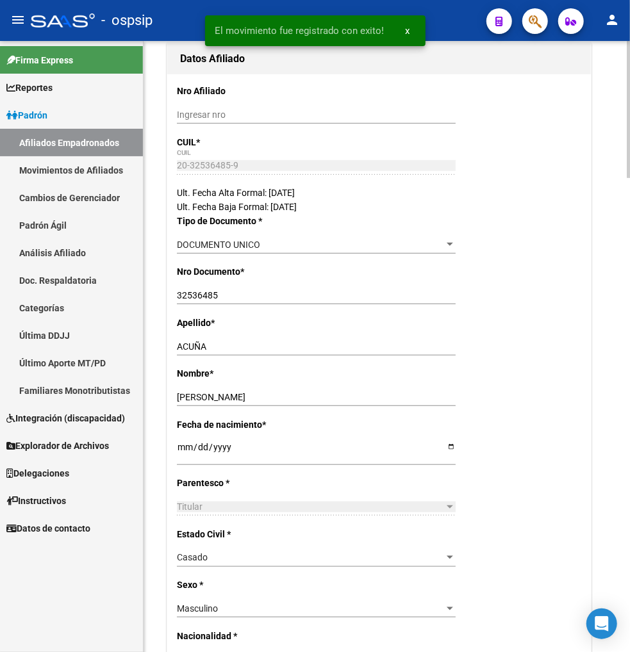
scroll to position [0, 0]
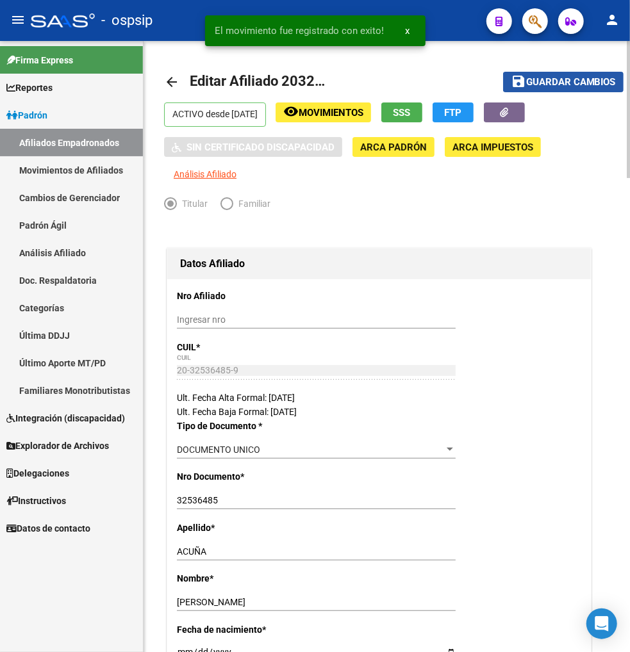
click at [558, 84] on span "Guardar cambios" at bounding box center [571, 83] width 90 height 12
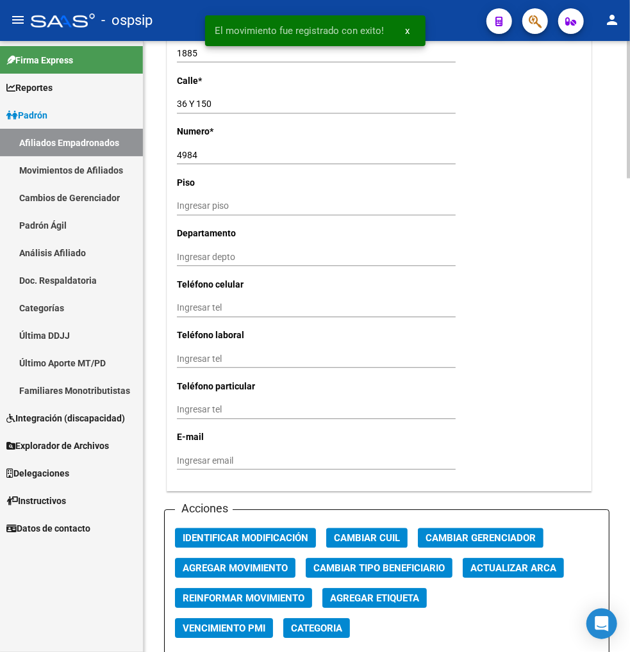
scroll to position [1281, 0]
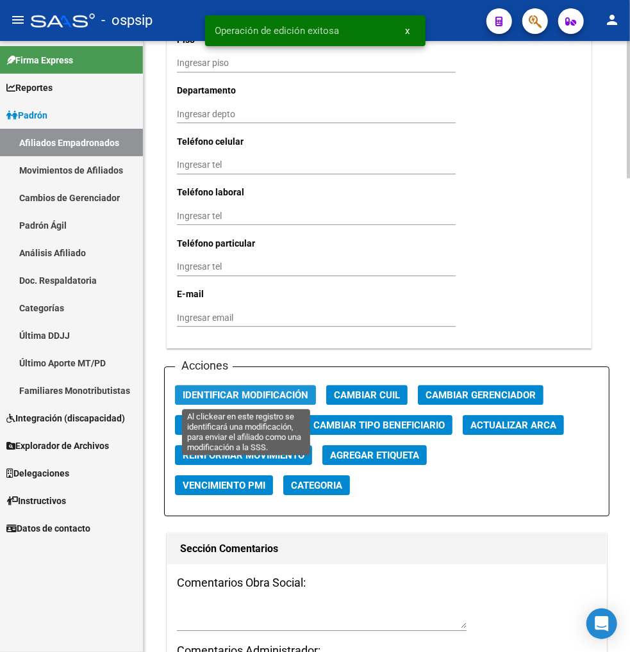
click at [246, 392] on span "Identificar Modificación" at bounding box center [246, 395] width 126 height 12
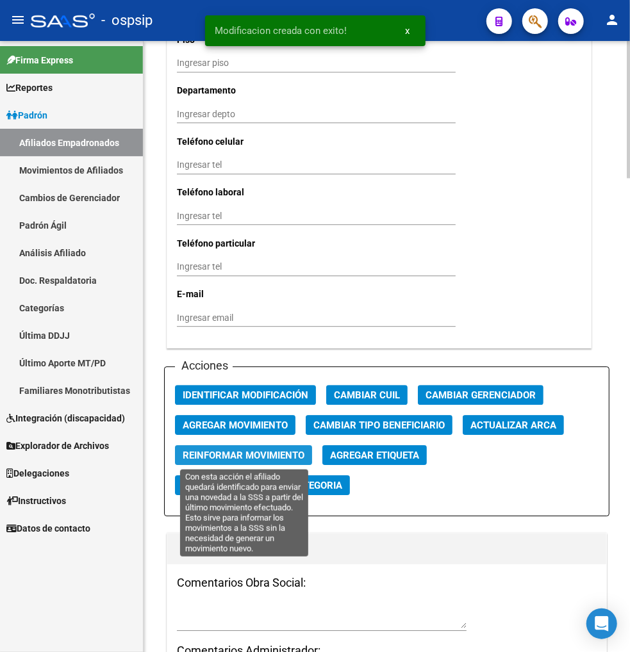
click at [249, 457] on span "Reinformar Movimiento" at bounding box center [244, 456] width 122 height 12
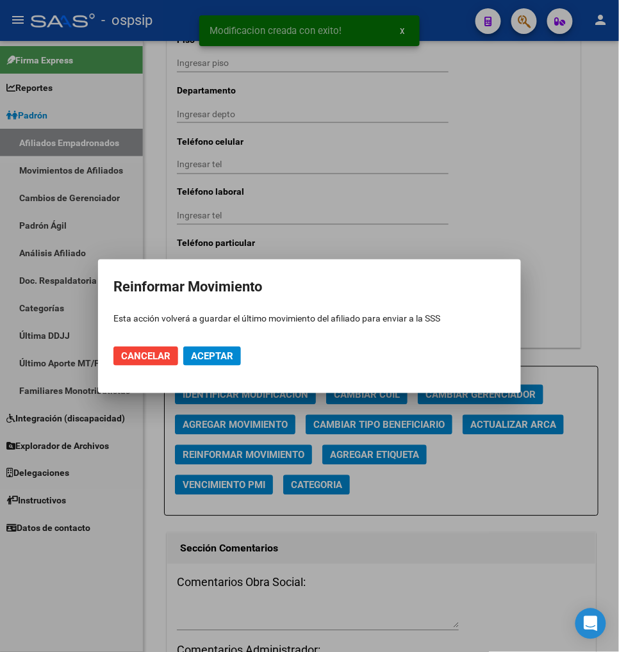
click at [214, 367] on mat-dialog-actions "Cancelar Aceptar" at bounding box center [309, 356] width 392 height 44
click at [214, 355] on span "Aceptar" at bounding box center [212, 356] width 42 height 12
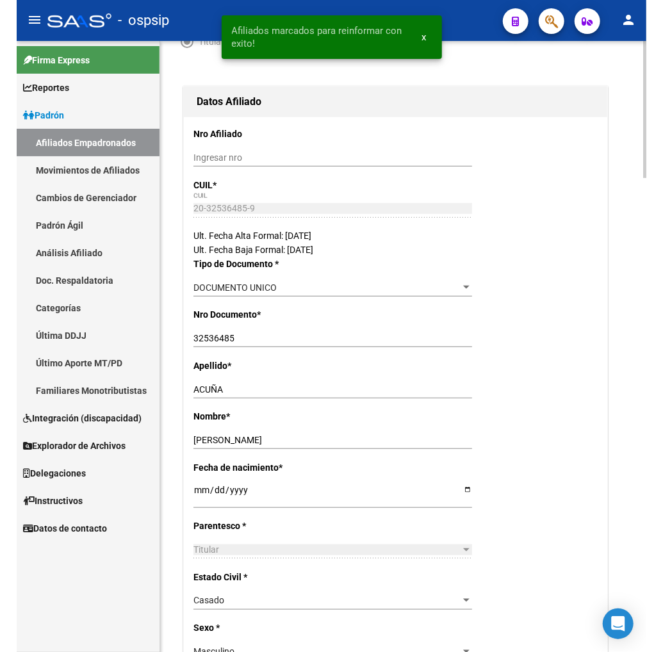
scroll to position [0, 0]
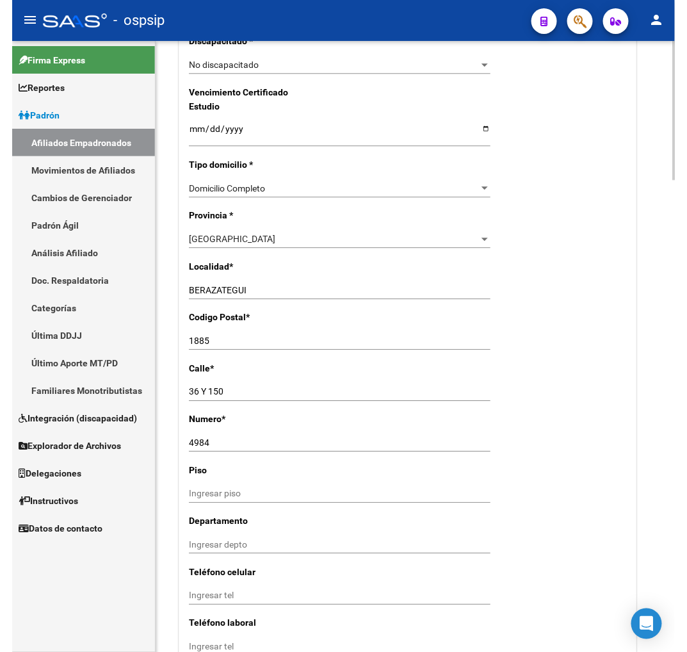
scroll to position [854, 0]
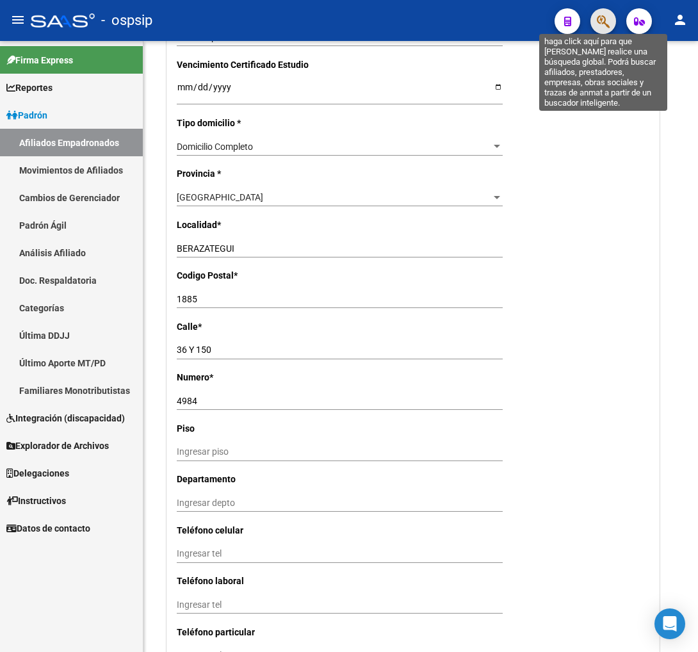
click at [600, 21] on icon "button" at bounding box center [603, 21] width 13 height 15
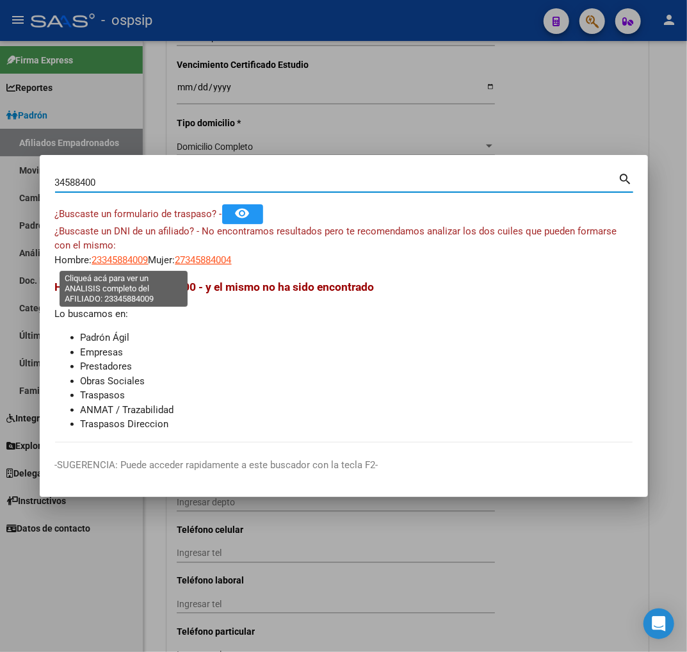
click at [124, 261] on span "23345884009" at bounding box center [120, 260] width 56 height 12
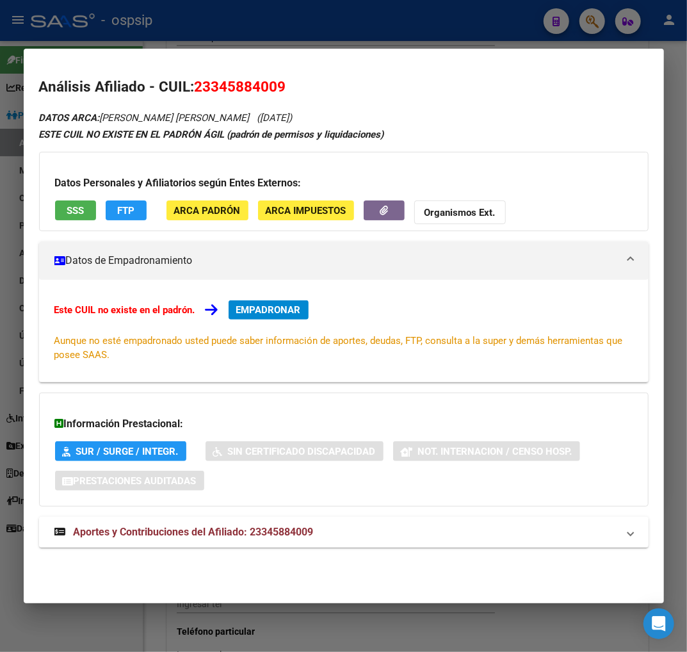
click at [140, 534] on span "Aportes y Contribuciones del Afiliado: 23345884009" at bounding box center [194, 532] width 240 height 12
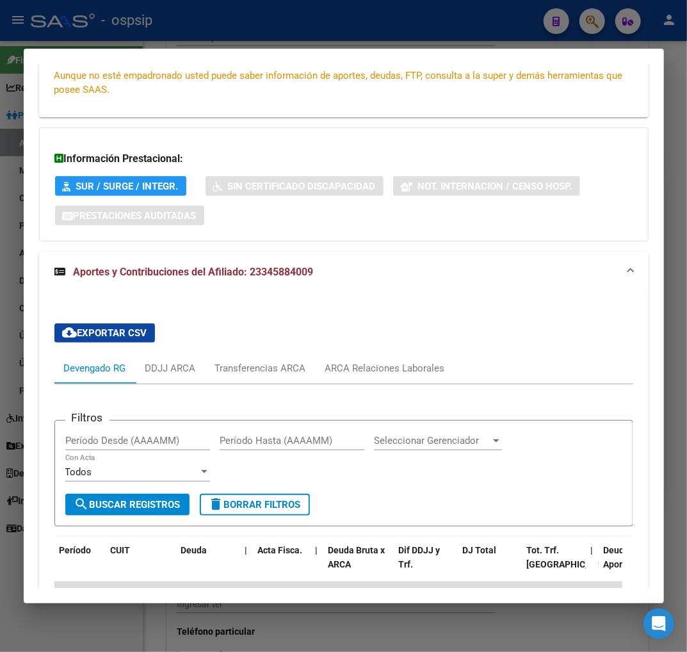
scroll to position [348, 0]
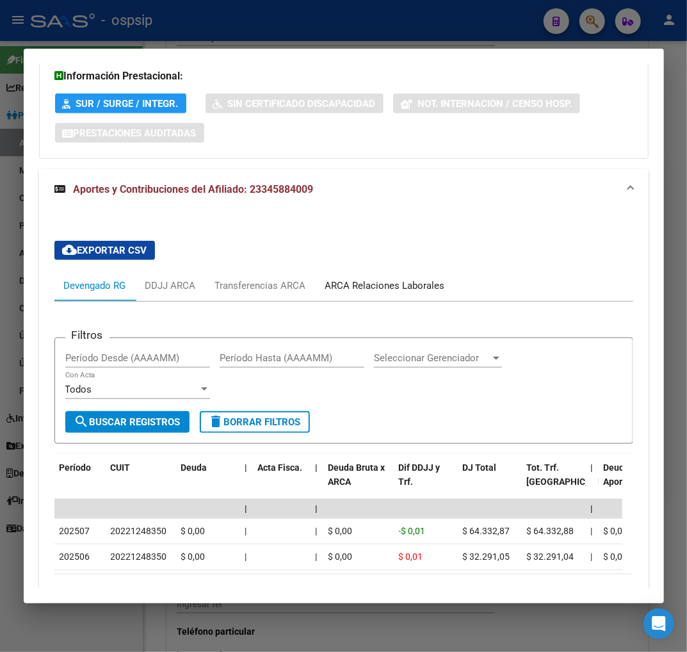
click at [380, 295] on div "ARCA Relaciones Laborales" at bounding box center [385, 285] width 139 height 31
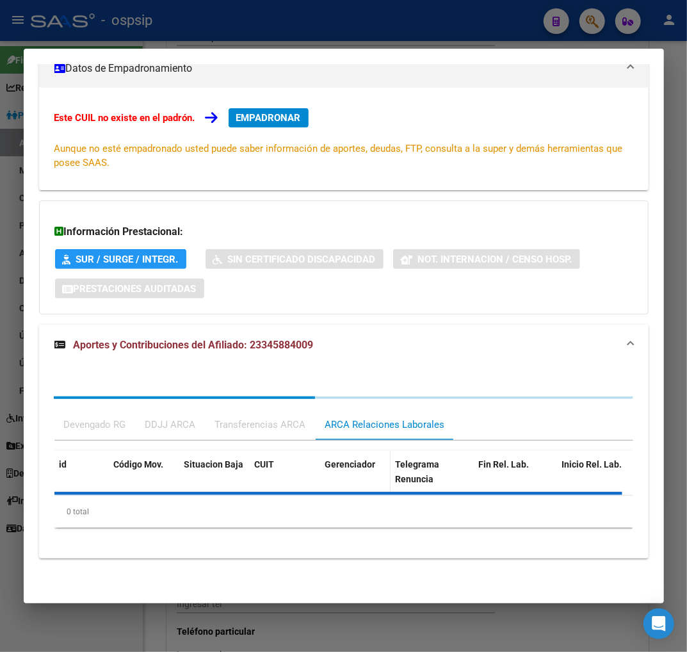
scroll to position [252, 0]
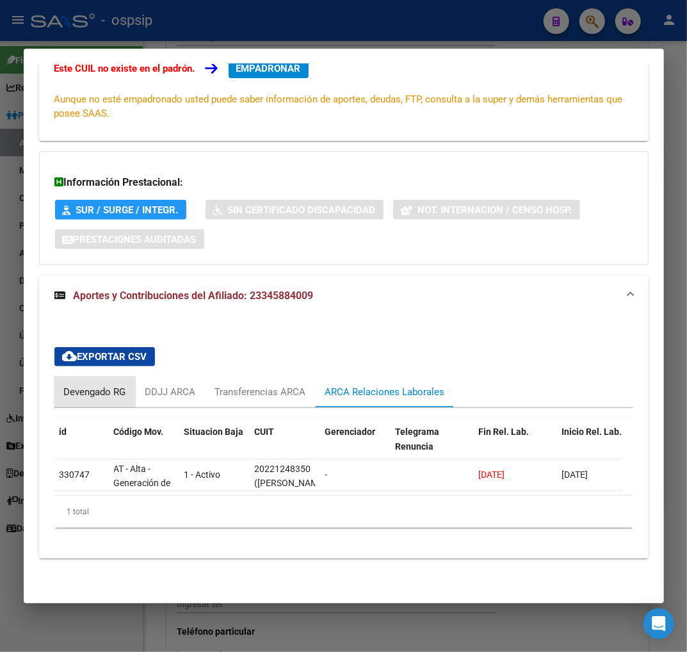
click at [87, 385] on div "Devengado RG" at bounding box center [95, 392] width 62 height 14
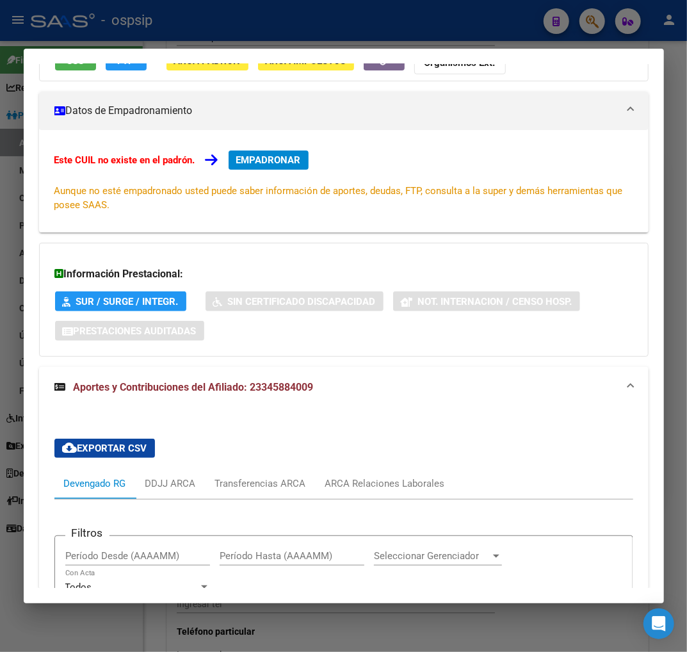
scroll to position [0, 0]
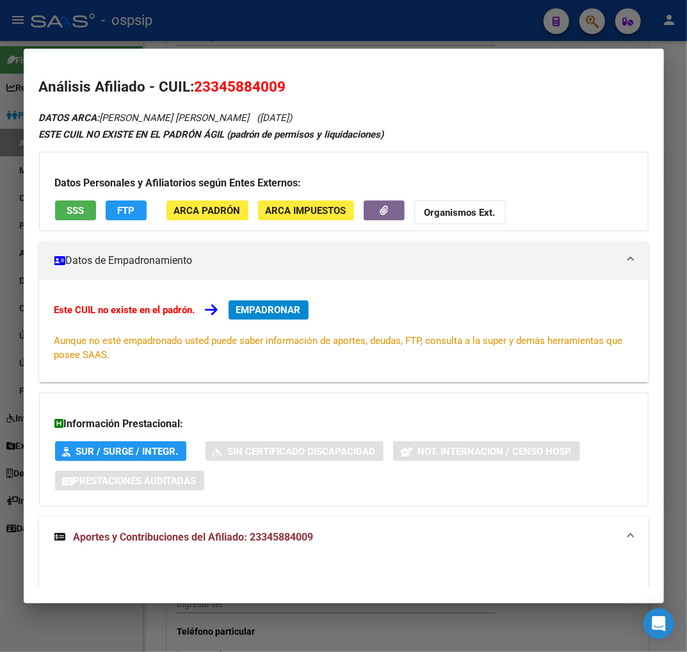
click at [275, 314] on span "EMPADRONAR" at bounding box center [268, 310] width 65 height 12
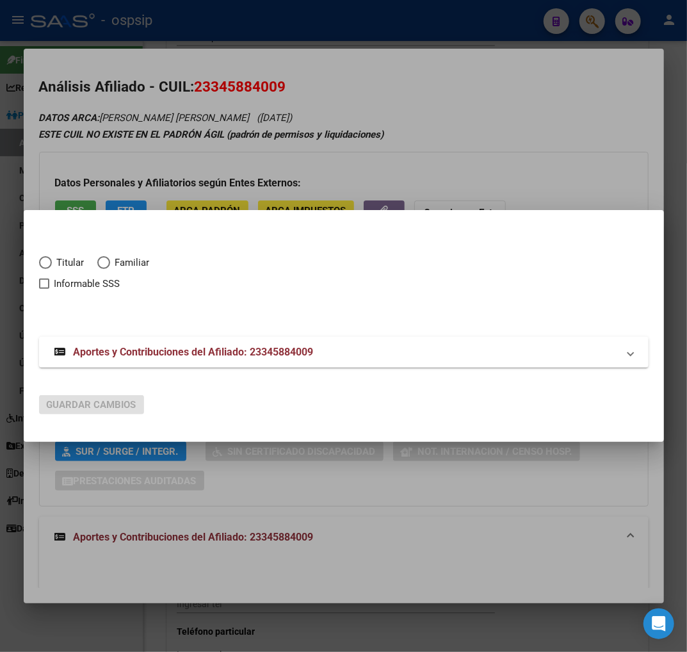
click at [53, 259] on span "Titular" at bounding box center [68, 263] width 33 height 15
click at [52, 259] on input "Titular" at bounding box center [45, 262] width 13 height 13
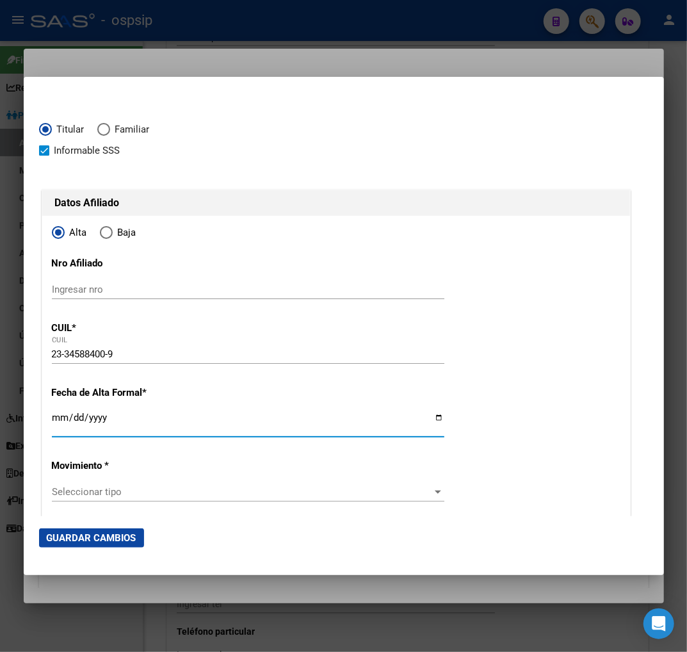
click at [64, 427] on input "Ingresar fecha" at bounding box center [248, 422] width 393 height 20
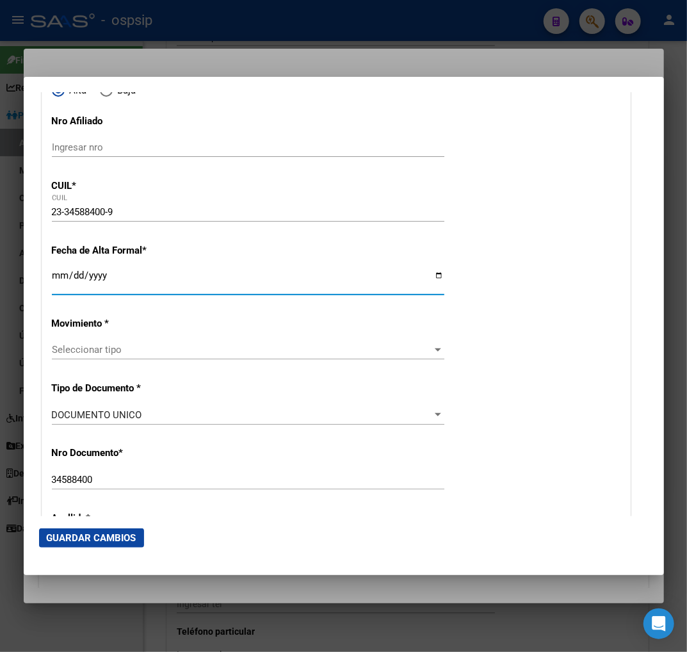
click at [214, 356] on div "Seleccionar tipo Seleccionar tipo" at bounding box center [248, 349] width 393 height 19
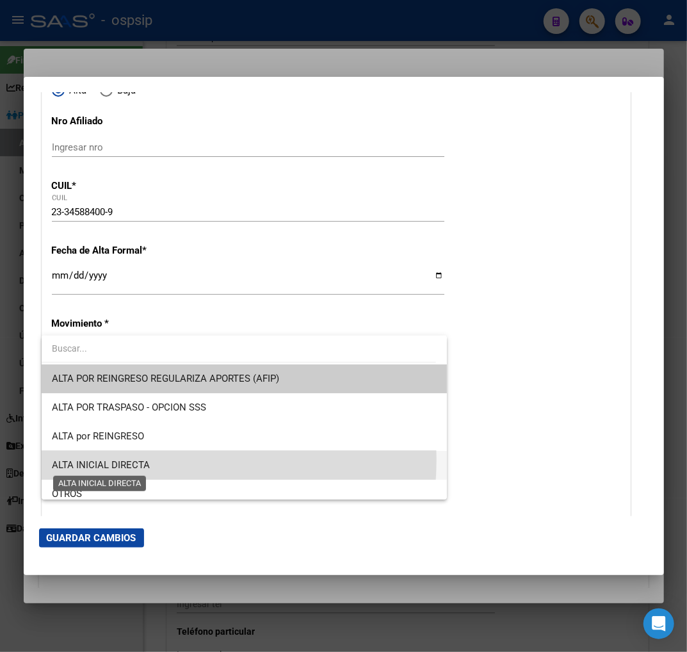
click at [140, 459] on span "ALTA INICIAL DIRECTA" at bounding box center [101, 465] width 98 height 12
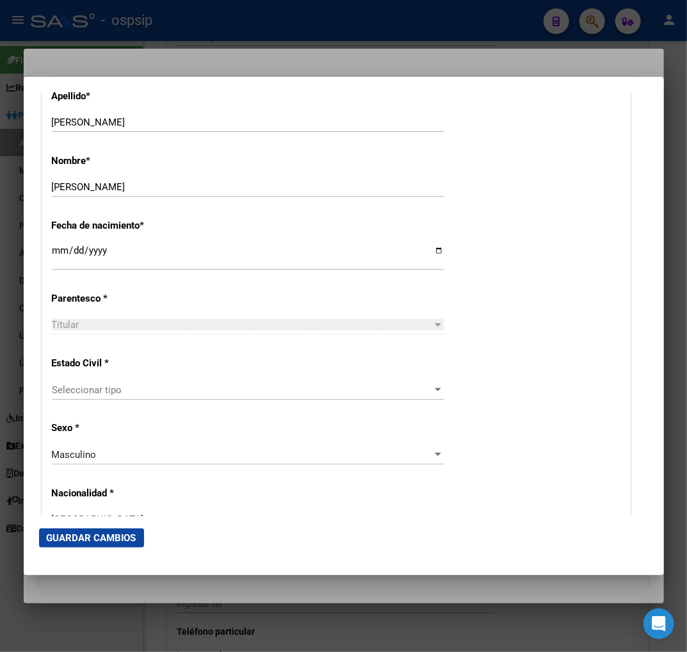
scroll to position [569, 0]
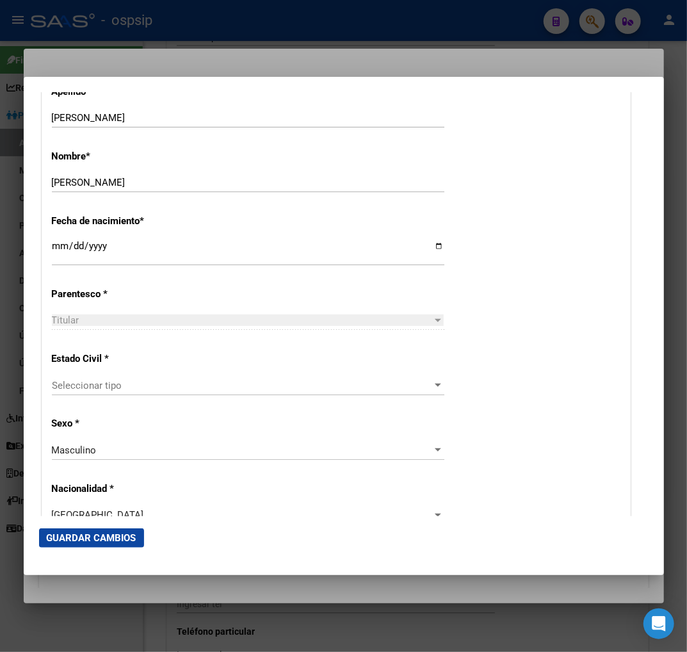
click at [205, 382] on span "Seleccionar tipo" at bounding box center [242, 386] width 381 height 12
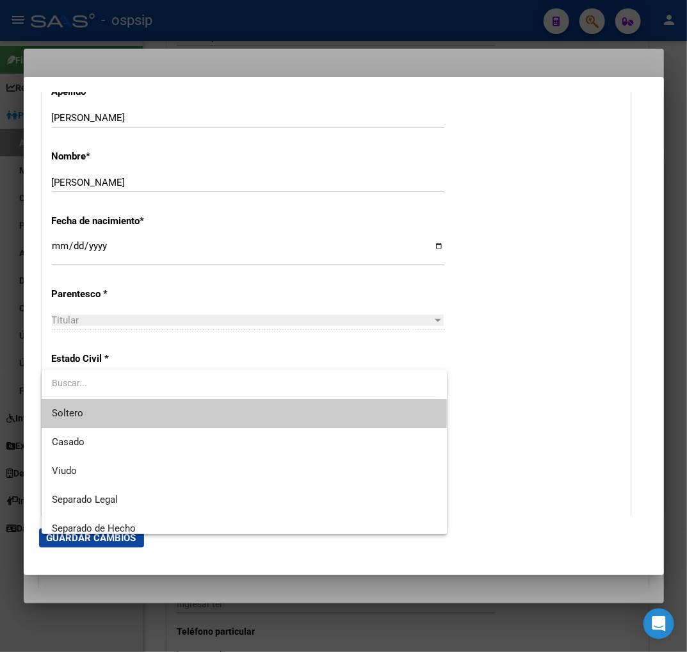
click at [165, 411] on span "Soltero" at bounding box center [244, 413] width 385 height 29
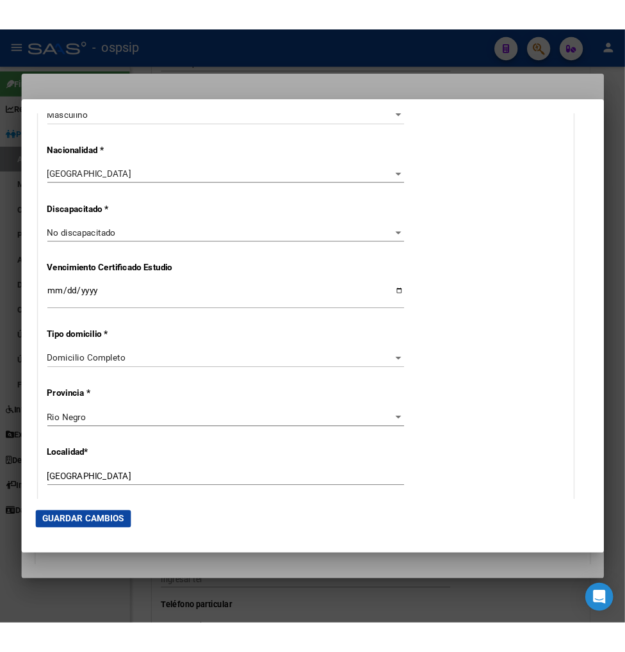
scroll to position [1067, 0]
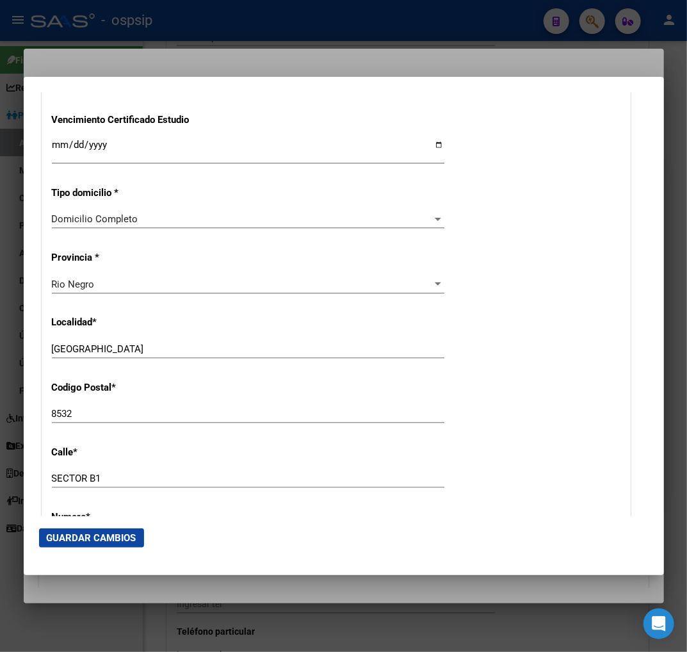
click at [250, 380] on div "Alta Baja Nro Afiliado Ingresar nro CUIL * 23-34588400-9 CUIL ARCA Padrón Fecha…" at bounding box center [336, 56] width 588 height 1815
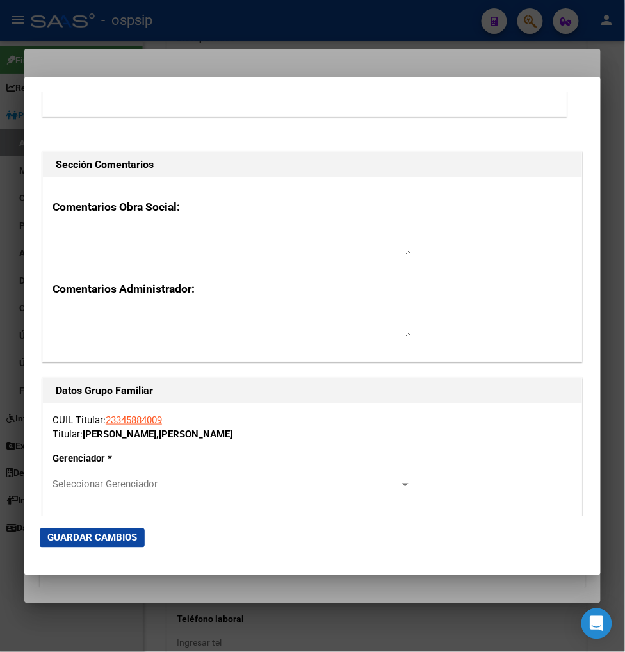
scroll to position [1993, 0]
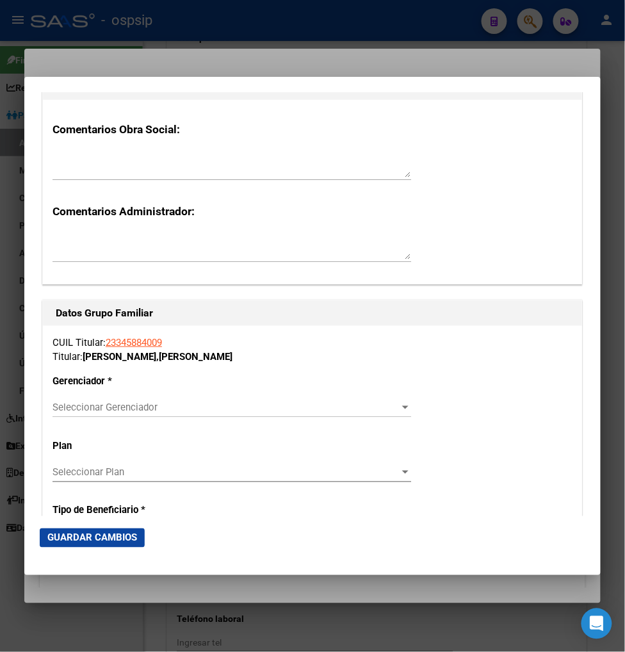
click at [311, 414] on div "Seleccionar Gerenciador Seleccionar Gerenciador" at bounding box center [232, 407] width 359 height 19
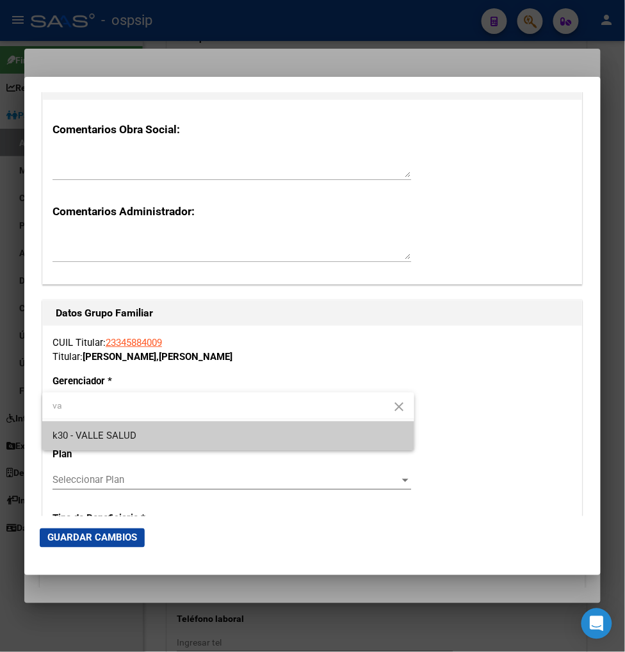
click at [175, 437] on span "k30 - VALLE SALUD" at bounding box center [229, 435] width 352 height 29
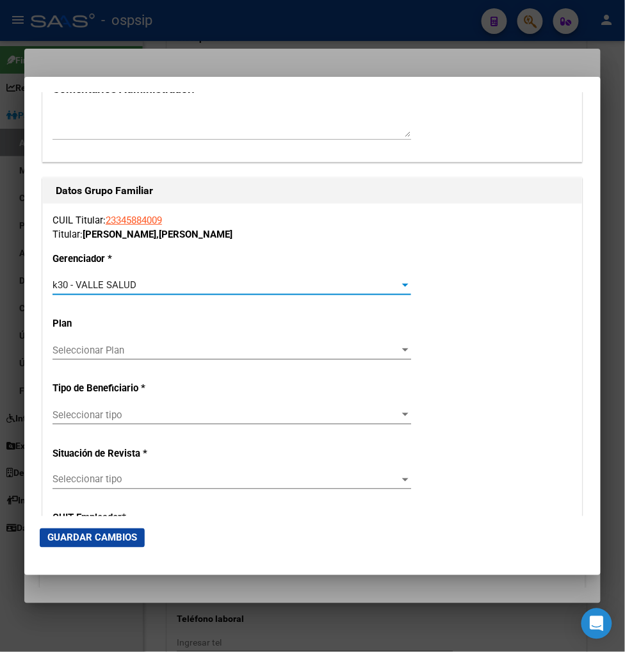
scroll to position [2135, 0]
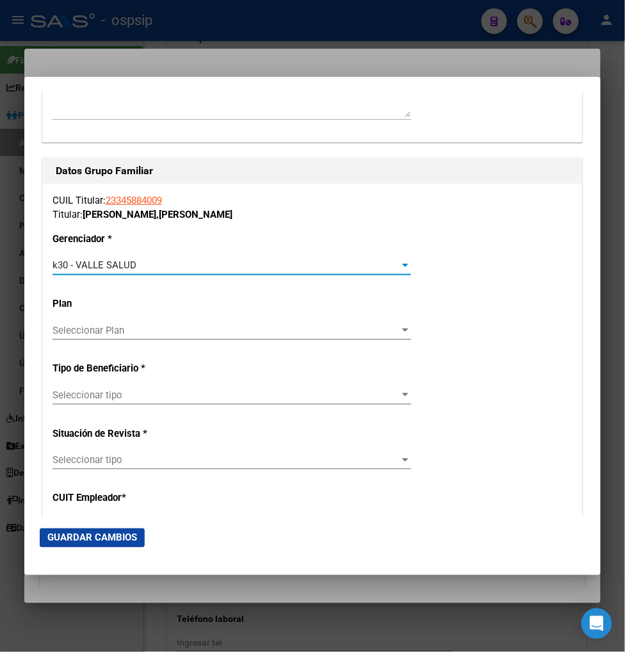
click at [195, 398] on span "Seleccionar tipo" at bounding box center [226, 395] width 347 height 12
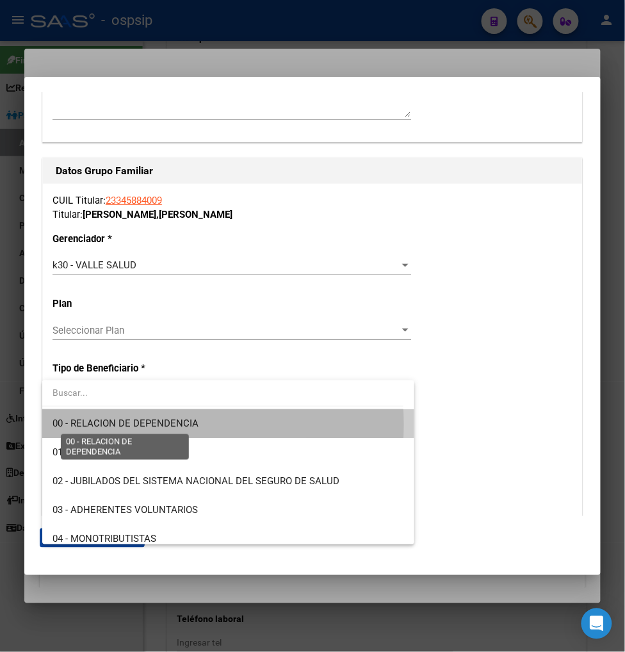
click at [192, 425] on span "00 - RELACION DE DEPENDENCIA" at bounding box center [126, 424] width 146 height 12
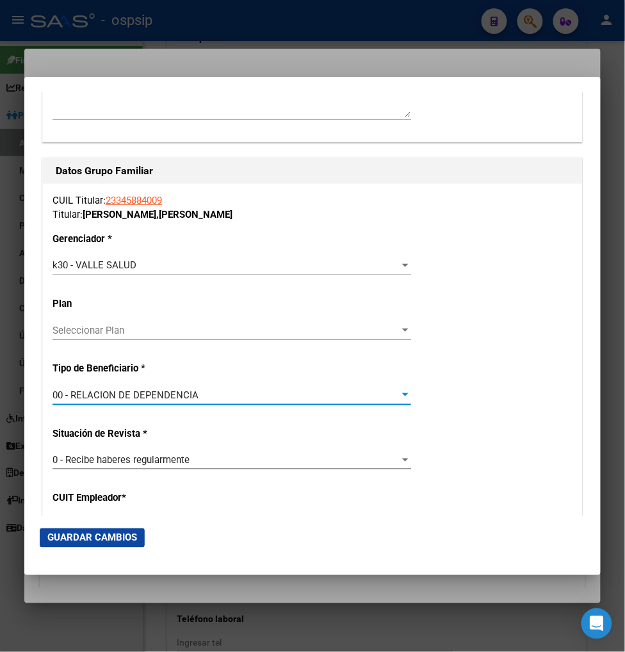
click at [109, 537] on span "Guardar Cambios" at bounding box center [92, 538] width 90 height 12
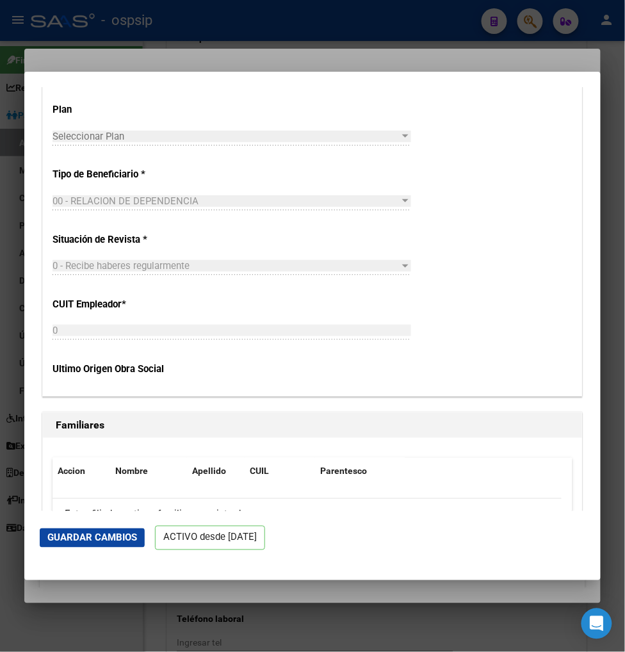
scroll to position [2584, 0]
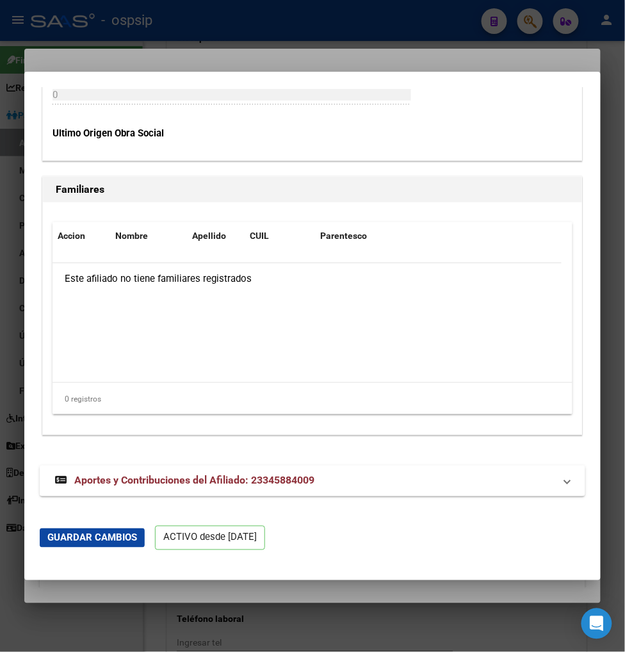
click at [162, 483] on span "Aportes y Contribuciones del Afiliado: 23345884009" at bounding box center [194, 481] width 240 height 12
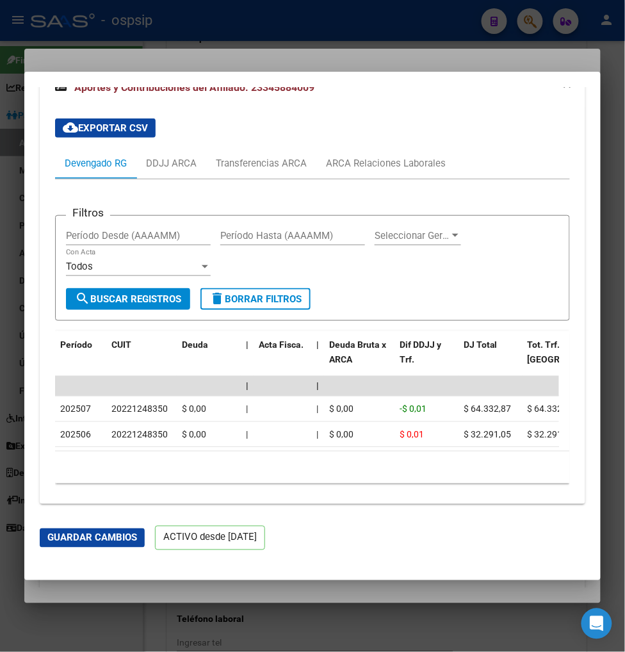
scroll to position [2983, 0]
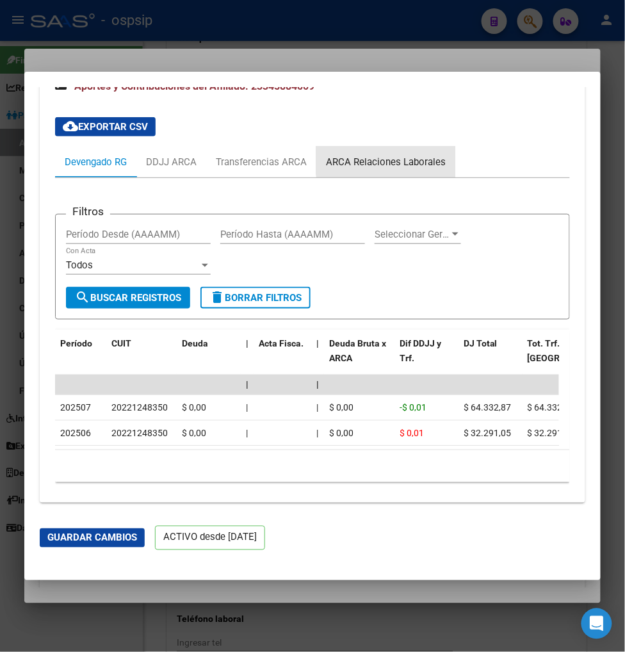
click at [388, 158] on div "ARCA Relaciones Laborales" at bounding box center [386, 162] width 120 height 14
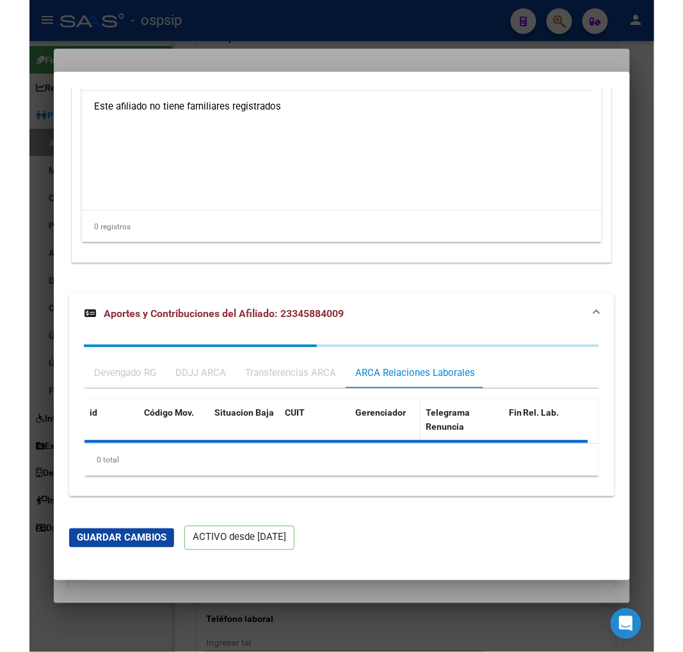
scroll to position [2816, 0]
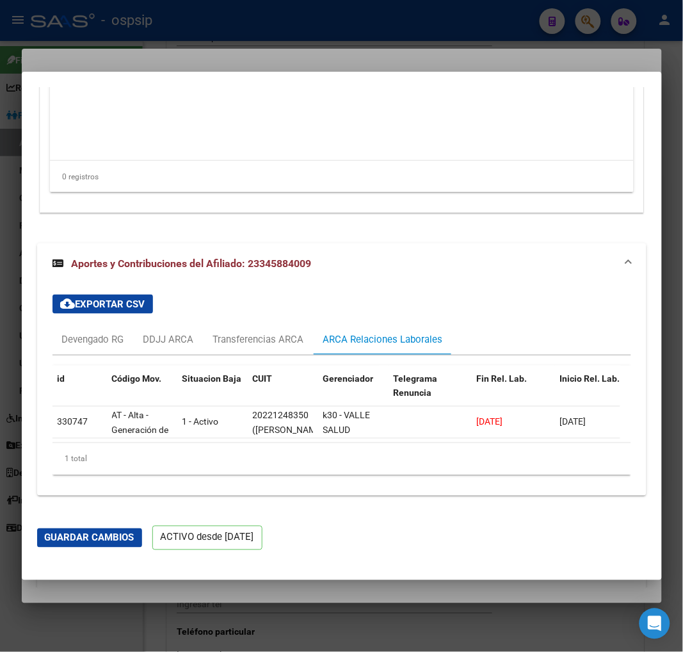
click at [590, 22] on div at bounding box center [341, 326] width 683 height 652
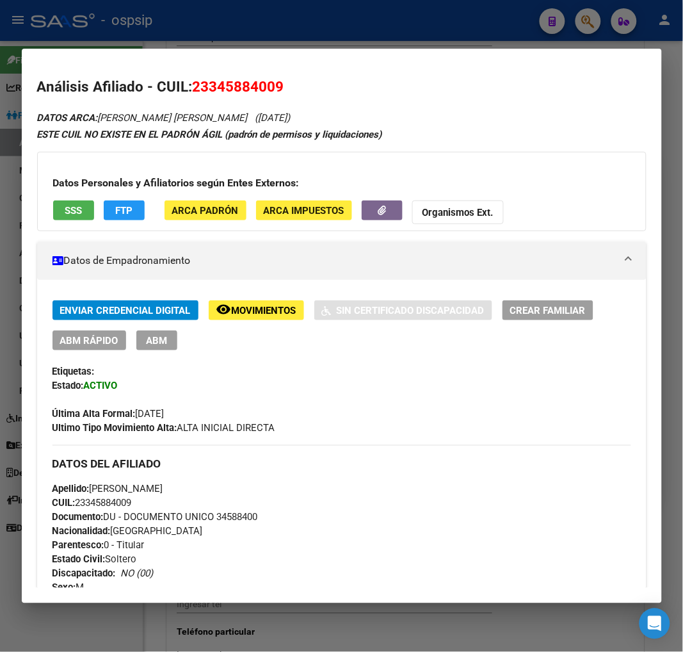
click at [583, 20] on div at bounding box center [341, 326] width 683 height 652
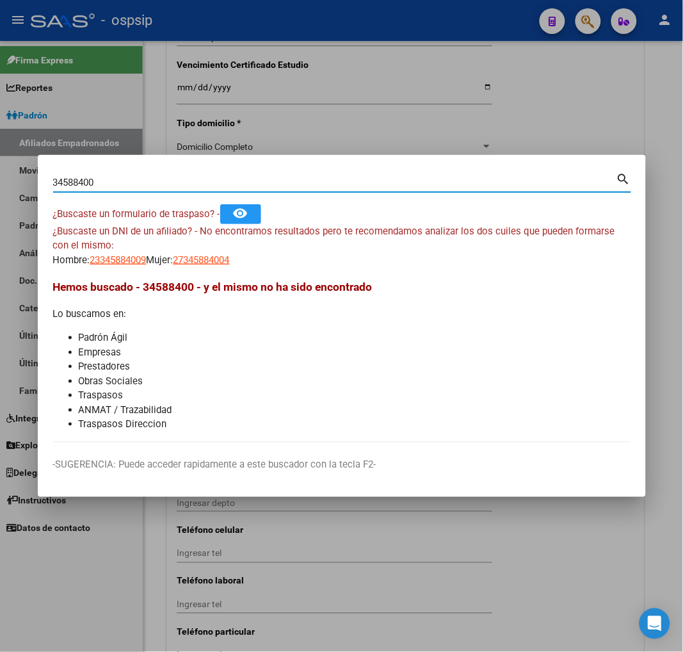
click at [168, 188] on input "34588400" at bounding box center [335, 183] width 564 height 12
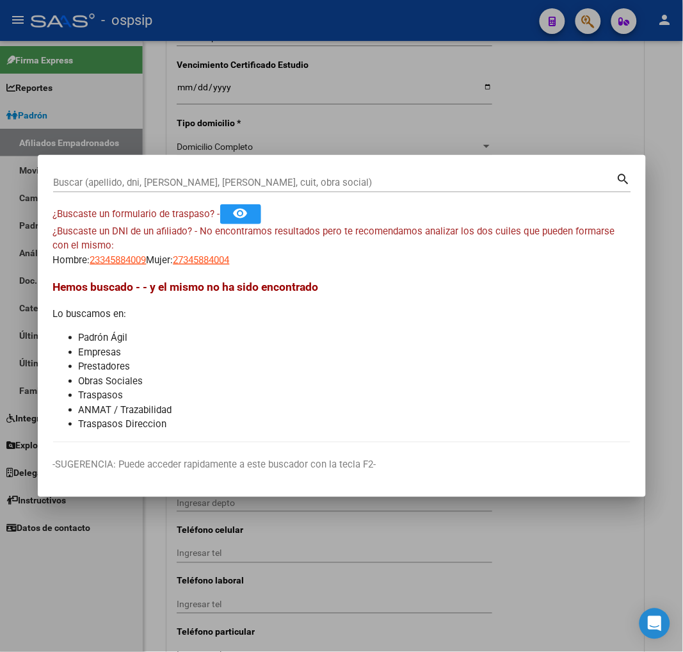
click at [209, 175] on div "Buscar (apellido, dni, [PERSON_NAME], [PERSON_NAME], cuit, obra social)" at bounding box center [335, 182] width 564 height 19
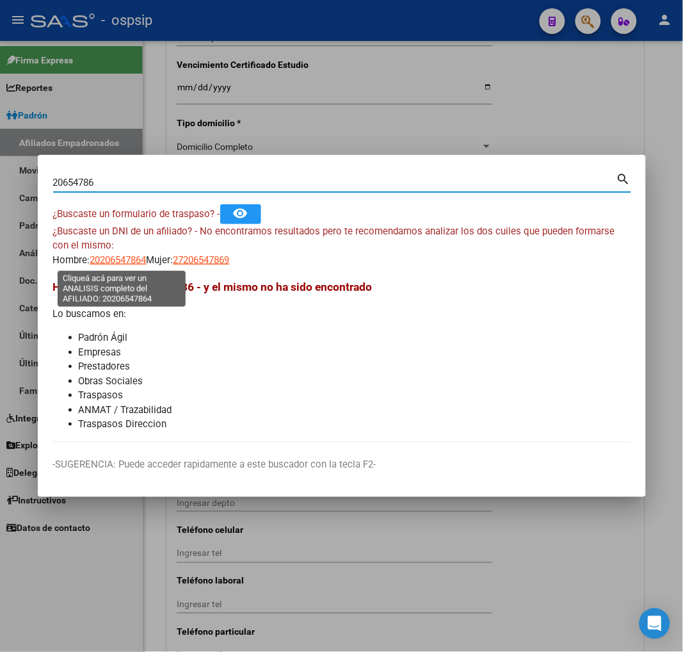
click at [122, 256] on span "20206547864" at bounding box center [118, 260] width 56 height 12
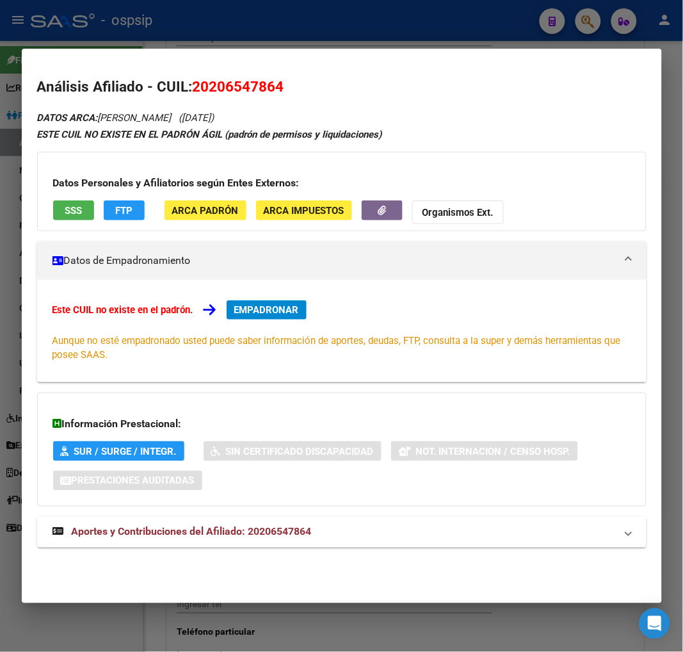
click at [149, 535] on span "Aportes y Contribuciones del Afiliado: 20206547864" at bounding box center [192, 532] width 240 height 12
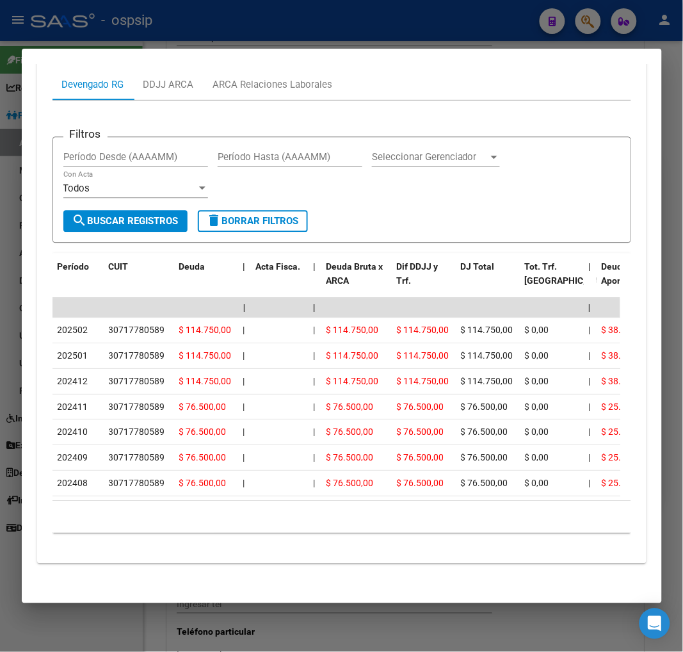
scroll to position [550, 0]
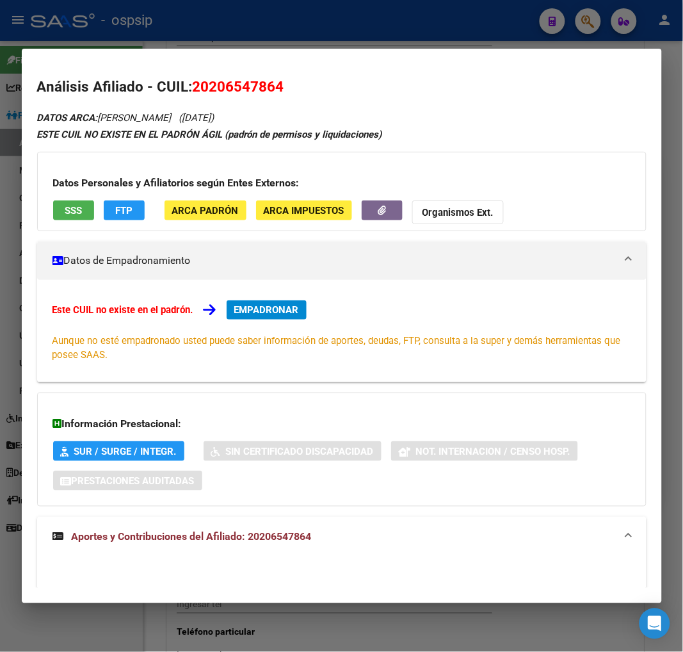
click at [453, 297] on div "Este CUIL no existe en el padrón. EMPADRONAR Aunque no esté empadronado usted p…" at bounding box center [342, 331] width 610 height 102
click at [437, 85] on h2 "Análisis Afiliado - CUIL: 20206547864" at bounding box center [342, 87] width 610 height 22
drag, startPoint x: 210, startPoint y: 88, endPoint x: 276, endPoint y: 82, distance: 66.2
click at [276, 82] on span "20206547864" at bounding box center [239, 86] width 92 height 17
copy span "20654786"
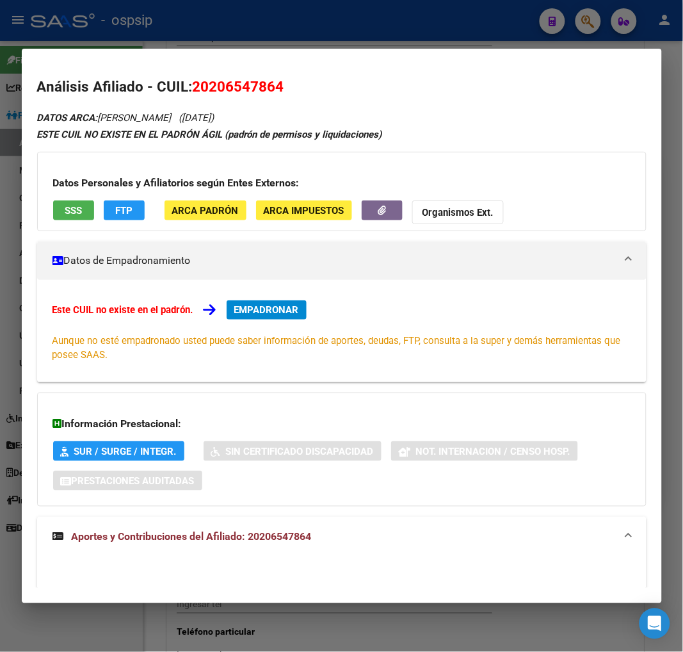
click at [330, 94] on h2 "Análisis Afiliado - CUIL: 20206547864" at bounding box center [342, 87] width 610 height 22
drag, startPoint x: 193, startPoint y: 85, endPoint x: 322, endPoint y: 99, distance: 128.9
click at [322, 99] on div "Análisis Afiliado - CUIL: 20206547864 DATOS ARCA: [PERSON_NAME] ([DATE]) ESTE C…" at bounding box center [342, 608] width 610 height 1065
click at [338, 92] on h2 "Análisis Afiliado - CUIL: 20206547864" at bounding box center [342, 87] width 610 height 22
drag, startPoint x: 195, startPoint y: 85, endPoint x: 302, endPoint y: 90, distance: 107.1
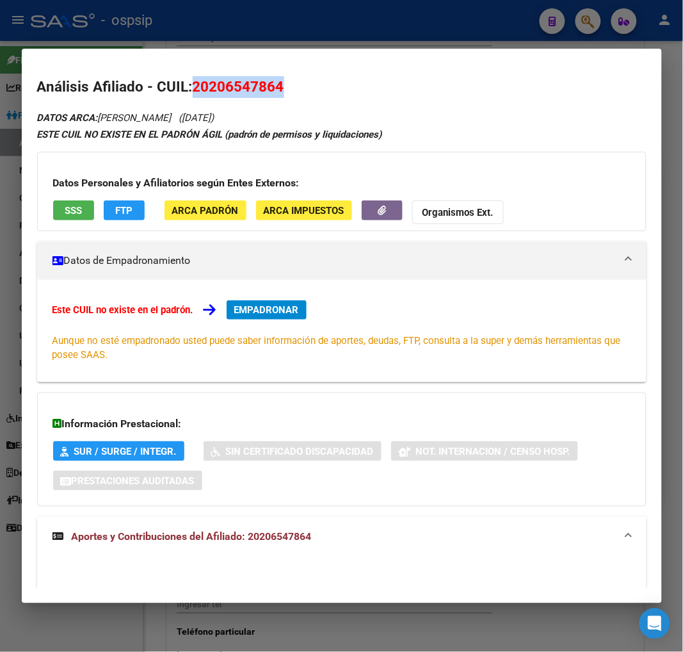
click at [302, 90] on h2 "Análisis Afiliado - CUIL: 20206547864" at bounding box center [342, 87] width 610 height 22
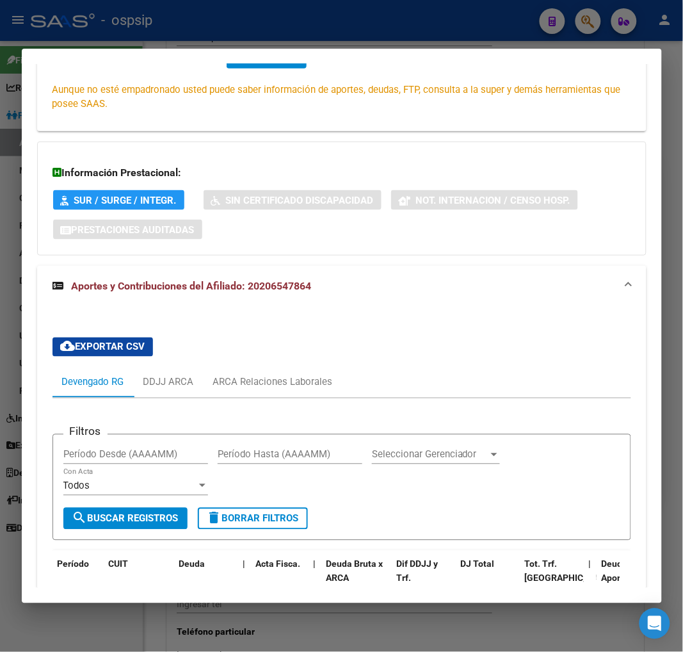
scroll to position [284, 0]
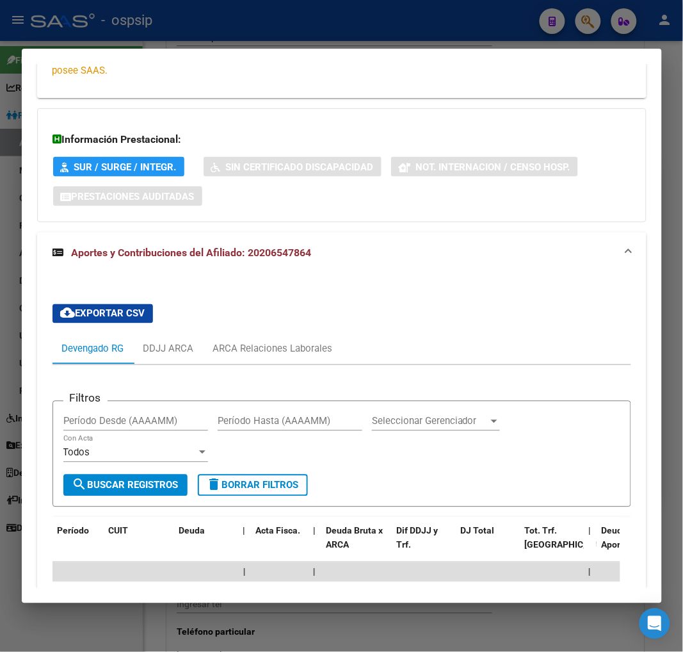
click at [410, 368] on div "Filtros Período Desde (AAAAMM) Período Hasta (AAAAMM) Seleccionar Gerenciador S…" at bounding box center [342, 586] width 579 height 443
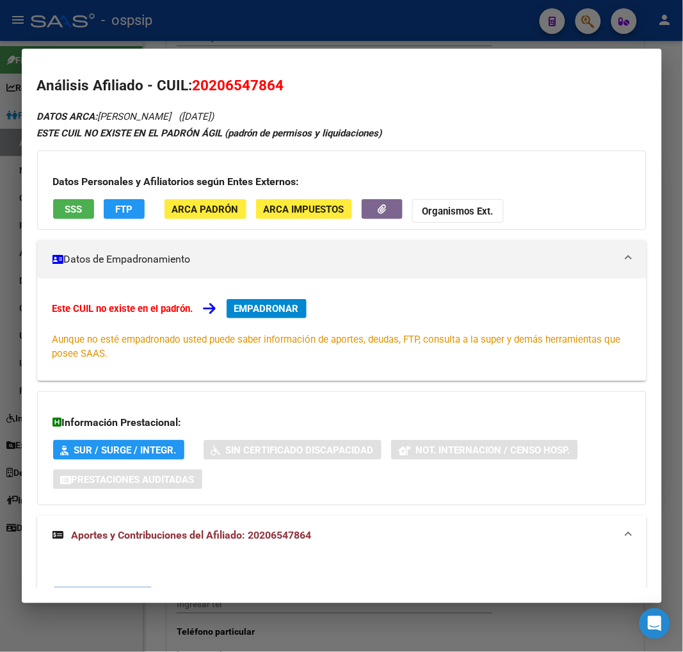
scroll to position [0, 0]
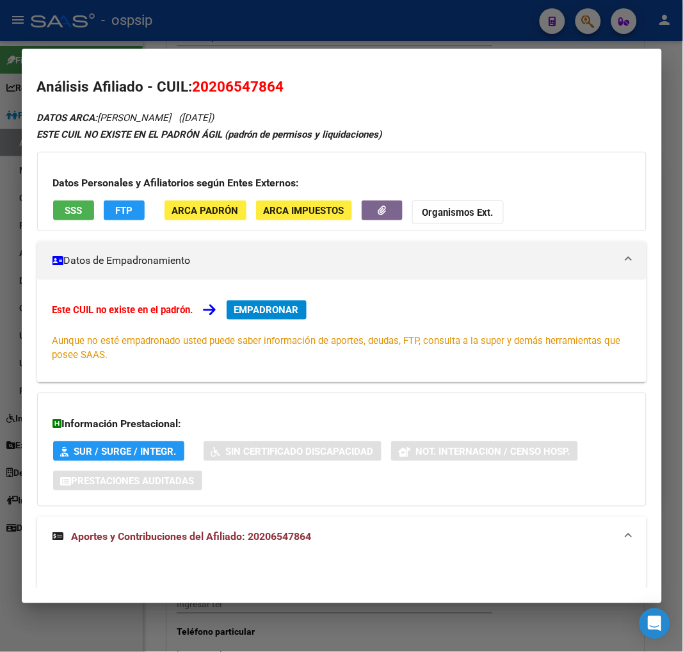
click at [588, 16] on div at bounding box center [341, 326] width 683 height 652
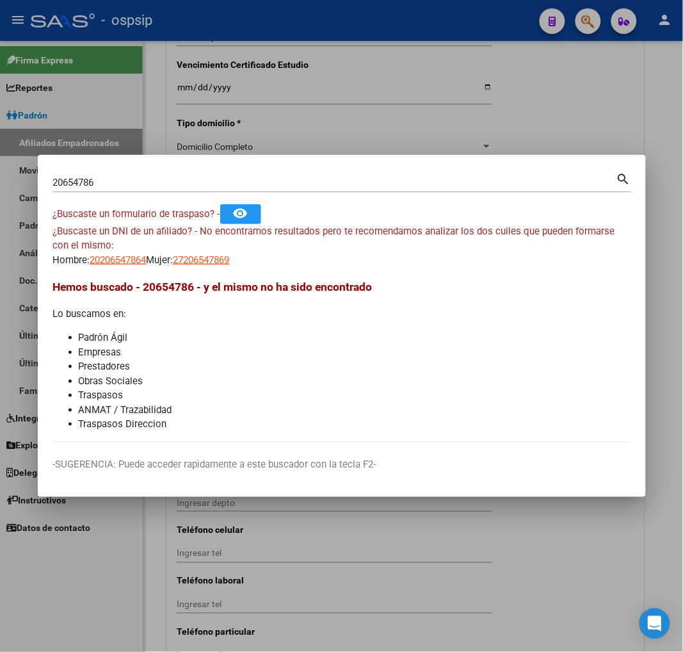
click at [122, 177] on input "20654786" at bounding box center [335, 183] width 564 height 12
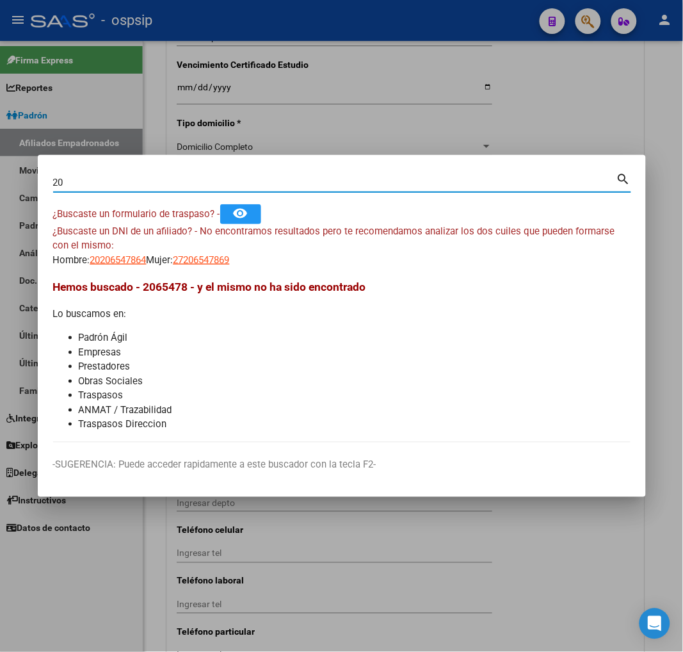
type input "2"
drag, startPoint x: 119, startPoint y: 179, endPoint x: 110, endPoint y: 113, distance: 66.6
click at [119, 178] on input "41719636" at bounding box center [335, 183] width 564 height 12
type input "4"
type input "41729636"
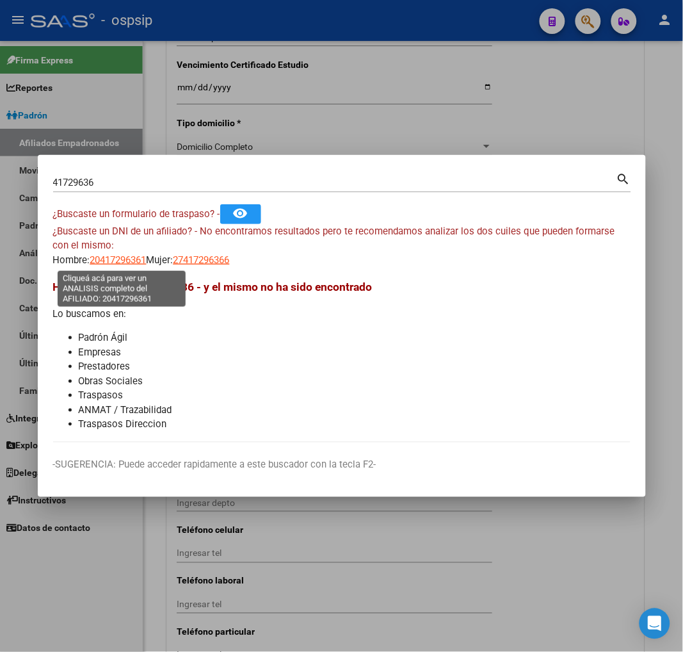
click at [129, 260] on span "20417296361" at bounding box center [118, 260] width 56 height 12
type textarea "20417296361"
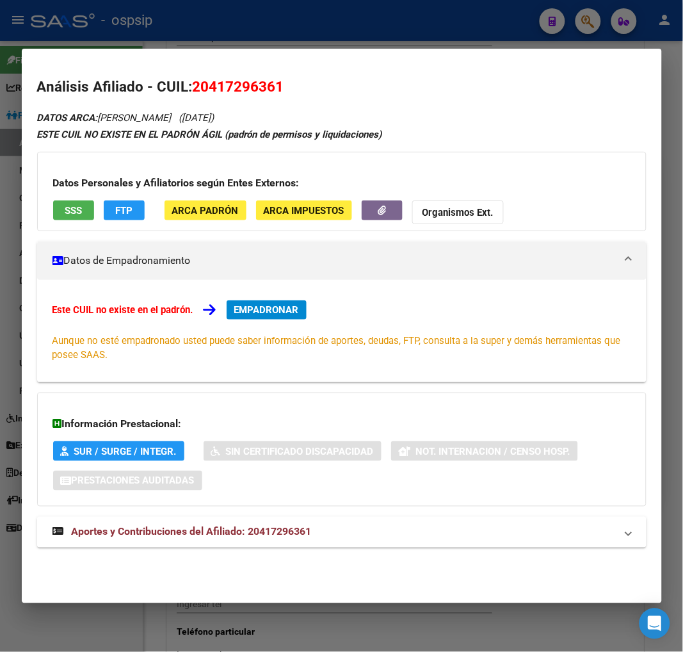
click at [168, 536] on span "Aportes y Contribuciones del Afiliado: 20417296361" at bounding box center [192, 532] width 240 height 12
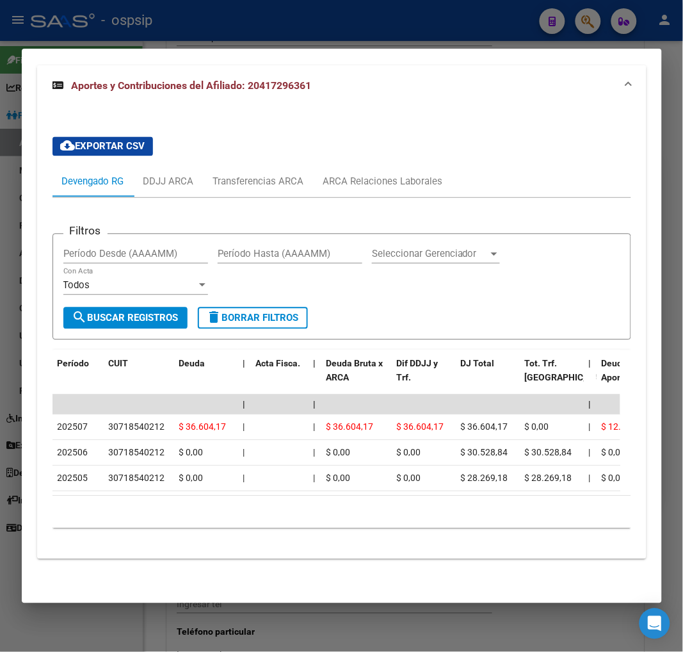
scroll to position [463, 0]
click at [399, 175] on div "ARCA Relaciones Laborales" at bounding box center [383, 182] width 120 height 14
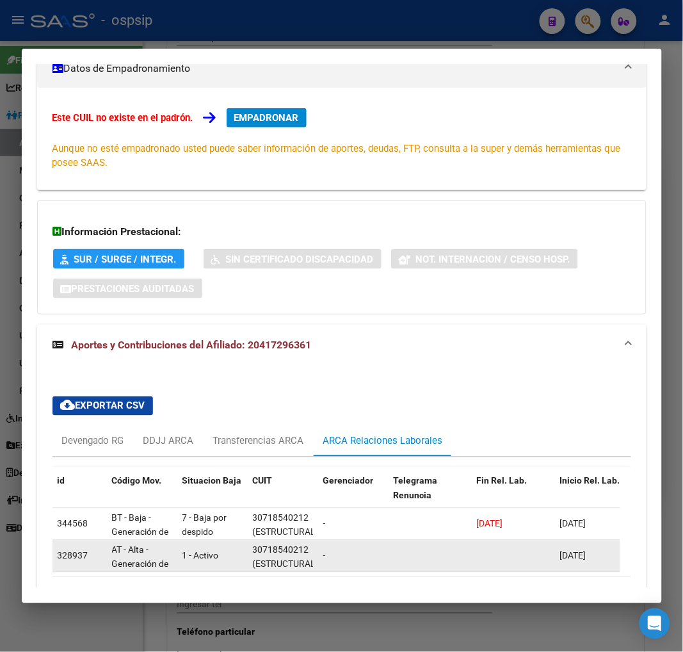
scroll to position [284, 0]
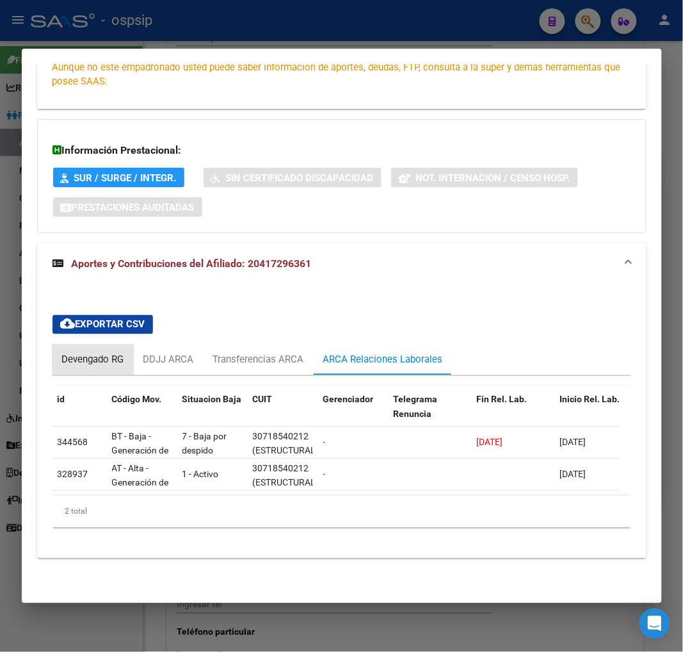
click at [69, 353] on div "Devengado RG" at bounding box center [93, 360] width 62 height 14
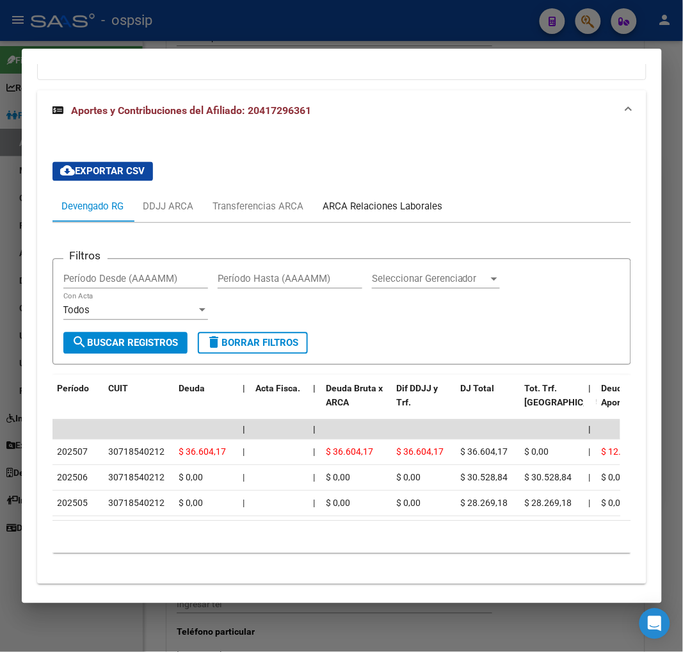
click at [359, 208] on div "ARCA Relaciones Laborales" at bounding box center [383, 207] width 120 height 14
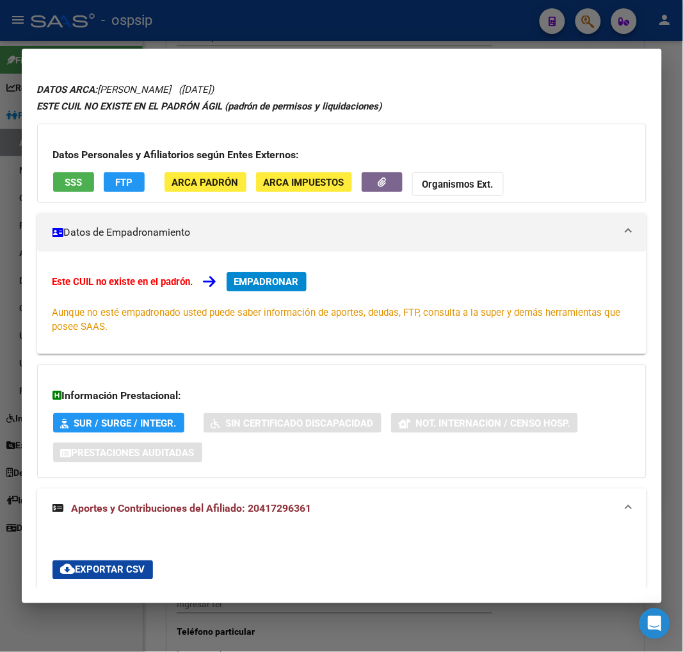
scroll to position [0, 0]
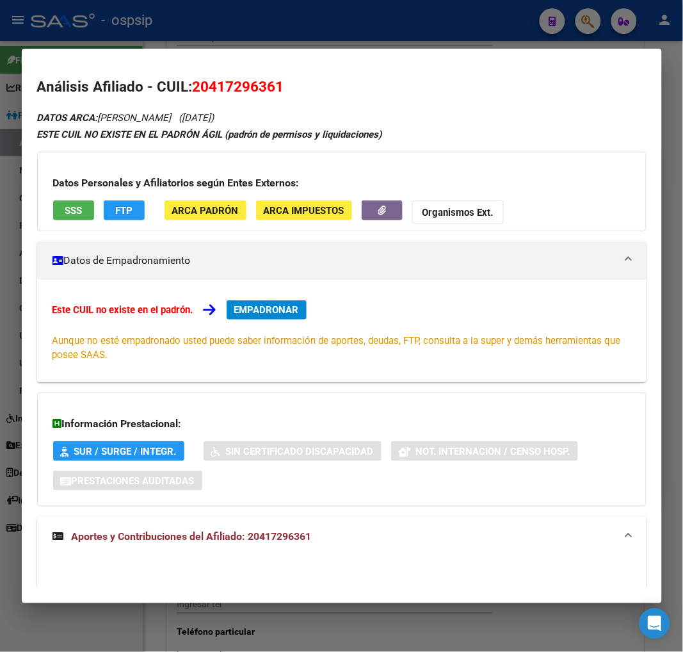
click at [590, 17] on div at bounding box center [341, 326] width 683 height 652
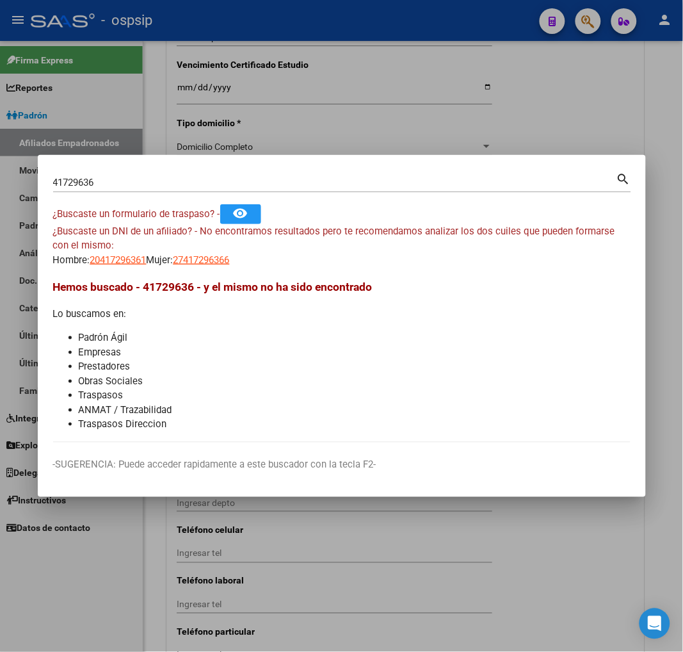
click at [136, 183] on input "41729636" at bounding box center [335, 183] width 564 height 12
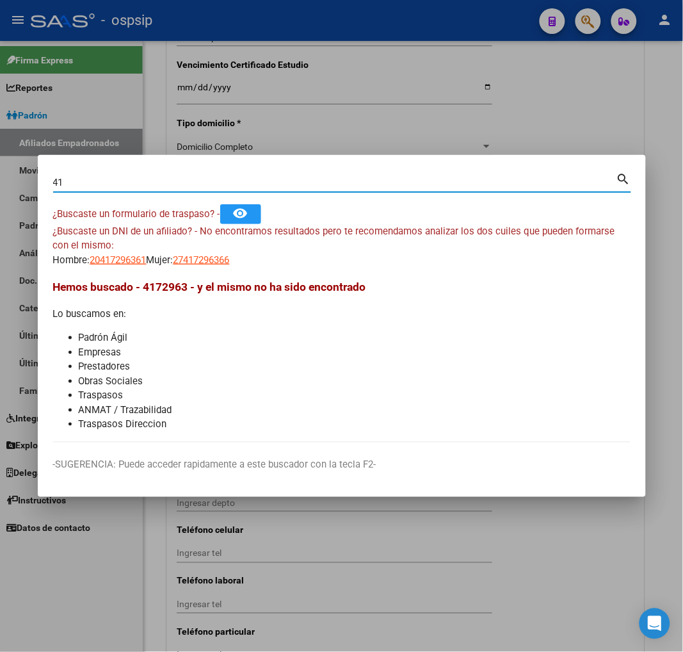
type input "4"
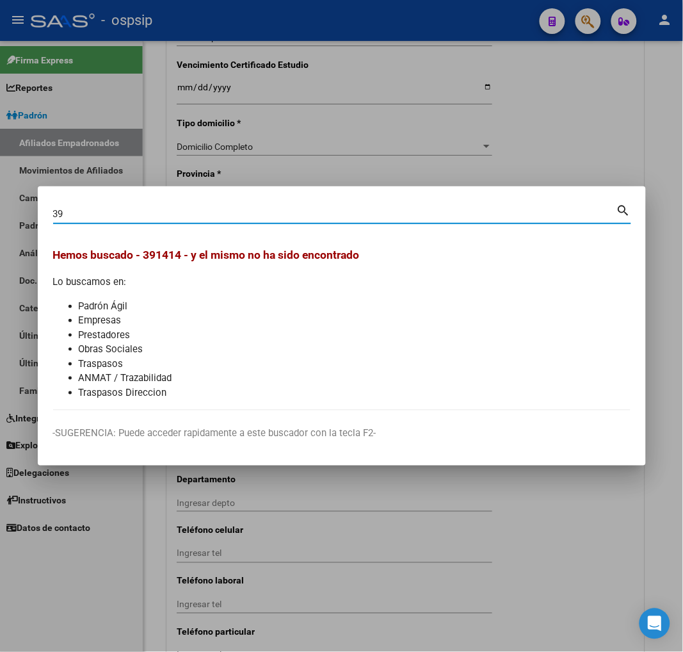
type input "3"
type input "39114149"
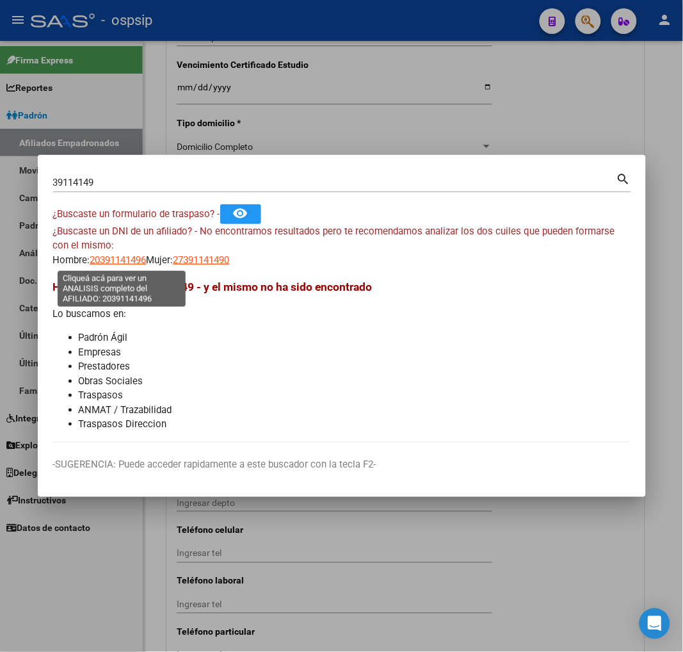
click at [120, 259] on span "20391141496" at bounding box center [118, 260] width 56 height 12
type textarea "20391141496"
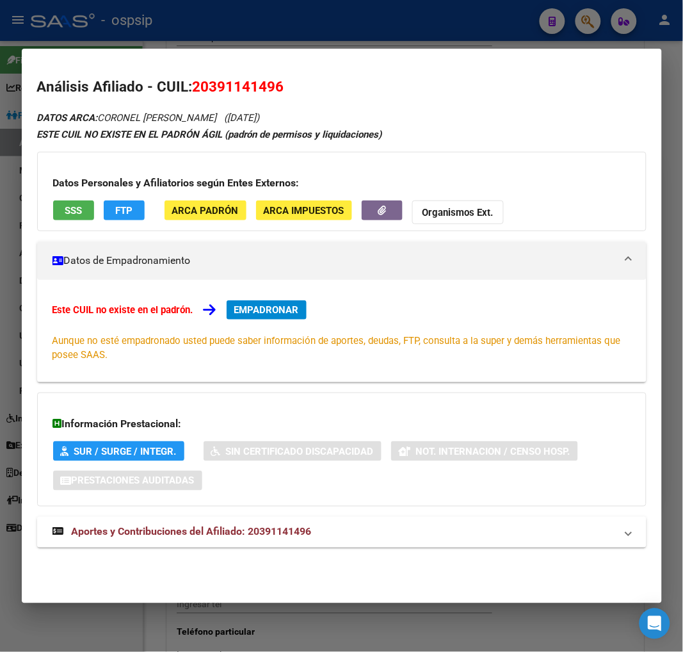
click at [181, 532] on span "Aportes y Contribuciones del Afiliado: 20391141496" at bounding box center [192, 532] width 240 height 12
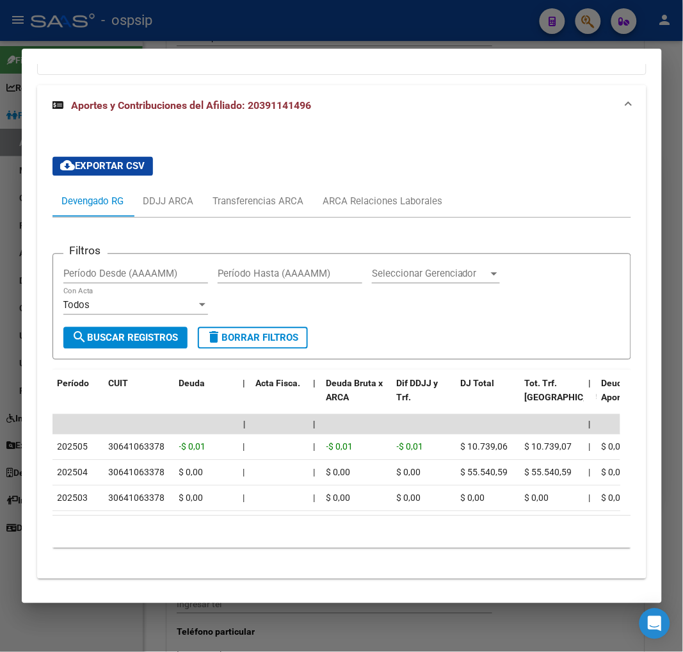
scroll to position [463, 0]
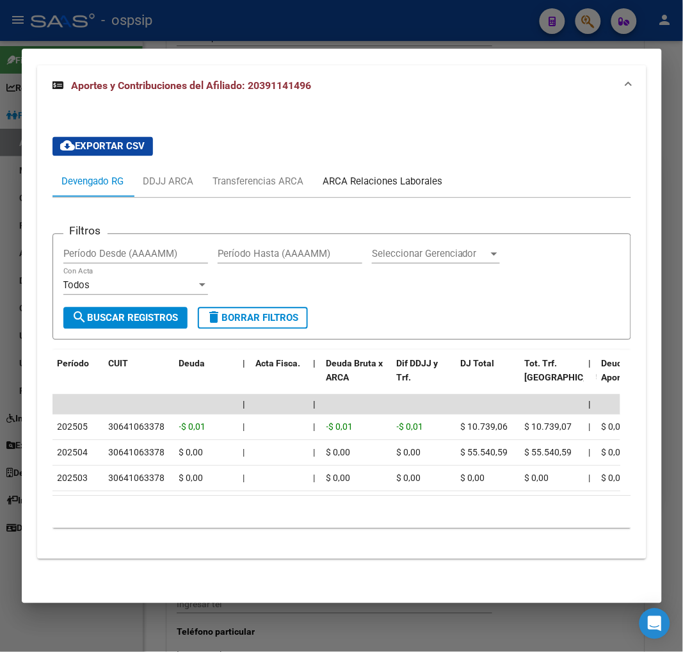
click at [378, 175] on div "ARCA Relaciones Laborales" at bounding box center [383, 182] width 120 height 14
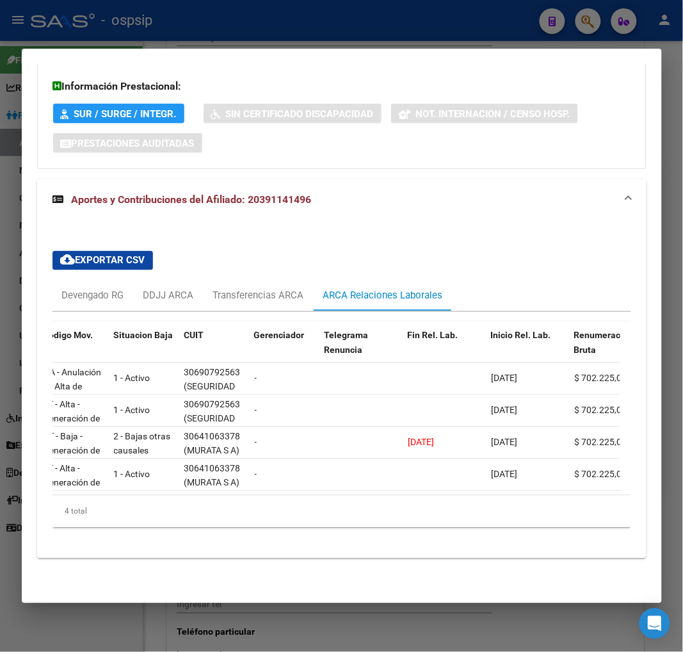
scroll to position [0, 0]
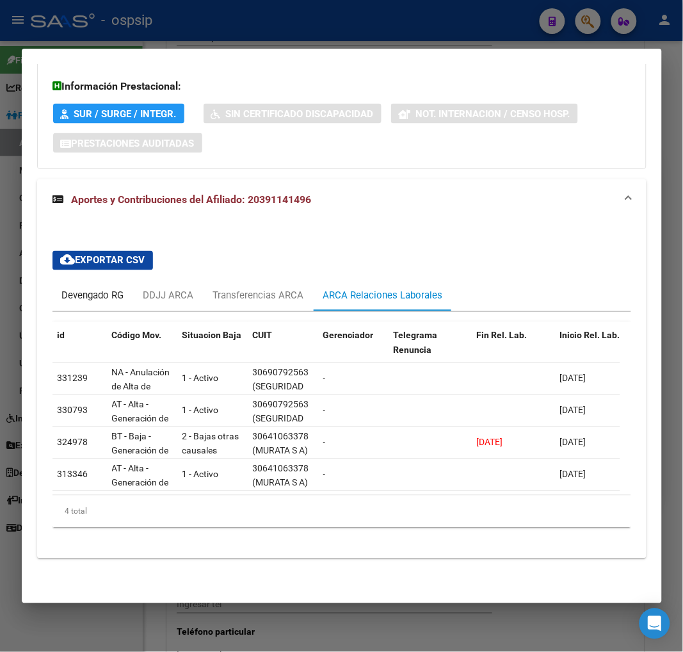
click at [72, 289] on div "Devengado RG" at bounding box center [93, 296] width 62 height 14
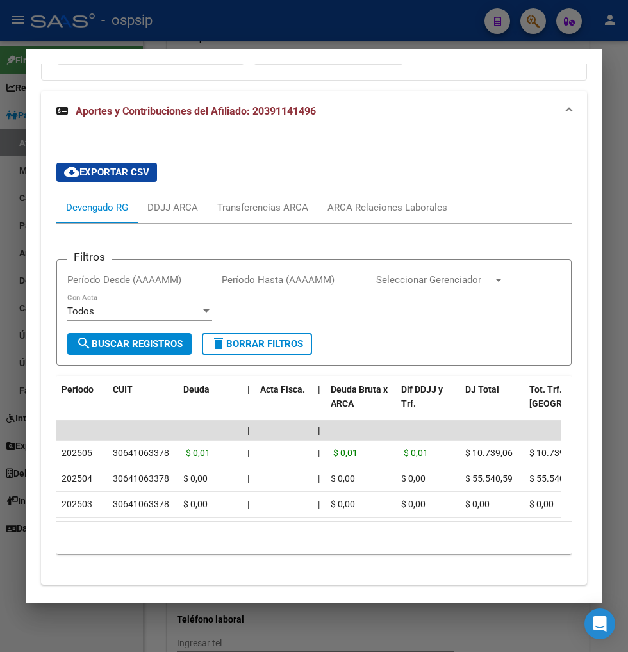
scroll to position [392, 0]
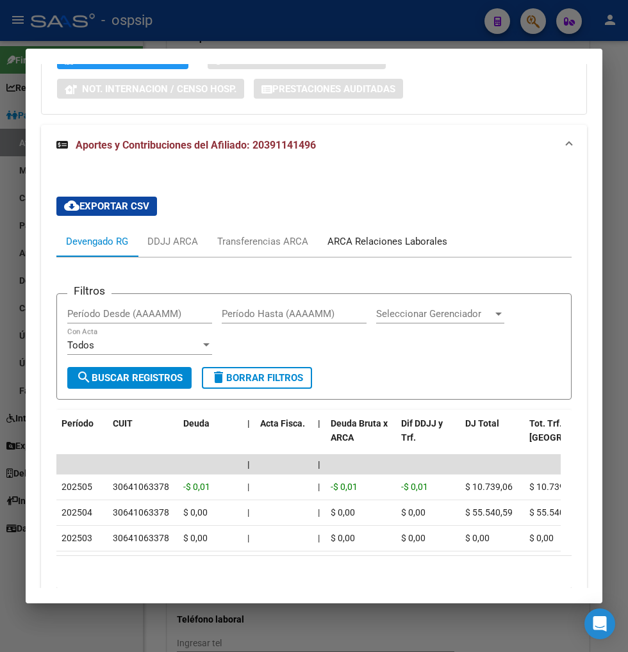
click at [412, 239] on div "ARCA Relaciones Laborales" at bounding box center [387, 241] width 120 height 14
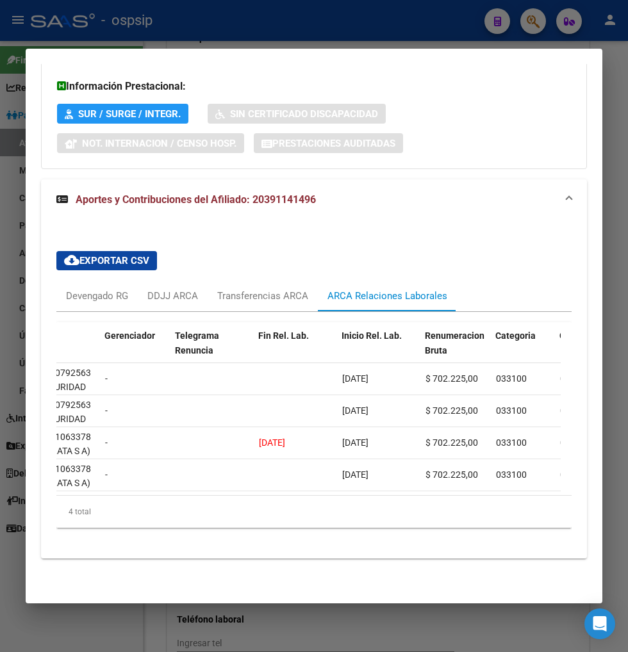
scroll to position [0, 0]
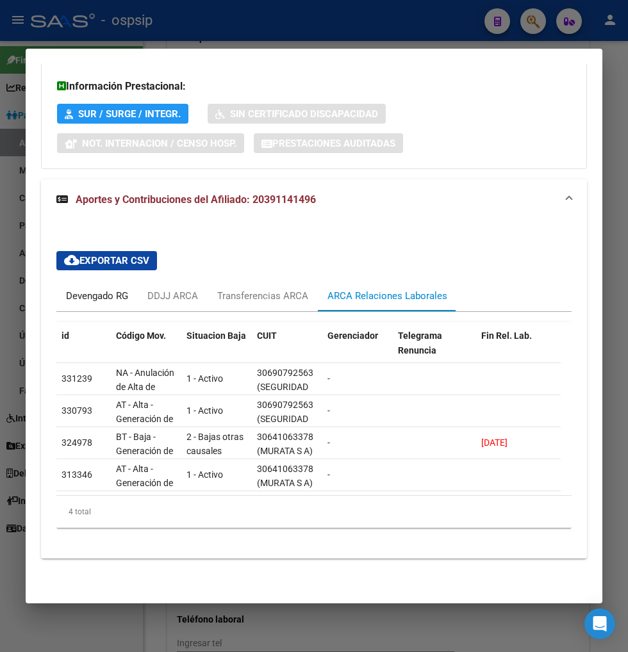
click at [86, 289] on div "Devengado RG" at bounding box center [97, 296] width 62 height 14
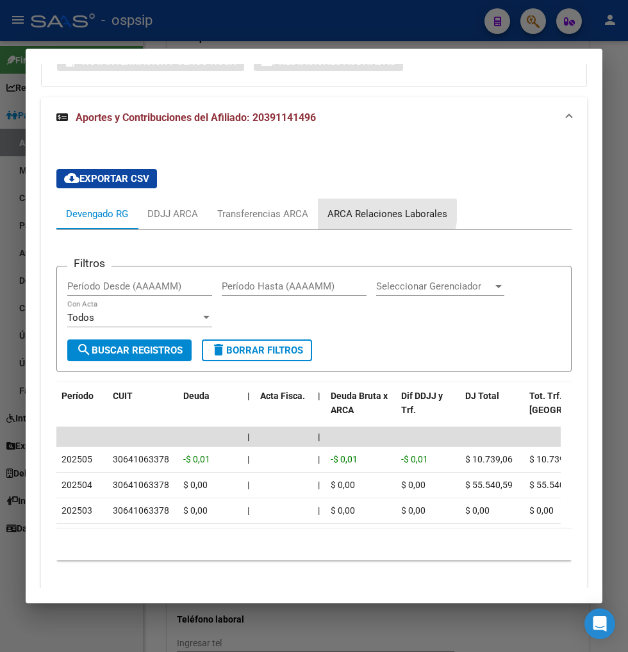
click at [372, 211] on div "ARCA Relaciones Laborales" at bounding box center [387, 214] width 120 height 14
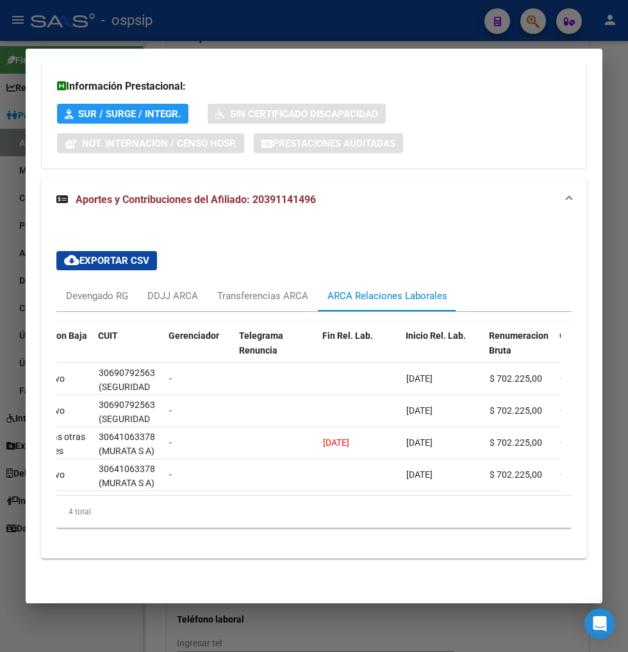
scroll to position [0, 128]
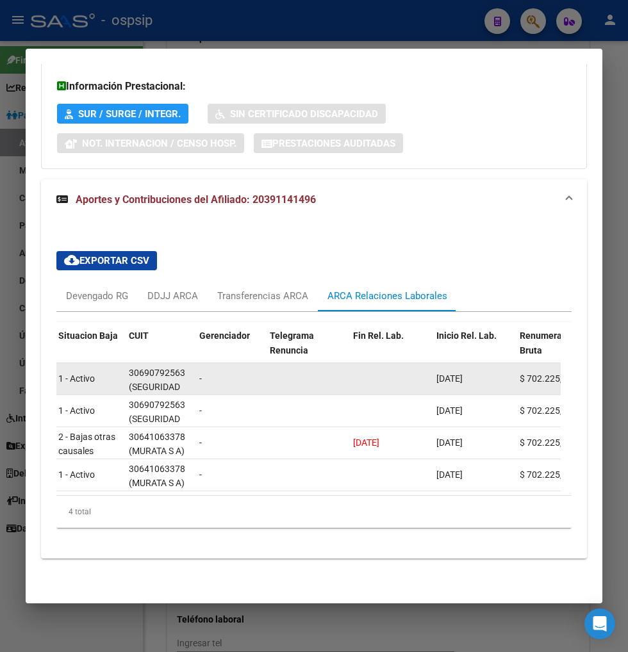
click at [200, 373] on span "-" at bounding box center [200, 378] width 3 height 10
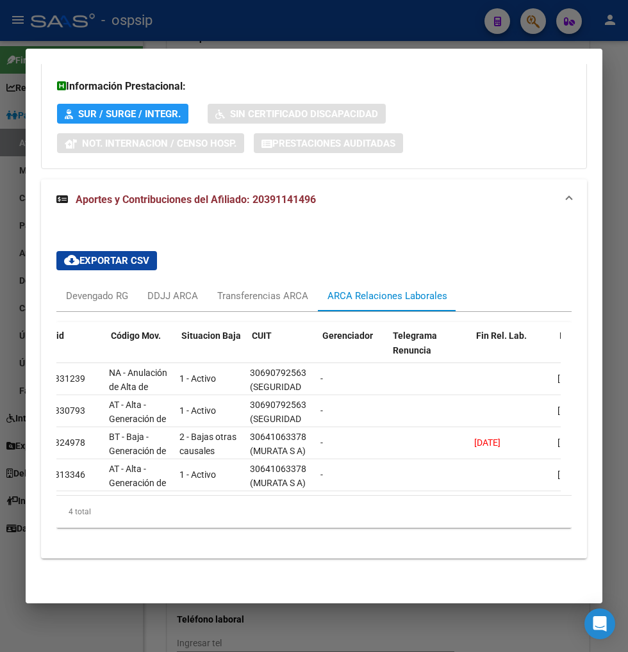
scroll to position [0, 0]
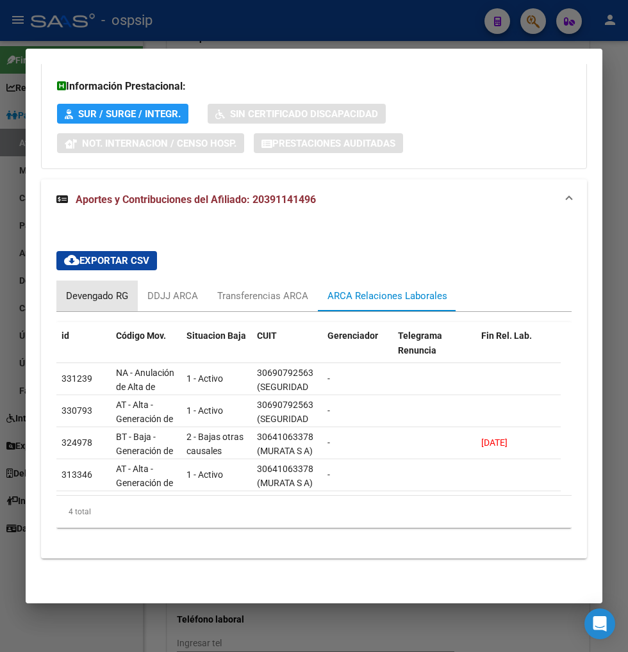
click at [97, 293] on div "Devengado RG" at bounding box center [96, 296] width 81 height 31
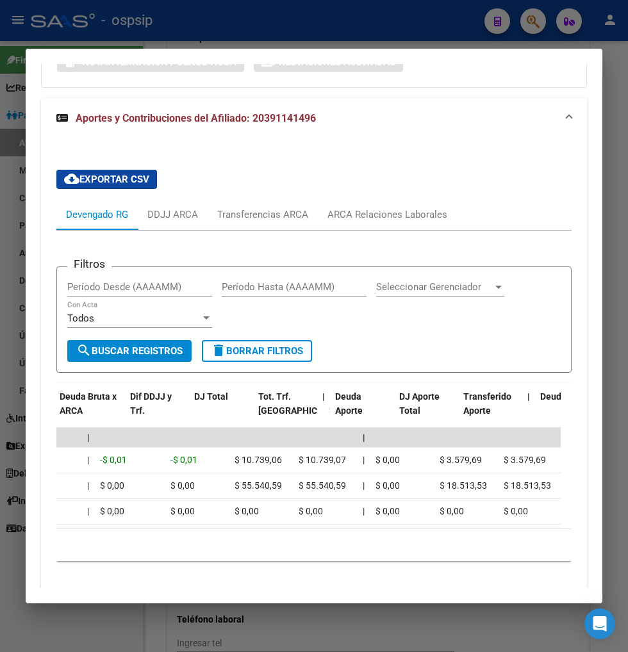
scroll to position [0, 271]
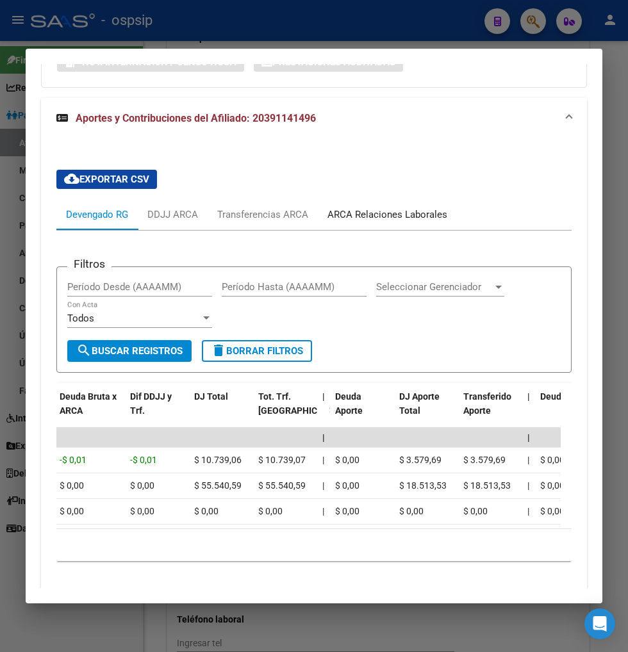
click at [389, 226] on div "ARCA Relaciones Laborales" at bounding box center [387, 214] width 139 height 31
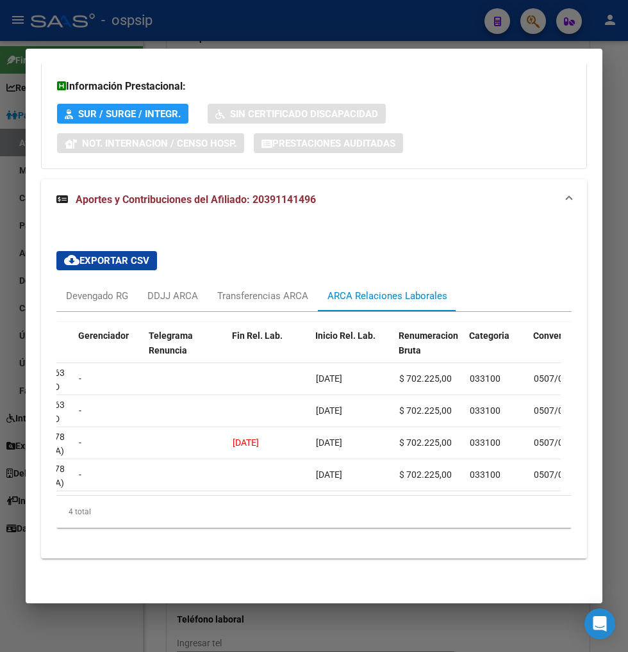
scroll to position [348, 0]
click at [529, 21] on div at bounding box center [314, 326] width 628 height 652
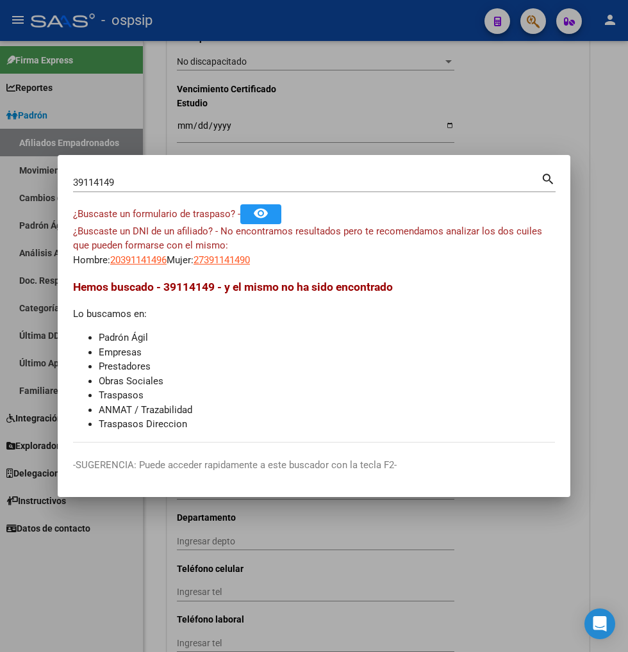
click at [140, 186] on input "39114149" at bounding box center [307, 183] width 468 height 12
type input "3"
type input "20654786"
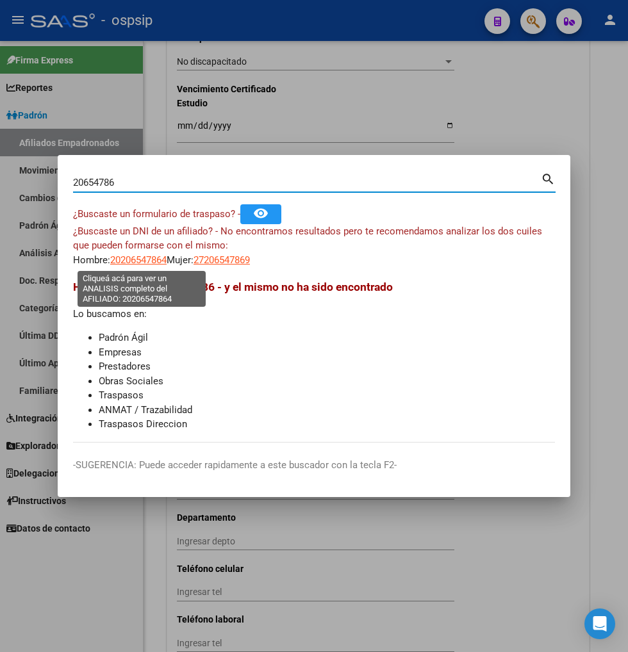
click at [145, 261] on span "20206547864" at bounding box center [138, 260] width 56 height 12
type textarea "20206547864"
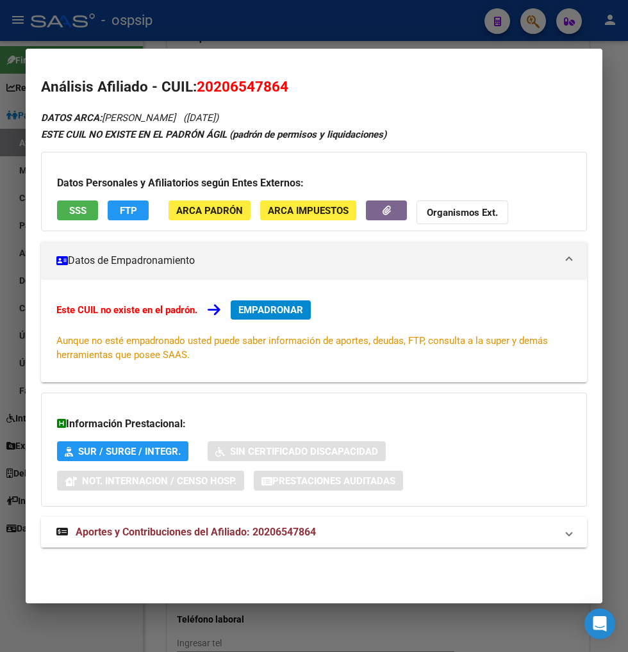
click at [159, 534] on span "Aportes y Contribuciones del Afiliado: 20206547864" at bounding box center [196, 532] width 240 height 12
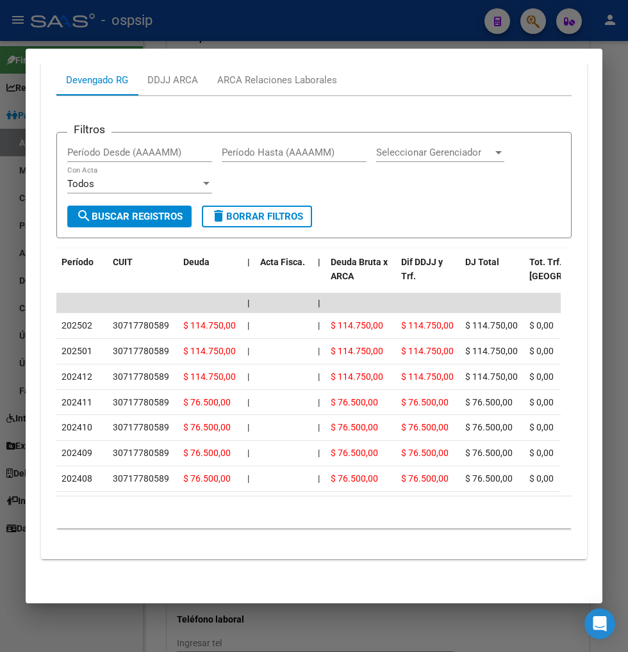
scroll to position [561, 0]
click at [186, 76] on div "DDJJ ARCA" at bounding box center [172, 80] width 51 height 14
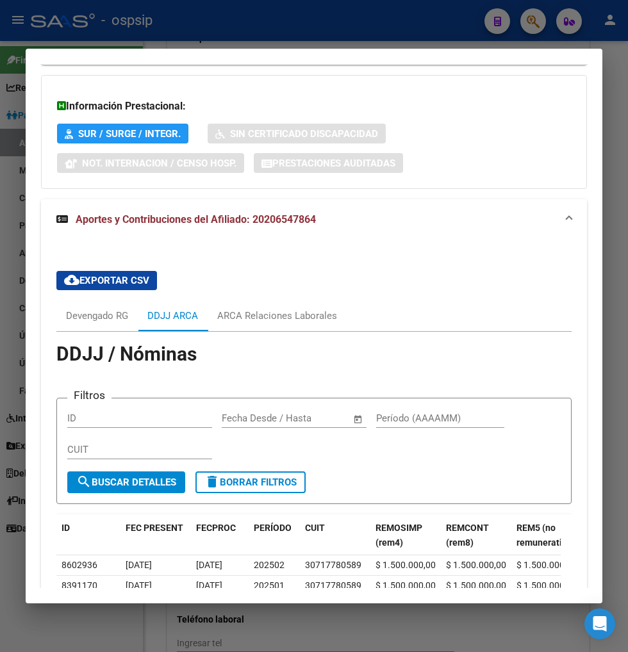
scroll to position [427, 0]
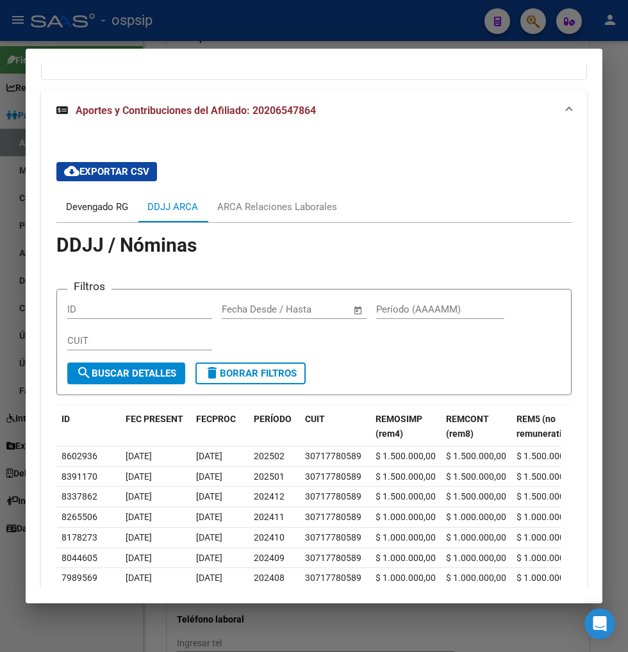
click at [92, 212] on div "Devengado RG" at bounding box center [97, 207] width 62 height 14
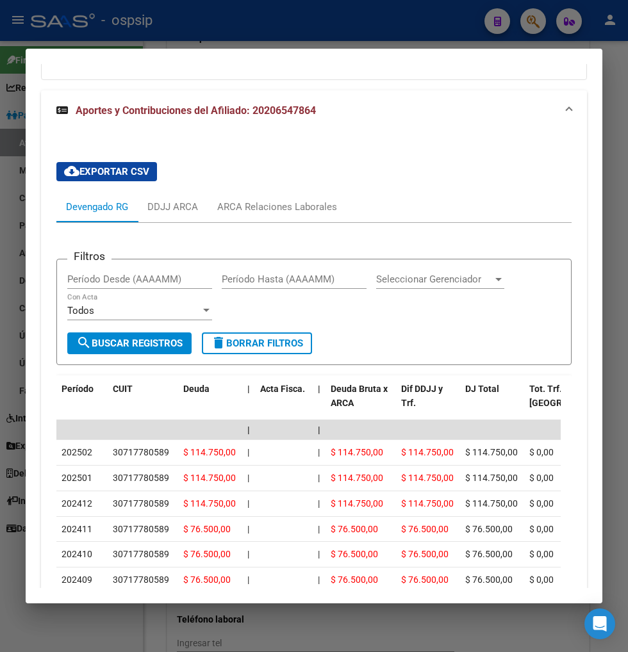
click at [541, 22] on div at bounding box center [314, 326] width 628 height 652
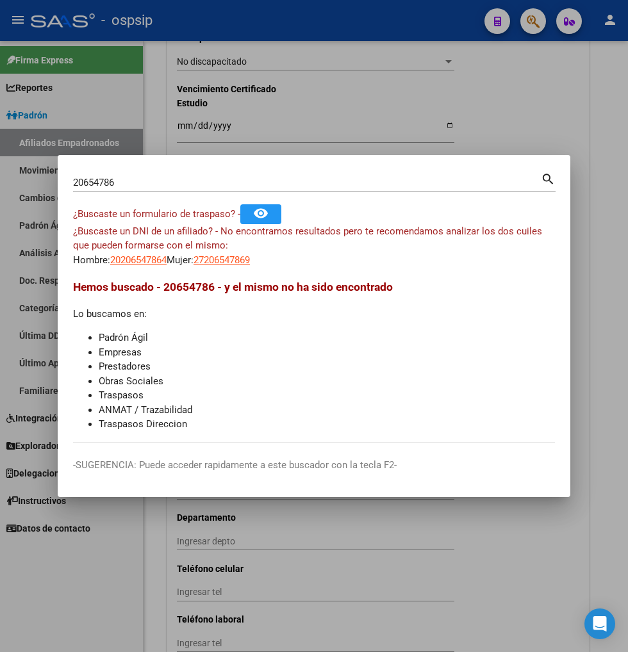
click at [163, 183] on input "20654786" at bounding box center [307, 183] width 468 height 12
type input "2"
type input "21500135"
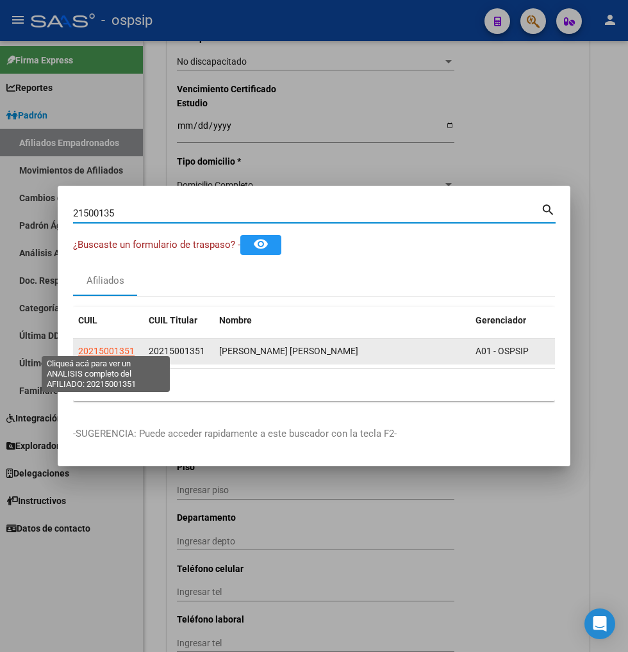
click at [115, 348] on span "20215001351" at bounding box center [106, 351] width 56 height 10
type textarea "20215001351"
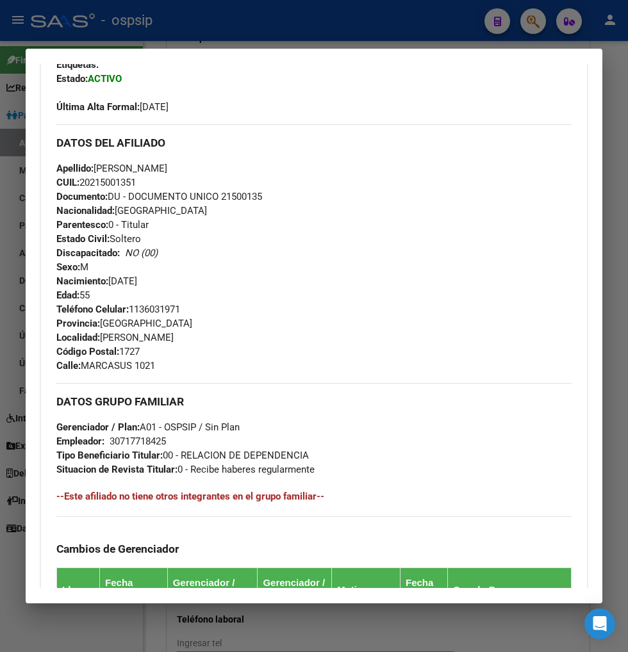
scroll to position [355, 0]
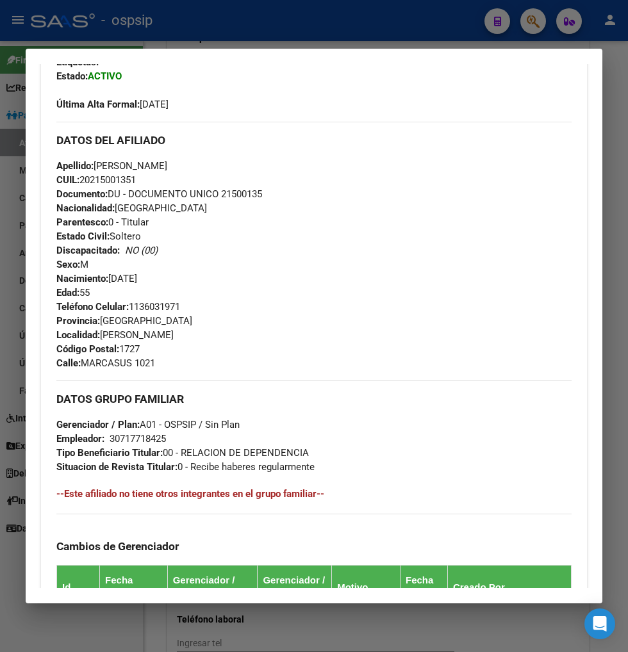
click at [541, 22] on div at bounding box center [314, 326] width 628 height 652
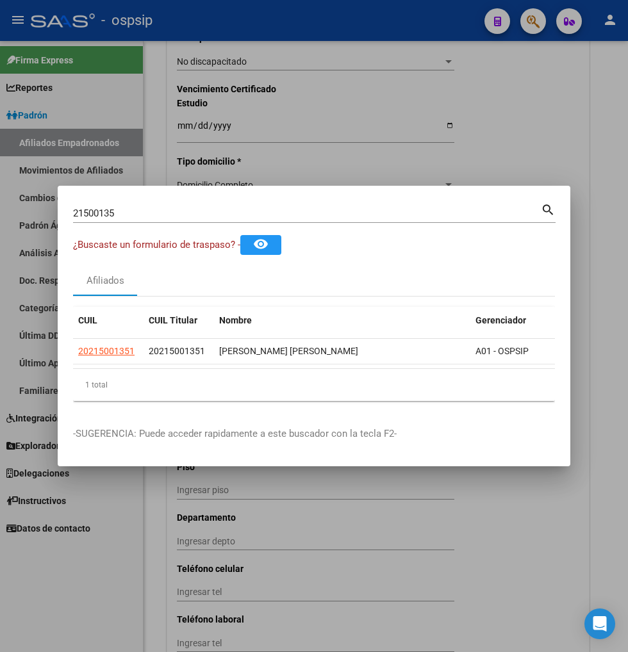
click at [137, 208] on input "21500135" at bounding box center [307, 214] width 468 height 12
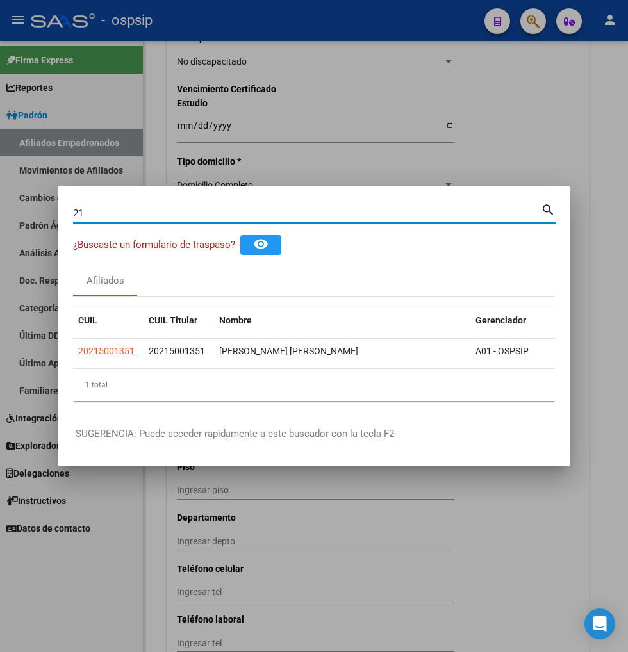
type input "2"
type input "41737200"
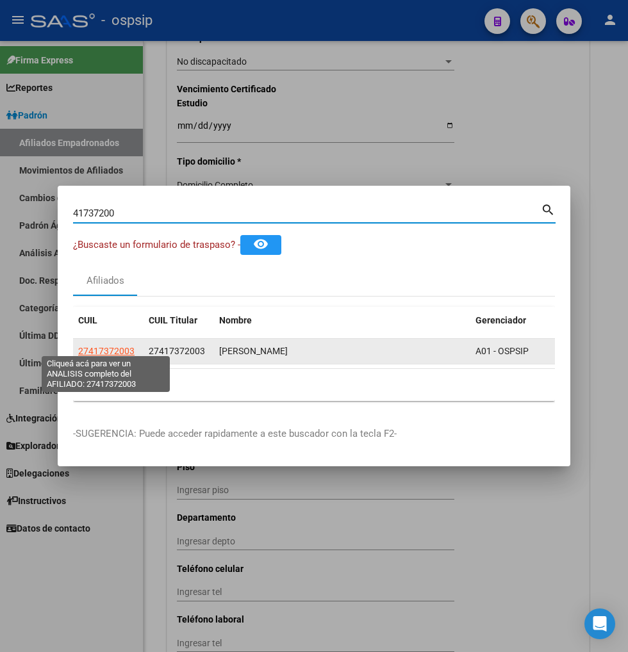
click at [93, 348] on span "27417372003" at bounding box center [106, 351] width 56 height 10
type textarea "27417372003"
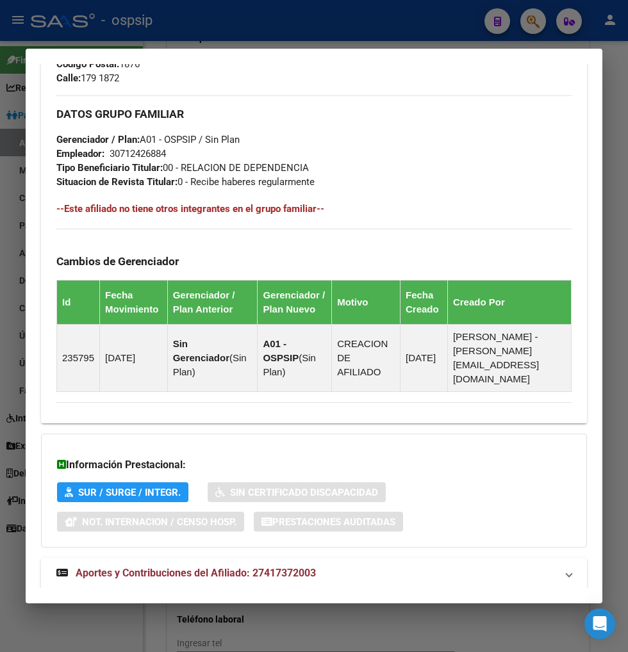
scroll to position [656, 0]
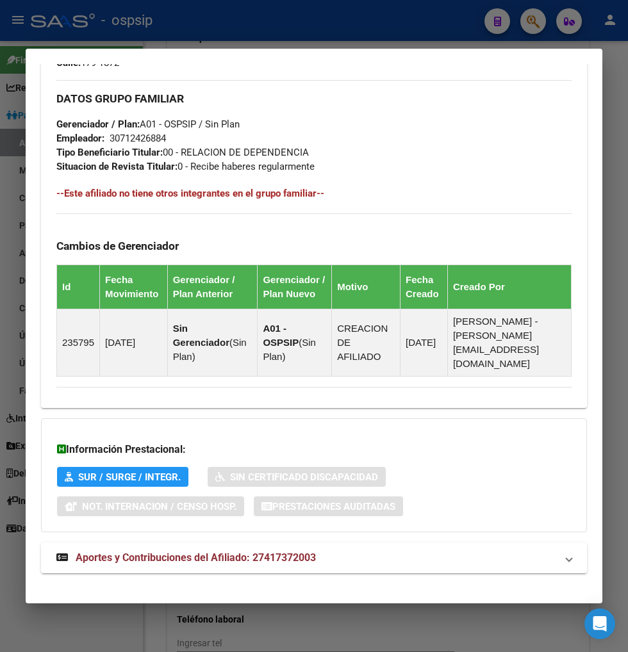
drag, startPoint x: 136, startPoint y: 541, endPoint x: 203, endPoint y: 483, distance: 88.5
click at [136, 551] on span "Aportes y Contribuciones del Afiliado: 27417372003" at bounding box center [196, 557] width 240 height 12
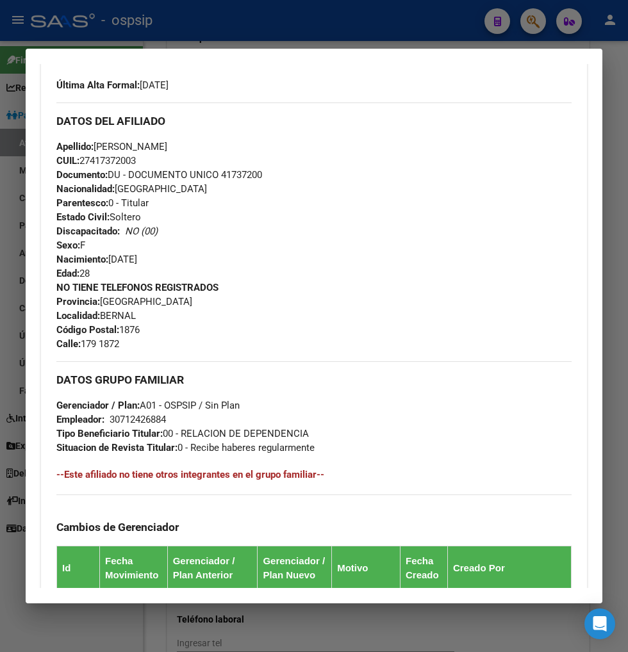
scroll to position [161, 0]
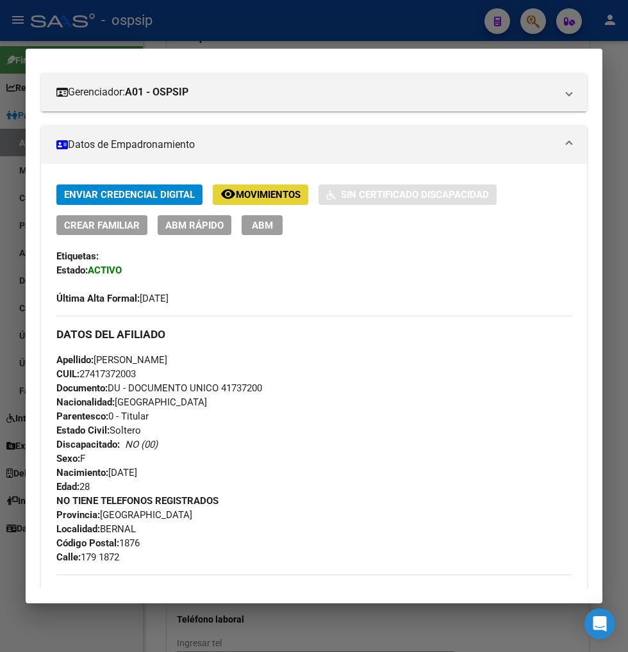
click at [277, 201] on button "remove_red_eye Movimientos" at bounding box center [260, 194] width 95 height 20
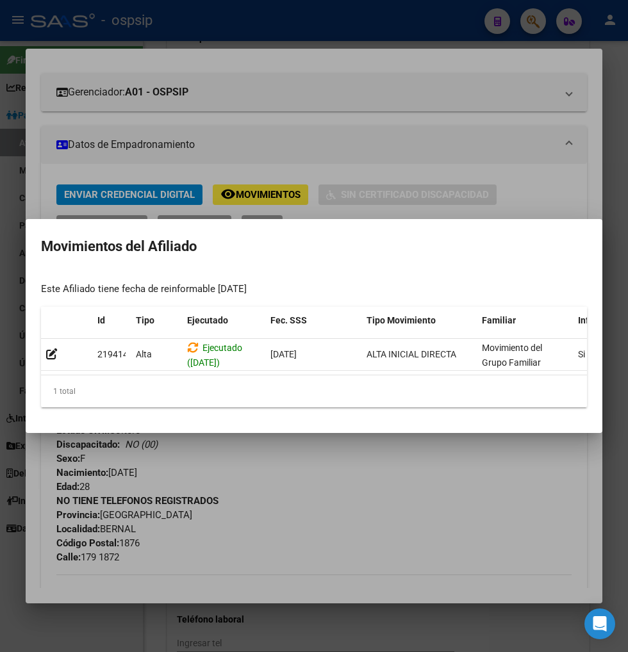
scroll to position [0, 273]
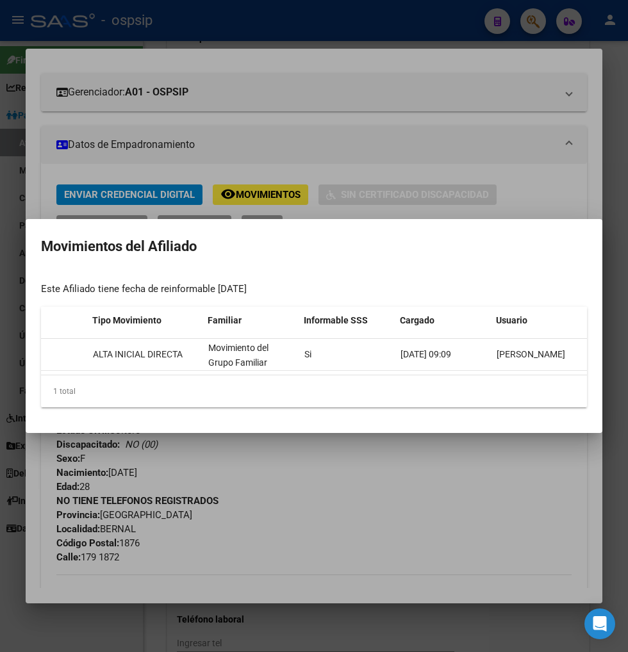
click at [513, 482] on div at bounding box center [314, 326] width 628 height 652
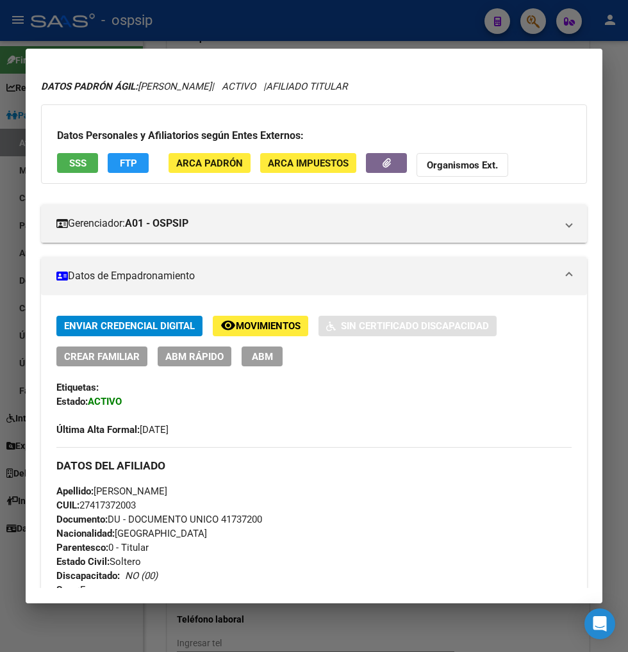
scroll to position [0, 0]
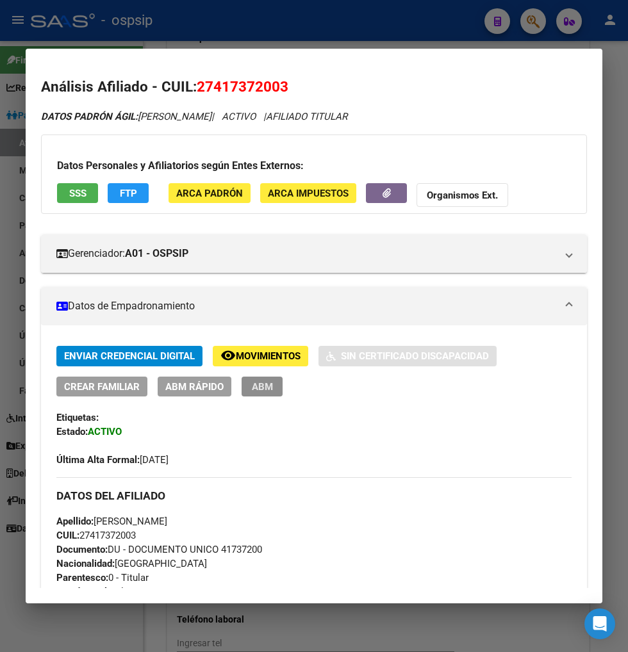
click at [266, 389] on span "ABM" at bounding box center [262, 387] width 21 height 12
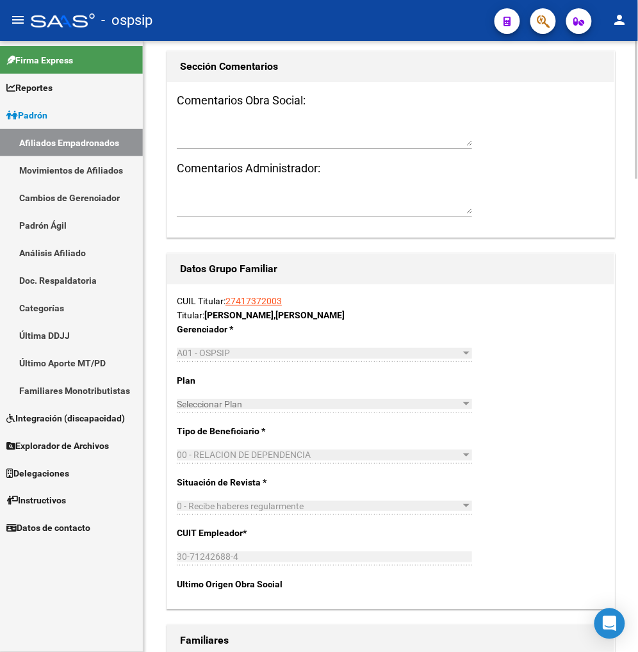
scroll to position [1850, 0]
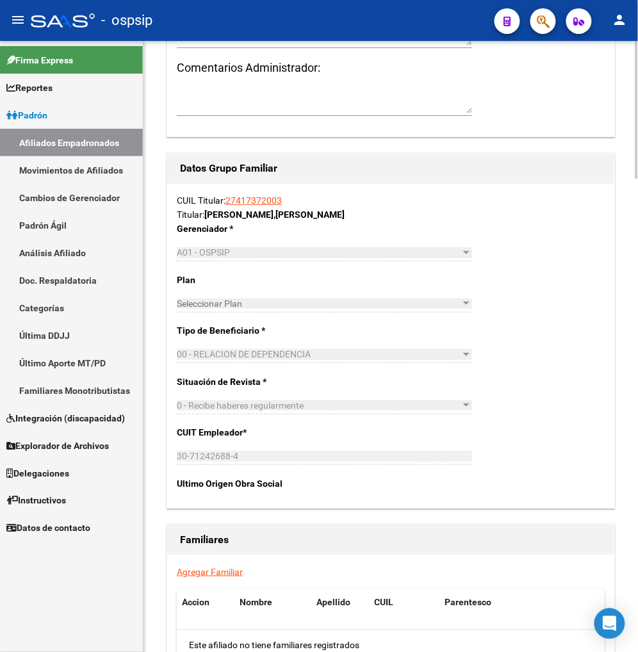
click at [216, 574] on link "Agregar Familiar" at bounding box center [210, 572] width 66 height 10
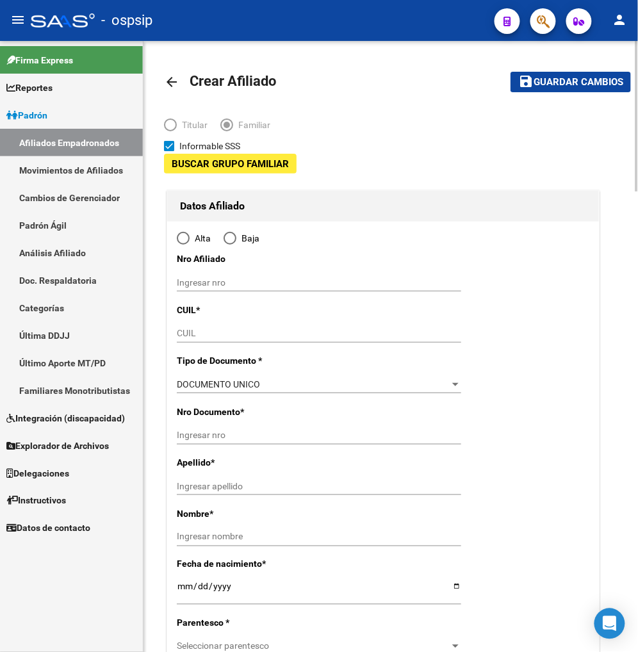
type input "30-71242688-4"
type input "BERNAL"
type input "1876"
type input "179"
type input "1872"
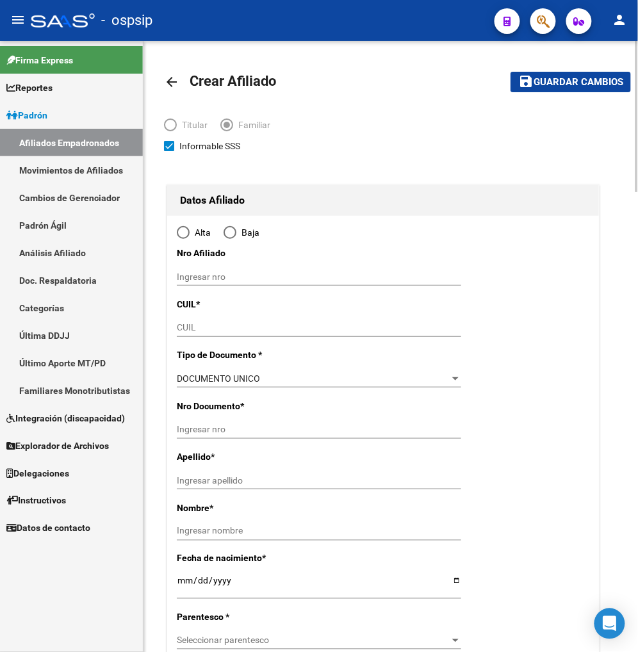
radio input "true"
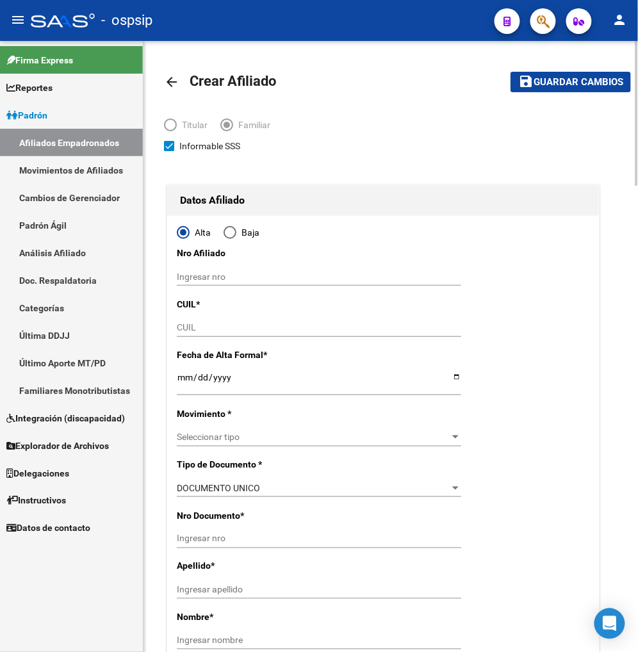
type input "30-71242688-4"
click at [194, 332] on input "CUIL" at bounding box center [319, 327] width 284 height 11
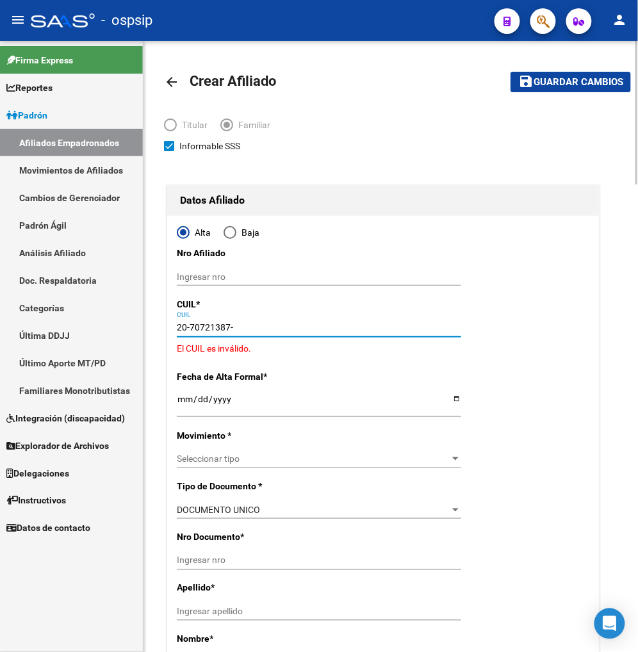
type input "20-70721387-7"
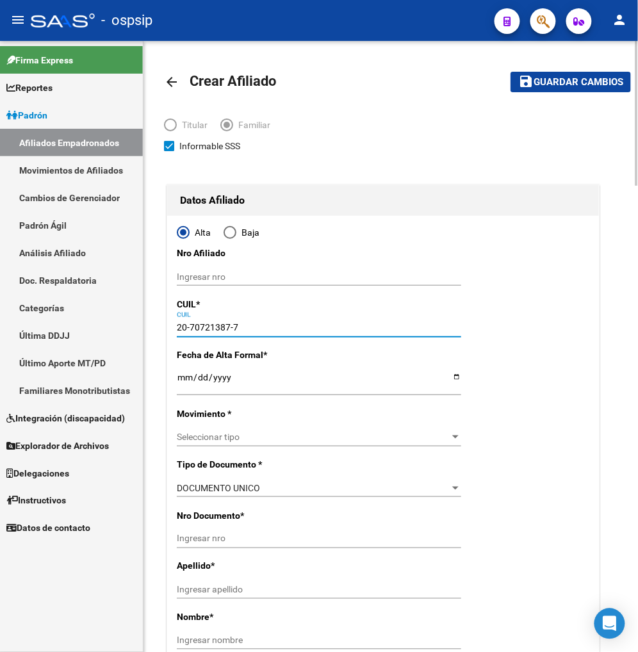
type input "70721387"
type input "[GEOGRAPHIC_DATA]"
type input "KEYDEN [PERSON_NAME]"
type input "[DATE]"
type input "AVELLANEDA"
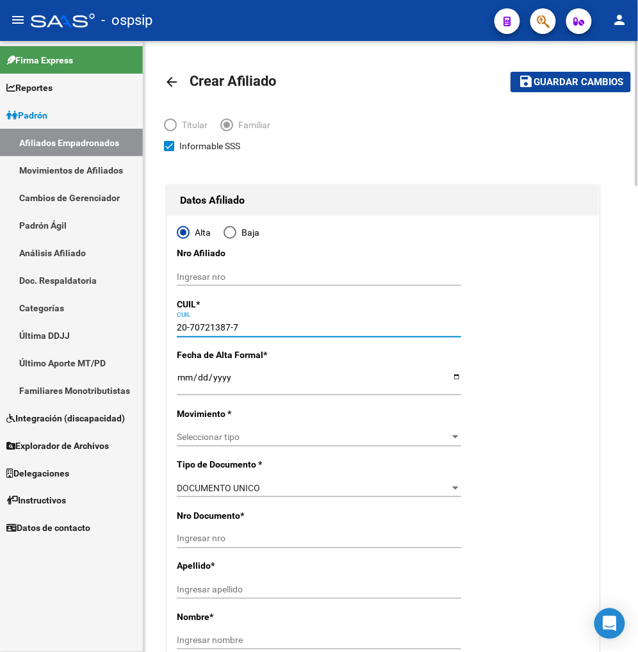
type input "0000"
type input "[DATE][PERSON_NAME]"
type input "20-70721387-7"
click at [180, 382] on input "Ingresar fecha" at bounding box center [319, 381] width 284 height 19
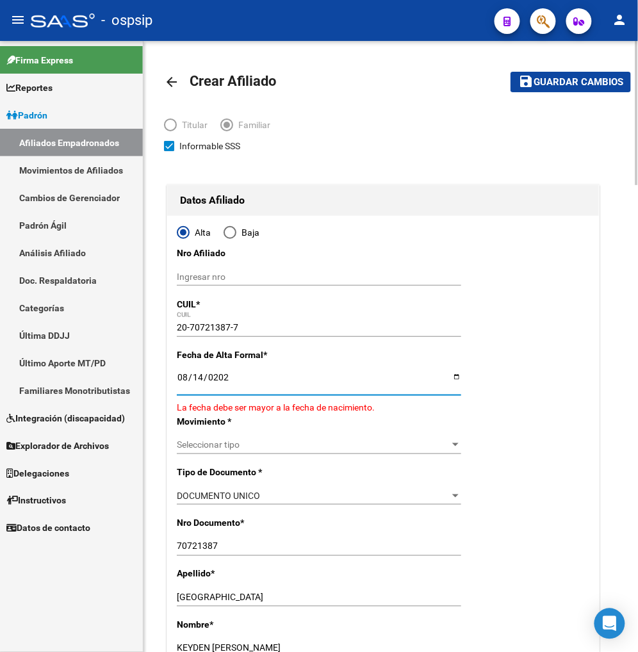
type input "[DATE]"
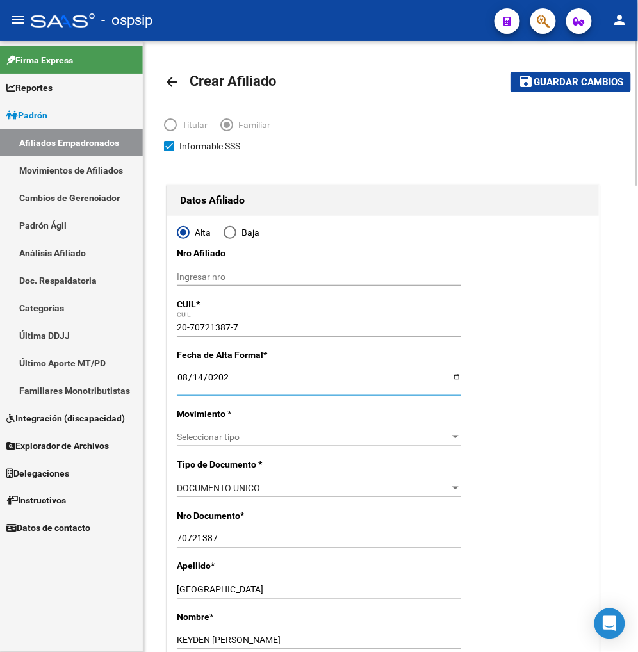
click at [379, 440] on span "Seleccionar tipo" at bounding box center [313, 437] width 273 height 11
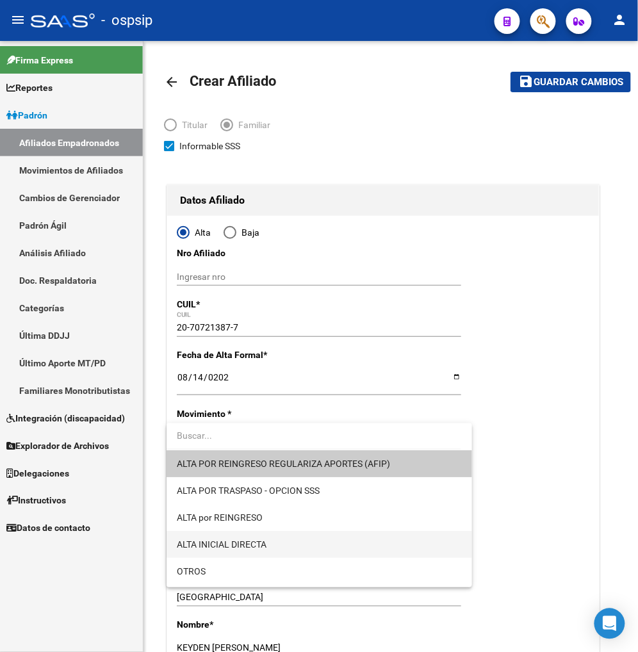
click at [330, 543] on span "ALTA INICIAL DIRECTA" at bounding box center [319, 544] width 285 height 27
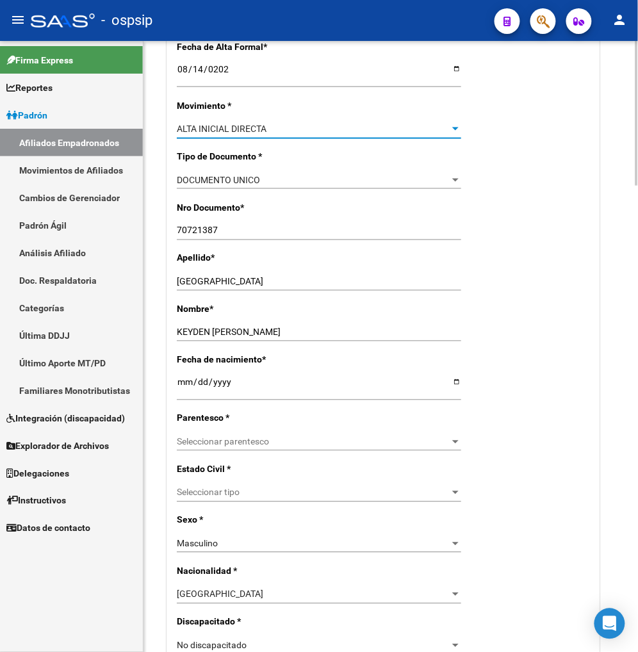
scroll to position [355, 0]
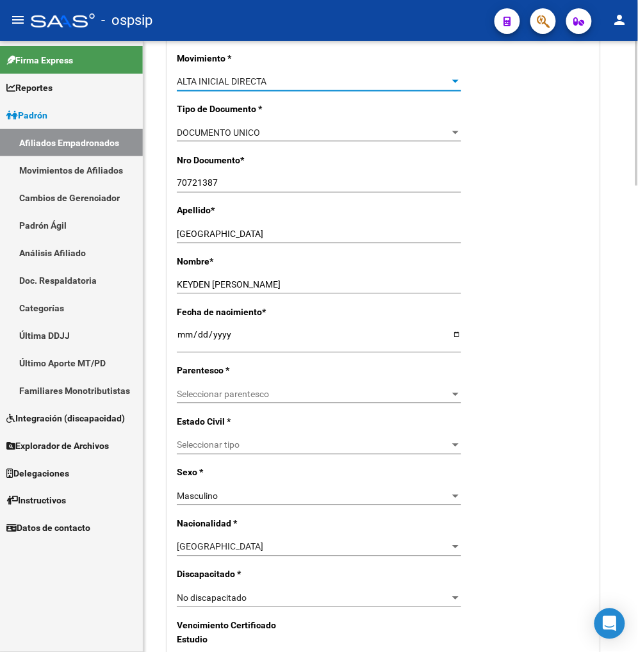
click at [314, 398] on span "Seleccionar parentesco" at bounding box center [313, 394] width 273 height 11
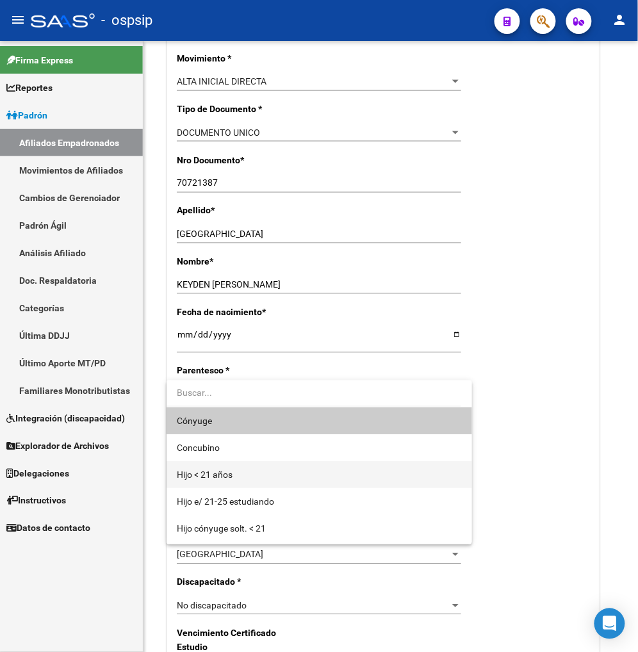
click at [265, 472] on span "Hijo < 21 años" at bounding box center [319, 474] width 285 height 27
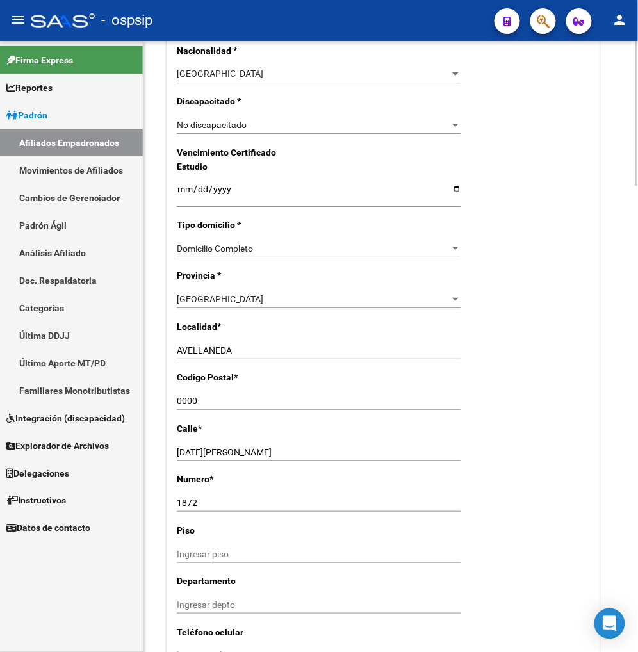
scroll to position [854, 0]
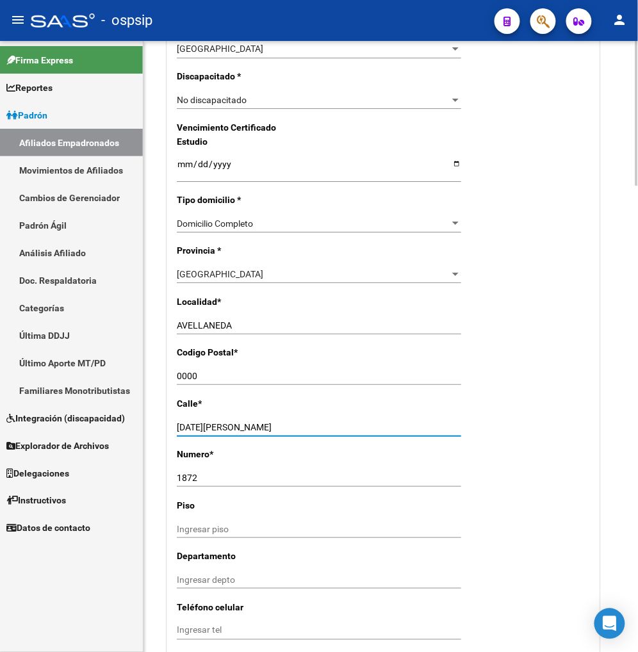
click at [233, 427] on input "[DATE][PERSON_NAME]" at bounding box center [319, 427] width 284 height 11
type input "2"
type input "CALLE 179"
click at [246, 325] on input "AVELLANEDA" at bounding box center [319, 325] width 284 height 11
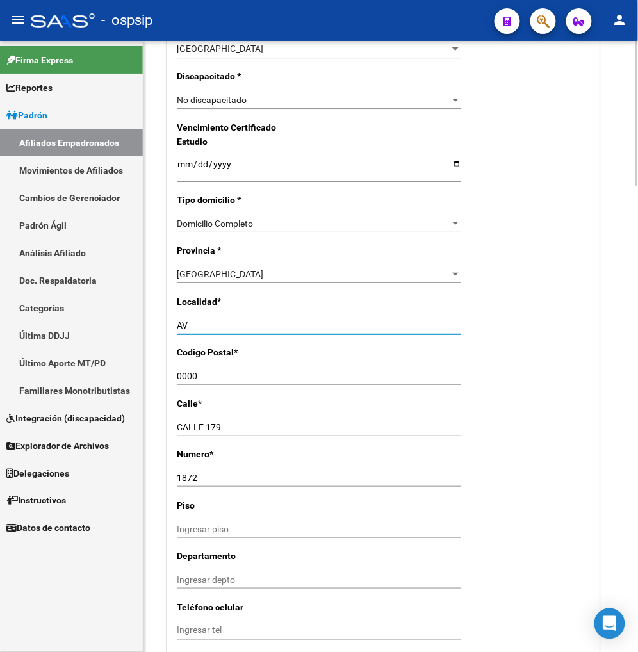
type input "A"
type input "QUILMES"
click at [206, 376] on input "0000" at bounding box center [319, 376] width 284 height 11
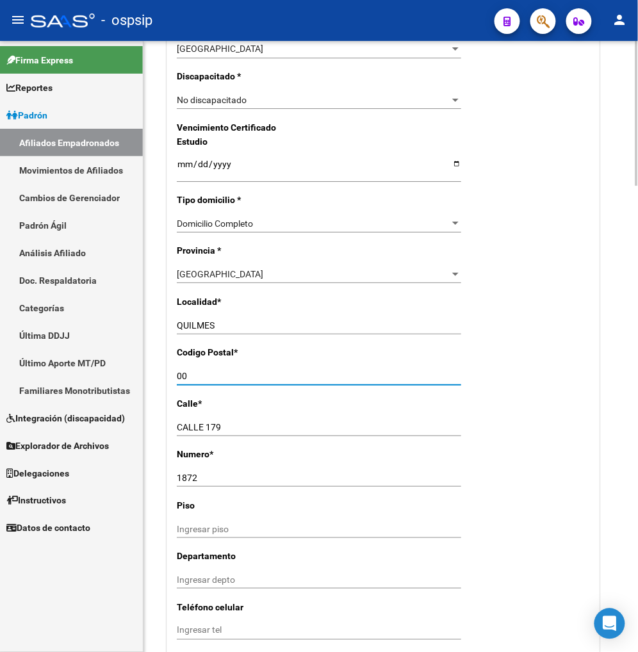
type input "0"
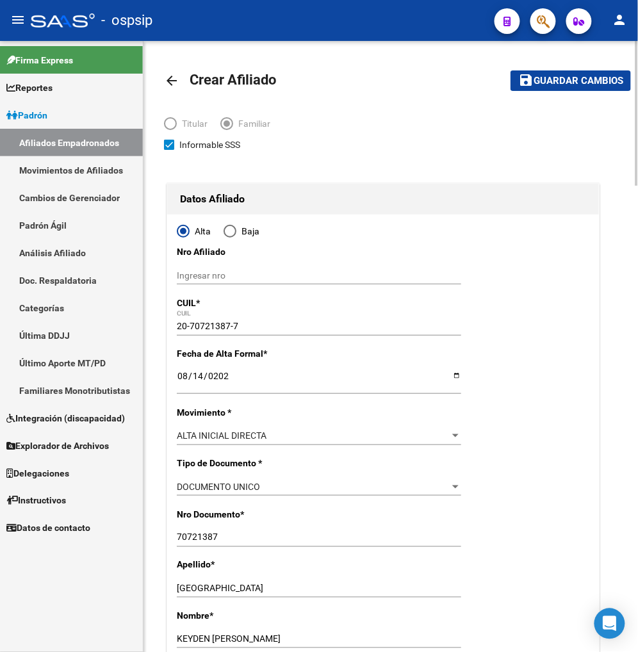
scroll to position [0, 0]
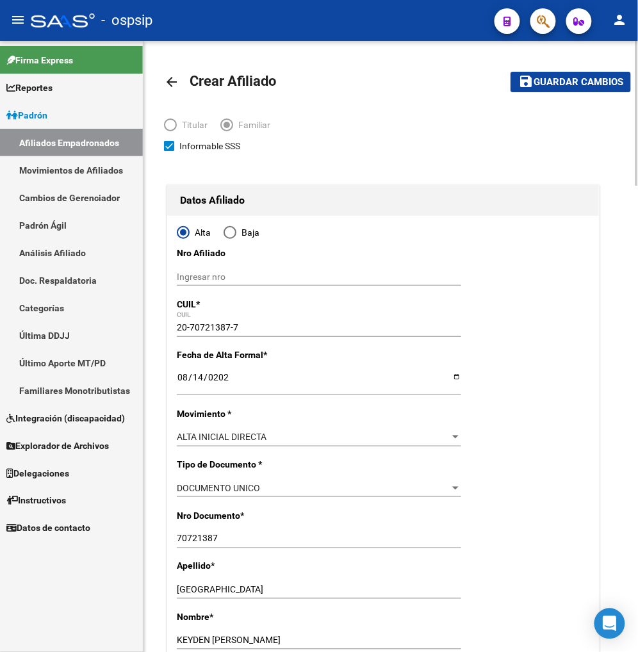
type input "1888"
click at [565, 85] on span "Guardar cambios" at bounding box center [579, 83] width 90 height 12
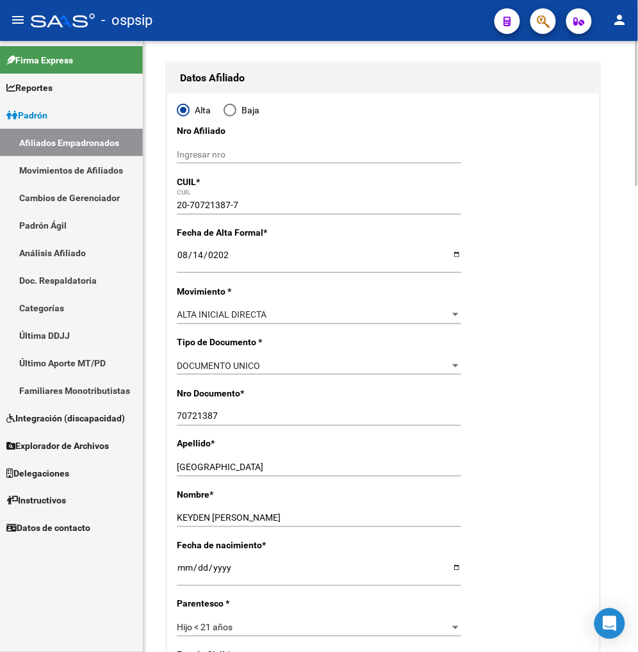
scroll to position [142, 0]
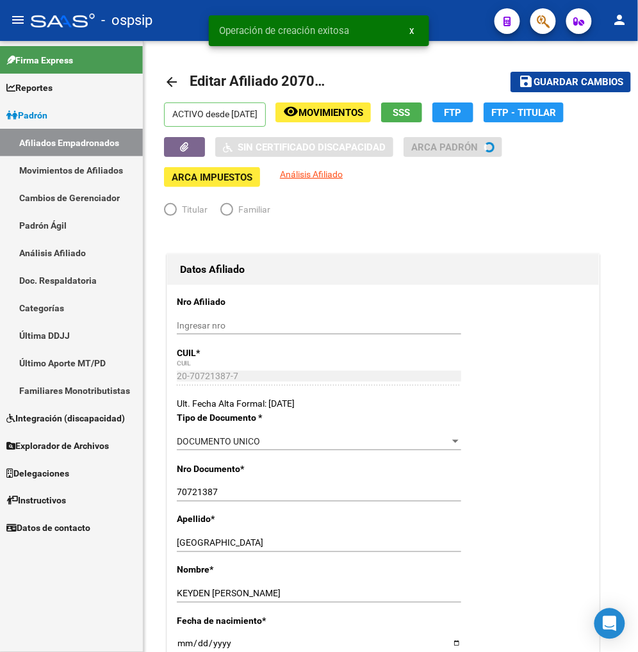
radio input "true"
type input "30-71242688-4"
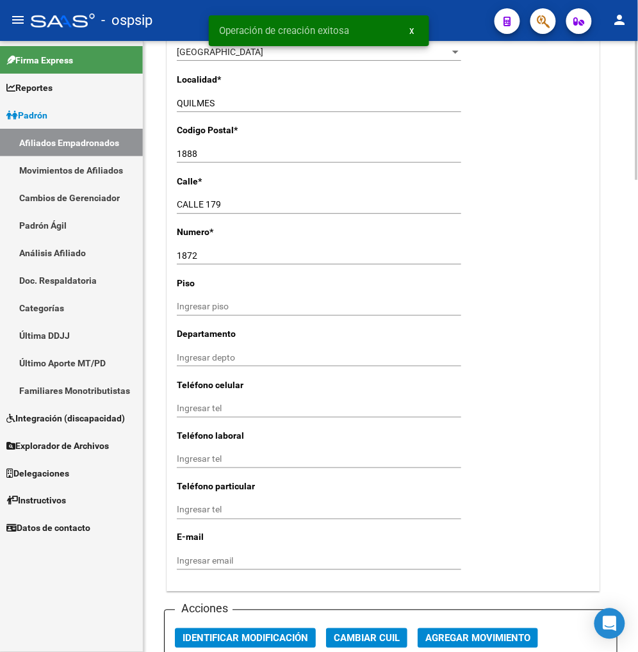
scroll to position [1209, 0]
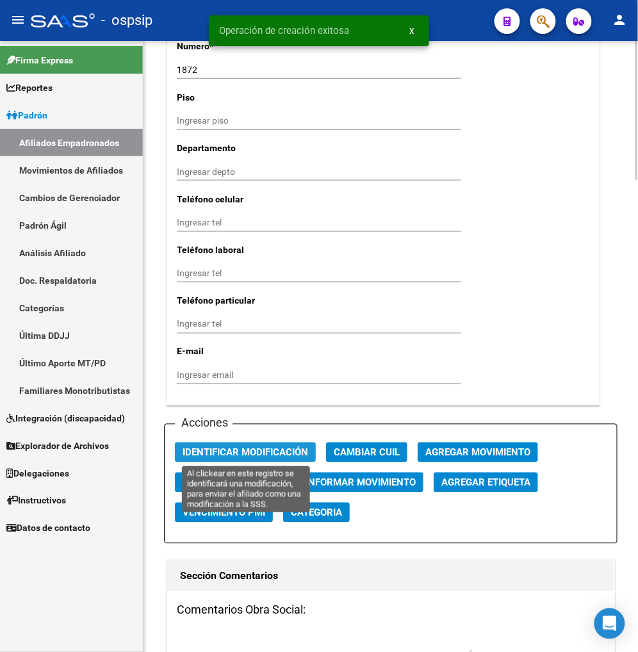
drag, startPoint x: 241, startPoint y: 447, endPoint x: 321, endPoint y: 482, distance: 86.6
click at [245, 449] on span "Identificar Modificación" at bounding box center [246, 453] width 126 height 12
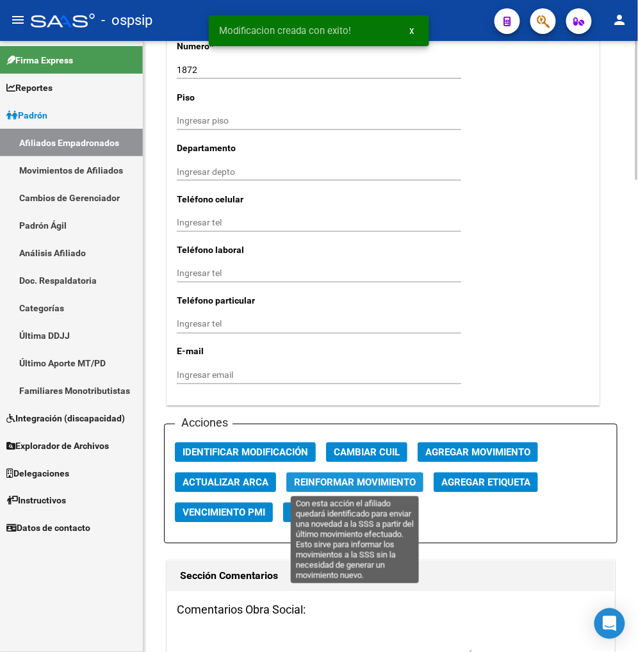
click at [338, 485] on span "Reinformar Movimiento" at bounding box center [355, 483] width 122 height 12
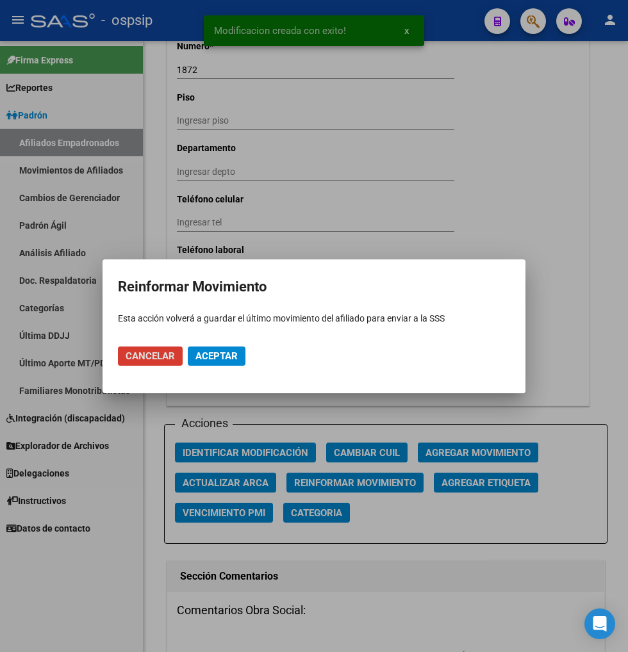
click at [211, 351] on span "Aceptar" at bounding box center [216, 356] width 42 height 12
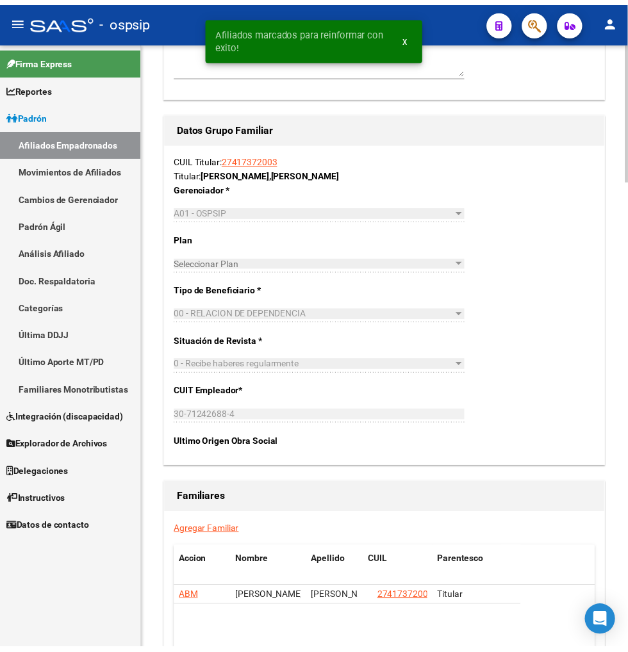
scroll to position [1993, 0]
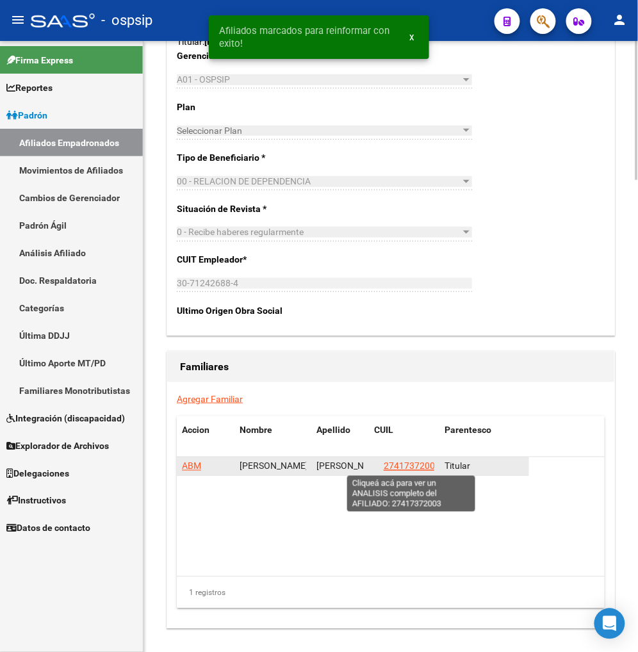
click at [401, 465] on span "27417372003" at bounding box center [412, 466] width 56 height 10
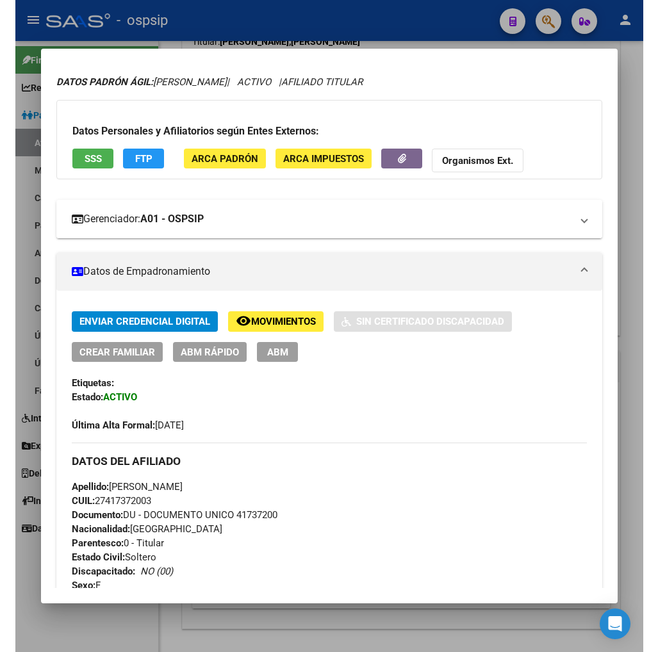
scroll to position [0, 0]
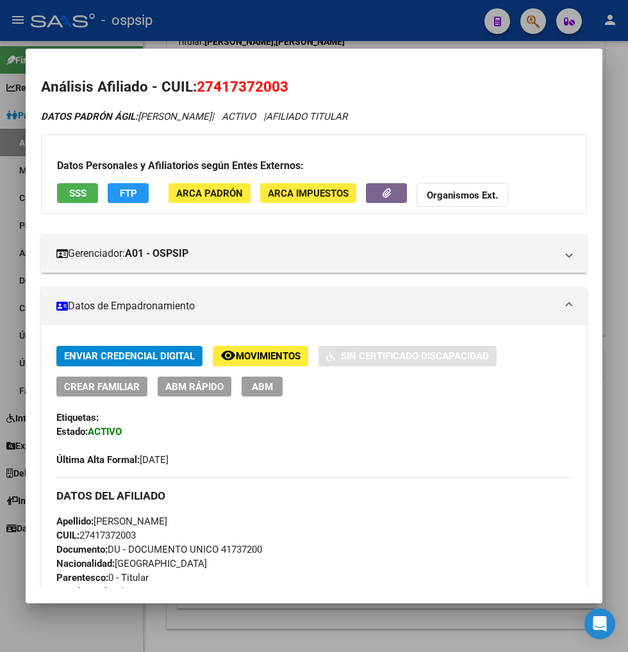
drag, startPoint x: 213, startPoint y: 83, endPoint x: 284, endPoint y: 77, distance: 70.7
click at [284, 77] on h2 "Análisis Afiliado - CUIL: 27417372003" at bounding box center [314, 87] width 546 height 22
copy span "41737200"
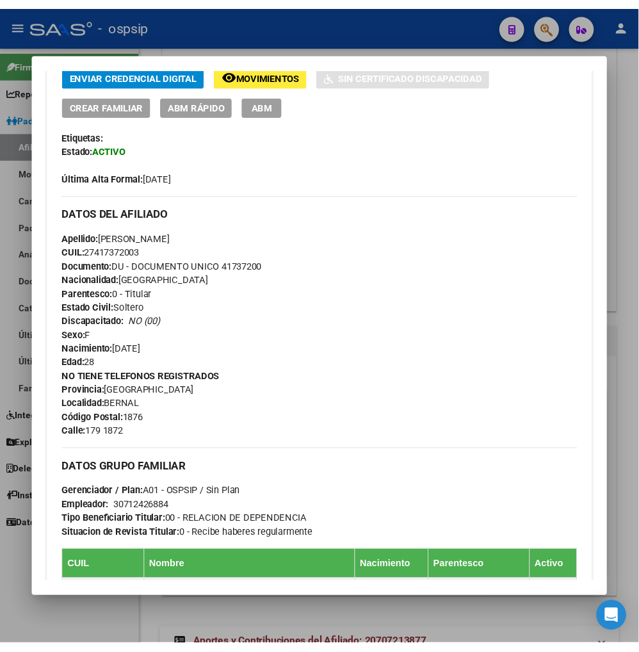
scroll to position [427, 0]
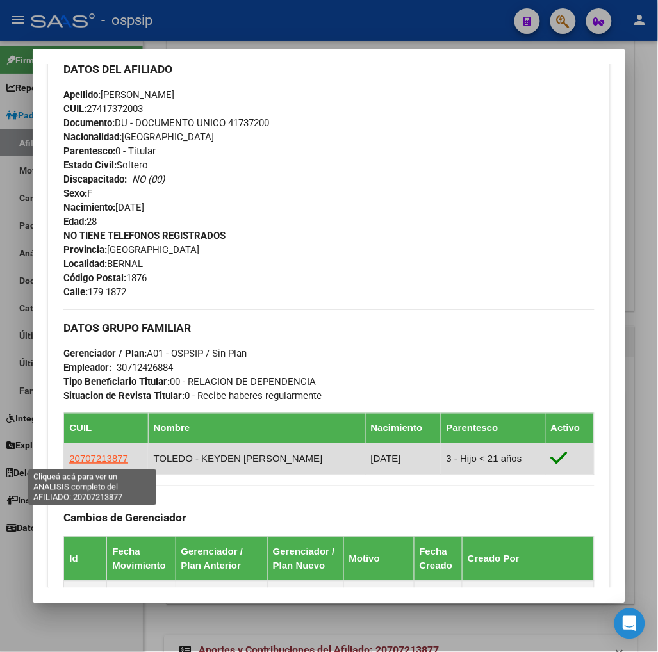
click at [73, 455] on span "20707213877" at bounding box center [98, 458] width 59 height 11
type textarea "20707213877"
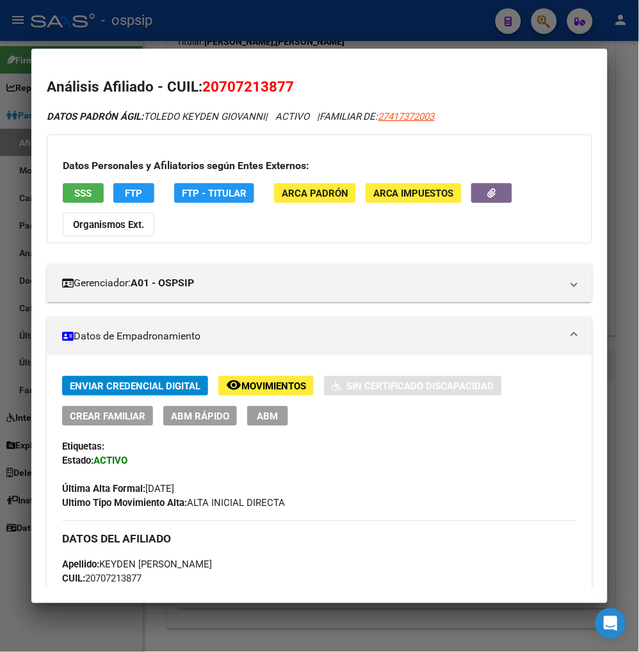
click at [540, 24] on div at bounding box center [319, 326] width 639 height 652
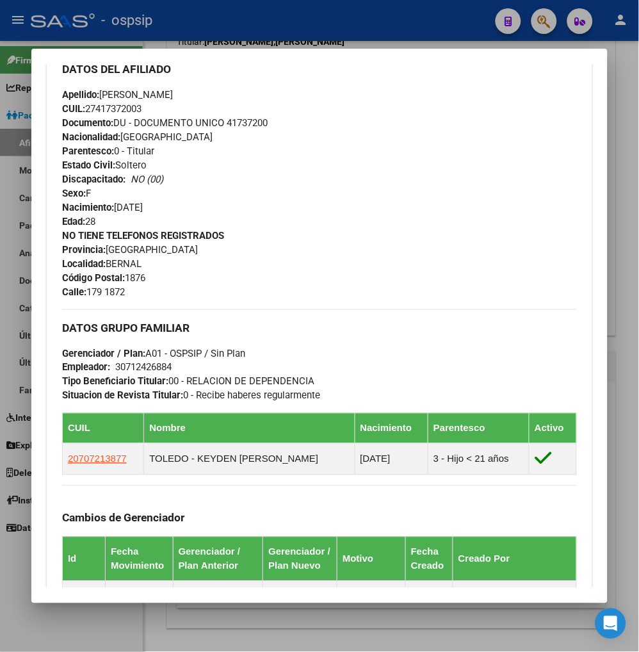
click at [541, 23] on div at bounding box center [319, 326] width 639 height 652
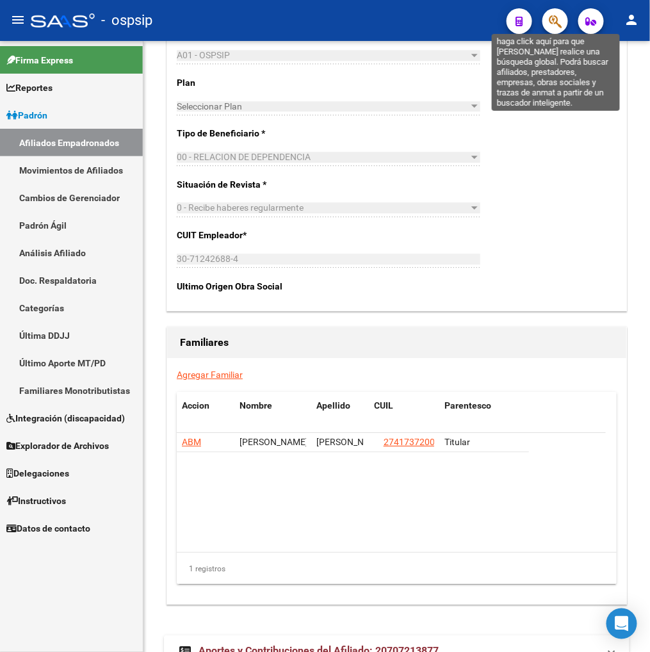
click at [560, 20] on icon "button" at bounding box center [555, 21] width 13 height 15
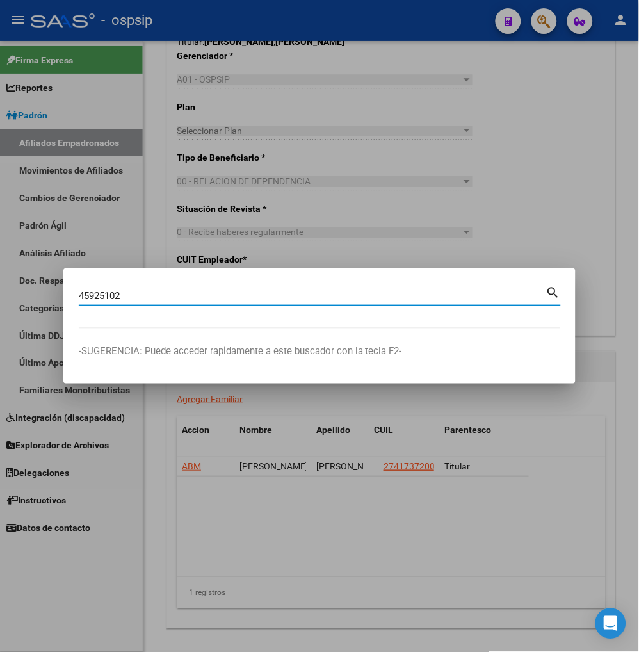
type input "45925102"
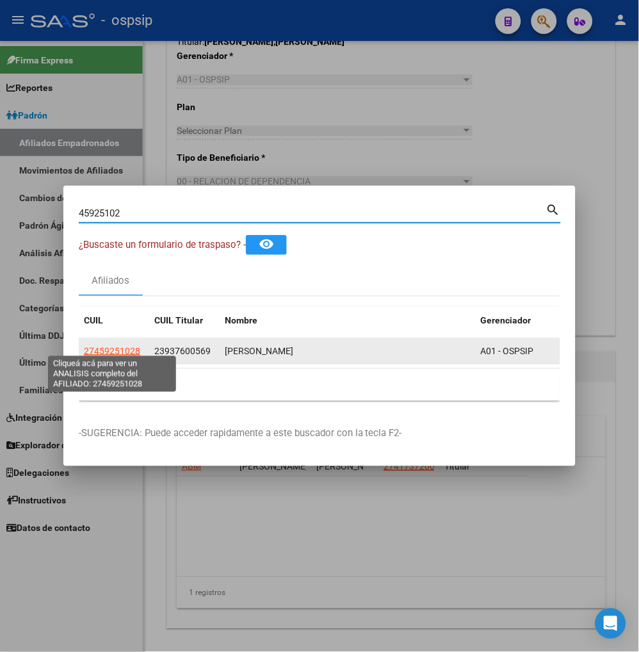
click at [111, 346] on span "27459251028" at bounding box center [112, 351] width 56 height 10
copy span "2"
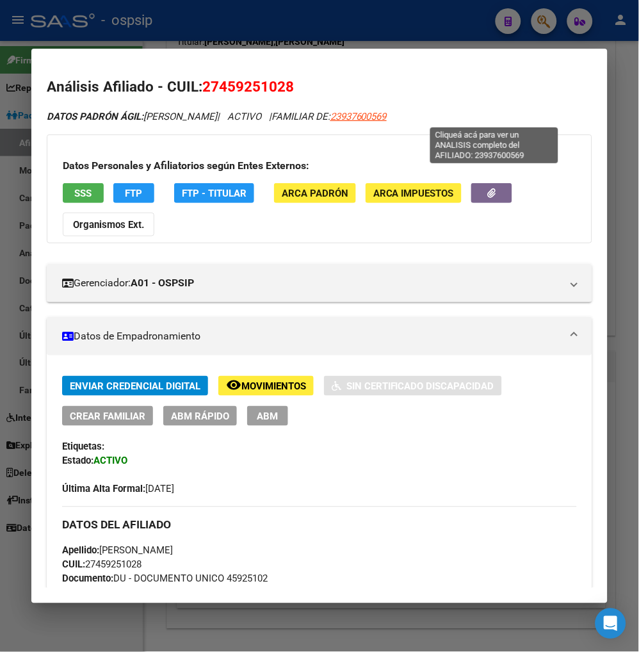
click at [387, 113] on span "23937600569" at bounding box center [359, 117] width 56 height 12
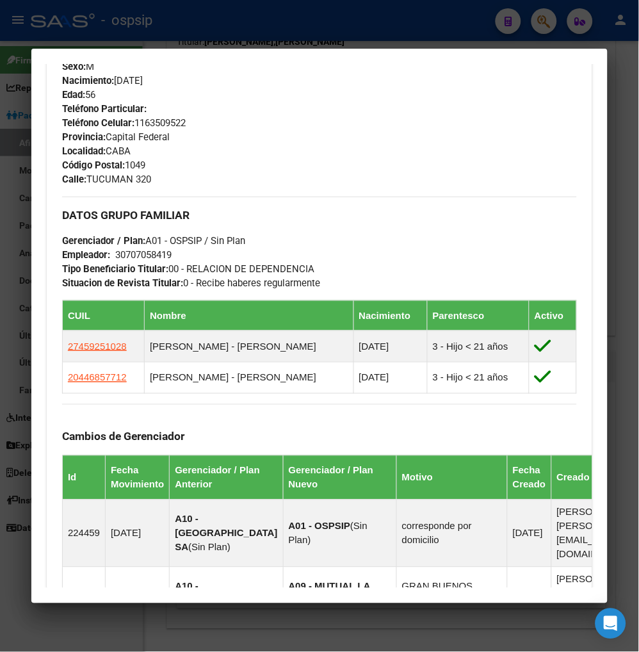
scroll to position [569, 0]
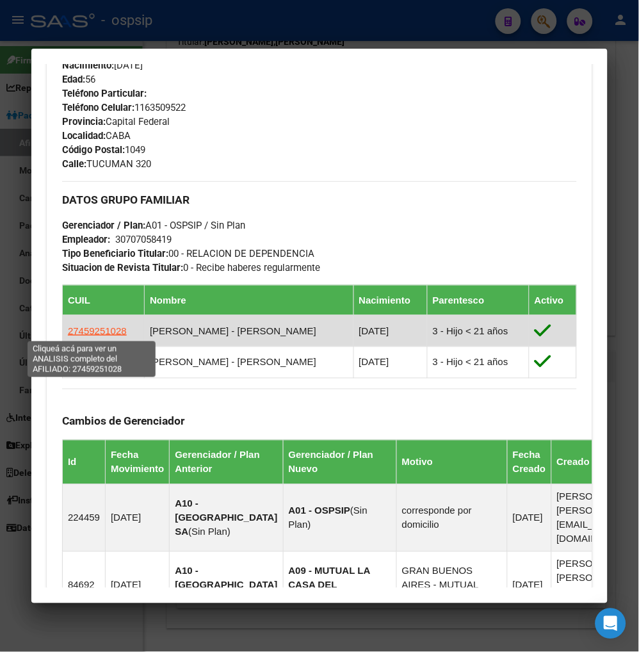
click at [90, 330] on span "27459251028" at bounding box center [97, 330] width 59 height 11
type textarea "27459251028"
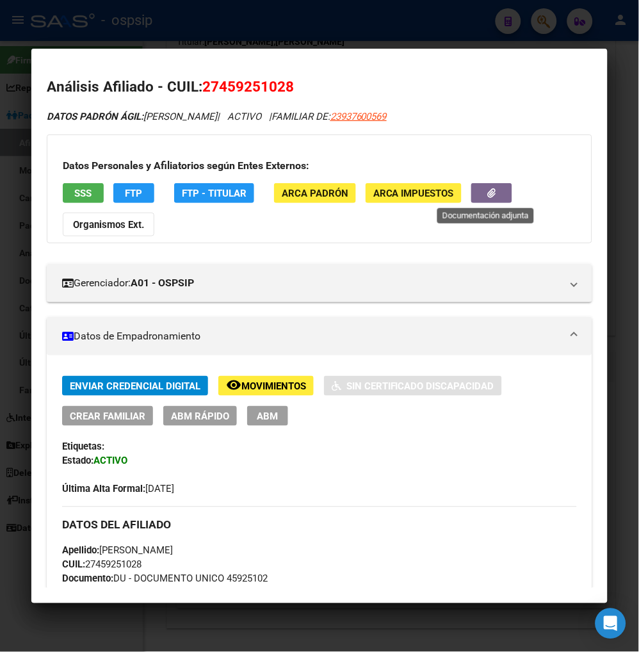
click at [481, 191] on button "button" at bounding box center [491, 193] width 41 height 20
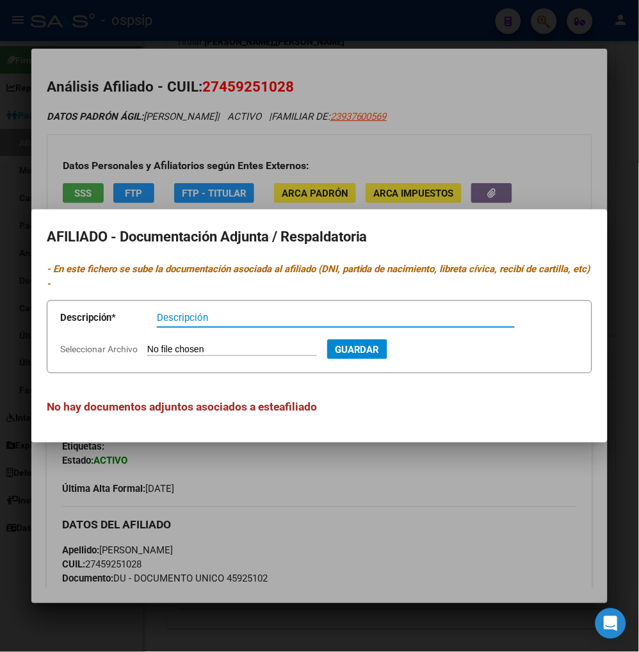
click at [496, 157] on div at bounding box center [319, 326] width 639 height 652
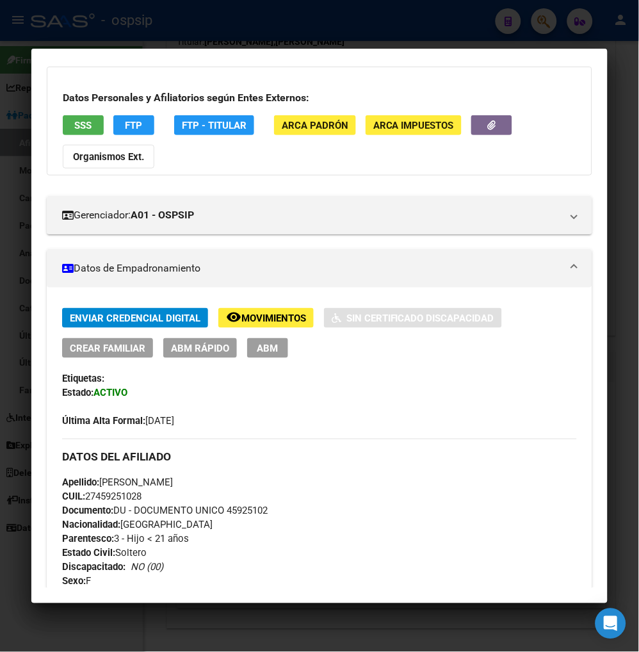
scroll to position [0, 0]
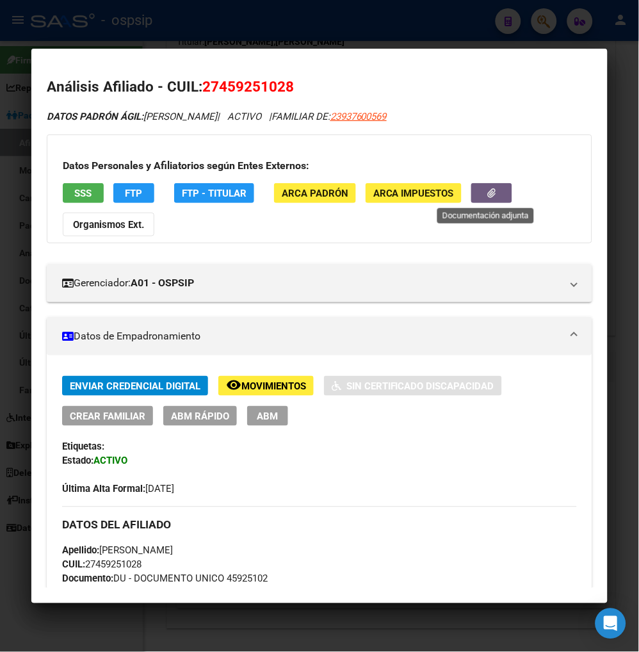
click at [476, 194] on button "button" at bounding box center [491, 193] width 41 height 20
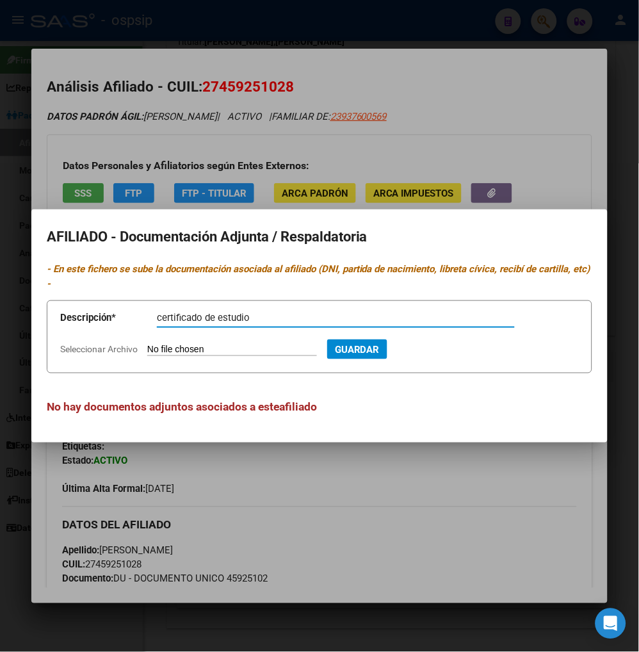
type input "certificado de estudio"
click at [231, 347] on input "Seleccionar Archivo" at bounding box center [232, 350] width 170 height 12
type input "C:\fakepath\Regular_459251020__11082025233141.pdf.pdf"
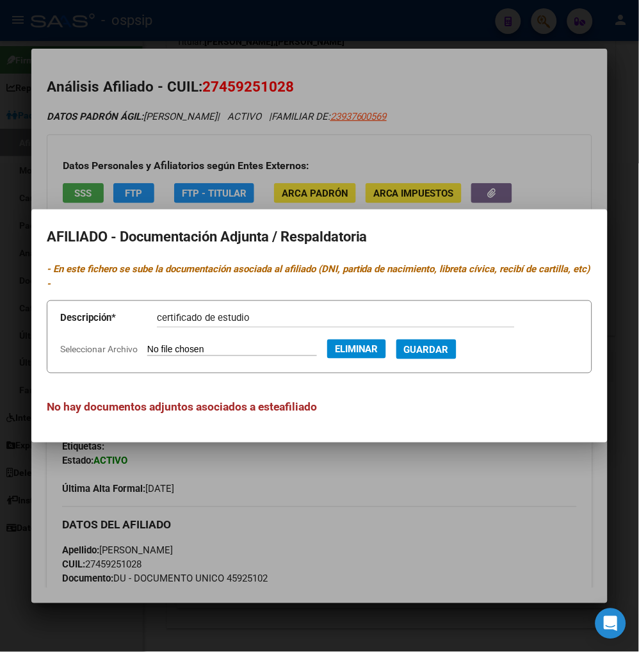
click at [449, 348] on span "Guardar" at bounding box center [426, 350] width 45 height 12
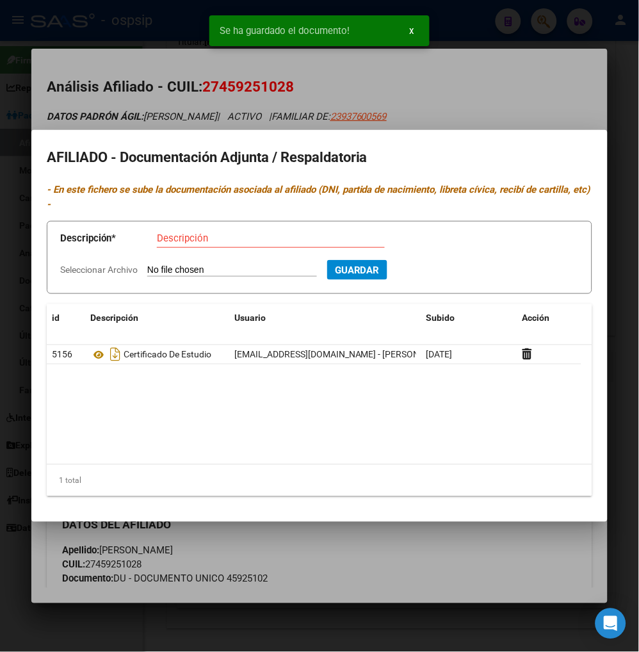
click at [420, 523] on div at bounding box center [319, 326] width 639 height 652
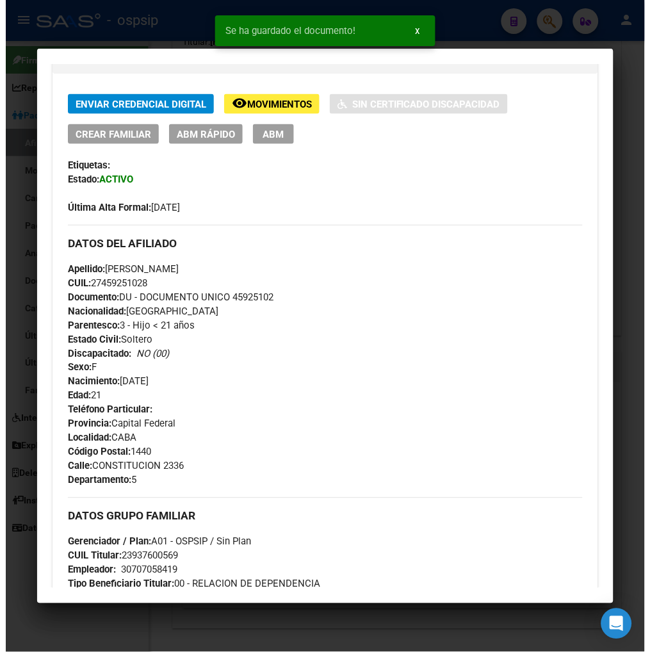
scroll to position [284, 0]
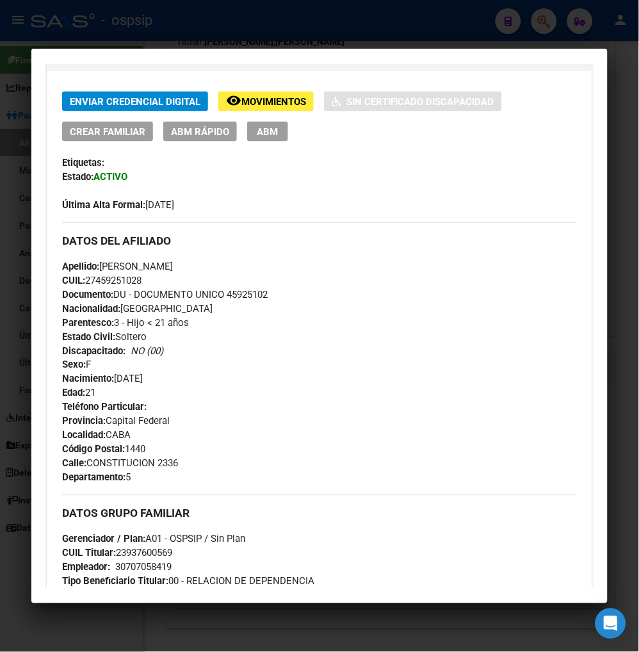
click at [257, 133] on span "ABM" at bounding box center [267, 132] width 21 height 12
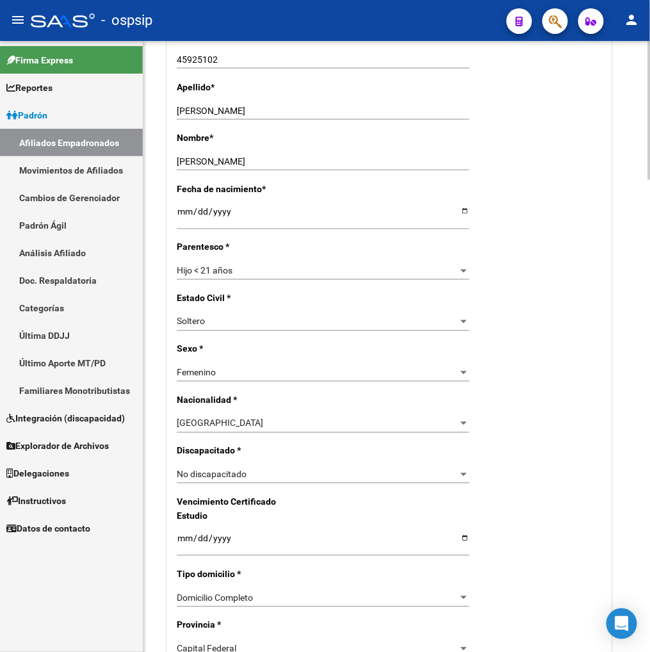
scroll to position [427, 0]
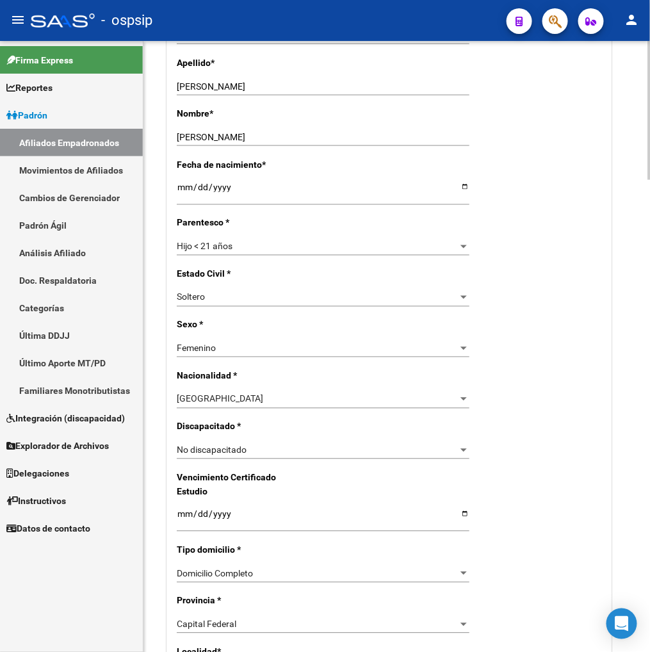
click at [178, 528] on input "Ingresar fecha" at bounding box center [323, 518] width 293 height 19
type input "[DATE]"
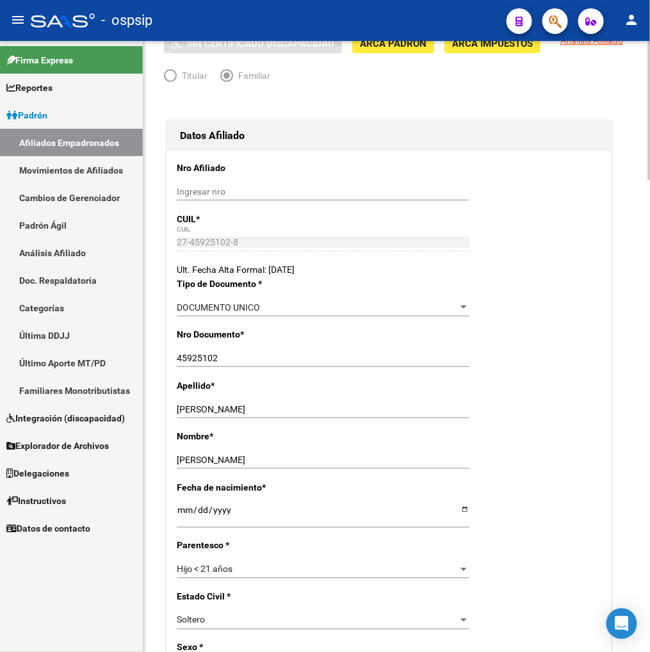
scroll to position [0, 0]
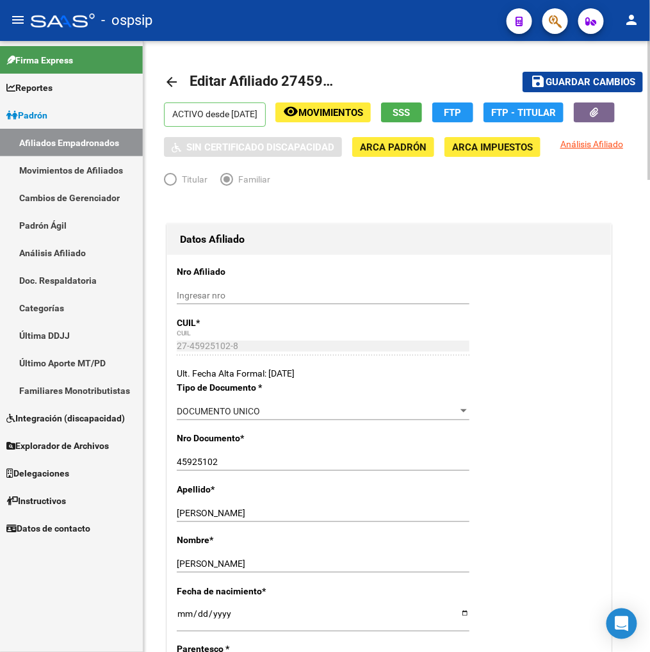
click at [562, 74] on button "save Guardar cambios" at bounding box center [583, 82] width 120 height 20
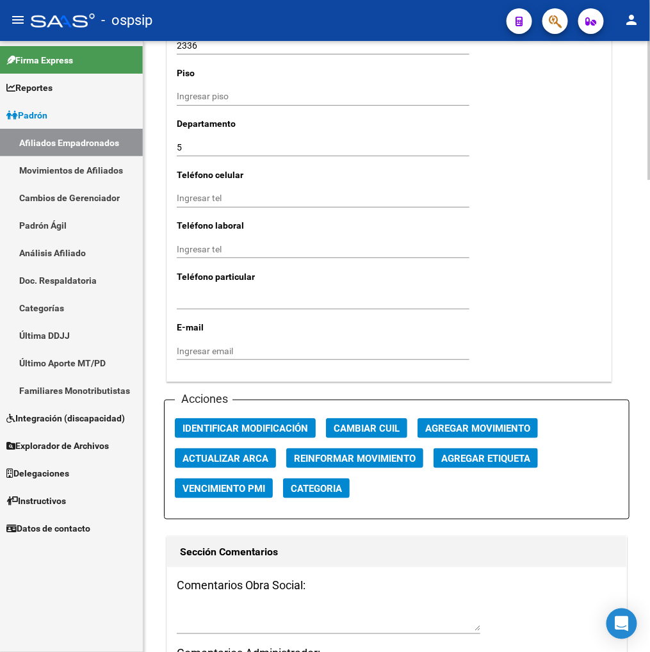
scroll to position [1494, 0]
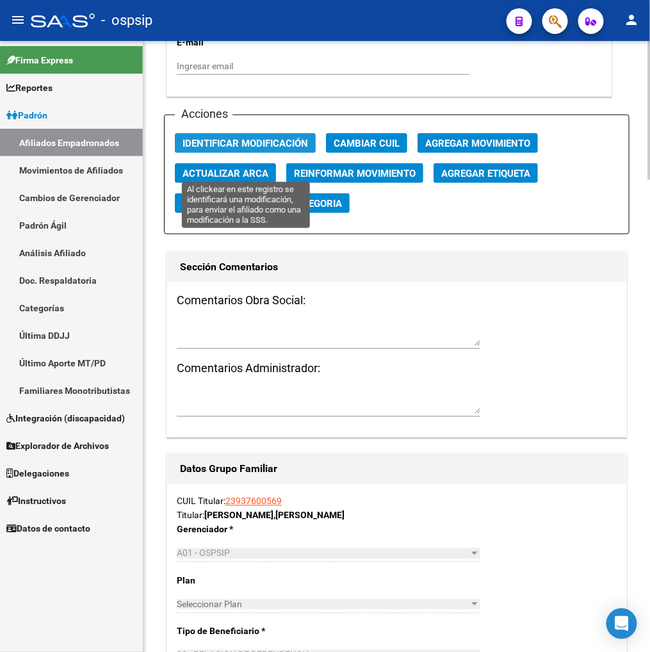
drag, startPoint x: 224, startPoint y: 168, endPoint x: 278, endPoint y: 184, distance: 56.1
click at [233, 149] on span "Identificar Modificación" at bounding box center [246, 144] width 126 height 12
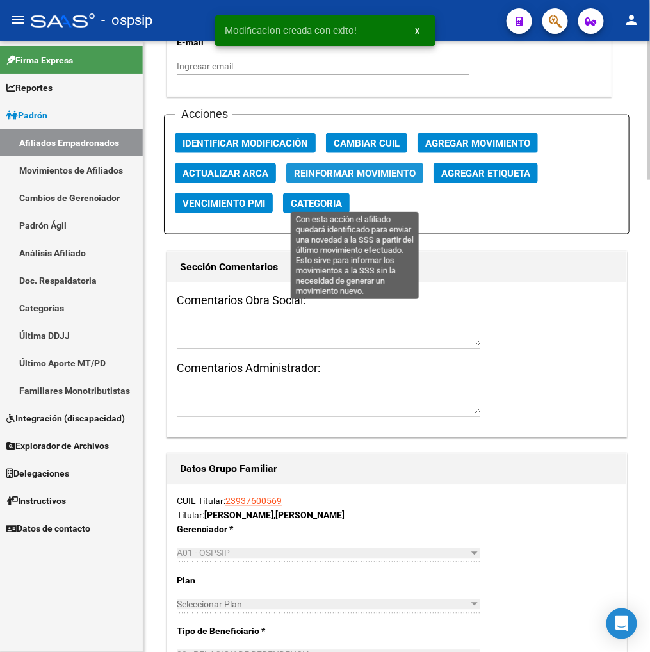
click at [316, 179] on span "Reinformar Movimiento" at bounding box center [355, 174] width 122 height 12
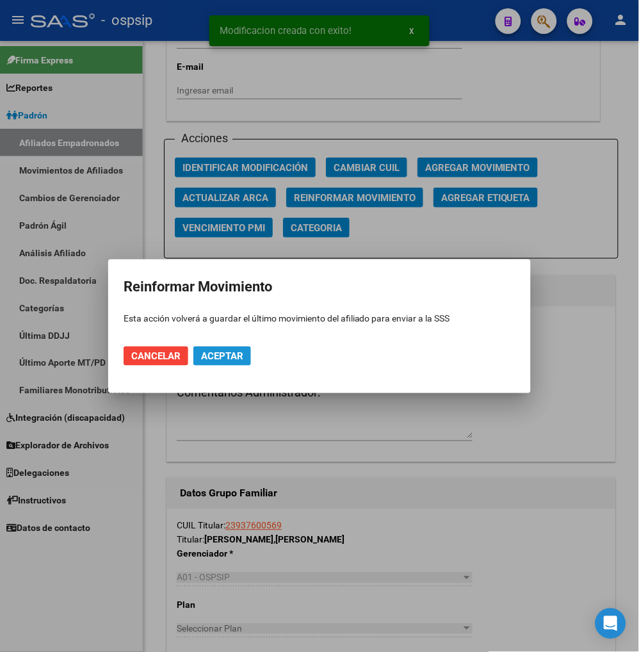
click at [201, 360] on span "Aceptar" at bounding box center [222, 356] width 42 height 12
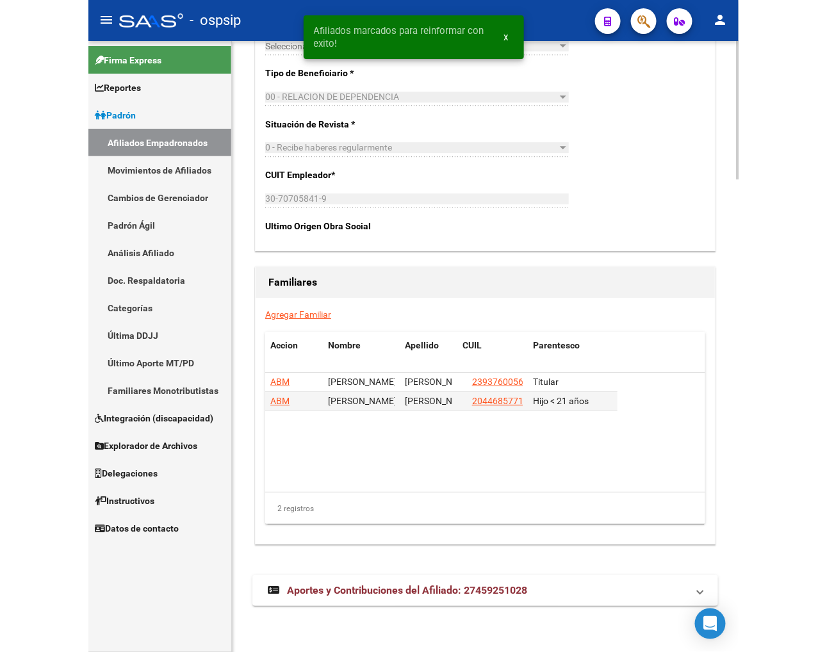
scroll to position [2076, 0]
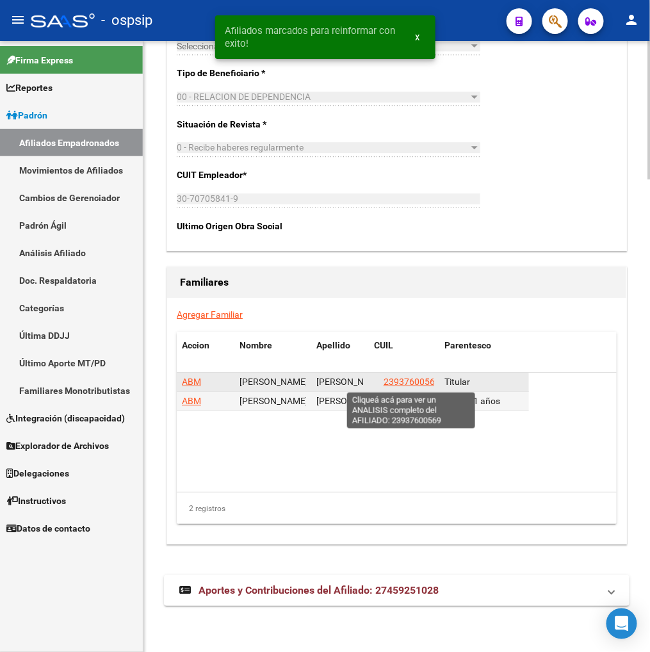
click at [407, 379] on span "23937600569" at bounding box center [412, 382] width 56 height 10
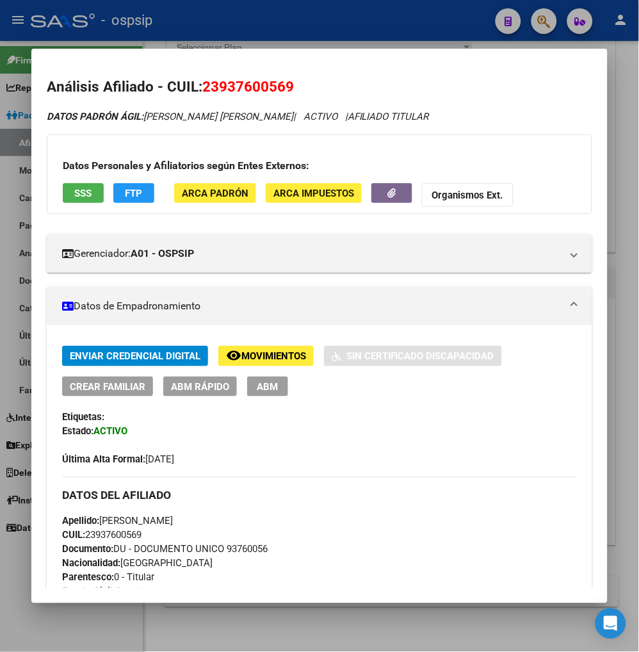
drag, startPoint x: 214, startPoint y: 82, endPoint x: 279, endPoint y: 81, distance: 64.7
click at [279, 81] on span "23937600569" at bounding box center [248, 86] width 92 height 17
copy span "93760056"
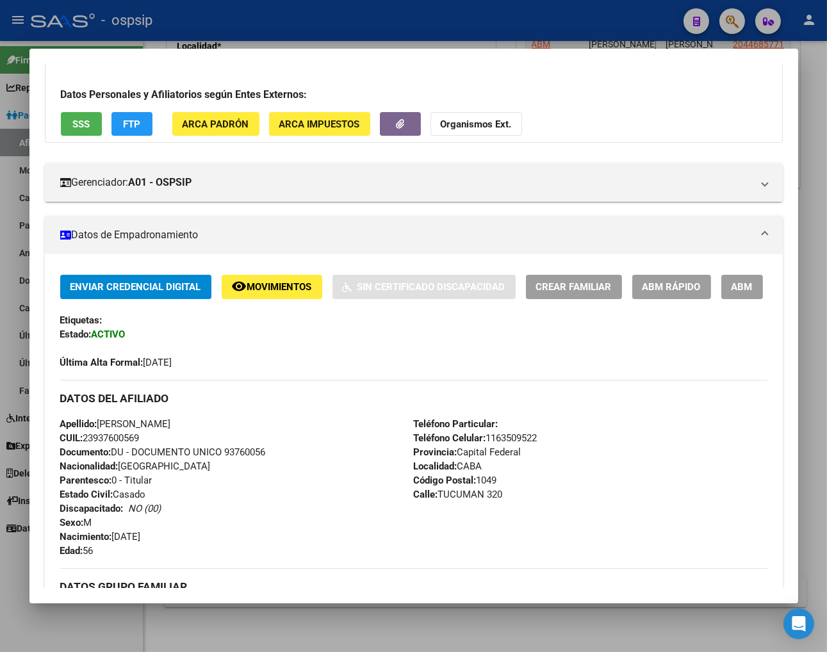
scroll to position [284, 0]
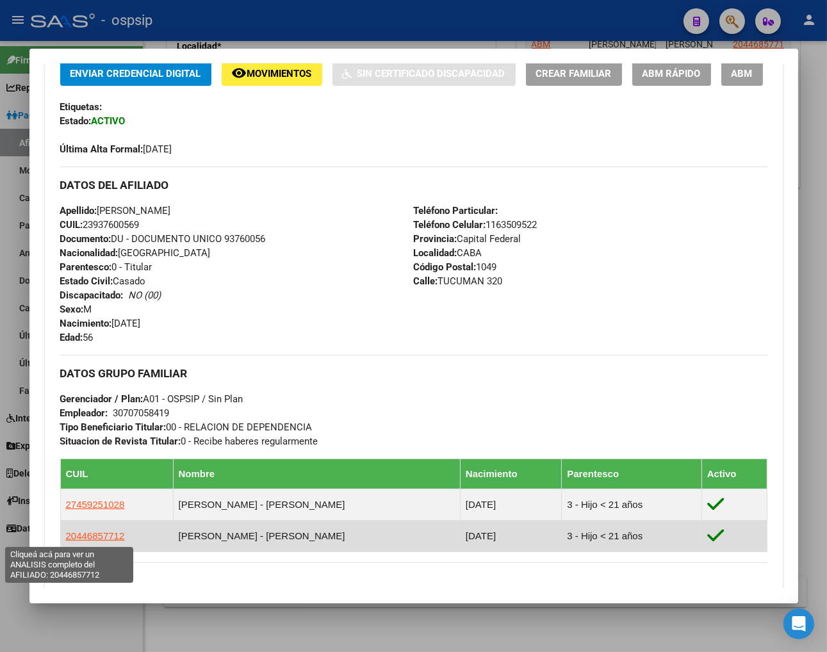
click at [66, 535] on span "20446857712" at bounding box center [95, 535] width 59 height 11
type textarea "20446857712"
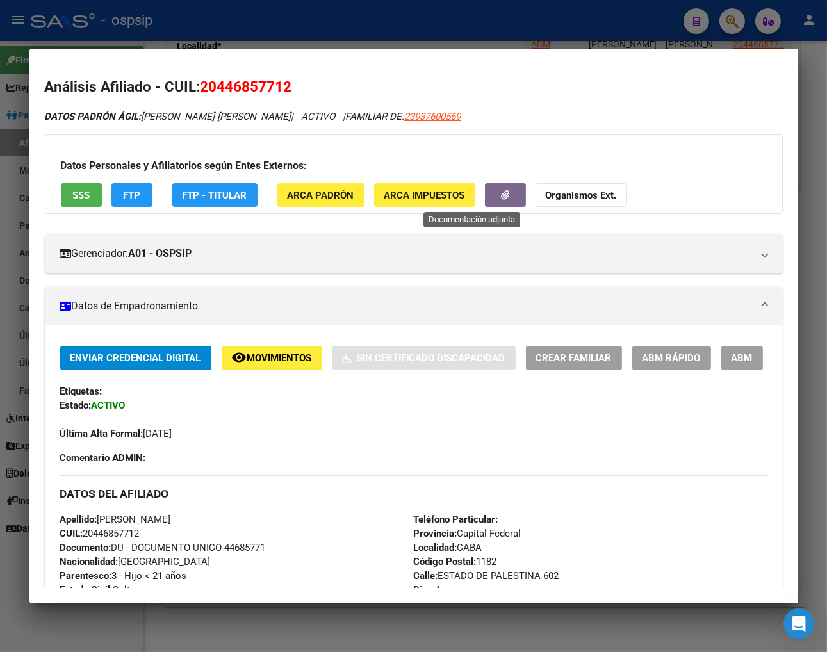
click at [485, 194] on button "button" at bounding box center [505, 195] width 41 height 24
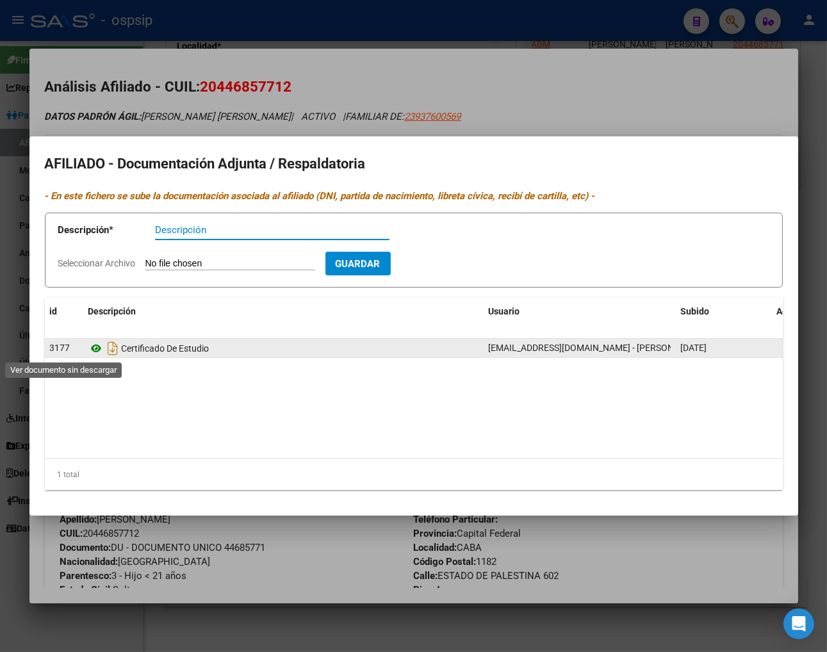
click at [88, 349] on icon at bounding box center [96, 348] width 17 height 15
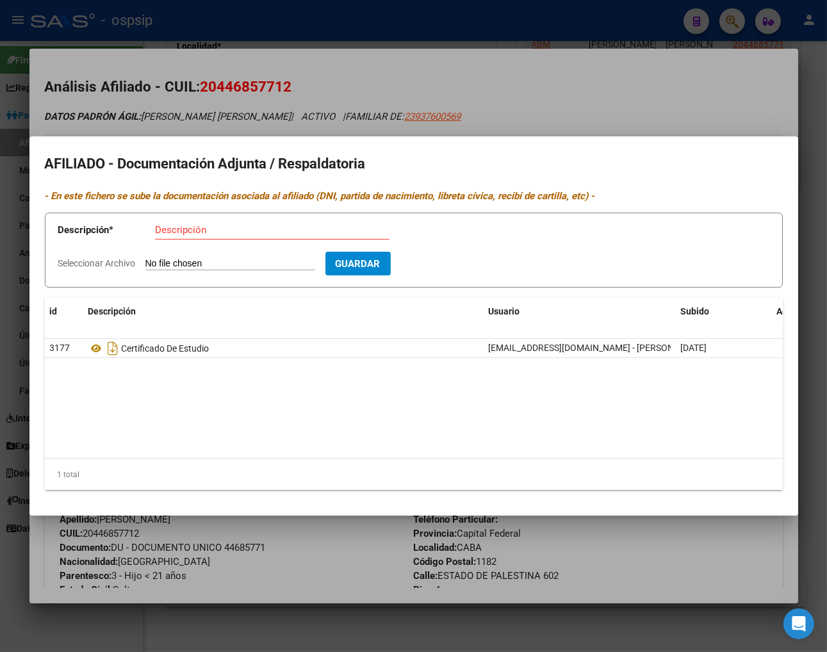
click at [510, 81] on div at bounding box center [413, 326] width 827 height 652
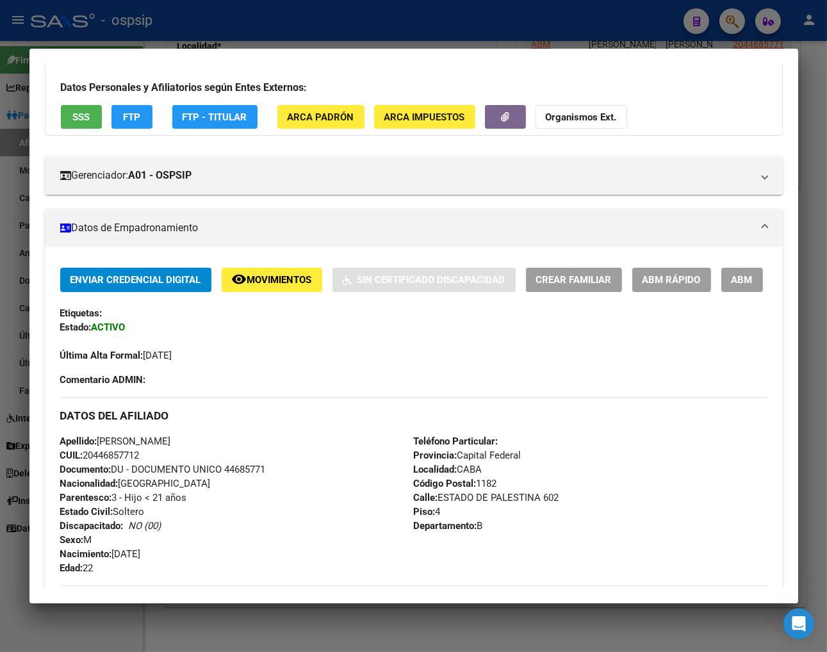
scroll to position [213, 0]
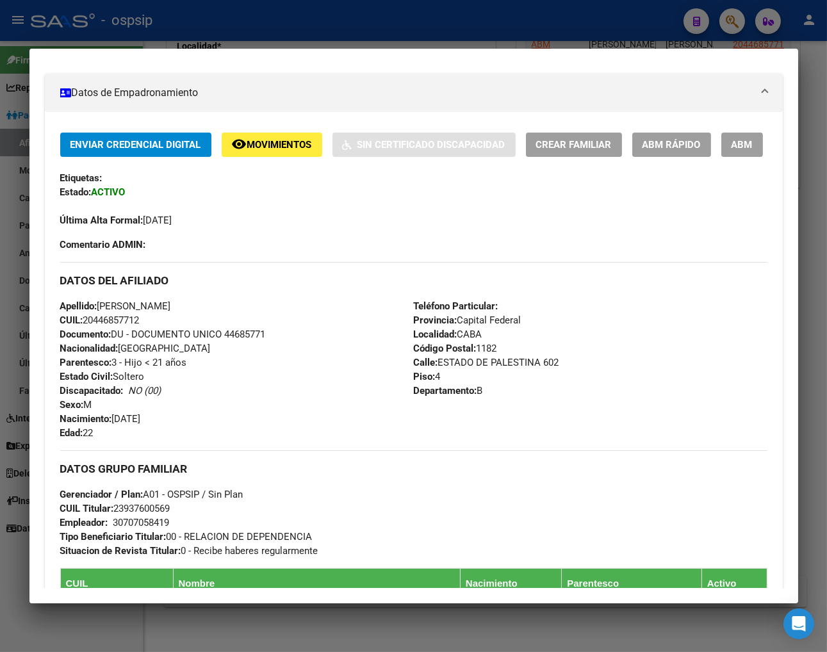
click at [683, 149] on button "ABM" at bounding box center [742, 145] width 42 height 24
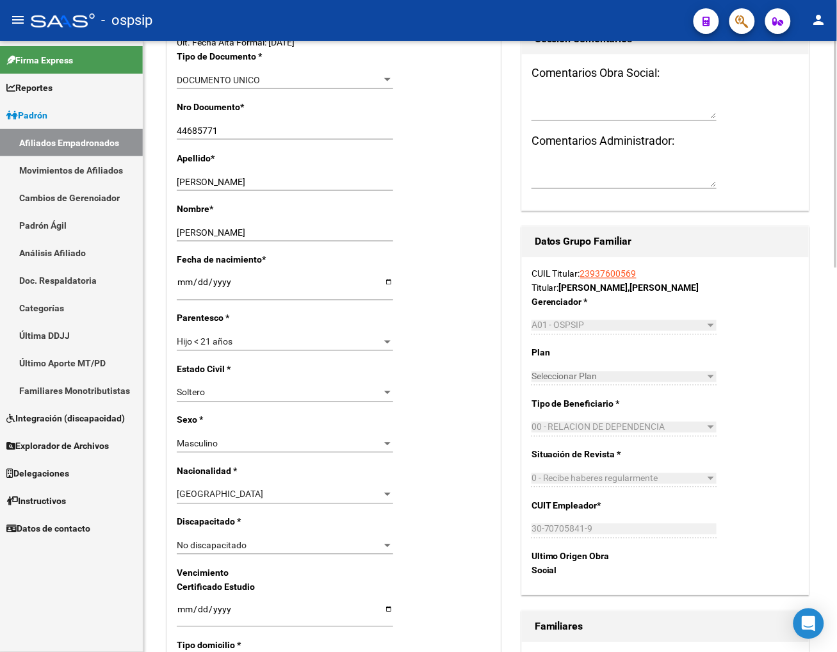
scroll to position [427, 0]
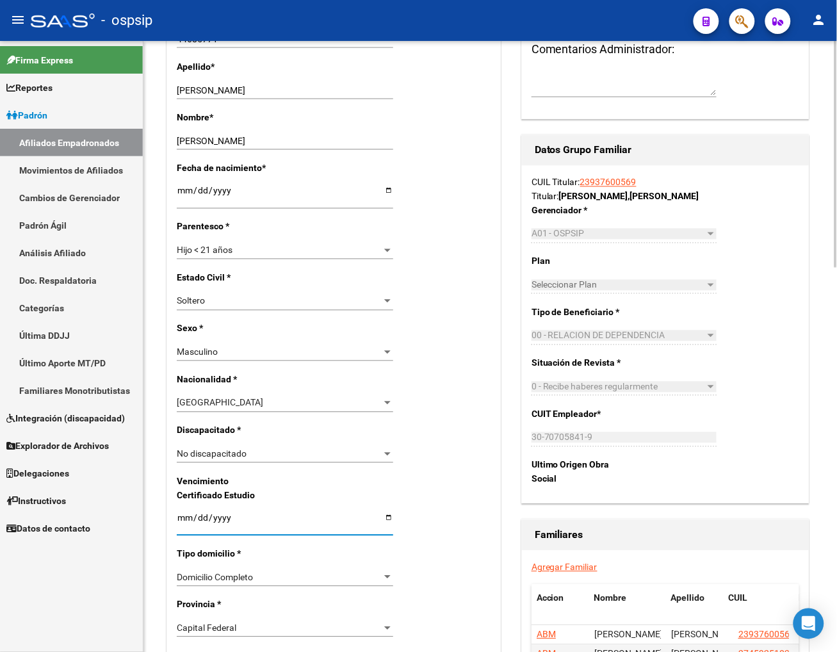
click at [183, 526] on input "Ingresar fecha" at bounding box center [285, 522] width 216 height 19
type input "[DATE]"
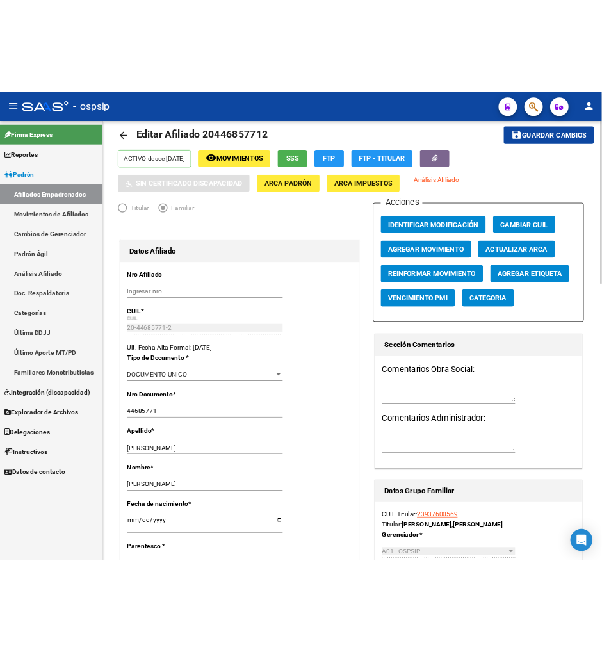
scroll to position [0, 0]
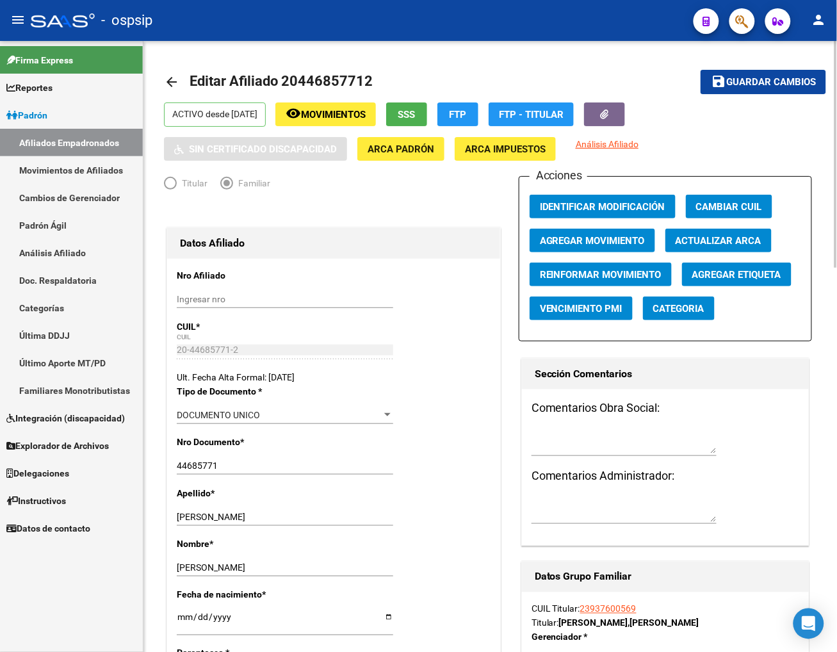
click at [683, 77] on span "Guardar cambios" at bounding box center [771, 83] width 90 height 12
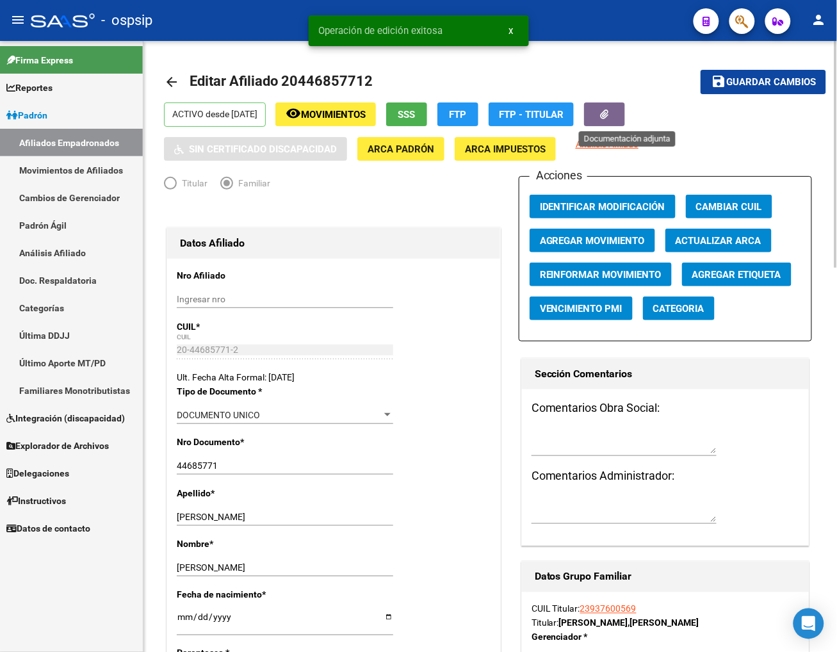
click at [617, 117] on button "button" at bounding box center [604, 114] width 41 height 24
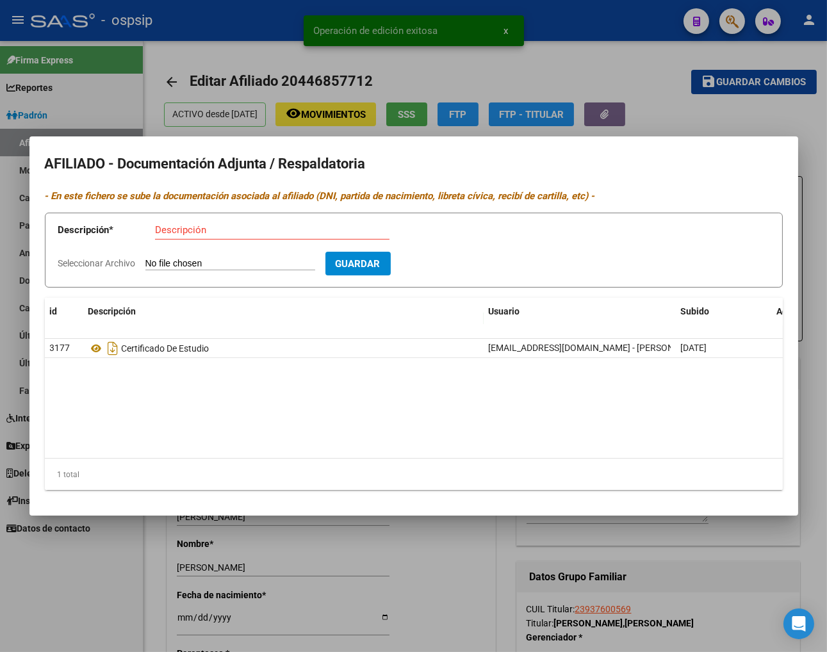
click at [611, 61] on div at bounding box center [413, 326] width 827 height 652
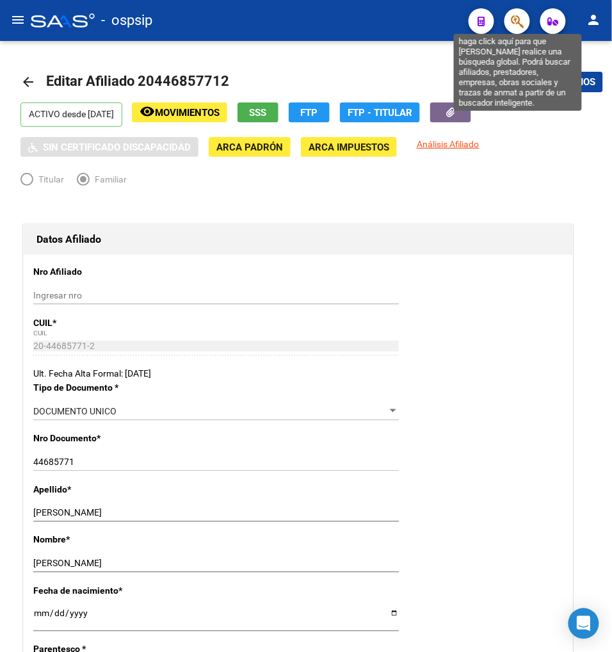
click at [511, 17] on icon "button" at bounding box center [517, 21] width 13 height 15
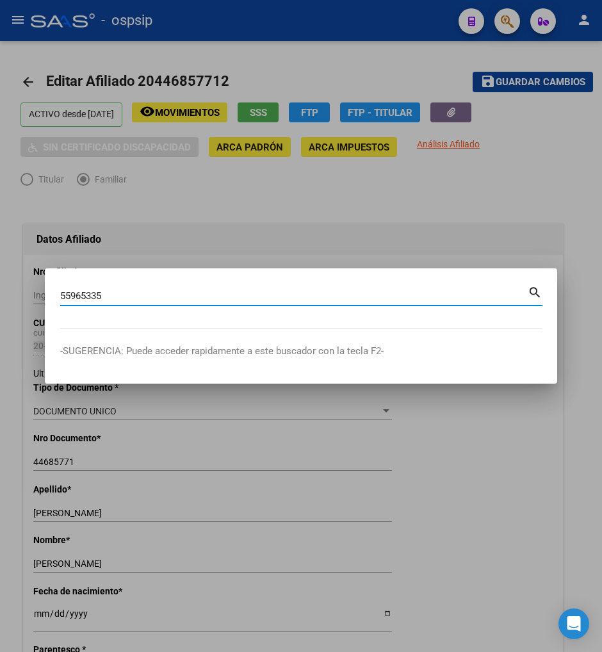
type input "55965335"
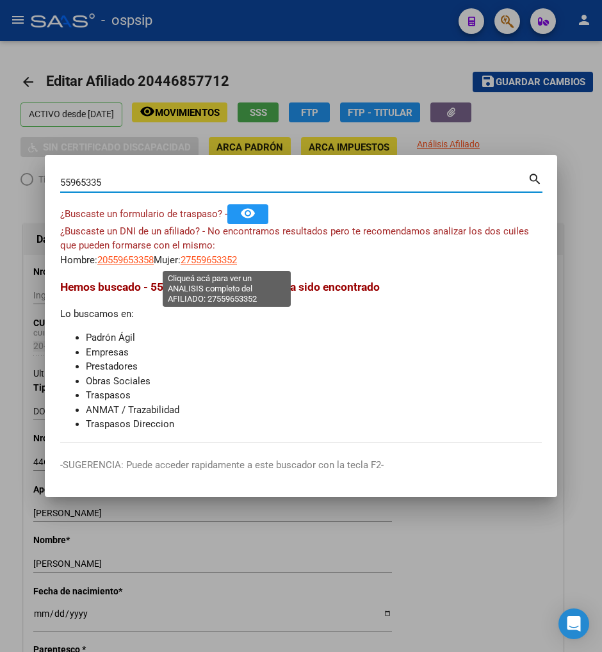
click at [228, 257] on span "27559653352" at bounding box center [209, 260] width 56 height 12
type textarea "27559653352"
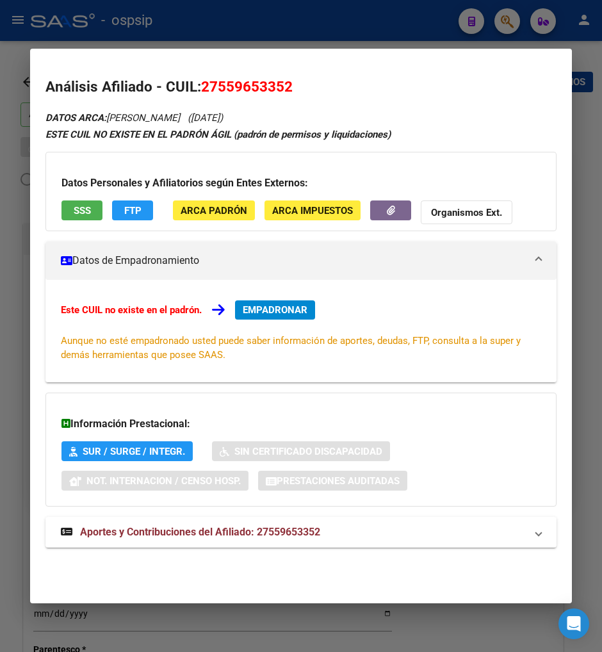
click at [497, 19] on div at bounding box center [301, 326] width 602 height 652
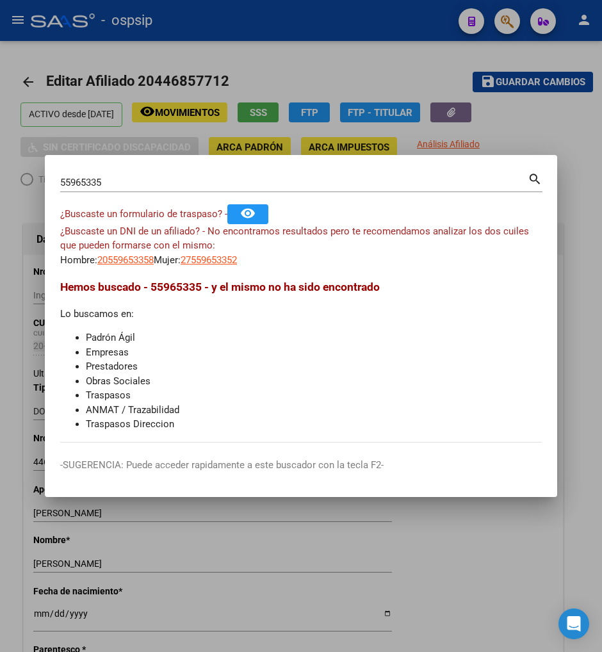
click at [120, 186] on input "55965335" at bounding box center [294, 183] width 468 height 12
type input "5"
type input "94470013"
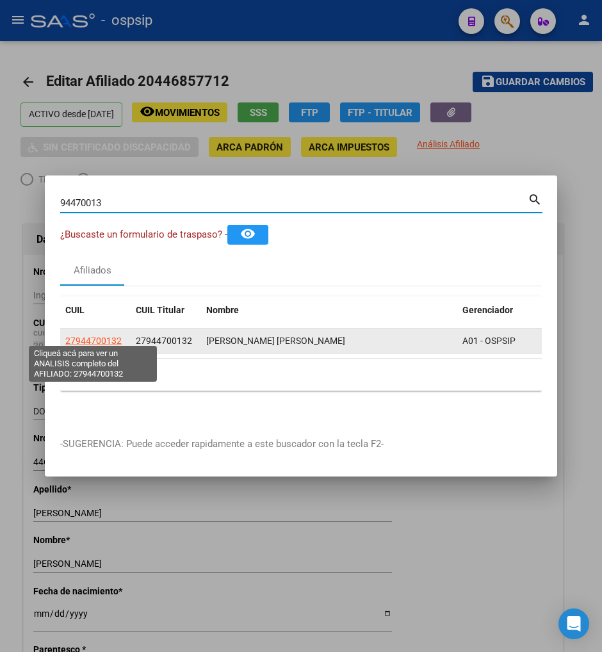
click at [101, 336] on span "27944700132" at bounding box center [93, 341] width 56 height 10
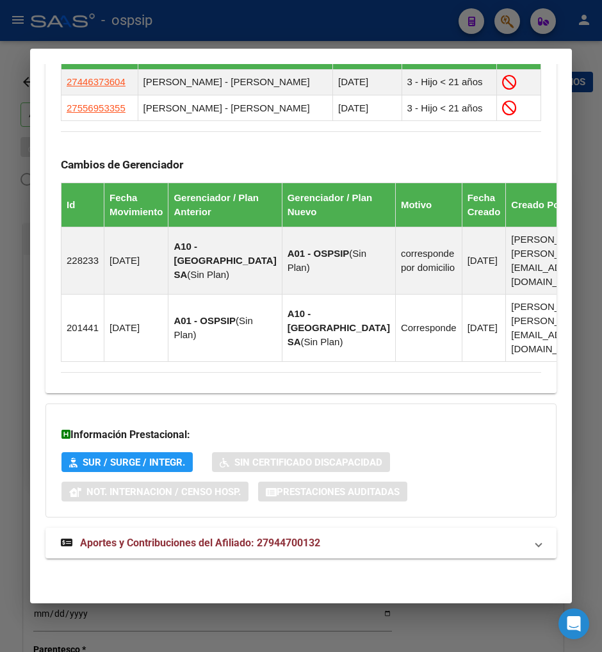
scroll to position [857, 0]
click at [184, 544] on span "Aportes y Contribuciones del Afiliado: 27944700132" at bounding box center [200, 543] width 240 height 12
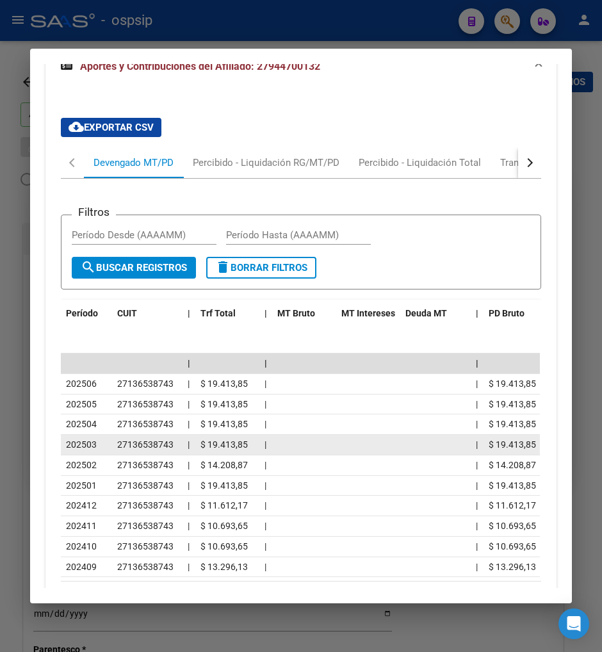
scroll to position [1346, 0]
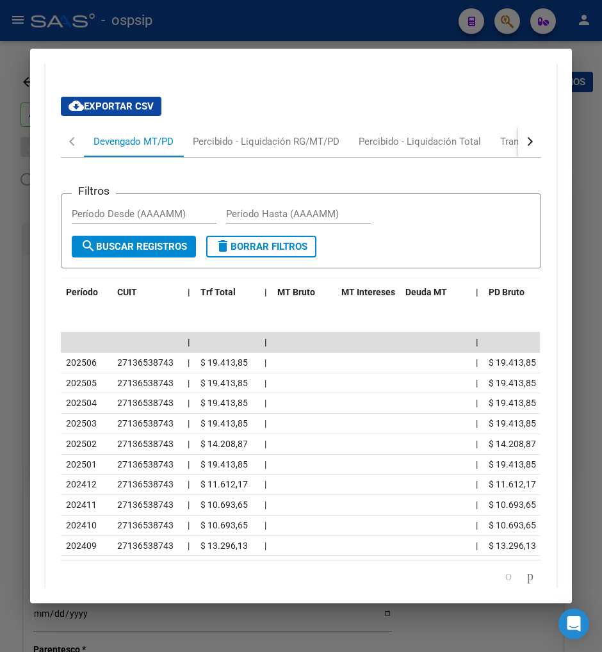
click at [530, 157] on button "button" at bounding box center [529, 141] width 23 height 31
click at [503, 154] on div "Transferencias ARCA" at bounding box center [464, 141] width 110 height 31
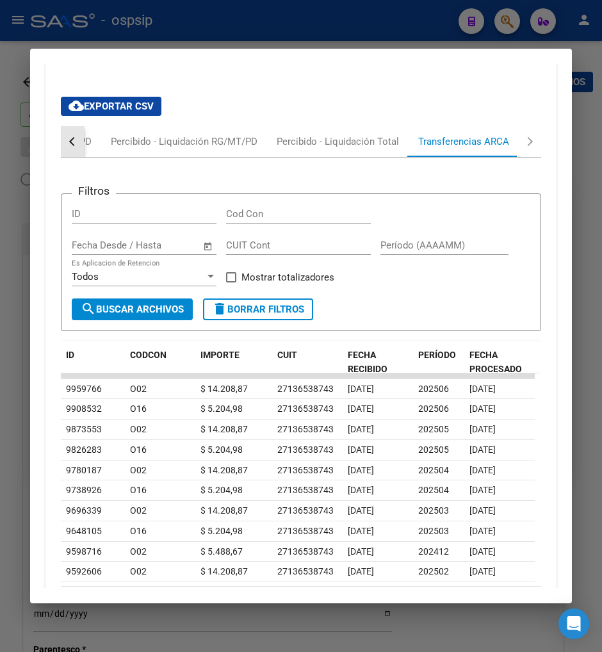
click at [62, 157] on button "button" at bounding box center [72, 141] width 23 height 31
click at [101, 157] on div "Devengado MT/PD" at bounding box center [133, 141] width 99 height 31
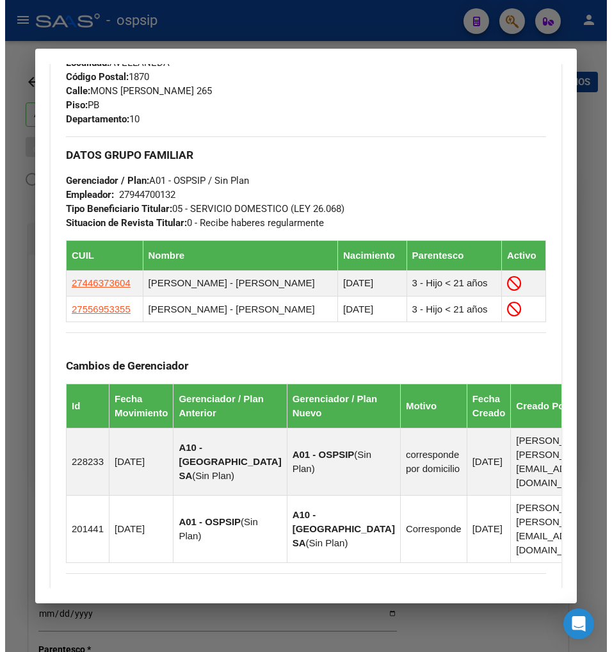
scroll to position [634, 0]
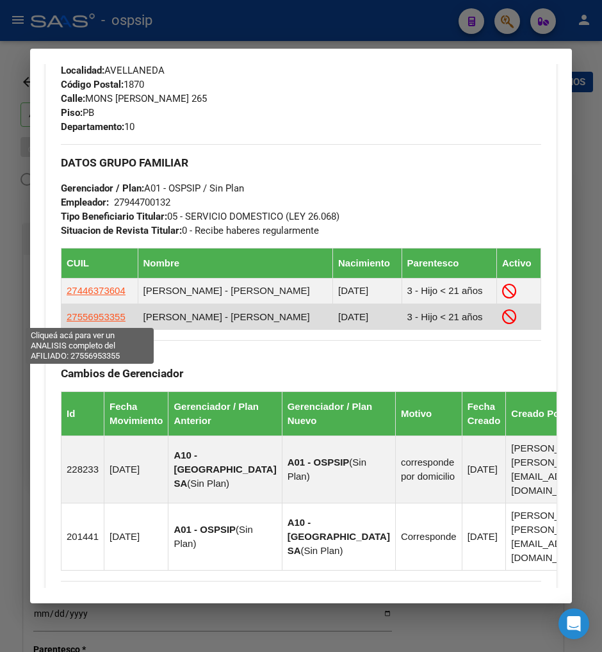
click at [94, 321] on span "27556953355" at bounding box center [96, 316] width 59 height 11
type textarea "27556953355"
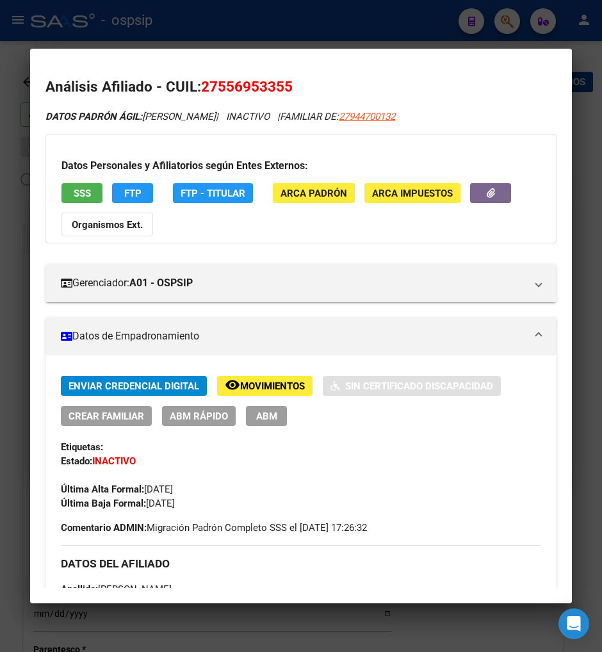
click at [249, 419] on button "ABM" at bounding box center [266, 416] width 41 height 20
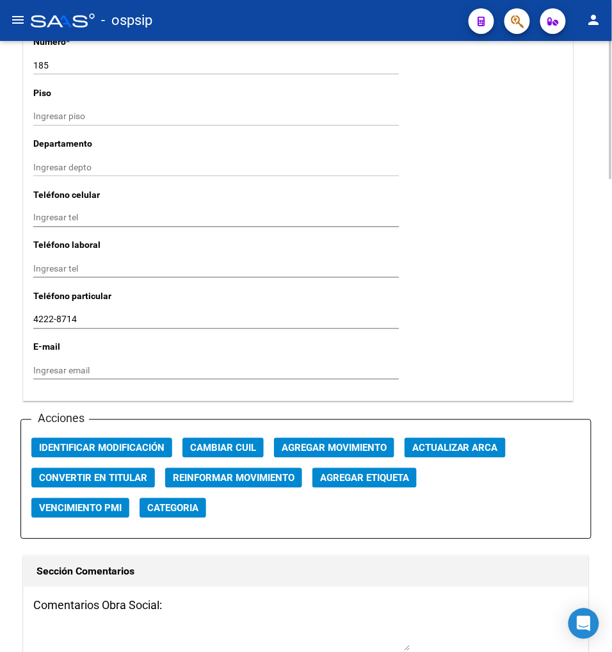
scroll to position [1494, 0]
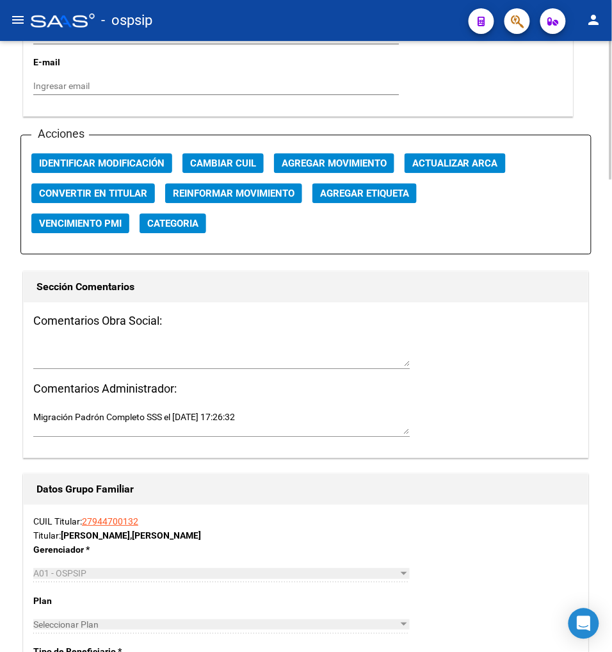
click at [340, 164] on span "Agregar Movimiento" at bounding box center [334, 164] width 105 height 12
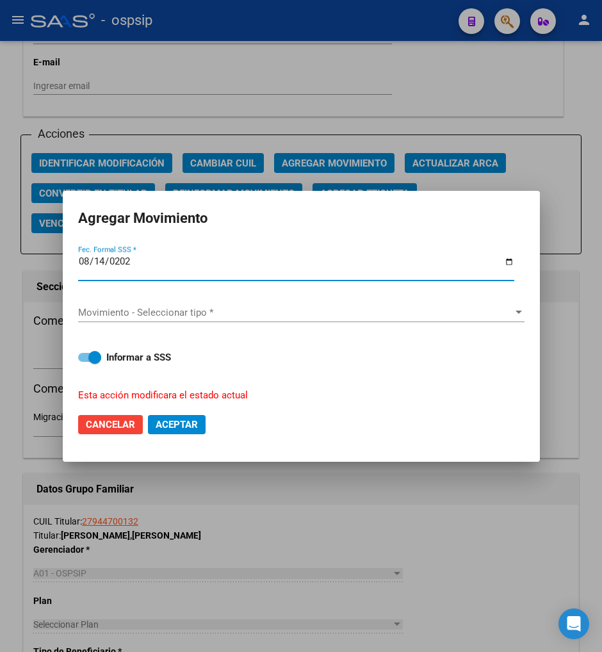
type input "[DATE]"
click at [240, 314] on span "Movimiento - Seleccionar tipo *" at bounding box center [295, 313] width 435 height 12
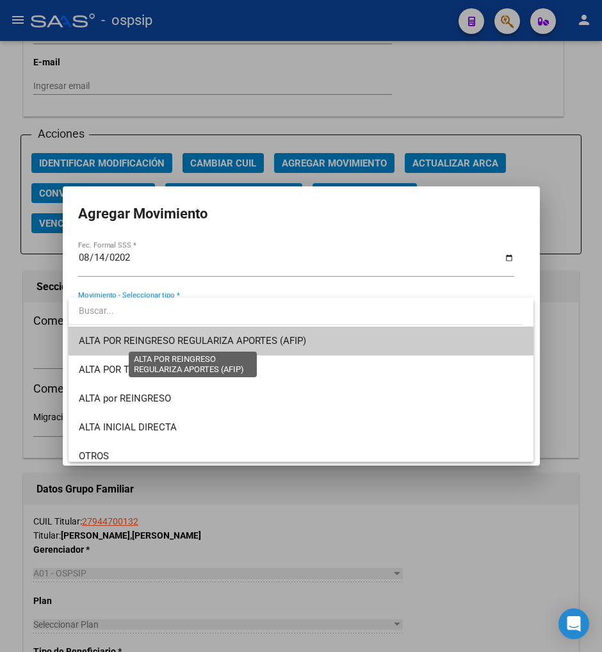
click at [243, 339] on span "ALTA POR REINGRESO REGULARIZA APORTES (AFIP)" at bounding box center [192, 341] width 227 height 12
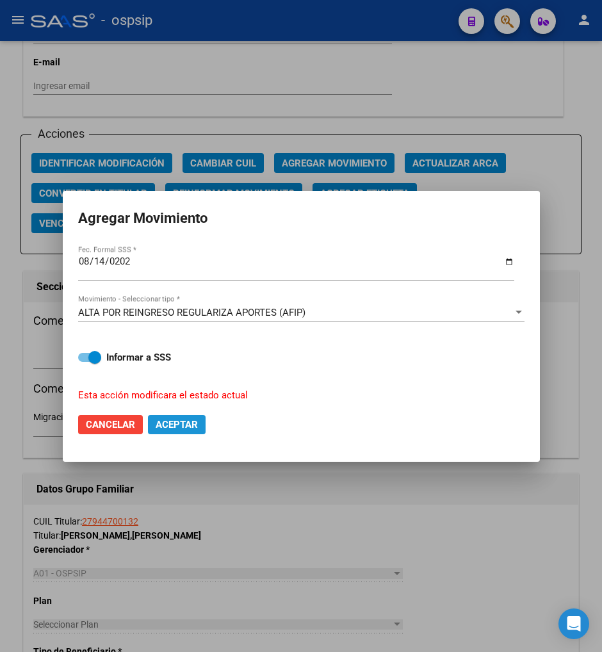
click at [167, 423] on span "Aceptar" at bounding box center [177, 425] width 42 height 12
checkbox input "false"
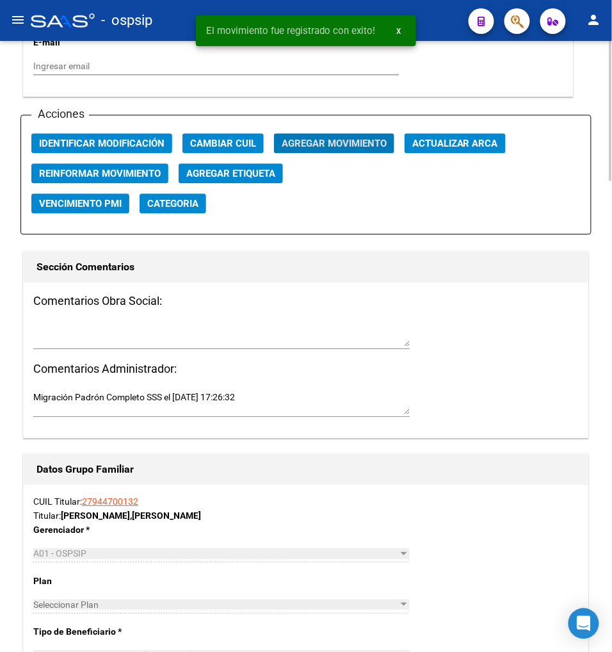
click at [60, 330] on textarea at bounding box center [221, 334] width 377 height 24
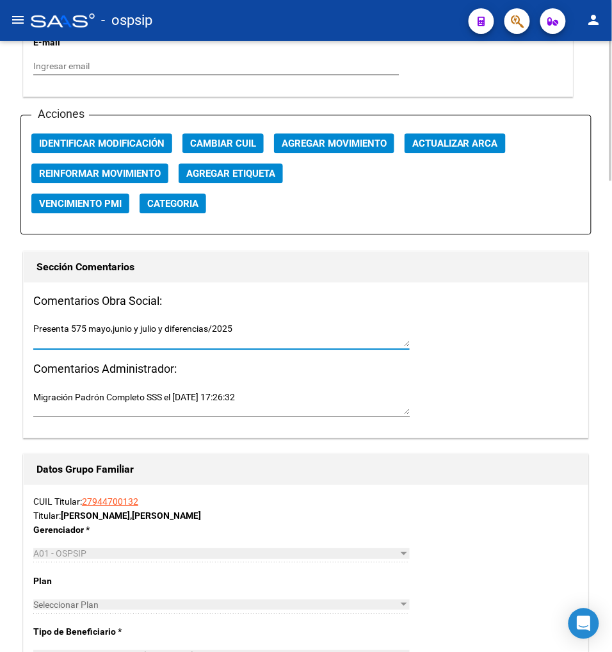
type textarea "Presenta 575 mayo,junio y julio y diferencias/2025"
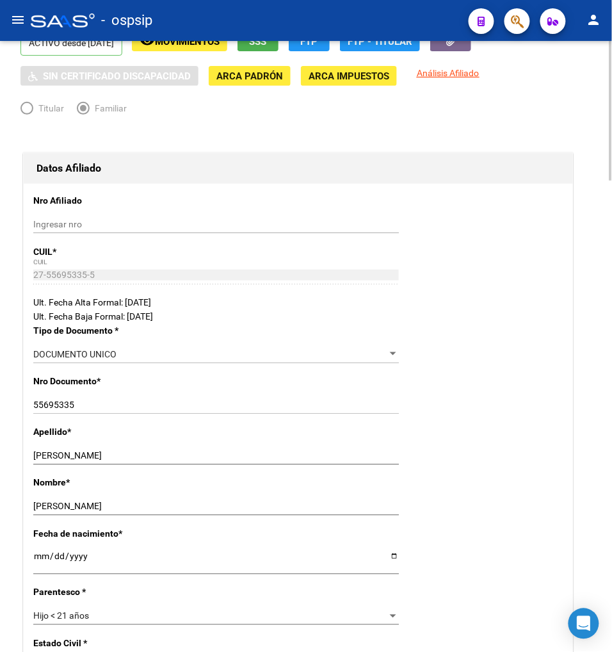
scroll to position [0, 0]
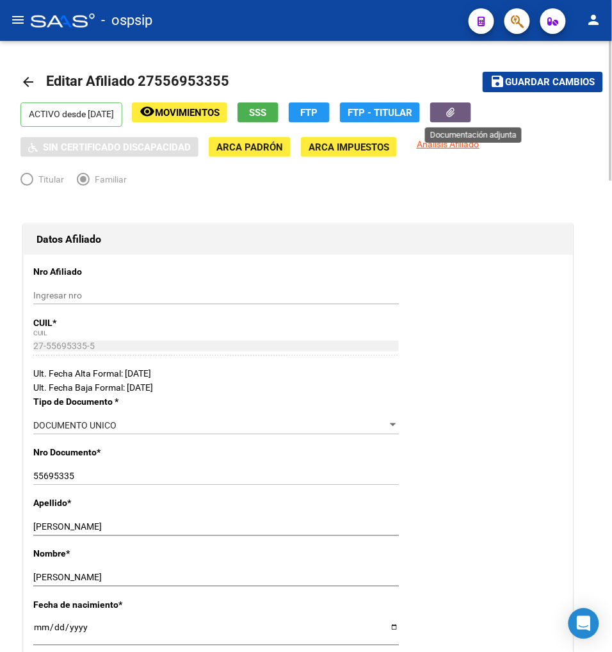
click at [464, 108] on button "button" at bounding box center [450, 112] width 41 height 20
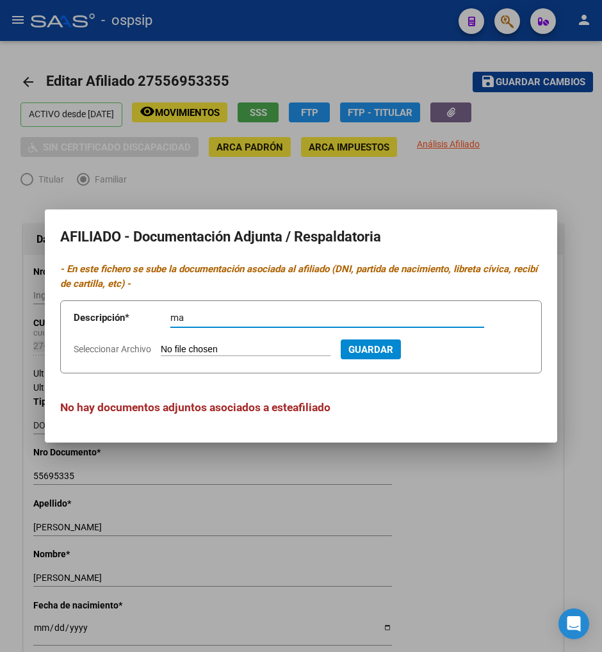
type input "m"
type input "575 mayo/2025"
click at [254, 343] on app-file-uploader "Seleccionar Archivo" at bounding box center [207, 349] width 267 height 12
click at [254, 354] on input "Seleccionar Archivo" at bounding box center [246, 350] width 170 height 12
type input "C:\fakepath\1000325389 (2).jpg"
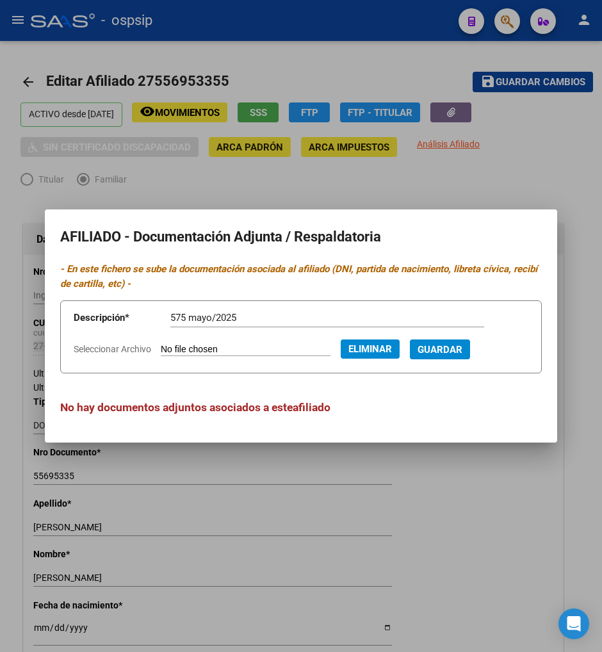
click at [448, 352] on span "Guardar" at bounding box center [440, 350] width 45 height 12
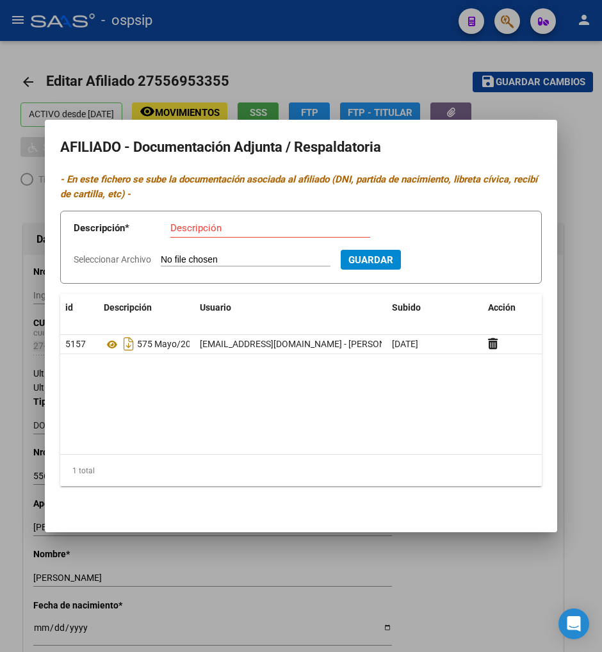
click at [221, 231] on input "Descripción" at bounding box center [270, 228] width 200 height 12
type input "575 junio/2025"
click at [208, 256] on input "Seleccionar Archivo" at bounding box center [246, 260] width 170 height 12
type input "C:\fakepath\1000325399.jpg"
click at [462, 261] on span "Guardar" at bounding box center [440, 260] width 45 height 12
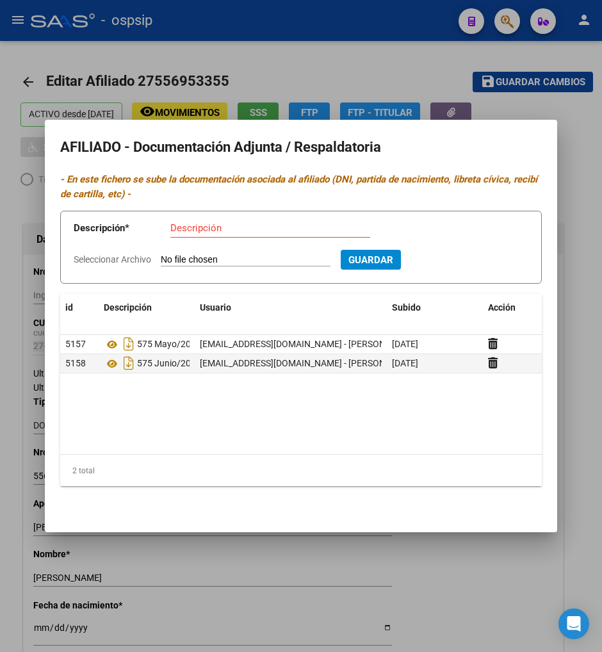
click at [216, 227] on input "Descripción" at bounding box center [270, 228] width 200 height 12
type input "575 dif mayo junio82025"
click at [233, 254] on input "Seleccionar Archivo" at bounding box center [246, 260] width 170 height 12
type input "C:\fakepath\1000325399.jpg"
drag, startPoint x: 464, startPoint y: 257, endPoint x: 311, endPoint y: 272, distance: 154.4
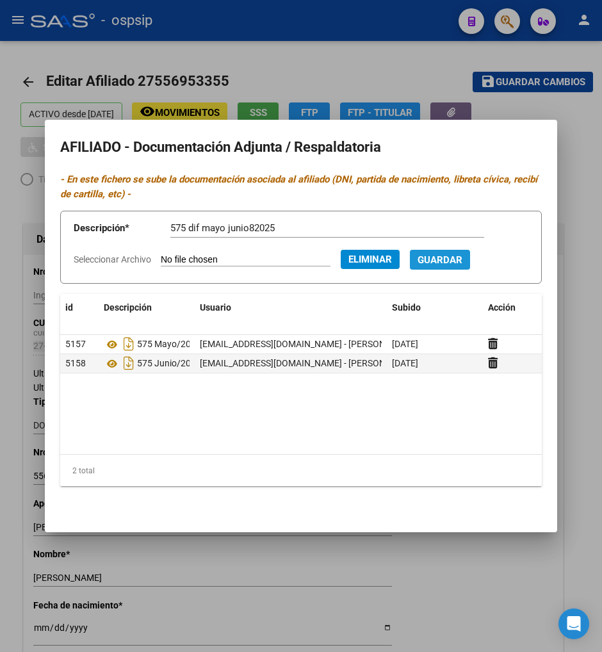
click at [462, 256] on span "Guardar" at bounding box center [440, 260] width 45 height 12
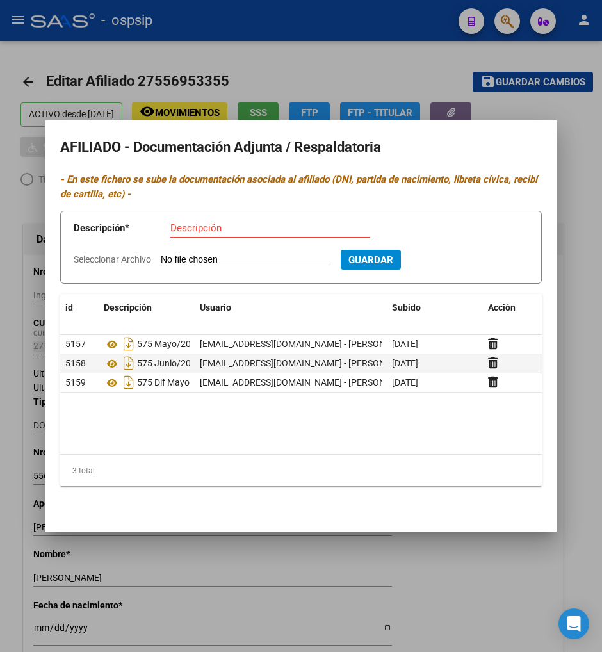
click at [197, 228] on input "Descripción" at bounding box center [270, 228] width 200 height 12
type input "j"
type input "575 julio/2025"
click at [242, 258] on input "Seleccionar Archivo" at bounding box center [246, 260] width 170 height 12
type input "C:\fakepath\1000325403.jpg"
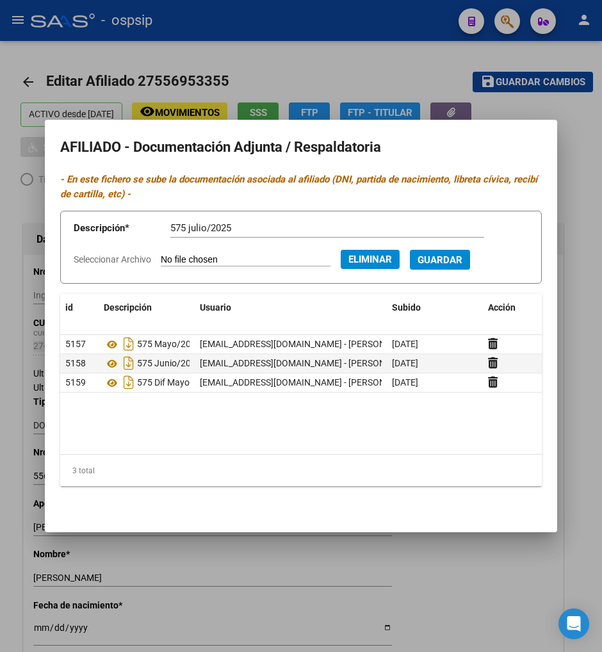
click at [462, 259] on span "Guardar" at bounding box center [440, 260] width 45 height 12
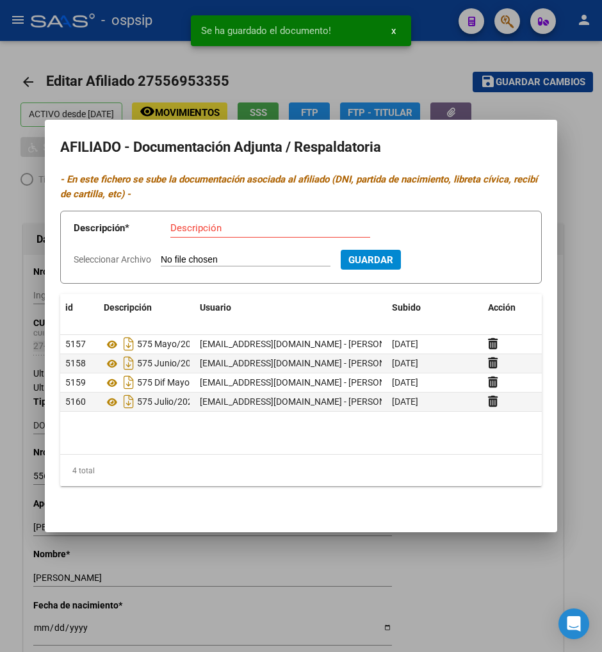
click at [470, 564] on div at bounding box center [301, 326] width 602 height 652
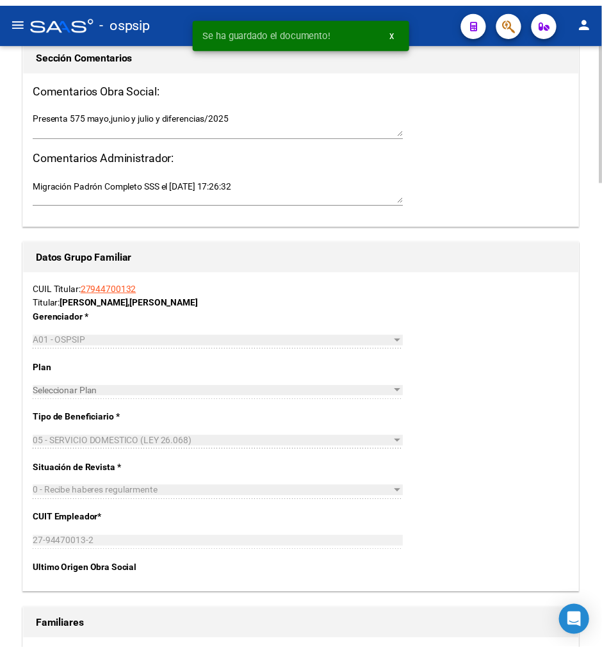
scroll to position [1993, 0]
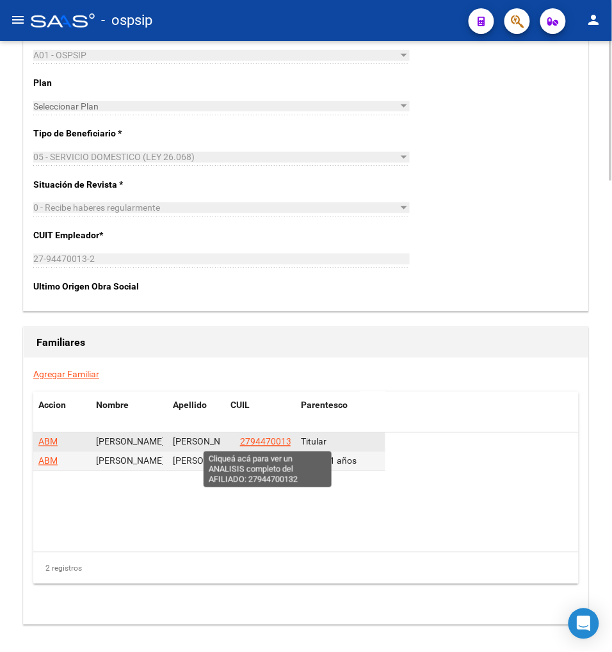
click at [270, 443] on span "27944700132" at bounding box center [268, 442] width 56 height 10
type textarea "27944700132"
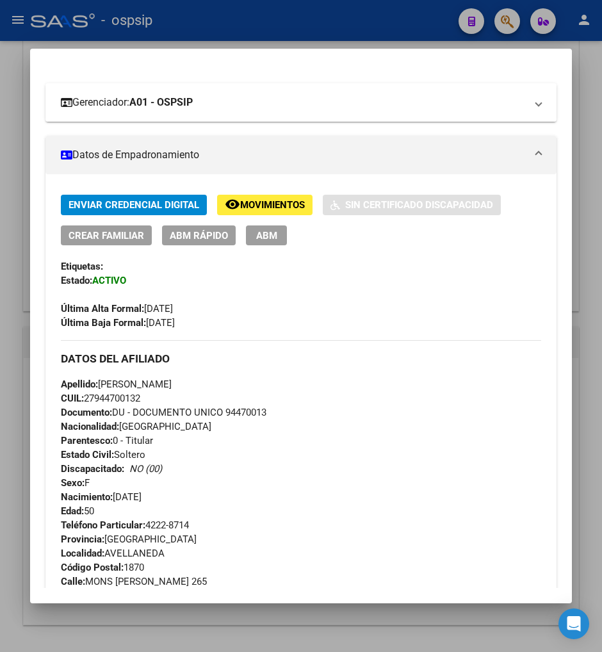
scroll to position [0, 0]
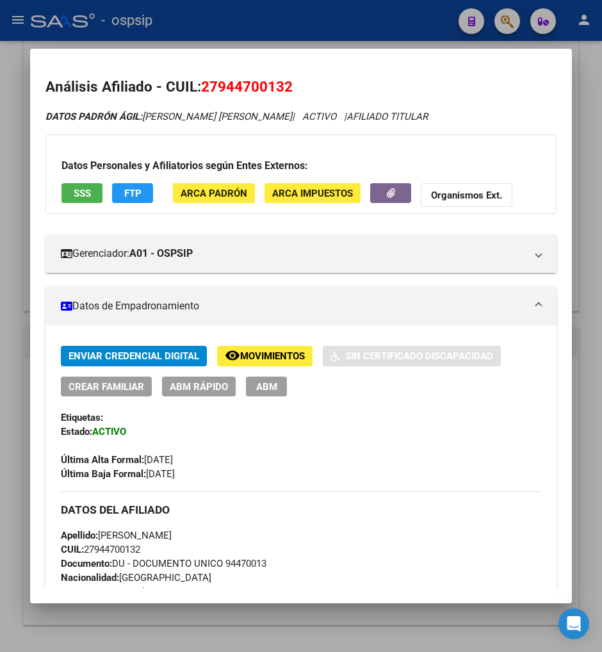
drag, startPoint x: 215, startPoint y: 86, endPoint x: 282, endPoint y: 74, distance: 68.9
click at [282, 74] on mat-dialog-content "Análisis Afiliado - CUIL: 27944700132 DATOS PADRÓN ÁGIL: [PERSON_NAME] [PERSON_…" at bounding box center [301, 325] width 542 height 523
copy span "94470013"
drag, startPoint x: 350, startPoint y: 65, endPoint x: 339, endPoint y: 84, distance: 21.2
click at [350, 65] on mat-dialog-content "Análisis Afiliado - CUIL: 27944700132 DATOS PADRÓN ÁGIL: [PERSON_NAME] [PERSON_…" at bounding box center [301, 325] width 542 height 523
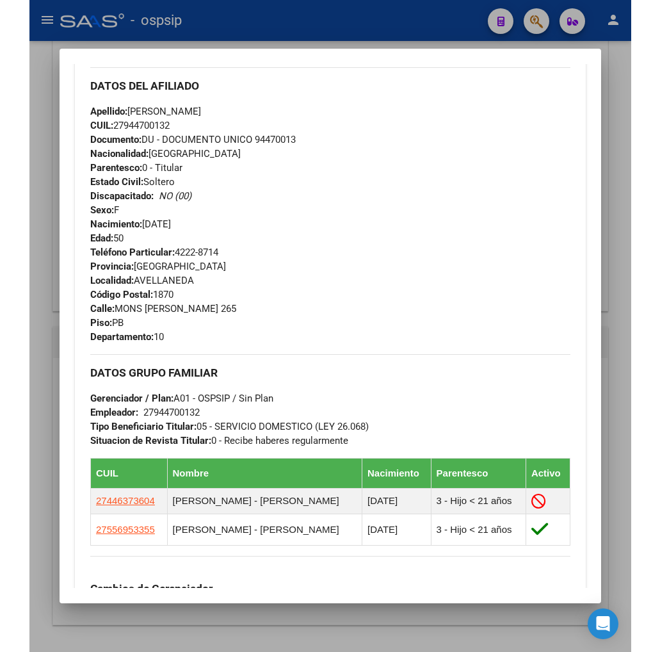
scroll to position [498, 0]
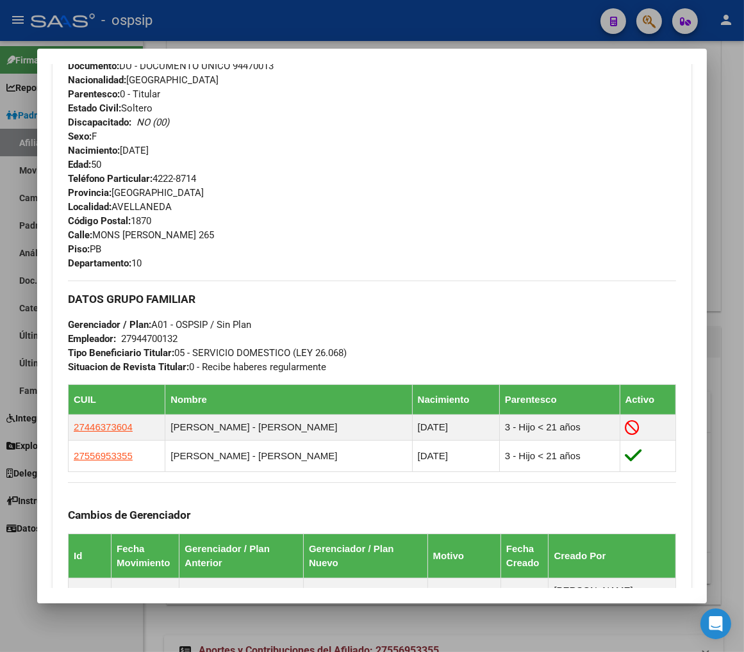
drag, startPoint x: 92, startPoint y: 233, endPoint x: 196, endPoint y: 225, distance: 104.6
click at [196, 225] on div "Teléfono Particular: 4222-8714 Provincia: [GEOGRAPHIC_DATA] Localidad: [GEOGRAP…" at bounding box center [372, 221] width 608 height 99
drag, startPoint x: 263, startPoint y: 214, endPoint x: 161, endPoint y: 229, distance: 103.5
click at [261, 214] on div "Teléfono Particular: 4222-8714 Provincia: [GEOGRAPHIC_DATA] Localidad: [GEOGRAP…" at bounding box center [372, 221] width 608 height 99
click at [152, 254] on div "Teléfono Particular: 4222-8714 Provincia: [GEOGRAPHIC_DATA] Localidad: [GEOGRAP…" at bounding box center [372, 221] width 608 height 99
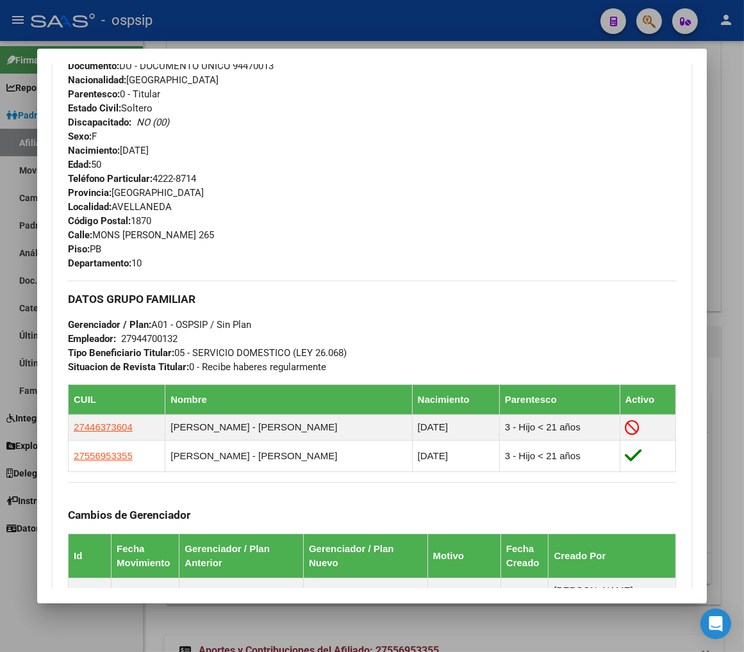
drag, startPoint x: 88, startPoint y: 234, endPoint x: 227, endPoint y: 235, distance: 139.0
click at [227, 235] on div "Teléfono Particular: 4222-8714 Provincia: [GEOGRAPHIC_DATA] Localidad: [GEOGRAP…" at bounding box center [372, 221] width 608 height 99
copy span "MONS [PERSON_NAME] 265"
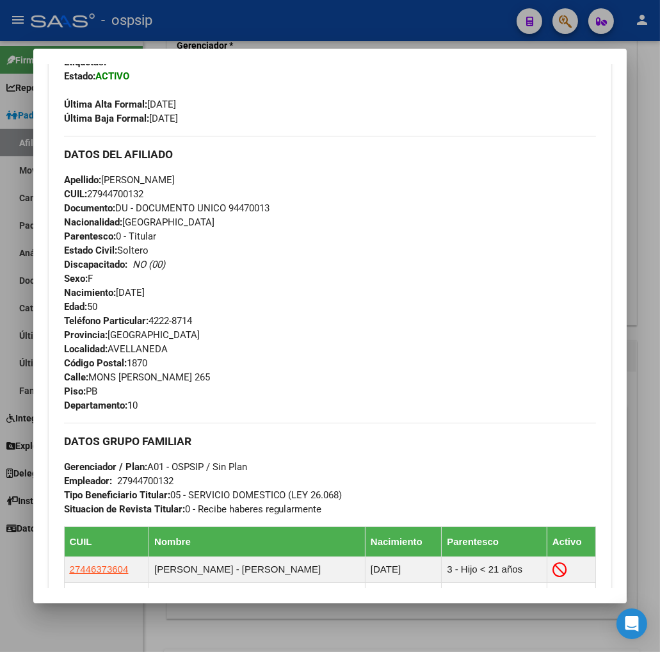
scroll to position [569, 0]
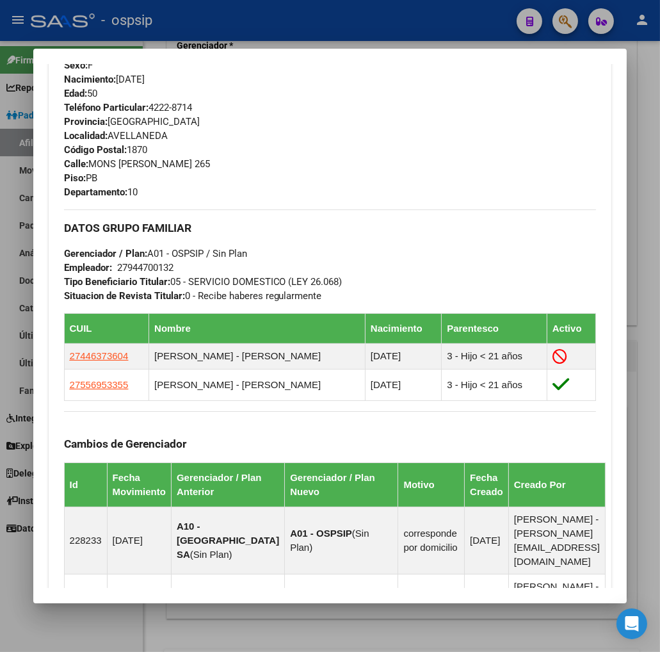
click at [565, 23] on div at bounding box center [330, 326] width 660 height 652
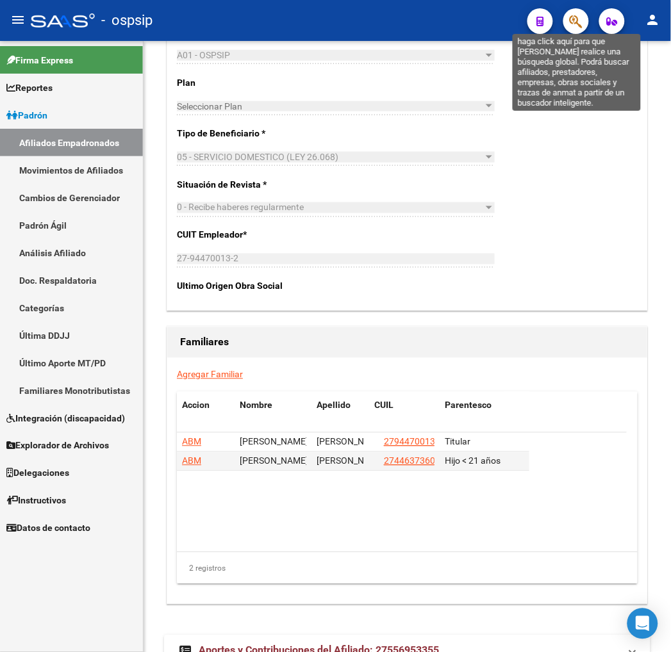
click at [579, 22] on icon "button" at bounding box center [575, 21] width 13 height 15
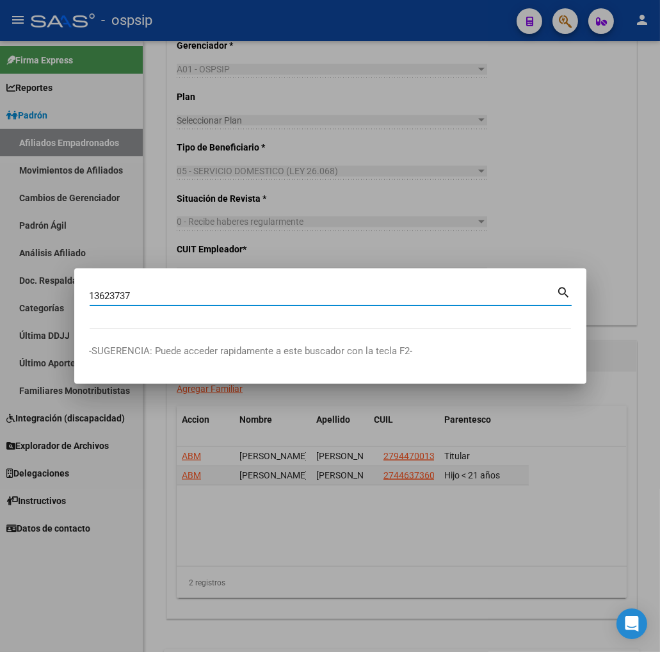
type input "13623737"
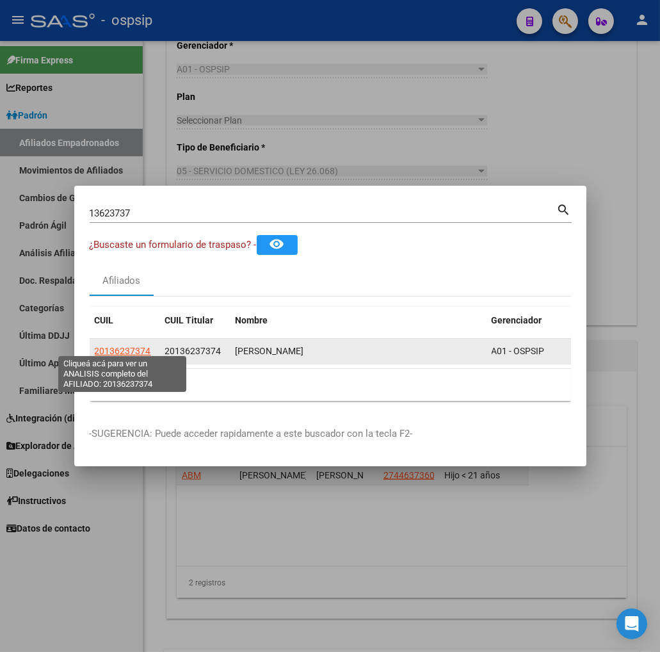
click at [116, 349] on span "20136237374" at bounding box center [123, 351] width 56 height 10
type textarea "20136237374"
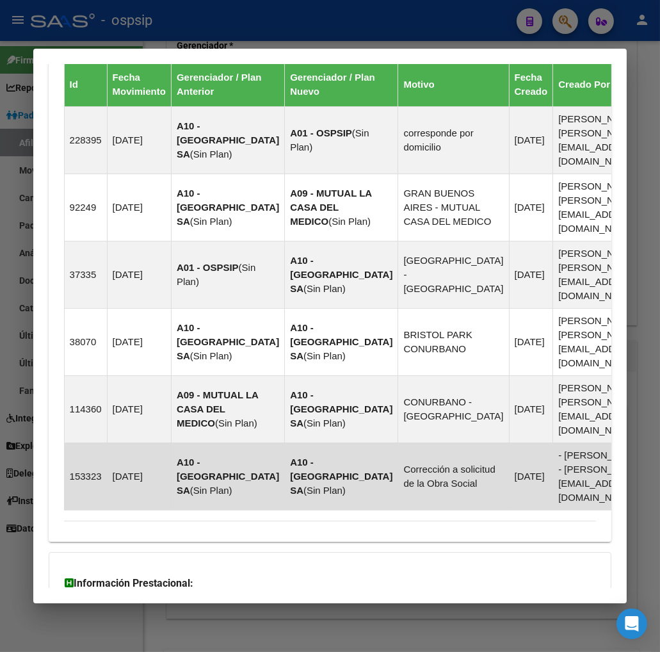
scroll to position [1016, 0]
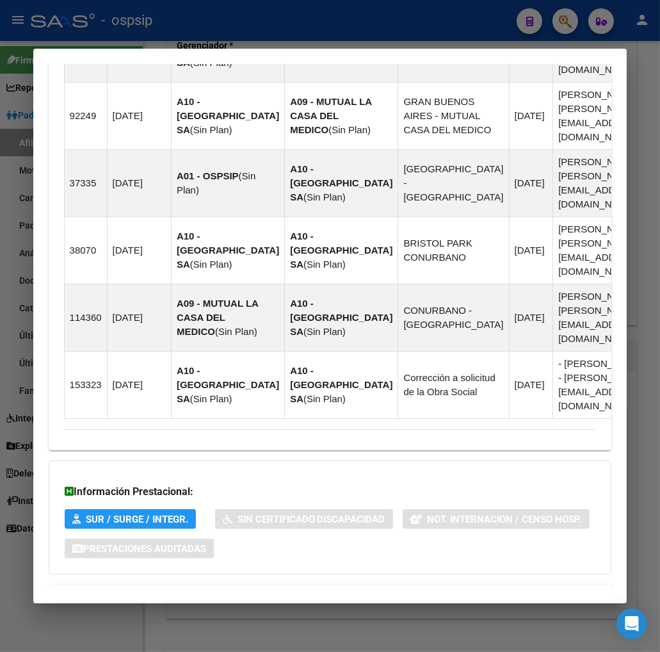
click at [244, 594] on span "Aportes y Contribuciones del Afiliado: 20136237374" at bounding box center [203, 600] width 240 height 12
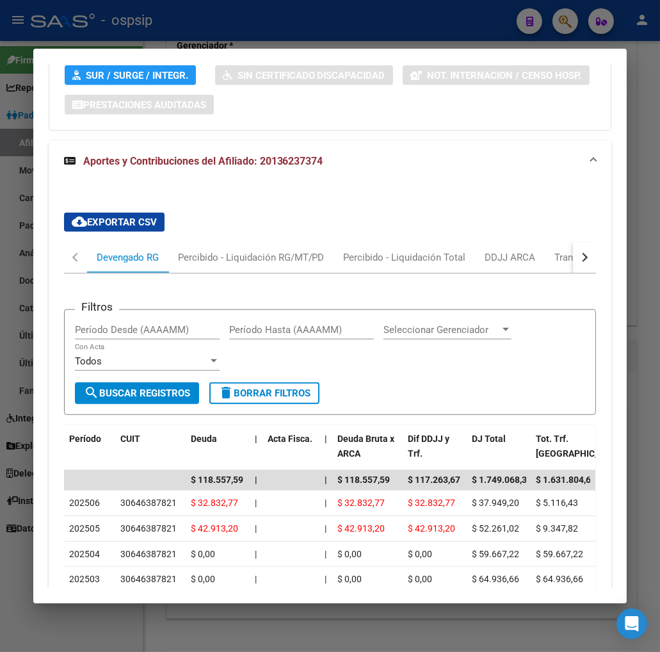
scroll to position [1519, 0]
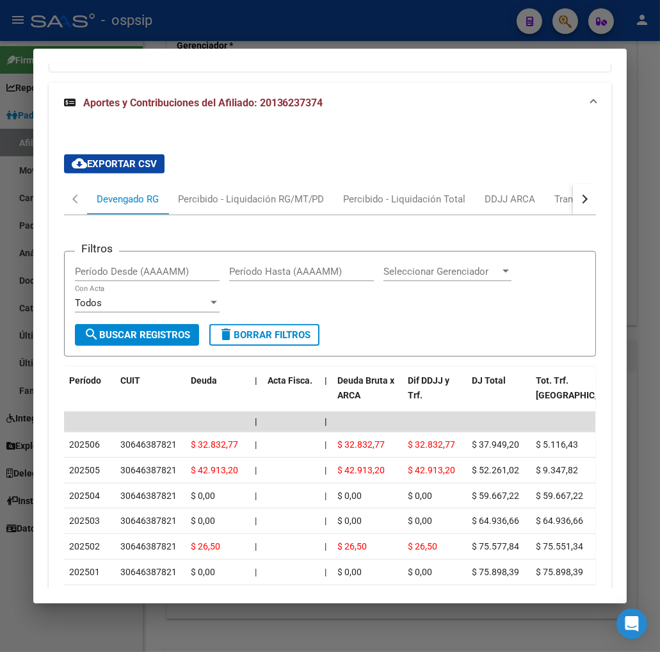
click at [586, 184] on button "button" at bounding box center [584, 199] width 23 height 31
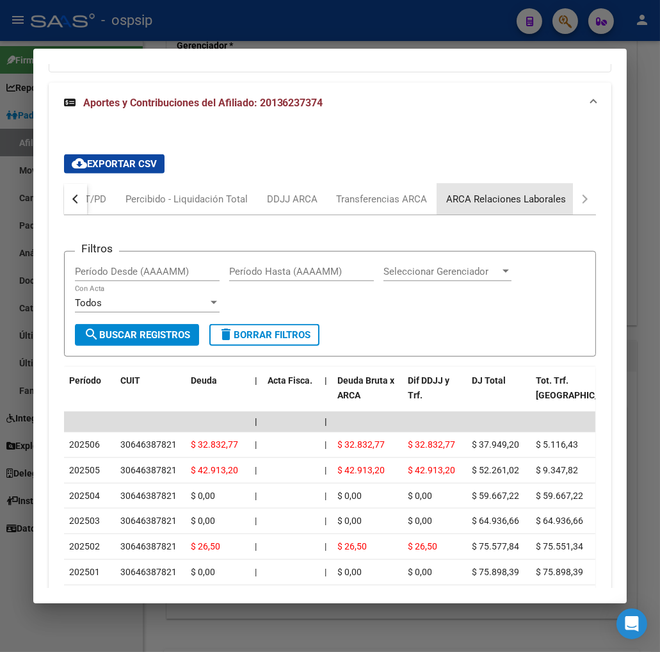
click at [493, 192] on div "ARCA Relaciones Laborales" at bounding box center [507, 199] width 120 height 14
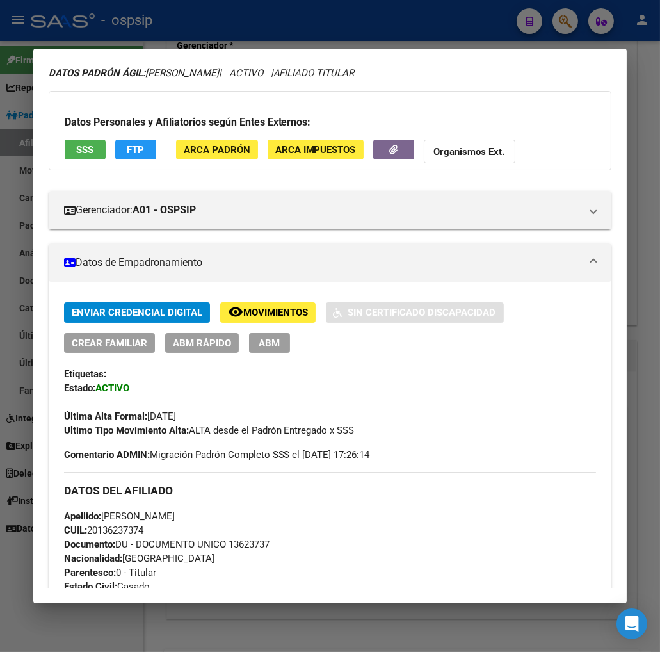
scroll to position [0, 0]
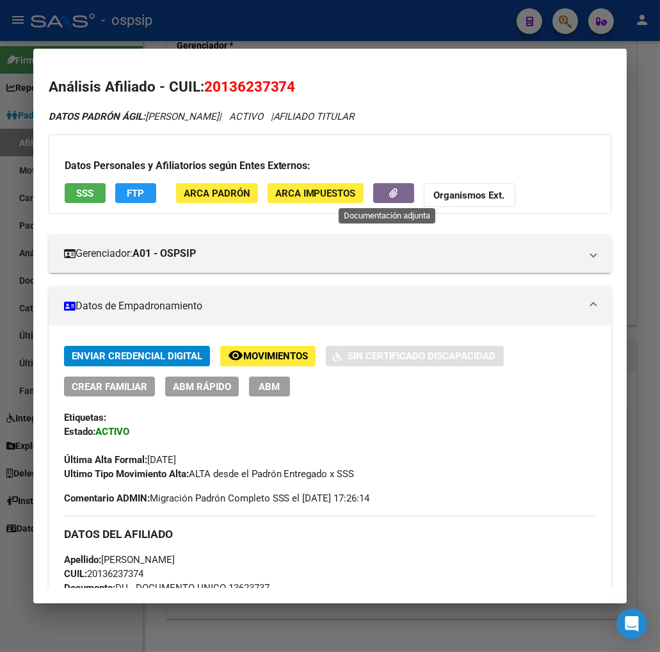
click at [373, 192] on button "button" at bounding box center [393, 193] width 41 height 20
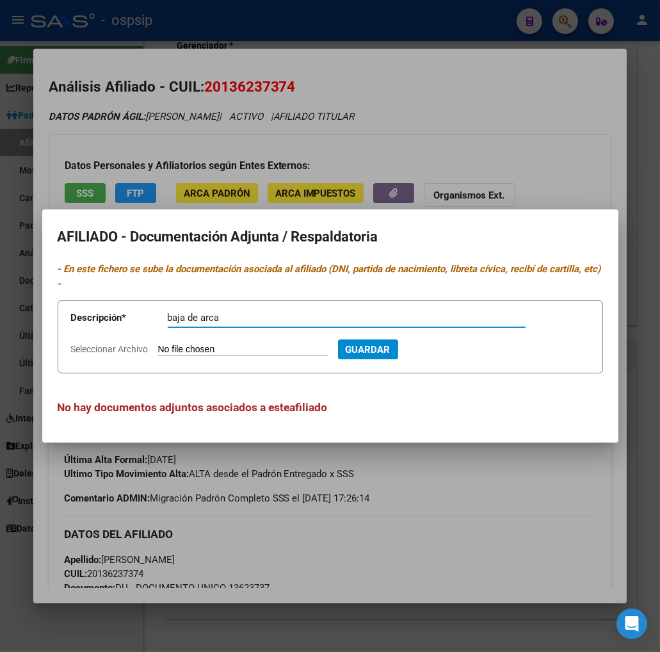
type input "baja de arca"
click at [228, 341] on form "Descripción * baja de arca Descripción Seleccionar Archivo Guardar" at bounding box center [331, 336] width 546 height 73
click at [170, 350] on input "Seleccionar Archivo" at bounding box center [243, 350] width 170 height 12
type input "C:\fakepath\Constancia de [GEOGRAPHIC_DATA][PERSON_NAME].pdf"
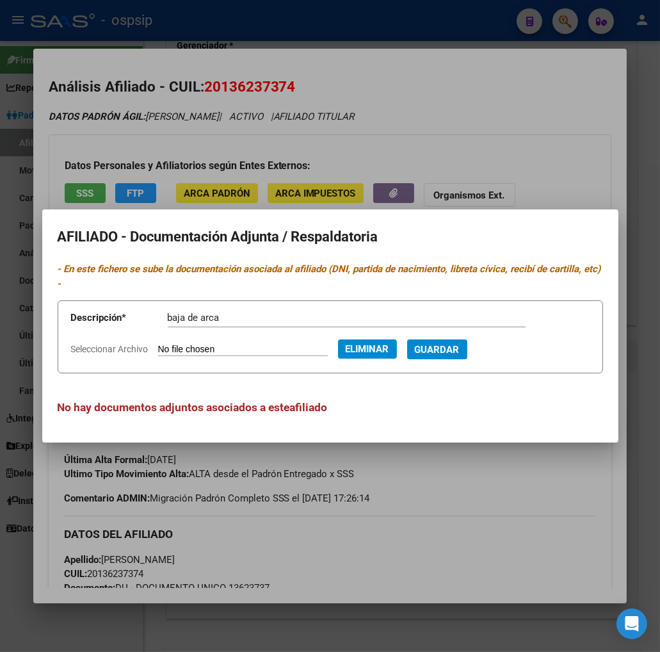
click at [460, 350] on span "Guardar" at bounding box center [437, 350] width 45 height 12
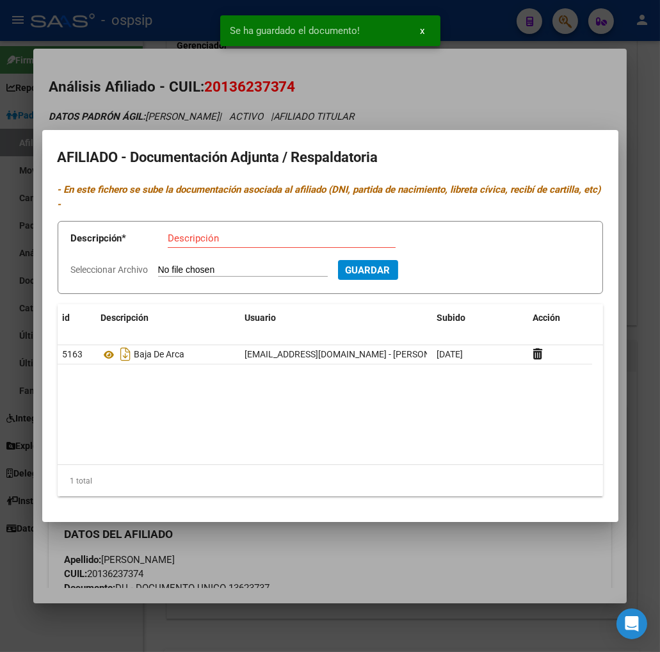
click at [439, 573] on div at bounding box center [330, 326] width 660 height 652
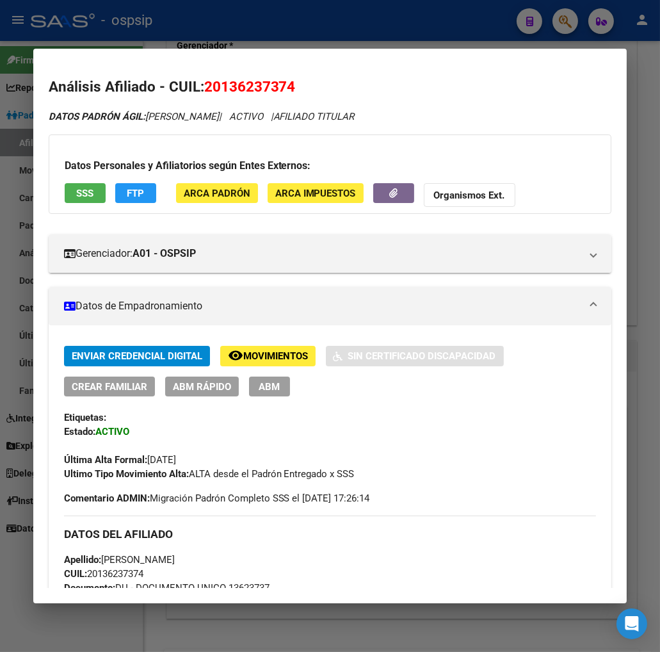
click at [408, 450] on div "Última Alta Formal: [DATE]" at bounding box center [330, 453] width 533 height 28
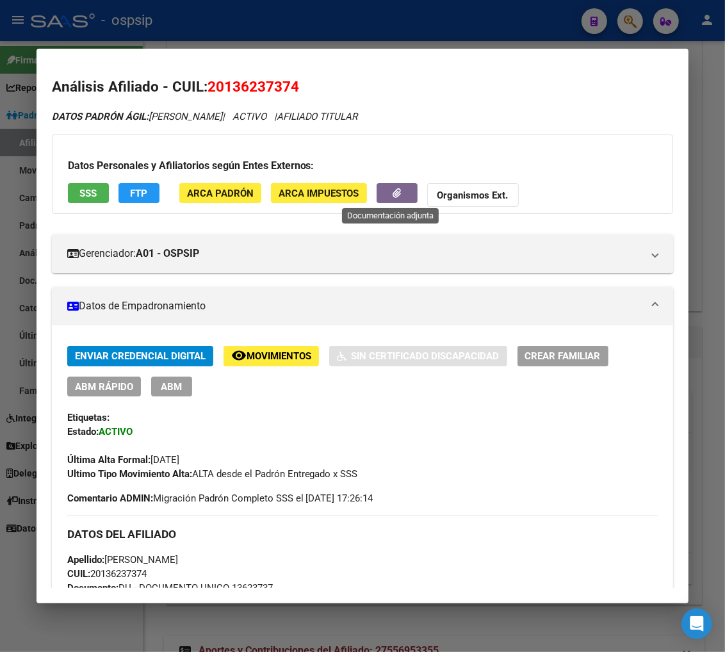
click at [380, 183] on button "button" at bounding box center [397, 193] width 41 height 20
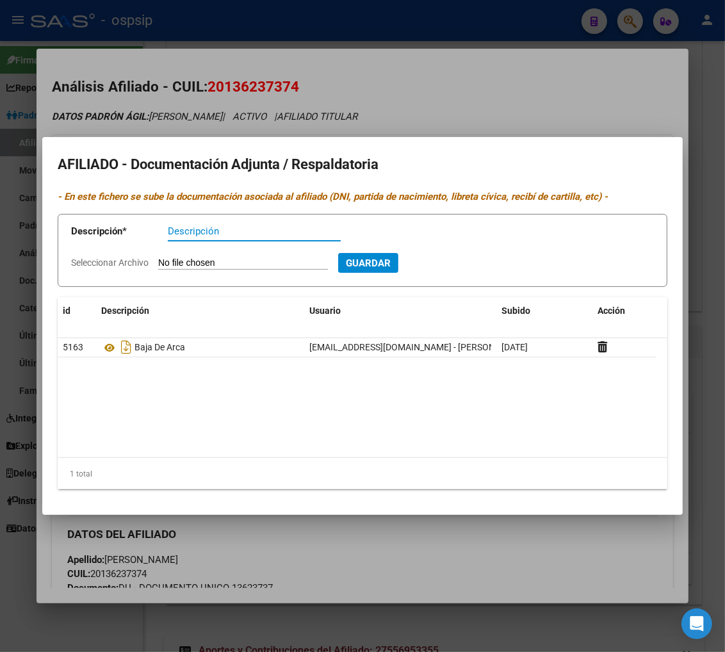
click at [532, 104] on div at bounding box center [362, 326] width 725 height 652
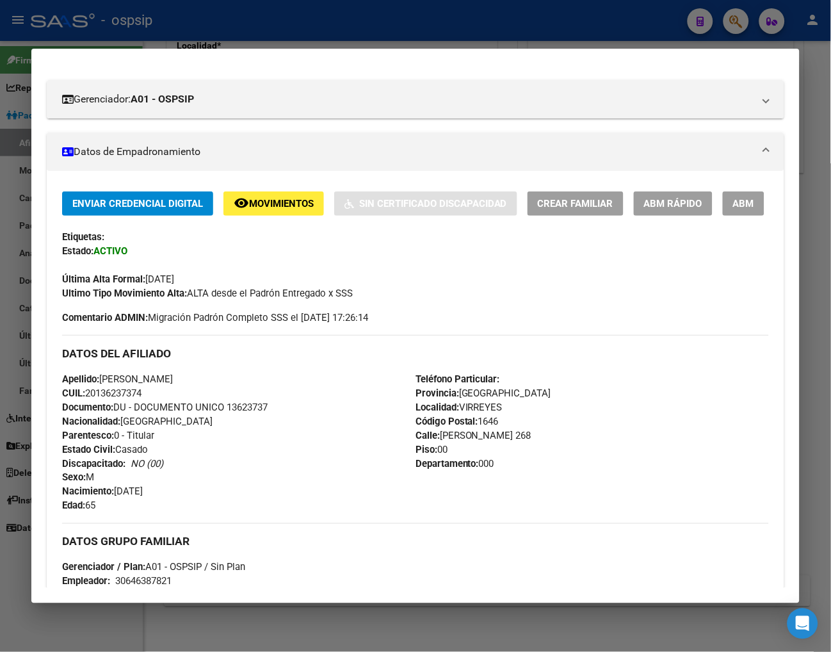
scroll to position [142, 0]
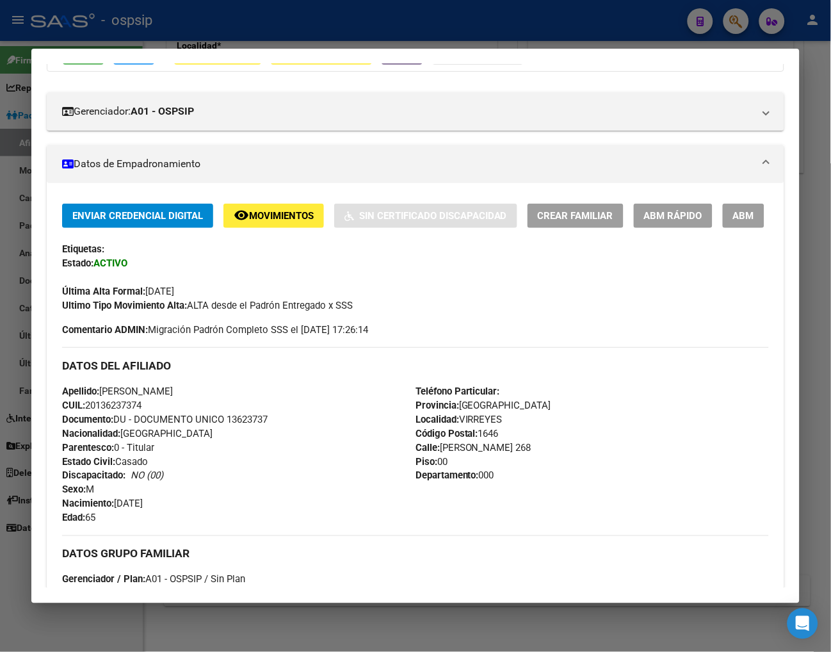
click at [683, 220] on span "ABM" at bounding box center [743, 217] width 21 height 12
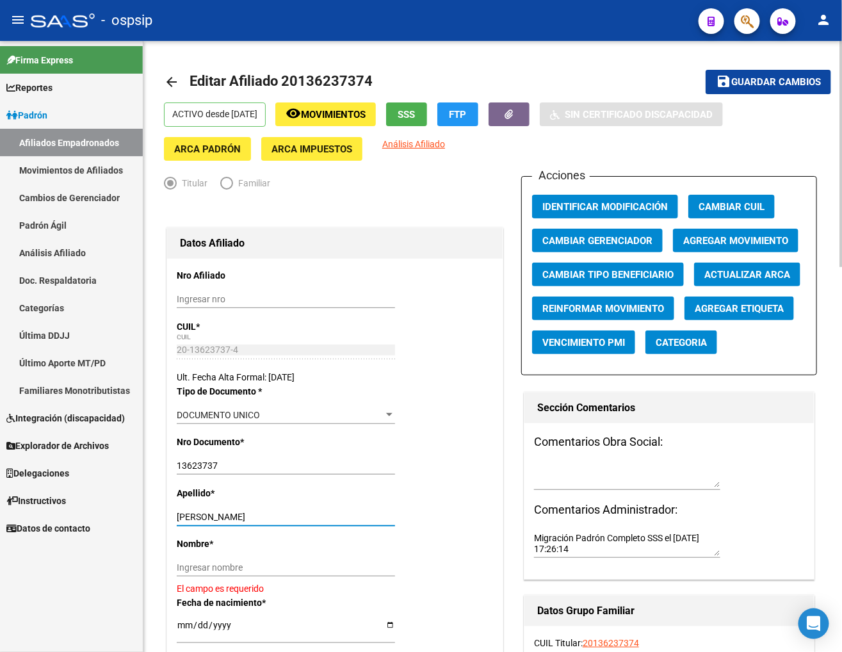
drag, startPoint x: 213, startPoint y: 519, endPoint x: 291, endPoint y: 512, distance: 79.0
click at [291, 512] on input "[PERSON_NAME]" at bounding box center [286, 517] width 218 height 11
drag, startPoint x: 276, startPoint y: 510, endPoint x: 265, endPoint y: 559, distance: 50.0
click at [311, 587] on app-form-text-field "Nombre * Ingresar nombre El campo es requerido" at bounding box center [335, 567] width 316 height 56
drag, startPoint x: 212, startPoint y: 514, endPoint x: 323, endPoint y: 514, distance: 111.4
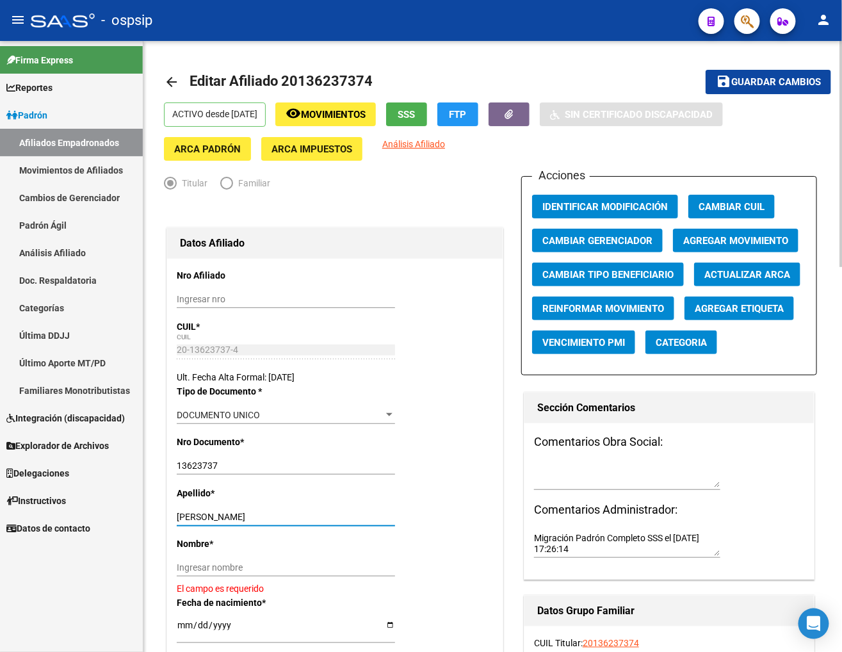
click at [323, 514] on input "[PERSON_NAME]" at bounding box center [286, 517] width 218 height 11
click at [182, 567] on input "Ingresar nombre" at bounding box center [286, 567] width 218 height 11
paste input "[PERSON_NAME]"
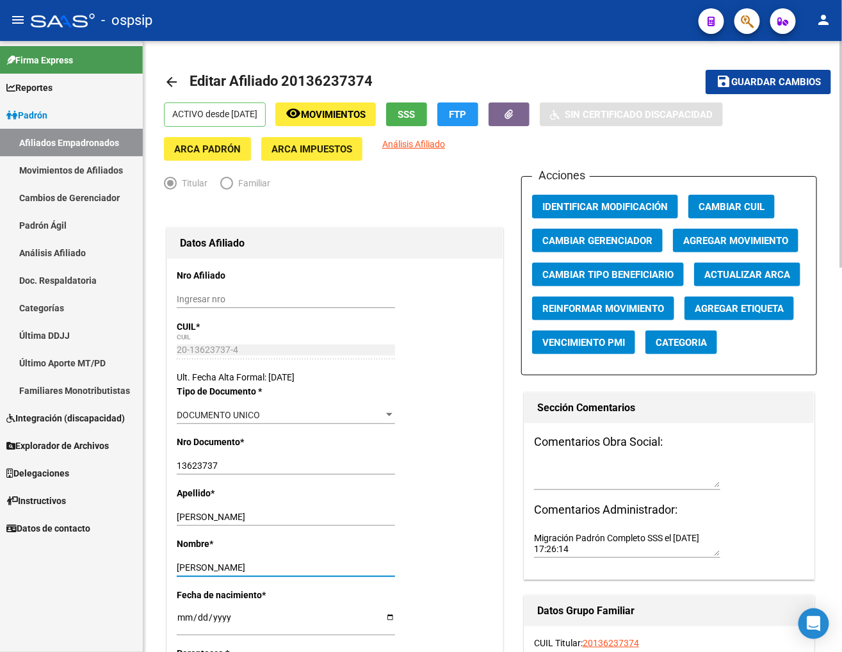
type input "[PERSON_NAME]"
drag, startPoint x: 211, startPoint y: 515, endPoint x: 400, endPoint y: 509, distance: 189.0
click at [400, 509] on div "Apellido * [PERSON_NAME] apellido" at bounding box center [335, 511] width 316 height 51
type input "GALVAN"
click at [683, 241] on span "Agregar Movimiento" at bounding box center [735, 241] width 105 height 12
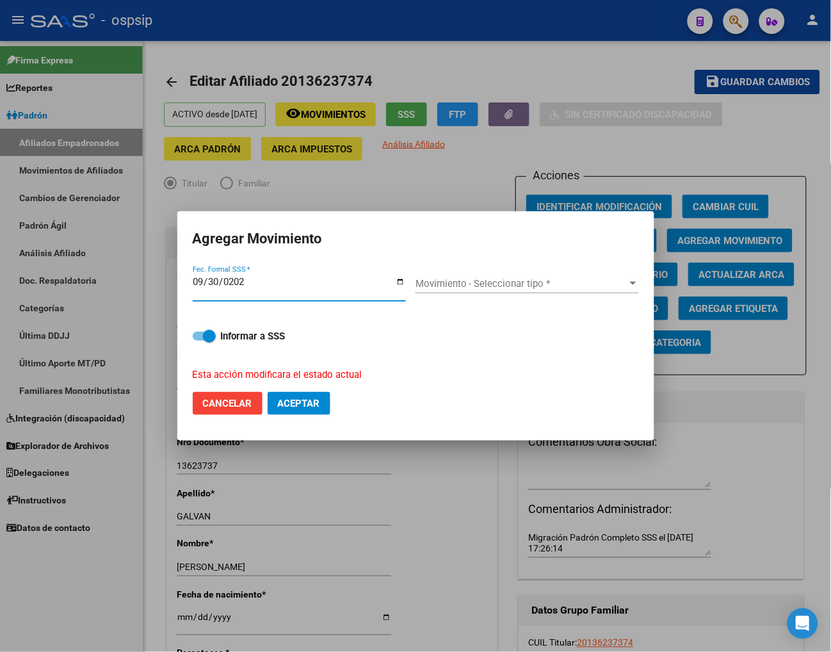
type input "[DATE]"
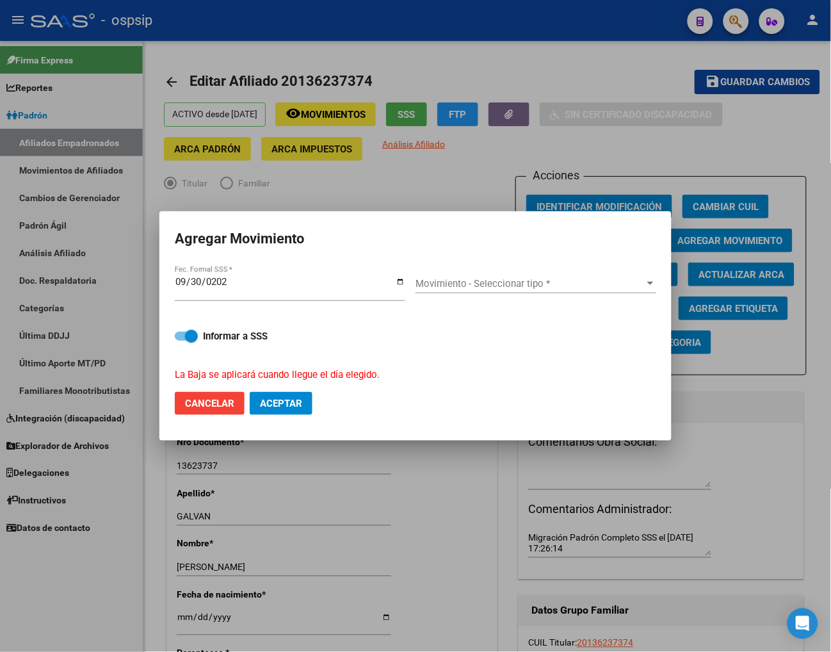
click at [564, 291] on div "Movimiento - Seleccionar tipo * Movimiento - Seleccionar tipo *" at bounding box center [536, 283] width 241 height 19
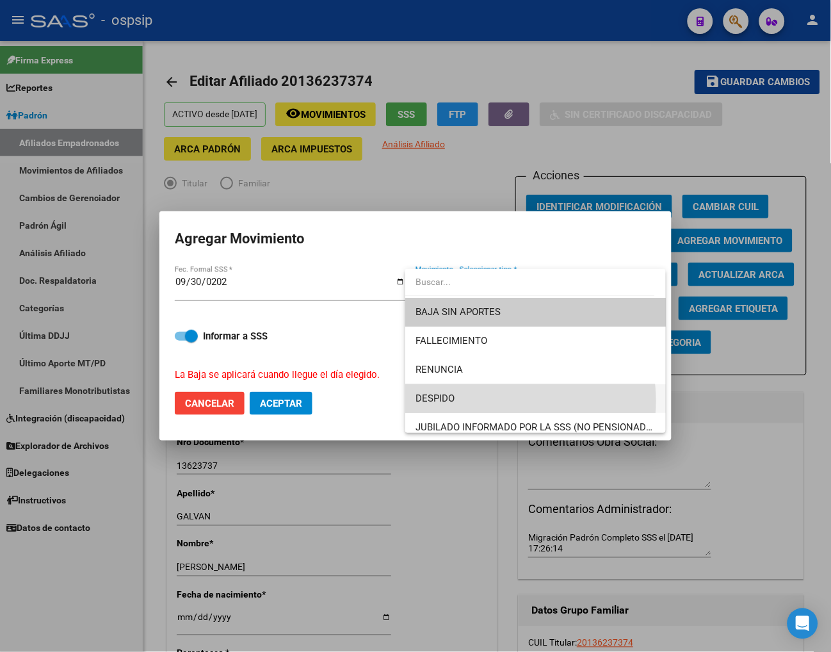
click at [503, 401] on span "DESPIDO" at bounding box center [536, 398] width 240 height 29
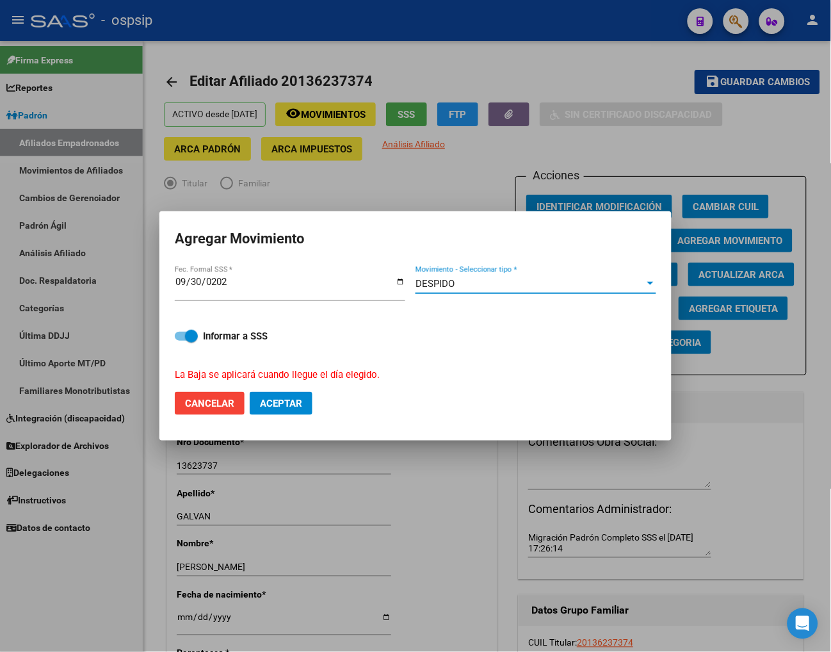
click at [269, 400] on span "Aceptar" at bounding box center [281, 404] width 42 height 12
checkbox input "false"
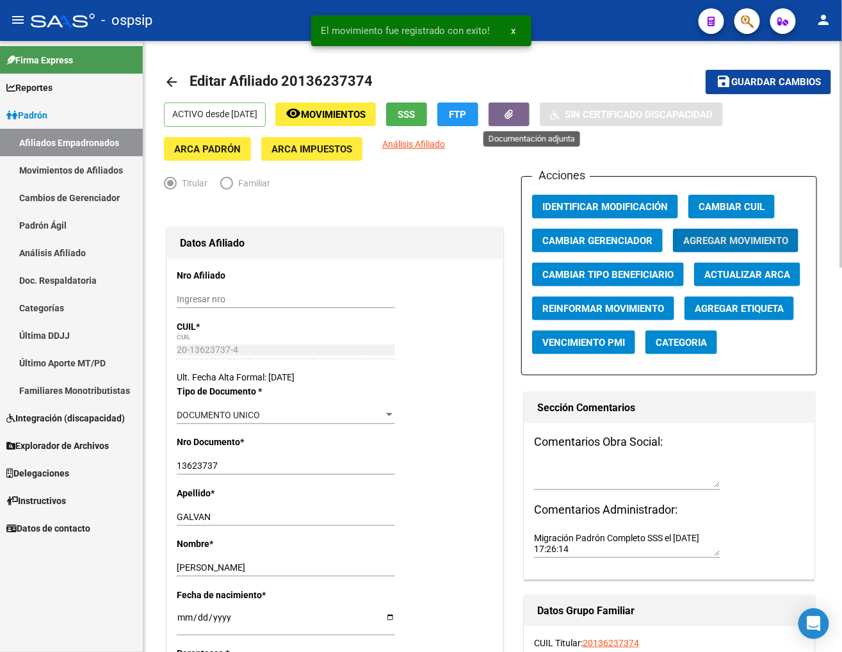
click at [525, 111] on button "button" at bounding box center [509, 114] width 41 height 24
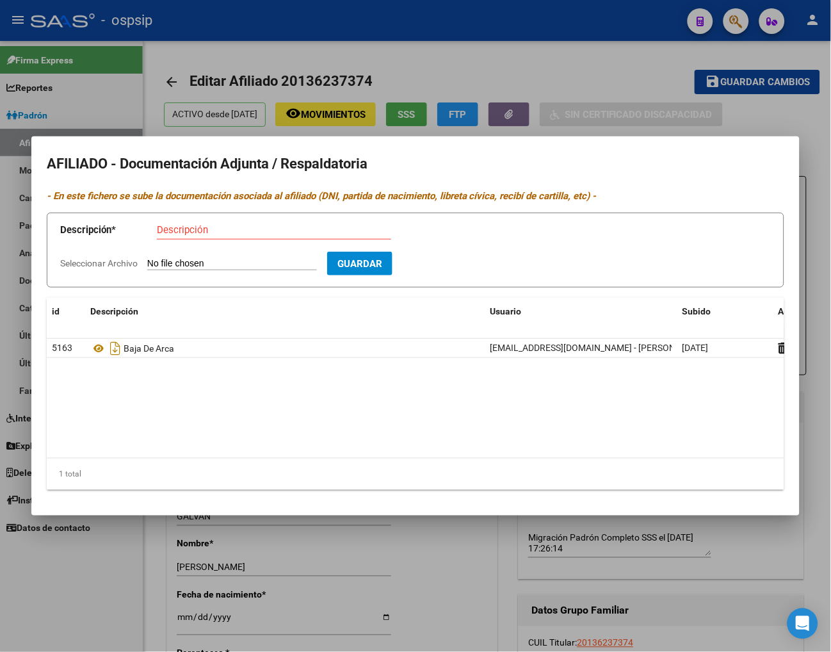
drag, startPoint x: 651, startPoint y: 83, endPoint x: 744, endPoint y: 26, distance: 109.9
click at [665, 73] on div at bounding box center [415, 326] width 831 height 652
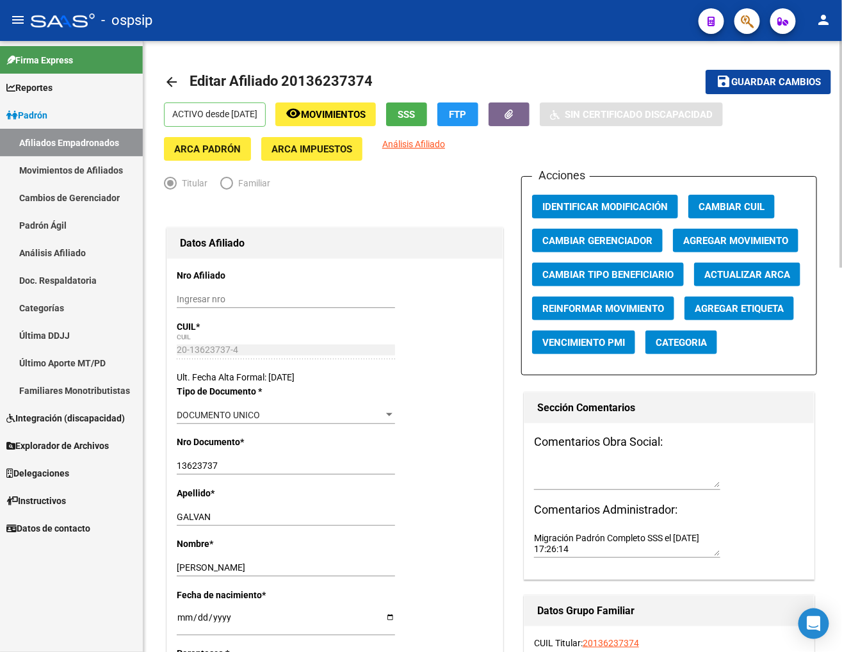
click at [683, 78] on span "Guardar cambios" at bounding box center [776, 83] width 90 height 12
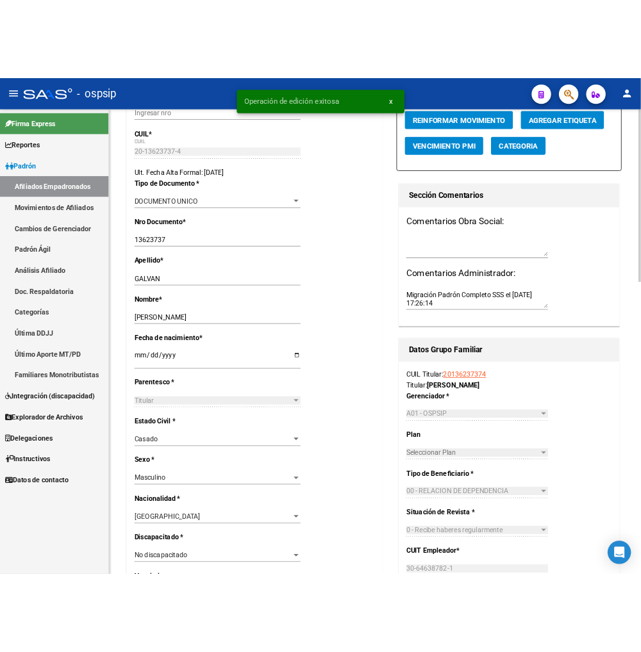
scroll to position [40, 0]
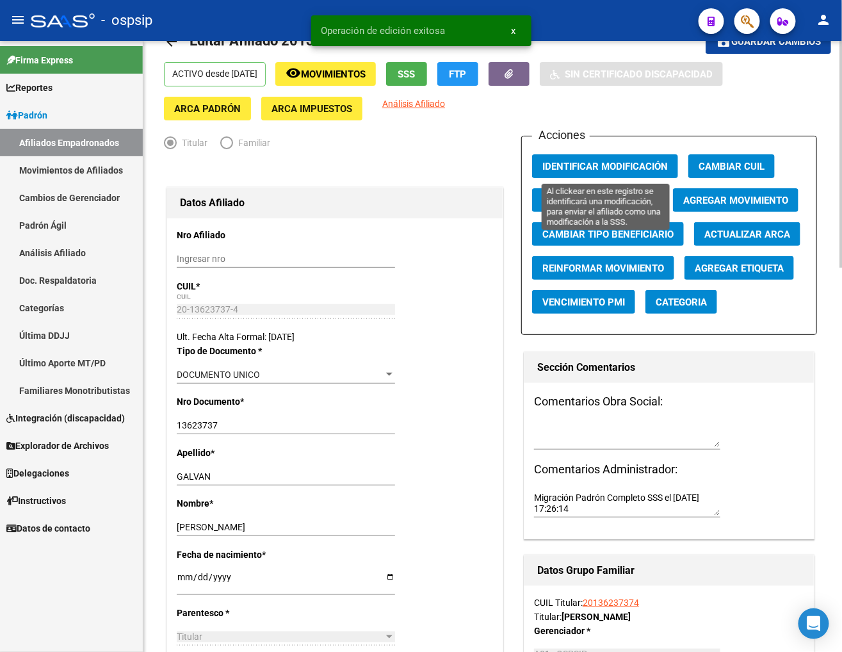
click at [592, 168] on span "Identificar Modificación" at bounding box center [606, 167] width 126 height 12
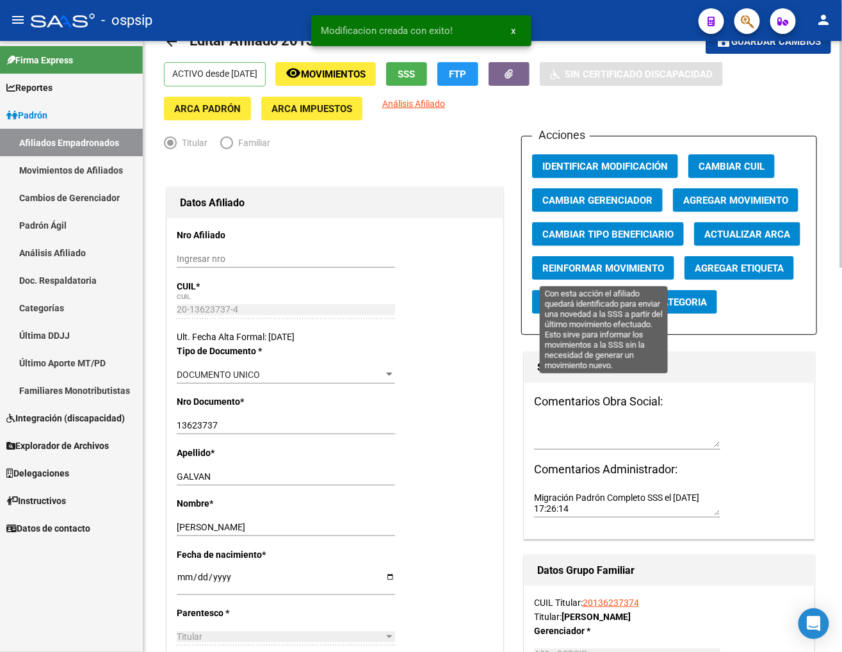
click at [594, 272] on span "Reinformar Movimiento" at bounding box center [604, 269] width 122 height 12
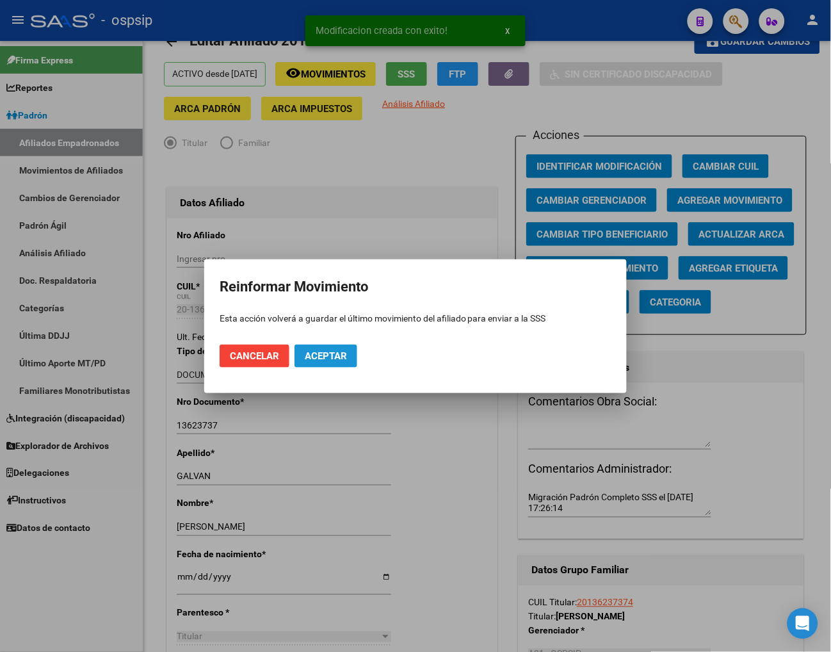
drag, startPoint x: 329, startPoint y: 349, endPoint x: 336, endPoint y: 322, distance: 27.8
click at [328, 341] on mat-dialog-actions "Cancelar Aceptar" at bounding box center [416, 356] width 392 height 44
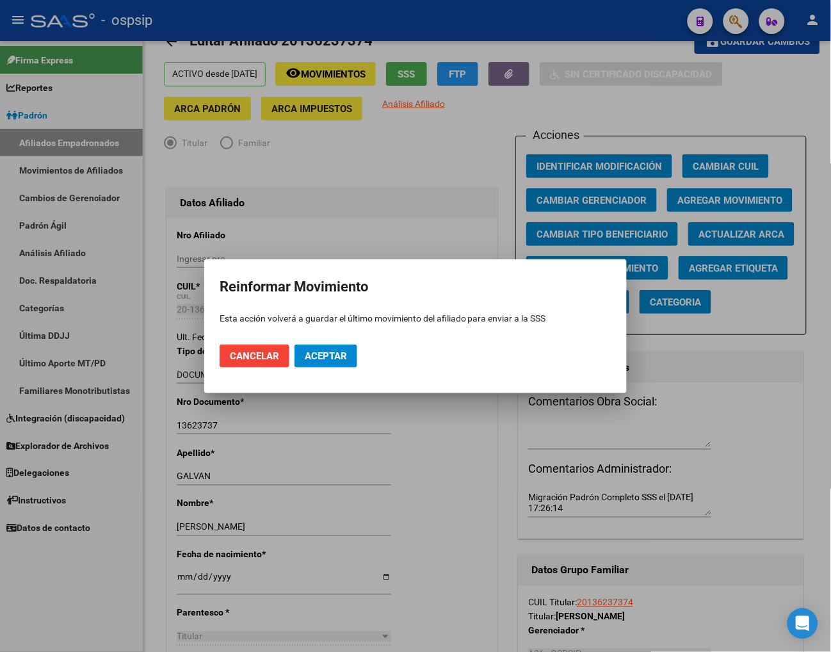
click at [310, 350] on span "Aceptar" at bounding box center [326, 356] width 42 height 12
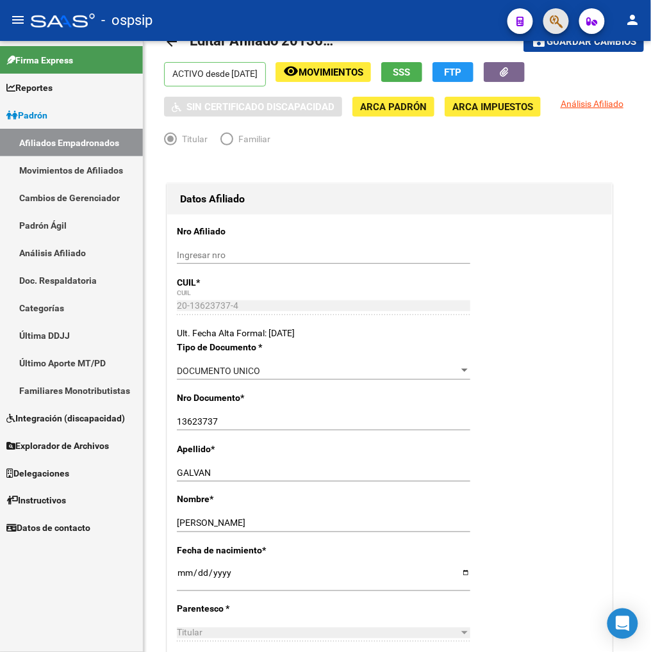
click at [550, 9] on span "button" at bounding box center [556, 21] width 13 height 26
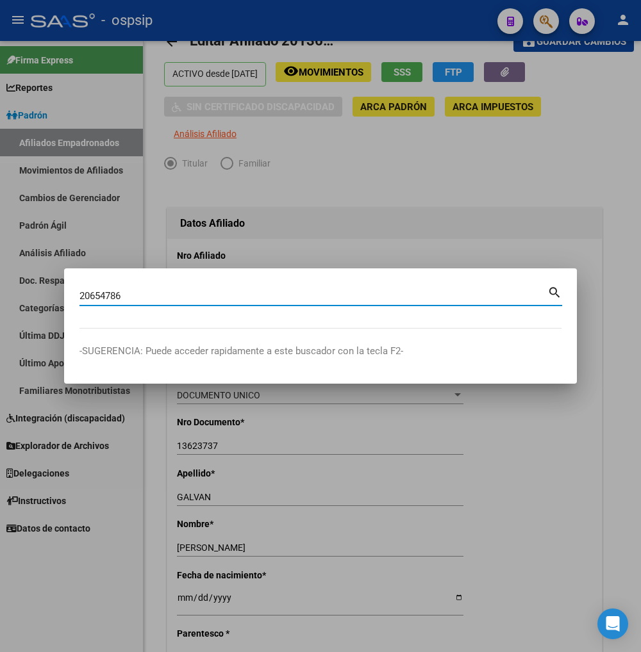
type input "20654786"
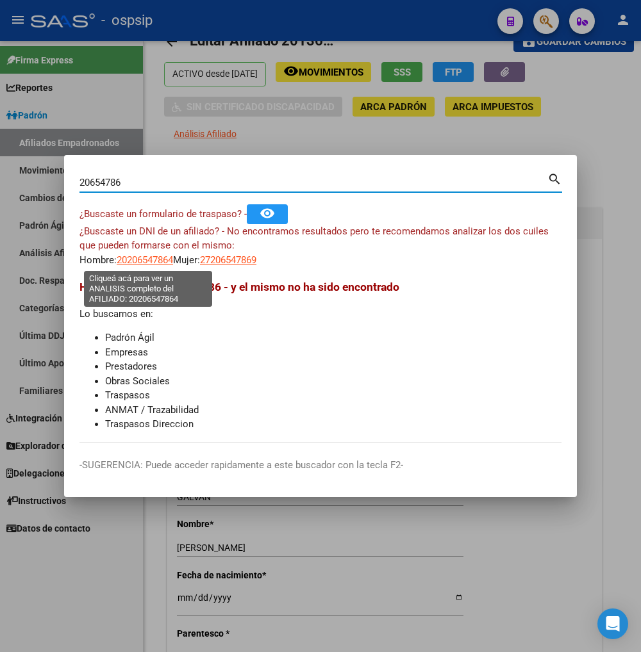
click at [143, 259] on span "20206547864" at bounding box center [145, 260] width 56 height 12
type textarea "20206547864"
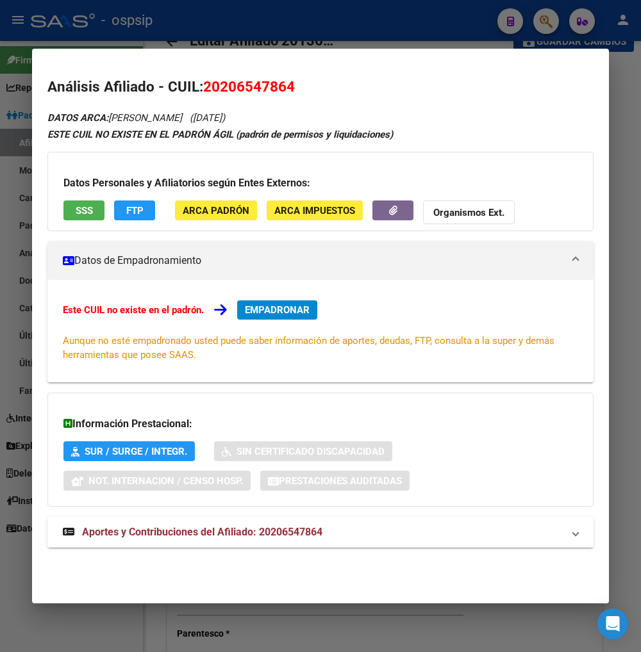
click at [162, 534] on span "Aportes y Contribuciones del Afiliado: 20206547864" at bounding box center [202, 532] width 240 height 12
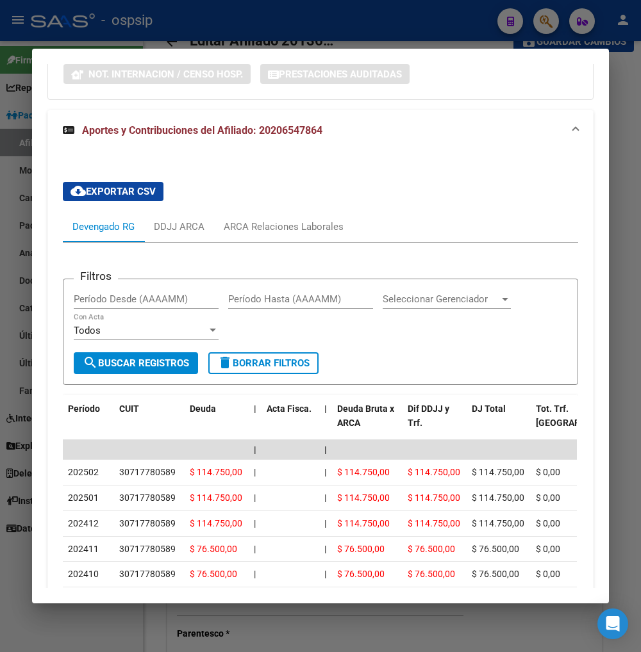
scroll to position [490, 0]
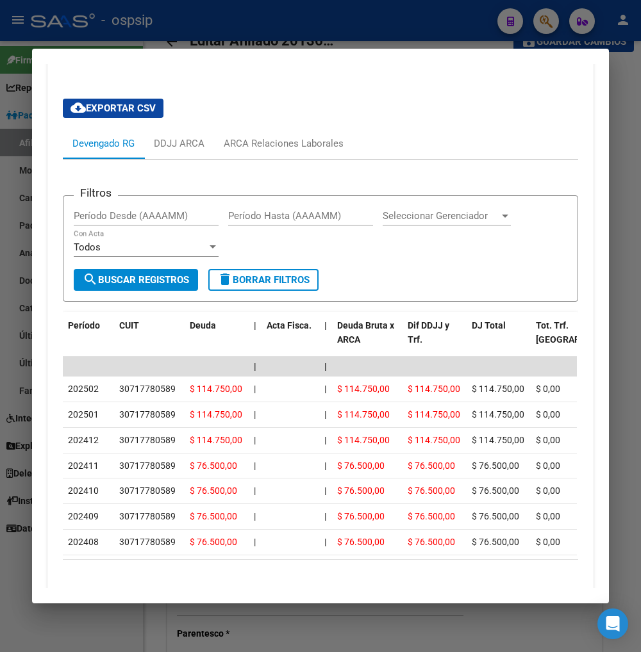
click at [542, 22] on div at bounding box center [320, 326] width 641 height 652
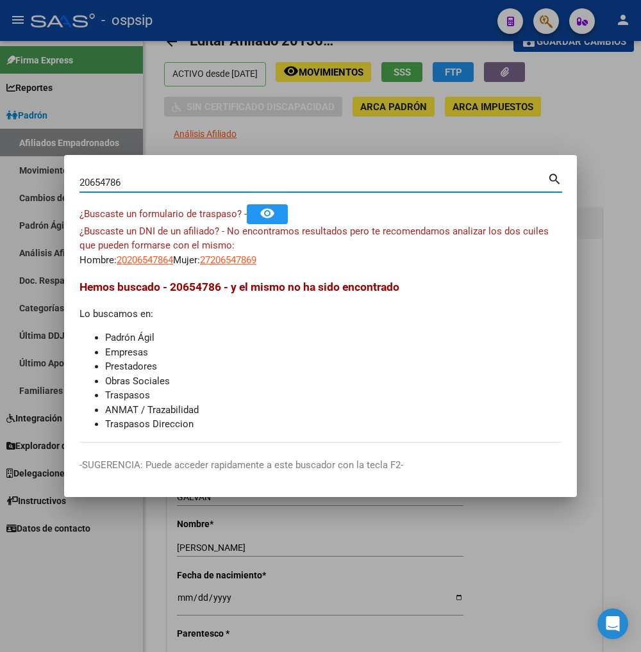
click at [148, 186] on input "20654786" at bounding box center [313, 183] width 468 height 12
type input "2"
type input "32033051"
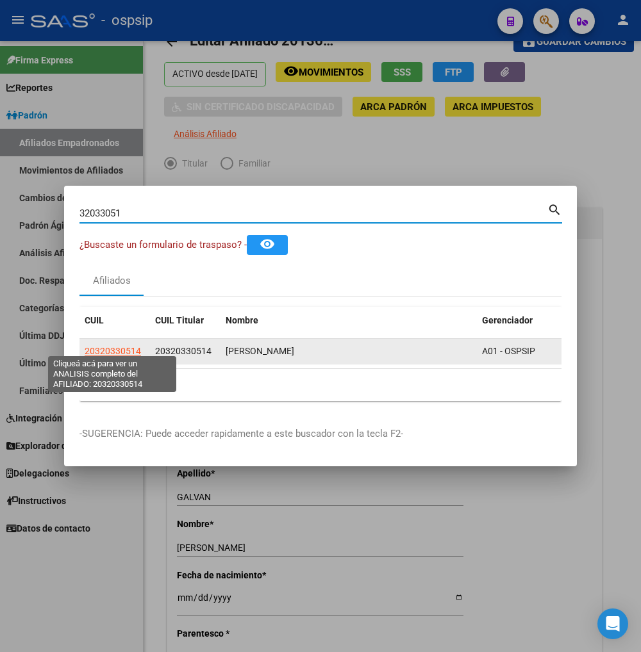
click at [109, 347] on span "20320330514" at bounding box center [113, 351] width 56 height 10
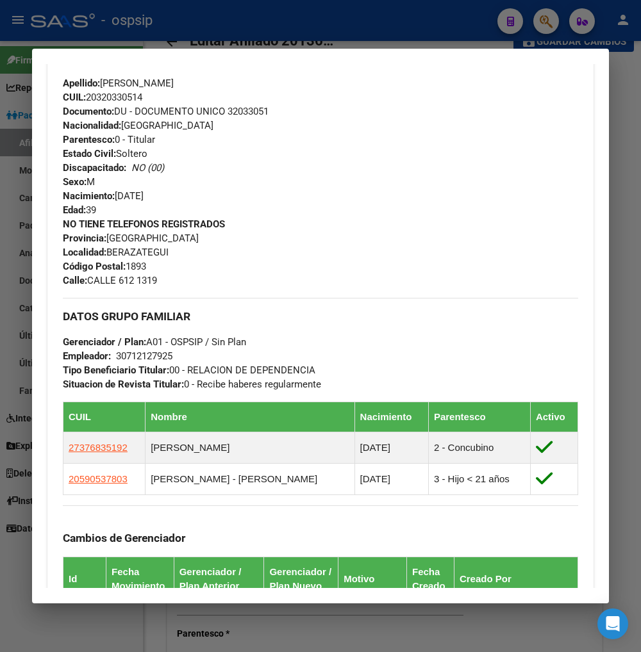
scroll to position [641, 0]
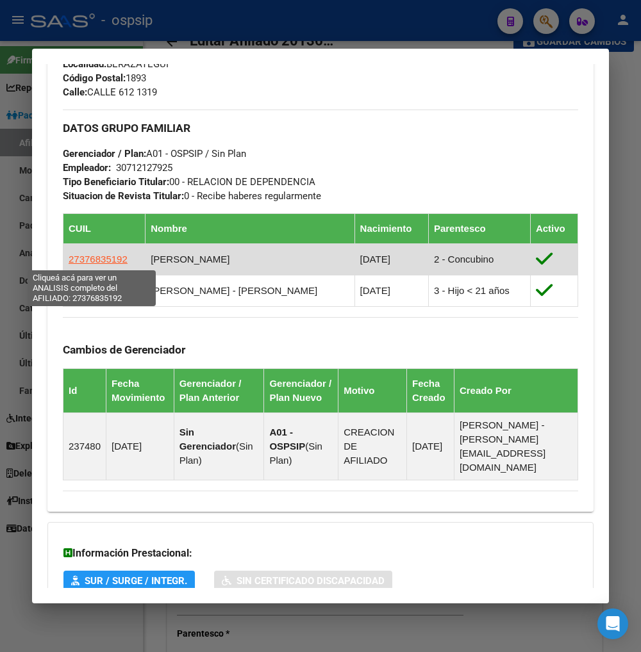
click at [95, 258] on span "27376835192" at bounding box center [98, 259] width 59 height 11
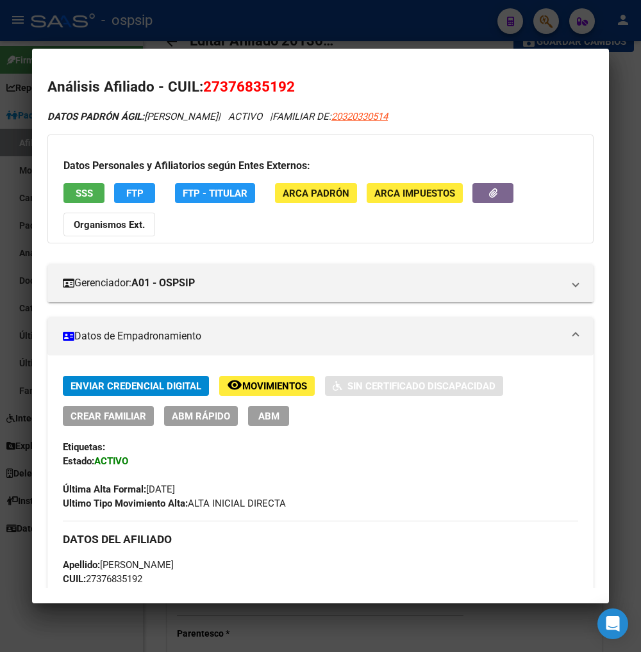
click at [260, 382] on span "Movimientos" at bounding box center [274, 386] width 65 height 12
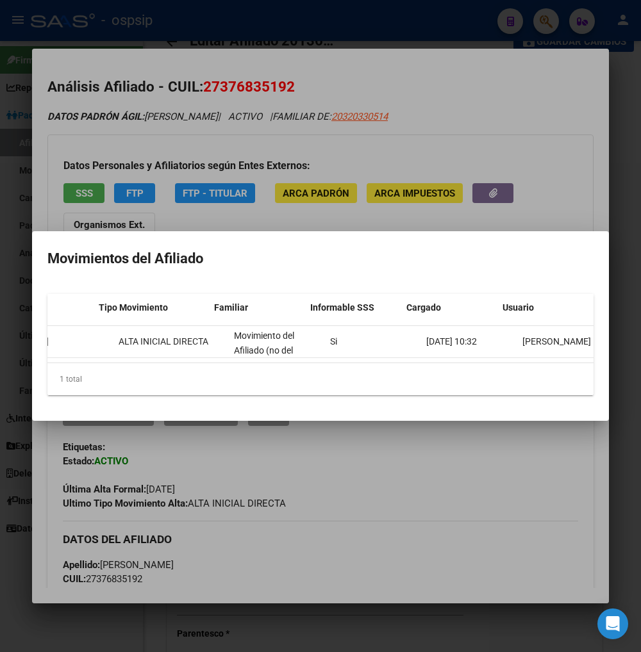
scroll to position [0, 273]
click at [503, 469] on div at bounding box center [320, 326] width 641 height 652
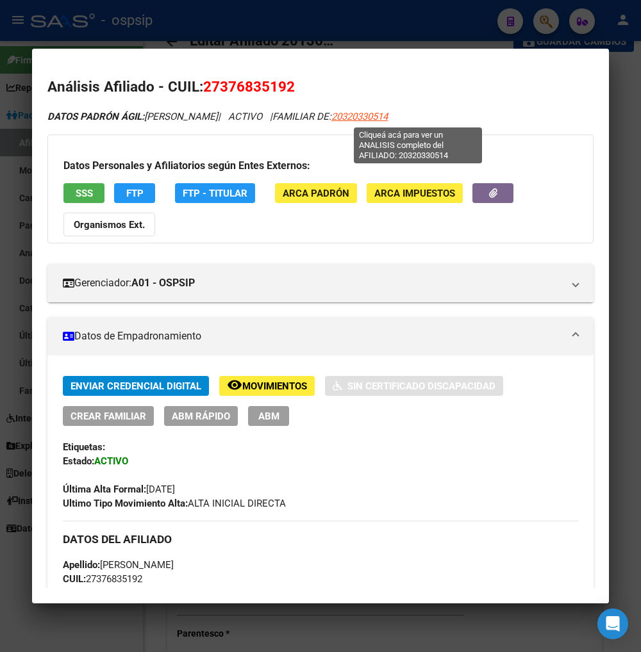
click at [388, 122] on span "20320330514" at bounding box center [359, 117] width 56 height 12
type textarea "20320330514"
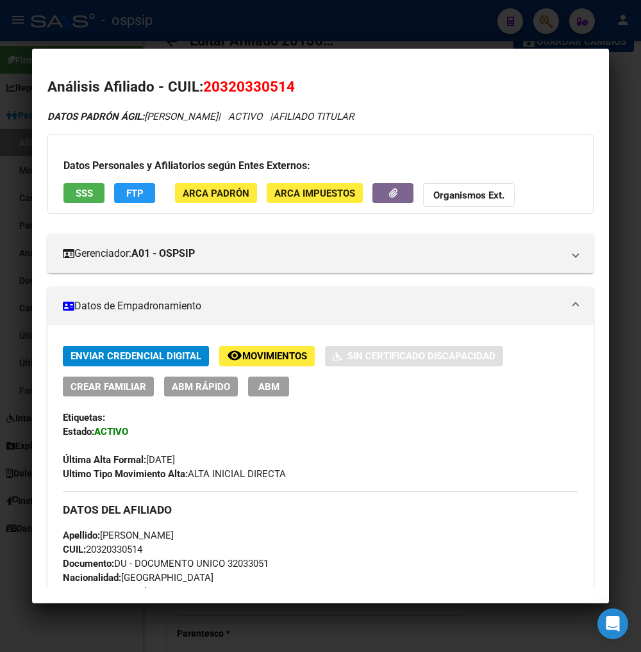
drag, startPoint x: 216, startPoint y: 84, endPoint x: 284, endPoint y: 84, distance: 67.9
click at [284, 84] on span "20320330514" at bounding box center [249, 86] width 92 height 17
copy span "32033051"
click at [455, 97] on h2 "Análisis Afiliado - CUIL: 20320330514" at bounding box center [320, 87] width 546 height 22
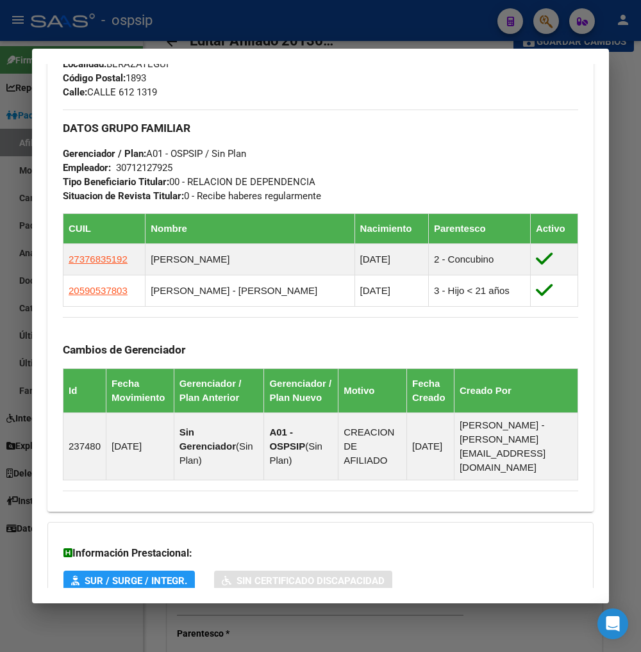
click at [546, 24] on div at bounding box center [320, 326] width 641 height 652
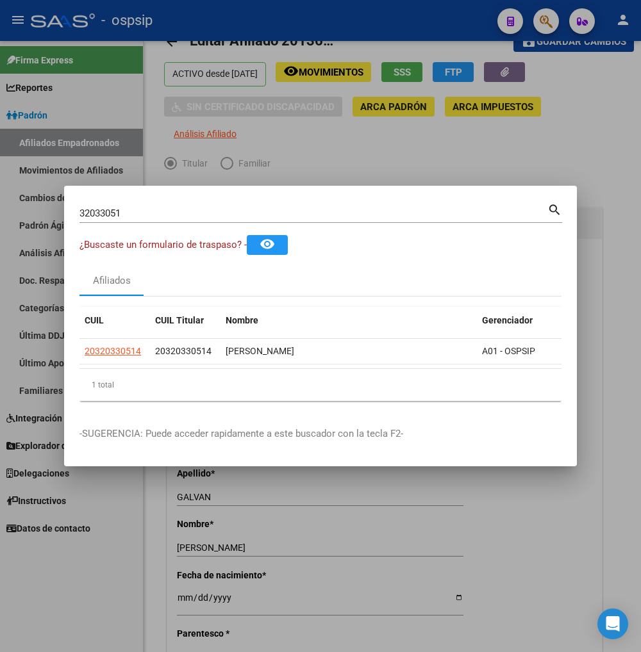
click at [143, 215] on div "32033051 Buscar (apellido, dni, cuil, nro traspaso, cuit, obra social)" at bounding box center [313, 213] width 468 height 19
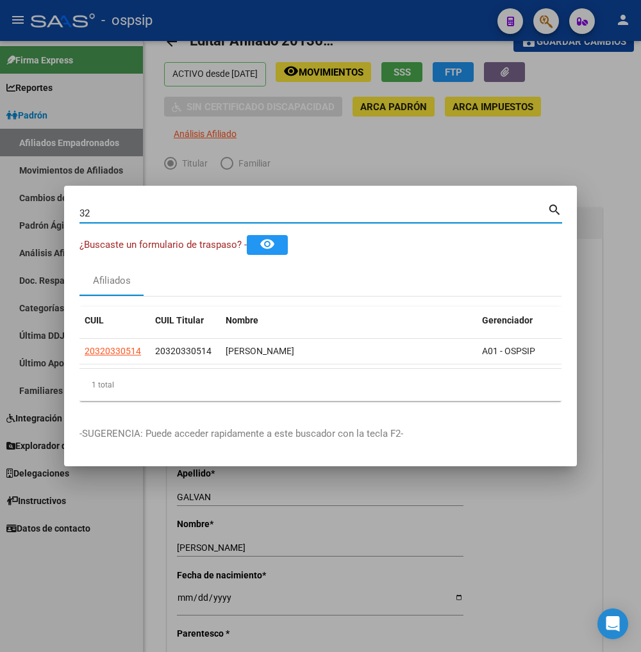
type input "3"
type input "42883433"
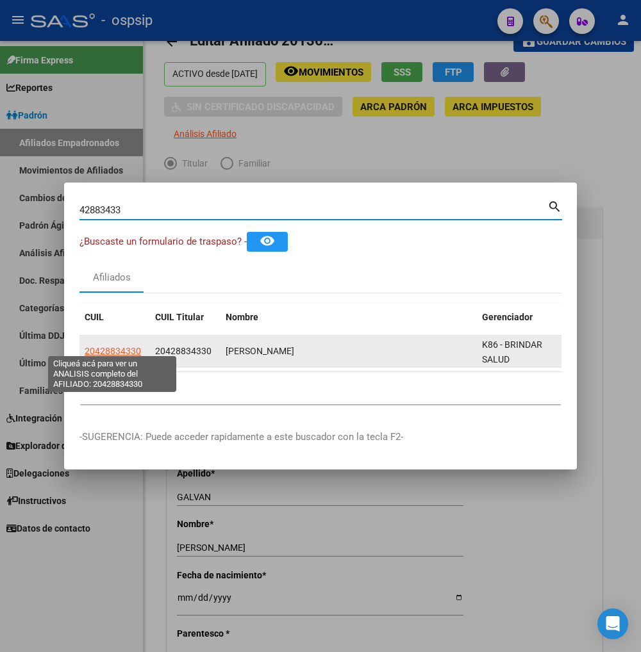
click at [94, 346] on span "20428834330" at bounding box center [113, 351] width 56 height 10
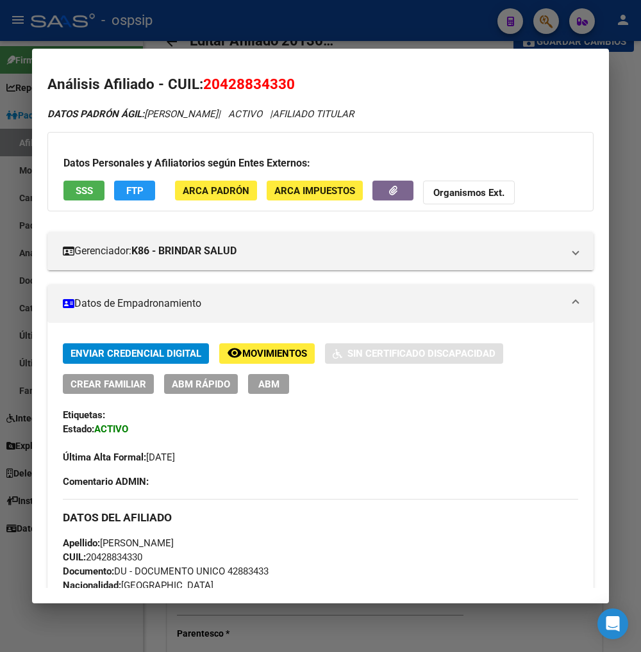
scroll to position [0, 0]
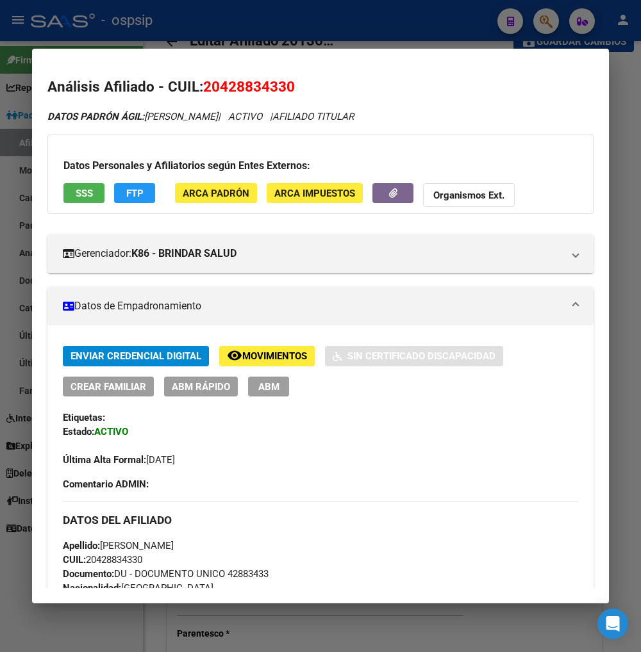
click at [254, 354] on span "Movimientos" at bounding box center [274, 357] width 65 height 12
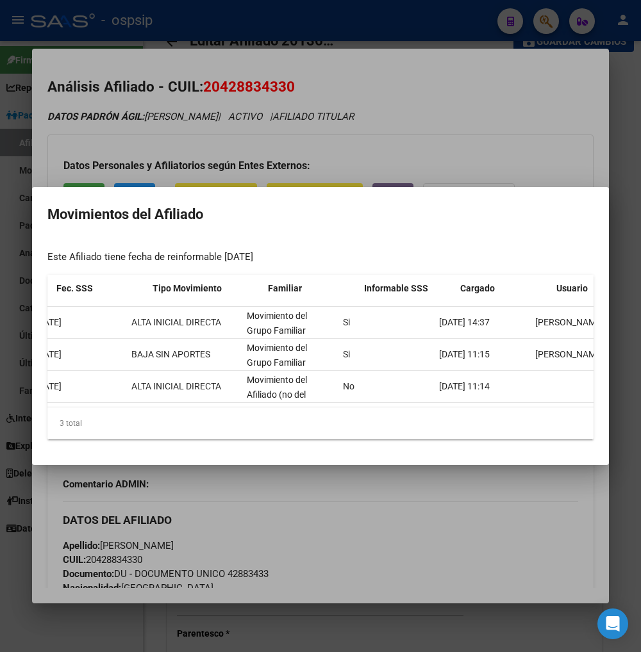
scroll to position [0, 266]
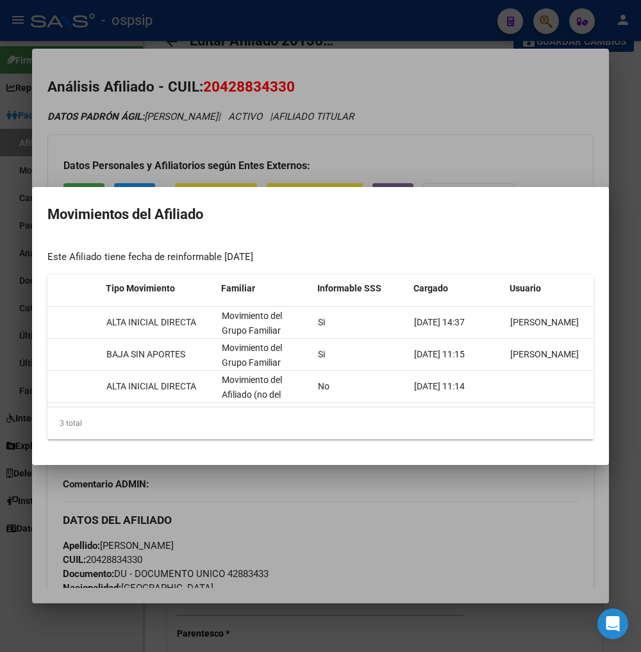
drag, startPoint x: 475, startPoint y: 492, endPoint x: 381, endPoint y: 431, distance: 112.1
click at [475, 493] on div at bounding box center [320, 326] width 641 height 652
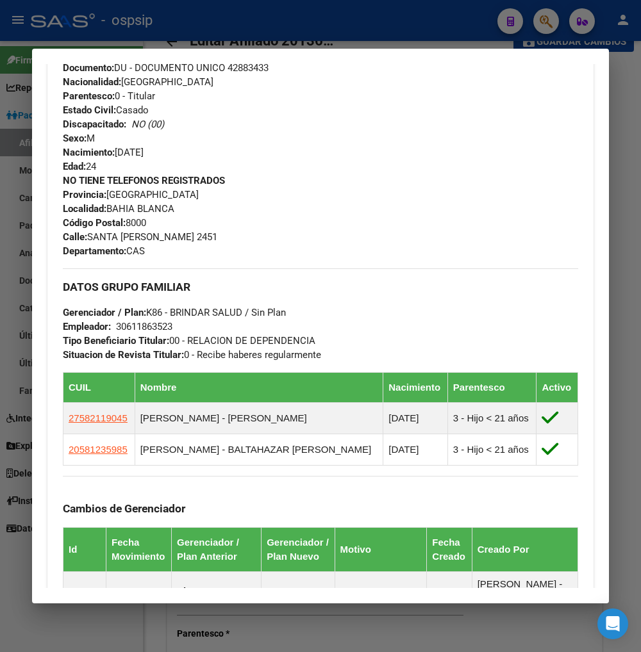
scroll to position [641, 0]
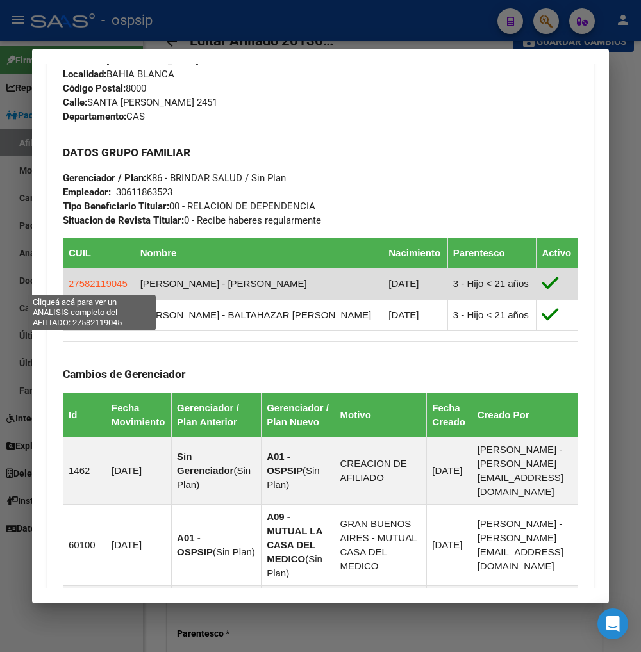
click at [100, 285] on span "27582119045" at bounding box center [98, 283] width 59 height 11
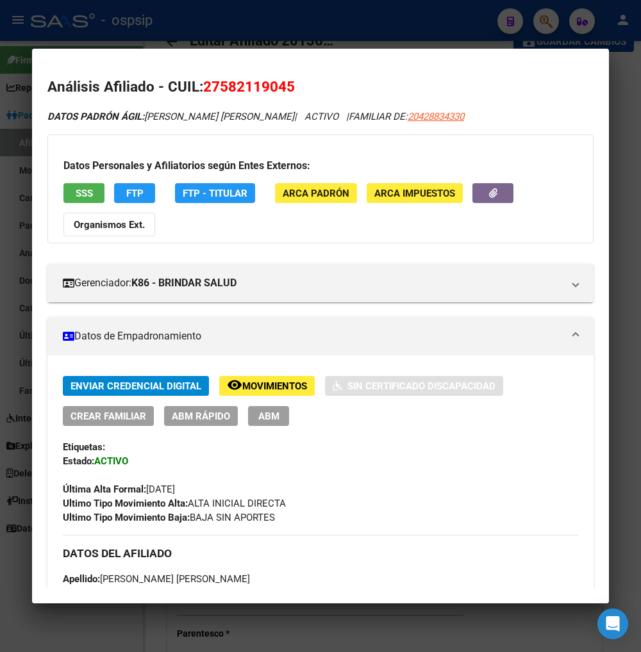
click at [257, 386] on span "Movimientos" at bounding box center [274, 386] width 65 height 12
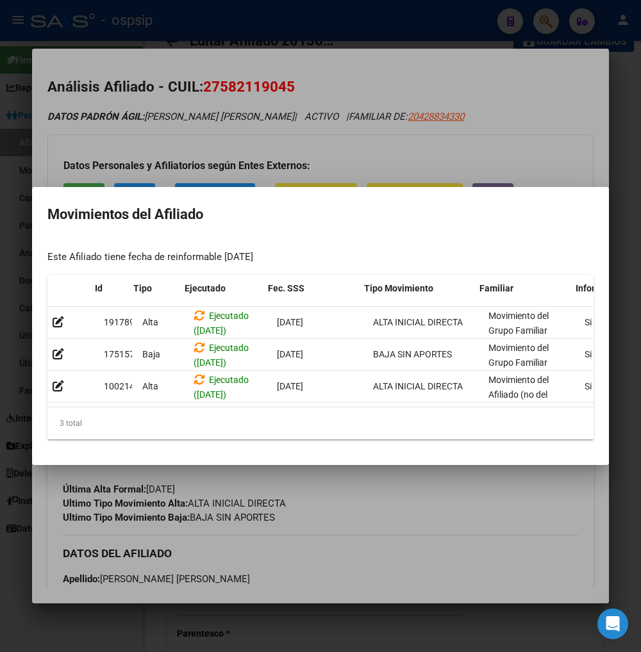
scroll to position [0, 273]
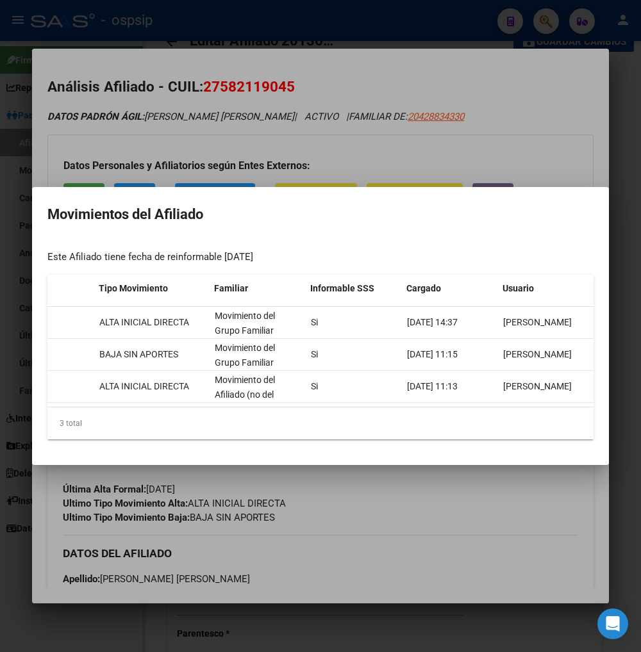
click at [501, 516] on div at bounding box center [320, 326] width 641 height 652
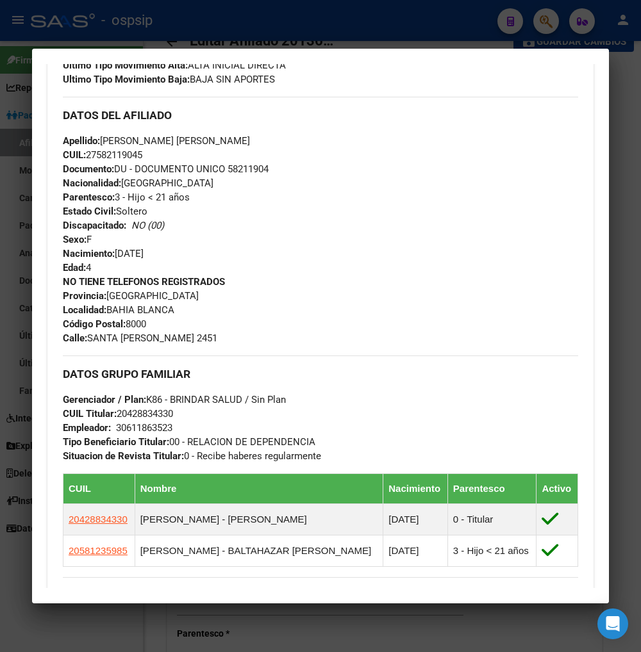
scroll to position [641, 0]
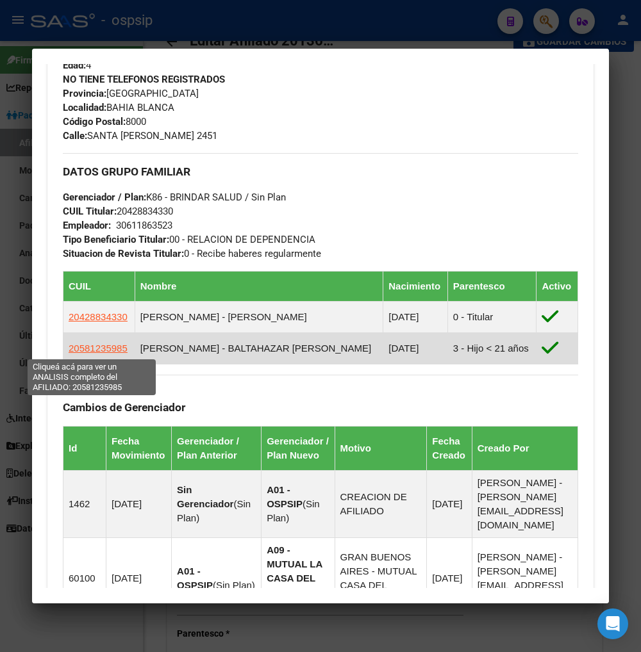
click at [97, 348] on span "20581235985" at bounding box center [98, 348] width 59 height 11
type textarea "20581235985"
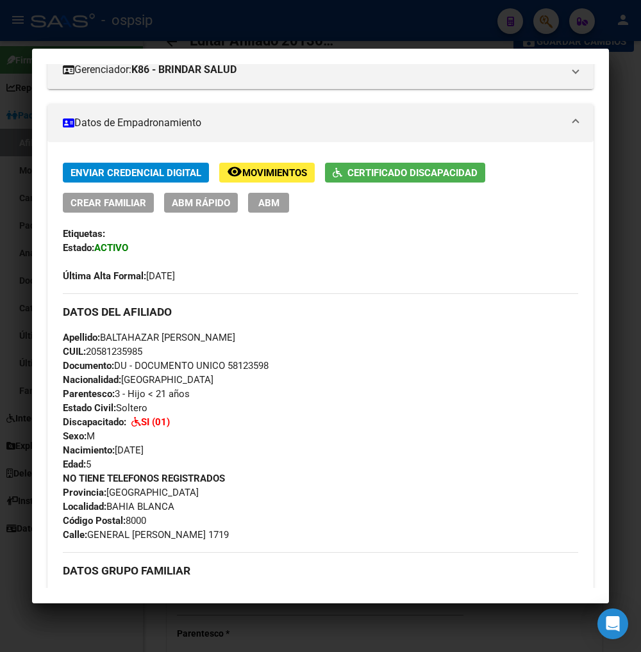
scroll to position [284, 0]
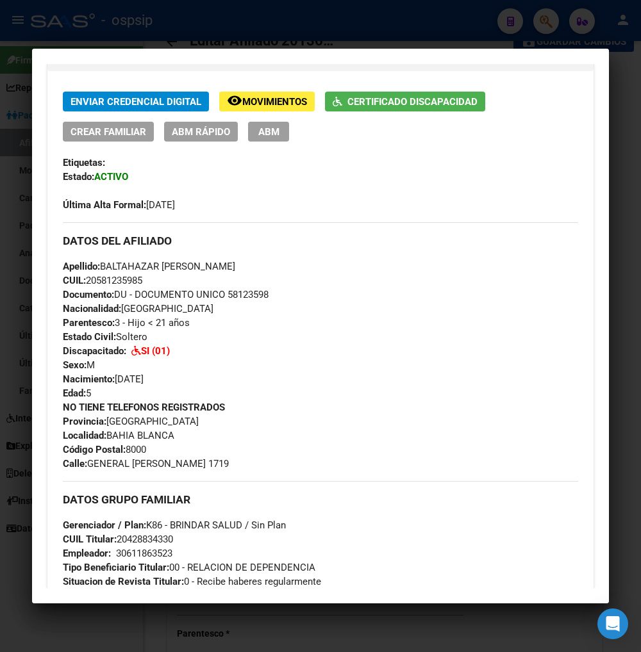
click at [265, 133] on span "ABM" at bounding box center [268, 132] width 21 height 12
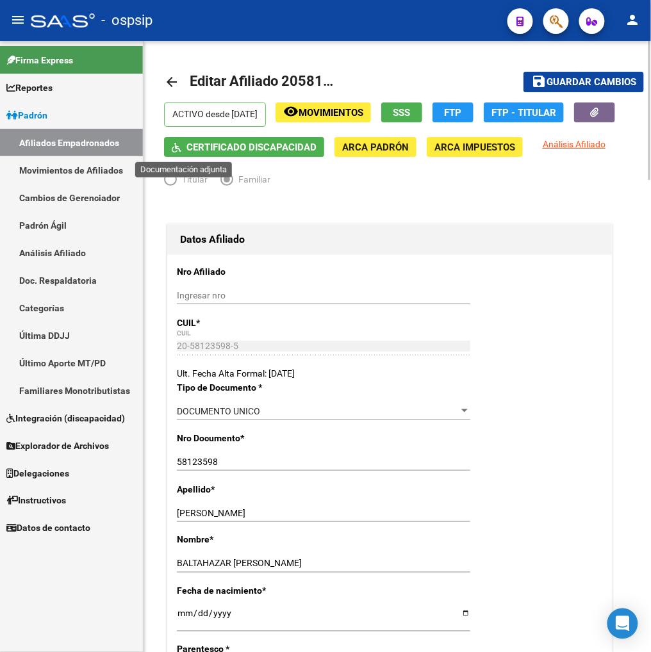
click at [574, 122] on button "button" at bounding box center [594, 112] width 41 height 20
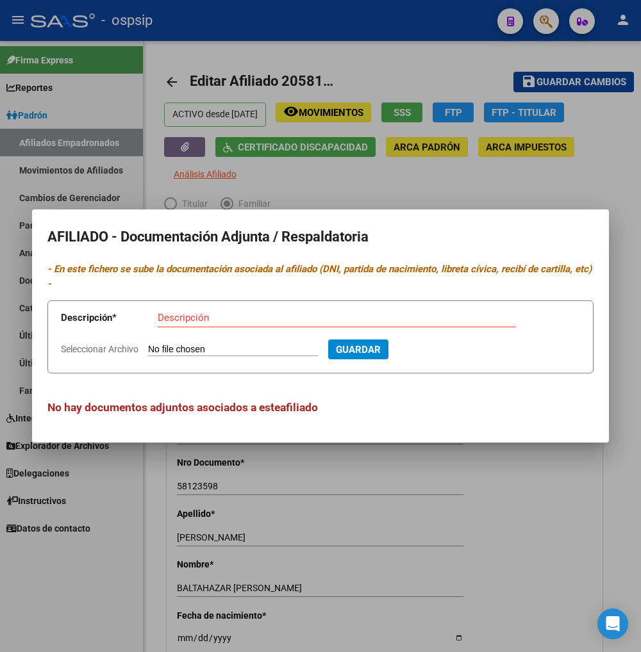
click at [292, 186] on div at bounding box center [320, 326] width 641 height 652
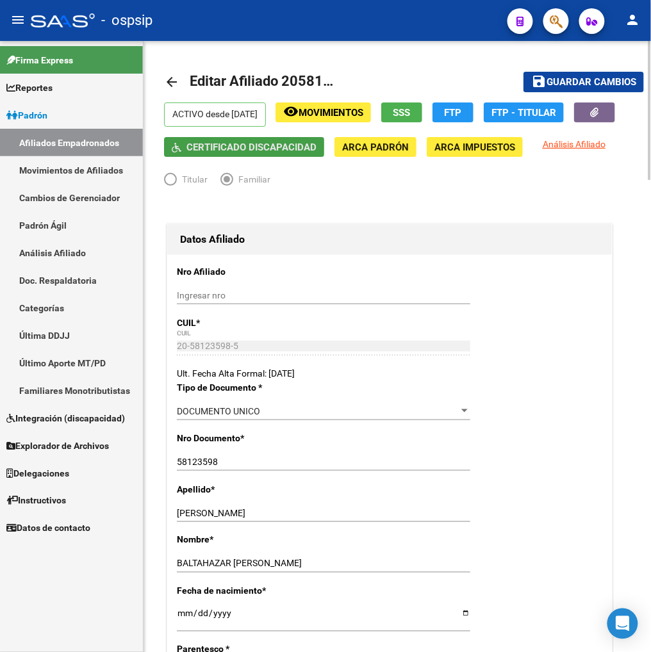
click at [269, 145] on span "Certificado Discapacidad" at bounding box center [251, 148] width 130 height 12
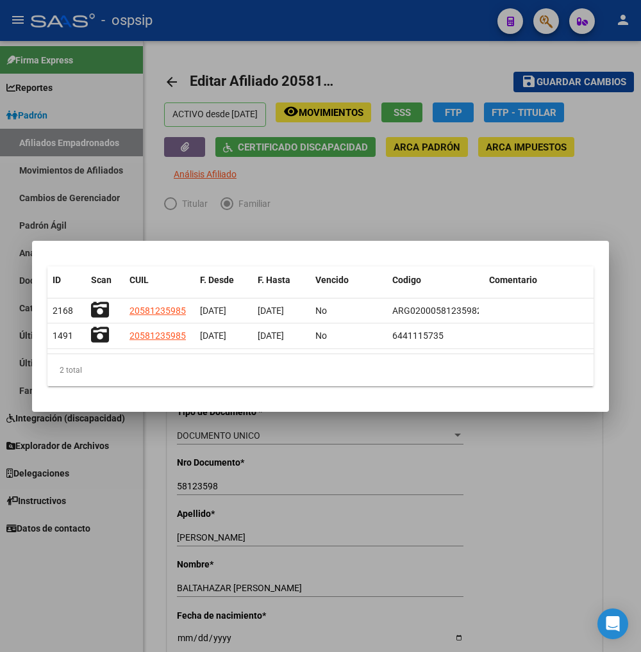
click at [347, 195] on div at bounding box center [320, 326] width 641 height 652
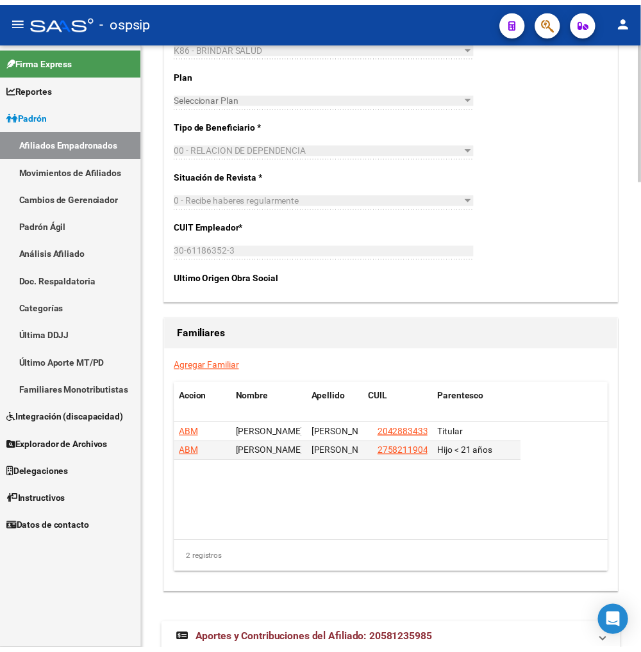
scroll to position [2076, 0]
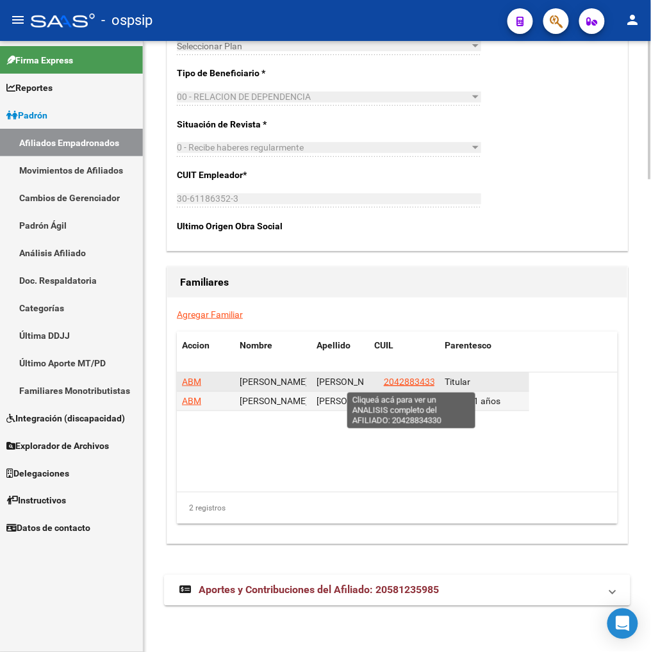
click at [419, 386] on span "20428834330" at bounding box center [412, 382] width 56 height 10
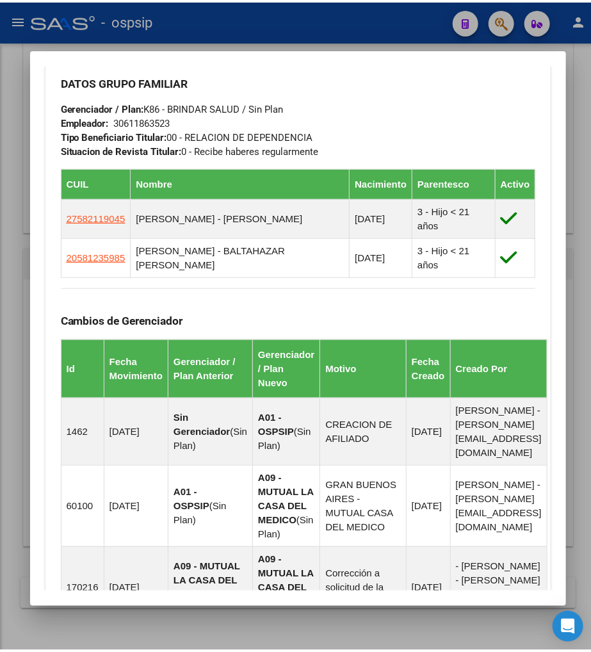
scroll to position [2059, 0]
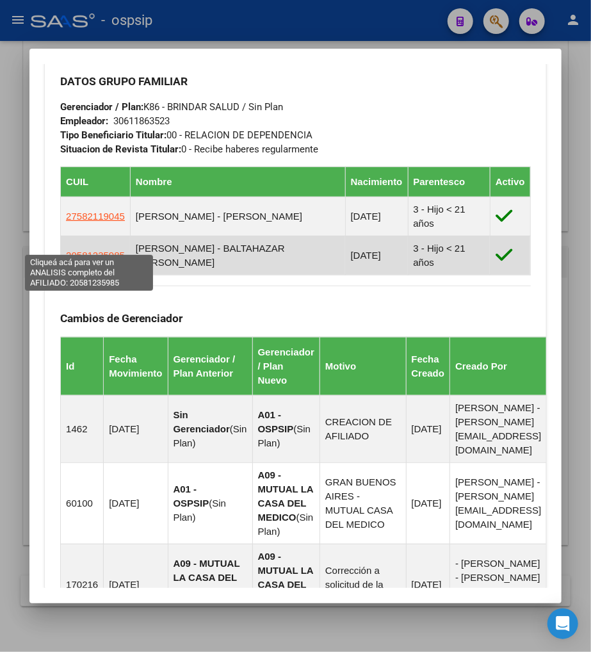
click at [91, 250] on span "20581235985" at bounding box center [95, 255] width 59 height 11
type textarea "20581235985"
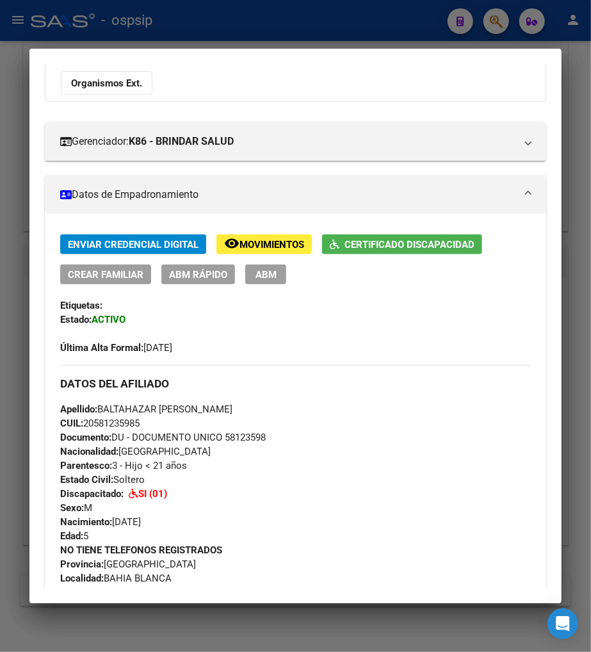
scroll to position [142, 0]
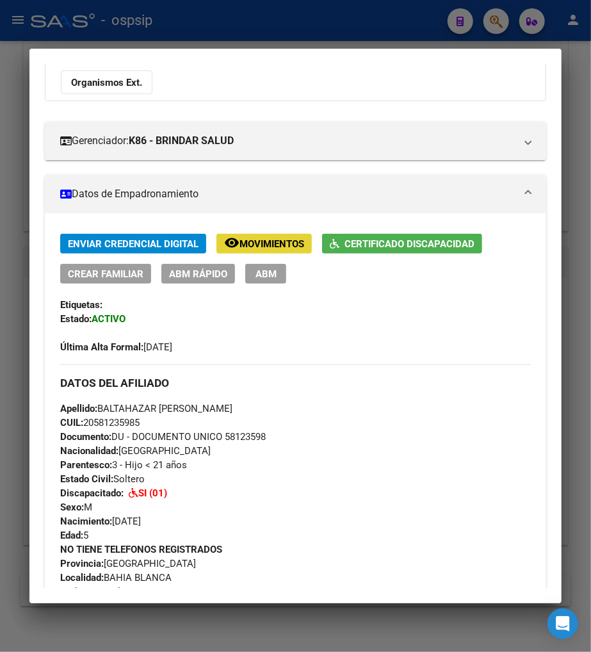
click at [261, 241] on span "Movimientos" at bounding box center [272, 244] width 65 height 12
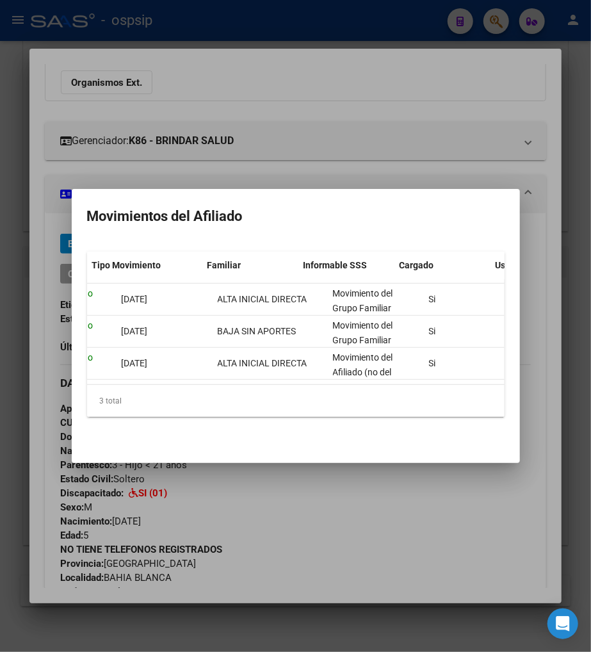
scroll to position [0, 402]
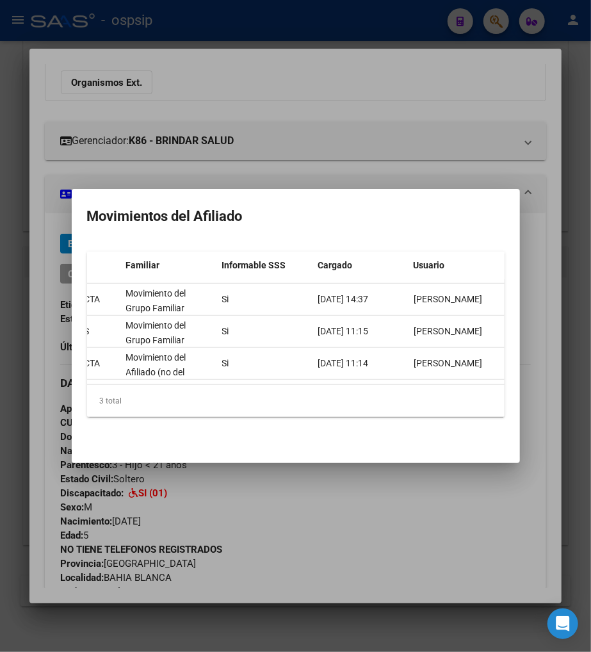
click at [370, 82] on div at bounding box center [295, 326] width 591 height 652
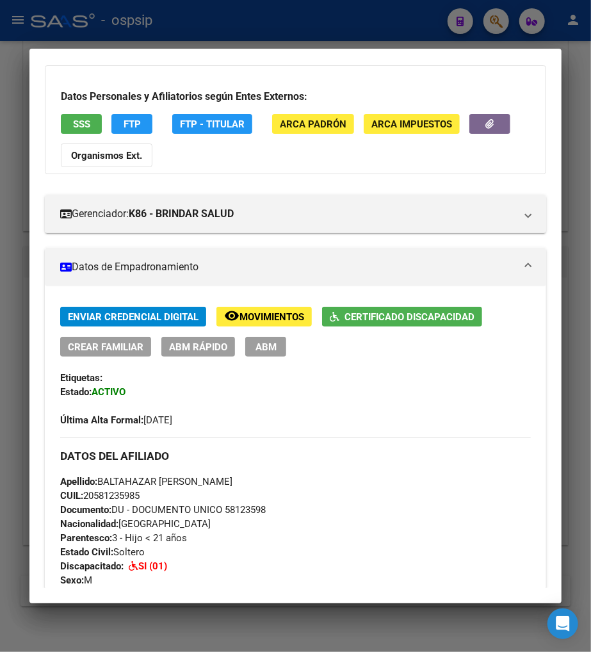
scroll to position [0, 0]
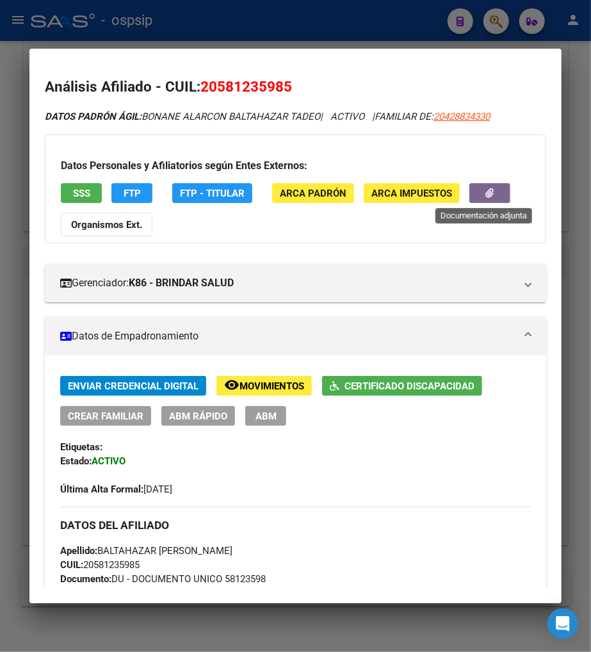
click at [469, 188] on button "button" at bounding box center [489, 193] width 41 height 20
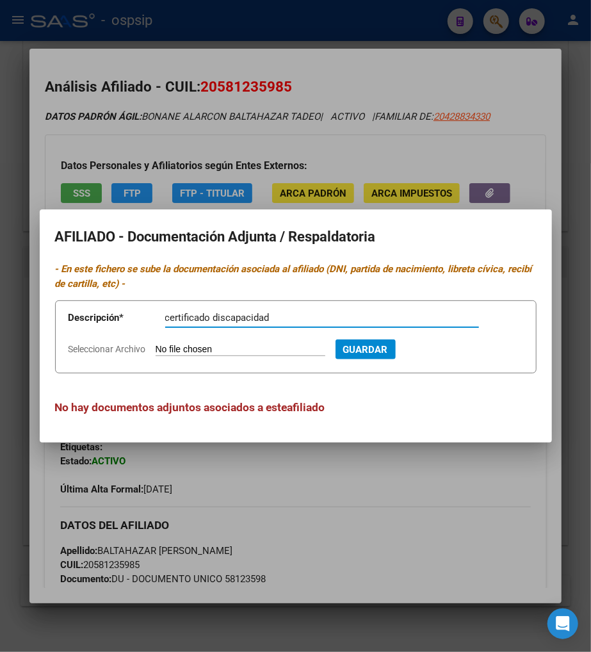
type input "certificado discapacidad"
click at [175, 347] on input "Seleccionar Archivo" at bounding box center [241, 350] width 170 height 12
type input "C:\fakepath\Screenshot_20250728-124341.png"
click at [457, 353] on span "Guardar" at bounding box center [434, 350] width 45 height 12
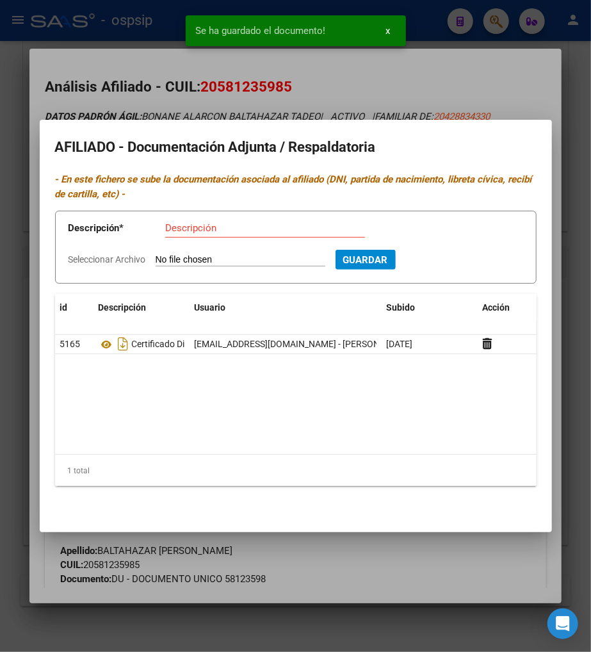
click at [434, 86] on div at bounding box center [295, 326] width 591 height 652
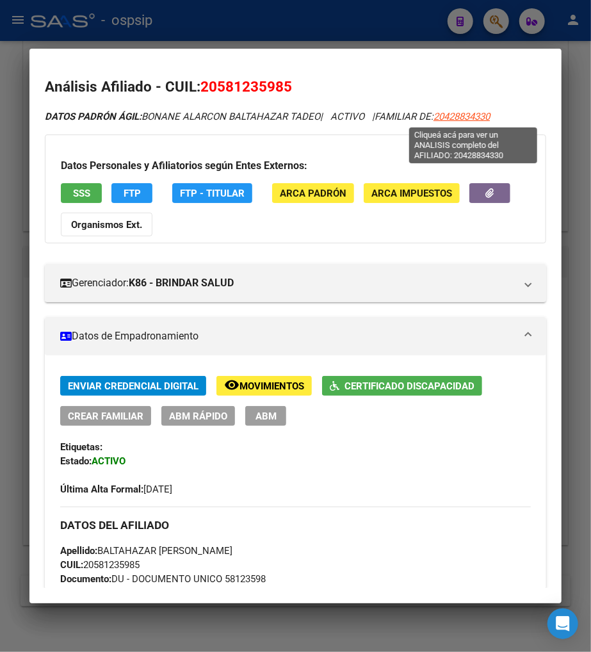
click at [475, 112] on span "20428834330" at bounding box center [462, 117] width 56 height 12
type textarea "20428834330"
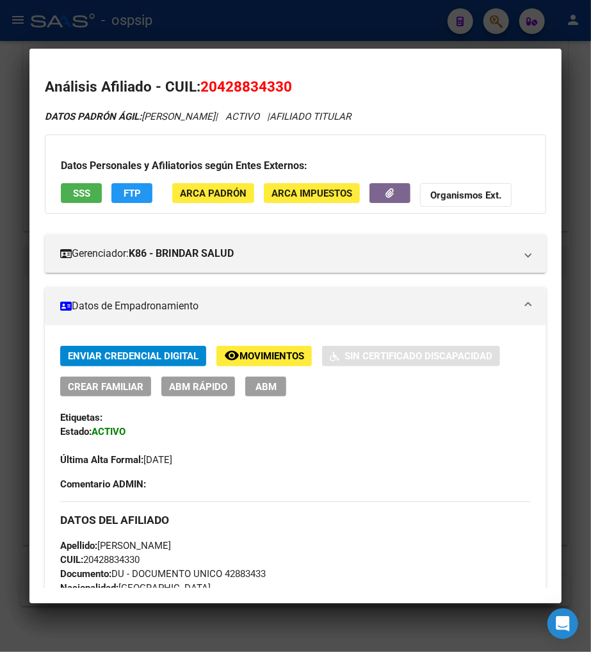
drag, startPoint x: 213, startPoint y: 84, endPoint x: 279, endPoint y: 74, distance: 66.0
click at [279, 74] on mat-dialog-content "Análisis Afiliado - CUIL: 20428834330 DATOS PADRÓN ÁGIL: [PERSON_NAME] | ACTIVO…" at bounding box center [295, 325] width 532 height 523
copy span "42883433"
click at [487, 22] on div at bounding box center [295, 326] width 590 height 652
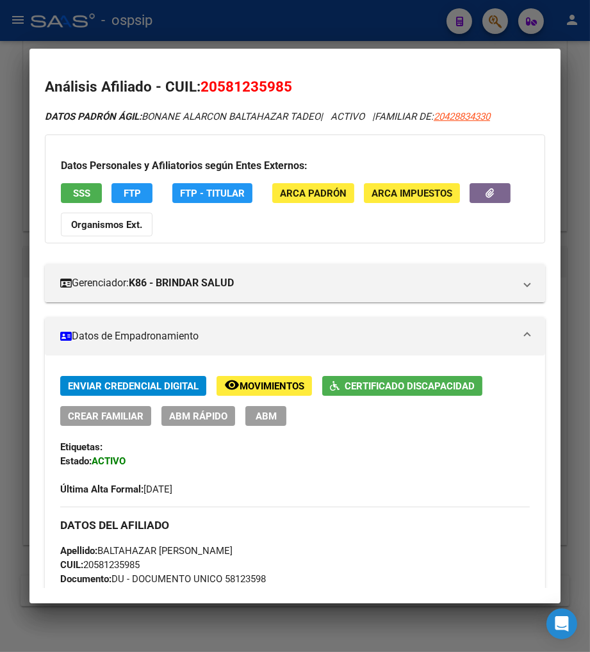
click at [503, 20] on div at bounding box center [295, 326] width 590 height 652
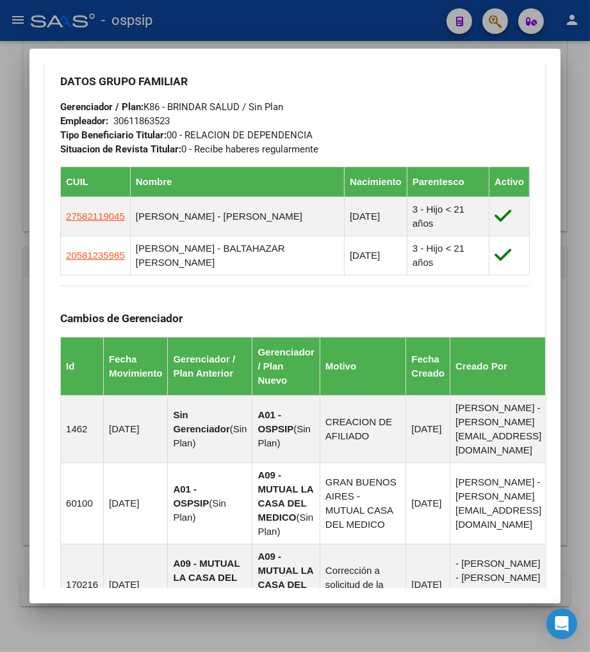
click at [492, 19] on div at bounding box center [295, 326] width 590 height 652
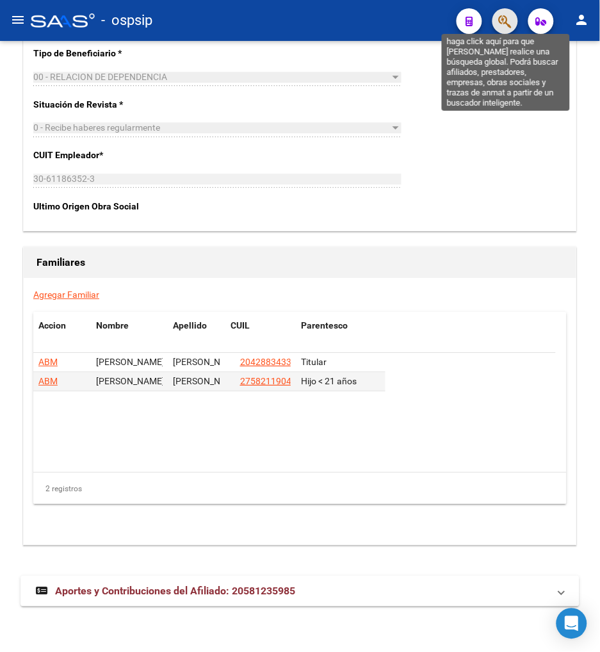
click at [504, 28] on icon "button" at bounding box center [505, 21] width 13 height 15
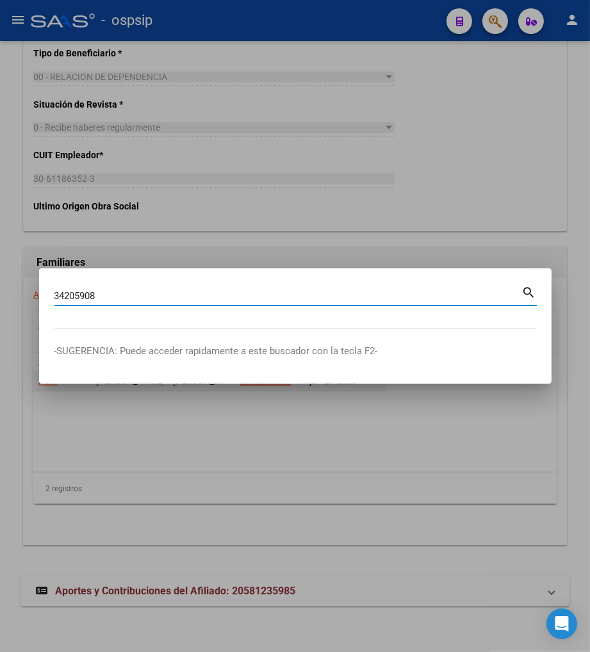
type input "34205908"
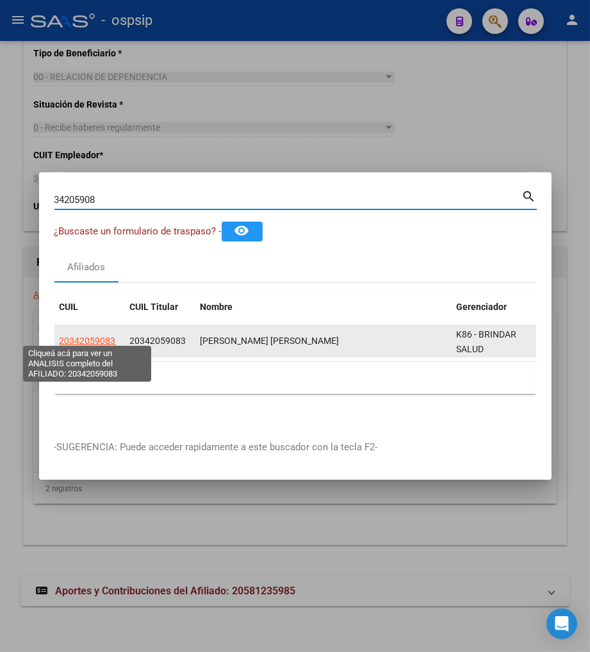
click at [93, 337] on span "20342059083" at bounding box center [88, 341] width 56 height 10
type textarea "20342059083"
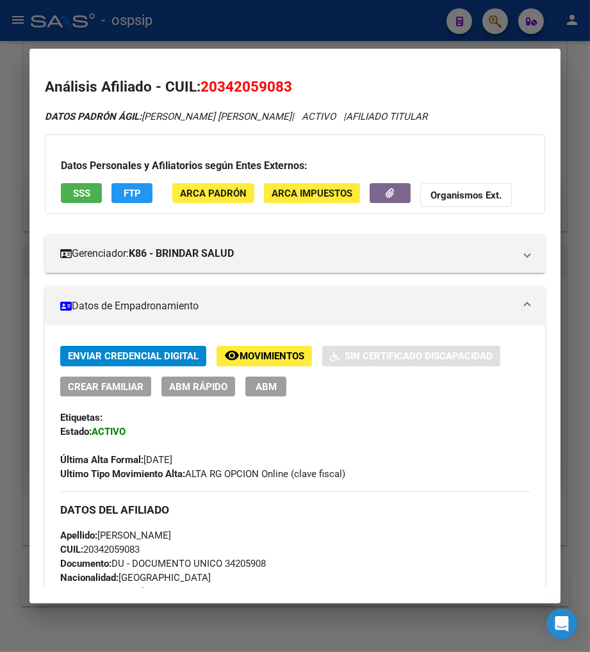
click at [257, 357] on span "Movimientos" at bounding box center [272, 357] width 65 height 12
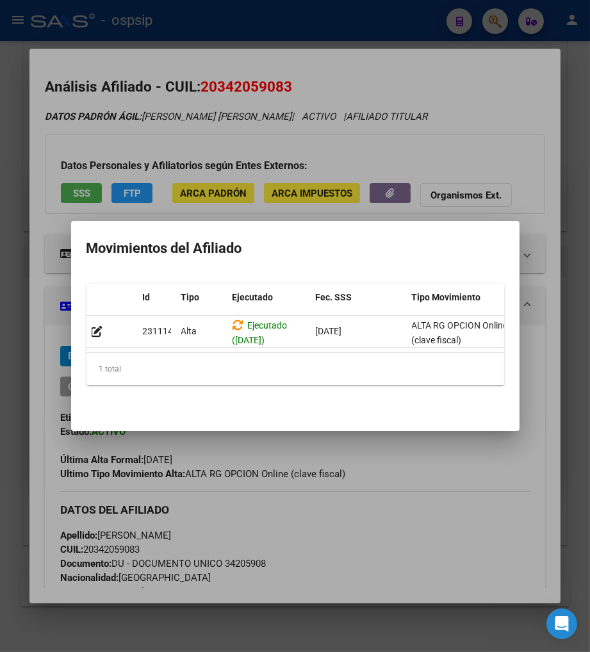
click at [418, 493] on div at bounding box center [295, 326] width 590 height 652
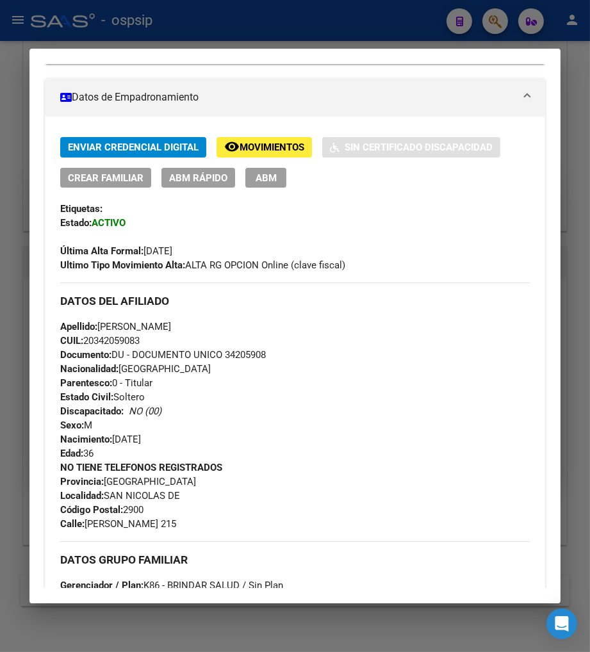
scroll to position [200, 0]
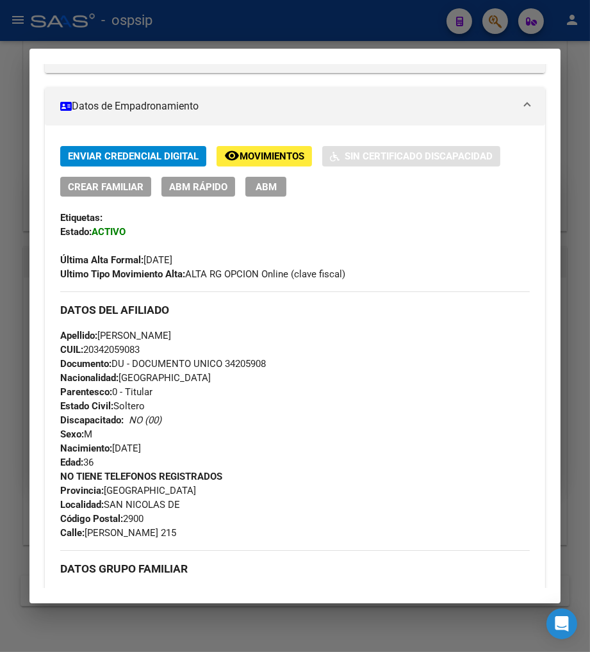
click at [245, 184] on button "ABM" at bounding box center [265, 187] width 41 height 20
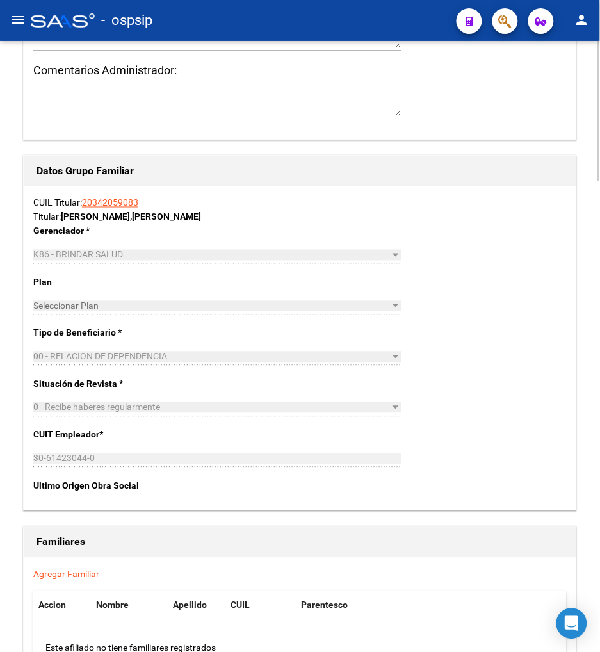
scroll to position [1850, 0]
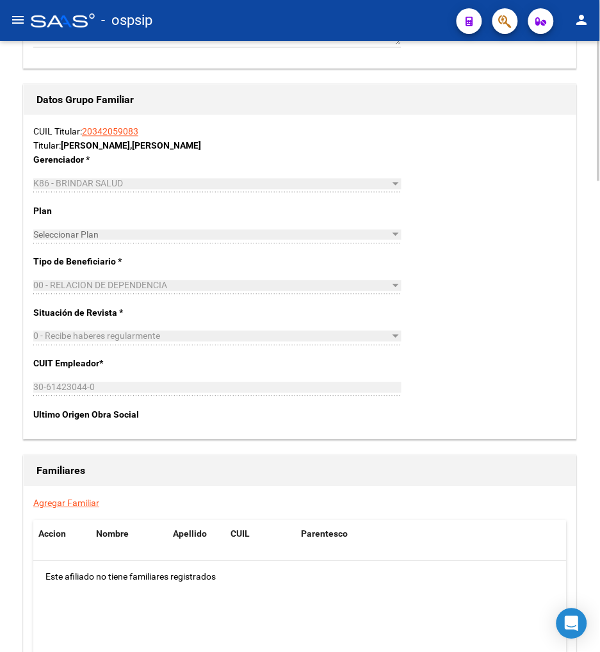
click at [71, 502] on link "Agregar Familiar" at bounding box center [66, 503] width 66 height 10
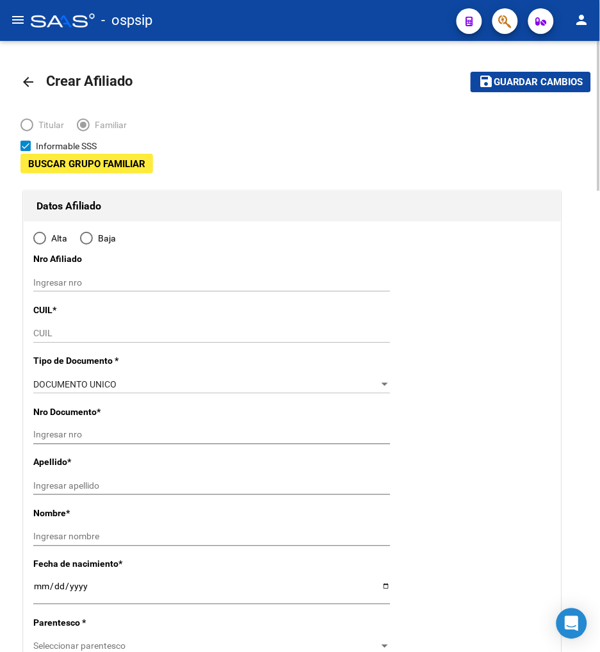
type input "30-61423044-0"
type input "SAN NICOLAS DE"
type input "2900"
type input "ALVEAR"
type input "215"
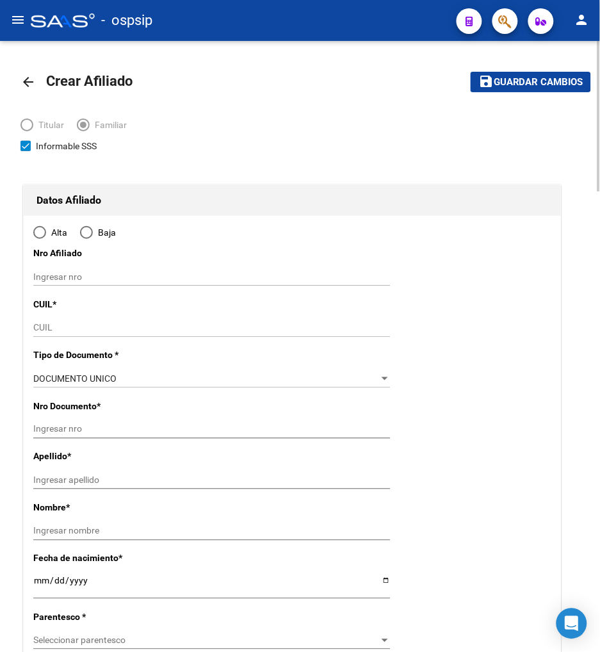
radio input "true"
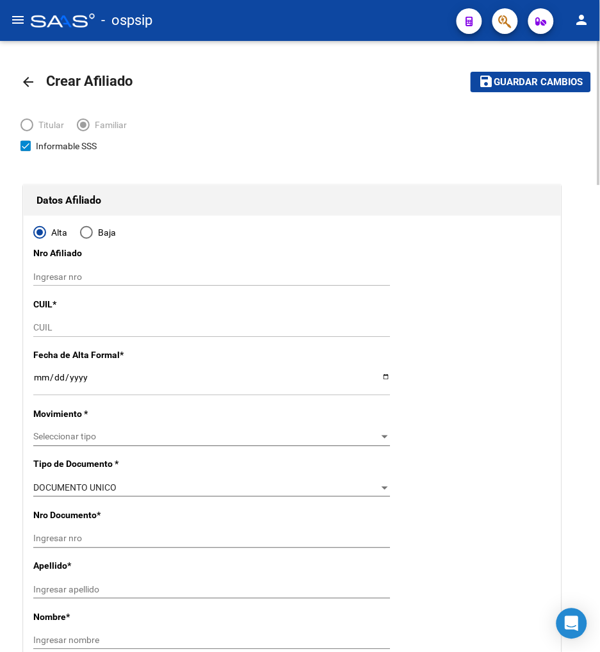
type input "30-61423044-0"
click at [44, 323] on input "CUIL" at bounding box center [211, 327] width 357 height 11
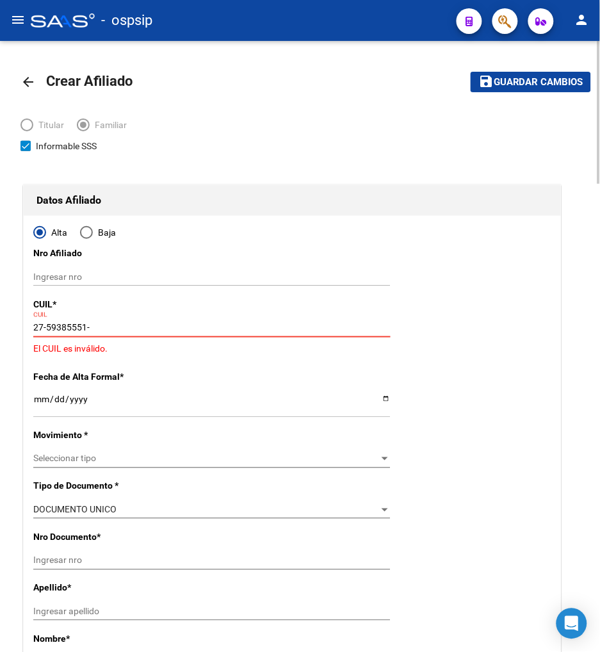
type input "27-59385551-7"
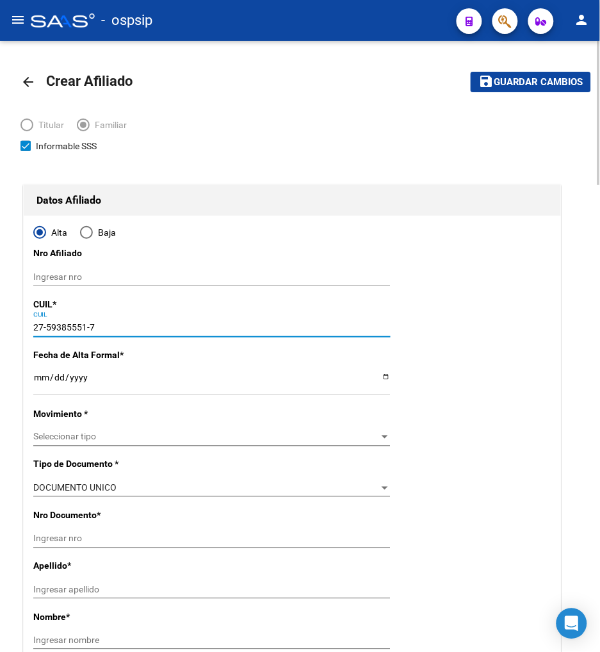
type input "59385551"
type input "[PERSON_NAME]"
type input "[DATE]"
type input "SAN NICOLAS DE"
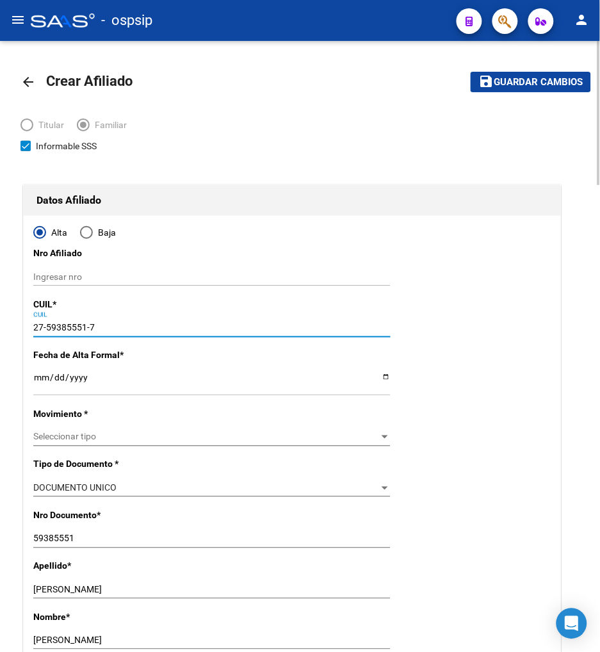
type input "27-59385551-7"
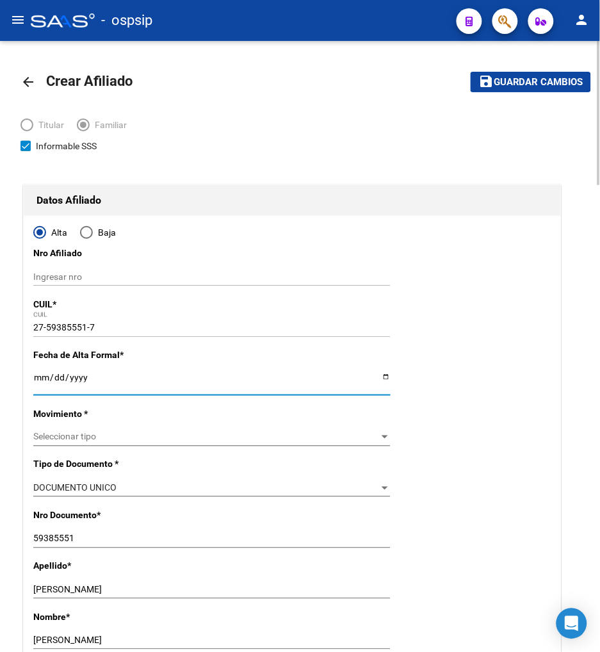
click at [39, 382] on input "Ingresar fecha" at bounding box center [211, 381] width 357 height 19
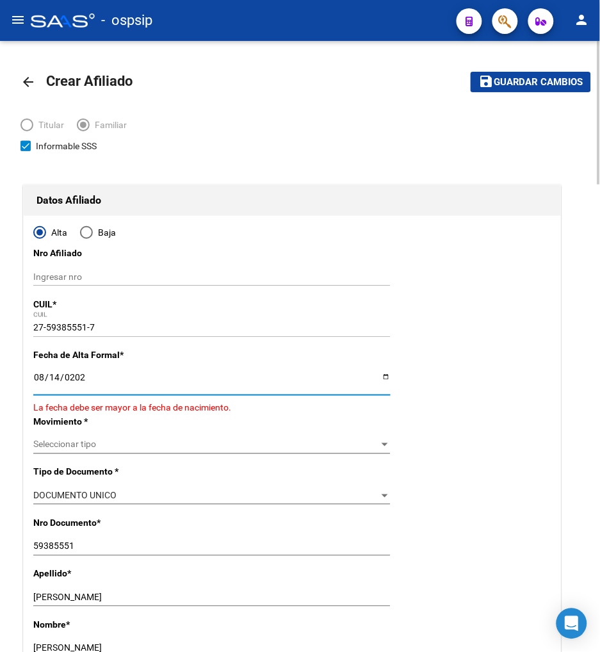
type input "[DATE]"
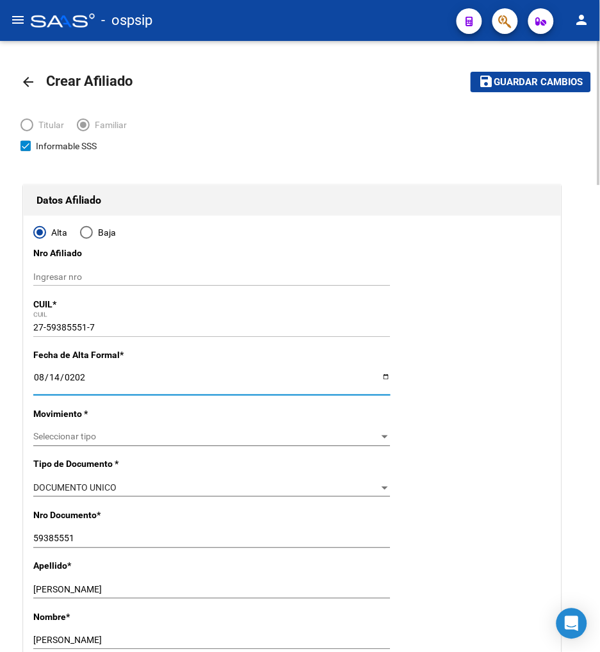
click at [124, 436] on span "Seleccionar tipo" at bounding box center [206, 437] width 346 height 11
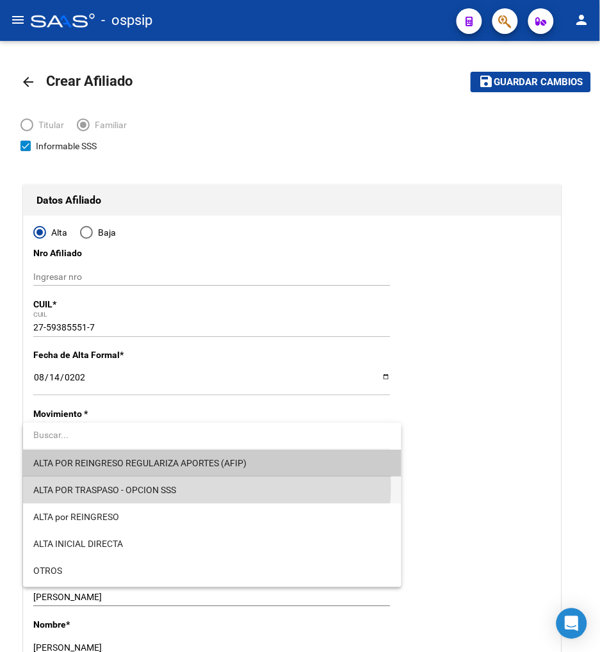
click at [206, 487] on span "ALTA POR TRASPASO - OPCION SSS" at bounding box center [212, 490] width 358 height 27
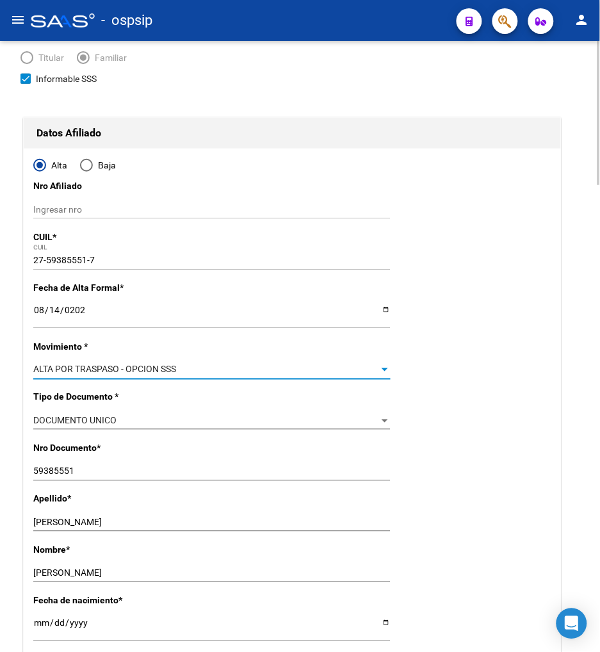
scroll to position [142, 0]
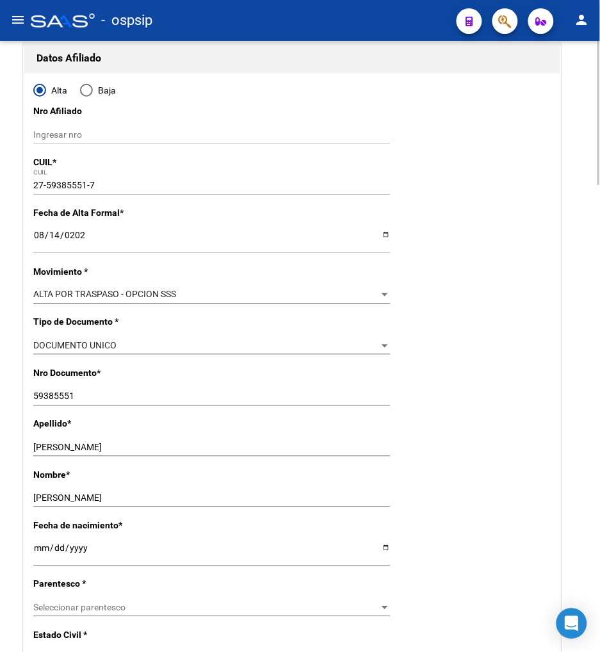
click at [180, 455] on div "[PERSON_NAME] apellido" at bounding box center [211, 448] width 357 height 18
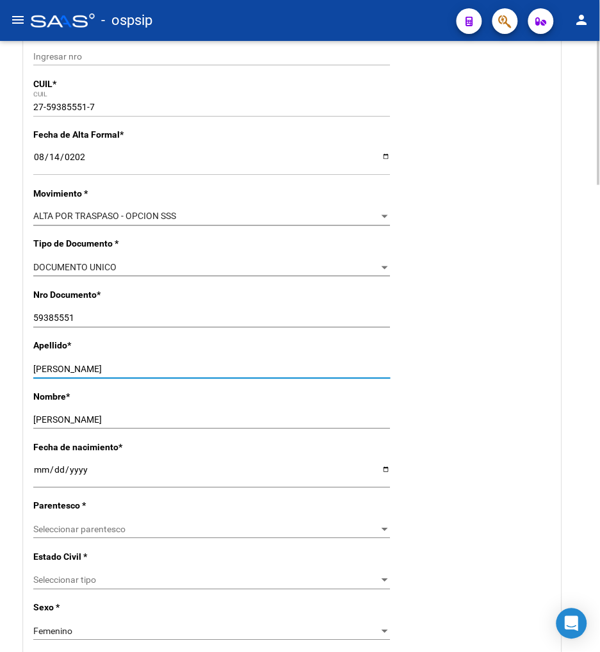
scroll to position [427, 0]
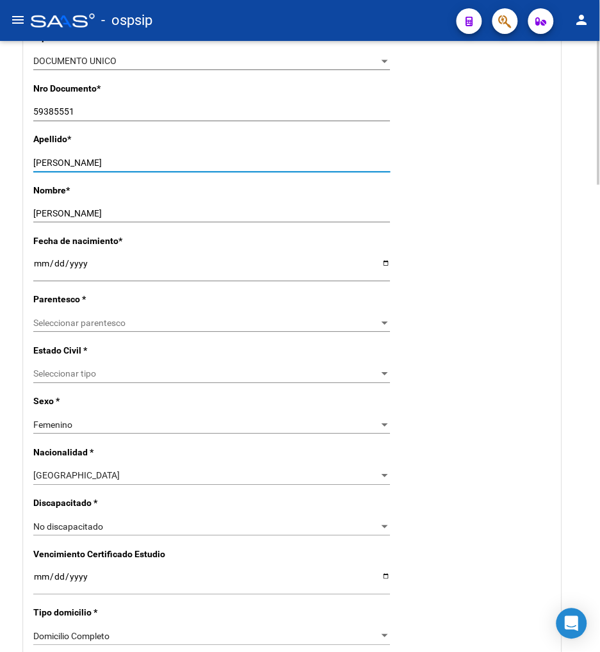
click at [183, 324] on span "Seleccionar parentesco" at bounding box center [206, 323] width 346 height 11
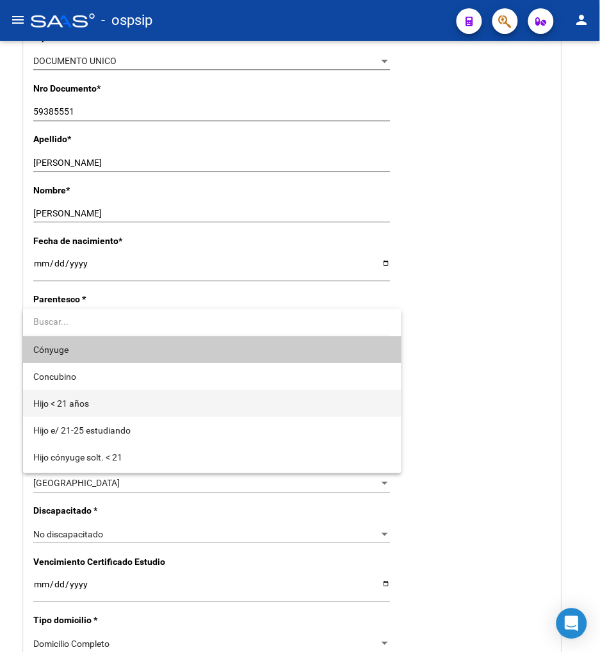
click at [154, 401] on span "Hijo < 21 años" at bounding box center [212, 403] width 358 height 27
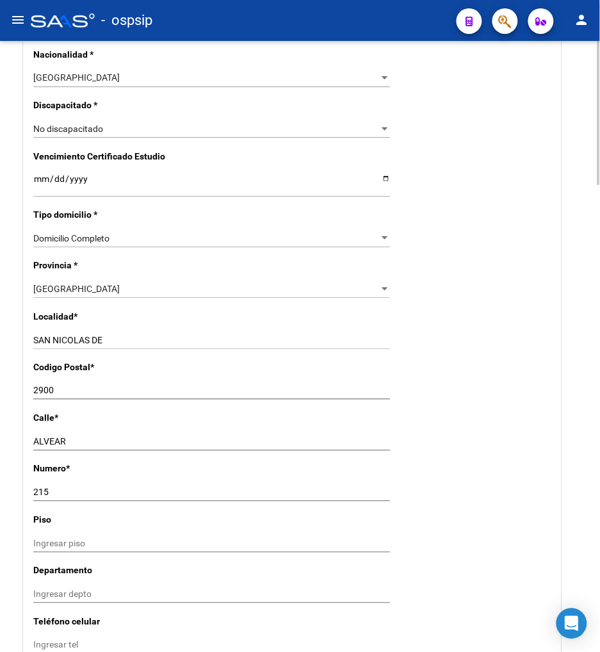
scroll to position [854, 0]
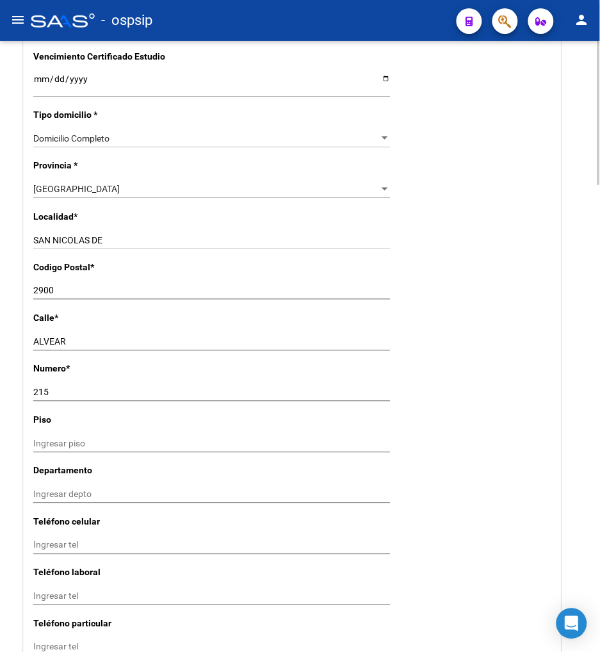
click at [241, 436] on div "Ingresar piso" at bounding box center [211, 444] width 357 height 18
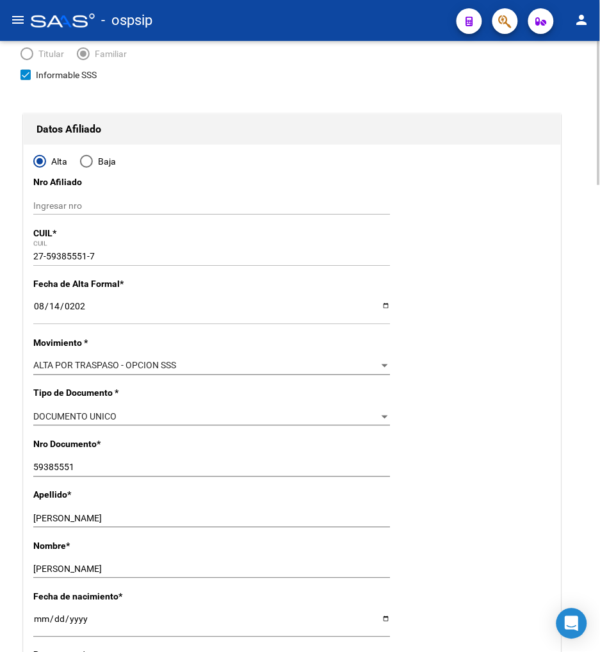
scroll to position [0, 0]
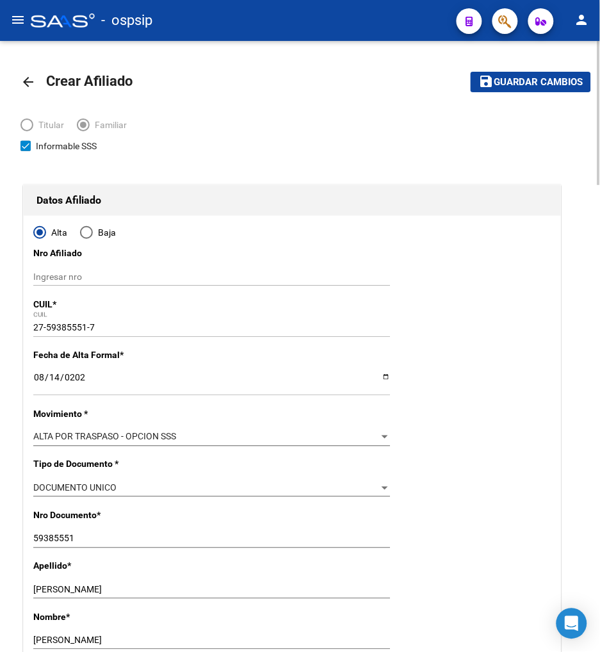
click at [535, 85] on span "Guardar cambios" at bounding box center [539, 83] width 90 height 12
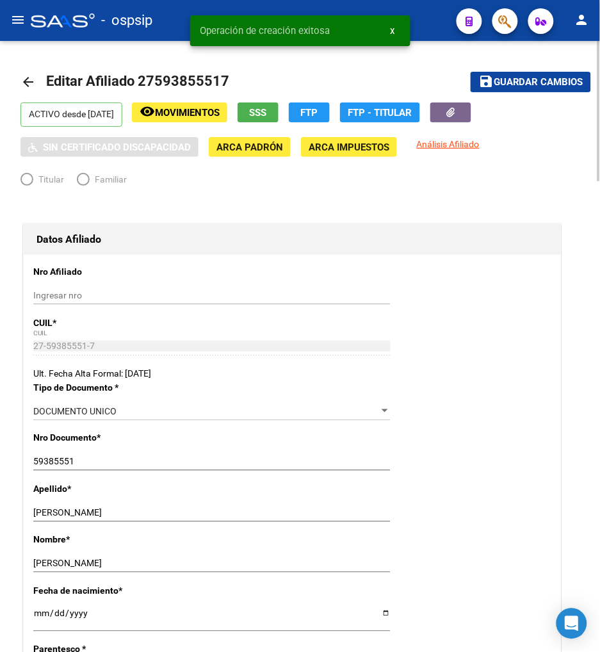
radio input "true"
type input "30-61423044-0"
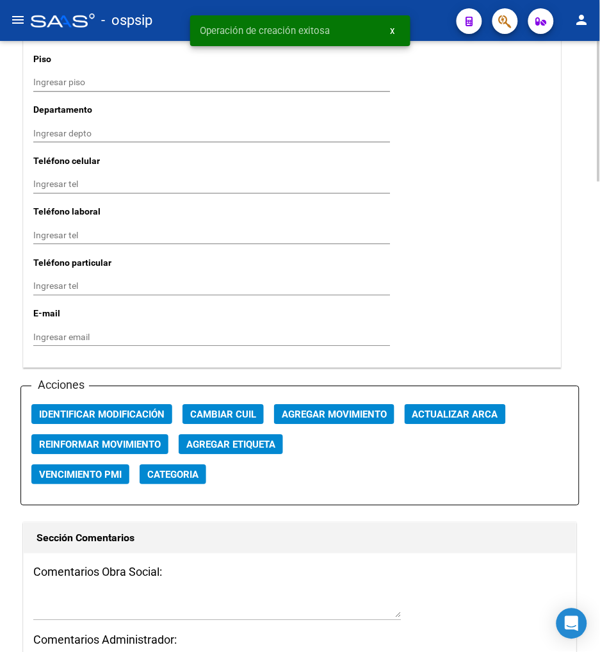
scroll to position [1423, 0]
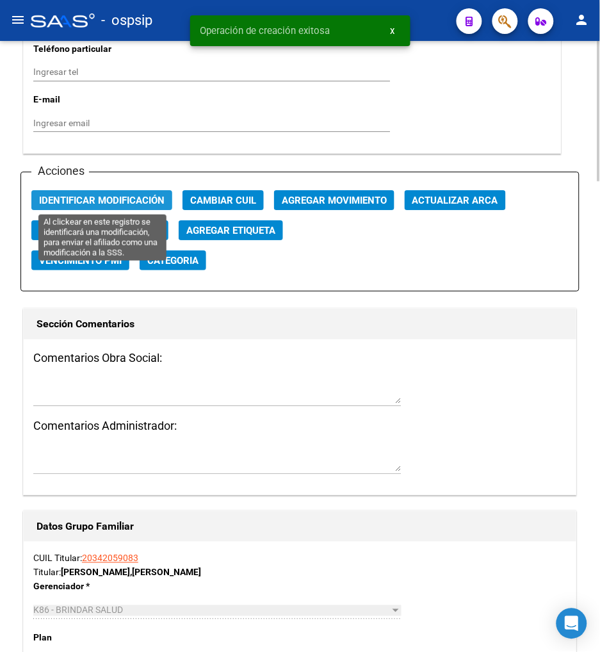
click at [116, 199] on span "Identificar Modificación" at bounding box center [102, 201] width 126 height 12
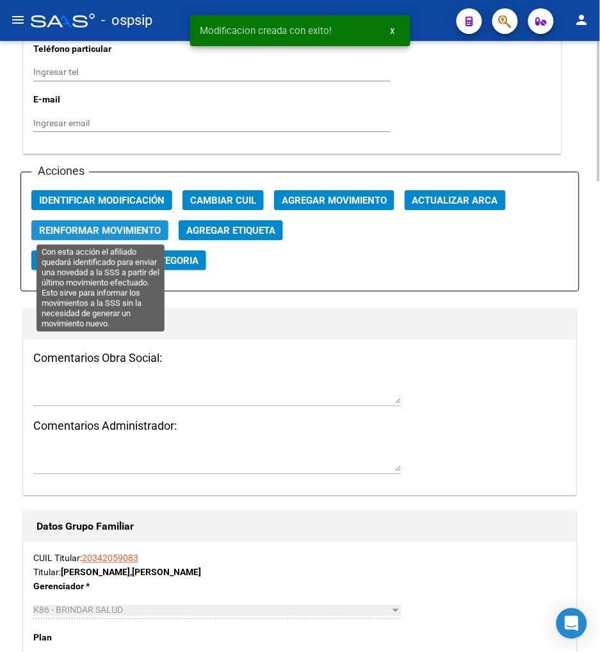
click at [128, 227] on span "Reinformar Movimiento" at bounding box center [100, 231] width 122 height 12
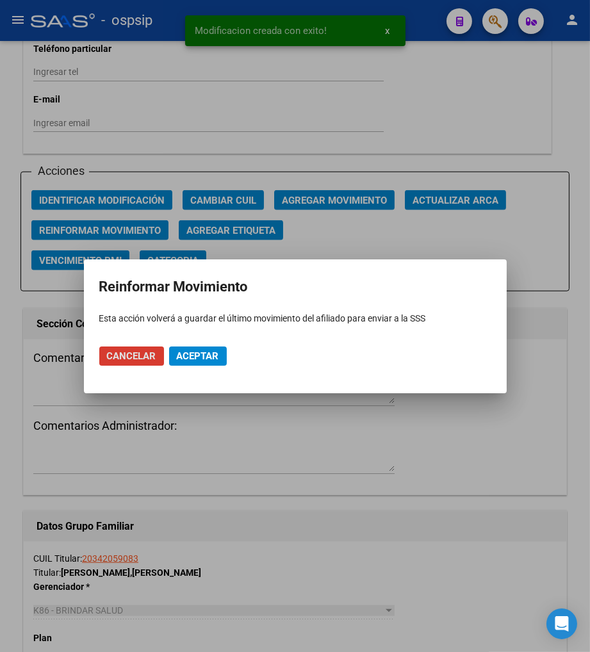
click at [186, 350] on span "Aceptar" at bounding box center [198, 356] width 42 height 12
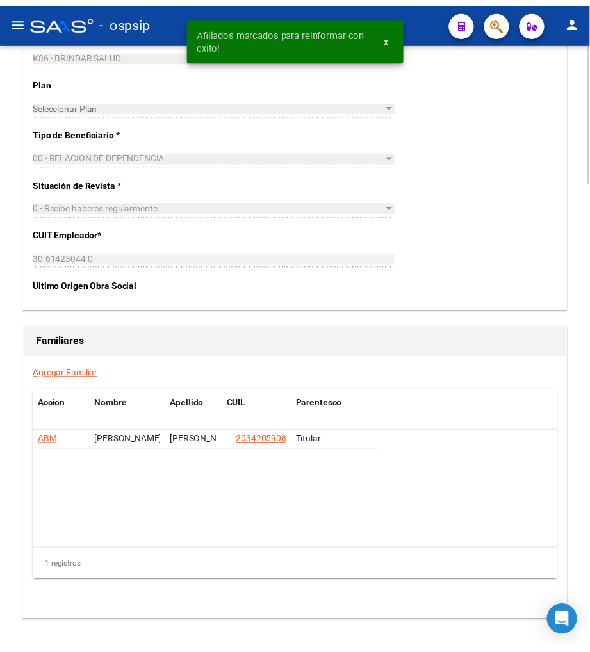
scroll to position [1993, 0]
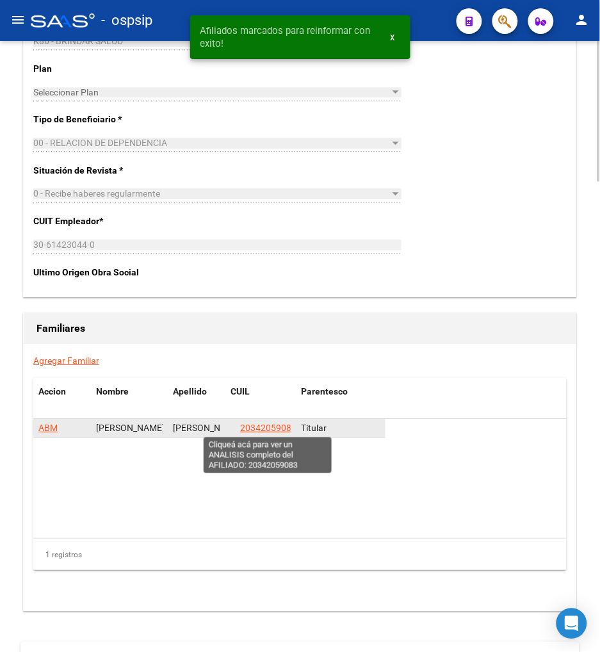
click at [263, 427] on span "20342059083" at bounding box center [268, 428] width 56 height 10
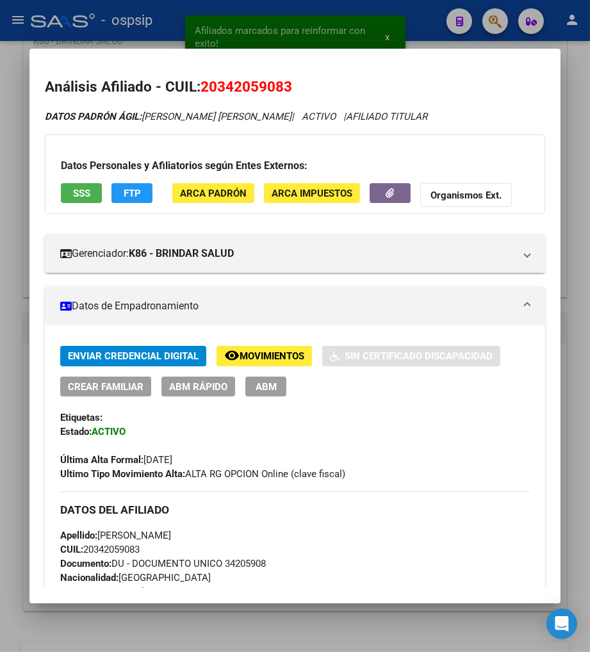
click at [247, 387] on button "ABM" at bounding box center [265, 387] width 41 height 20
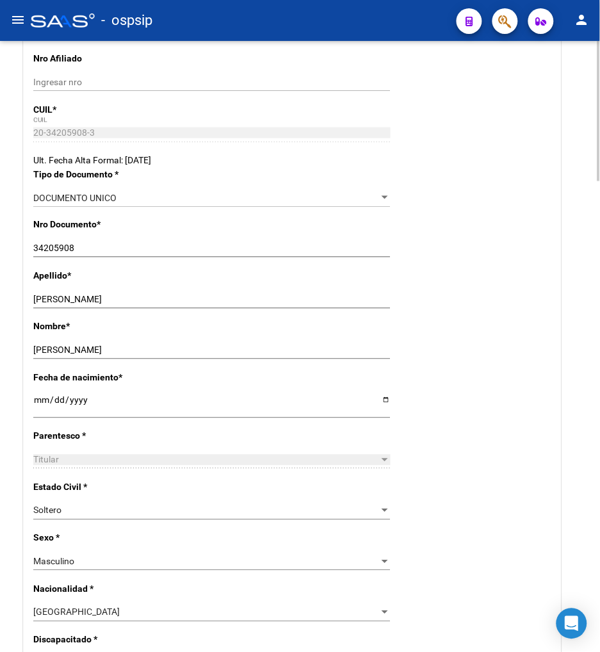
scroll to position [284, 0]
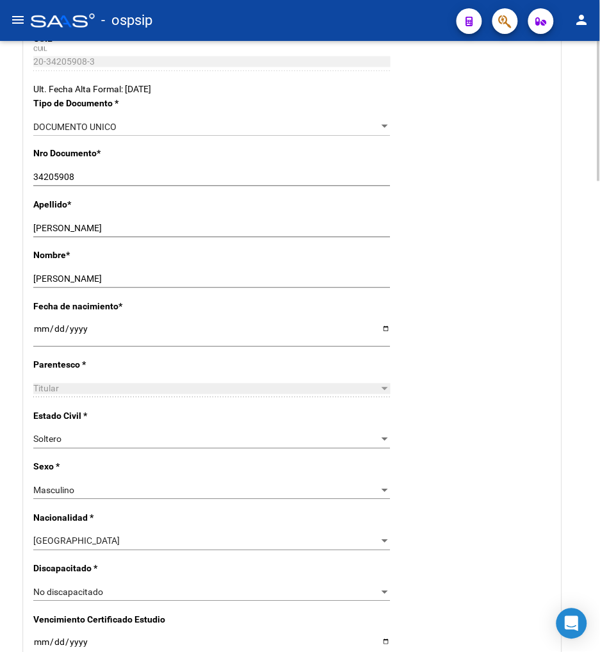
click at [287, 437] on div "Soltero" at bounding box center [206, 439] width 346 height 11
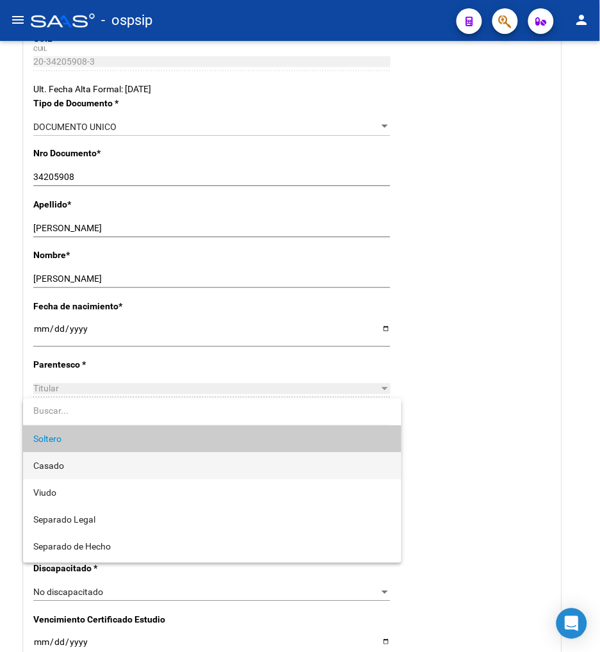
scroll to position [51, 0]
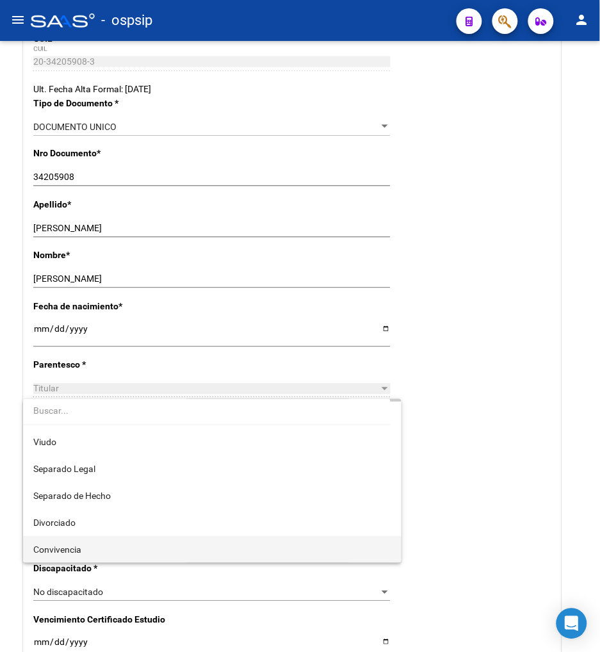
click at [94, 550] on span "Convivencia" at bounding box center [212, 549] width 358 height 27
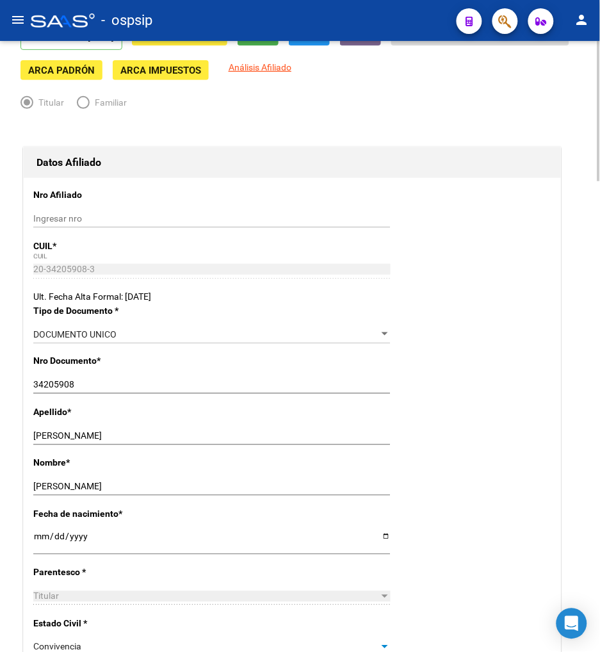
scroll to position [0, 0]
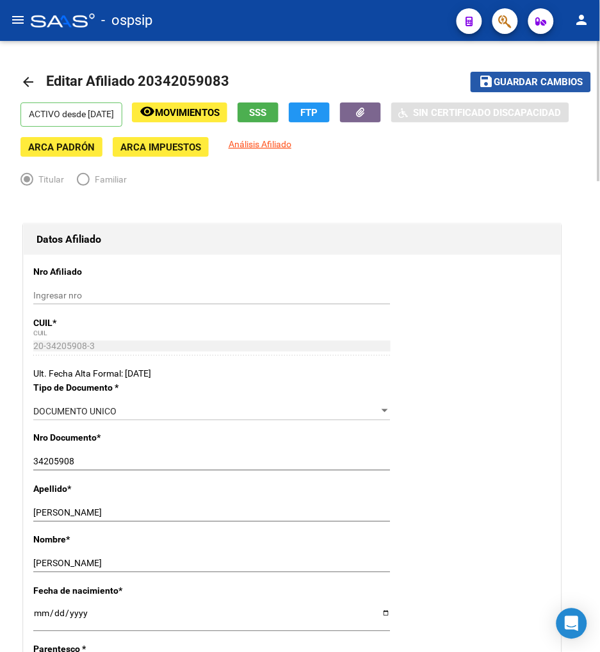
click at [521, 79] on span "Guardar cambios" at bounding box center [539, 83] width 90 height 12
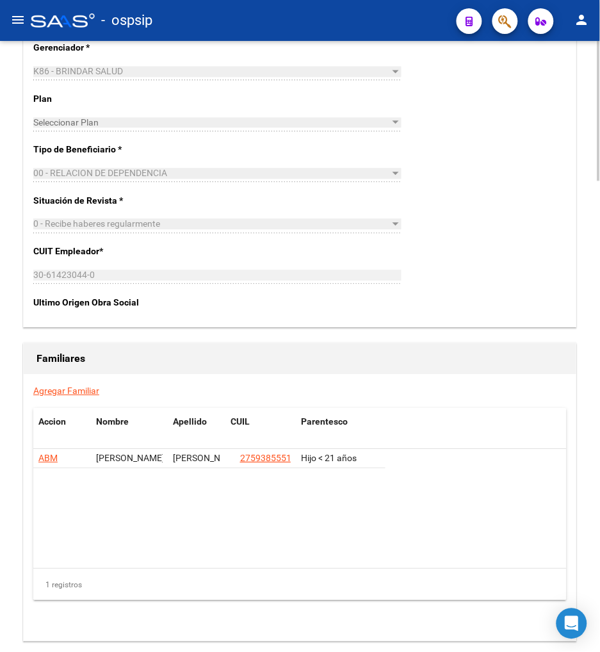
scroll to position [1993, 0]
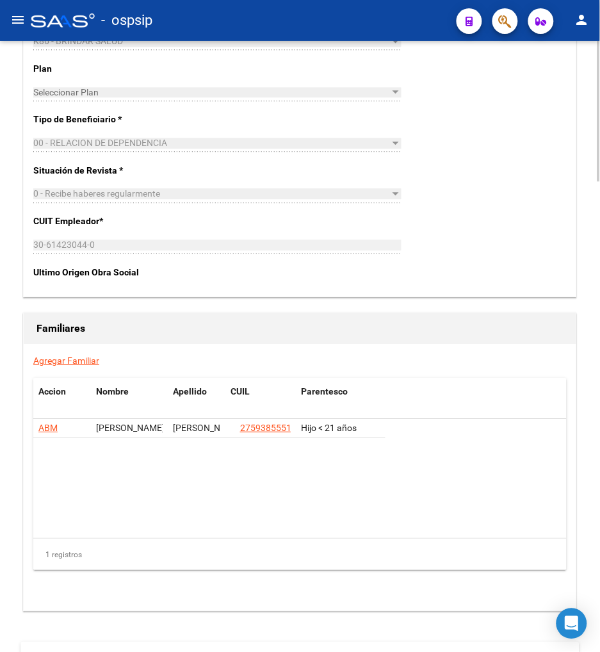
click at [62, 364] on link "Agregar Familiar" at bounding box center [66, 360] width 66 height 10
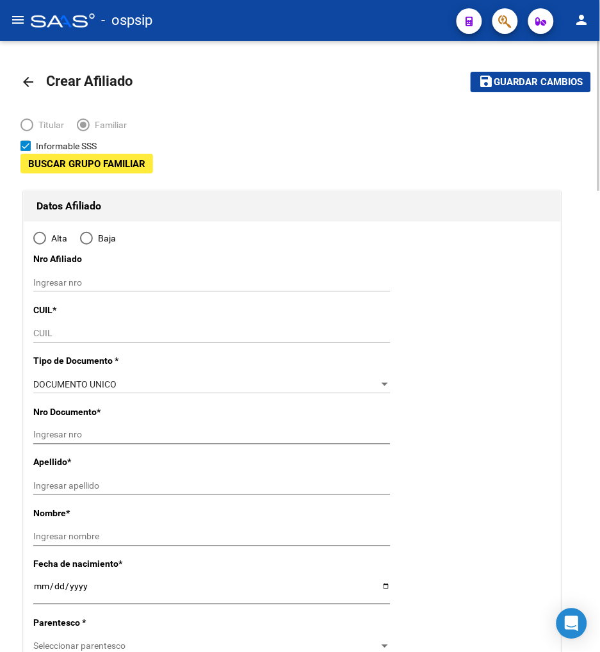
type input "30-61423044-0"
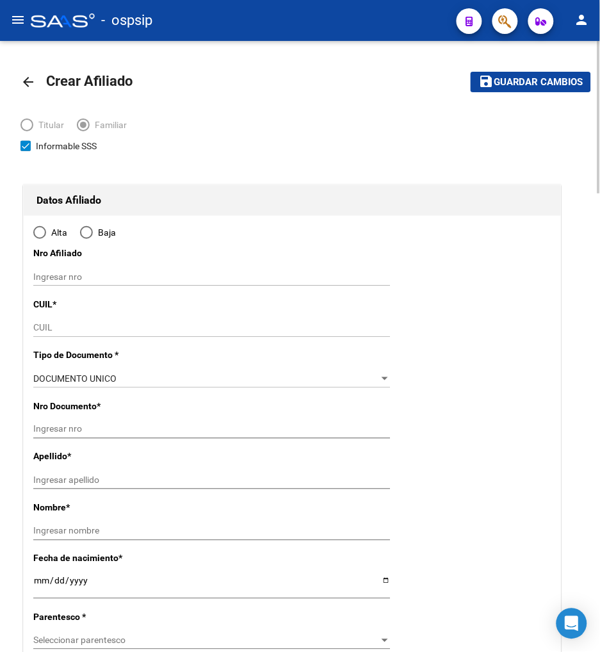
type input "SAN NICOLAS DE"
type input "2900"
type input "ALVEAR"
type input "215"
radio input "true"
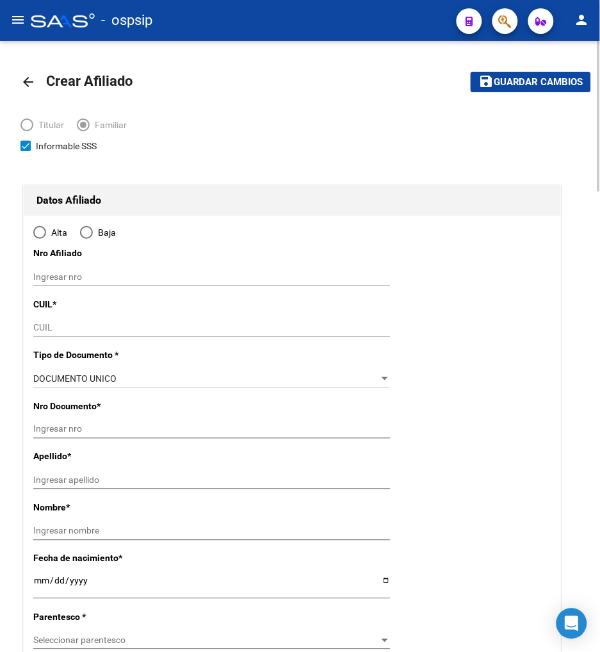
click at [70, 323] on input "CUIL" at bounding box center [211, 327] width 357 height 11
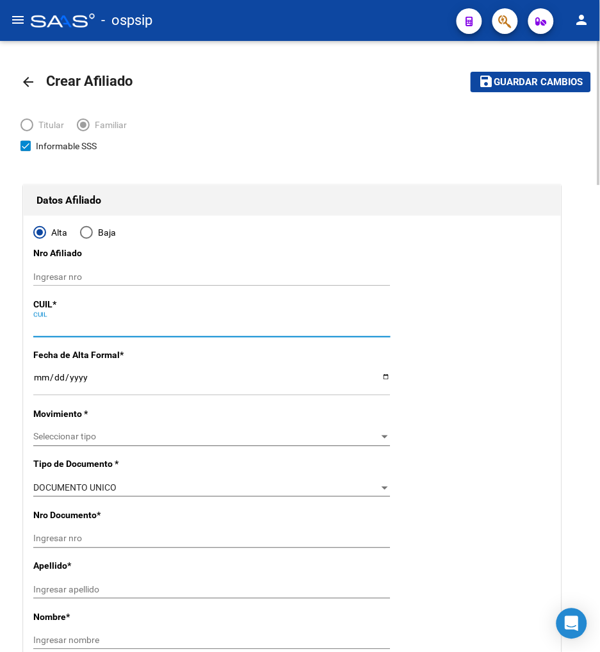
type input "30-61423044-0"
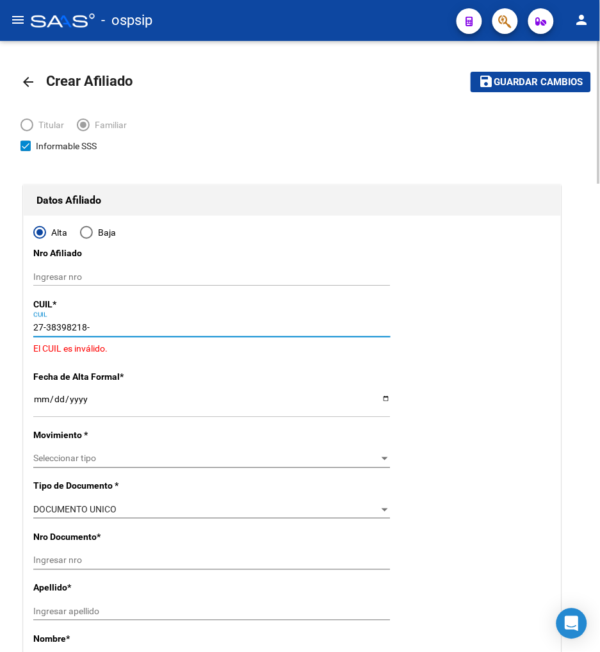
type input "27-38398218-4"
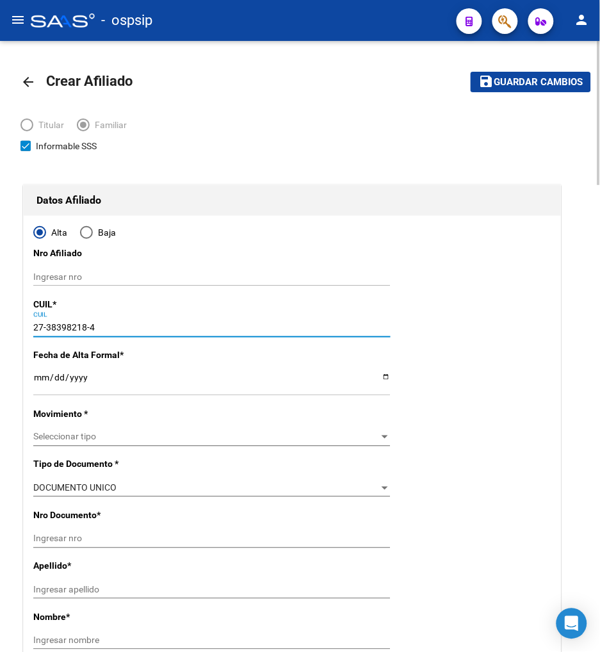
type input "38398218"
type input "[PERSON_NAME]"
type input "[DATE]"
type input "SAN NICOLAS DE"
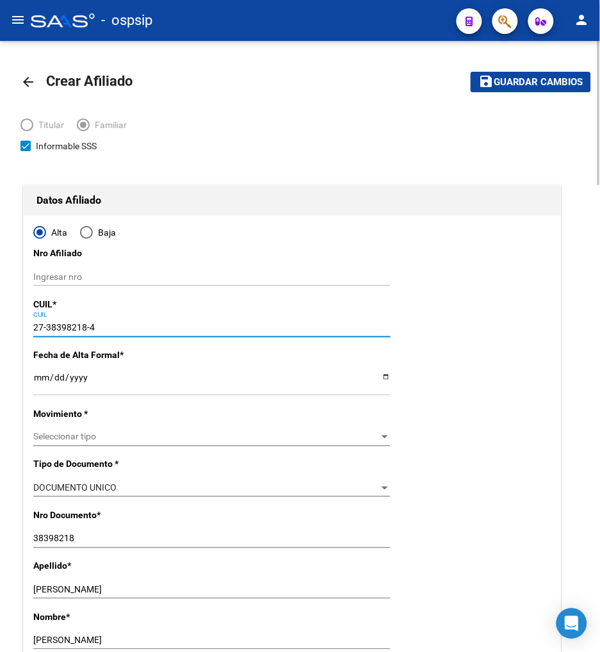
type input "27-38398218-4"
drag, startPoint x: 30, startPoint y: 379, endPoint x: 3, endPoint y: 371, distance: 28.4
click at [47, 388] on input "Ingresar fecha" at bounding box center [211, 381] width 357 height 19
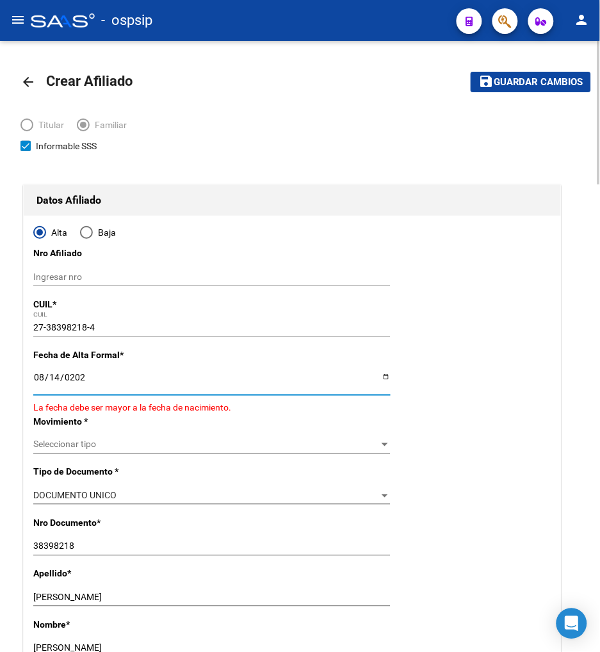
type input "[DATE]"
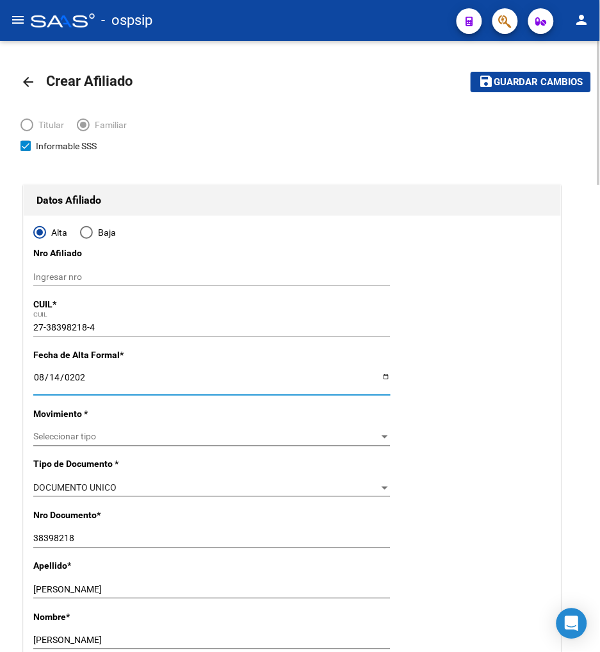
click at [152, 437] on span "Seleccionar tipo" at bounding box center [206, 437] width 346 height 11
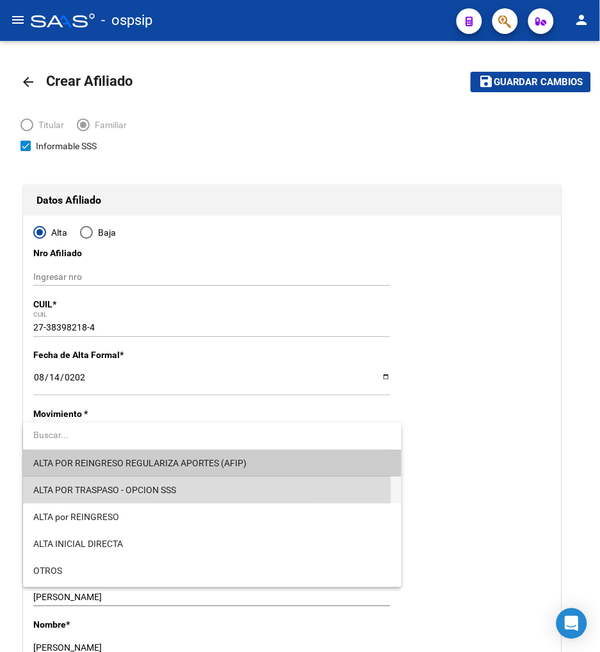
click at [190, 491] on span "ALTA POR TRASPASO - OPCION SSS" at bounding box center [212, 490] width 358 height 27
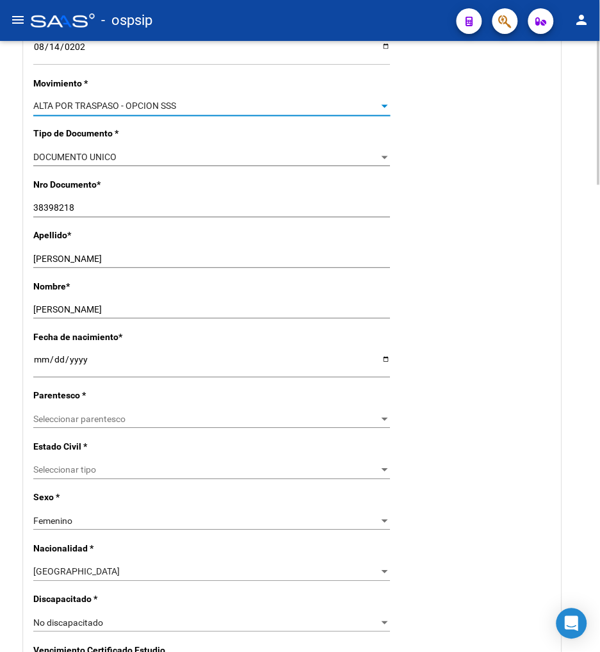
scroll to position [355, 0]
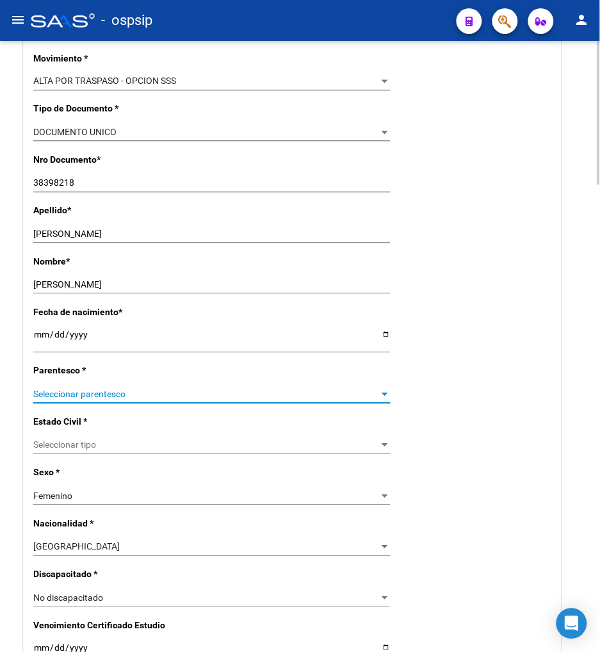
click at [127, 396] on span "Seleccionar parentesco" at bounding box center [206, 394] width 346 height 11
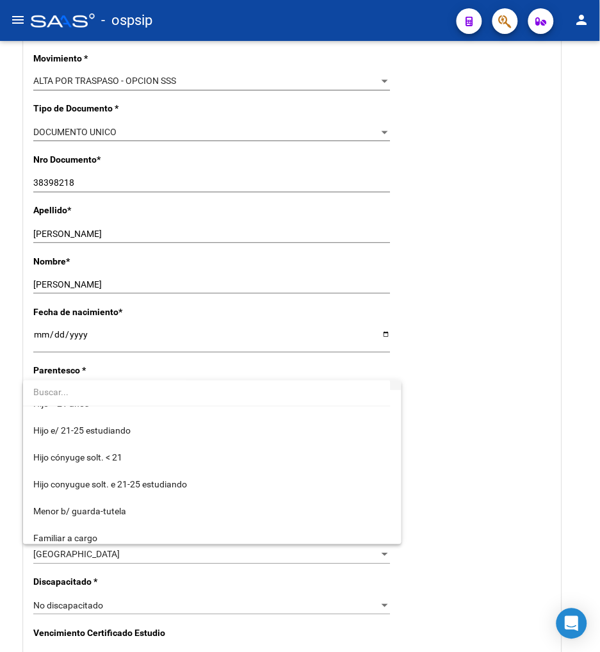
scroll to position [0, 0]
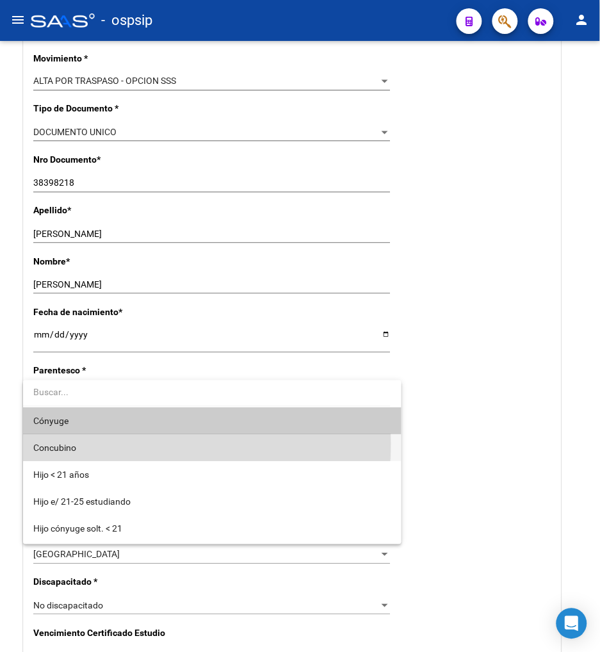
click at [112, 444] on span "Concubino" at bounding box center [212, 447] width 358 height 27
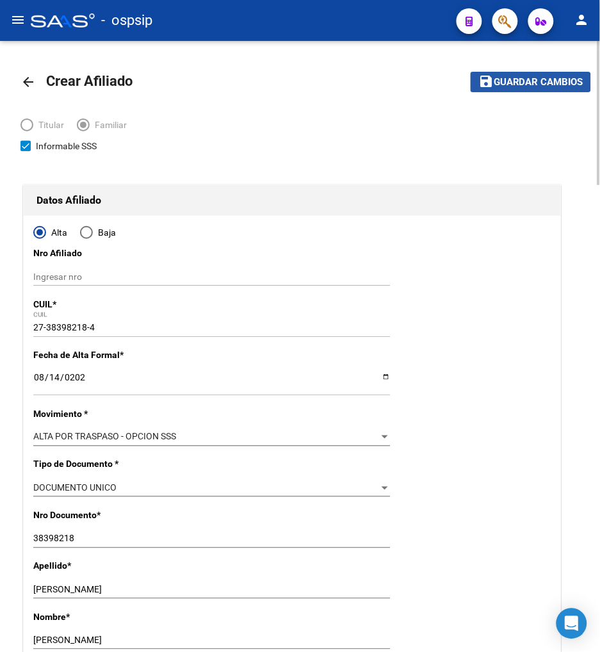
click at [523, 85] on span "Guardar cambios" at bounding box center [539, 83] width 90 height 12
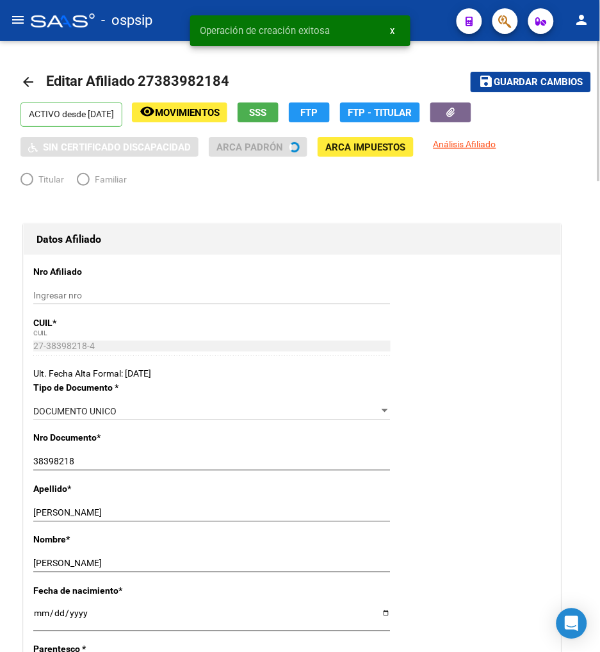
radio input "true"
type input "30-61423044-0"
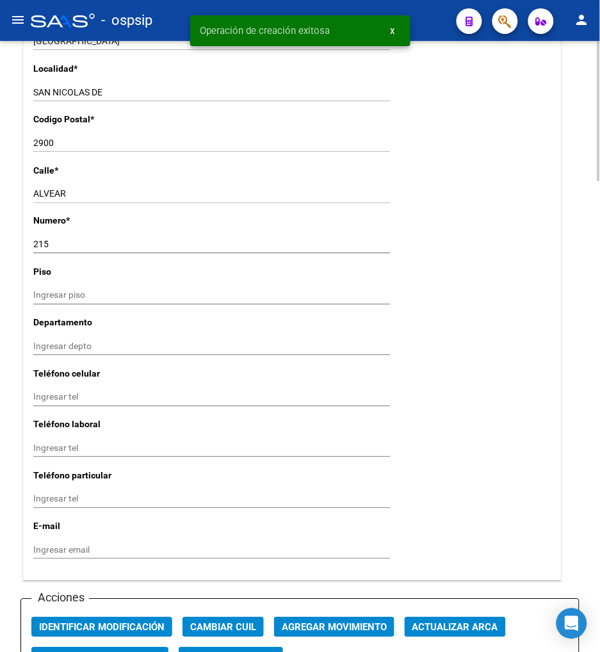
scroll to position [1281, 0]
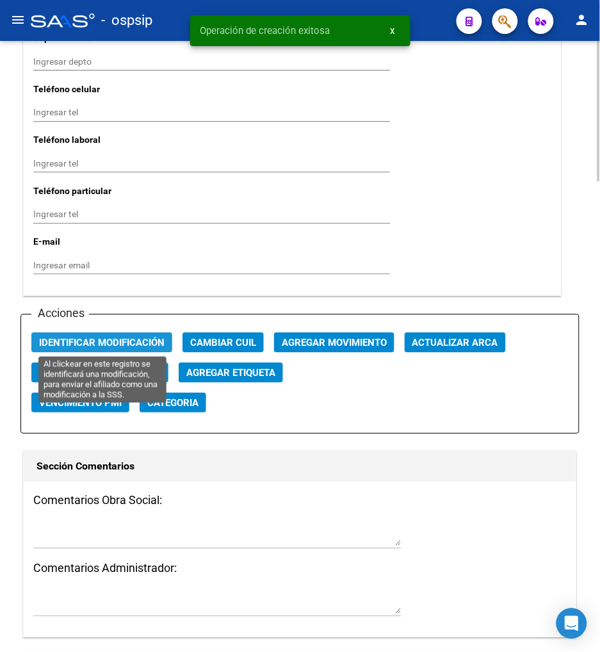
click at [118, 344] on span "Identificar Modificación" at bounding box center [102, 343] width 126 height 12
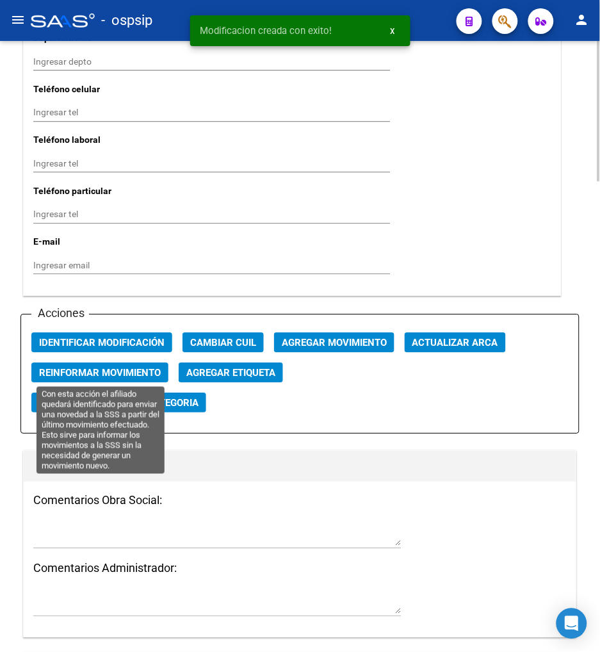
click at [118, 369] on span "Reinformar Movimiento" at bounding box center [100, 373] width 122 height 12
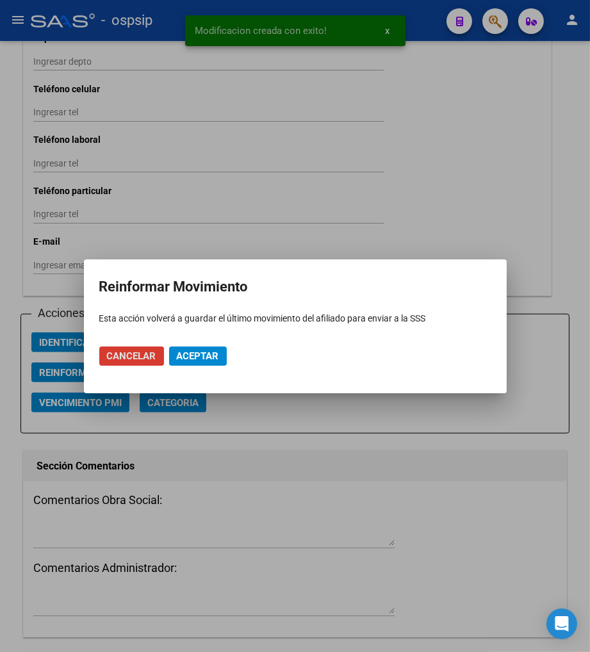
click at [194, 357] on span "Aceptar" at bounding box center [198, 356] width 42 height 12
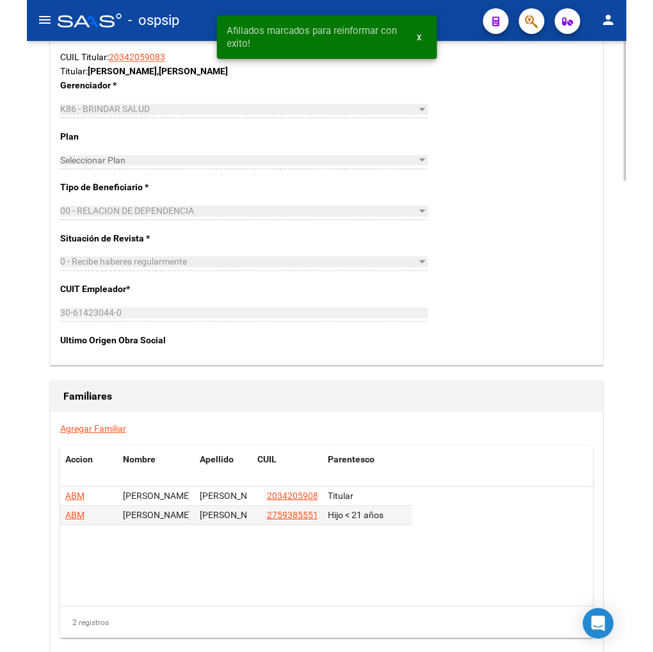
scroll to position [2058, 0]
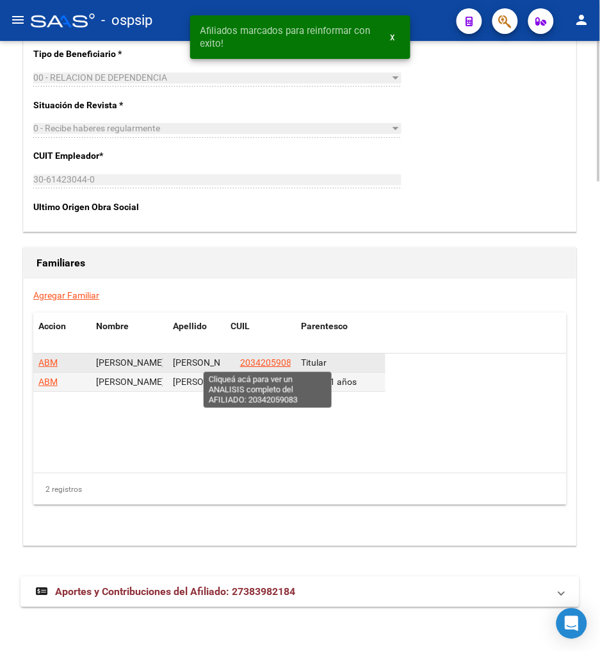
click at [263, 366] on span "20342059083" at bounding box center [268, 362] width 56 height 10
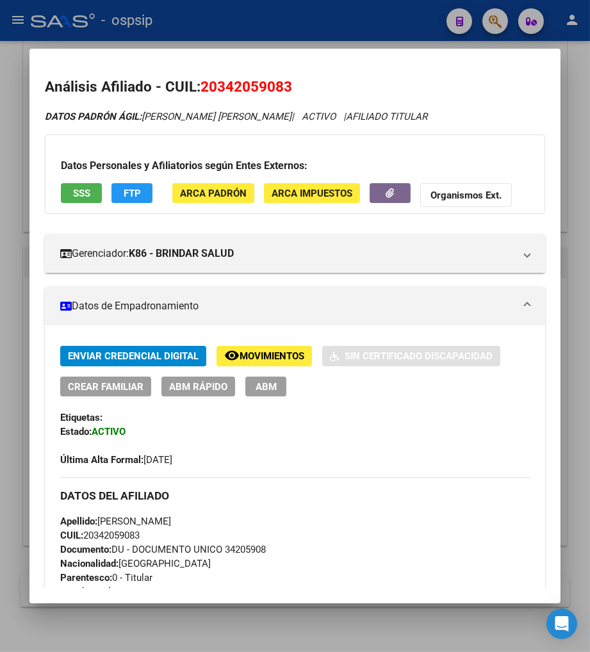
drag, startPoint x: 213, startPoint y: 81, endPoint x: 282, endPoint y: 81, distance: 69.2
click at [282, 81] on span "20342059083" at bounding box center [246, 86] width 92 height 17
copy span "34205908"
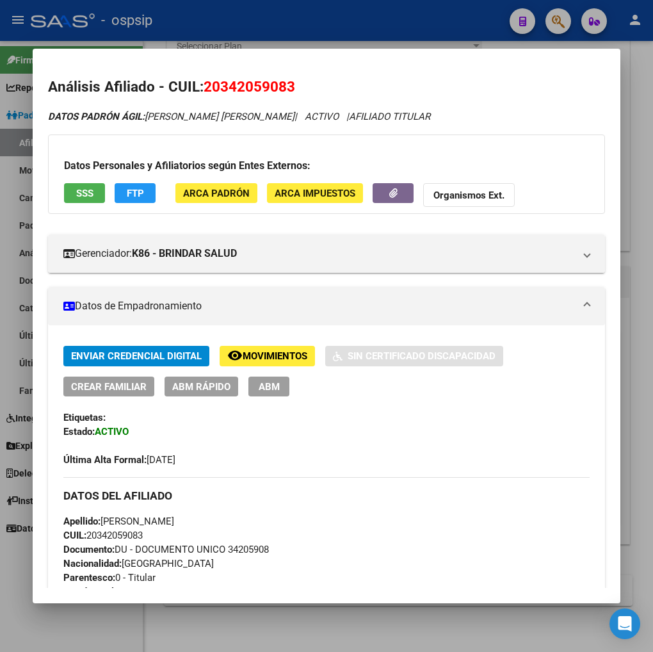
click at [559, 19] on div at bounding box center [326, 326] width 653 height 652
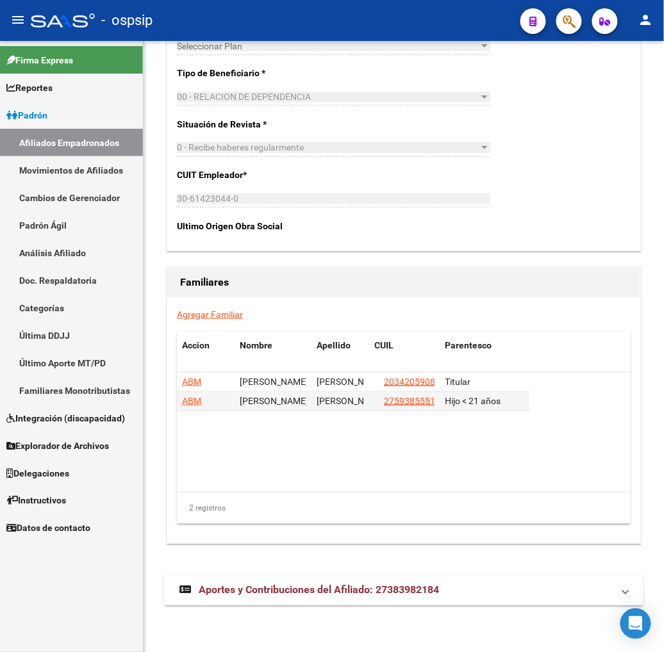
click at [559, 19] on button "button" at bounding box center [569, 21] width 26 height 26
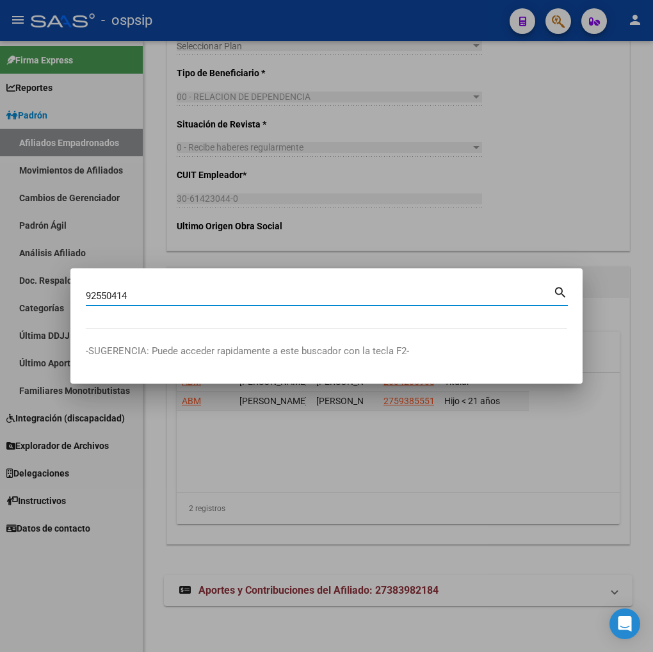
type input "92550414"
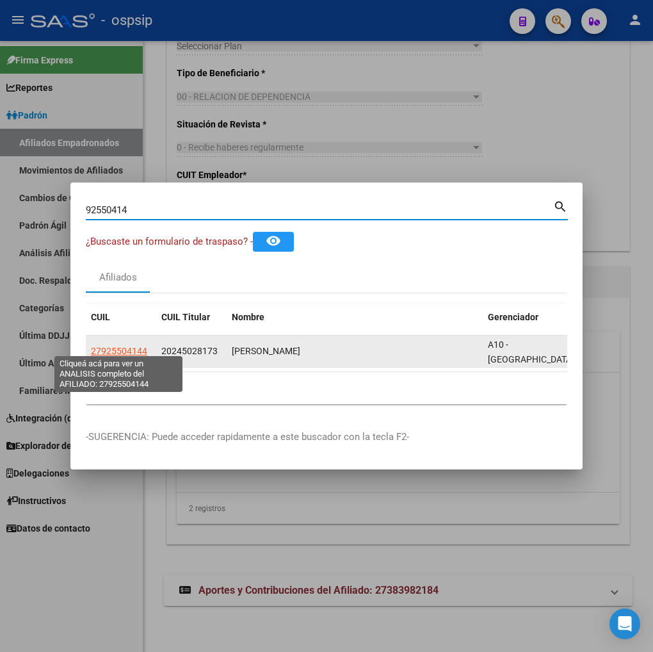
click at [124, 346] on span "27925504144" at bounding box center [119, 351] width 56 height 10
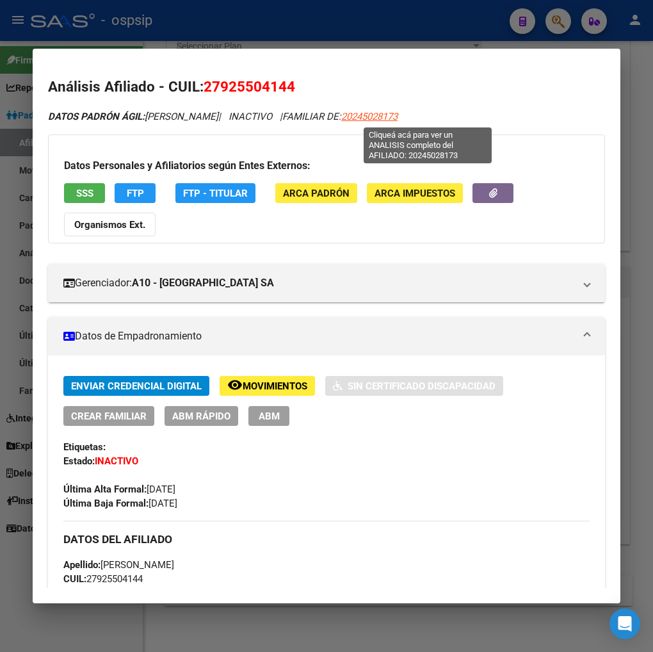
click at [398, 117] on span "20245028173" at bounding box center [369, 117] width 56 height 12
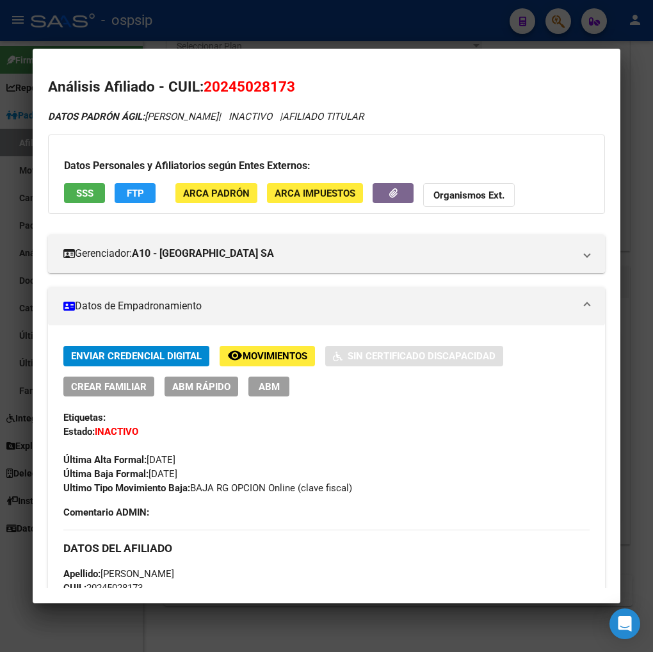
click at [265, 359] on span "Movimientos" at bounding box center [275, 357] width 65 height 12
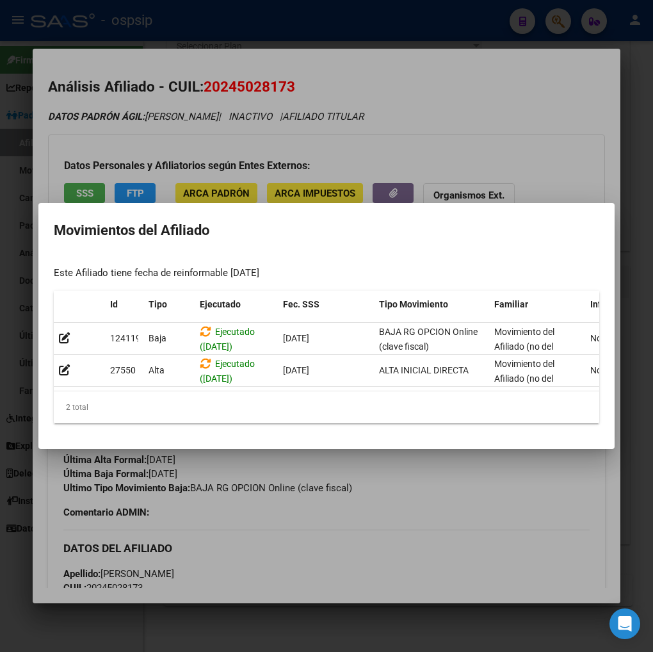
click at [395, 485] on div at bounding box center [326, 326] width 653 height 652
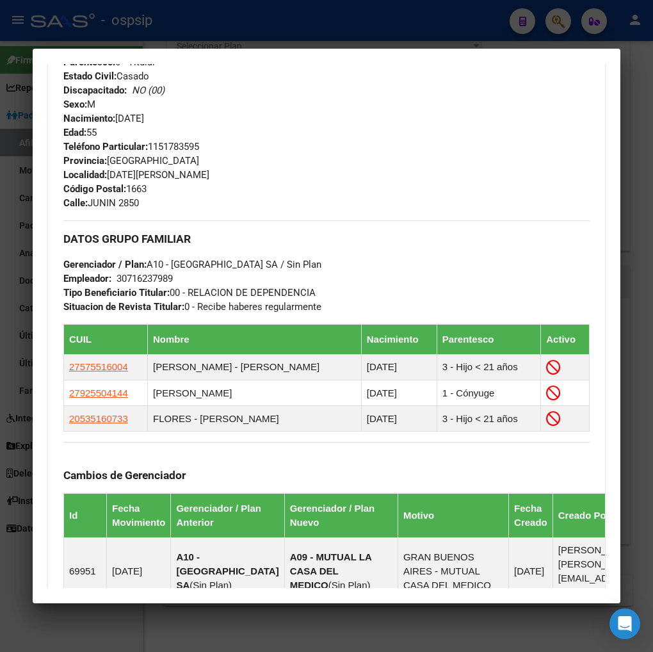
scroll to position [641, 0]
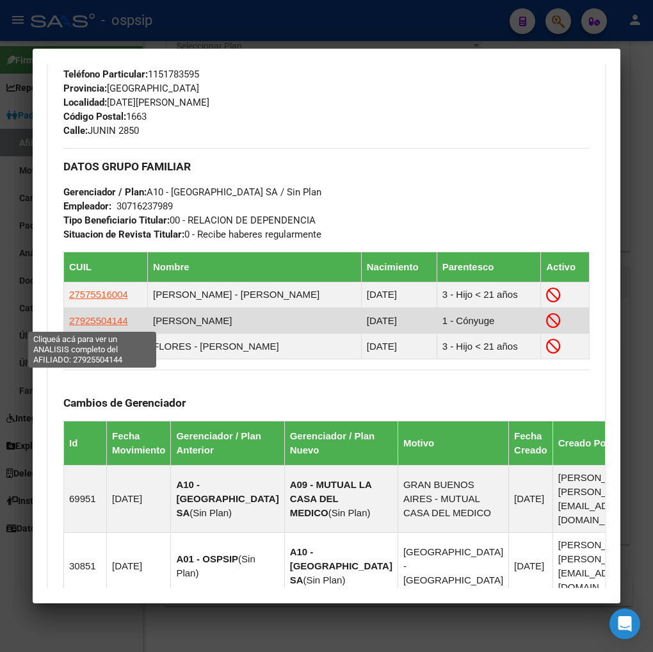
click at [94, 323] on span "27925504144" at bounding box center [98, 320] width 59 height 11
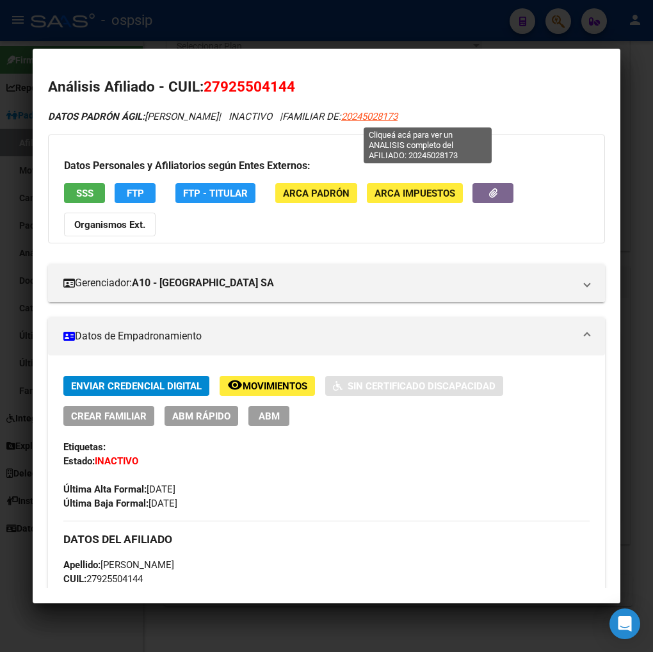
click at [398, 112] on span "20245028173" at bounding box center [369, 117] width 56 height 12
type textarea "20245028173"
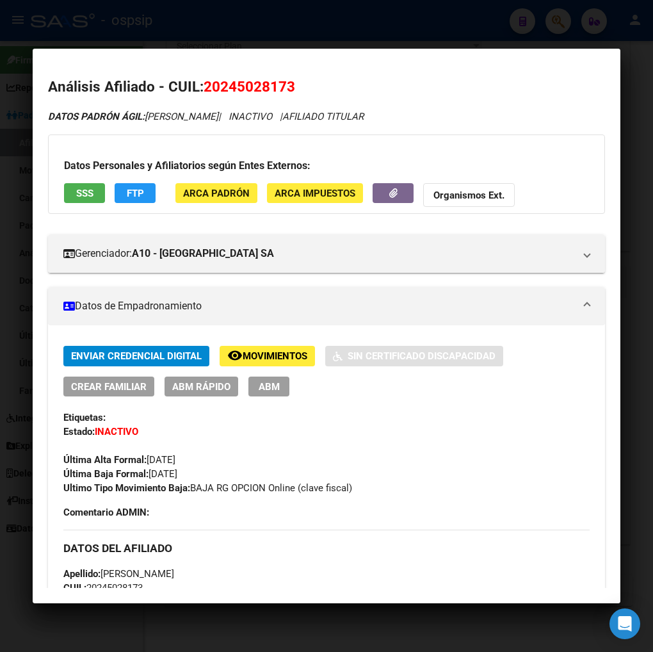
click at [259, 355] on span "Movimientos" at bounding box center [275, 357] width 65 height 12
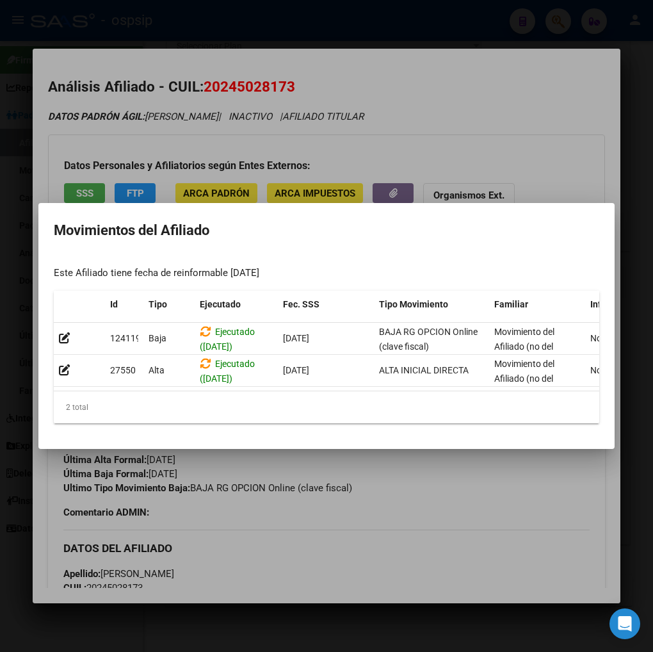
click at [469, 529] on div at bounding box center [326, 326] width 653 height 652
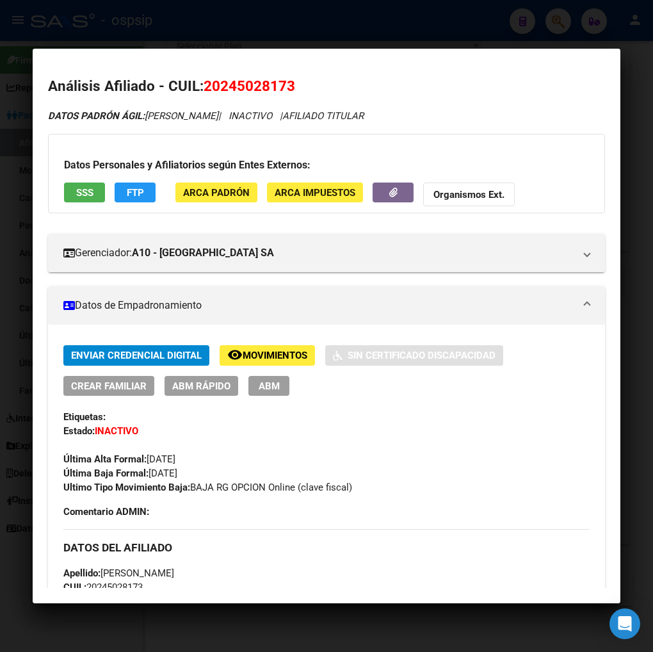
scroll to position [0, 0]
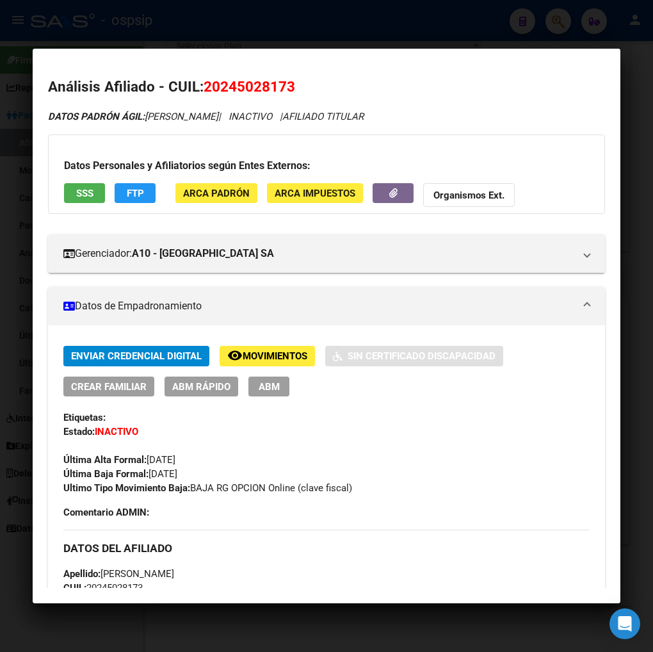
click at [553, 93] on h2 "Análisis Afiliado - CUIL: 20245028173" at bounding box center [326, 87] width 557 height 22
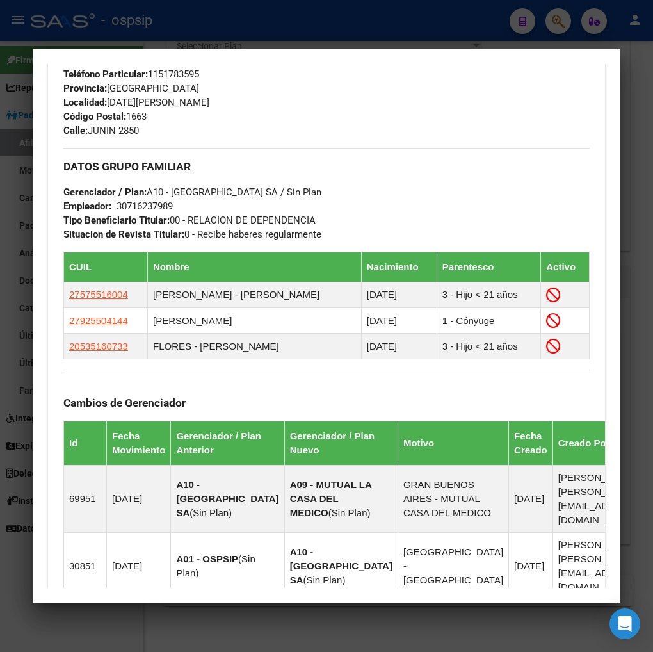
click at [564, 26] on div at bounding box center [326, 326] width 653 height 652
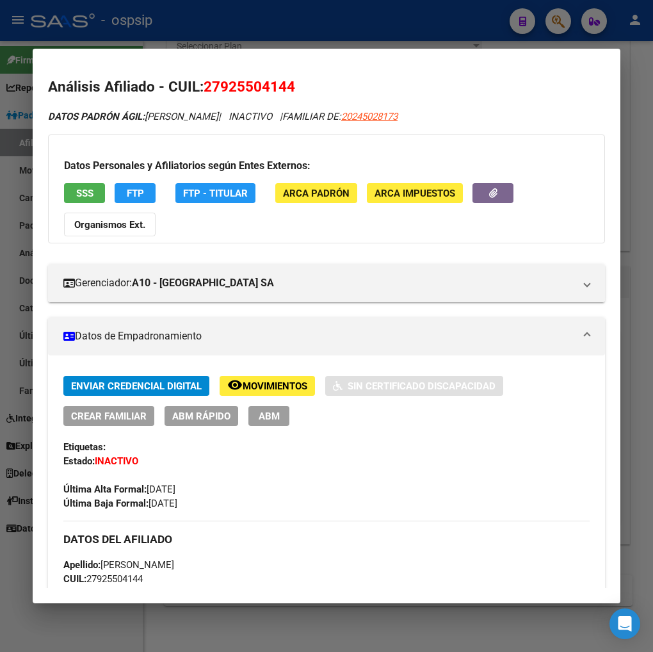
click at [557, 20] on div at bounding box center [326, 326] width 653 height 652
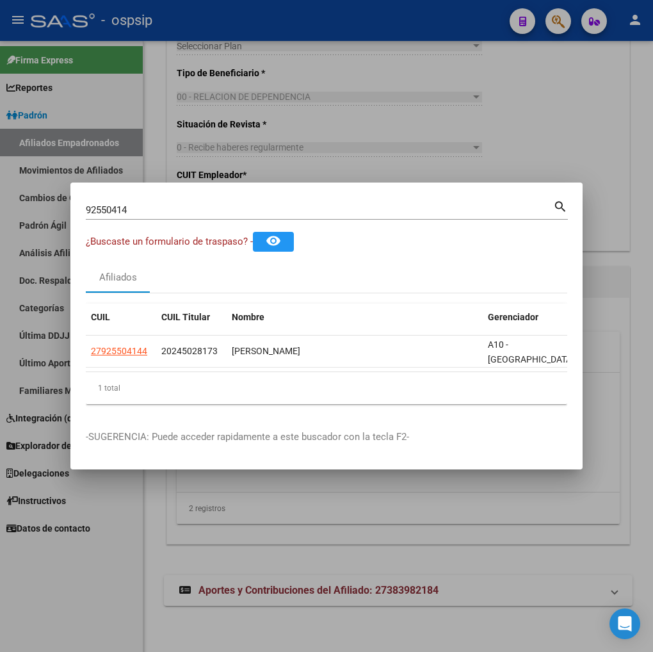
click at [167, 206] on input "92550414" at bounding box center [320, 210] width 468 height 12
type input "9"
type input "43408357"
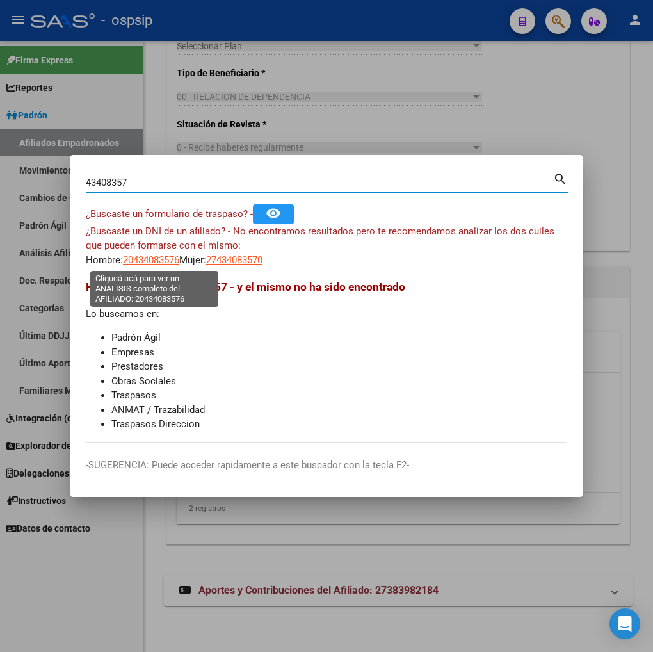
click at [152, 261] on span "20434083576" at bounding box center [151, 260] width 56 height 12
type textarea "20434083576"
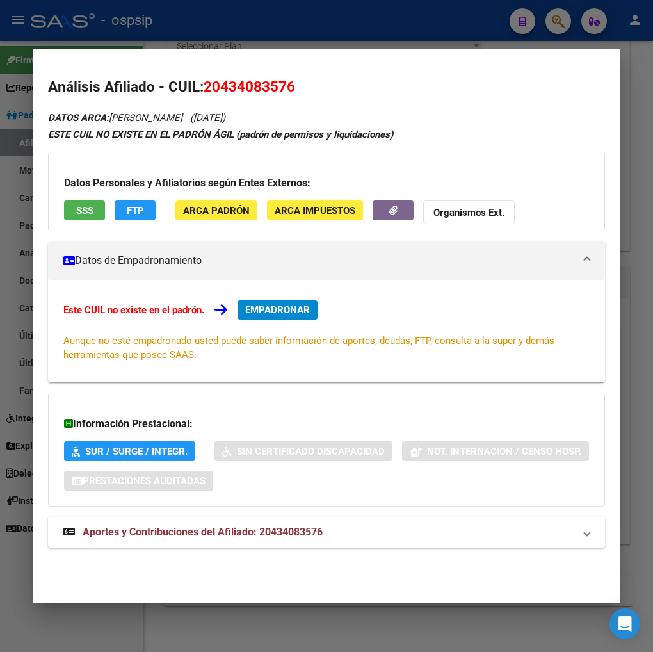
drag, startPoint x: 161, startPoint y: 532, endPoint x: 161, endPoint y: 520, distance: 12.2
click at [161, 532] on span "Aportes y Contribuciones del Afiliado: 20434083576" at bounding box center [203, 532] width 240 height 12
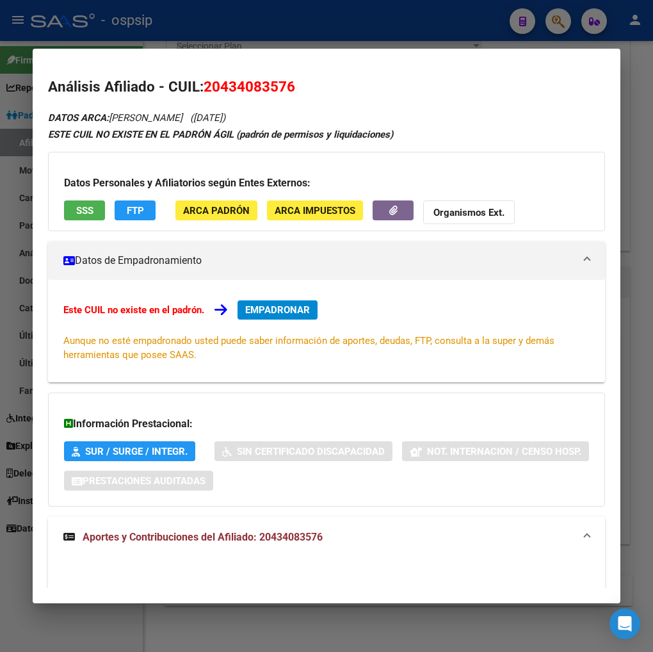
click at [127, 208] on span "FTP" at bounding box center [135, 211] width 17 height 12
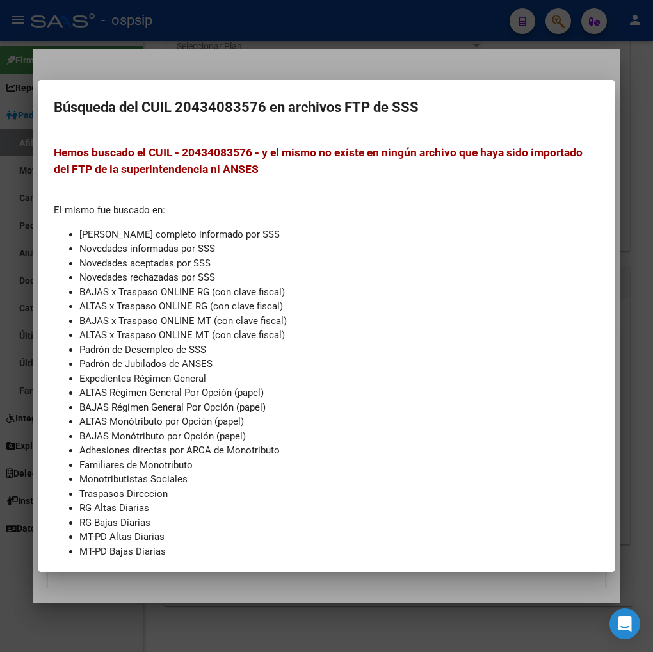
click at [15, 238] on div at bounding box center [326, 326] width 653 height 652
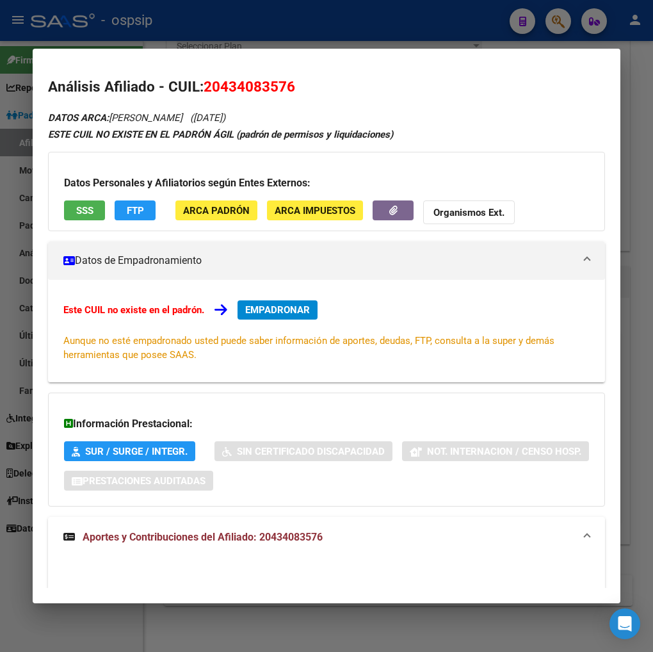
click at [568, 24] on div at bounding box center [326, 326] width 653 height 652
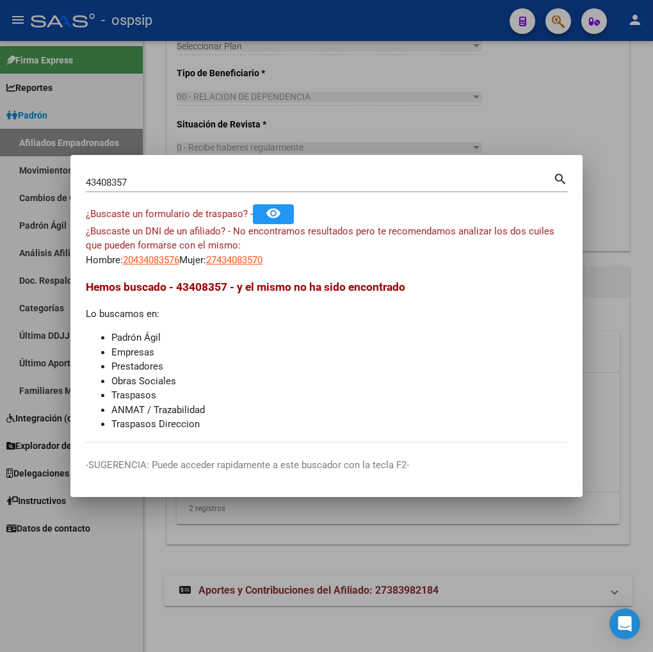
click at [159, 183] on input "43408357" at bounding box center [320, 183] width 468 height 12
type input "4"
type input "46823538"
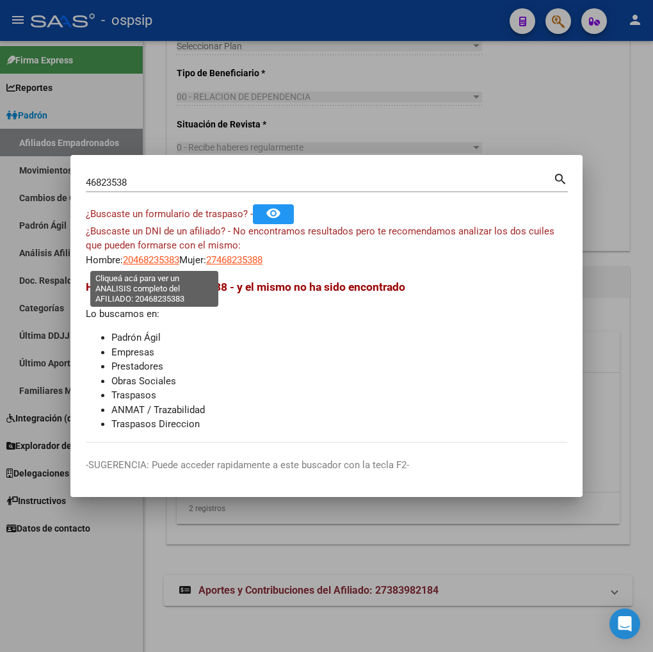
click at [147, 258] on span "20468235383" at bounding box center [151, 260] width 56 height 12
type textarea "20468235383"
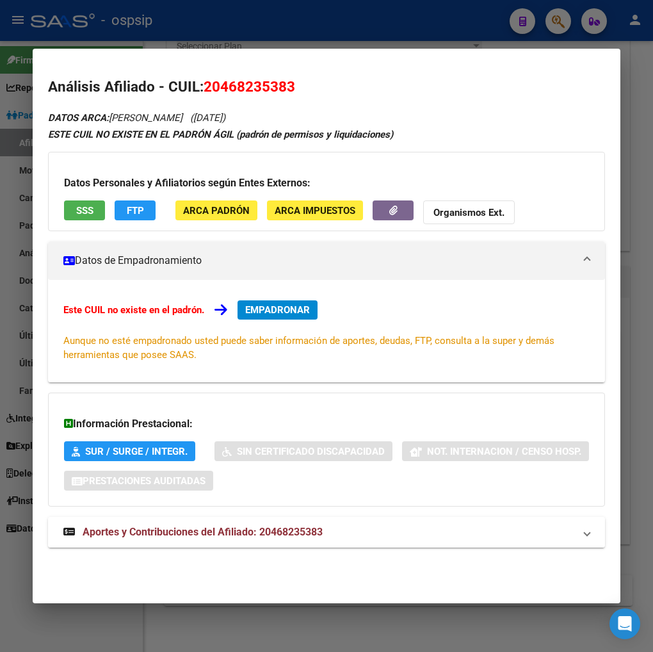
click at [143, 534] on span "Aportes y Contribuciones del Afiliado: 20468235383" at bounding box center [203, 532] width 240 height 12
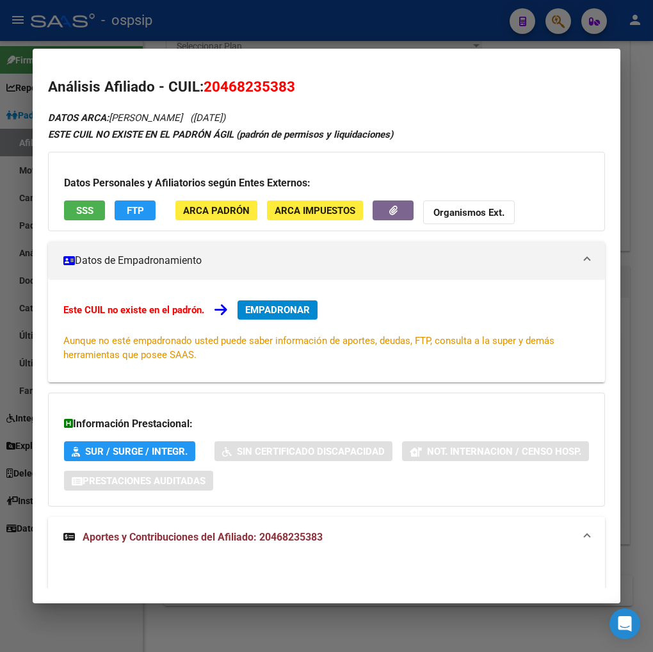
click at [562, 20] on div at bounding box center [326, 326] width 653 height 652
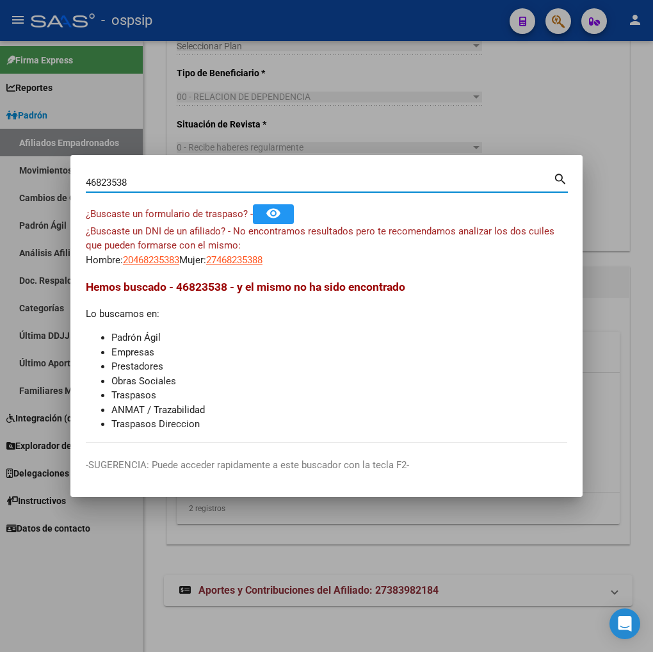
click at [147, 177] on input "46823538" at bounding box center [320, 183] width 468 height 12
type input "4"
type input "16748544"
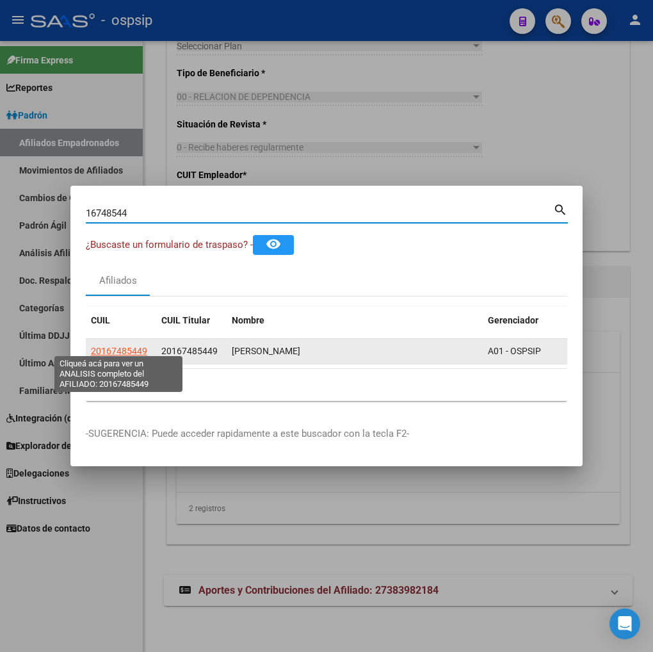
click at [120, 346] on span "20167485449" at bounding box center [119, 351] width 56 height 10
type textarea "20167485449"
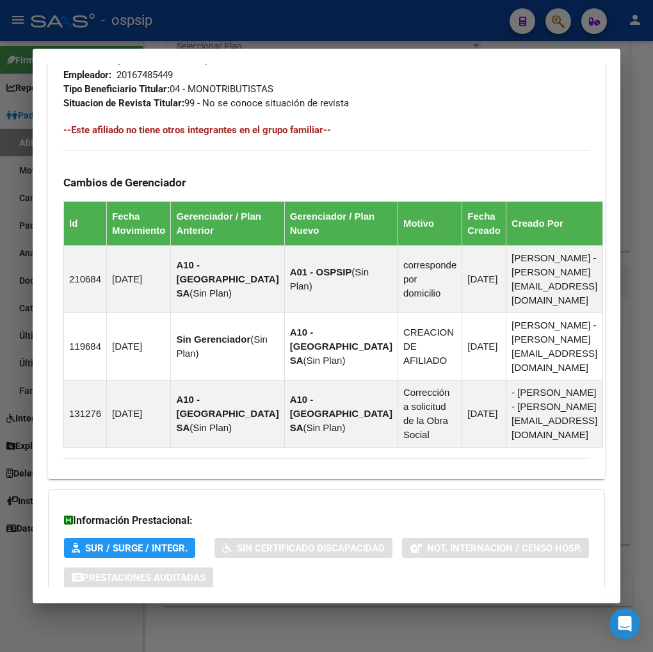
scroll to position [801, 0]
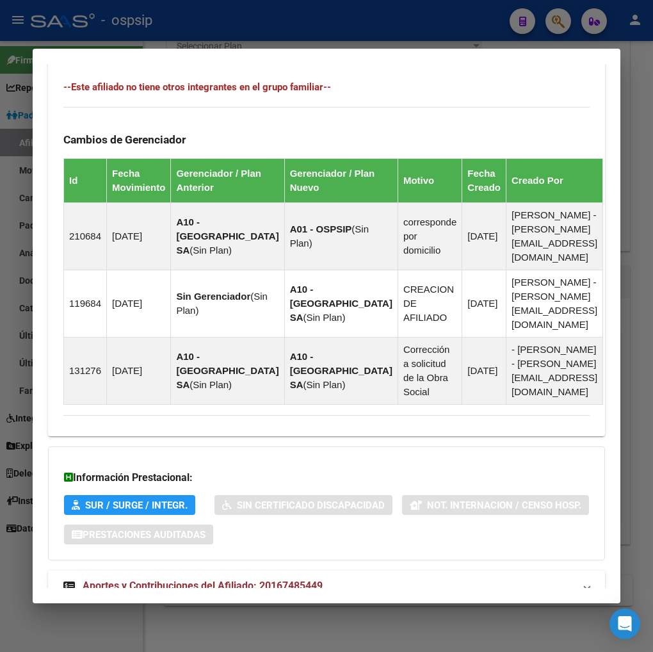
click at [160, 580] on span "Aportes y Contribuciones del Afiliado: 20167485449" at bounding box center [203, 586] width 240 height 12
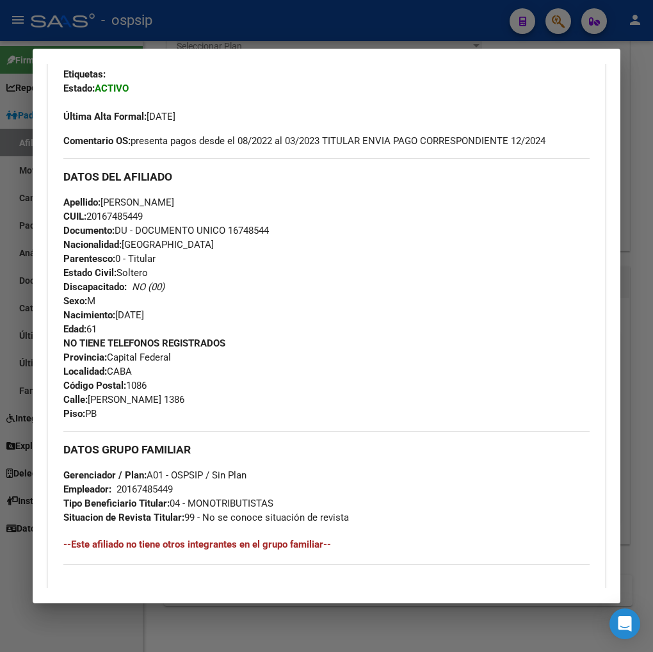
scroll to position [59, 0]
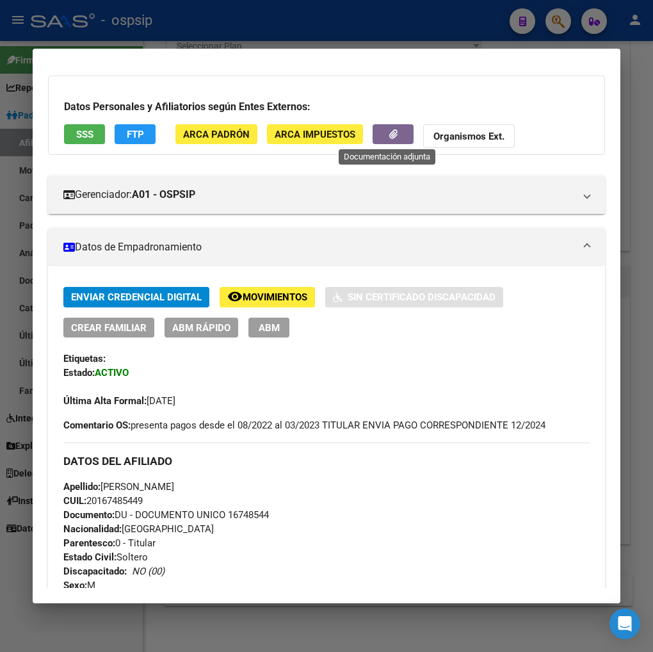
click at [377, 136] on button "button" at bounding box center [393, 134] width 41 height 20
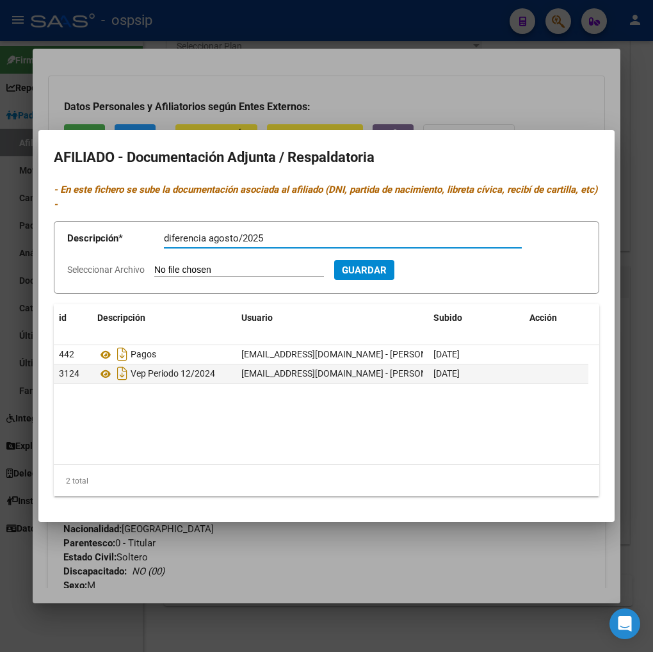
type input "diferencia agosto/2025"
click at [201, 261] on form "Descripción * diferencia agosto/2025 Descripción Seleccionar Archivo Guardar" at bounding box center [327, 257] width 546 height 73
click at [195, 266] on input "Seleccionar Archivo" at bounding box center [239, 271] width 170 height 12
type input "C:\fakepath\20250814_125337.jpg"
click at [456, 273] on span "Guardar" at bounding box center [433, 271] width 45 height 12
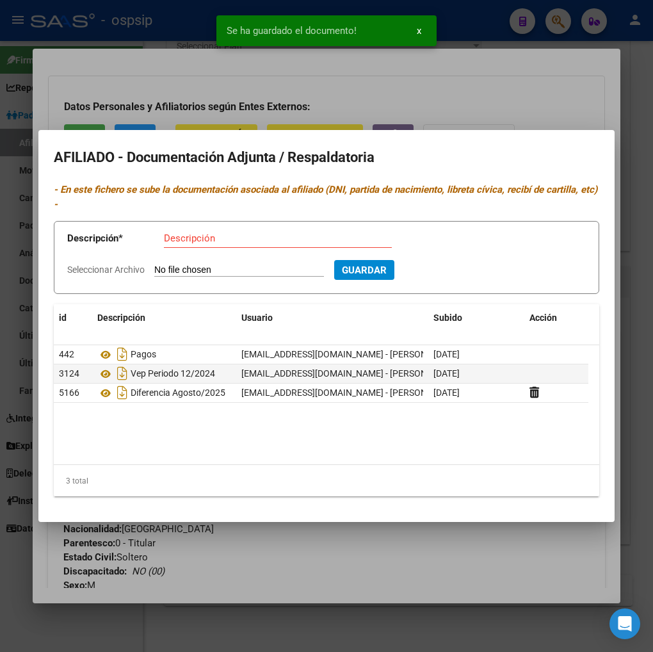
click at [202, 95] on div at bounding box center [326, 326] width 653 height 652
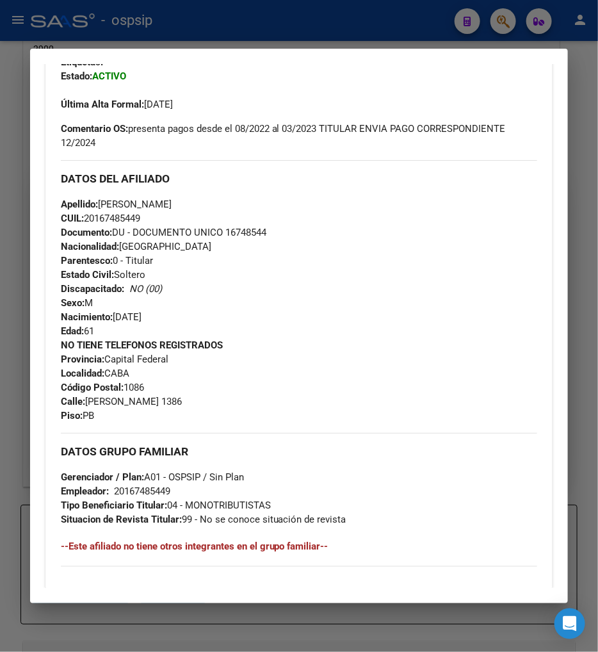
scroll to position [381, 0]
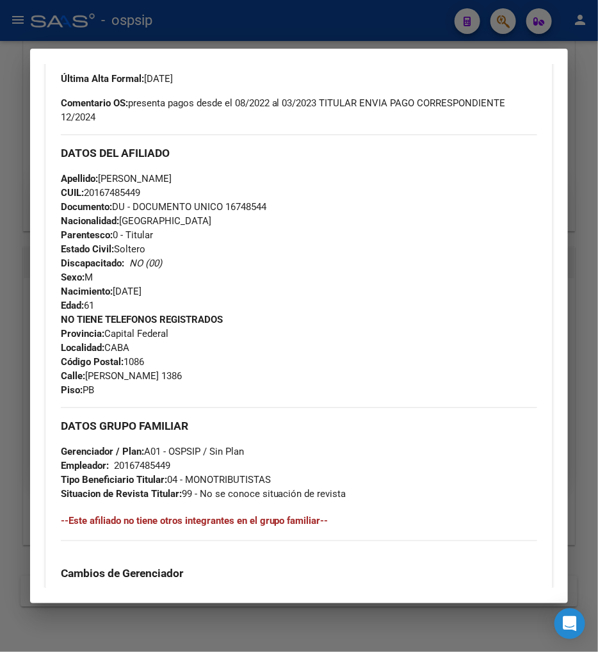
click at [507, 19] on div at bounding box center [299, 326] width 598 height 652
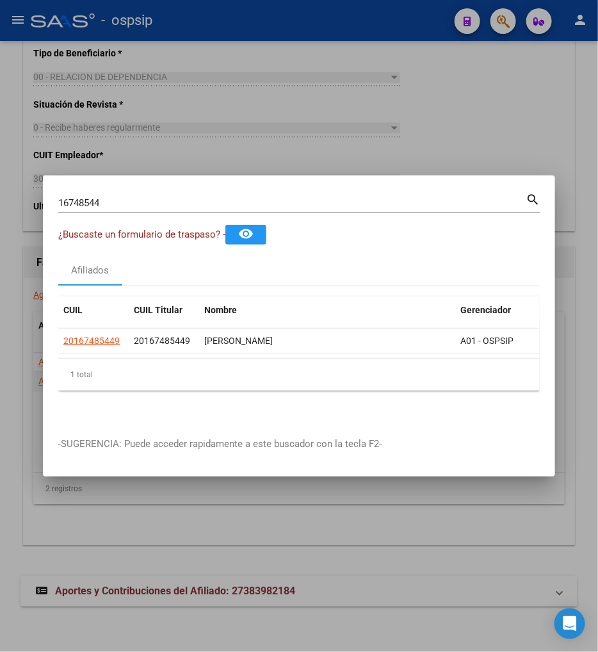
click at [120, 197] on input "16748544" at bounding box center [292, 203] width 468 height 12
type input "1"
type input "44190159"
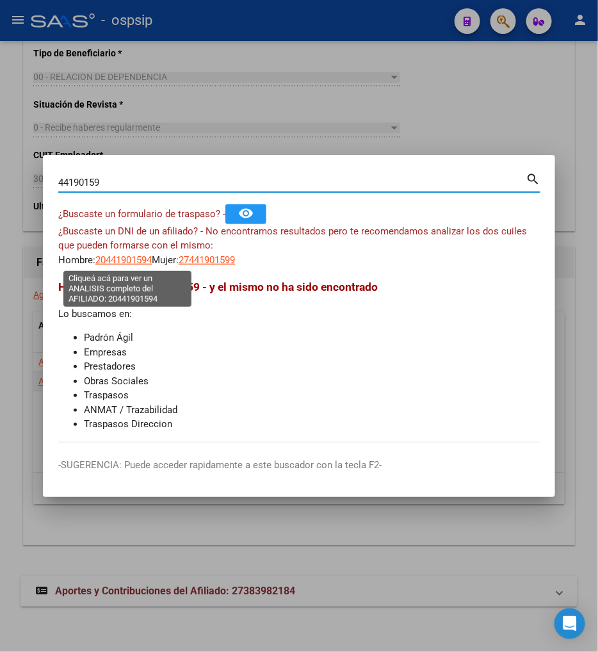
click at [122, 265] on span "20441901594" at bounding box center [123, 260] width 56 height 12
type textarea "20441901594"
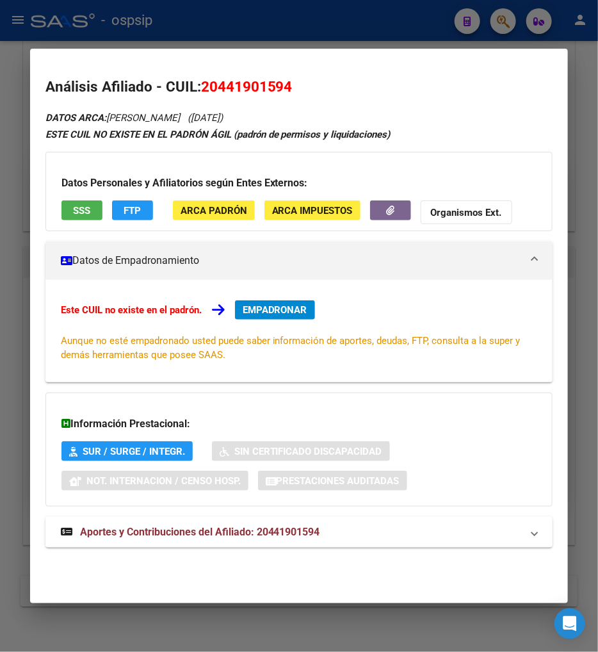
click at [162, 533] on span "Aportes y Contribuciones del Afiliado: 20441901594" at bounding box center [200, 532] width 240 height 12
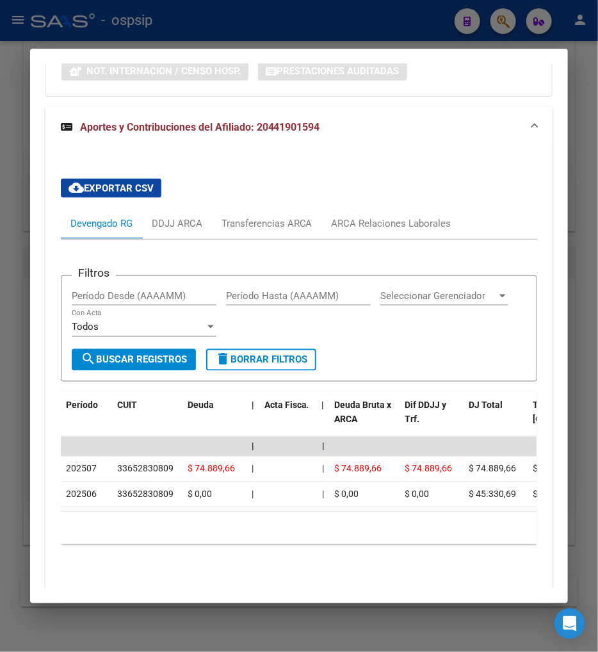
scroll to position [419, 0]
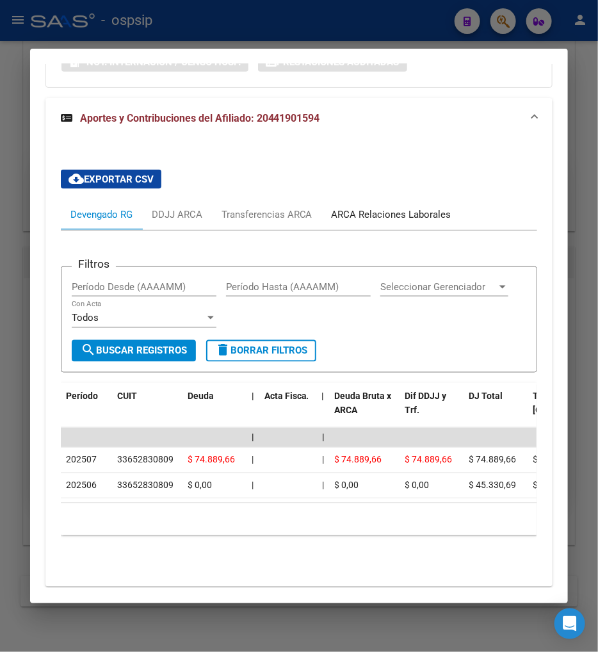
click at [400, 222] on div "ARCA Relaciones Laborales" at bounding box center [391, 214] width 139 height 31
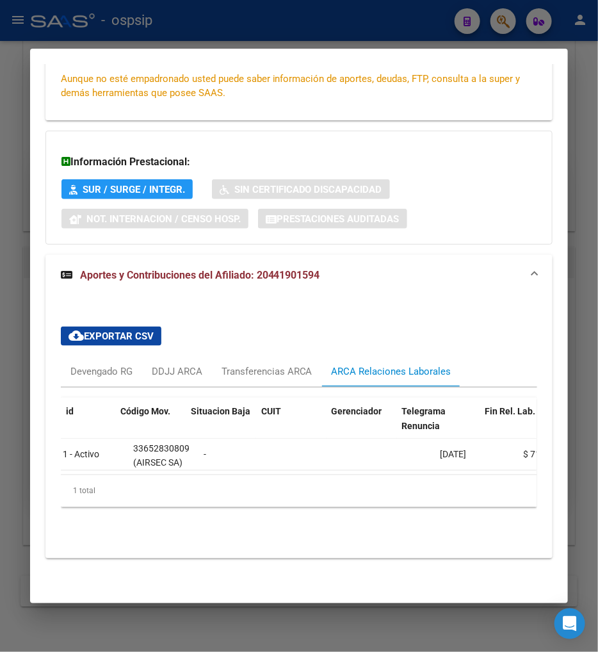
scroll to position [0, 0]
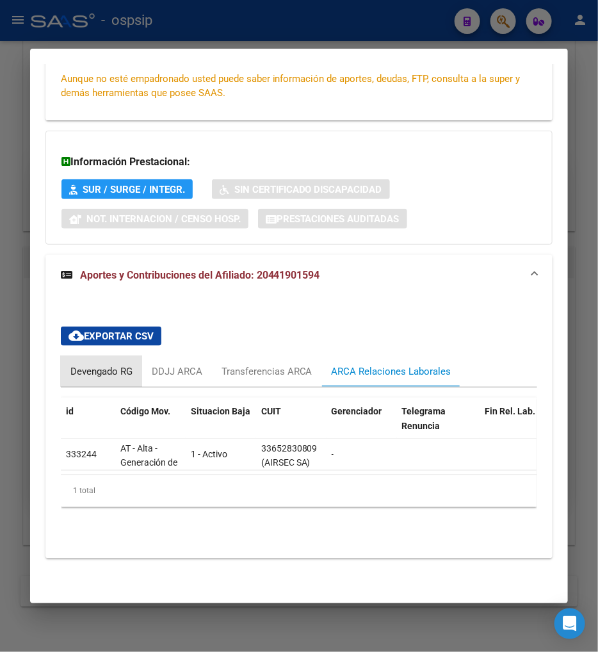
click at [90, 364] on div "Devengado RG" at bounding box center [101, 371] width 62 height 14
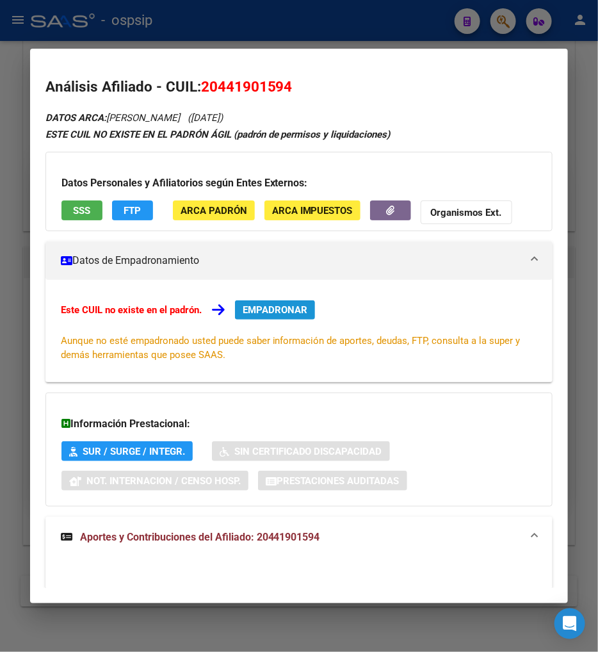
click at [265, 309] on span "EMPADRONAR" at bounding box center [275, 310] width 65 height 12
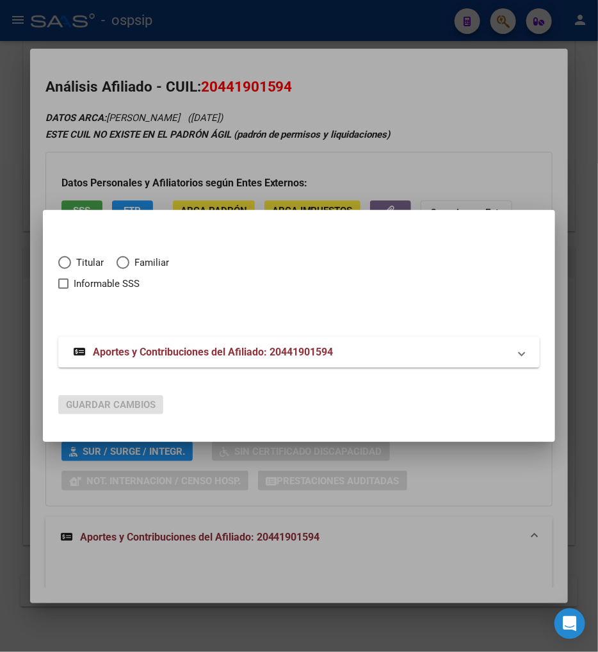
click at [65, 263] on span "Elija una opción" at bounding box center [65, 263] width 0 height 0
click at [64, 261] on input "Titular" at bounding box center [64, 262] width 13 height 13
radio input "true"
checkbox input "true"
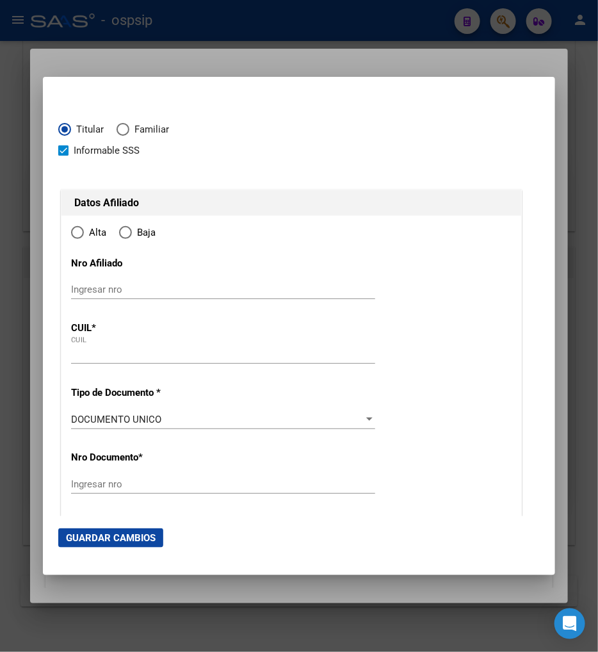
type input "20-44190159-4"
type input "44190159"
type input "[PERSON_NAME]"
type input "[DATE]"
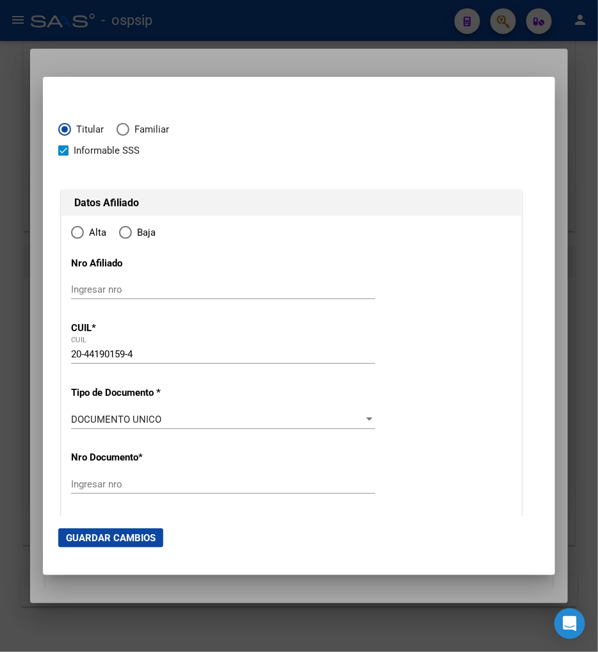
type input "SIMOCA"
type input "4172"
type input "[PERSON_NAME]"
type input "846"
radio input "true"
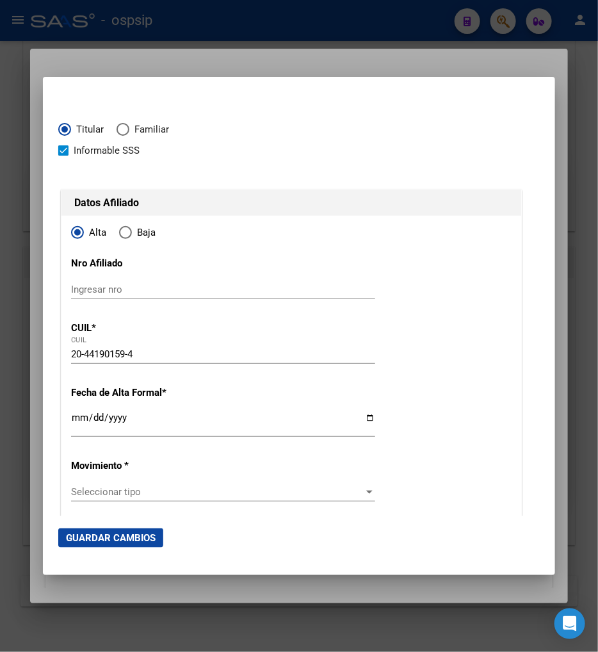
click at [77, 424] on input "Ingresar fecha" at bounding box center [223, 422] width 304 height 20
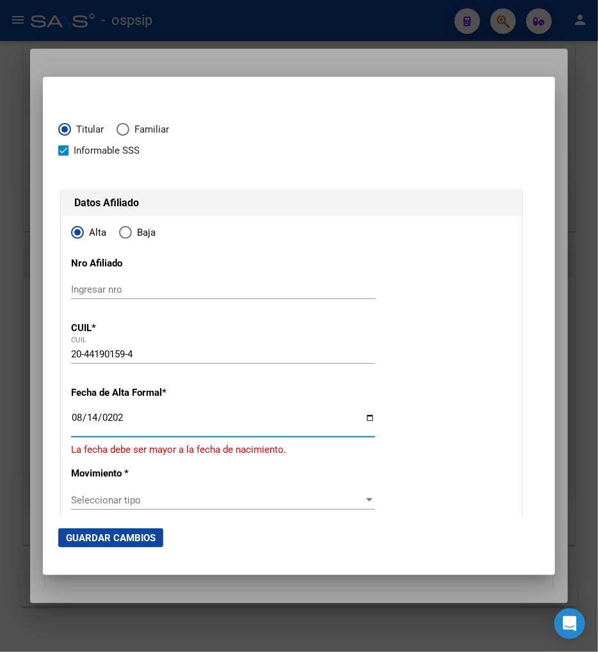
type input "[DATE]"
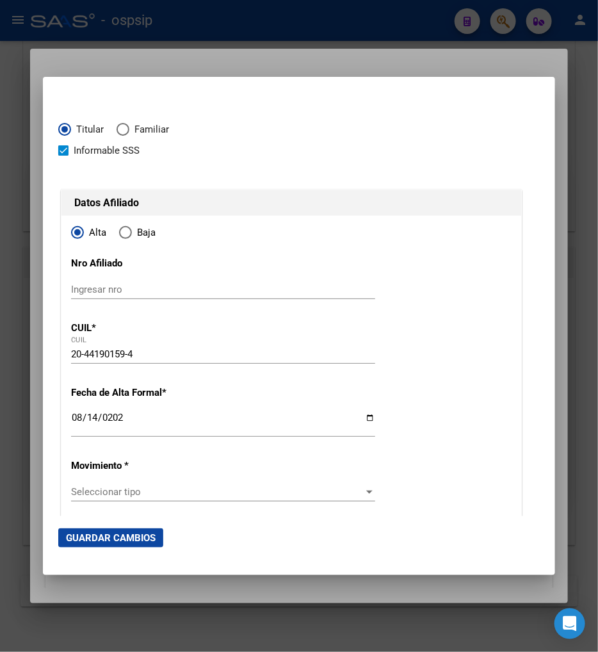
scroll to position [71, 0]
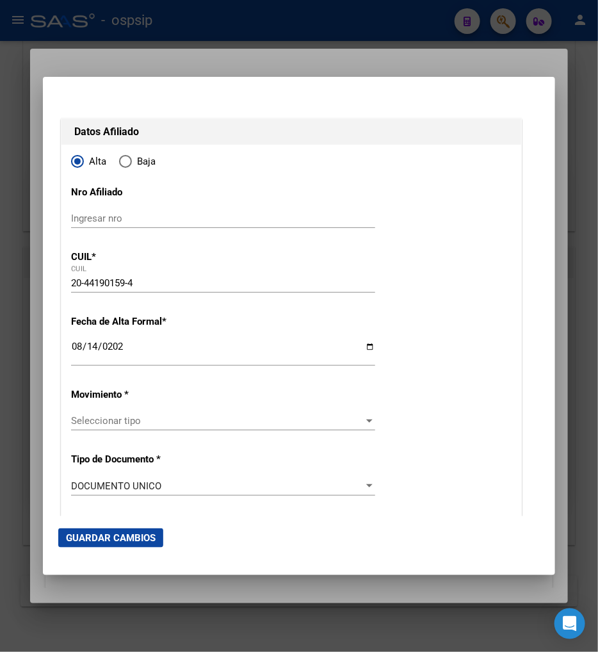
click at [118, 423] on span "Seleccionar tipo" at bounding box center [217, 421] width 293 height 12
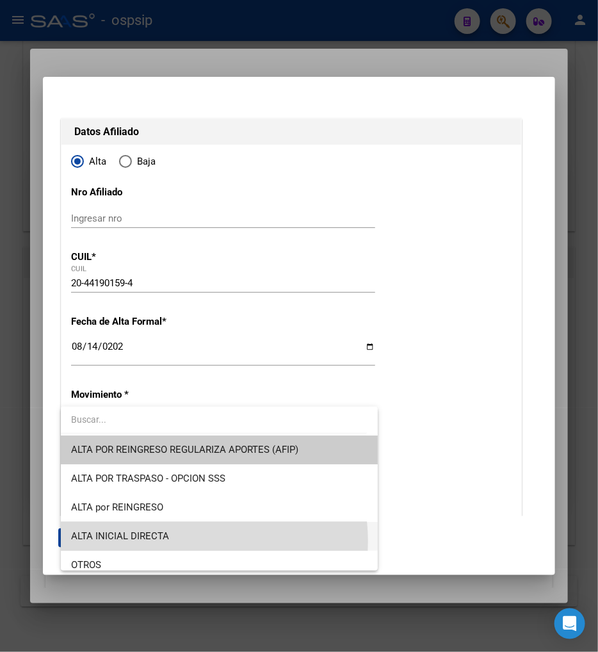
click at [184, 541] on span "ALTA INICIAL DIRECTA" at bounding box center [219, 536] width 297 height 29
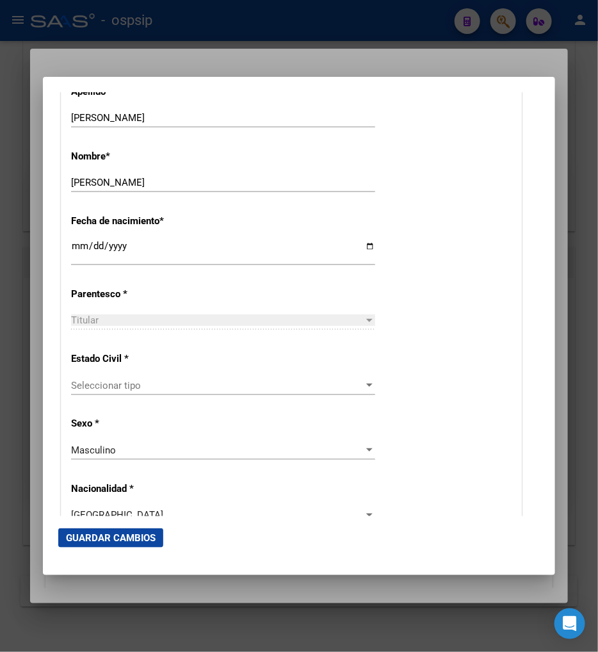
scroll to position [641, 0]
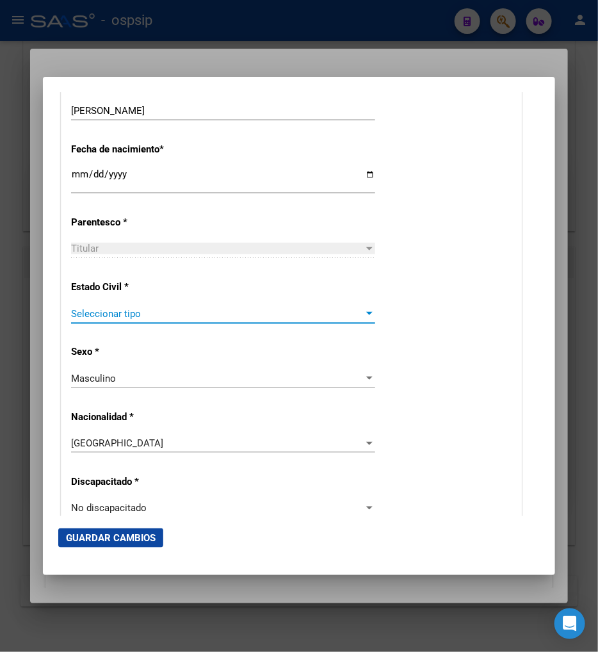
click at [176, 318] on span "Seleccionar tipo" at bounding box center [217, 314] width 293 height 12
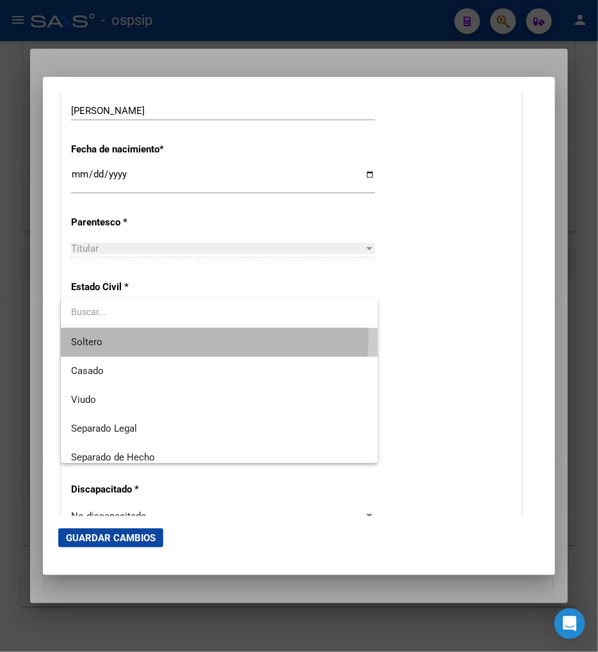
click at [174, 335] on span "Soltero" at bounding box center [219, 342] width 297 height 29
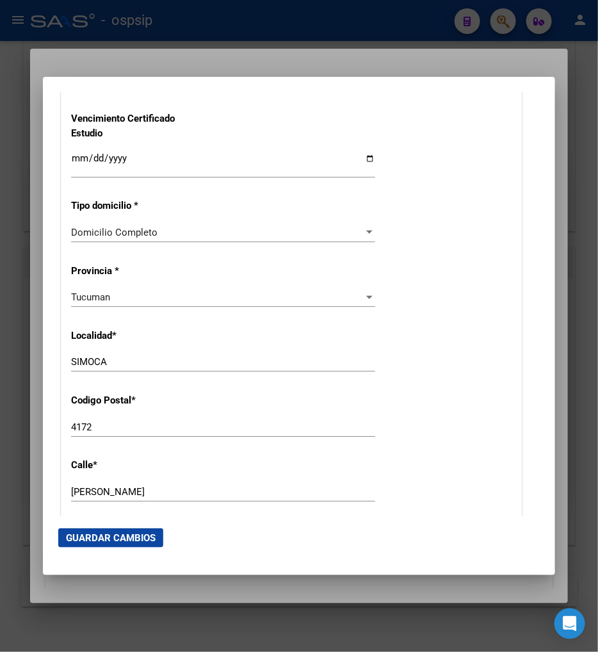
scroll to position [1067, 0]
click at [263, 300] on div "Tucuman" at bounding box center [217, 299] width 293 height 12
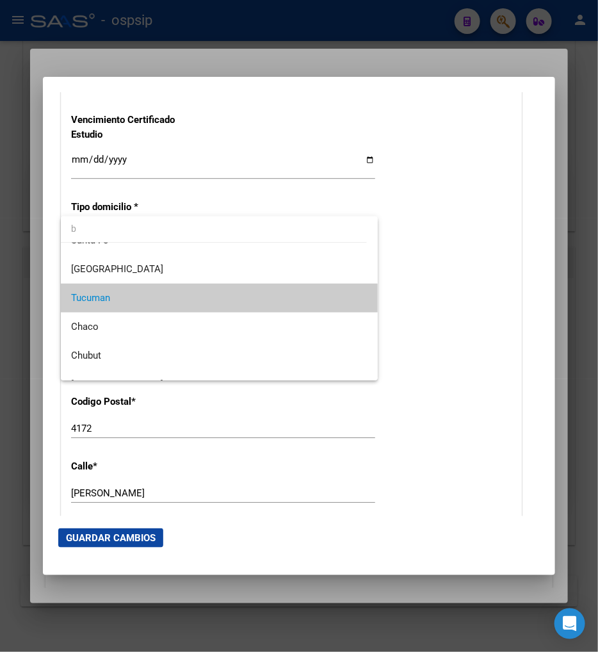
scroll to position [0, 0]
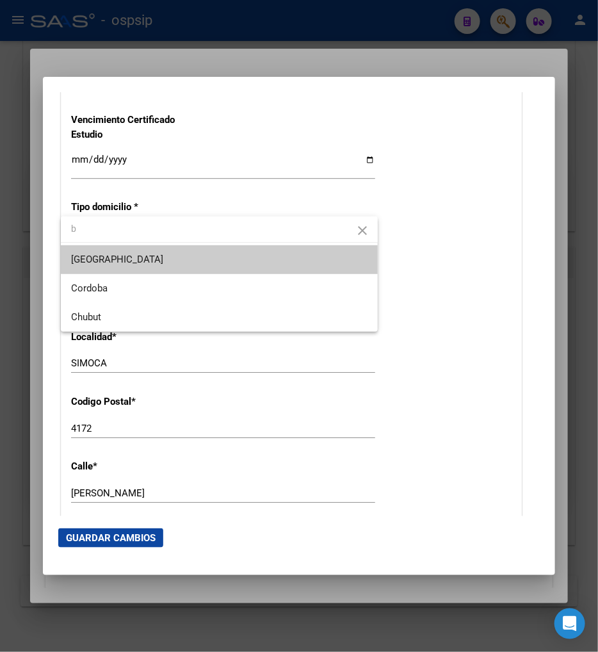
type input "b"
click at [156, 253] on span "[GEOGRAPHIC_DATA]" at bounding box center [219, 259] width 297 height 29
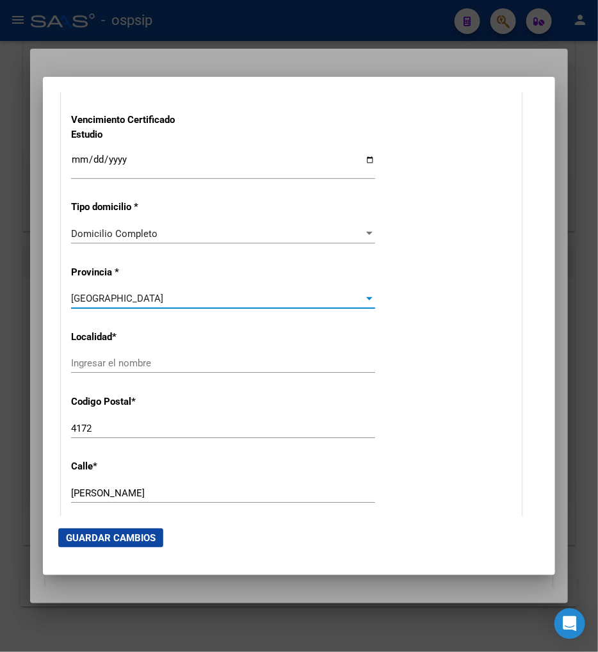
click at [126, 366] on input "Ingresar el nombre" at bounding box center [223, 363] width 304 height 12
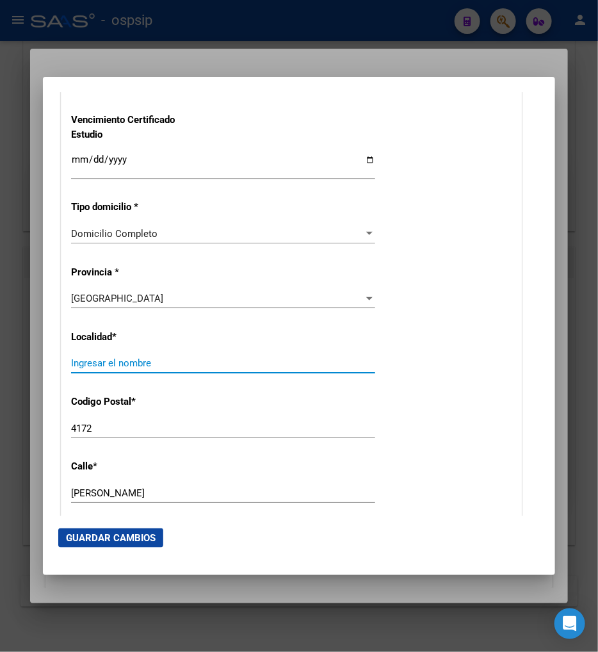
type input "c"
type input "CABA"
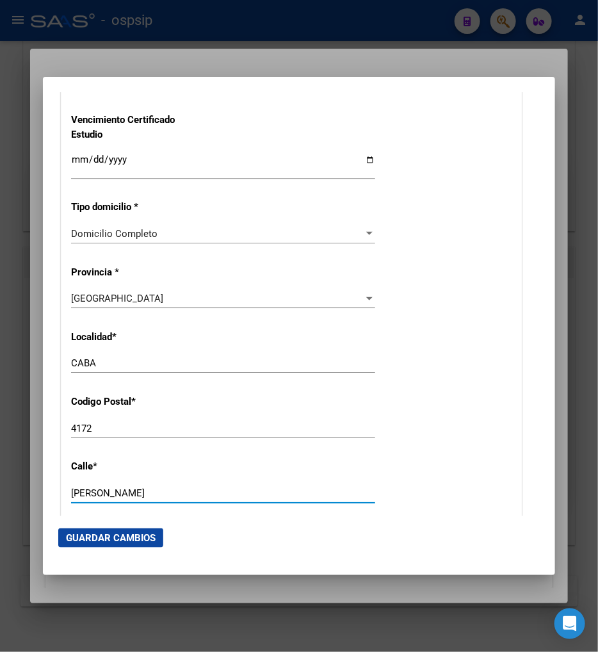
click at [182, 489] on input "[PERSON_NAME]" at bounding box center [223, 493] width 304 height 12
type input "P"
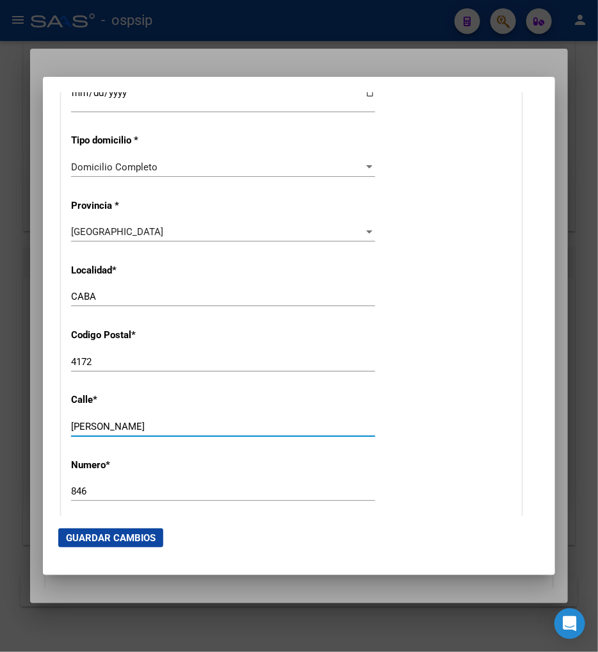
scroll to position [1209, 0]
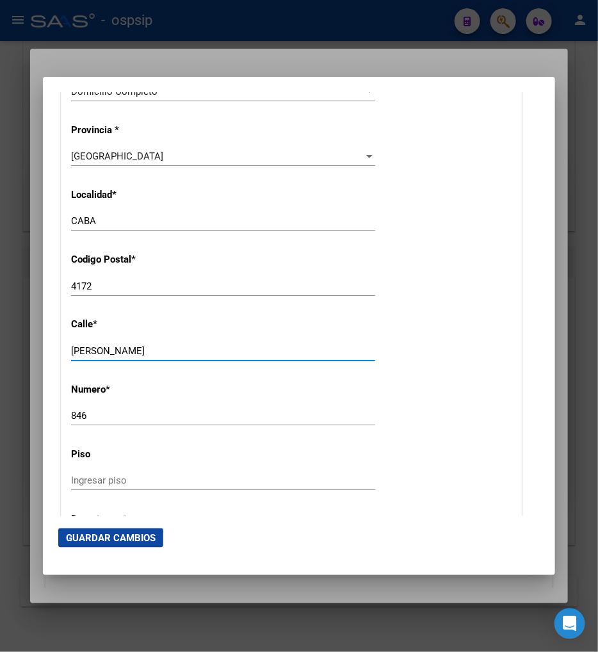
type input "[PERSON_NAME]"
click at [116, 412] on input "846" at bounding box center [223, 416] width 304 height 12
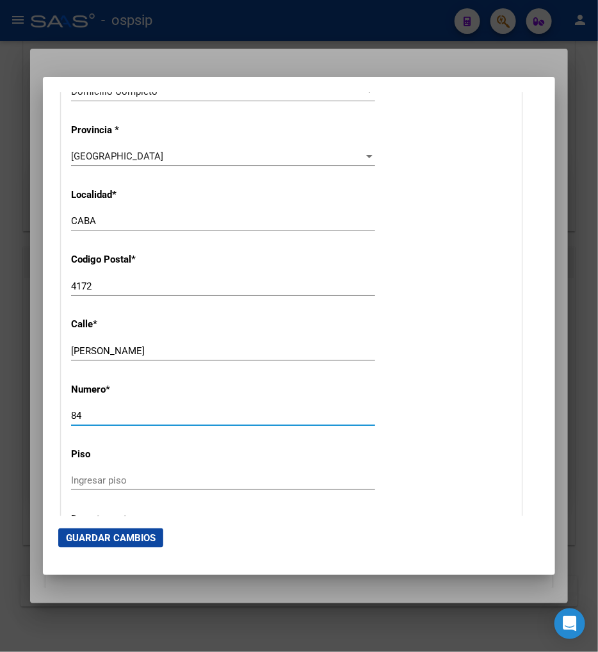
type input "8"
type input "552"
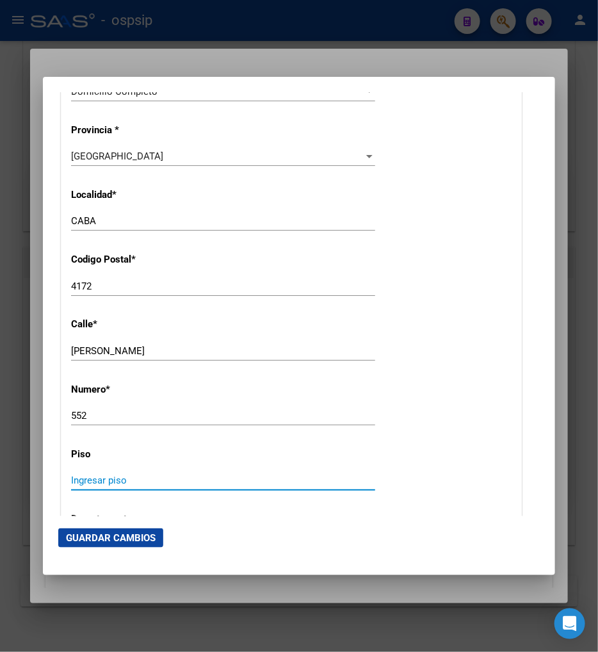
click at [111, 483] on input "Ingresar piso" at bounding box center [223, 481] width 304 height 12
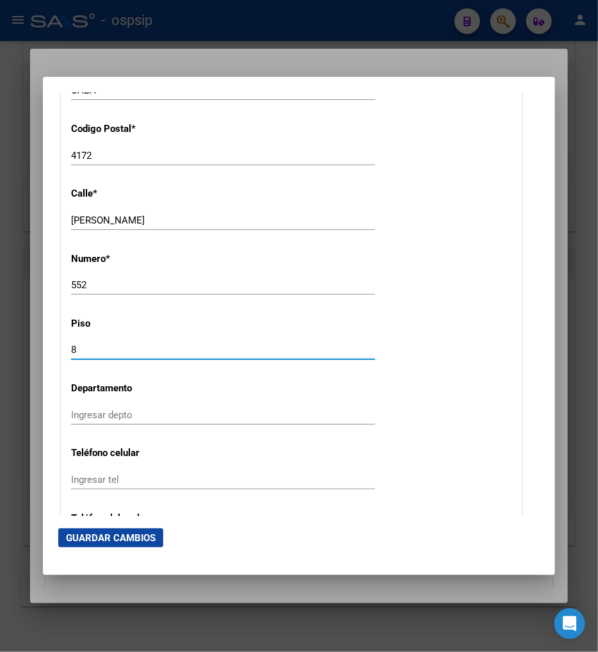
scroll to position [1352, 0]
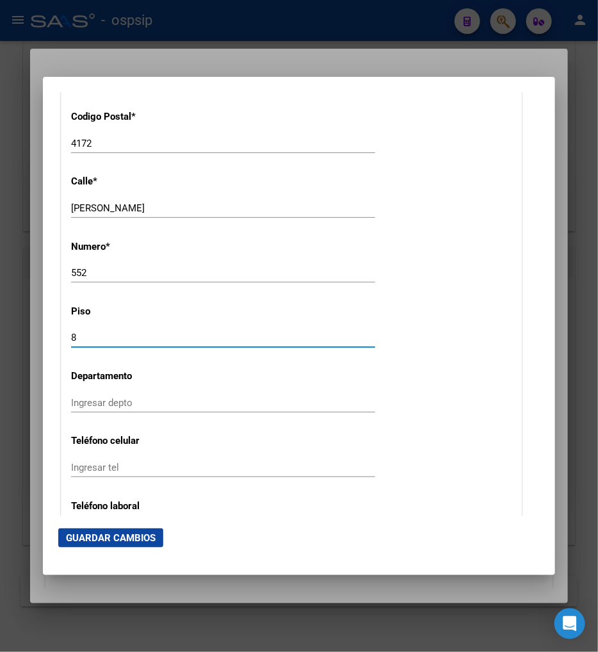
type input "8"
click at [82, 404] on input "Ingresar depto" at bounding box center [223, 403] width 304 height 12
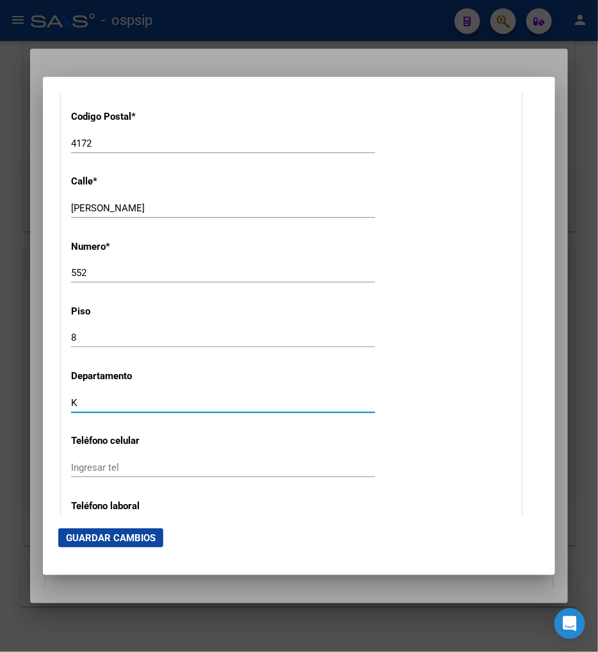
type input "K"
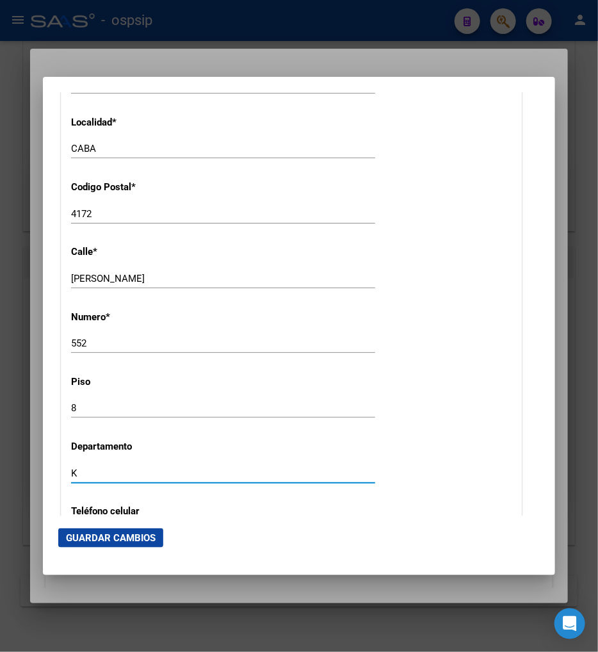
scroll to position [1281, 0]
click at [105, 215] on input "4172" at bounding box center [223, 215] width 304 height 12
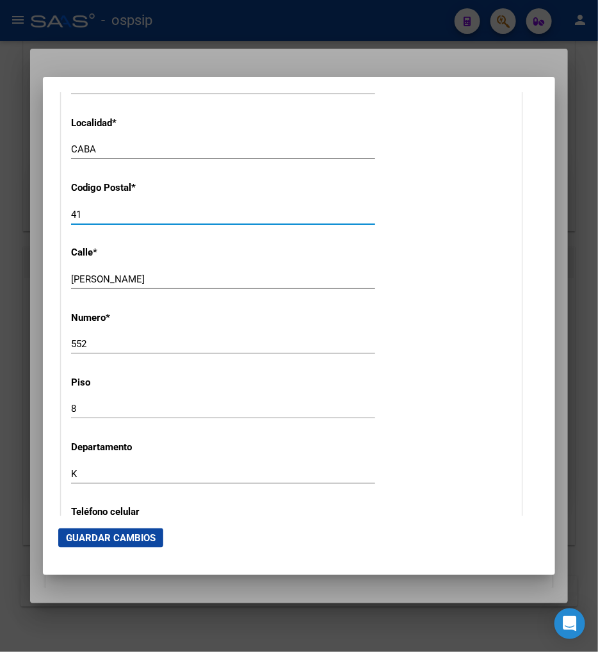
type input "4"
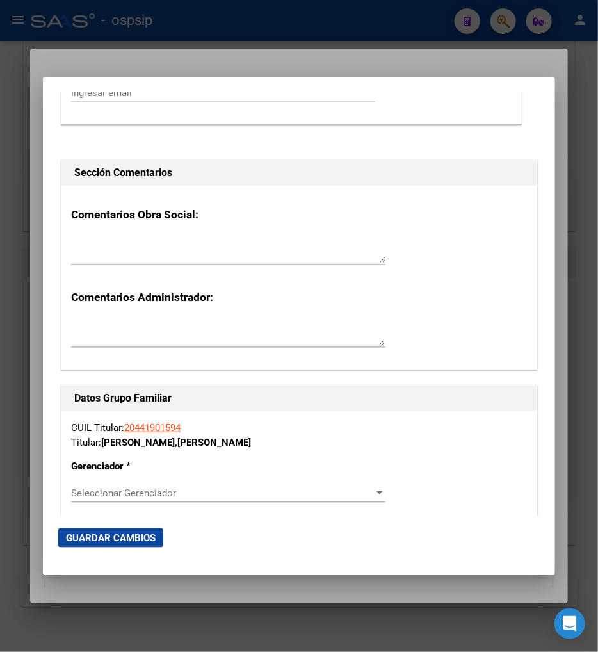
scroll to position [2206, 0]
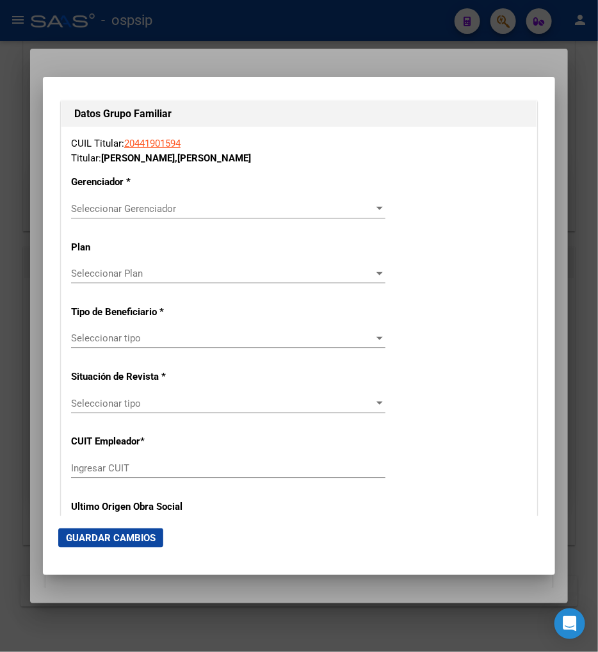
type input "1181"
click at [361, 208] on span "Seleccionar Gerenciador" at bounding box center [222, 209] width 303 height 12
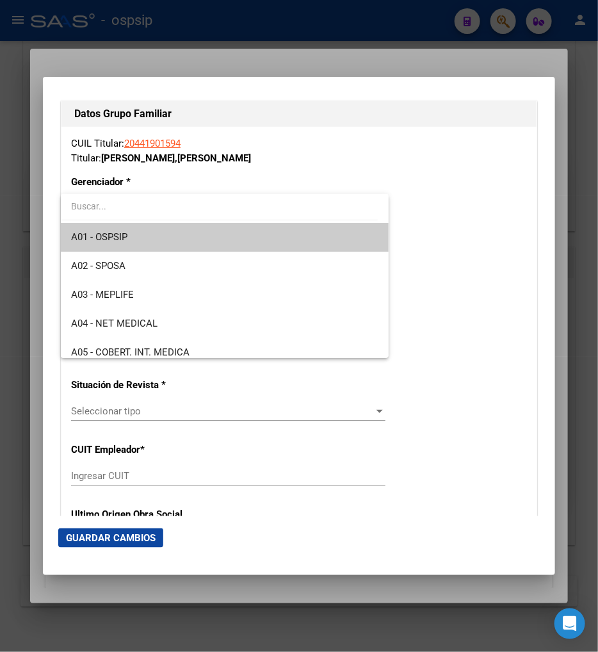
click at [284, 241] on span "A01 - OSPSIP" at bounding box center [224, 237] width 307 height 29
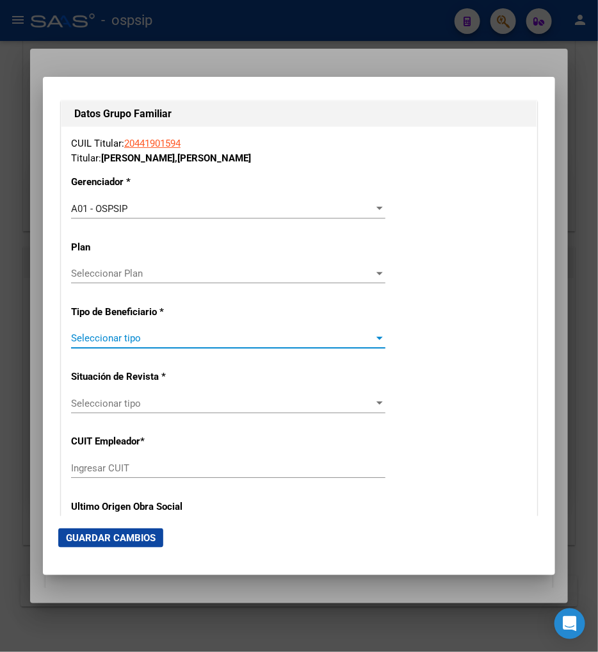
click at [205, 339] on span "Seleccionar tipo" at bounding box center [222, 338] width 303 height 12
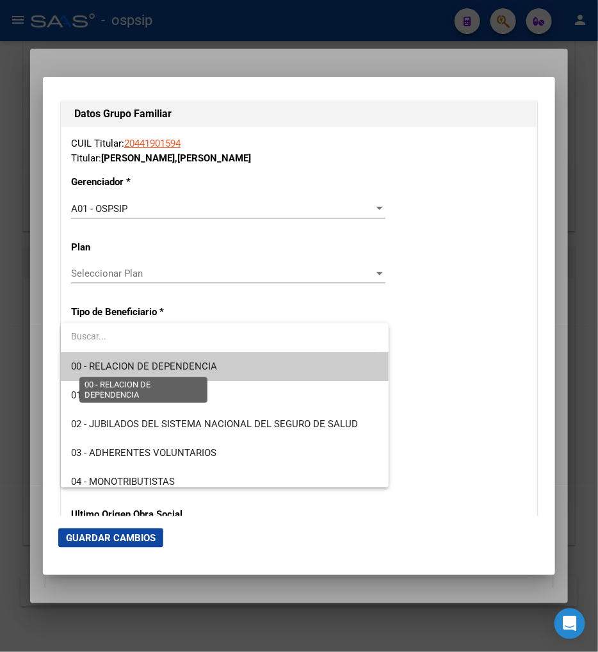
click at [188, 365] on span "00 - RELACION DE DEPENDENCIA" at bounding box center [144, 367] width 146 height 12
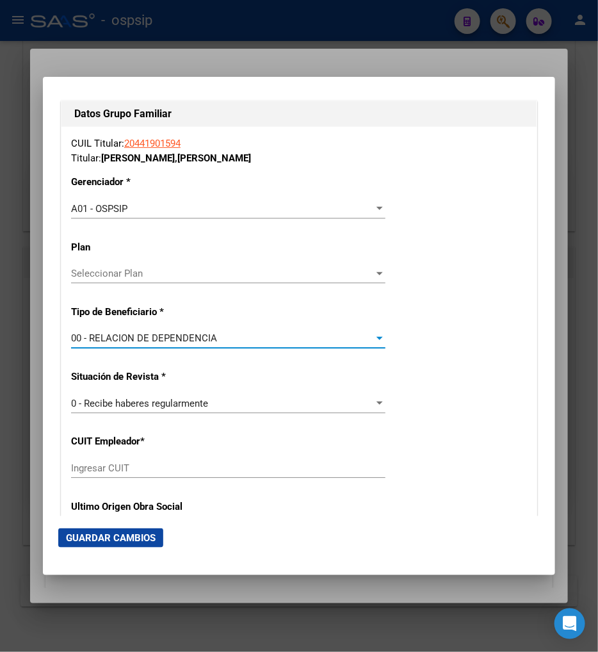
type input "33-65283080-9"
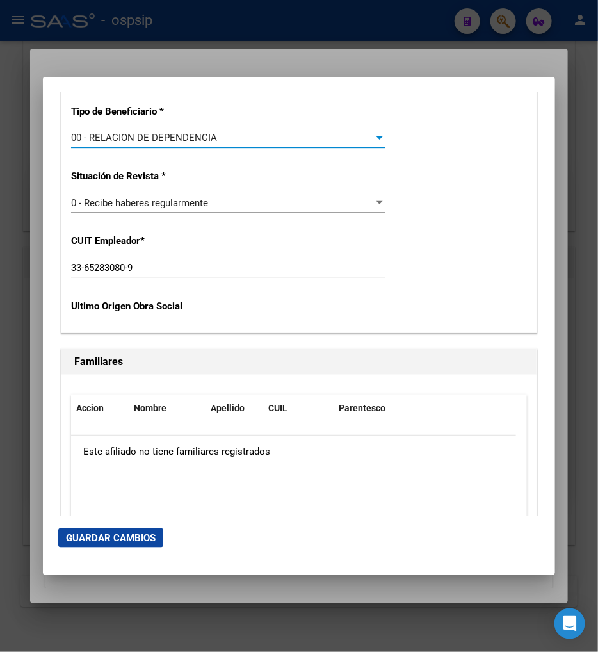
scroll to position [2419, 0]
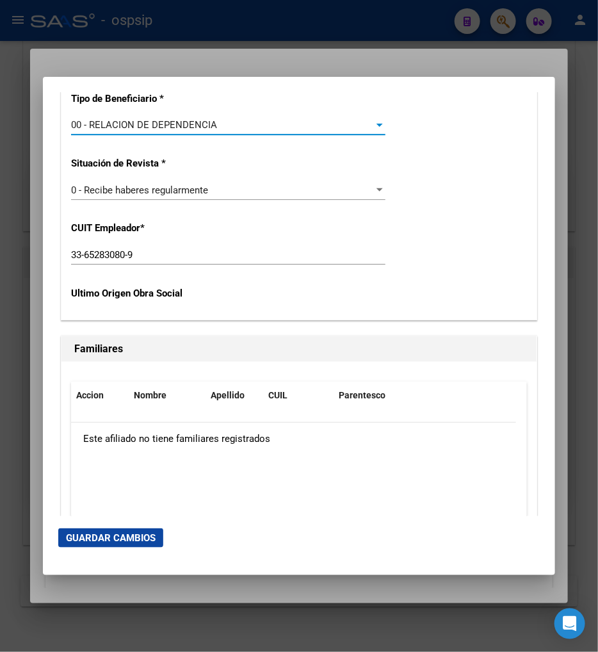
click at [110, 541] on span "Guardar Cambios" at bounding box center [111, 538] width 90 height 12
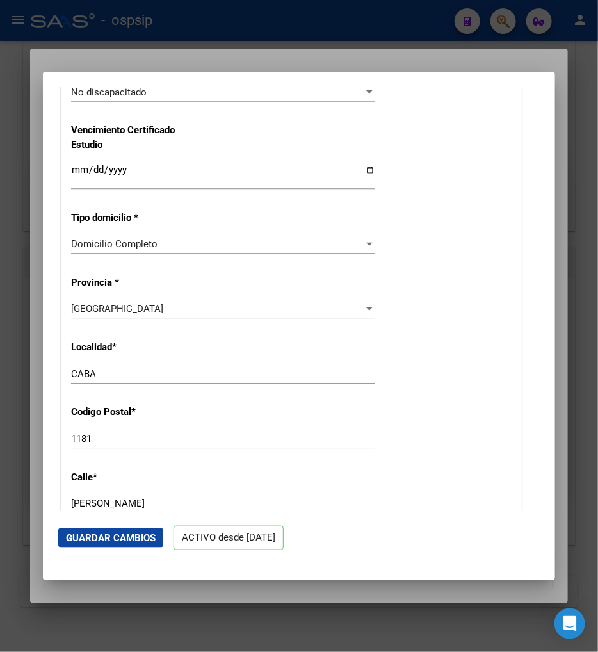
scroll to position [996, 0]
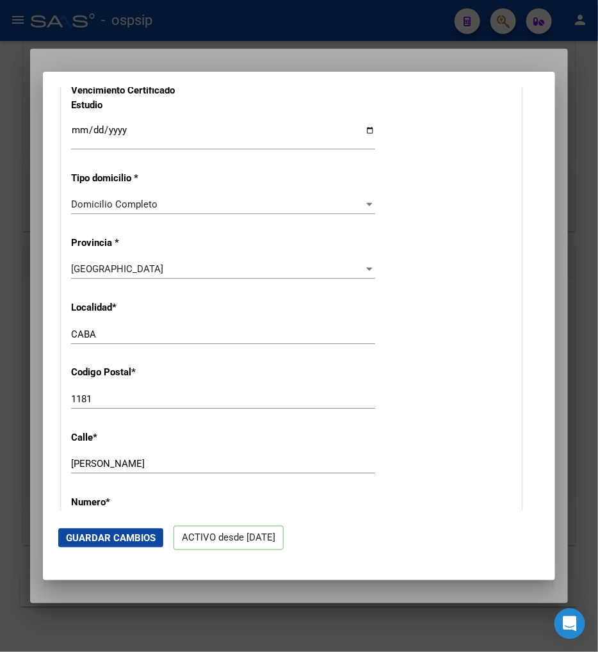
click at [507, 19] on div at bounding box center [299, 326] width 598 height 652
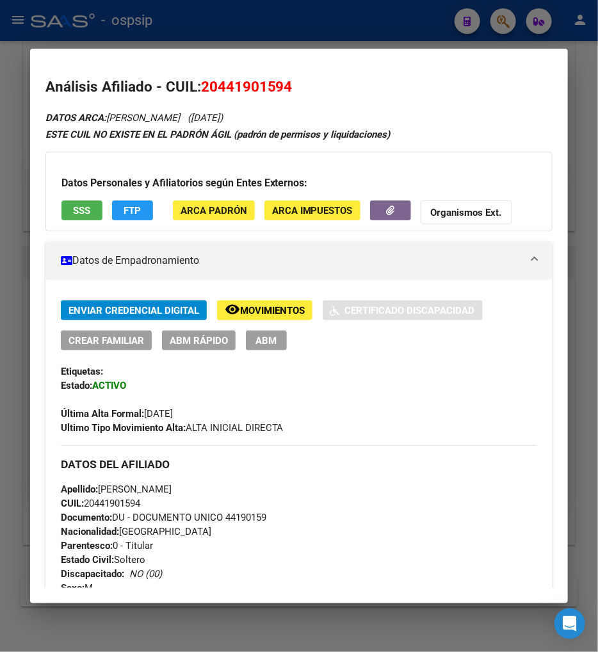
click at [507, 19] on div at bounding box center [299, 326] width 598 height 652
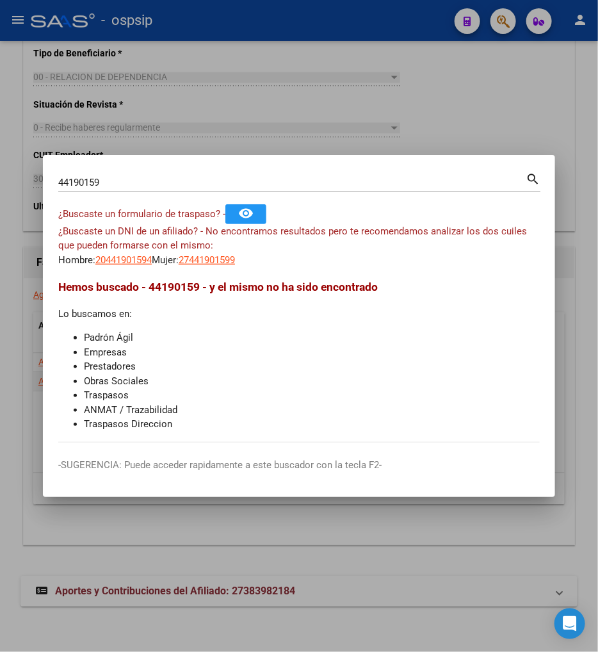
click at [142, 178] on div "44190159 Buscar (apellido, dni, [PERSON_NAME], [PERSON_NAME], cuit, obra social)" at bounding box center [292, 182] width 468 height 19
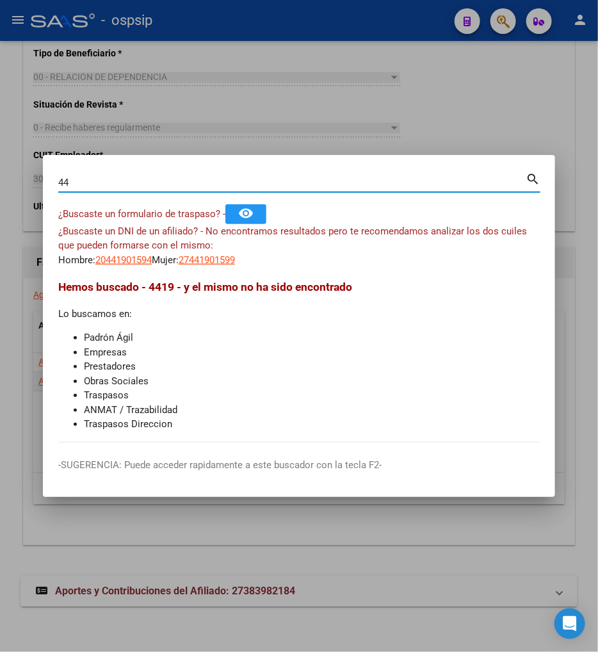
type input "4"
click at [114, 175] on div "38561116 Buscar (apellido, dni, [PERSON_NAME], [PERSON_NAME], cuit, obra social)" at bounding box center [292, 182] width 468 height 19
type input "3"
type input "38561166"
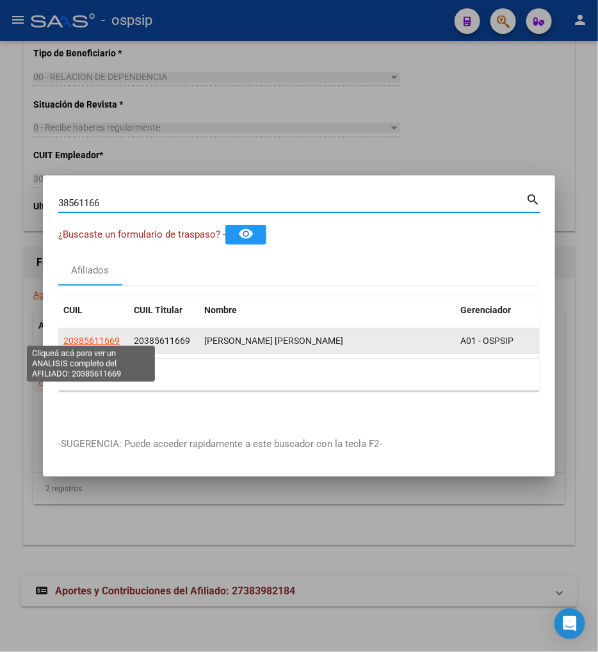
click at [92, 339] on span "20385611669" at bounding box center [91, 341] width 56 height 10
type textarea "20385611669"
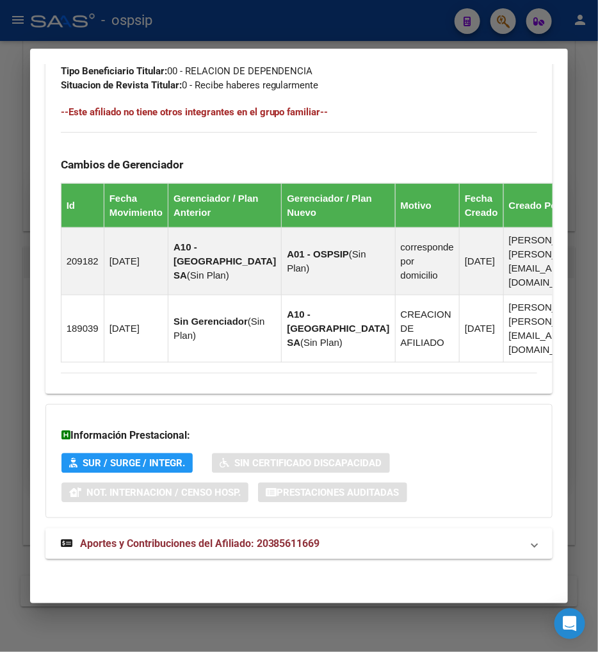
scroll to position [765, 0]
click at [195, 551] on strong "Aportes y Contribuciones del Afiliado: 20385611669" at bounding box center [190, 543] width 259 height 15
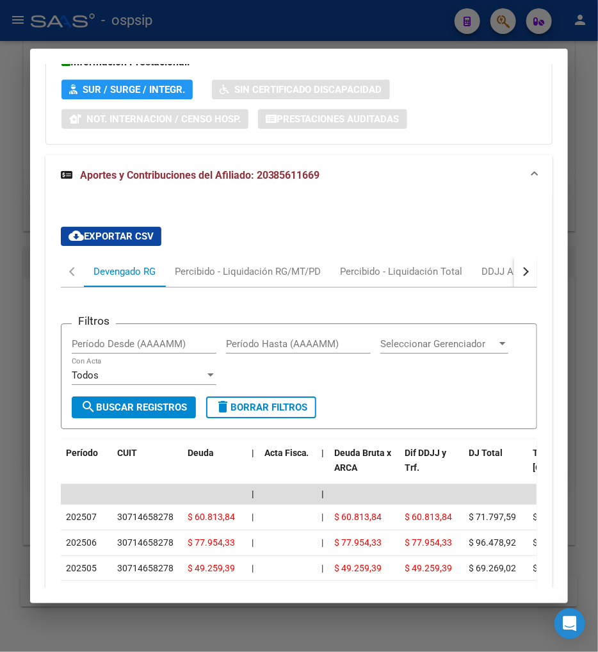
scroll to position [1205, 0]
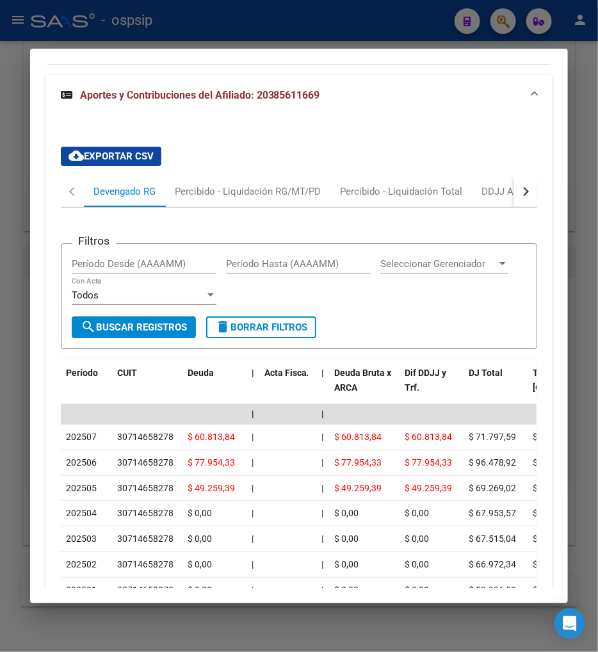
click at [503, 20] on div at bounding box center [299, 326] width 598 height 652
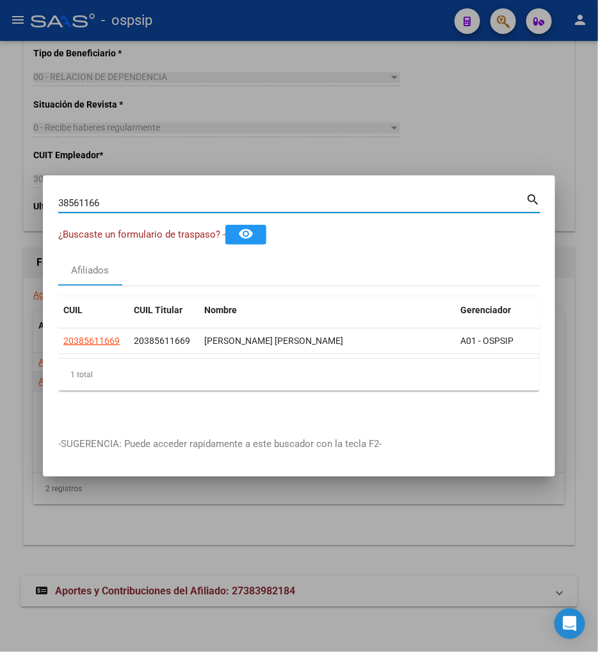
click at [111, 197] on input "38561166" at bounding box center [292, 203] width 468 height 12
type input "3"
type input "21927436"
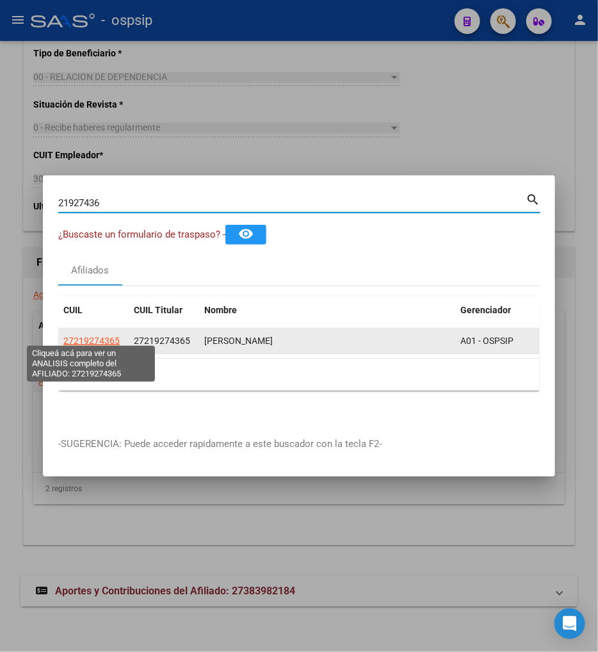
click at [93, 336] on span "27219274365" at bounding box center [91, 341] width 56 height 10
type textarea "27219274365"
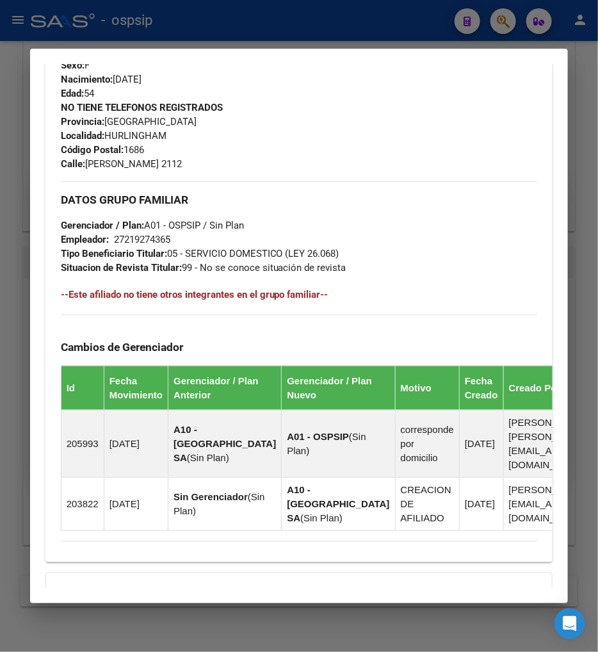
scroll to position [765, 0]
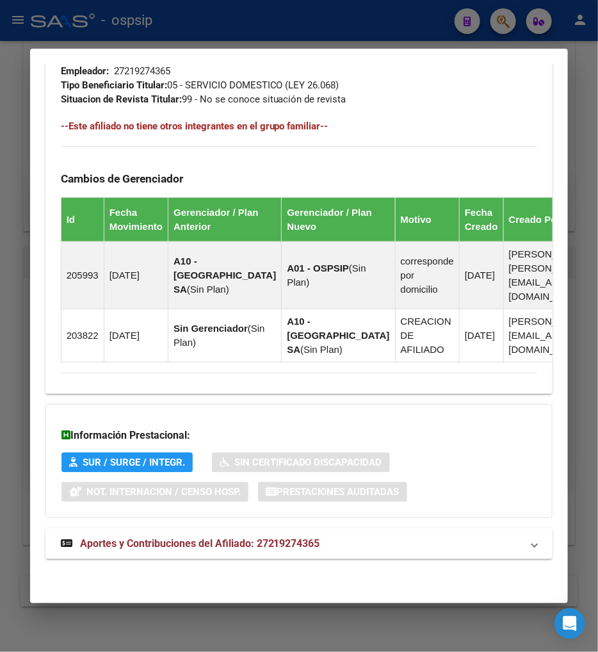
click at [195, 543] on span "Aportes y Contribuciones del Afiliado: 27219274365" at bounding box center [200, 543] width 240 height 12
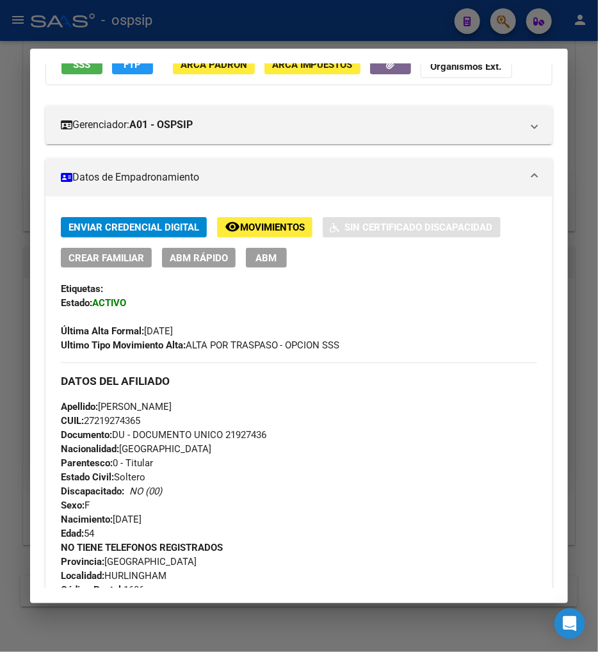
scroll to position [0, 0]
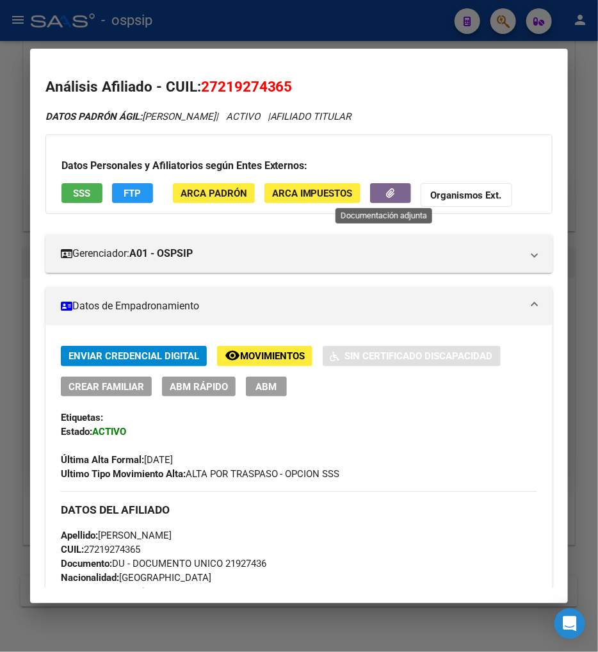
click at [370, 193] on button "button" at bounding box center [390, 193] width 41 height 20
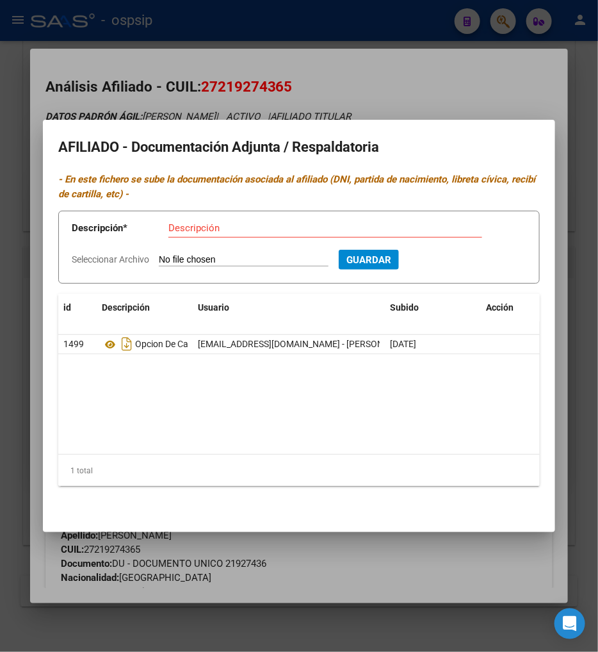
click at [363, 552] on div at bounding box center [299, 326] width 598 height 652
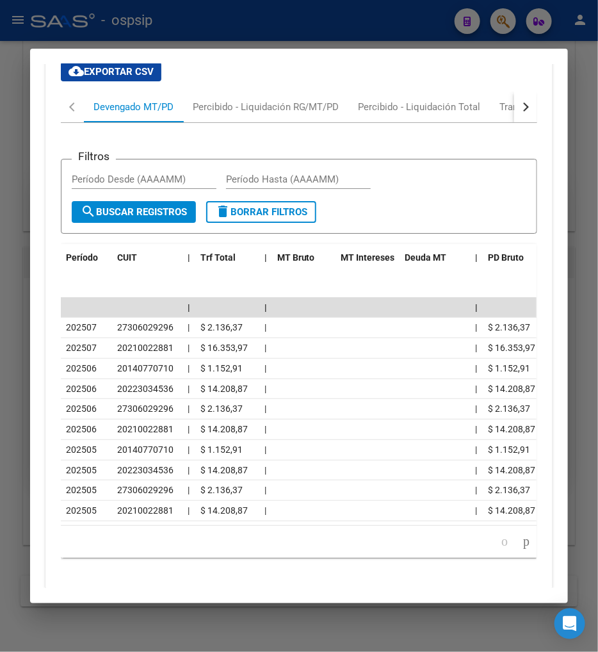
scroll to position [1281, 0]
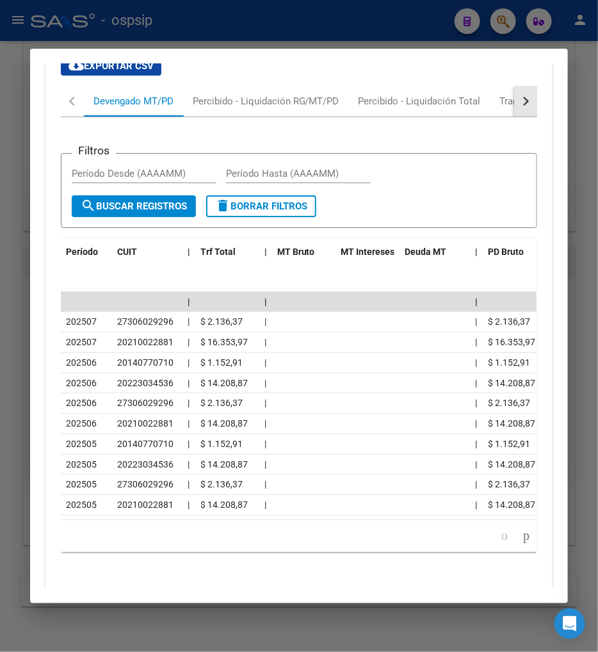
click at [520, 106] on div "button" at bounding box center [524, 101] width 9 height 9
click at [478, 108] on div "Transferencias ARCA" at bounding box center [460, 101] width 91 height 14
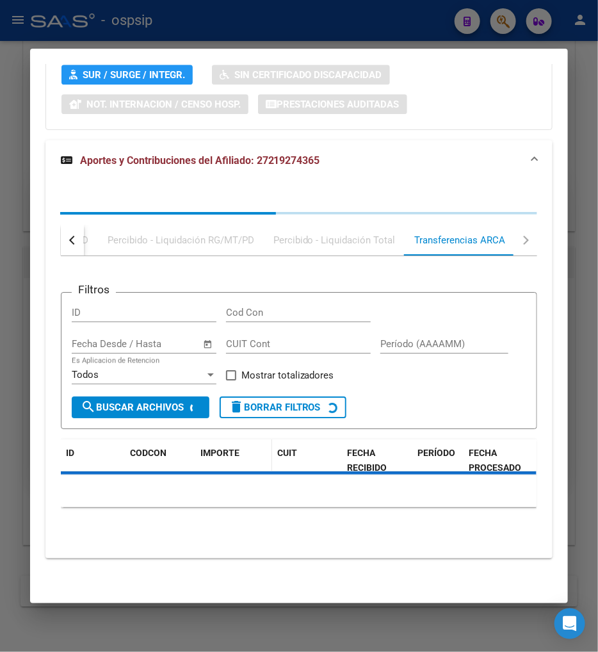
scroll to position [1209, 0]
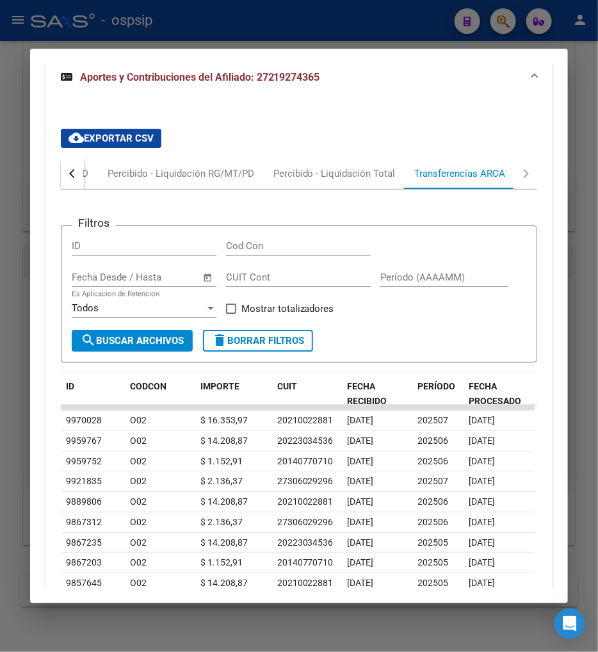
click at [65, 189] on button "button" at bounding box center [72, 173] width 23 height 31
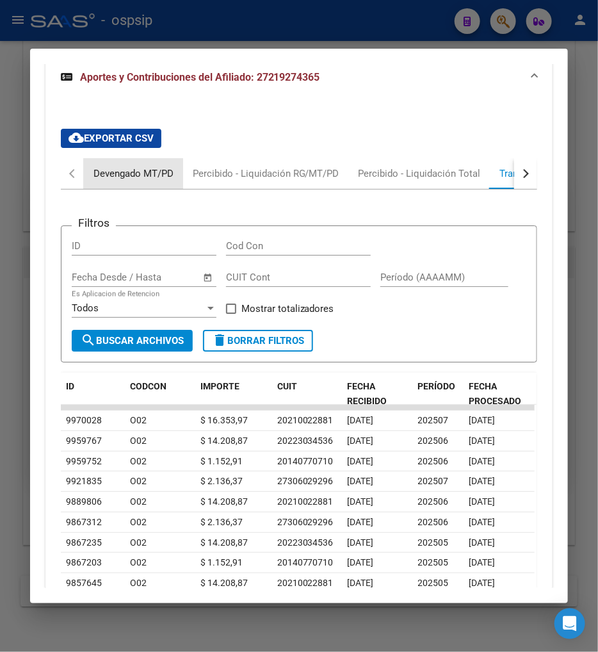
click at [106, 181] on div "Devengado MT/PD" at bounding box center [134, 174] width 80 height 14
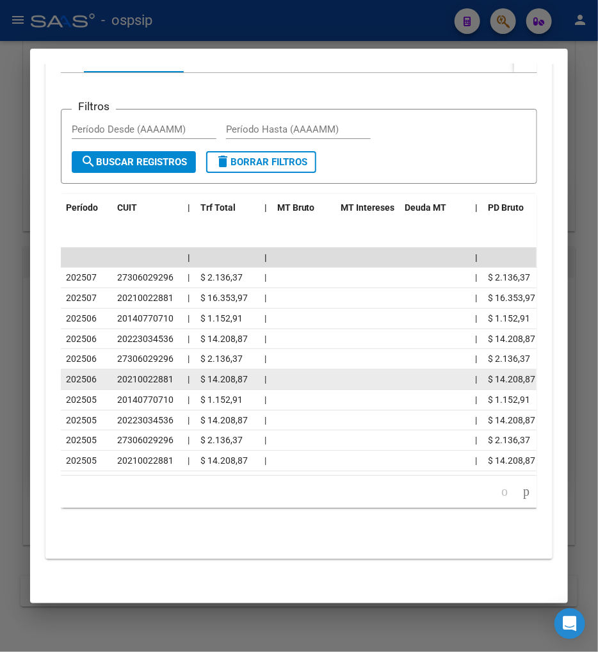
scroll to position [1351, 0]
